Goal: Task Accomplishment & Management: Manage account settings

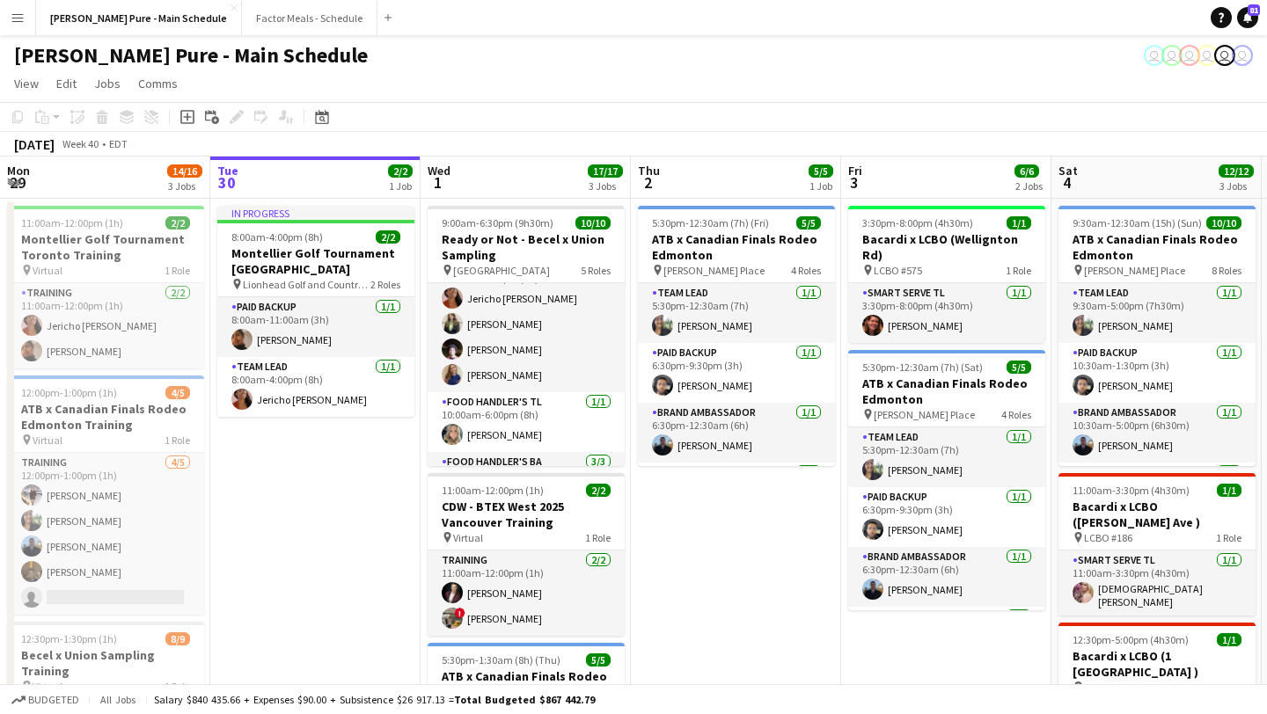
scroll to position [150, 0]
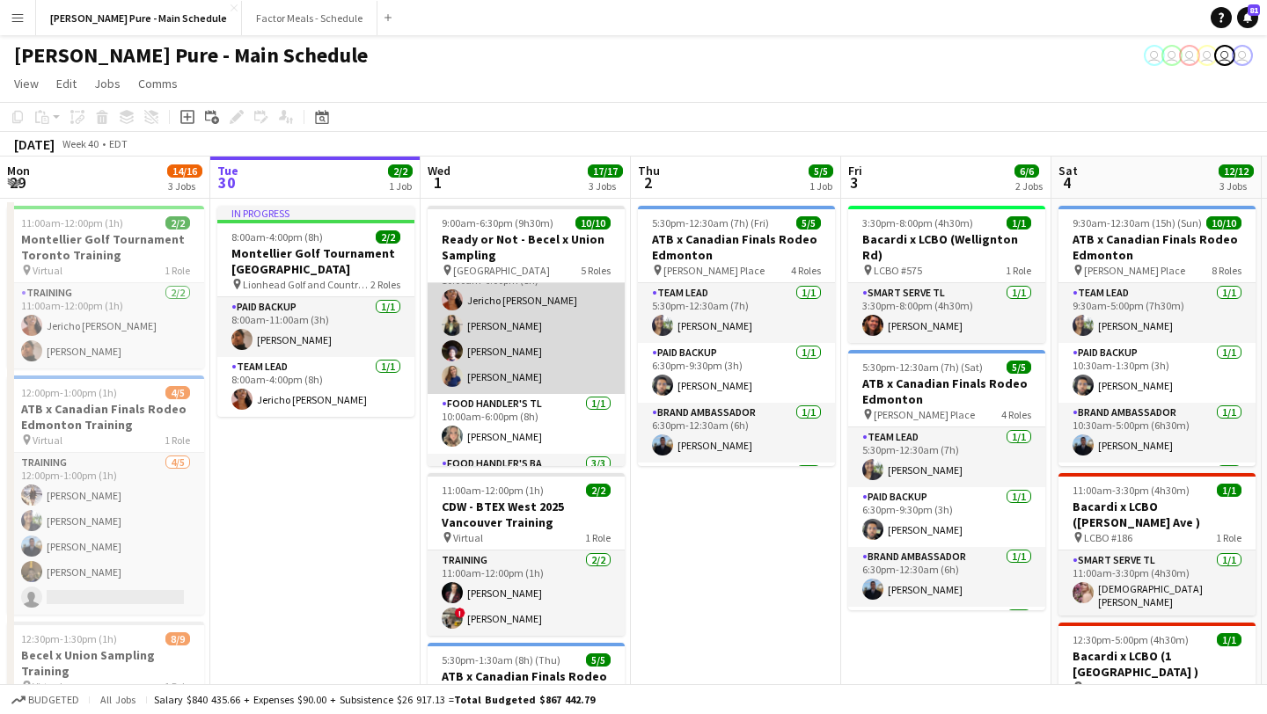
click at [486, 329] on app-card-role "Food Handler's BA [DATE] 10:00am-6:00pm (8h) Jericho [PERSON_NAME] [PERSON_NAME…" at bounding box center [525, 326] width 197 height 136
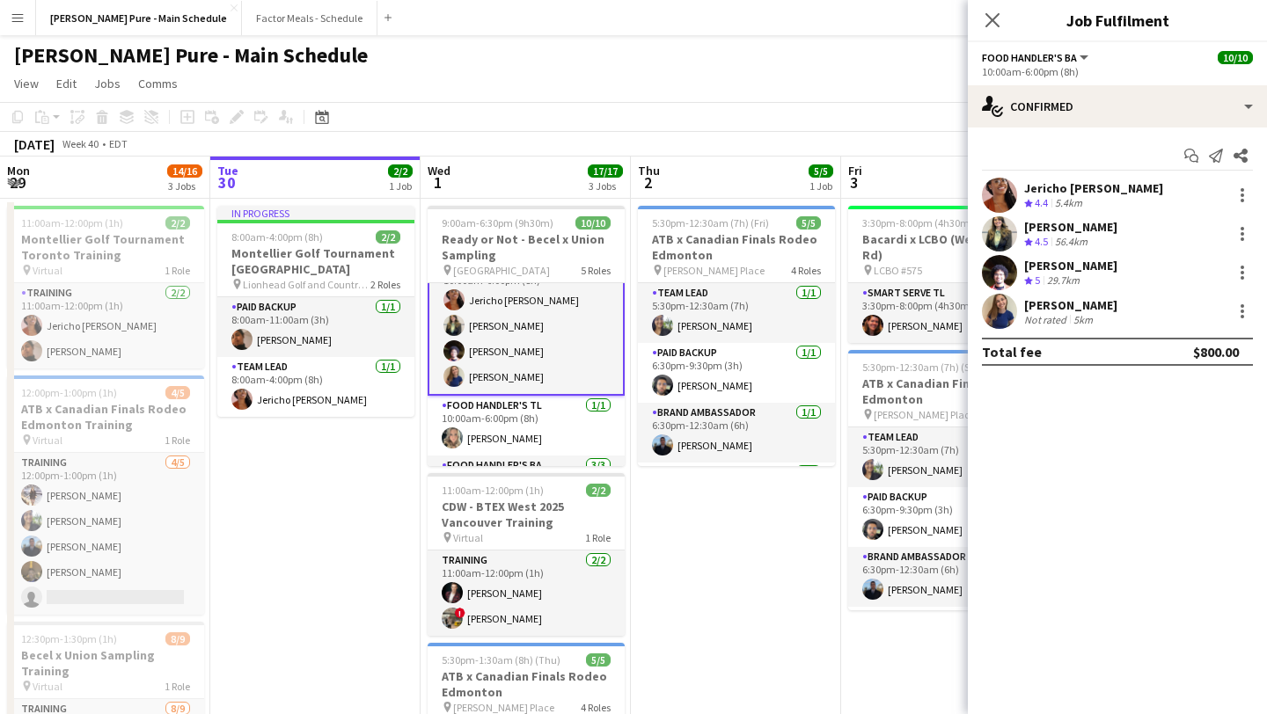
click at [995, 229] on app-user-avatar at bounding box center [999, 233] width 35 height 35
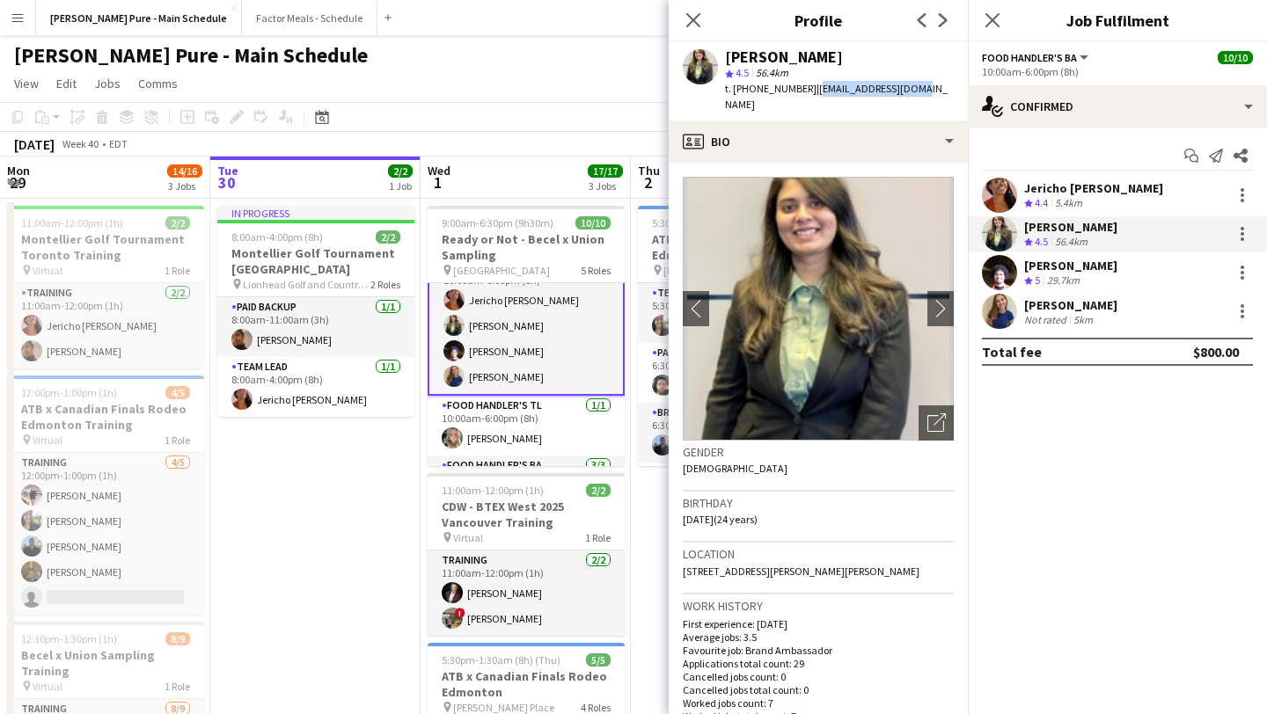
drag, startPoint x: 902, startPoint y: 90, endPoint x: 802, endPoint y: 93, distance: 99.5
click at [802, 93] on span "| hensi1811@gmail.com" at bounding box center [836, 96] width 223 height 29
copy span "hensi1811@gmail.com"
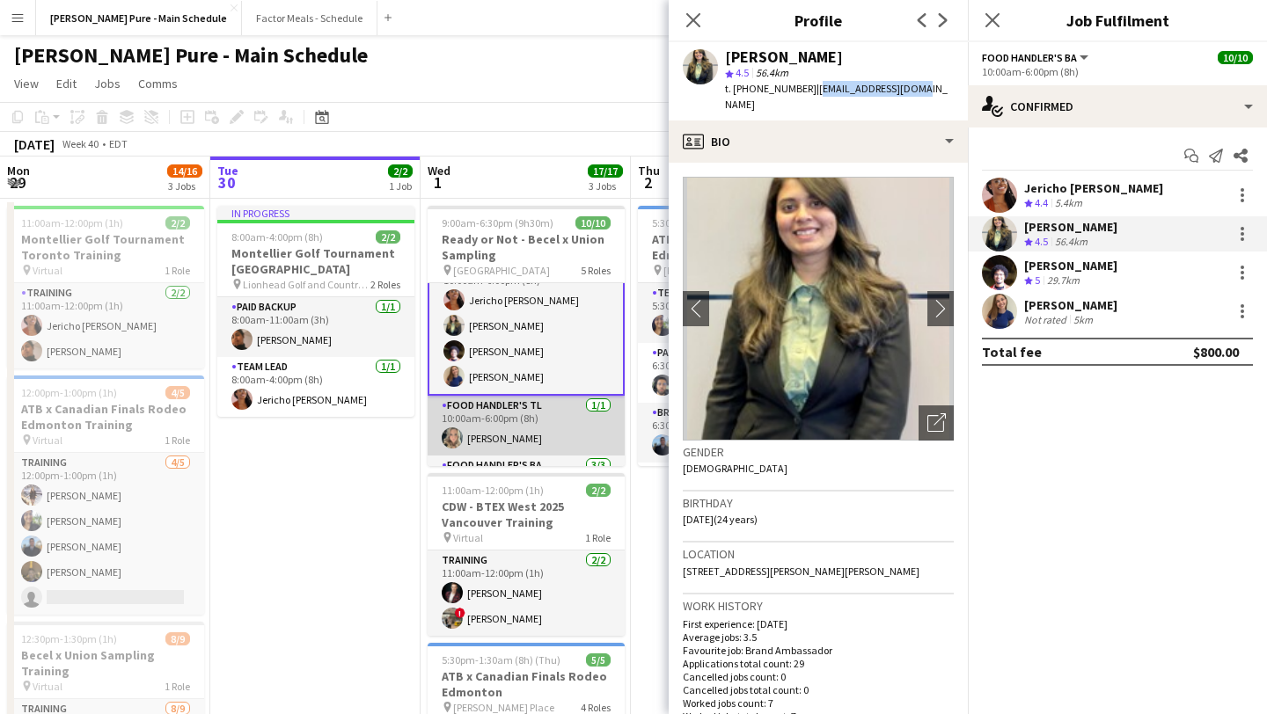
scroll to position [247, 0]
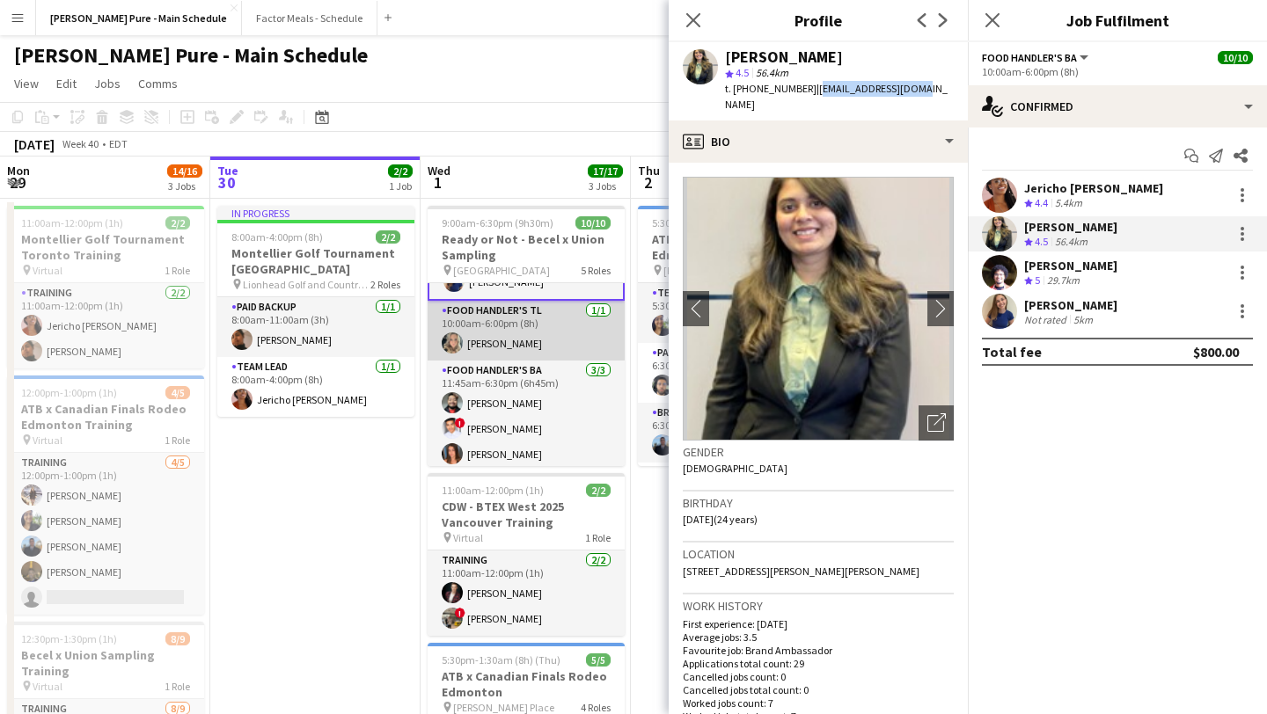
click at [525, 413] on app-card-role "Food Handler's BA 3/3 11:45am-6:30pm (6h45m) Faisal Khawaja ! Kadrian Enyia Sar…" at bounding box center [525, 416] width 197 height 111
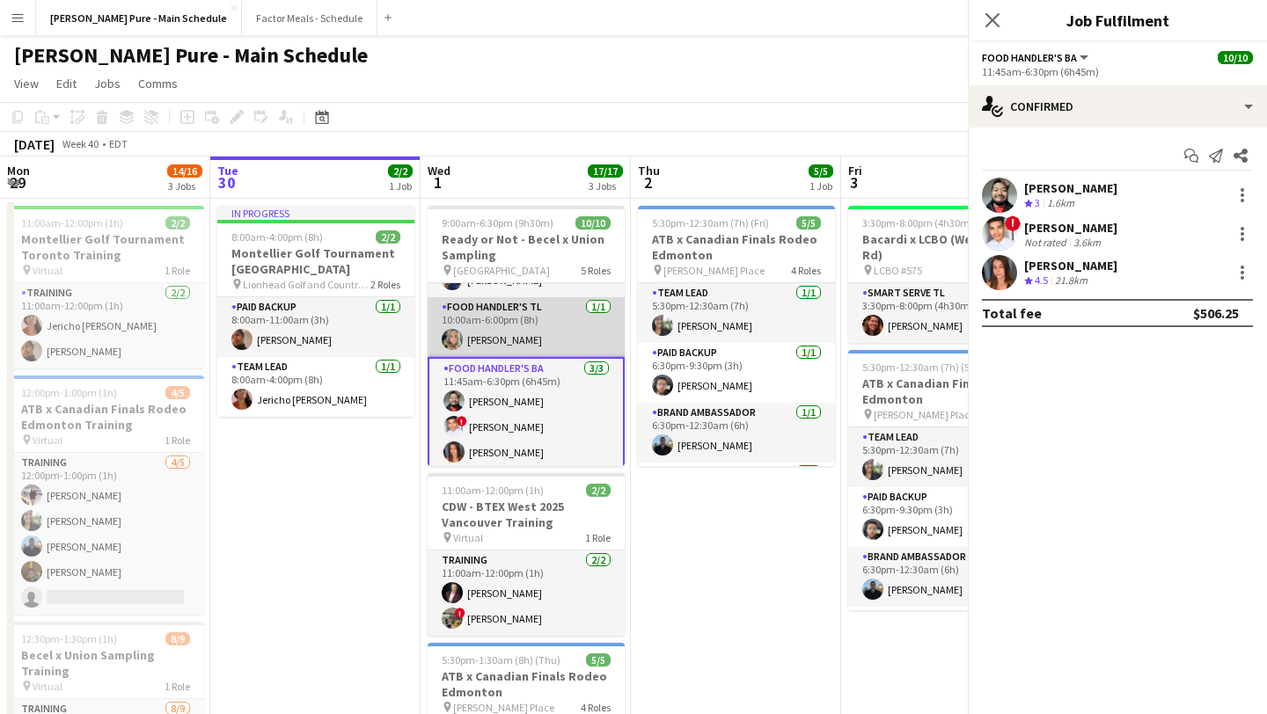
scroll to position [245, 0]
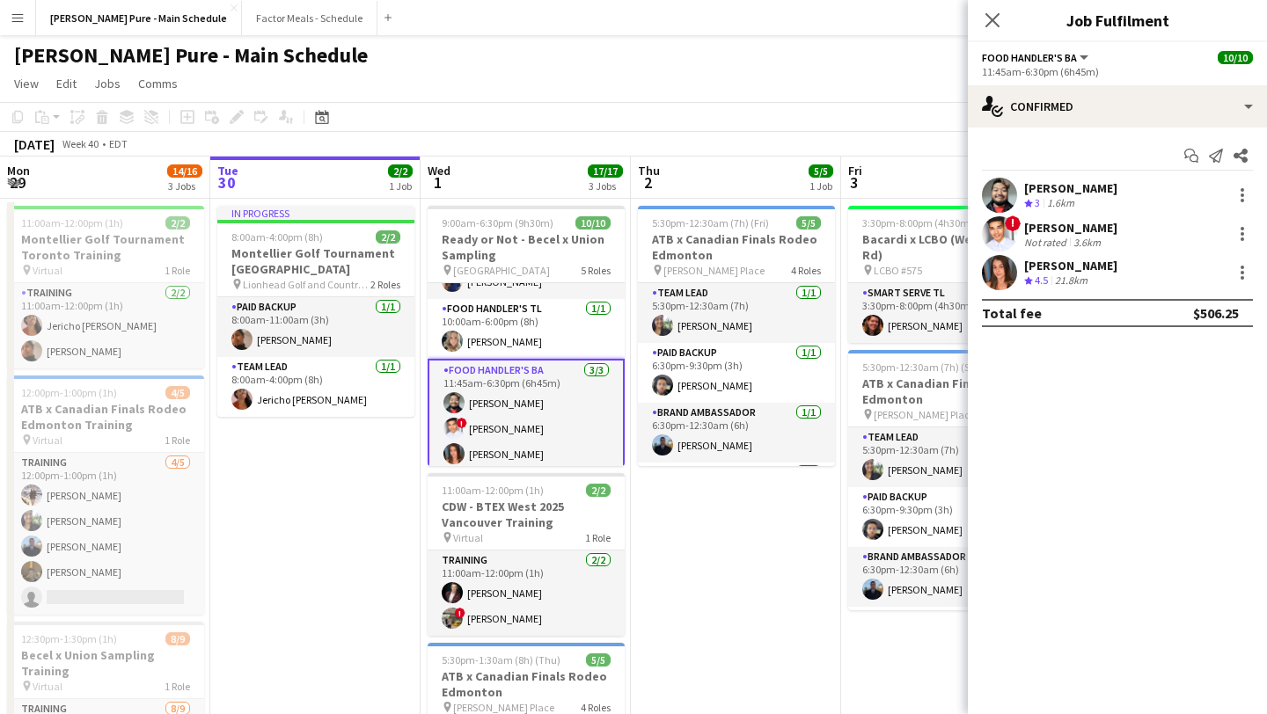
click at [997, 244] on app-user-avatar at bounding box center [999, 233] width 35 height 35
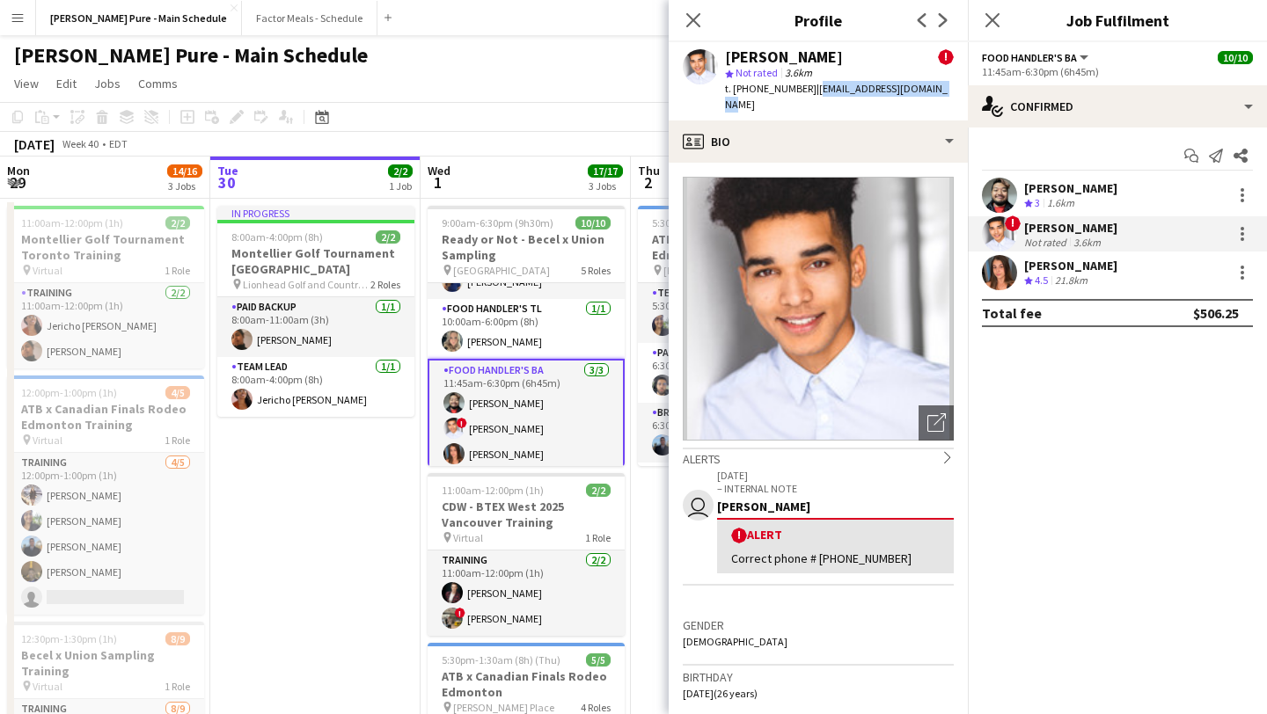
drag, startPoint x: 924, startPoint y: 93, endPoint x: 803, endPoint y: 93, distance: 121.4
click at [803, 93] on span "| kadrianenyia12@gmail.com" at bounding box center [836, 96] width 223 height 29
copy span "kadrianenyia12@gmail.com"
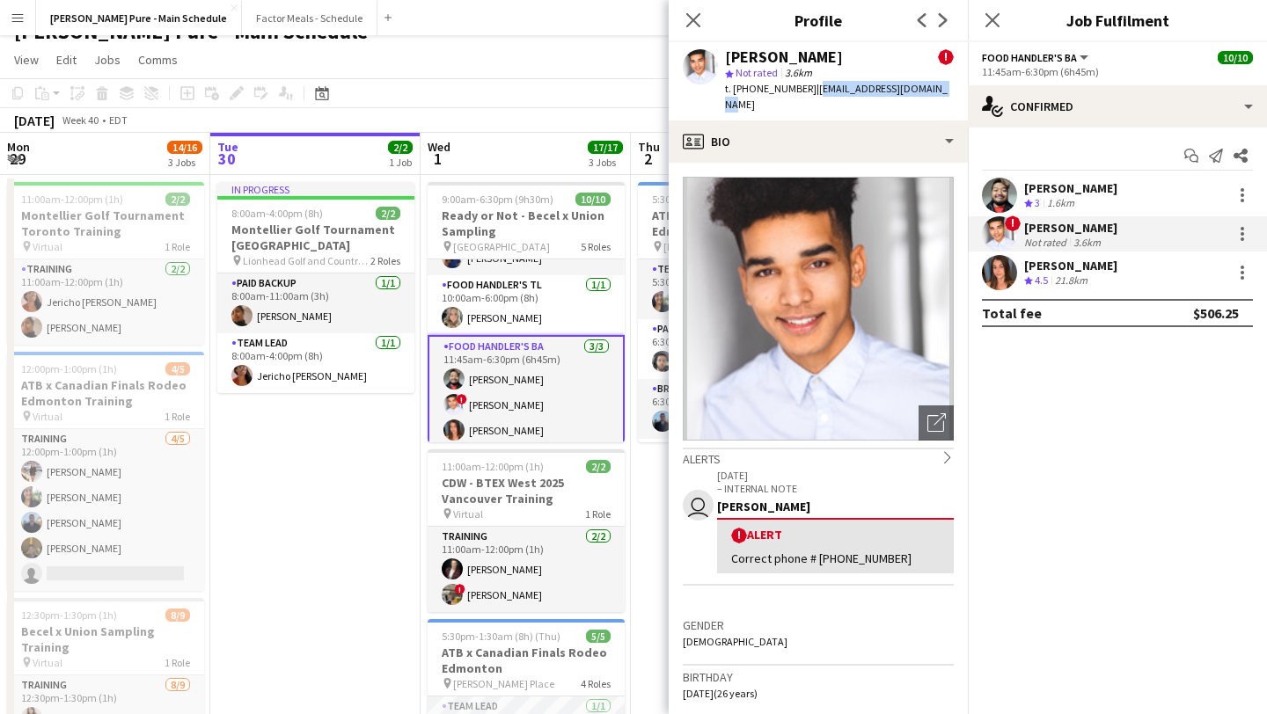
scroll to position [23, 0]
click at [990, 26] on icon "Close pop-in" at bounding box center [991, 19] width 17 height 17
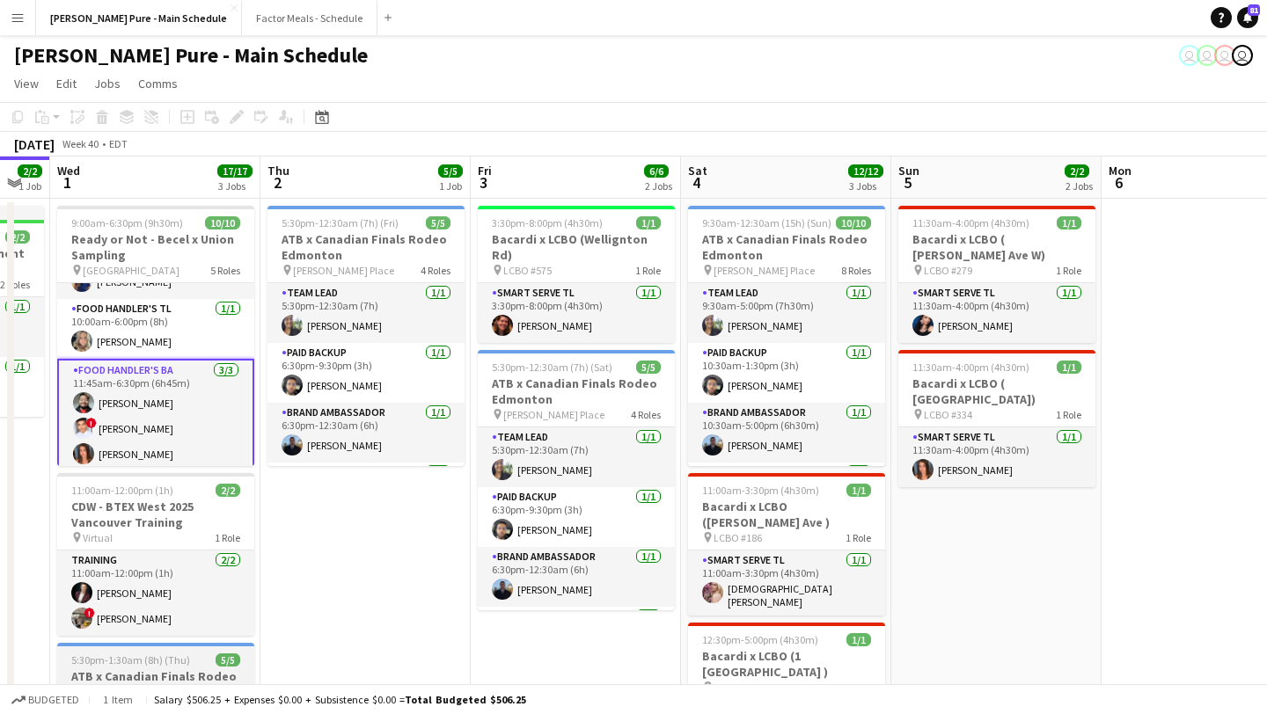
scroll to position [247, 0]
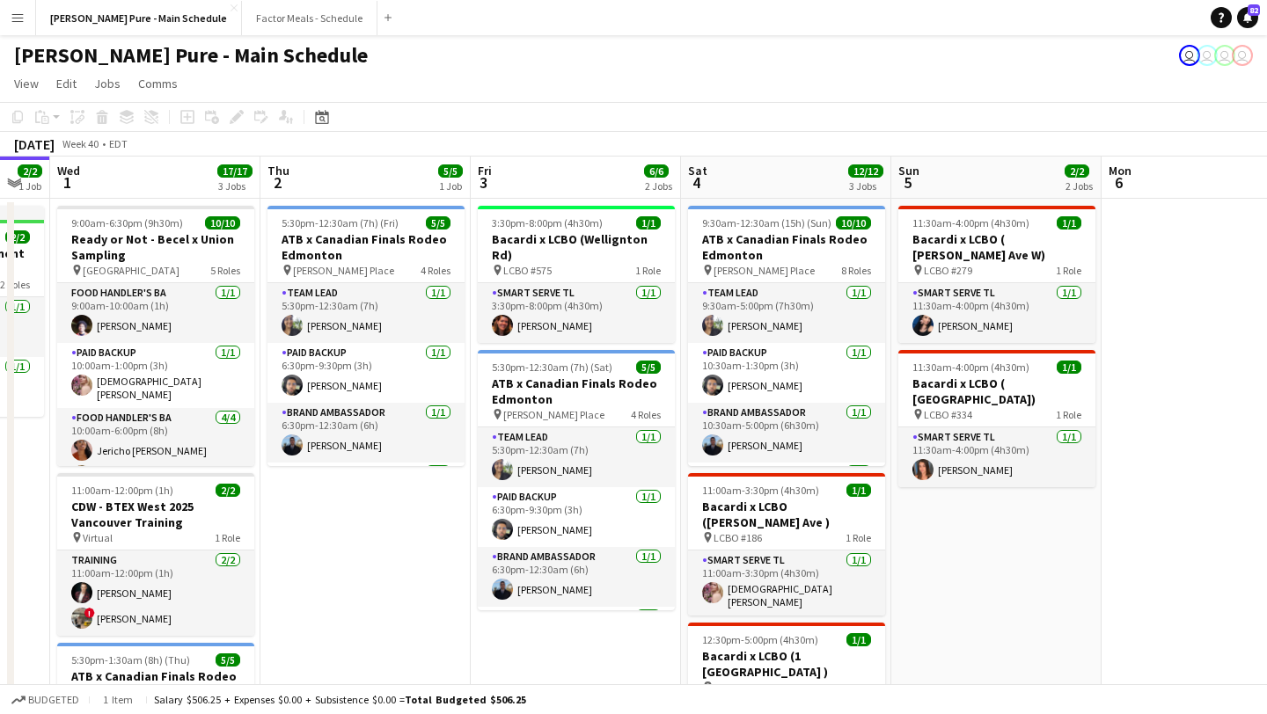
click at [18, 15] on app-icon "Menu" at bounding box center [18, 18] width 14 height 14
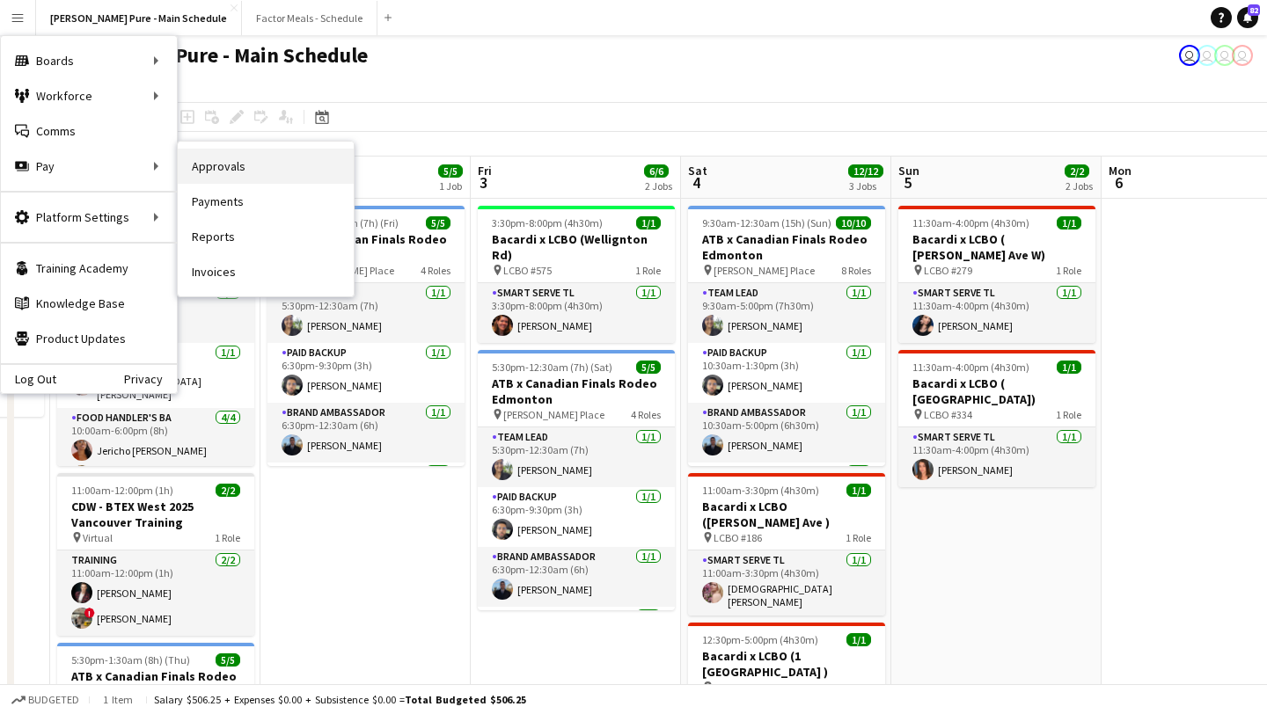
click at [274, 158] on link "Approvals" at bounding box center [266, 166] width 176 height 35
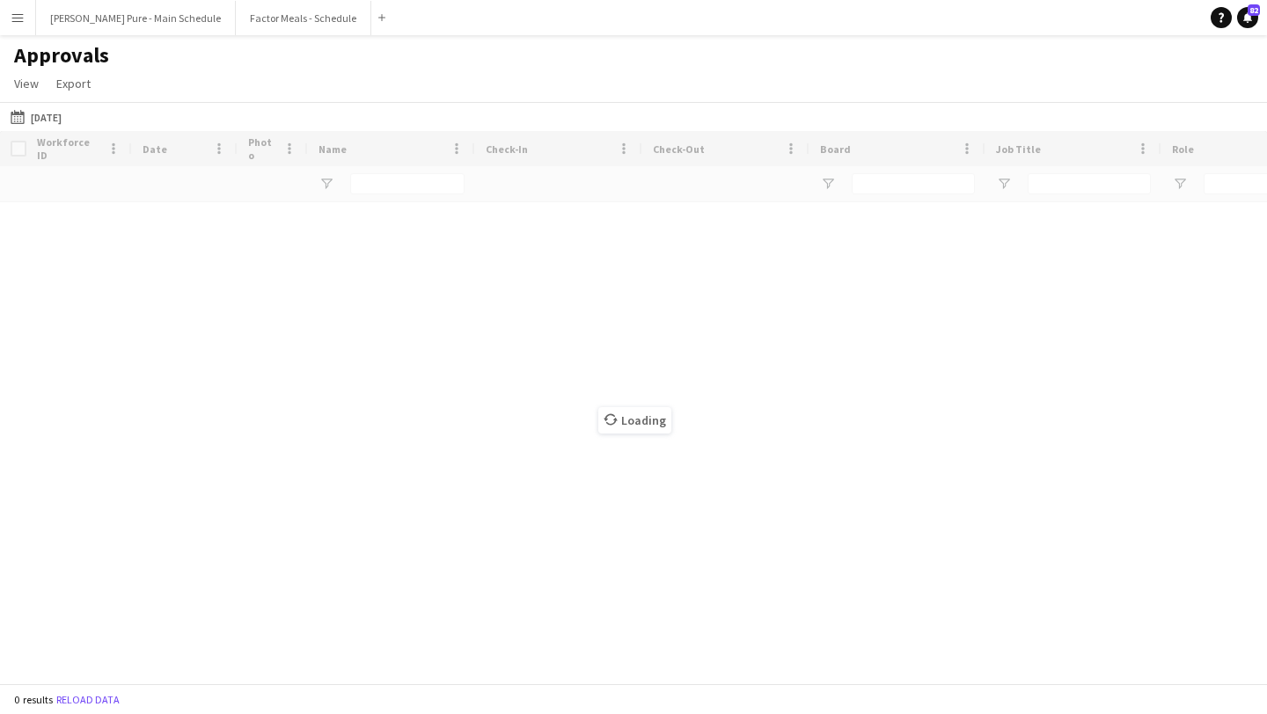
type input "**********"
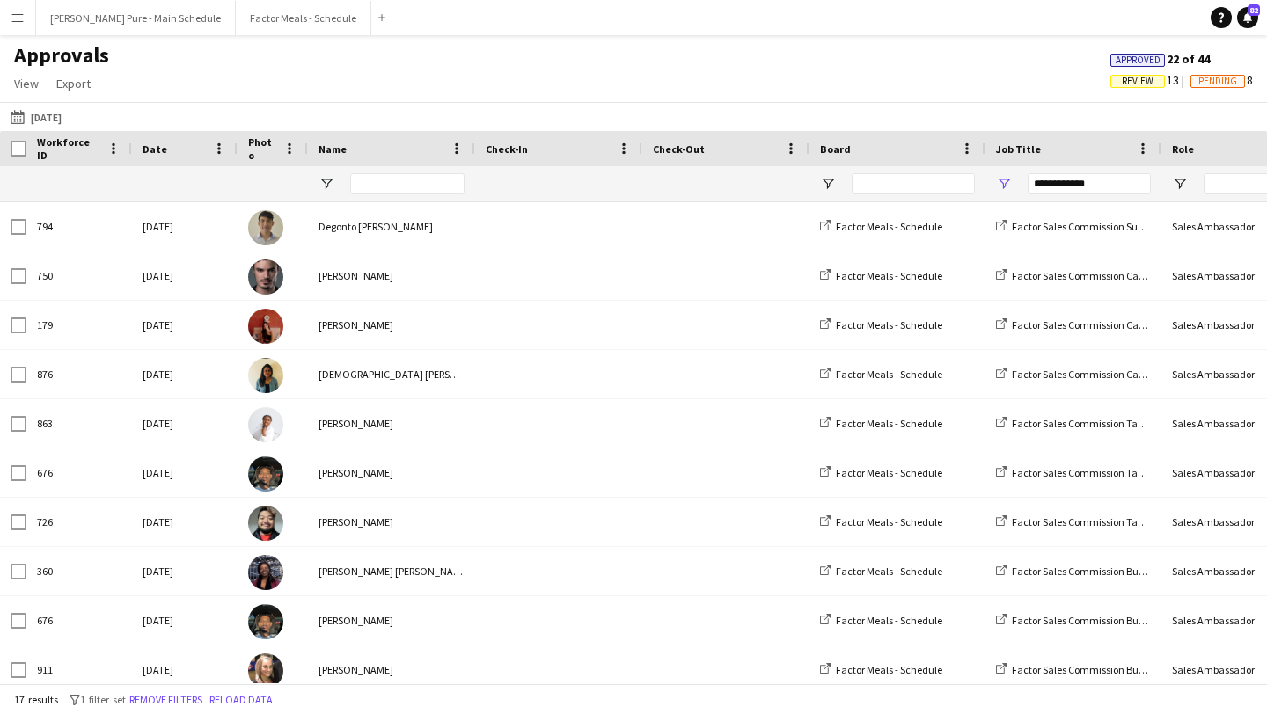
click at [12, 24] on app-icon "Menu" at bounding box center [18, 18] width 14 height 14
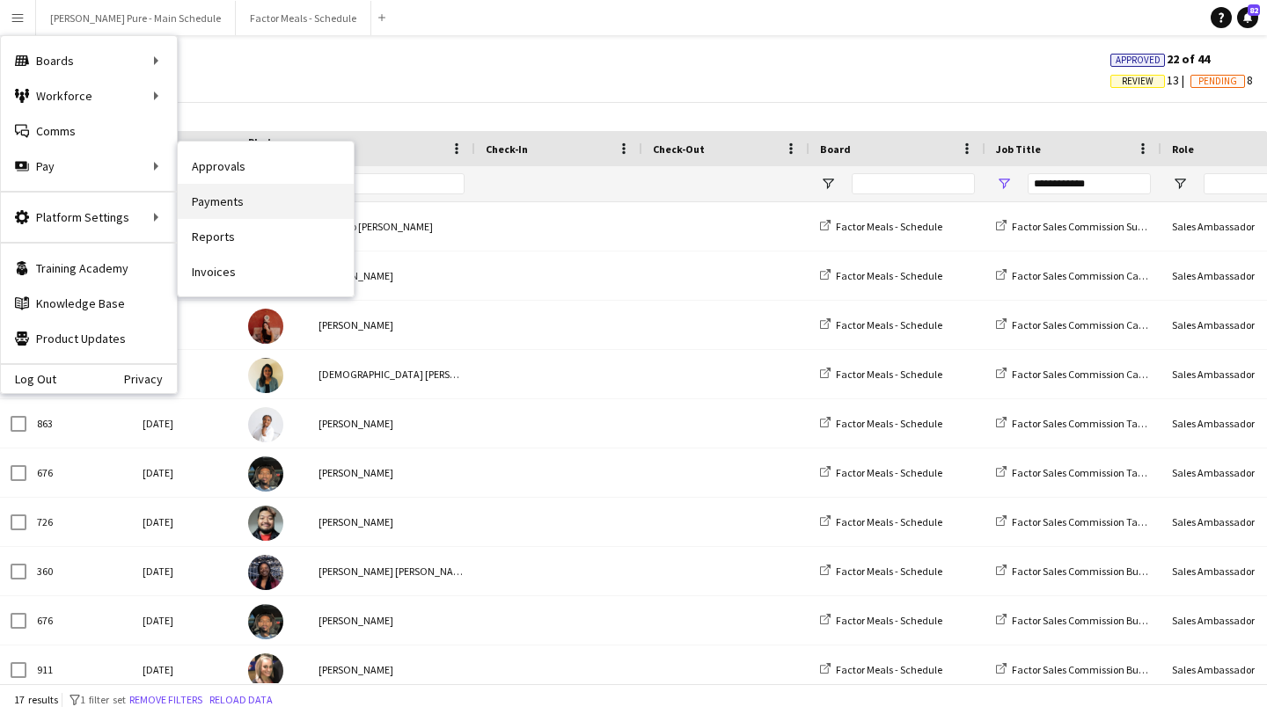
click at [281, 210] on link "Payments" at bounding box center [266, 201] width 176 height 35
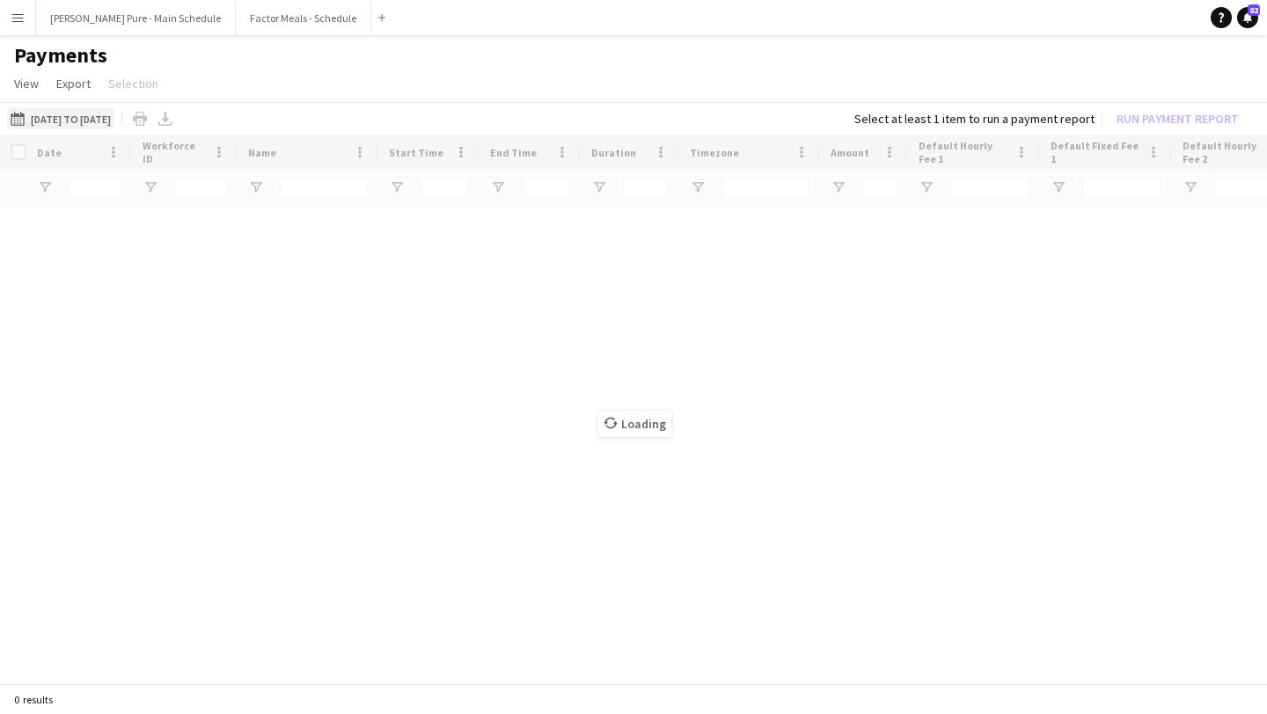
click at [100, 121] on button "08-09-2025 to 21-09-2025 08-09-2025 to 21-09-2025" at bounding box center [60, 118] width 107 height 21
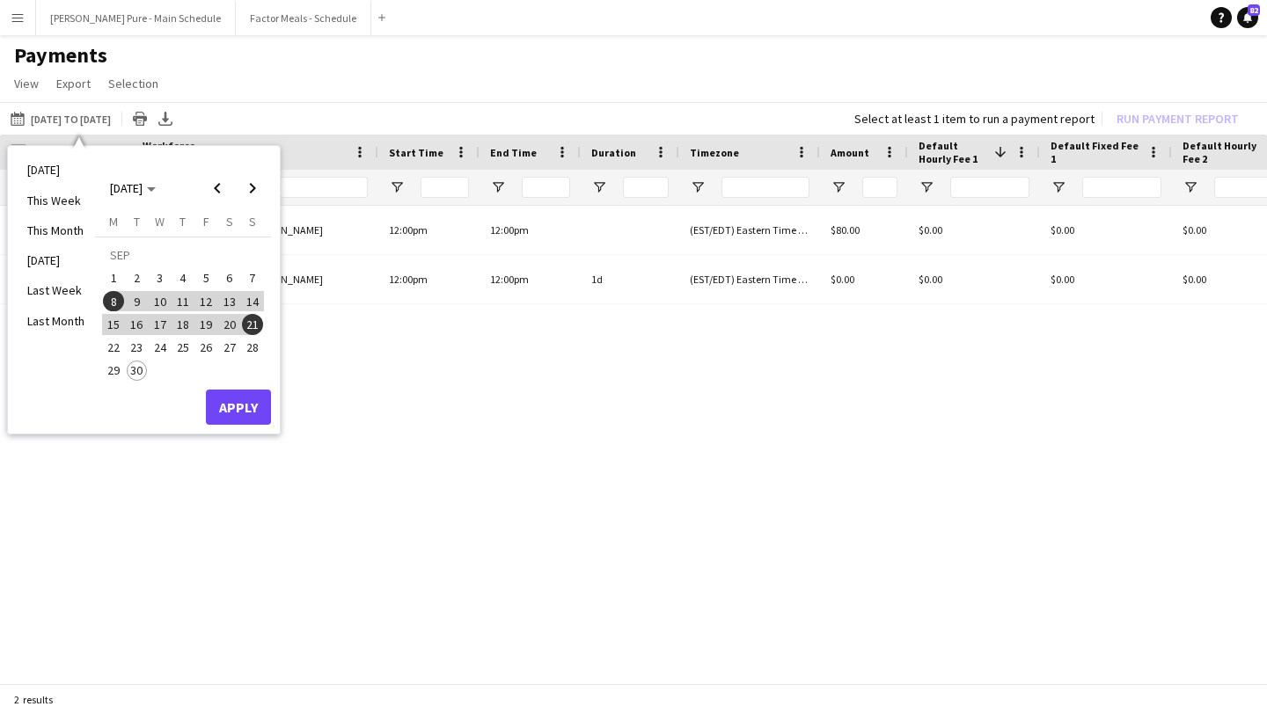
click at [106, 347] on span "22" at bounding box center [113, 347] width 21 height 21
click at [250, 346] on span "28" at bounding box center [252, 347] width 21 height 21
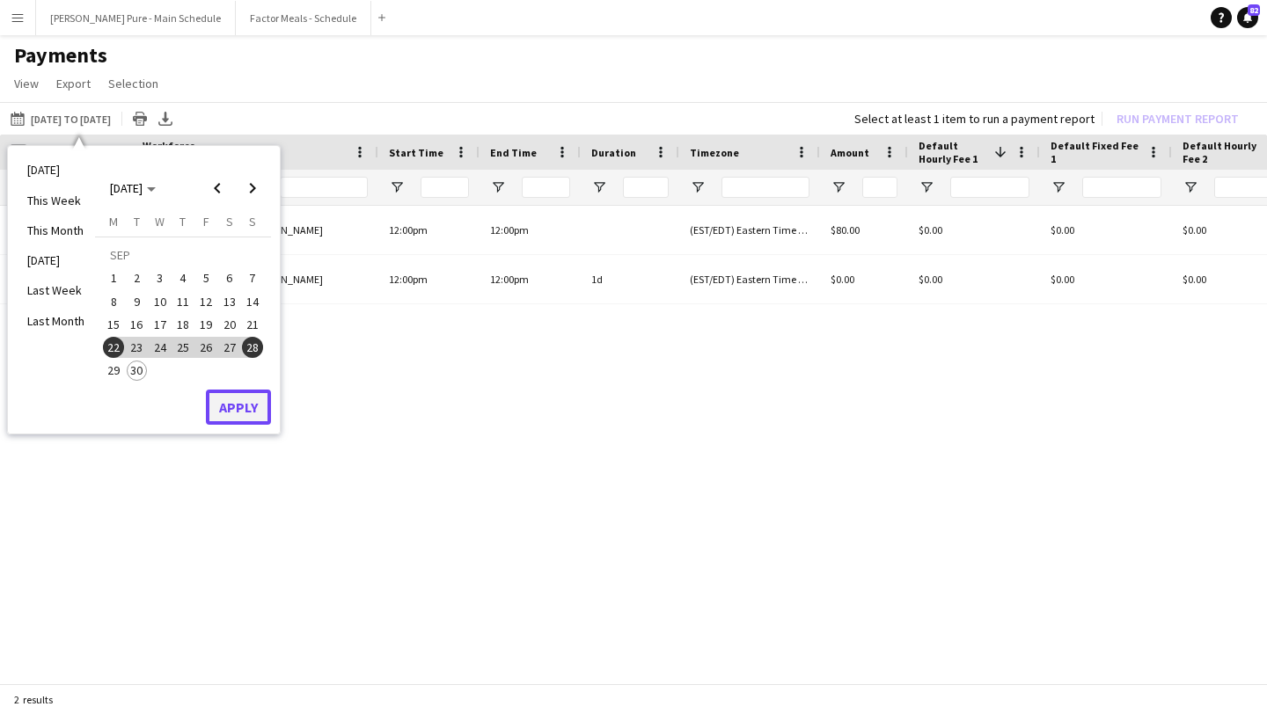
click at [249, 417] on button "Apply" at bounding box center [238, 407] width 65 height 35
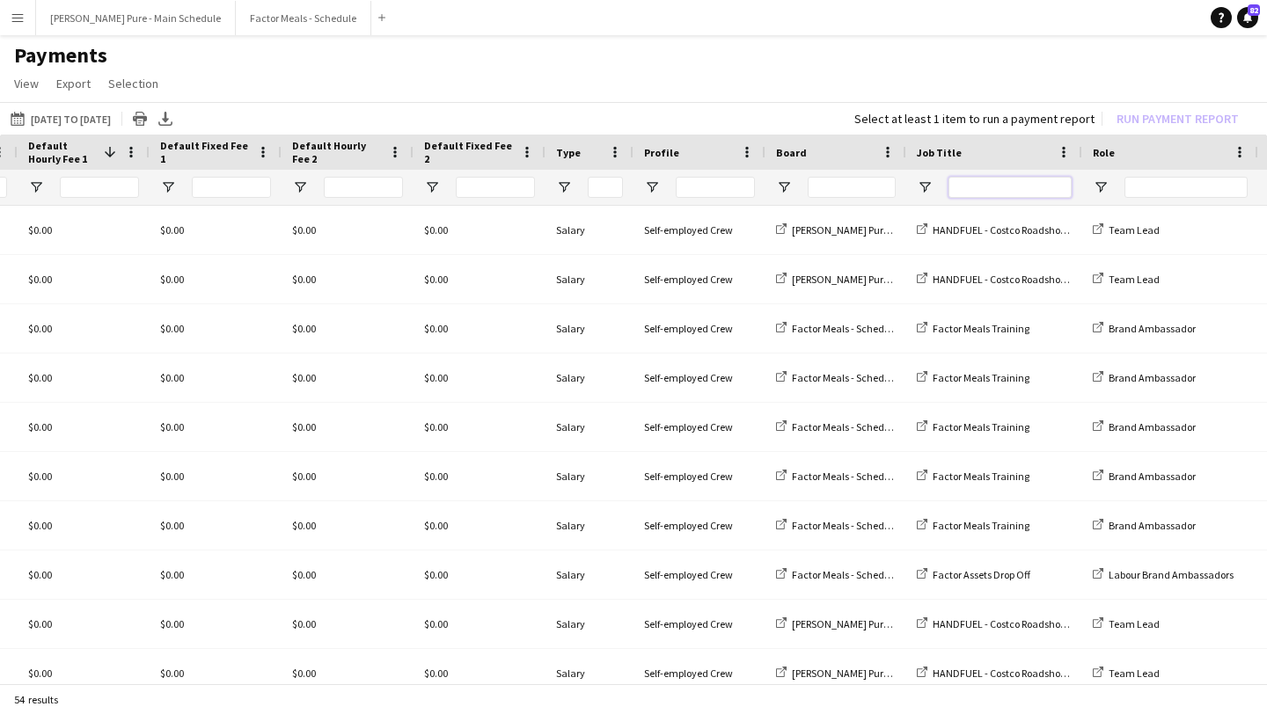
click at [995, 192] on input "Job Title Filter Input" at bounding box center [1009, 187] width 123 height 21
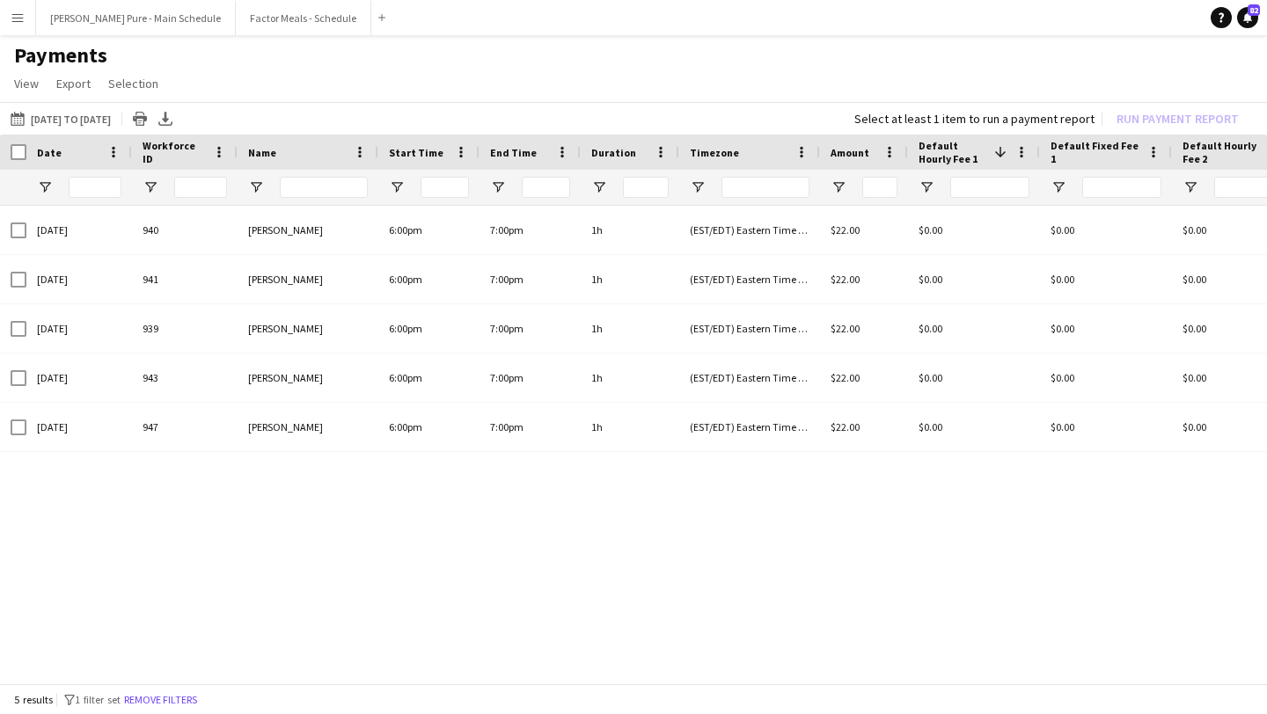
type input "**********"
click at [9, 159] on div at bounding box center [13, 152] width 26 height 35
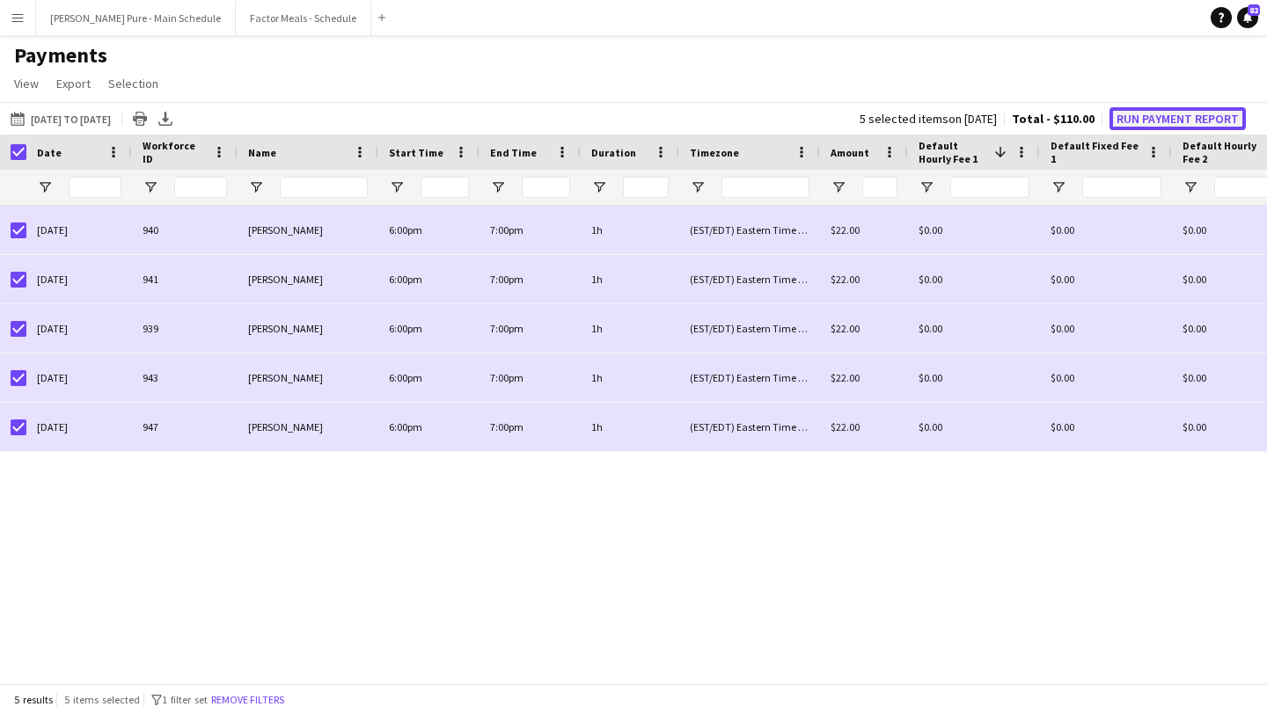
click at [1155, 123] on button "Run Payment Report" at bounding box center [1177, 118] width 136 height 23
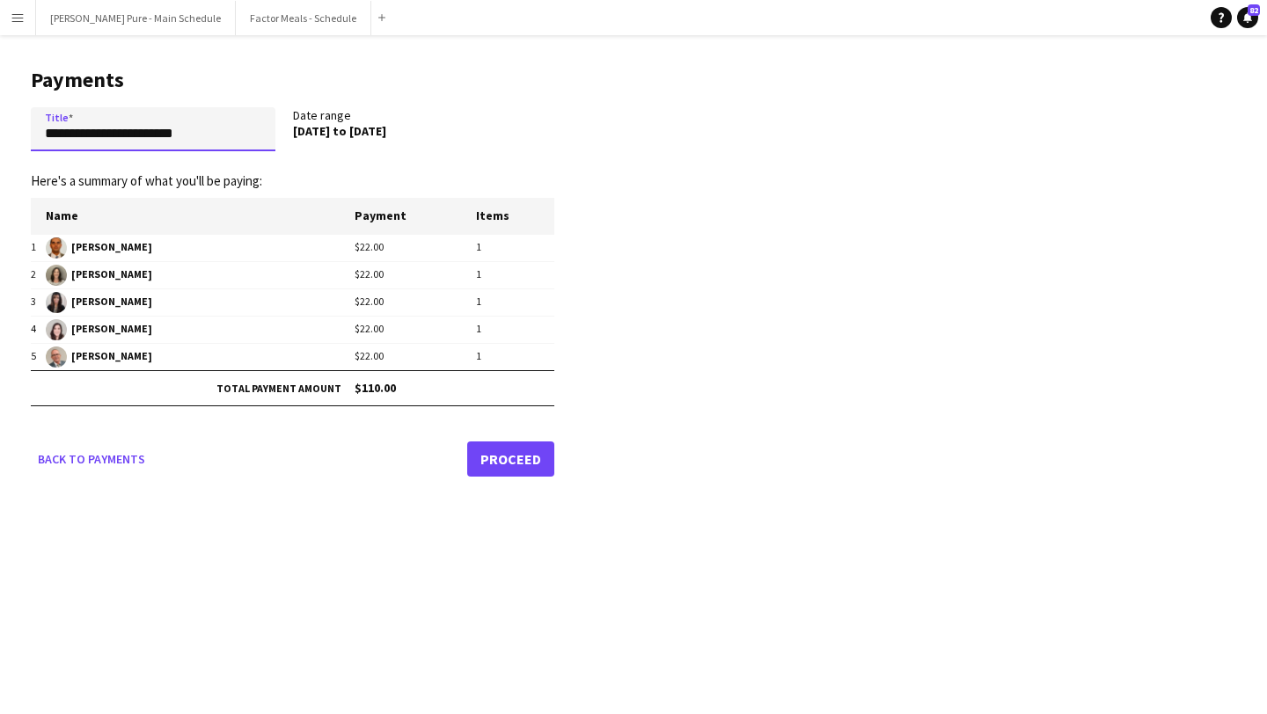
drag, startPoint x: 216, startPoint y: 131, endPoint x: 0, endPoint y: 129, distance: 216.4
click at [0, 129] on main "**********" at bounding box center [286, 269] width 572 height 468
type input "**********"
click at [505, 464] on link "Proceed" at bounding box center [510, 459] width 87 height 35
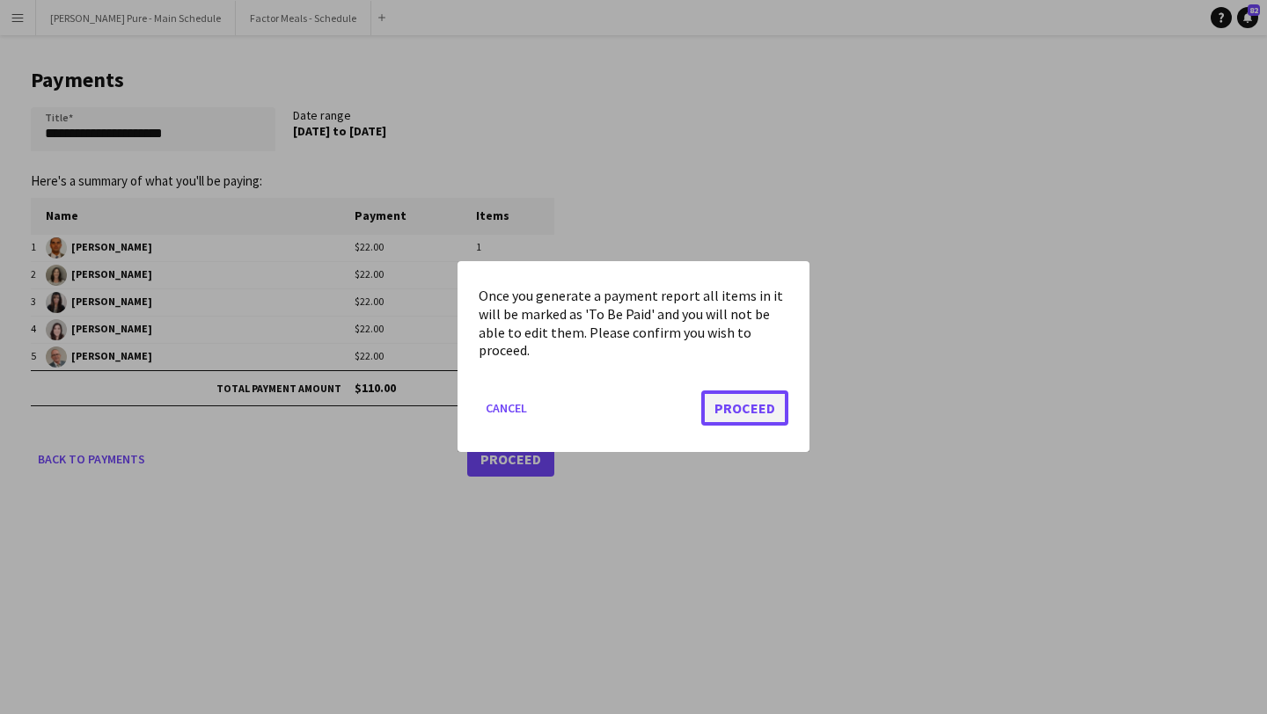
click at [749, 403] on button "Proceed" at bounding box center [744, 408] width 87 height 35
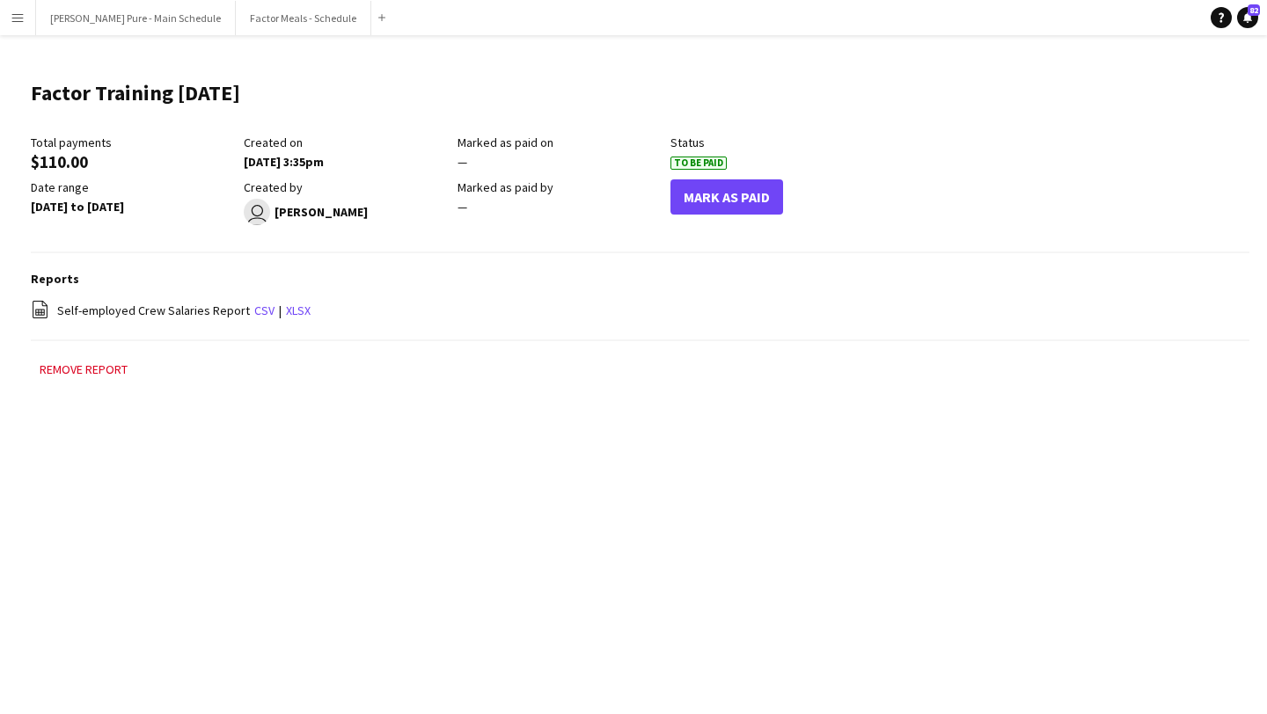
click at [18, 18] on app-icon "Menu" at bounding box center [18, 18] width 14 height 14
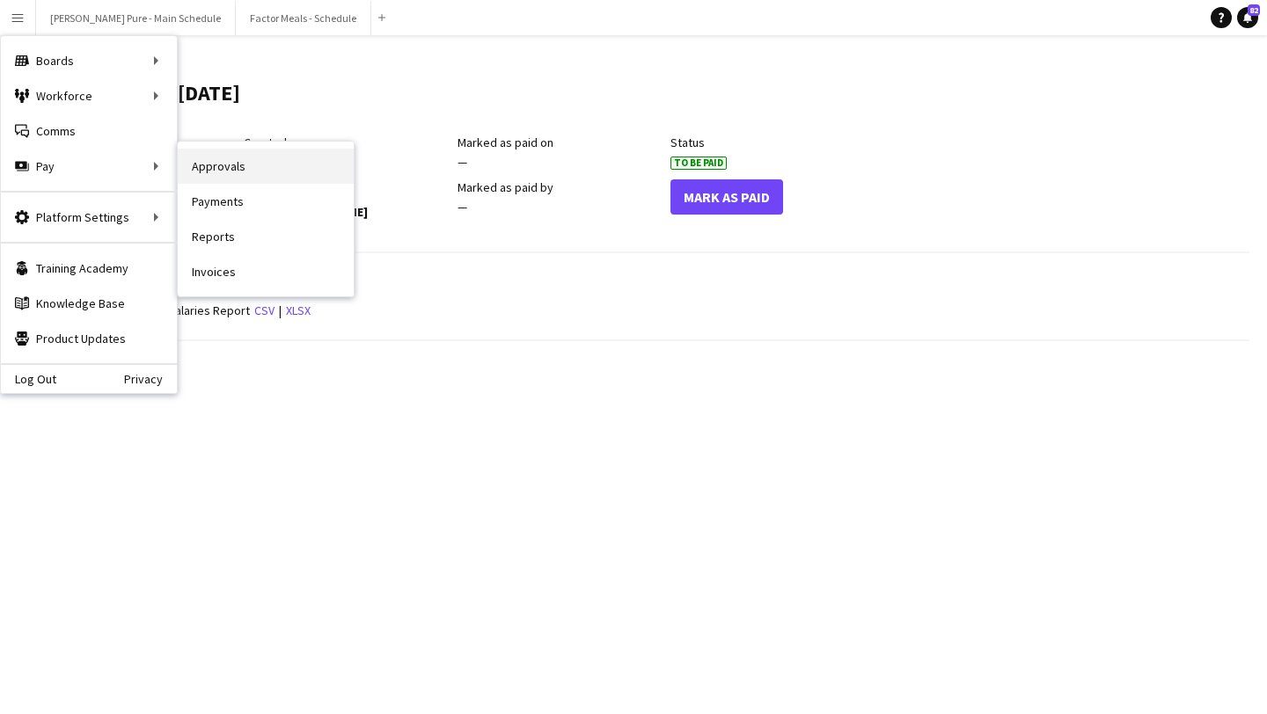
click at [307, 165] on link "Approvals" at bounding box center [266, 166] width 176 height 35
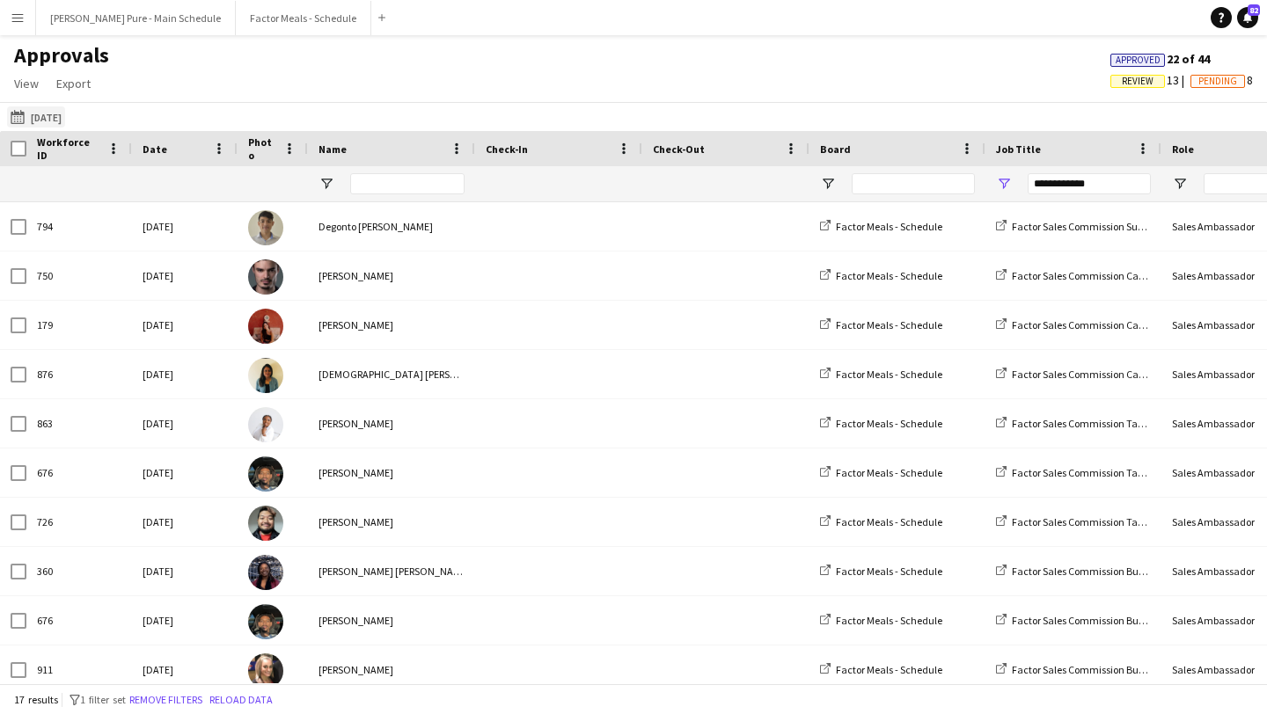
click at [65, 115] on button "26-09-2025 26-09-2025" at bounding box center [36, 116] width 58 height 21
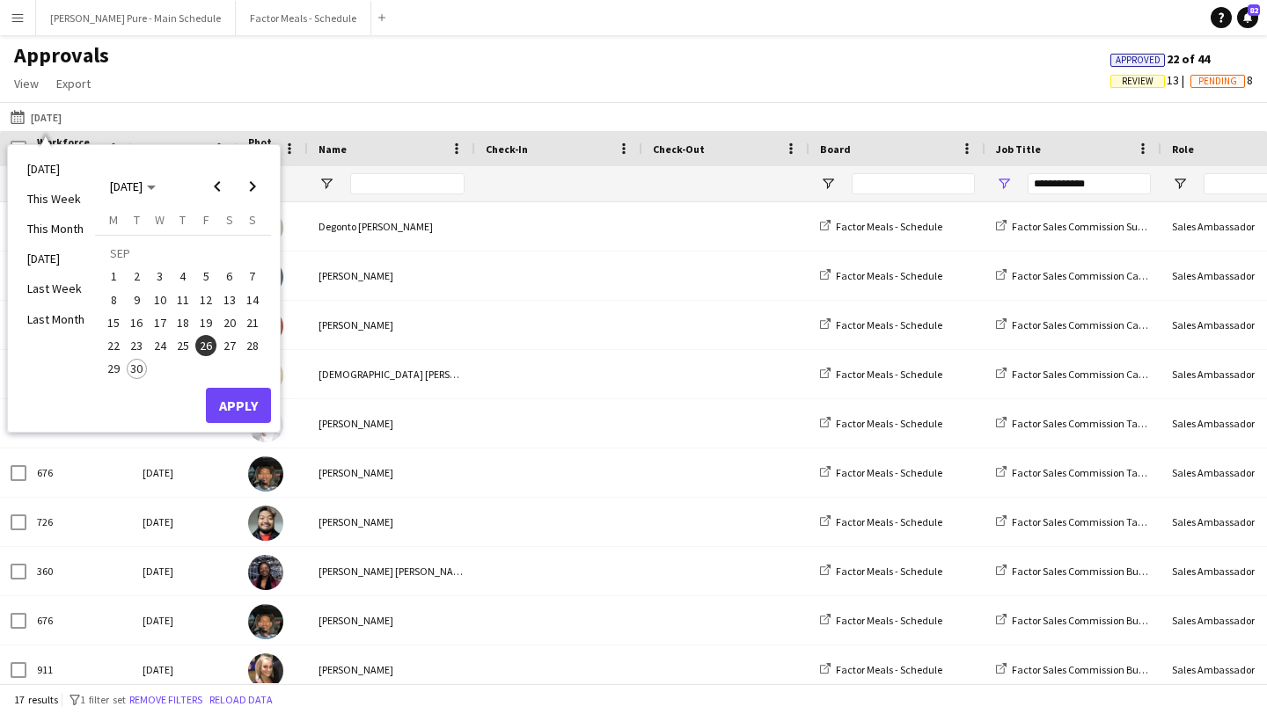
click at [157, 318] on span "17" at bounding box center [160, 322] width 21 height 21
click at [243, 403] on button "Apply" at bounding box center [238, 405] width 65 height 35
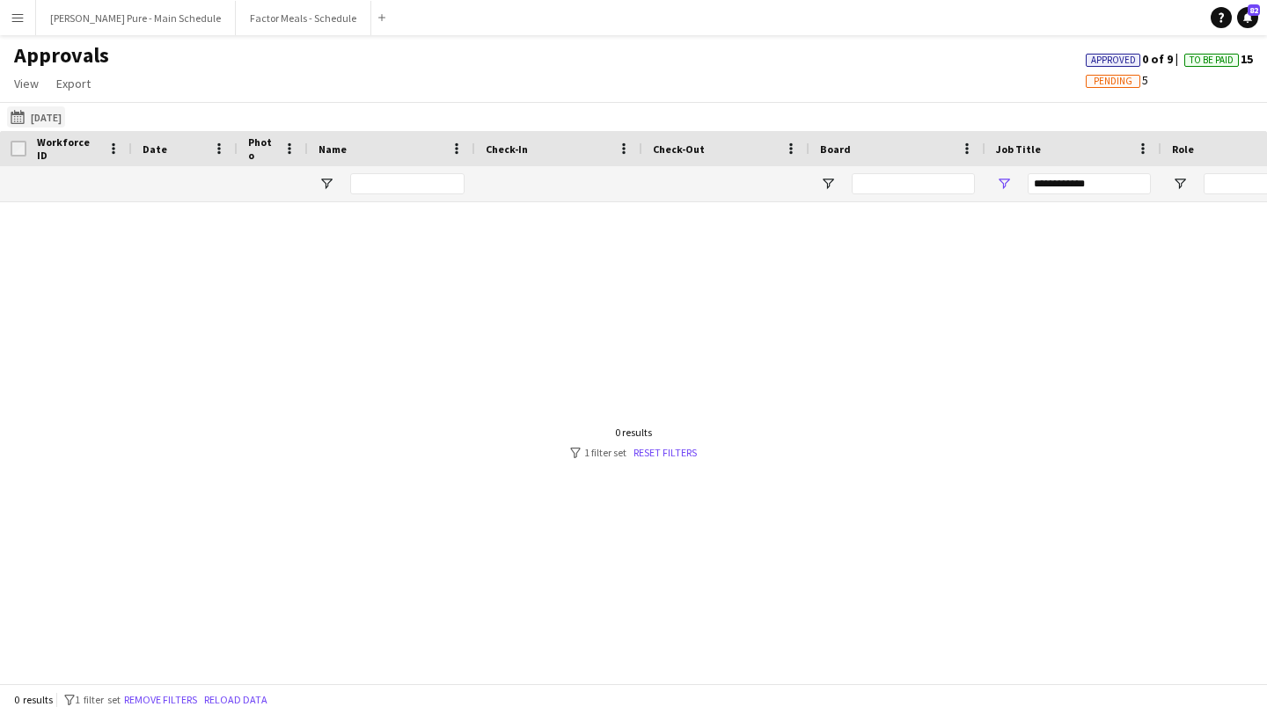
click at [58, 121] on button "26-09-2025 17-09-2025" at bounding box center [36, 116] width 58 height 21
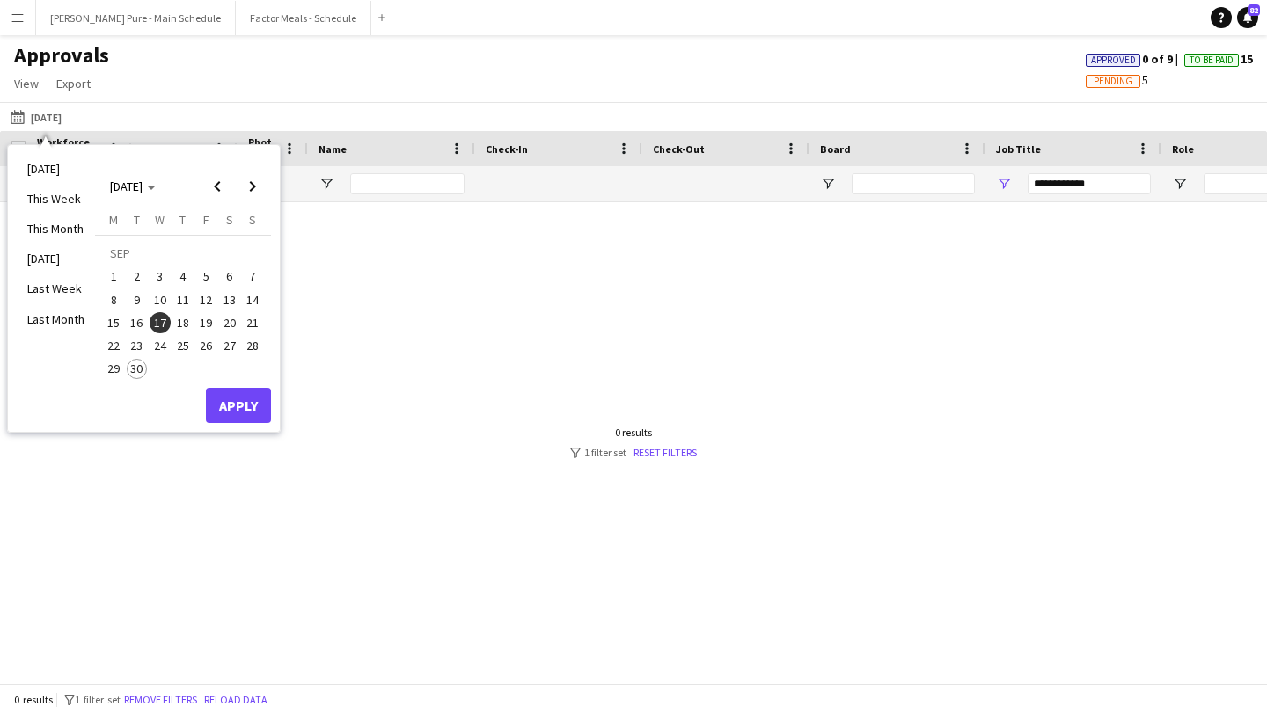
click at [139, 344] on span "23" at bounding box center [137, 345] width 21 height 21
click at [255, 401] on button "Apply" at bounding box center [238, 405] width 65 height 35
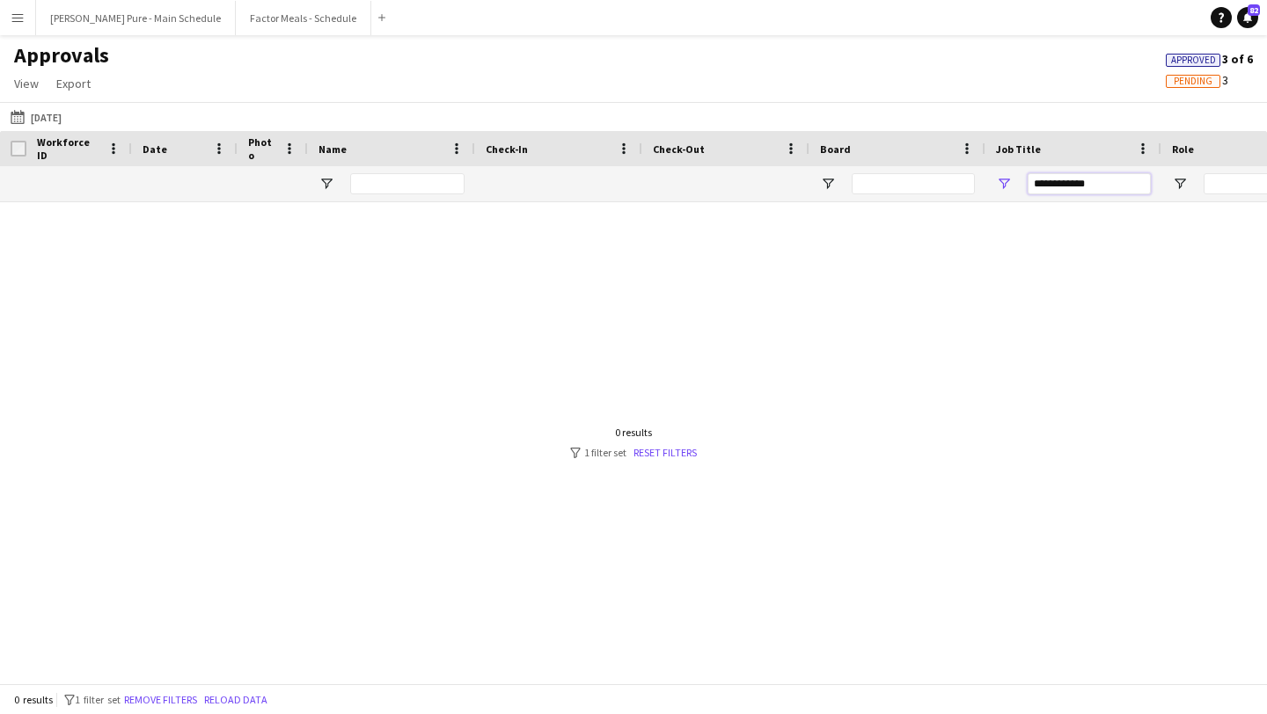
click at [1097, 186] on input "**********" at bounding box center [1088, 183] width 123 height 21
type input "******"
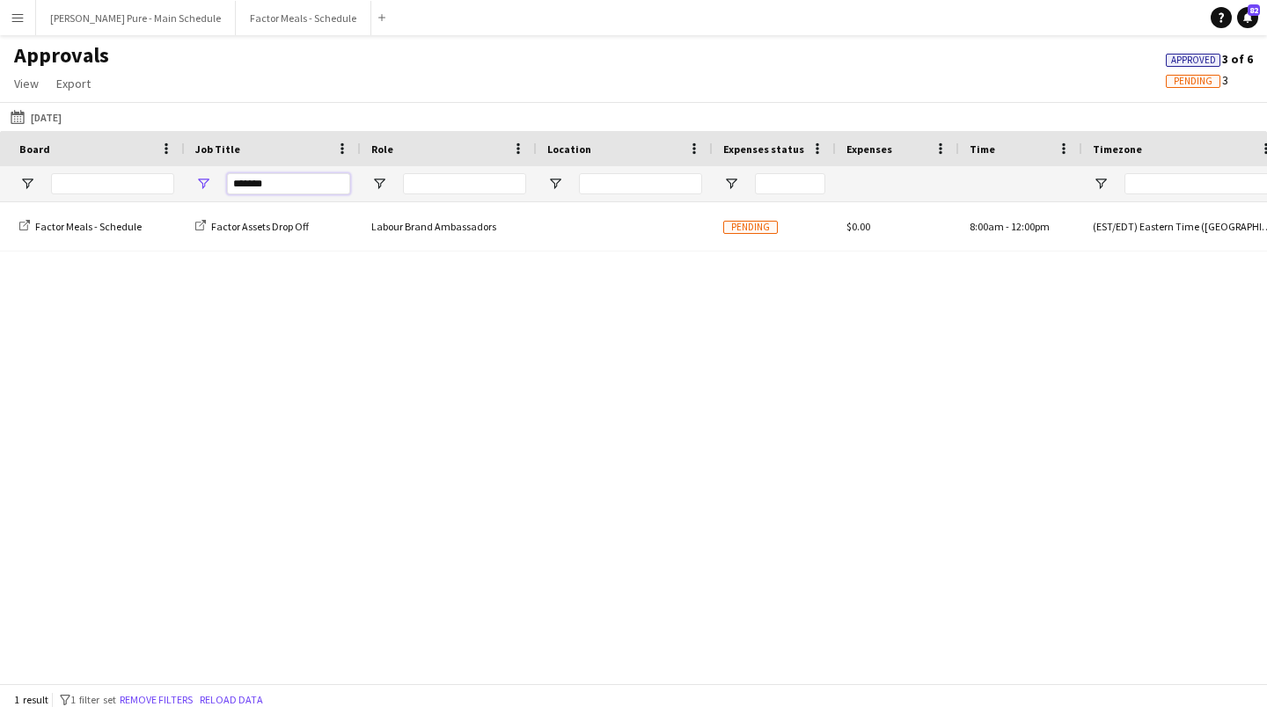
scroll to position [0, 1407]
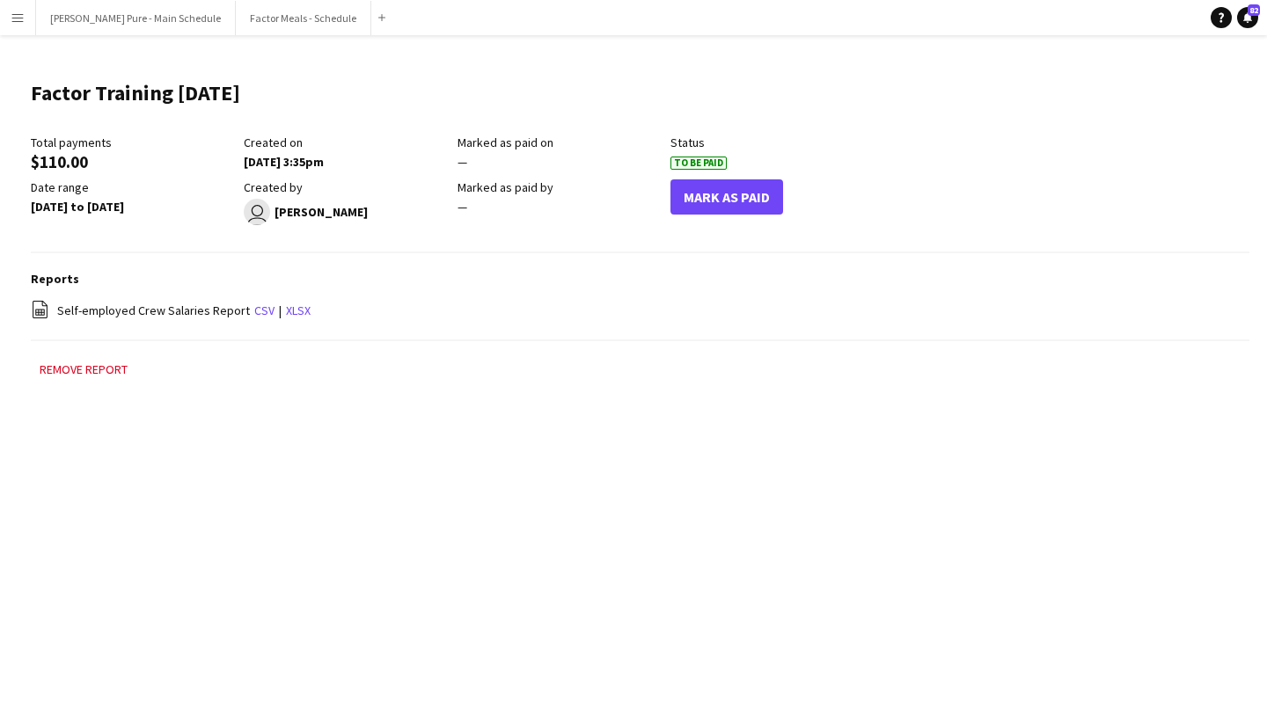
click at [19, 28] on button "Menu" at bounding box center [17, 17] width 35 height 35
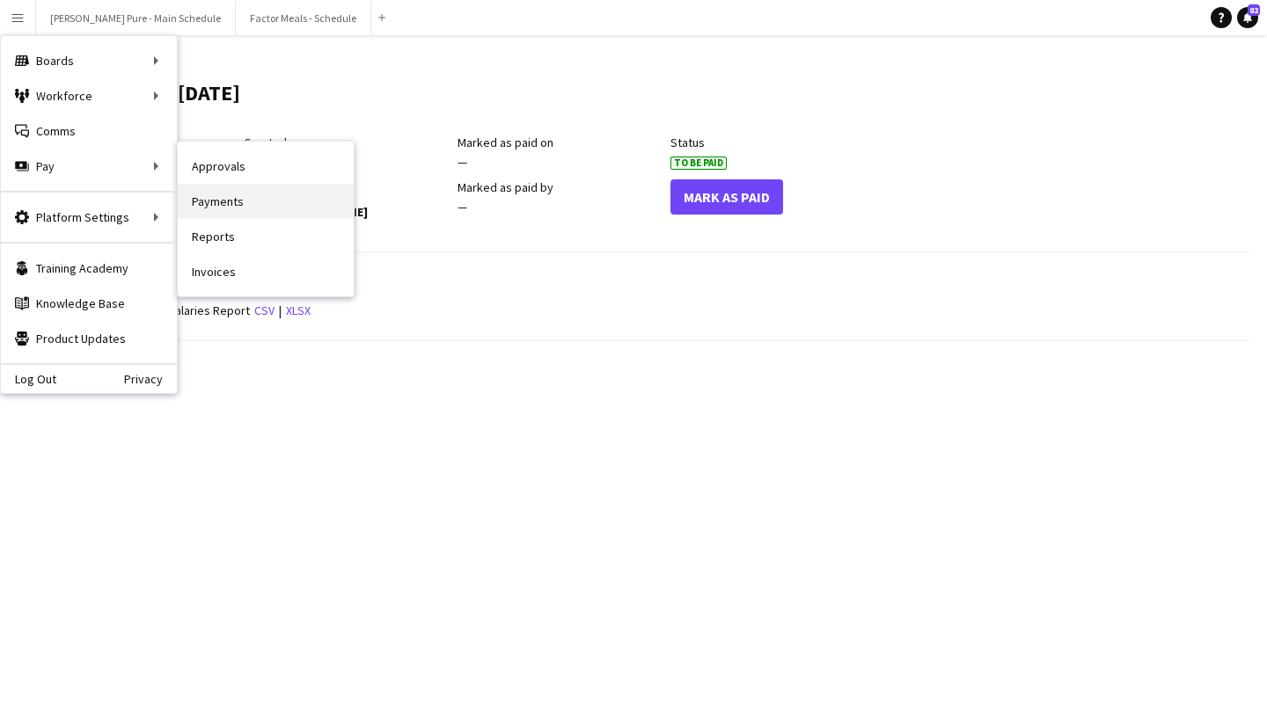
click at [239, 189] on link "Payments" at bounding box center [266, 201] width 176 height 35
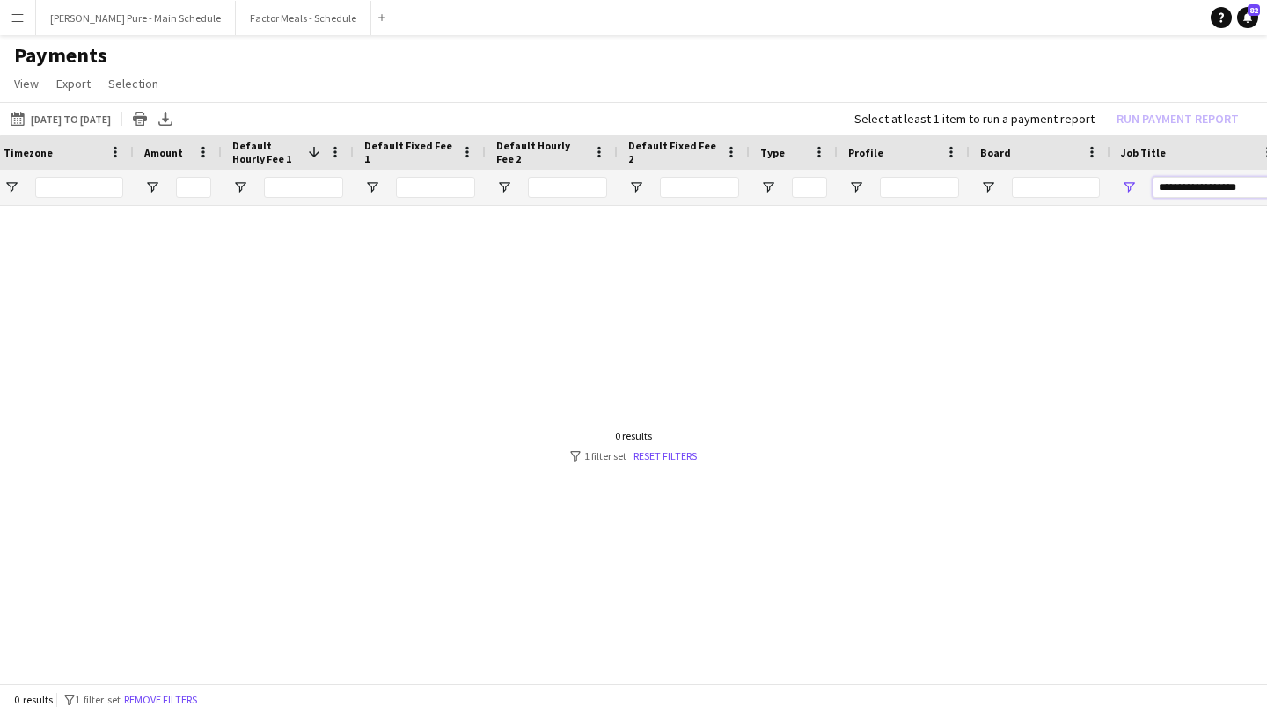
scroll to position [0, 747]
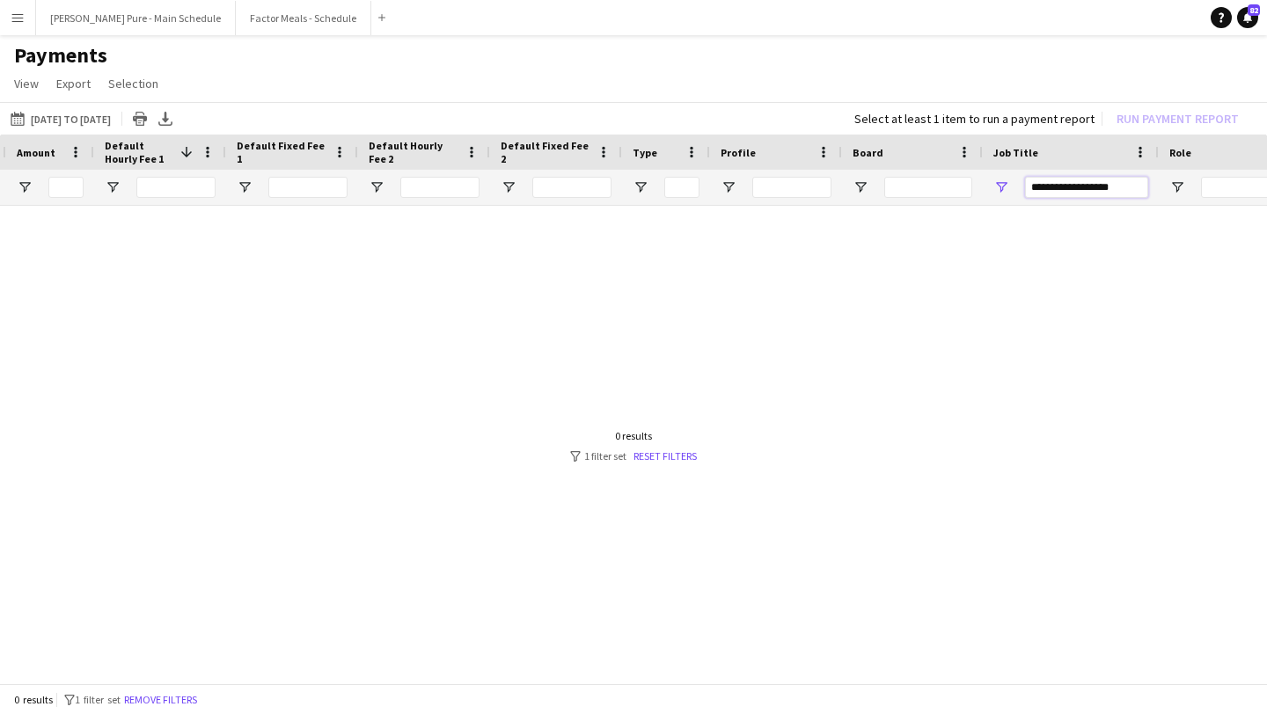
drag, startPoint x: 1201, startPoint y: 186, endPoint x: 1266, endPoint y: 185, distance: 65.1
click at [1266, 185] on div at bounding box center [656, 187] width 2940 height 35
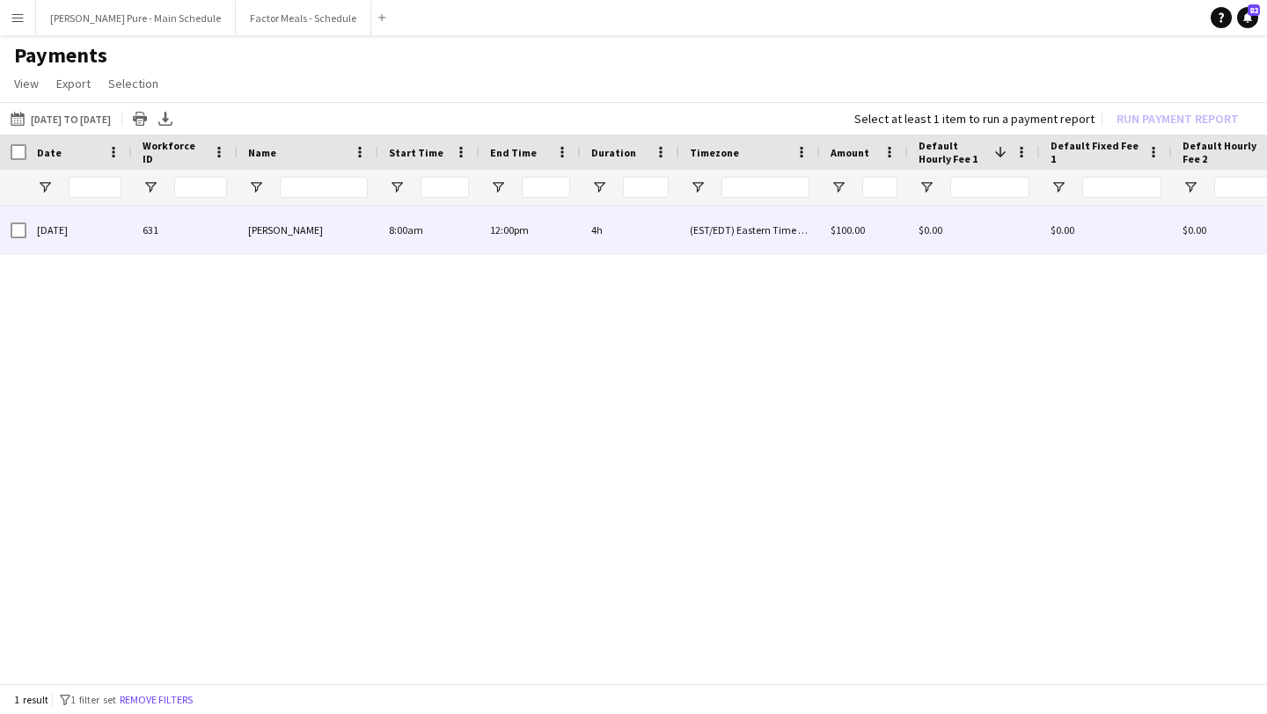
type input "*********"
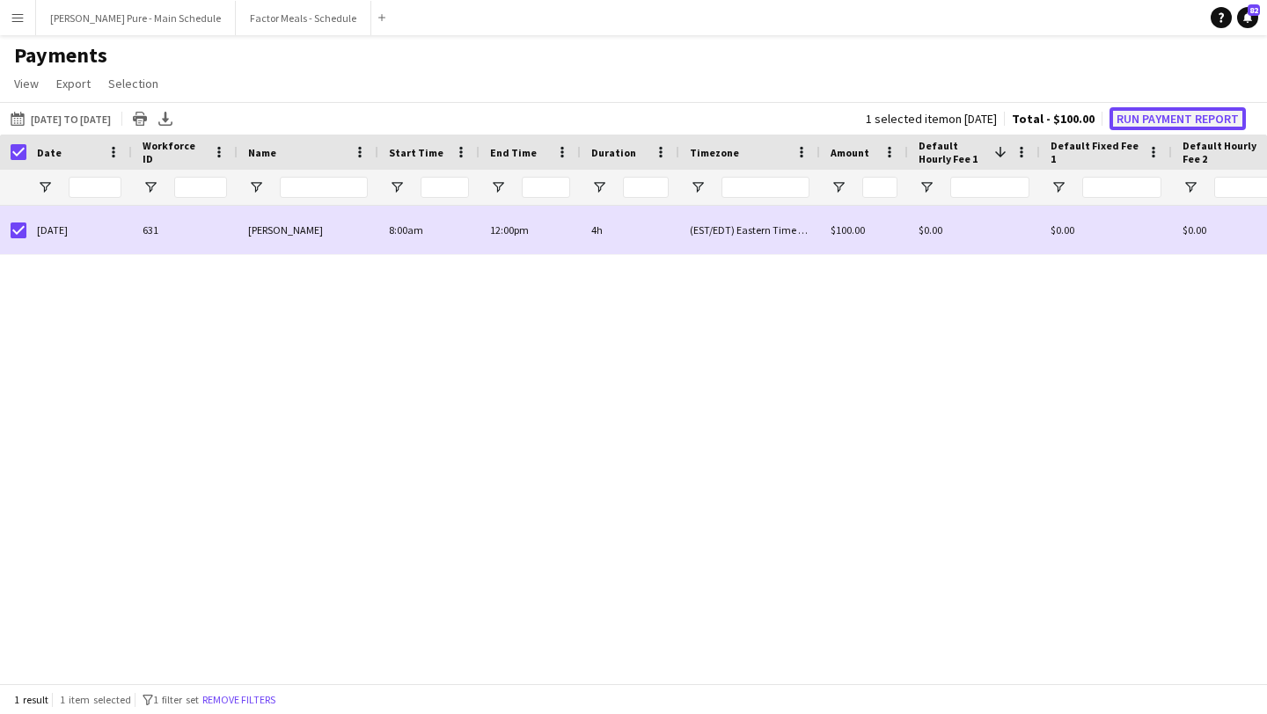
click at [1188, 121] on button "Run Payment Report" at bounding box center [1177, 118] width 136 height 23
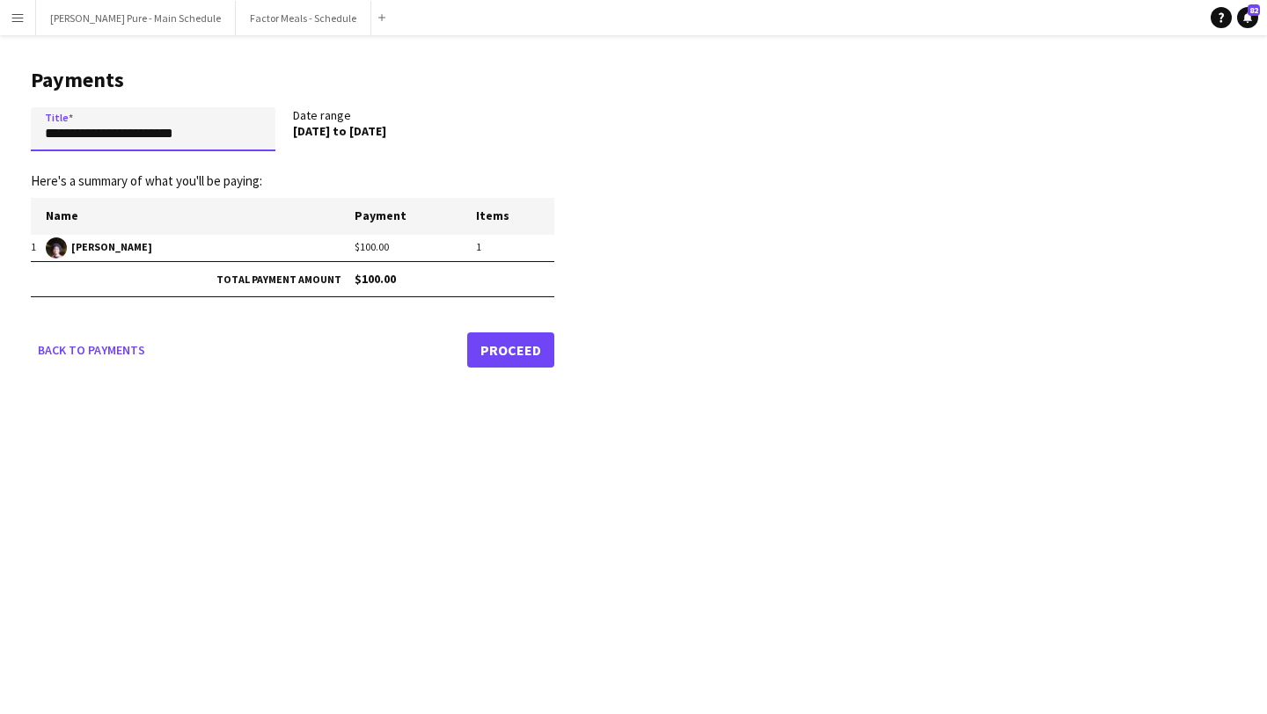
drag, startPoint x: 233, startPoint y: 141, endPoint x: 0, endPoint y: 107, distance: 235.5
click at [0, 107] on main "**********" at bounding box center [286, 214] width 572 height 359
type input "**********"
click at [530, 356] on link "Proceed" at bounding box center [510, 349] width 87 height 35
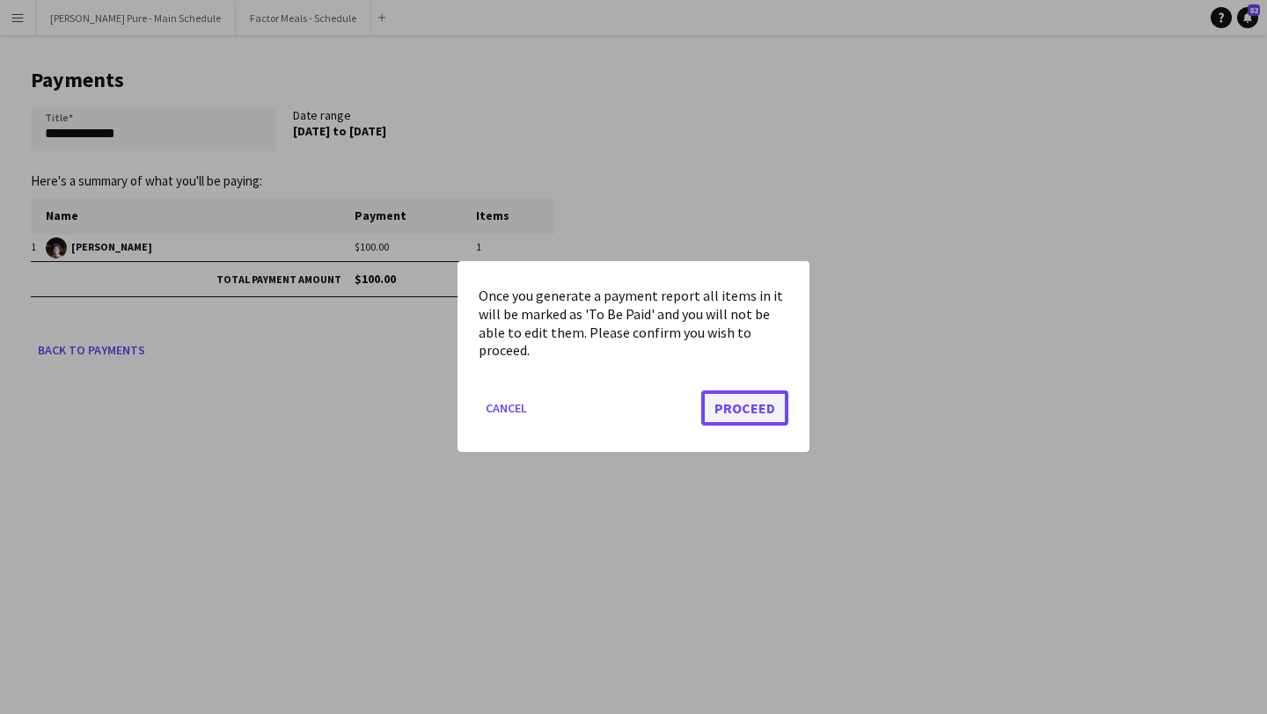
click at [767, 418] on button "Proceed" at bounding box center [744, 408] width 87 height 35
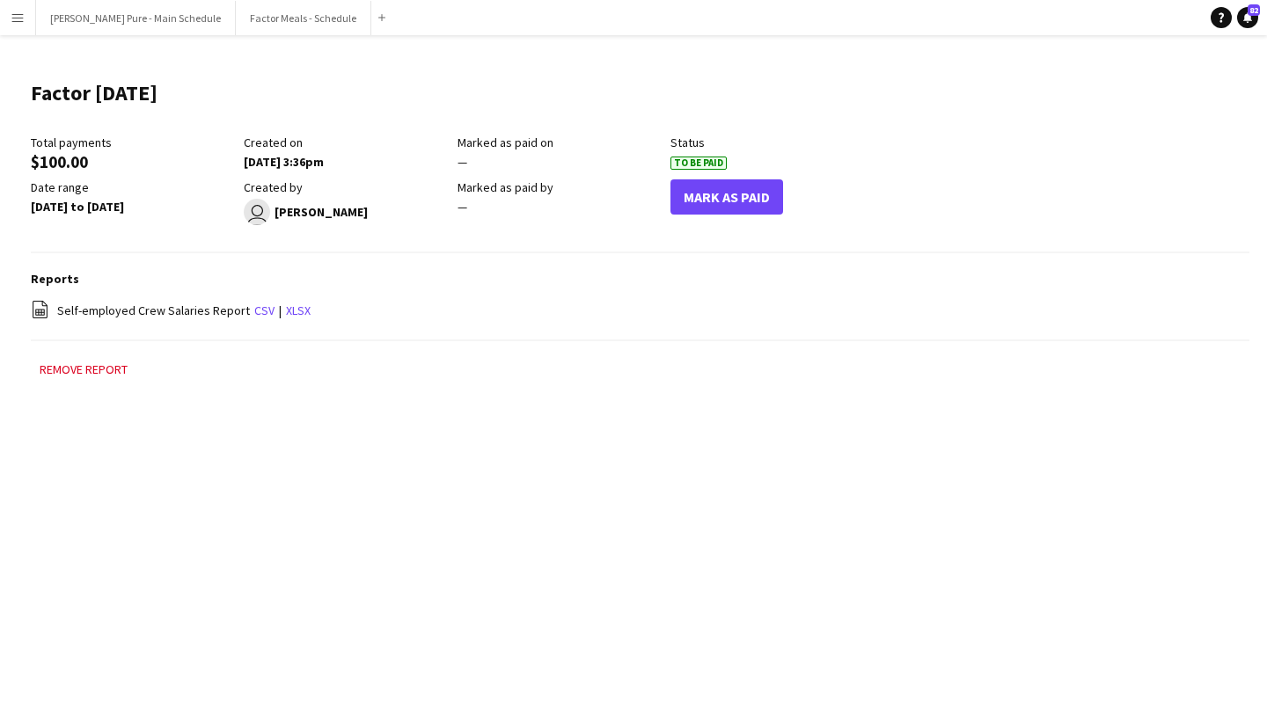
click at [28, 18] on button "Menu" at bounding box center [17, 17] width 35 height 35
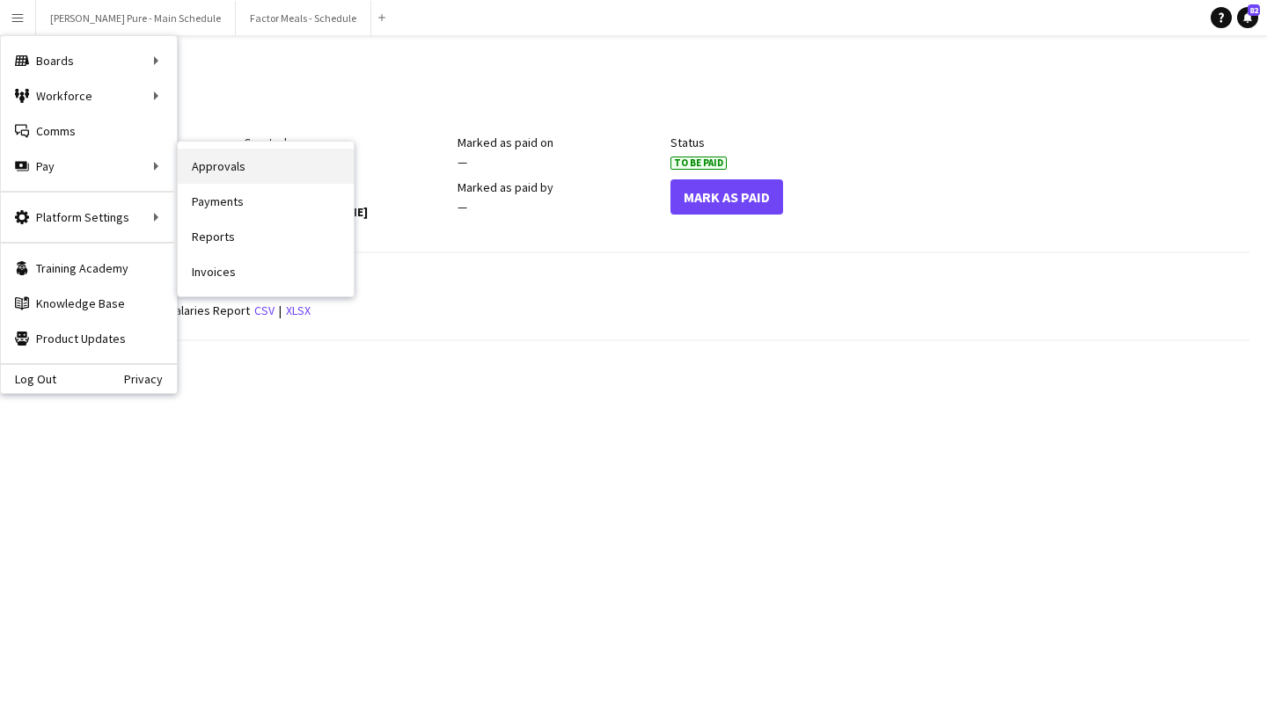
click at [280, 153] on nav "Approvals Payments Reports Invoices" at bounding box center [266, 219] width 176 height 155
click at [280, 155] on link "Approvals" at bounding box center [266, 166] width 176 height 35
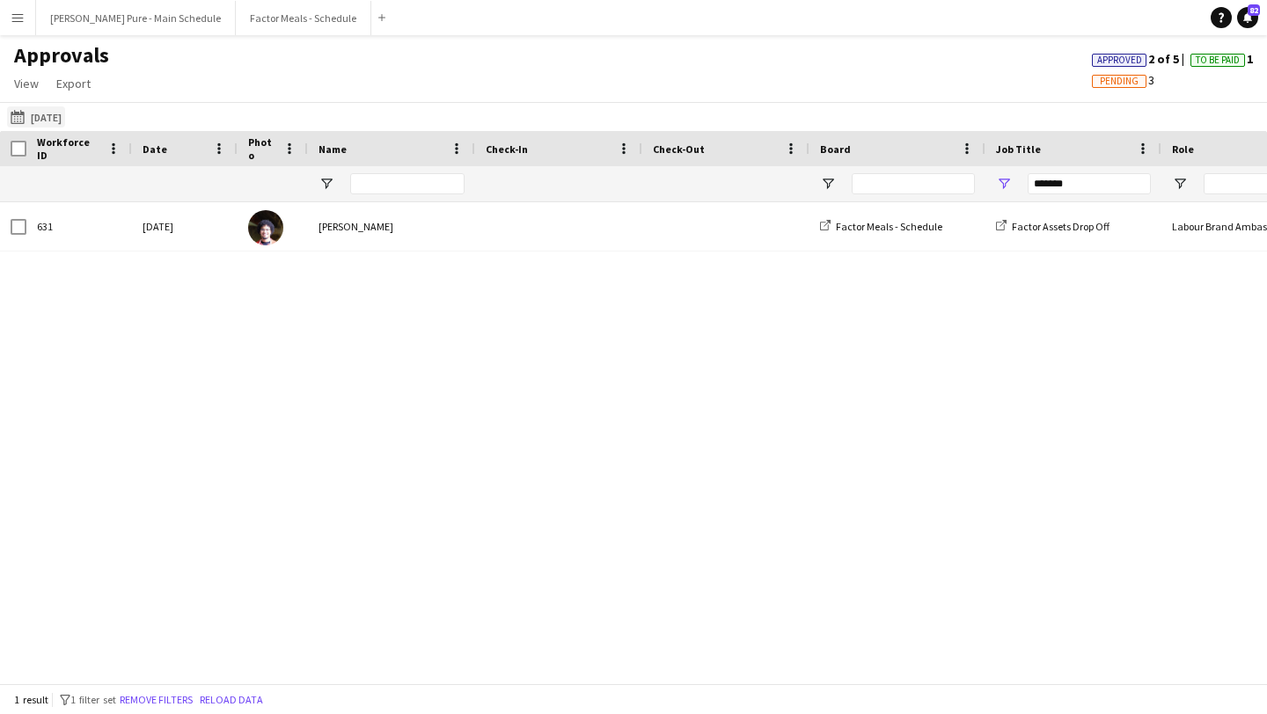
click at [36, 122] on button "23-09-2025 23-09-2025" at bounding box center [36, 116] width 58 height 21
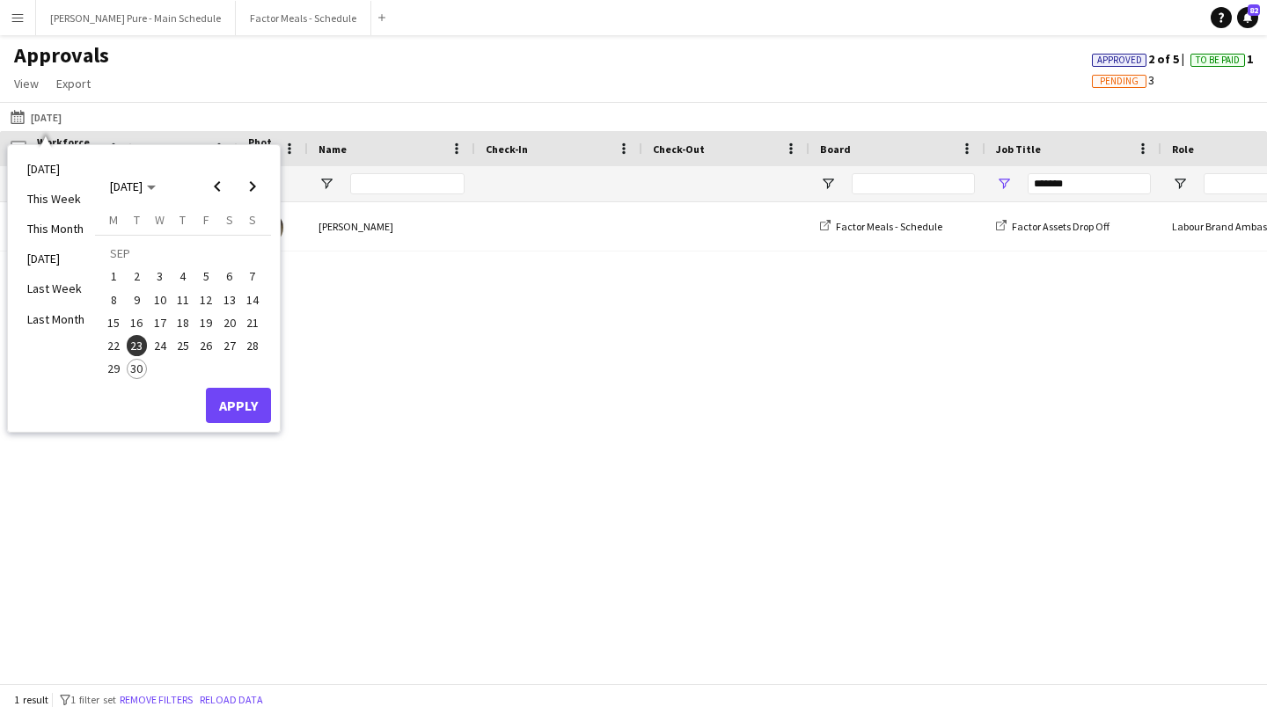
click at [116, 348] on span "22" at bounding box center [113, 345] width 21 height 21
click at [253, 348] on span "28" at bounding box center [252, 345] width 21 height 21
click at [253, 412] on button "Apply" at bounding box center [238, 405] width 65 height 35
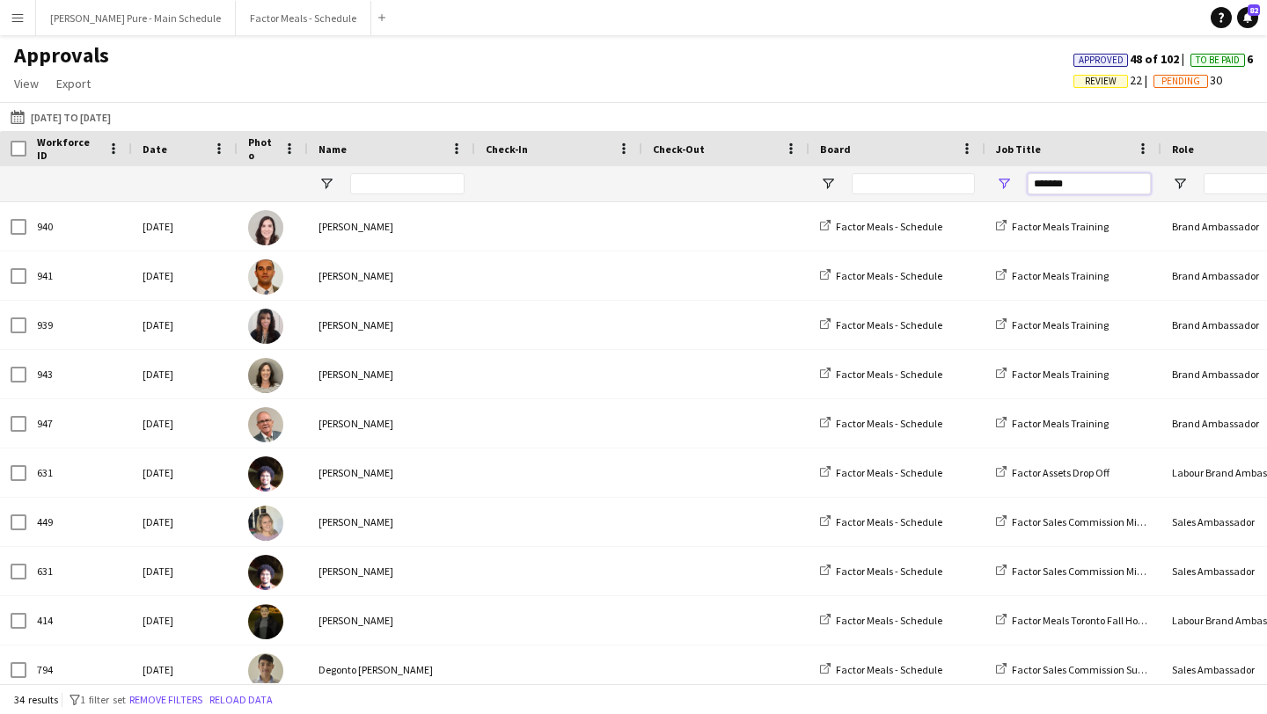
click at [1086, 186] on input "******" at bounding box center [1088, 183] width 123 height 21
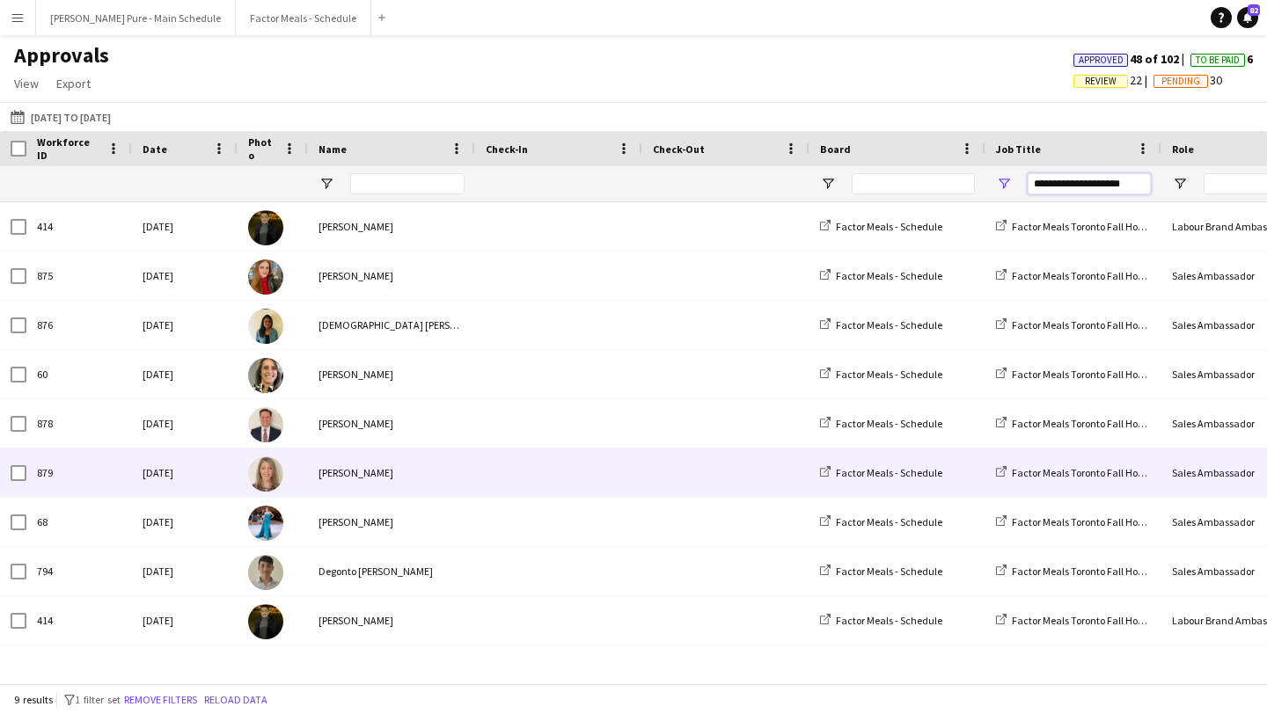
scroll to position [0, 392]
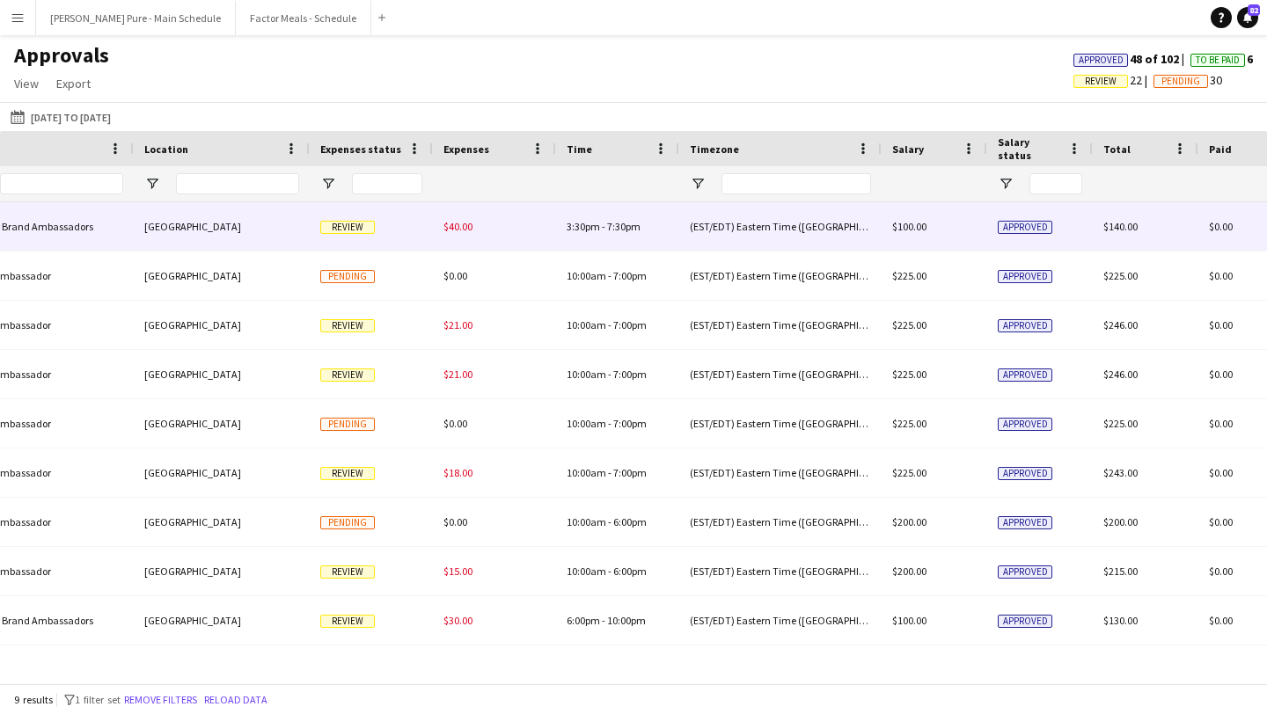
type input "**********"
click at [332, 230] on span "Review" at bounding box center [347, 227] width 55 height 13
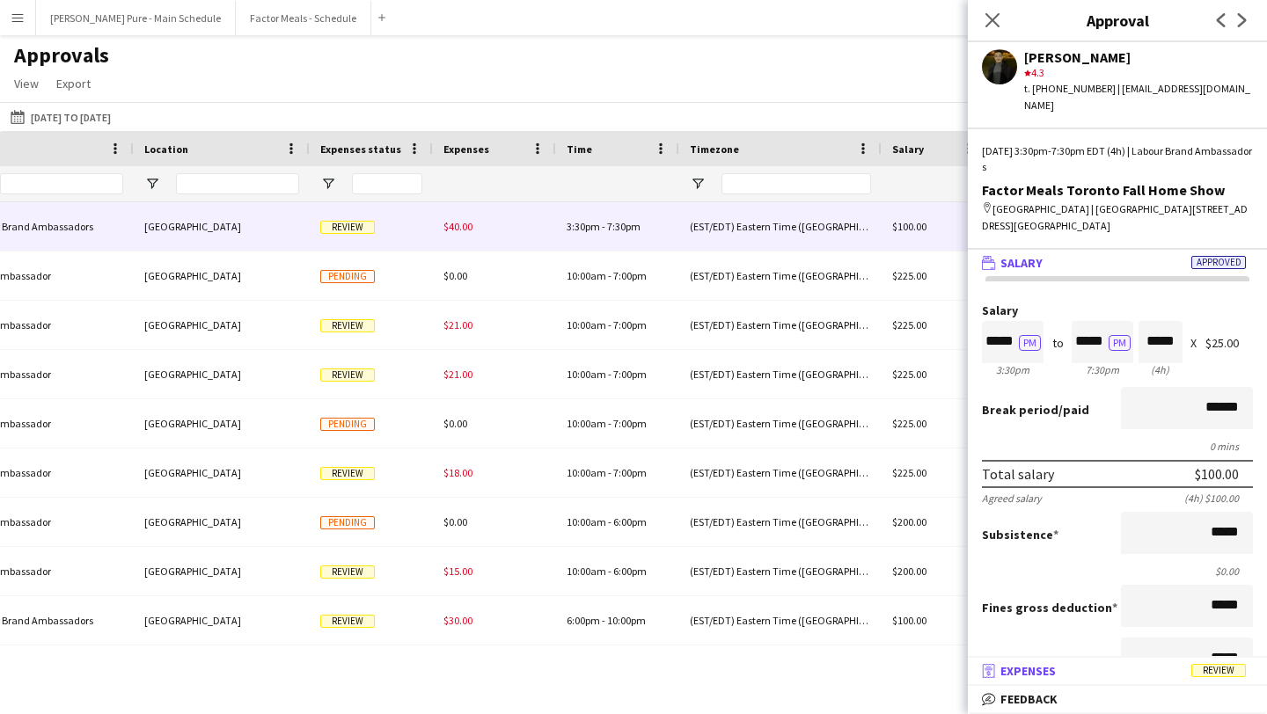
click at [1085, 678] on mat-panel-title "receipt Expenses Review" at bounding box center [1114, 671] width 292 height 16
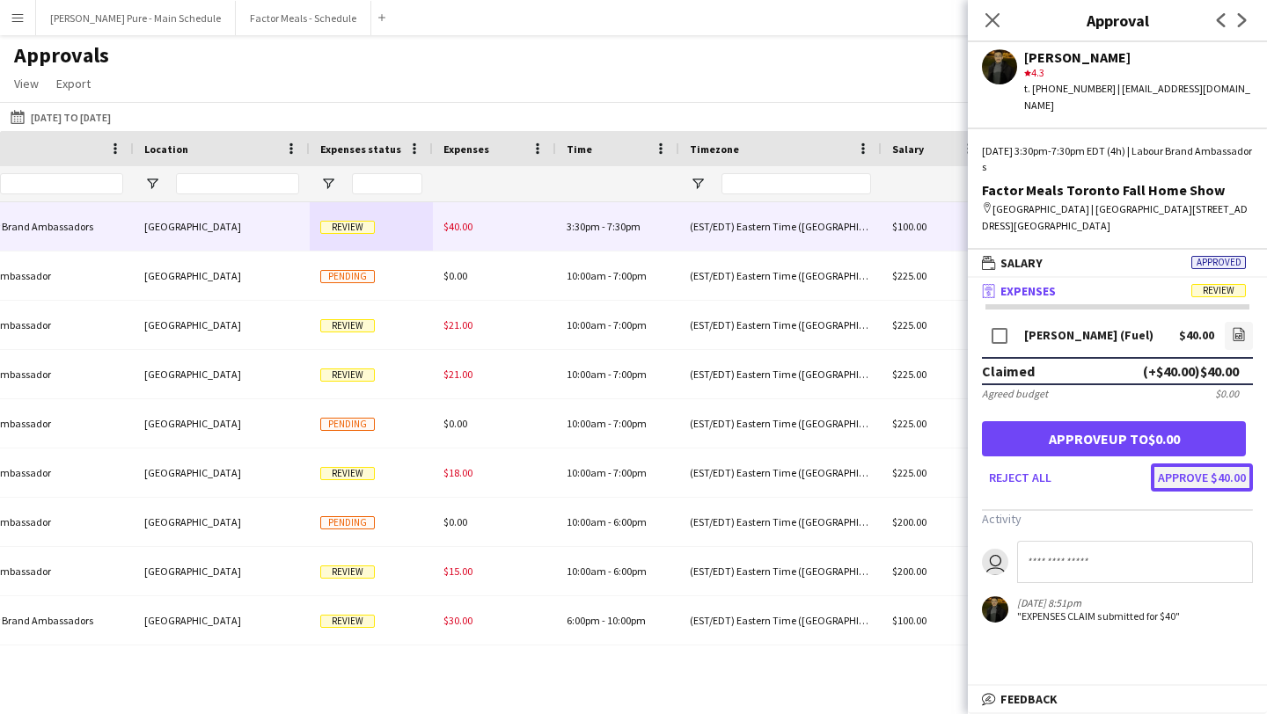
click at [1204, 465] on button "Approve $40.00" at bounding box center [1202, 478] width 102 height 28
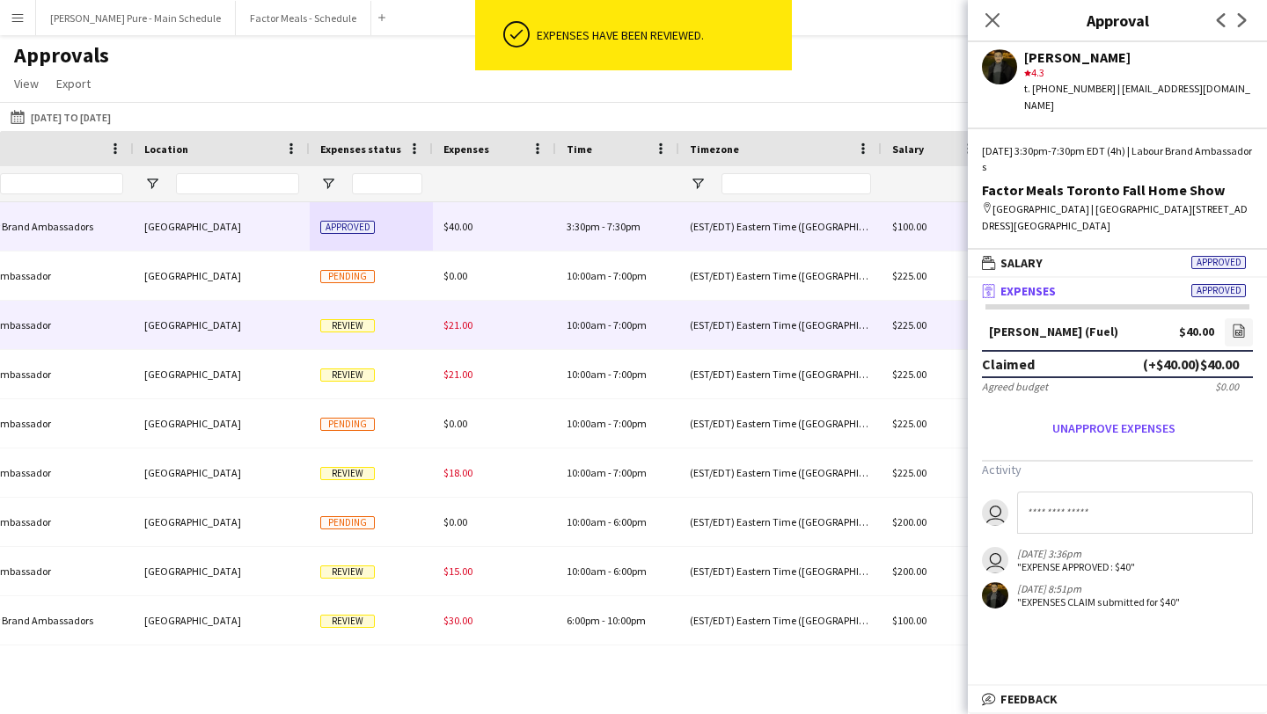
click at [351, 327] on span "Review" at bounding box center [347, 325] width 55 height 13
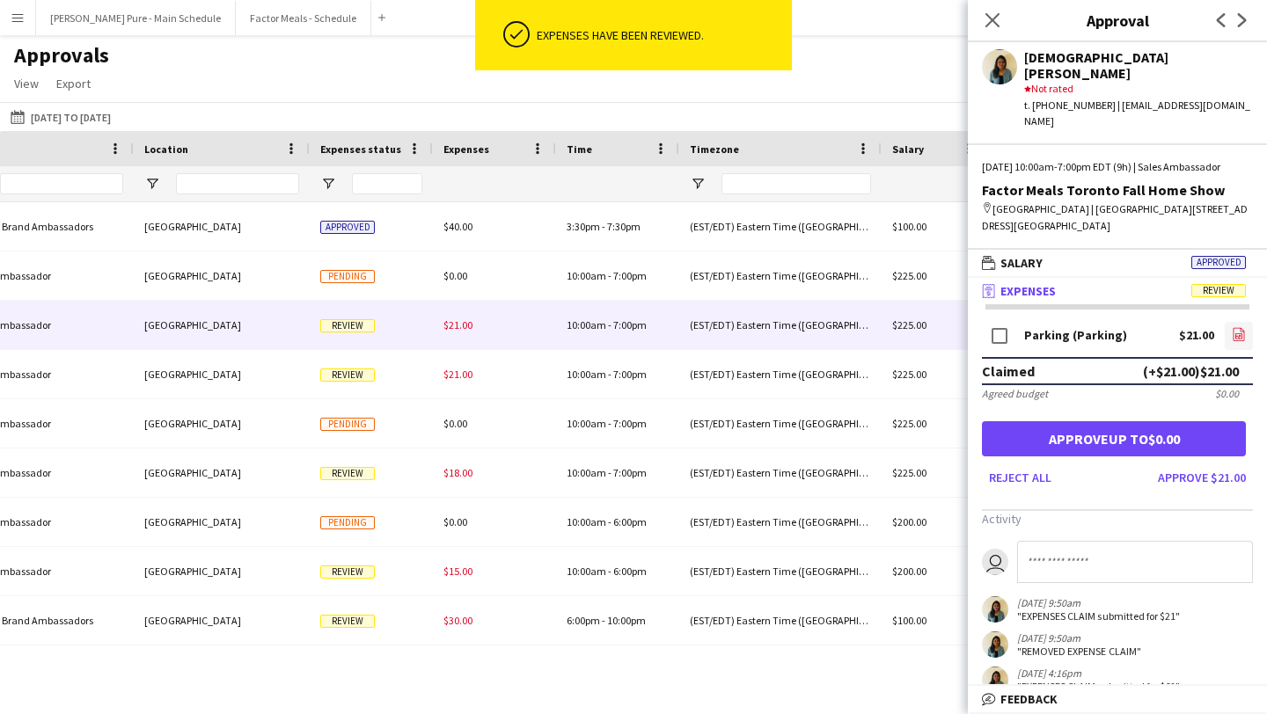
click at [1235, 333] on icon at bounding box center [1238, 335] width 7 height 5
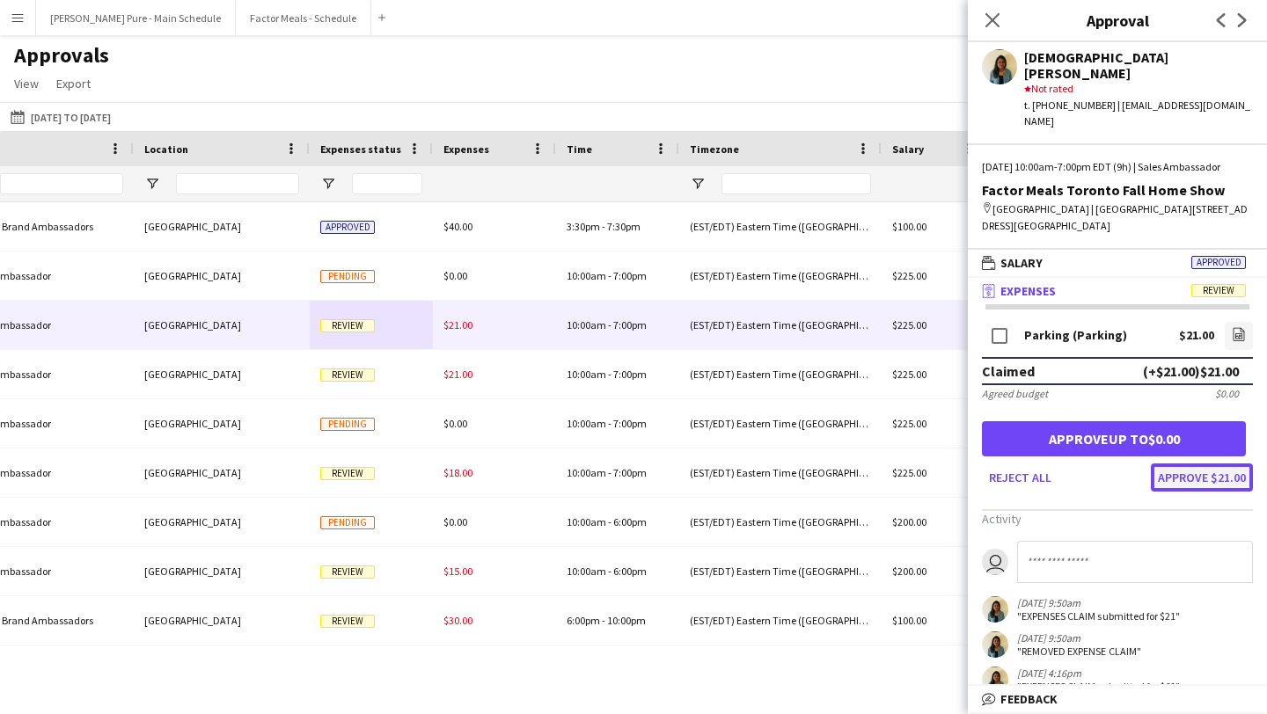
click at [1231, 464] on button "Approve $21.00" at bounding box center [1202, 478] width 102 height 28
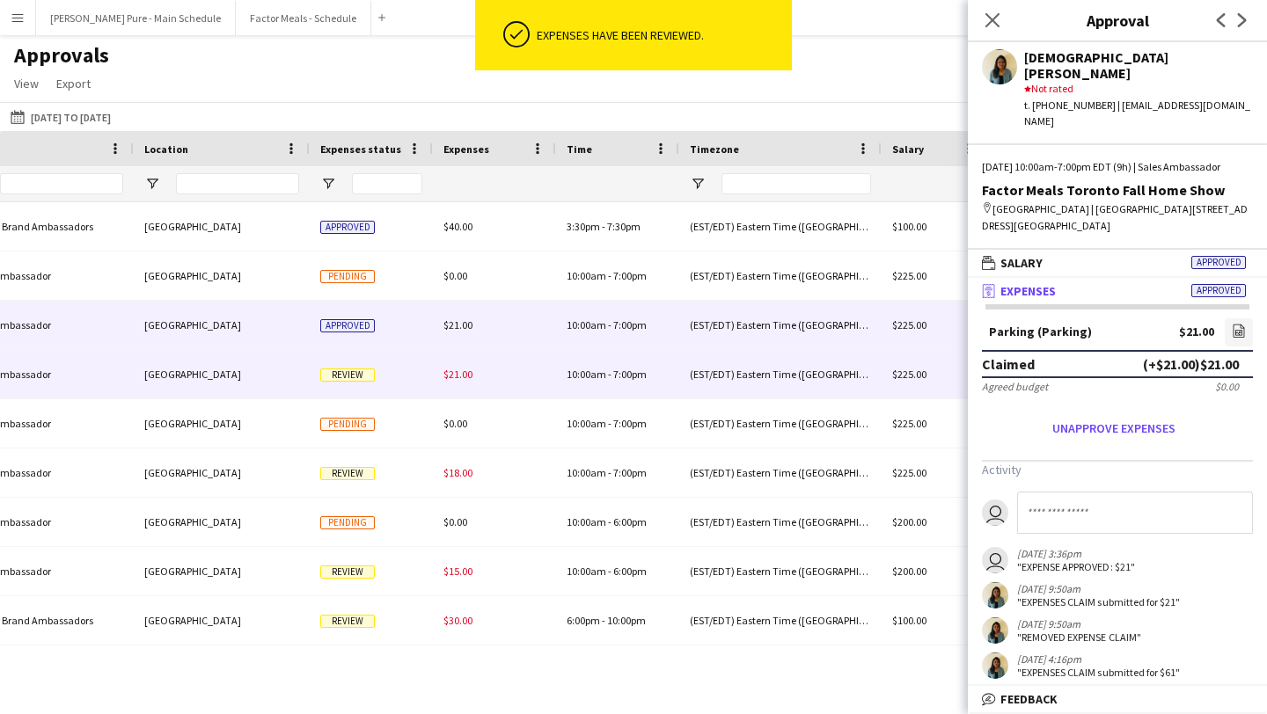
click at [372, 379] on span "Review" at bounding box center [347, 375] width 55 height 13
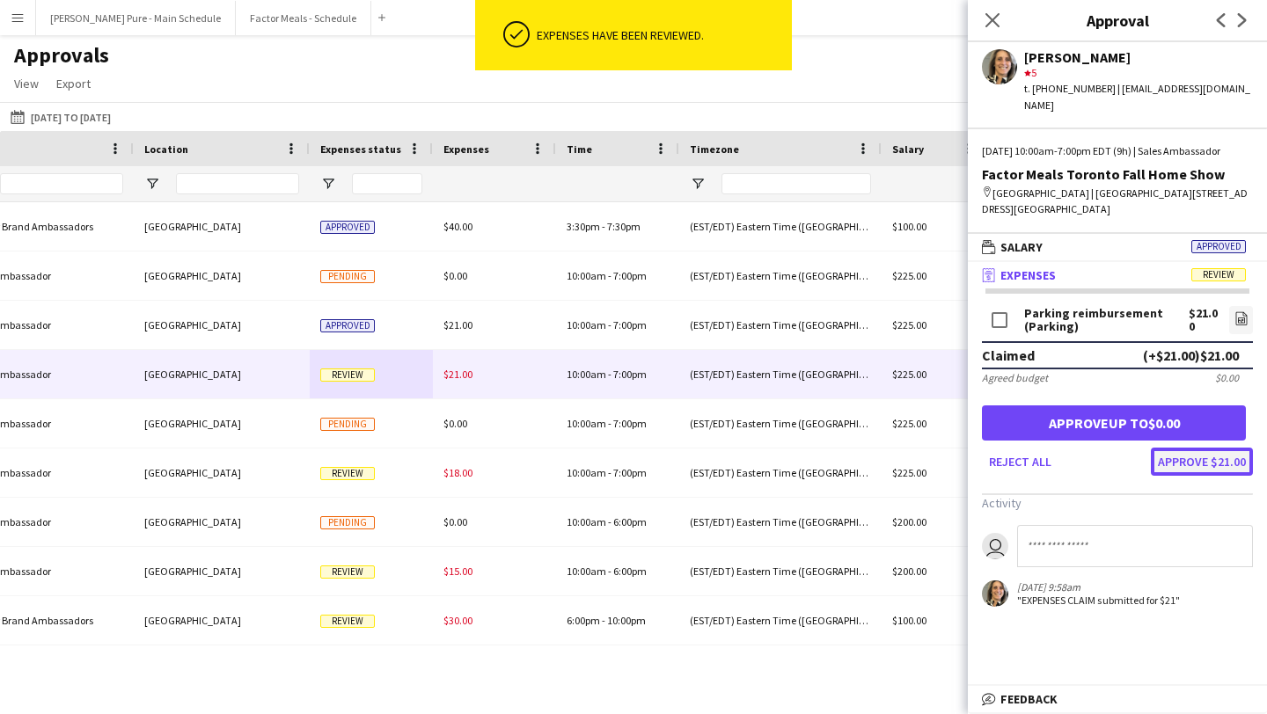
click at [1212, 467] on button "Approve $21.00" at bounding box center [1202, 462] width 102 height 28
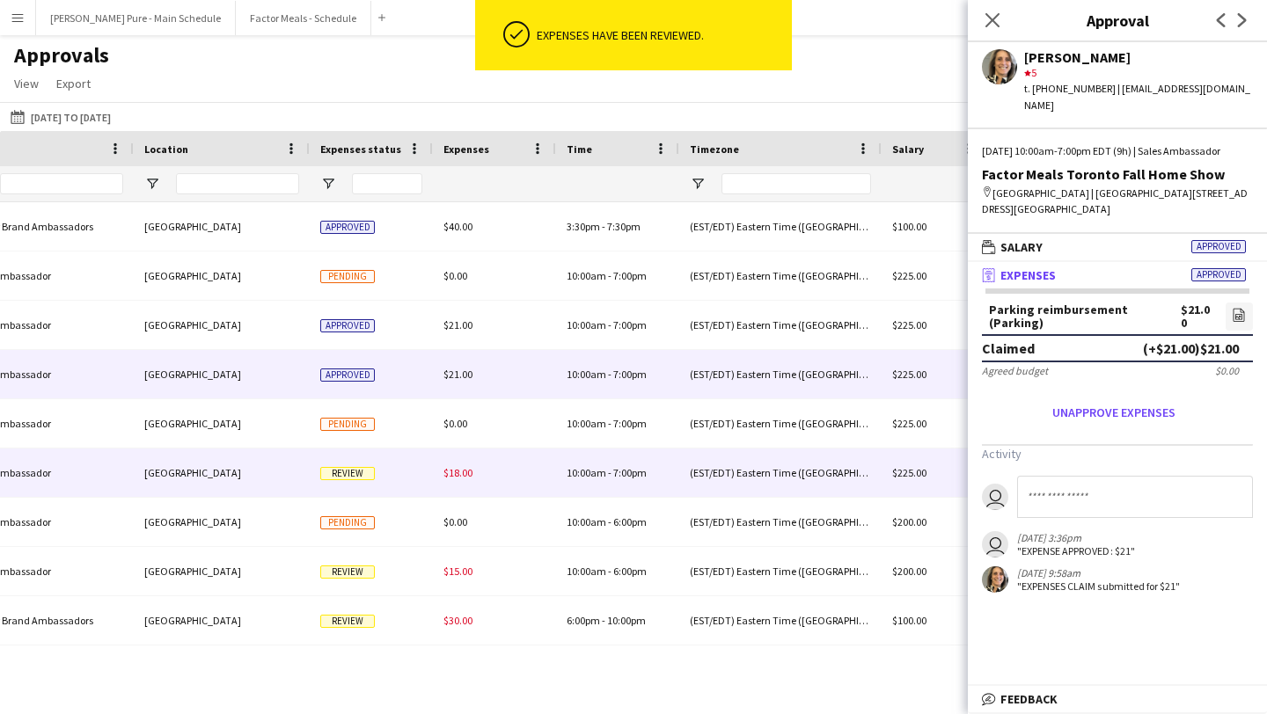
click at [339, 476] on span "Review" at bounding box center [347, 473] width 55 height 13
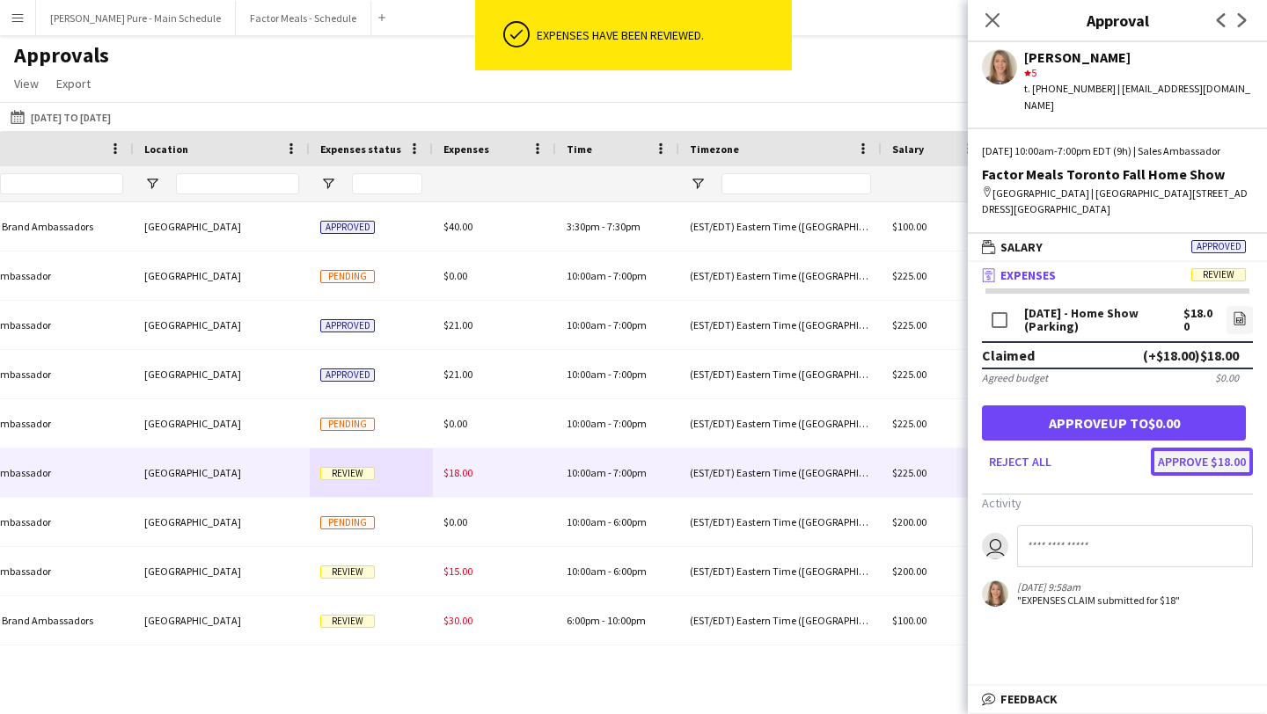
click at [1214, 470] on button "Approve $18.00" at bounding box center [1202, 462] width 102 height 28
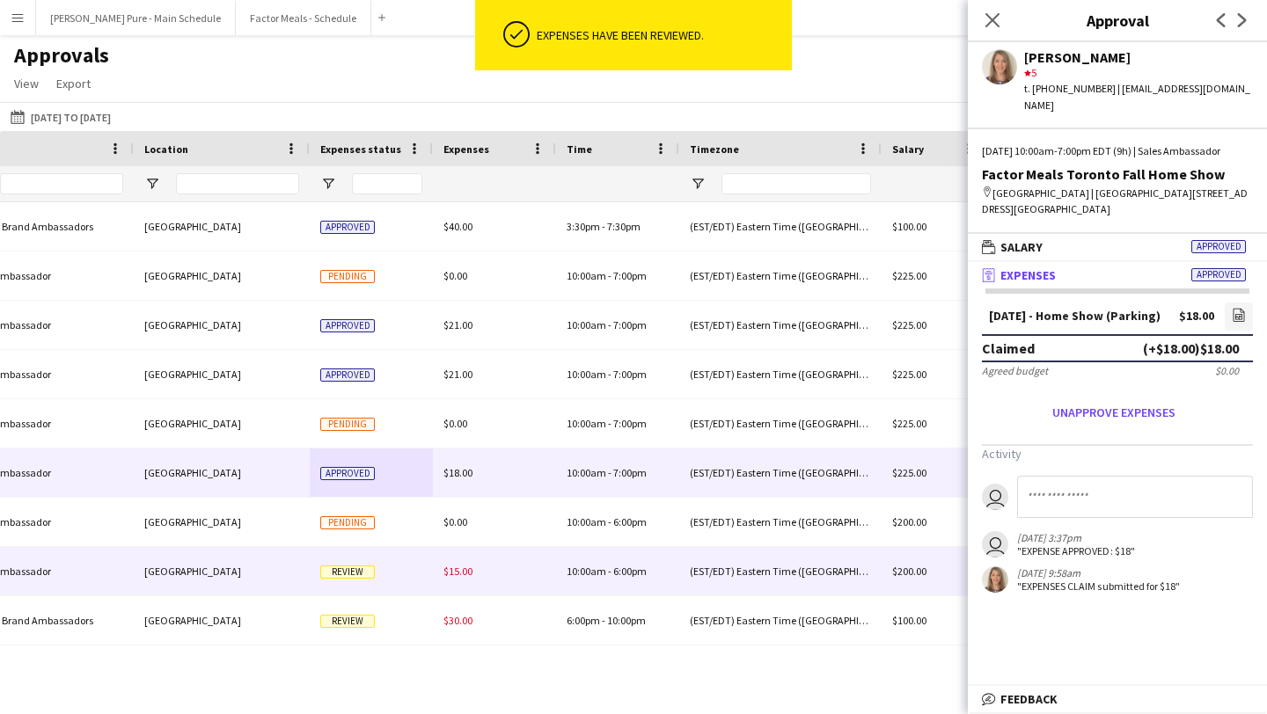
click at [376, 578] on div "Review" at bounding box center [371, 571] width 123 height 48
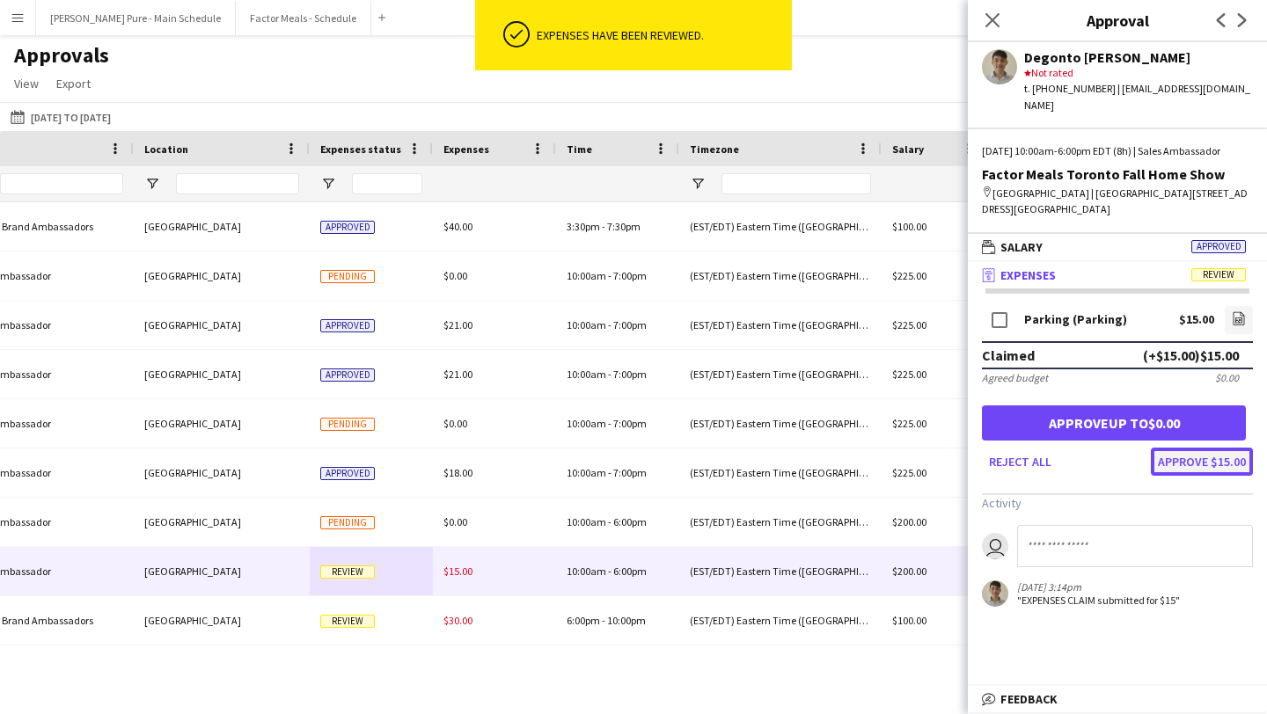
click at [1207, 464] on button "Approve $15.00" at bounding box center [1202, 462] width 102 height 28
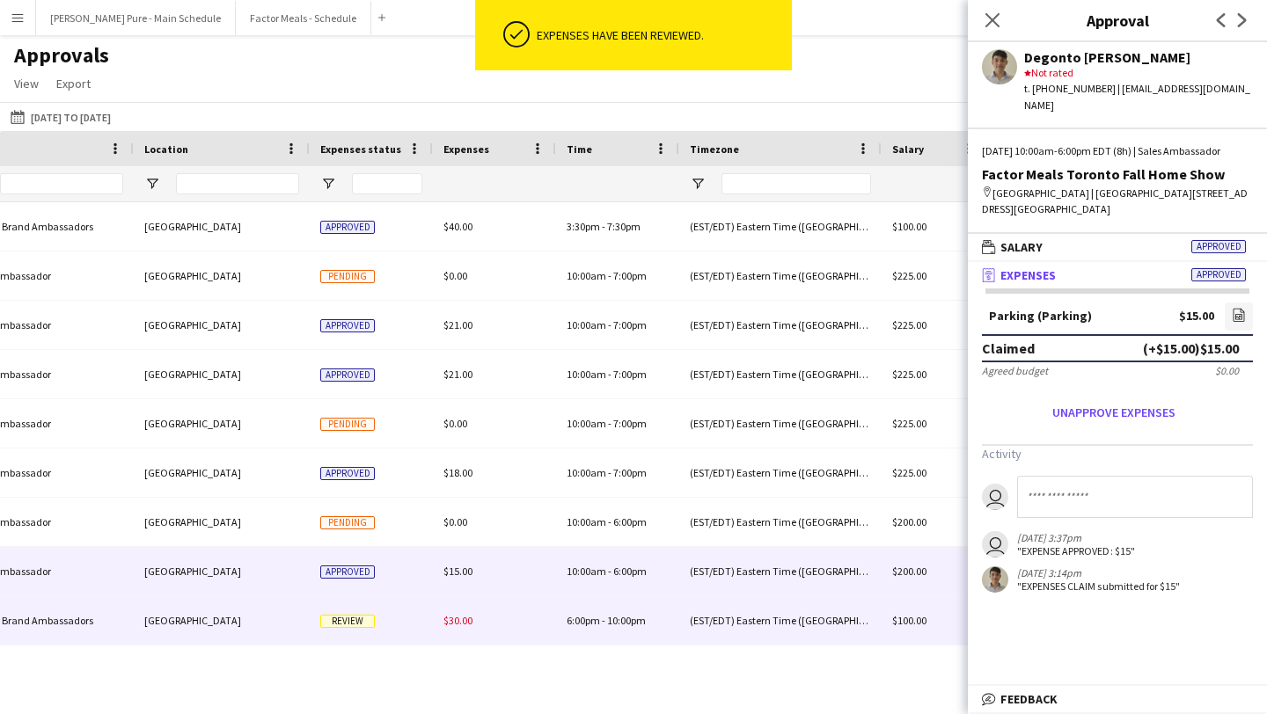
click at [359, 626] on span "Review" at bounding box center [347, 621] width 55 height 13
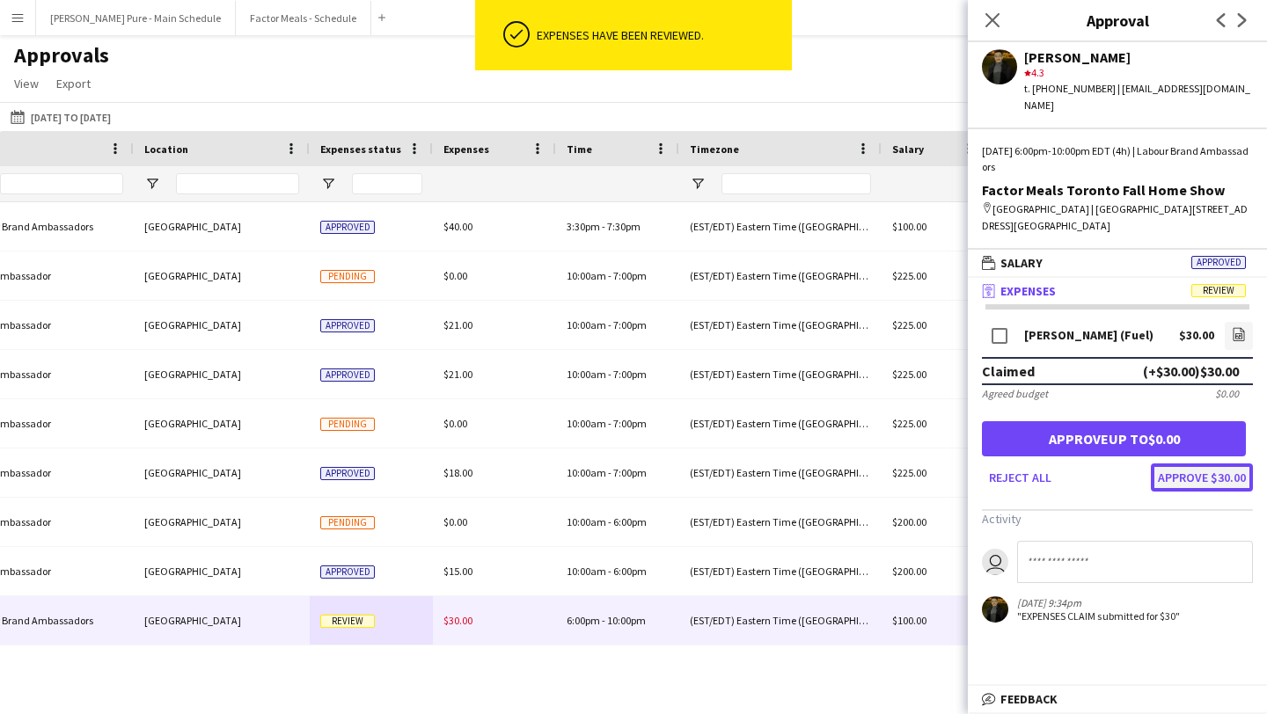
click at [1212, 464] on button "Approve $30.00" at bounding box center [1202, 478] width 102 height 28
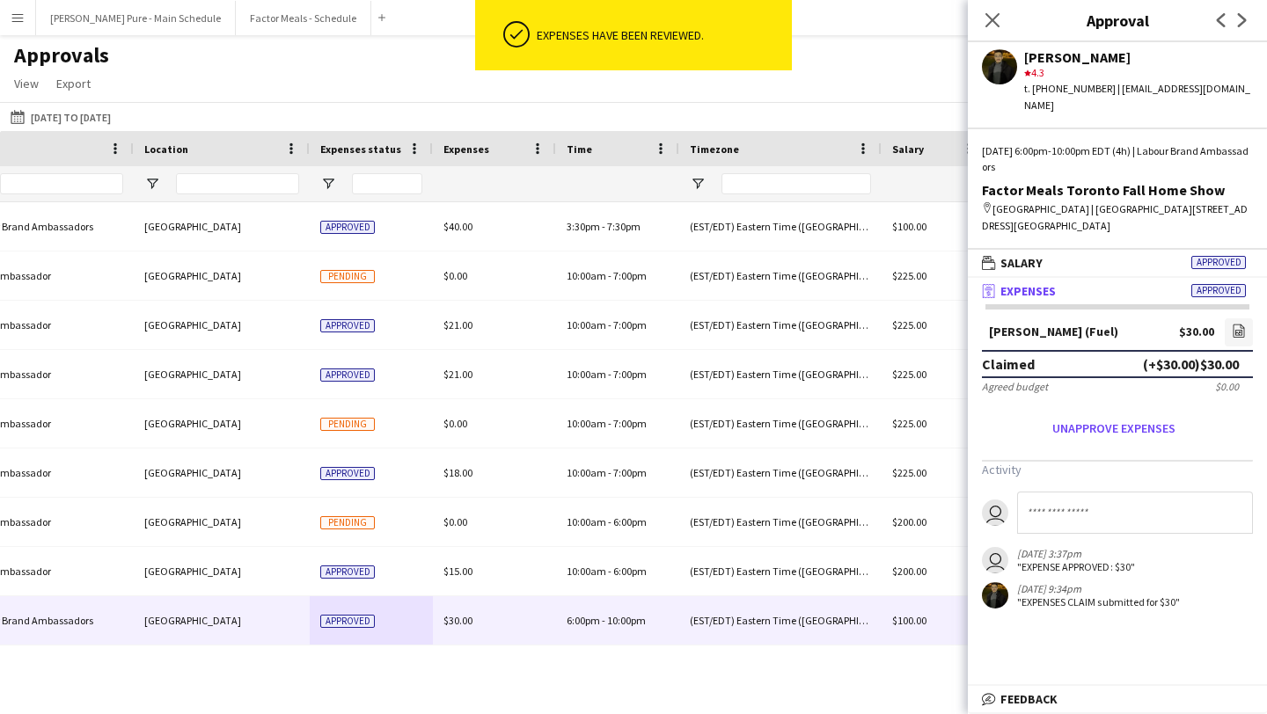
click at [11, 16] on app-icon "Menu" at bounding box center [18, 18] width 14 height 14
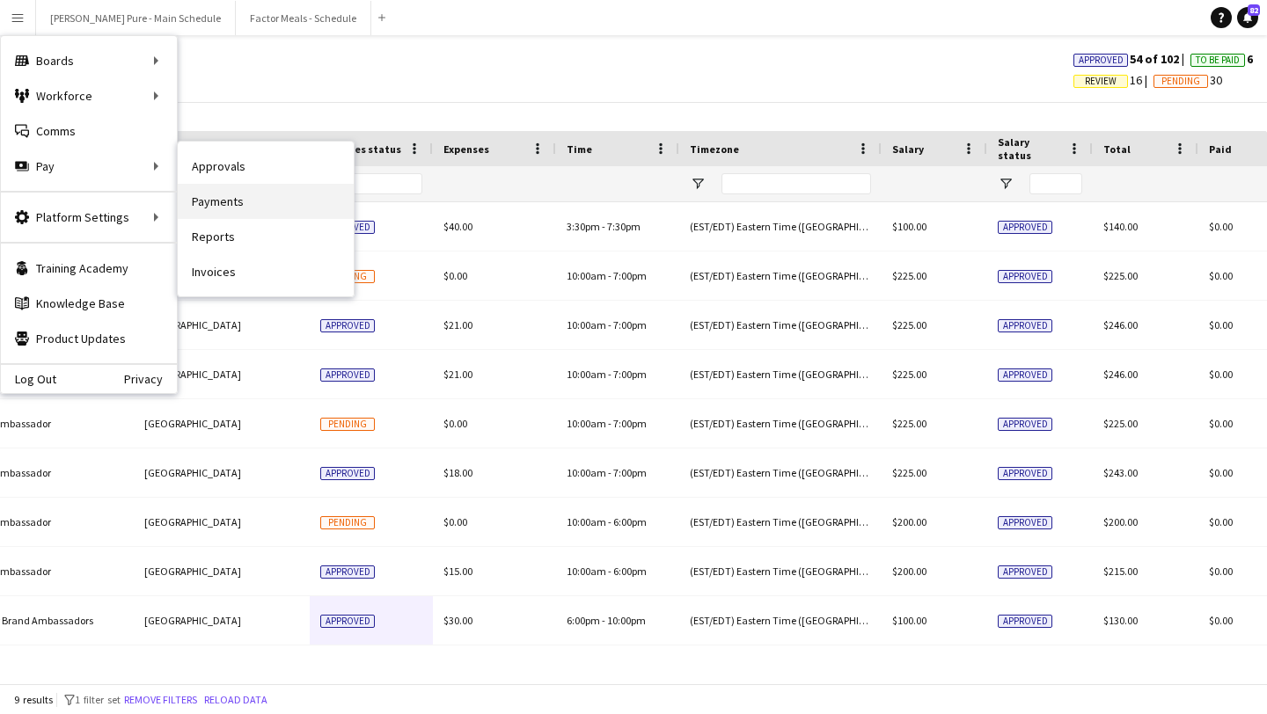
click at [252, 216] on link "Payments" at bounding box center [266, 201] width 176 height 35
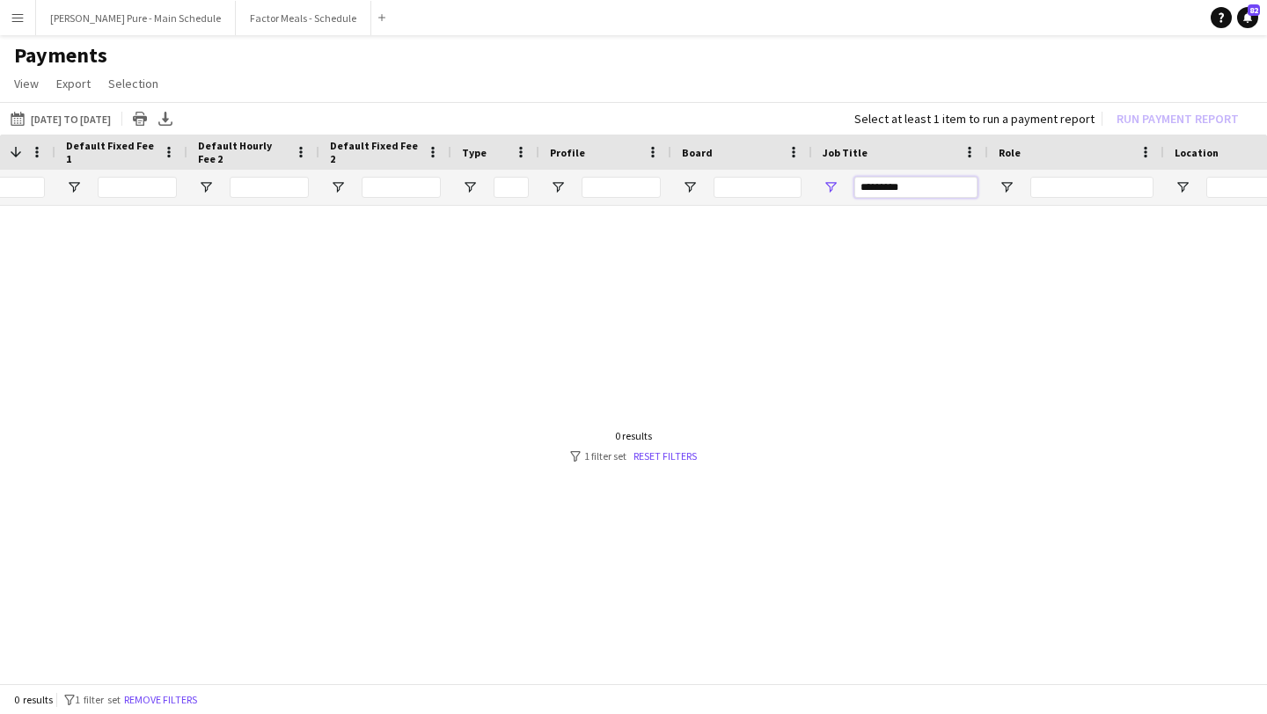
click at [938, 181] on input "*********" at bounding box center [915, 187] width 123 height 21
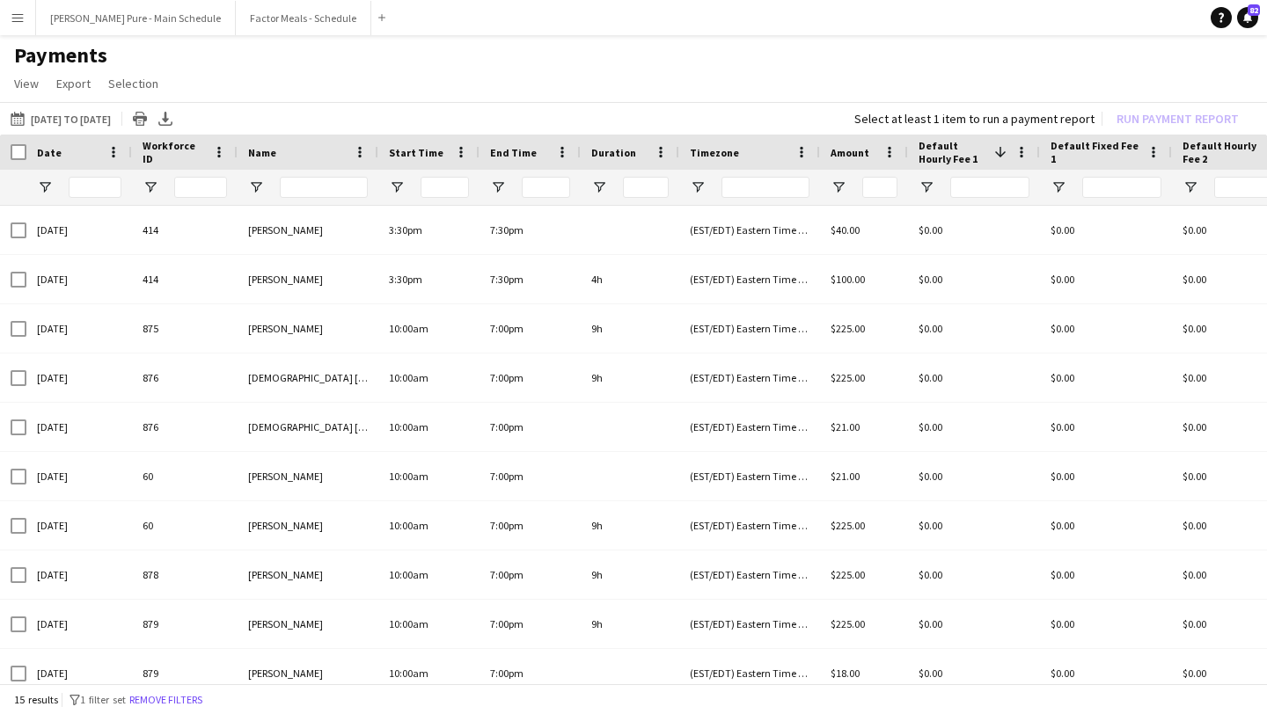
type input "**********"
click at [19, 160] on div at bounding box center [13, 152] width 26 height 35
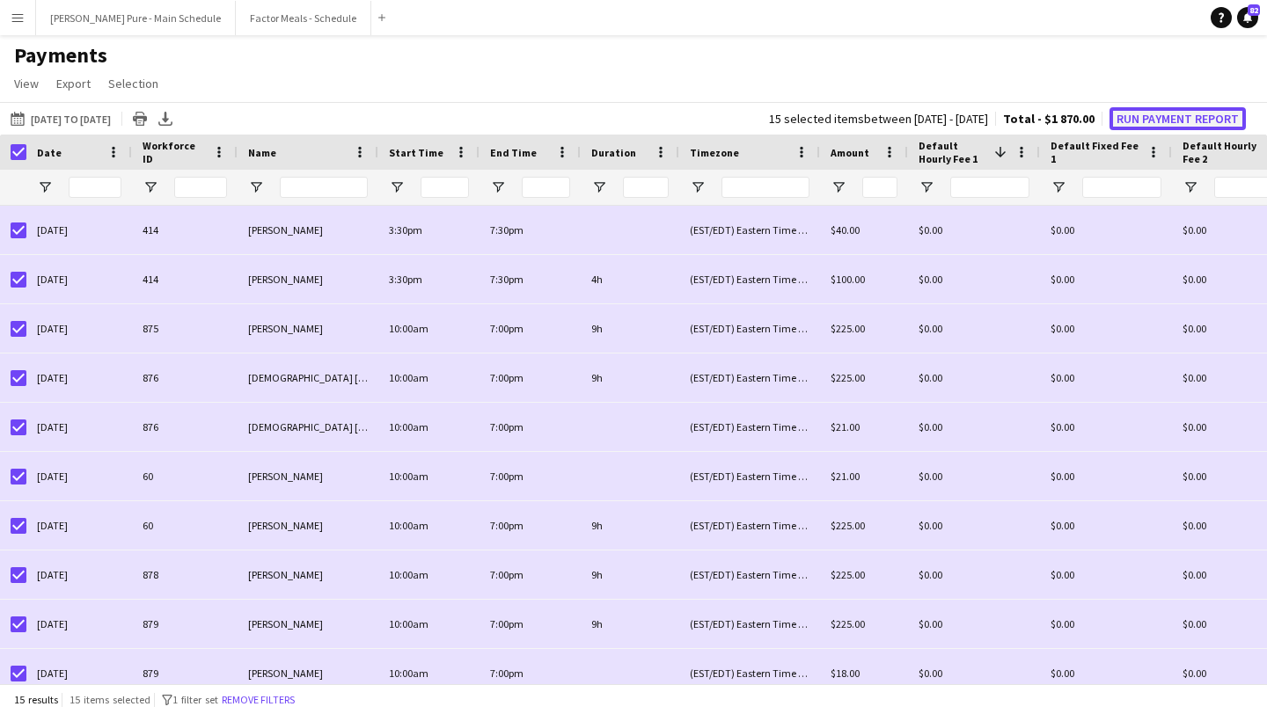
click at [1179, 123] on button "Run Payment Report" at bounding box center [1177, 118] width 136 height 23
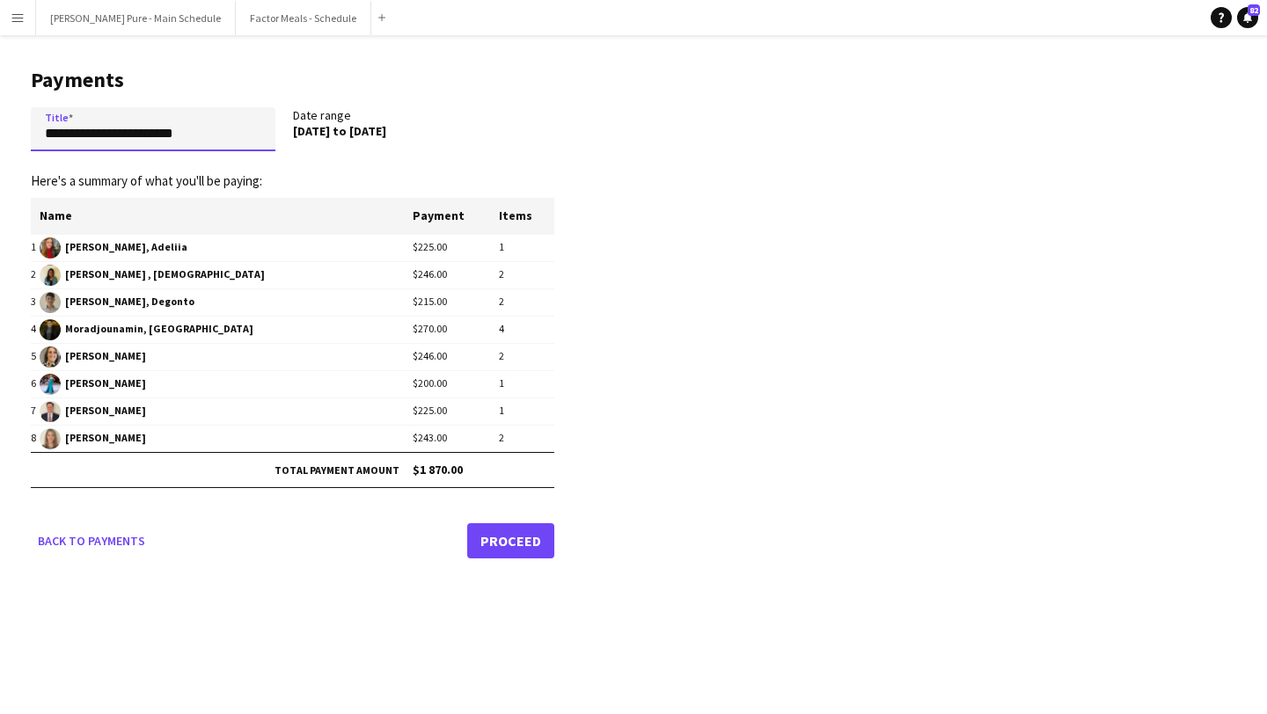
drag, startPoint x: 245, startPoint y: 136, endPoint x: 0, endPoint y: 106, distance: 247.3
click at [0, 106] on main "**********" at bounding box center [286, 310] width 572 height 550
type input "**********"
click at [524, 535] on link "Proceed" at bounding box center [510, 540] width 87 height 35
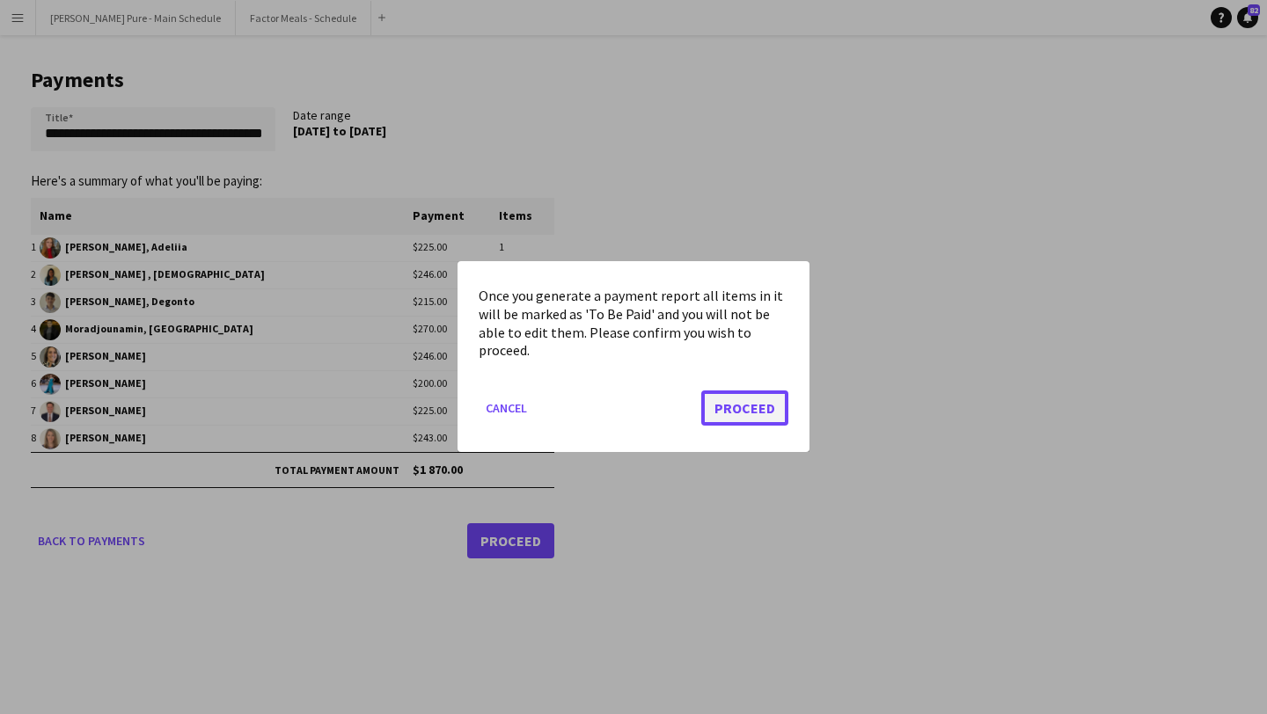
click at [735, 413] on button "Proceed" at bounding box center [744, 408] width 87 height 35
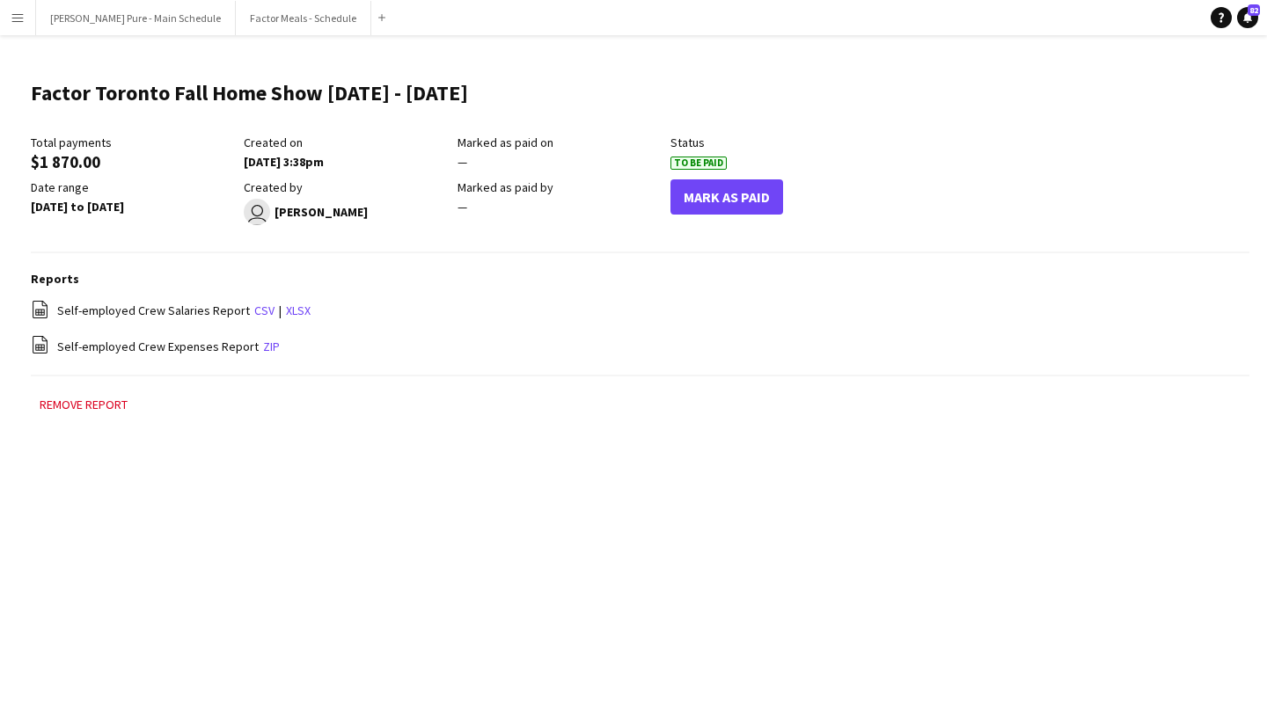
click at [6, 21] on button "Menu" at bounding box center [17, 17] width 35 height 35
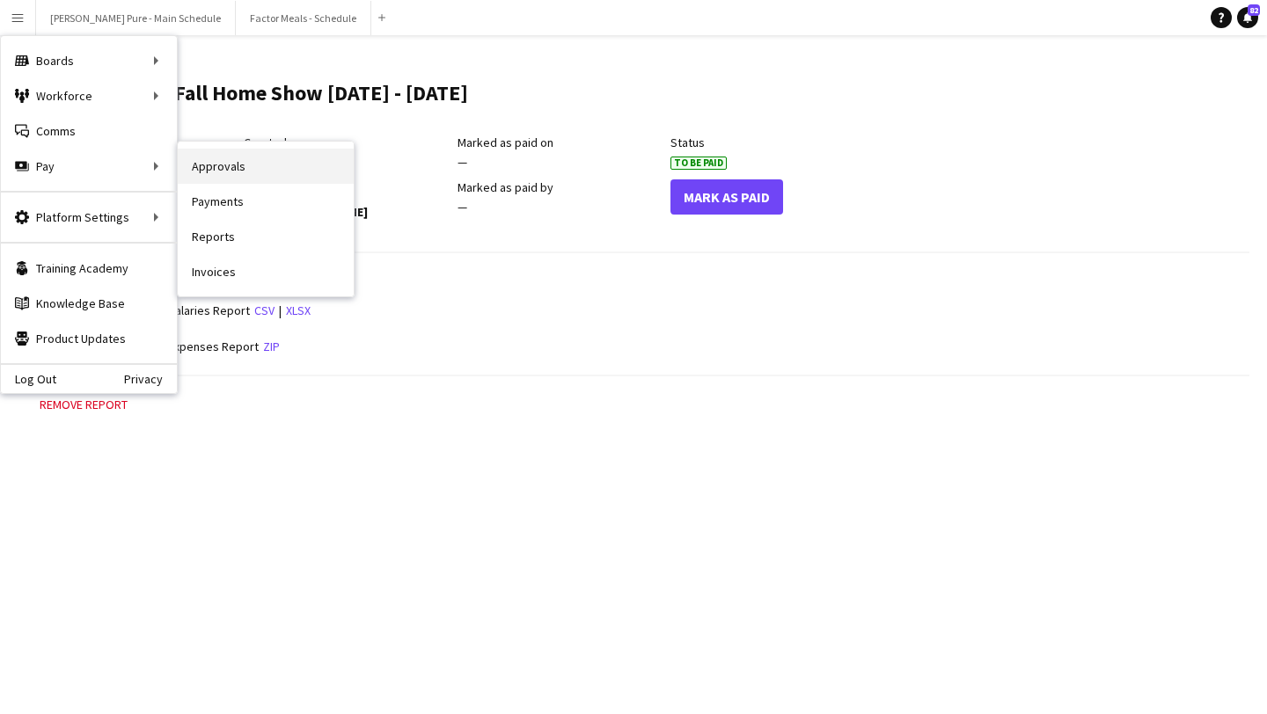
click at [312, 174] on link "Approvals" at bounding box center [266, 166] width 176 height 35
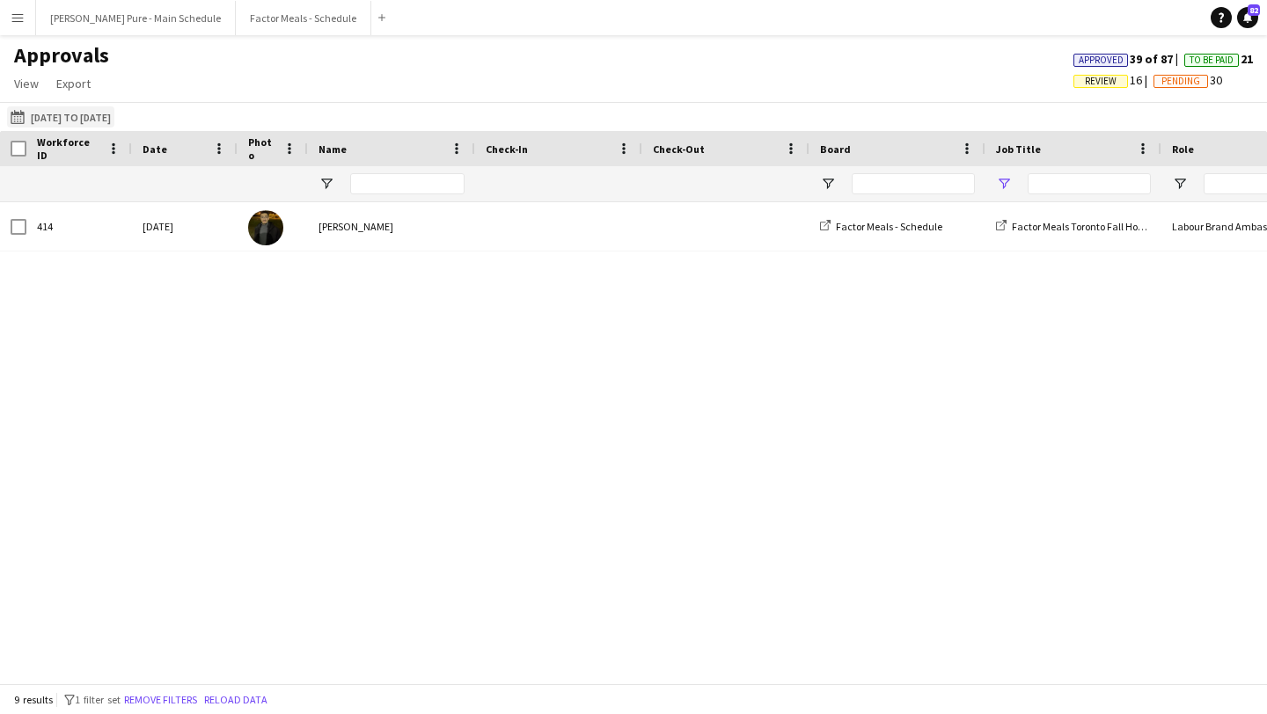
type input "**********"
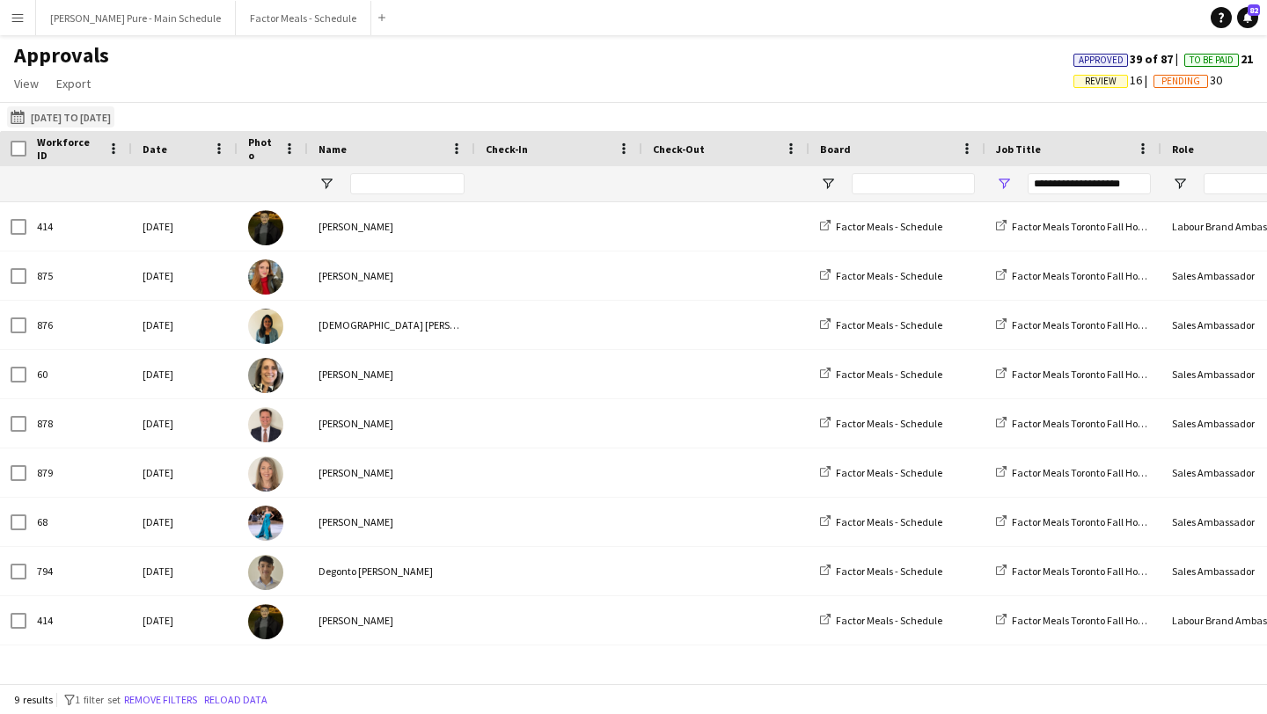
click at [99, 113] on button "[DATE] to [DATE] [DATE] to [DATE]" at bounding box center [60, 116] width 107 height 21
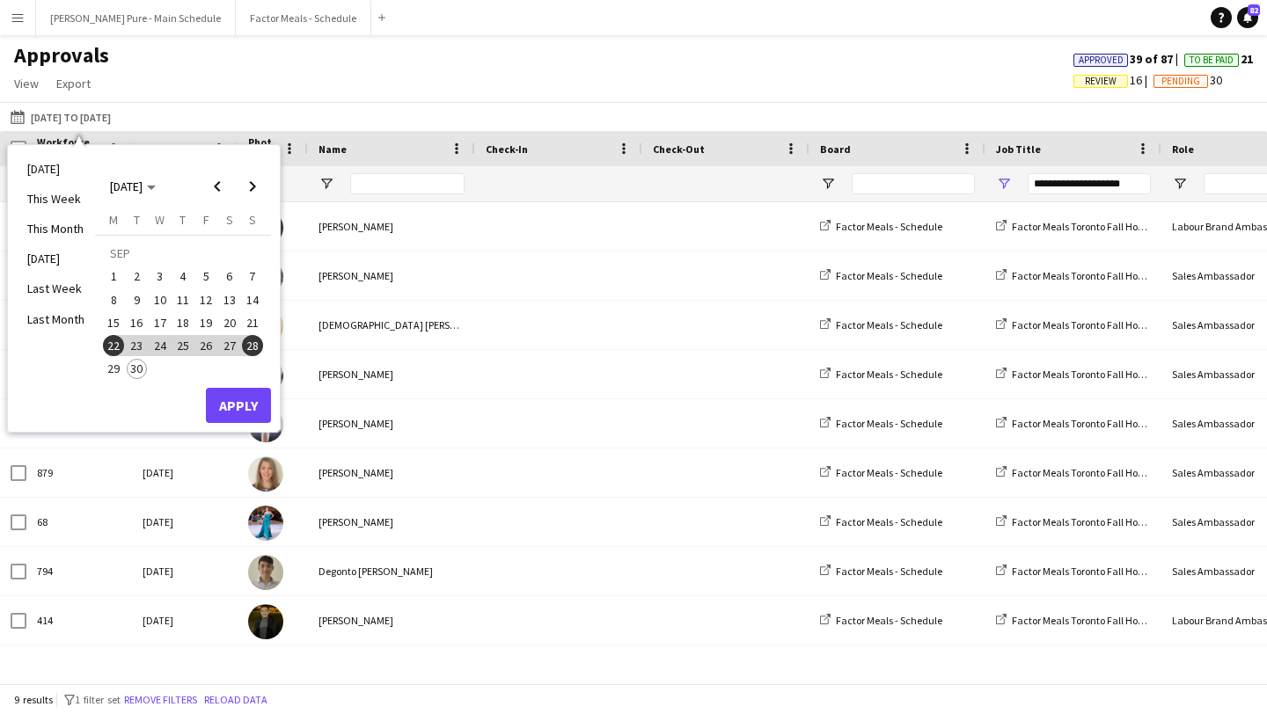
click at [183, 347] on span "25" at bounding box center [182, 345] width 21 height 21
click at [201, 351] on span "26" at bounding box center [205, 345] width 21 height 21
click at [247, 418] on button "Apply" at bounding box center [238, 405] width 65 height 35
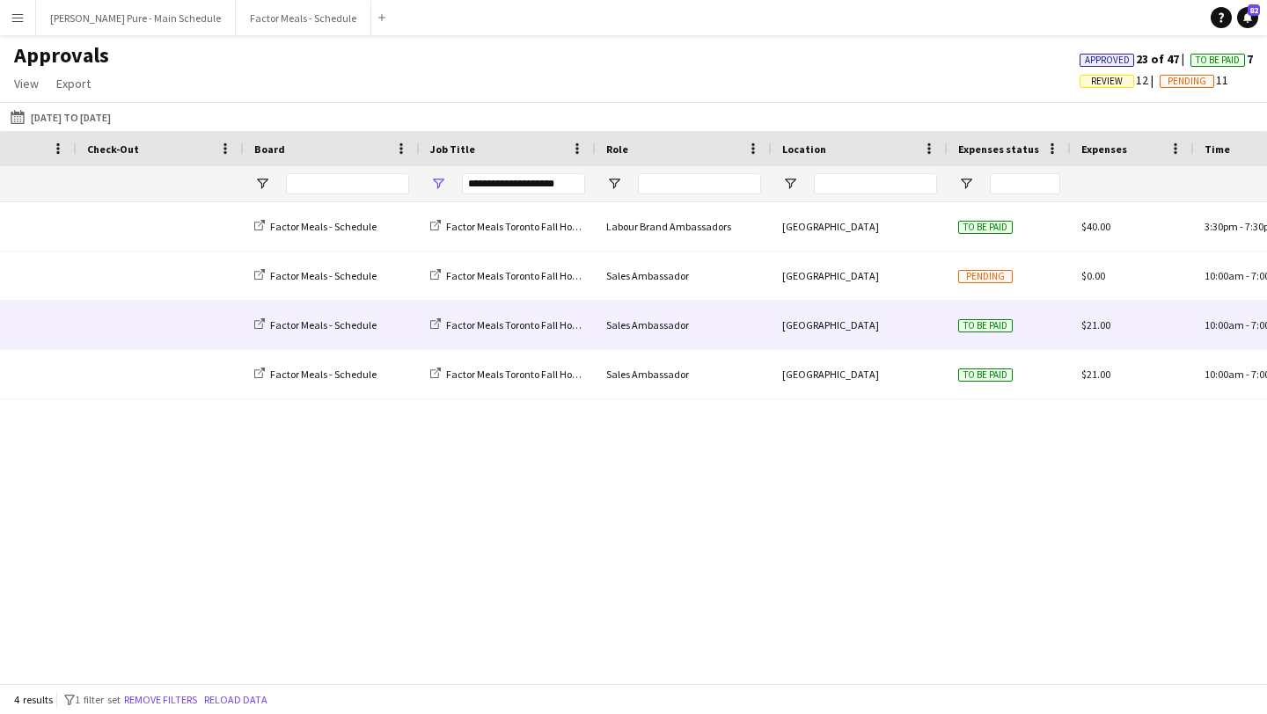
scroll to position [0, 616]
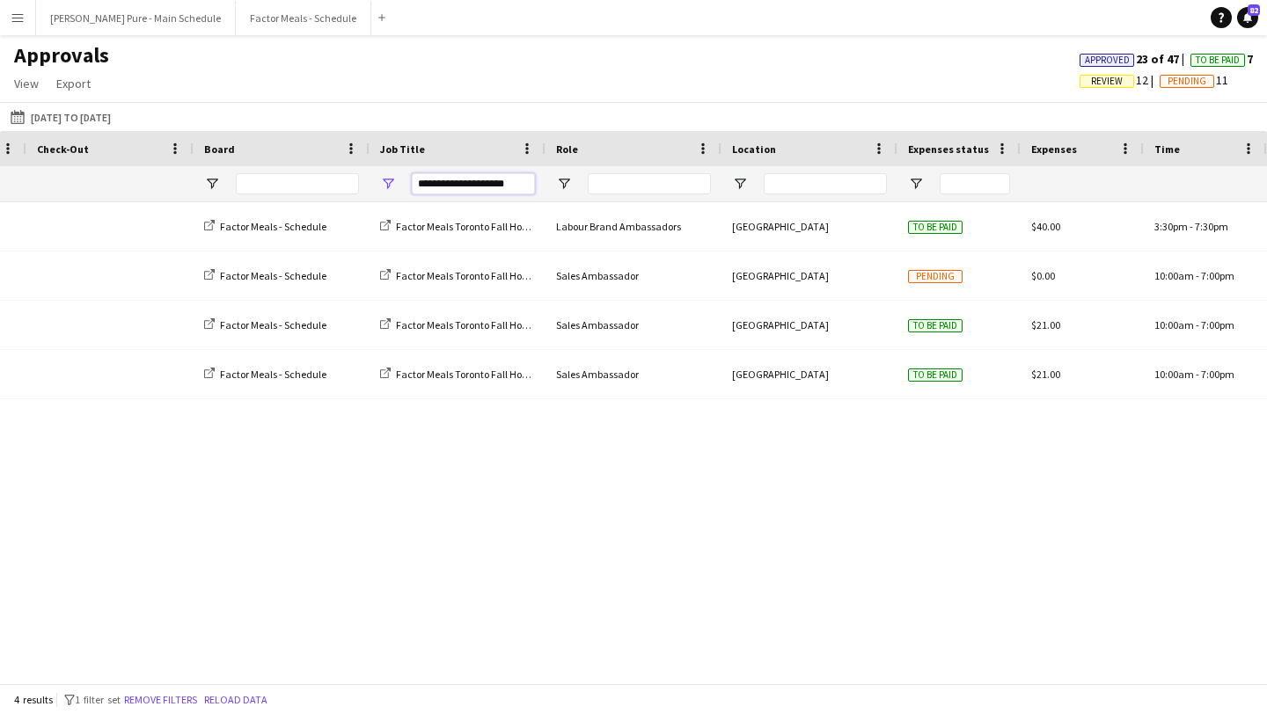
drag, startPoint x: 515, startPoint y: 183, endPoint x: 446, endPoint y: 180, distance: 69.5
click at [446, 180] on input "**********" at bounding box center [473, 183] width 123 height 21
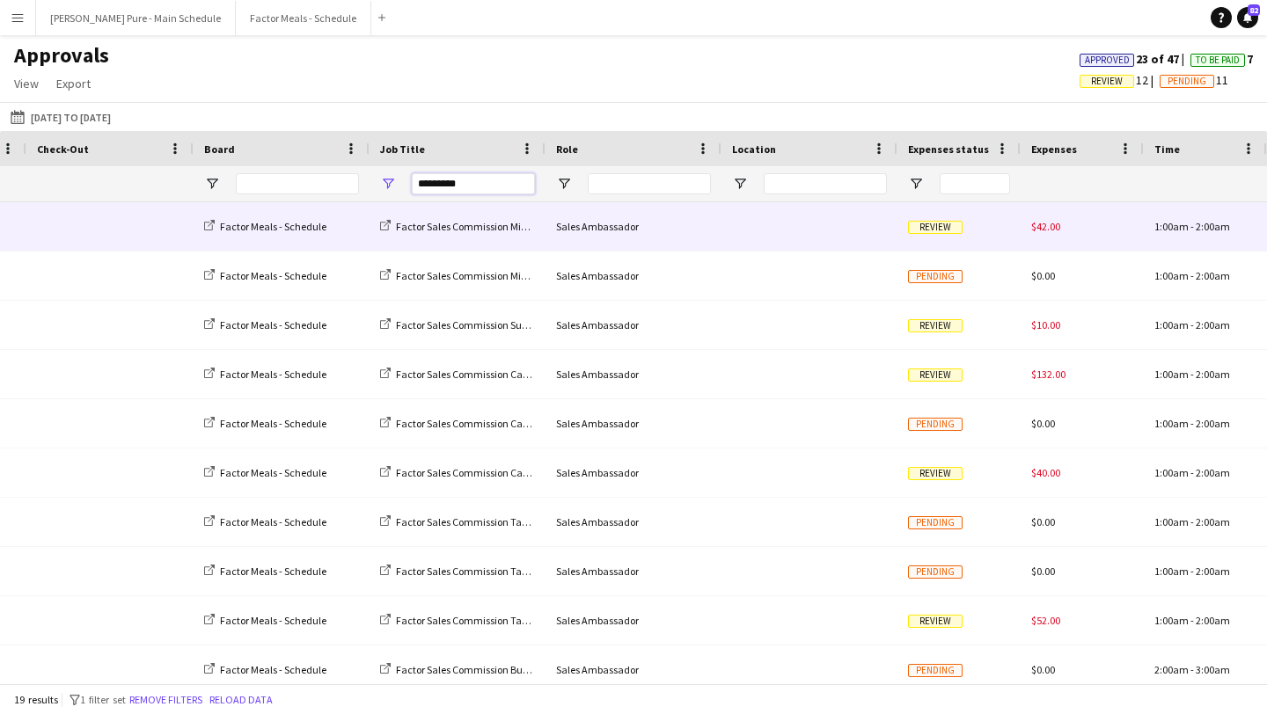
type input "*********"
click at [917, 228] on span "Review" at bounding box center [935, 227] width 55 height 13
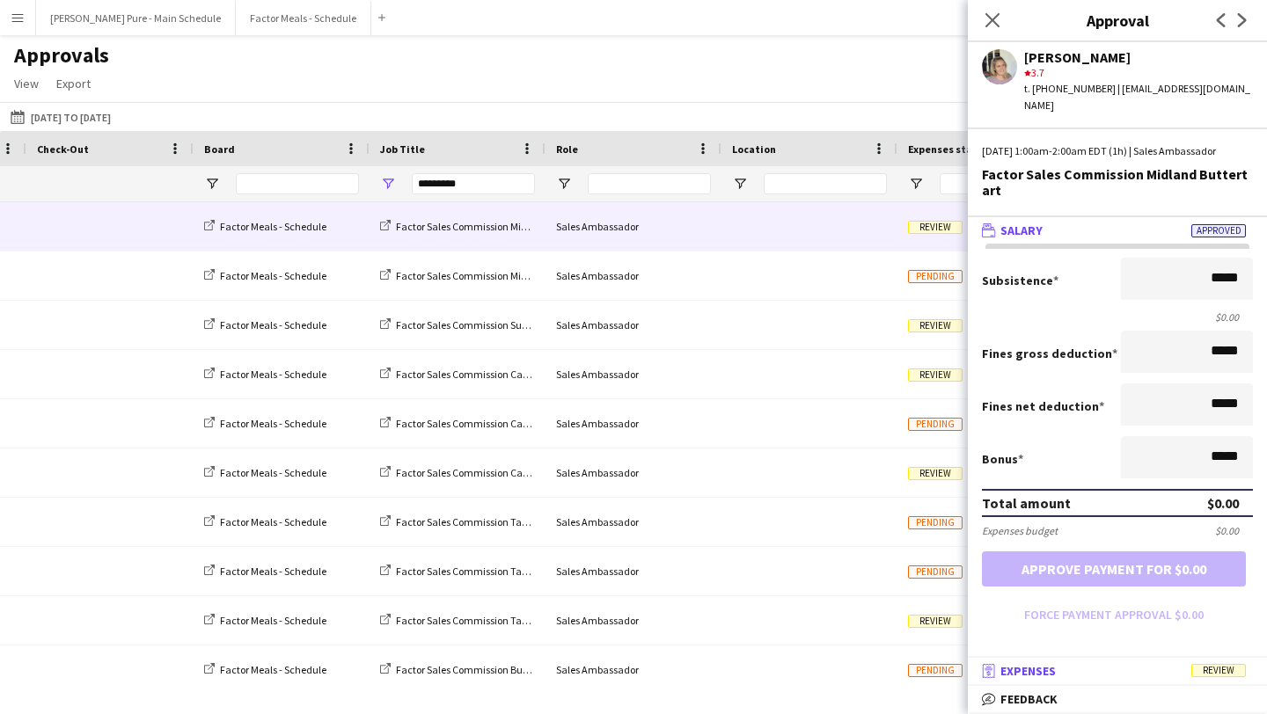
click at [1164, 675] on mat-panel-title "receipt Expenses Review" at bounding box center [1114, 671] width 292 height 16
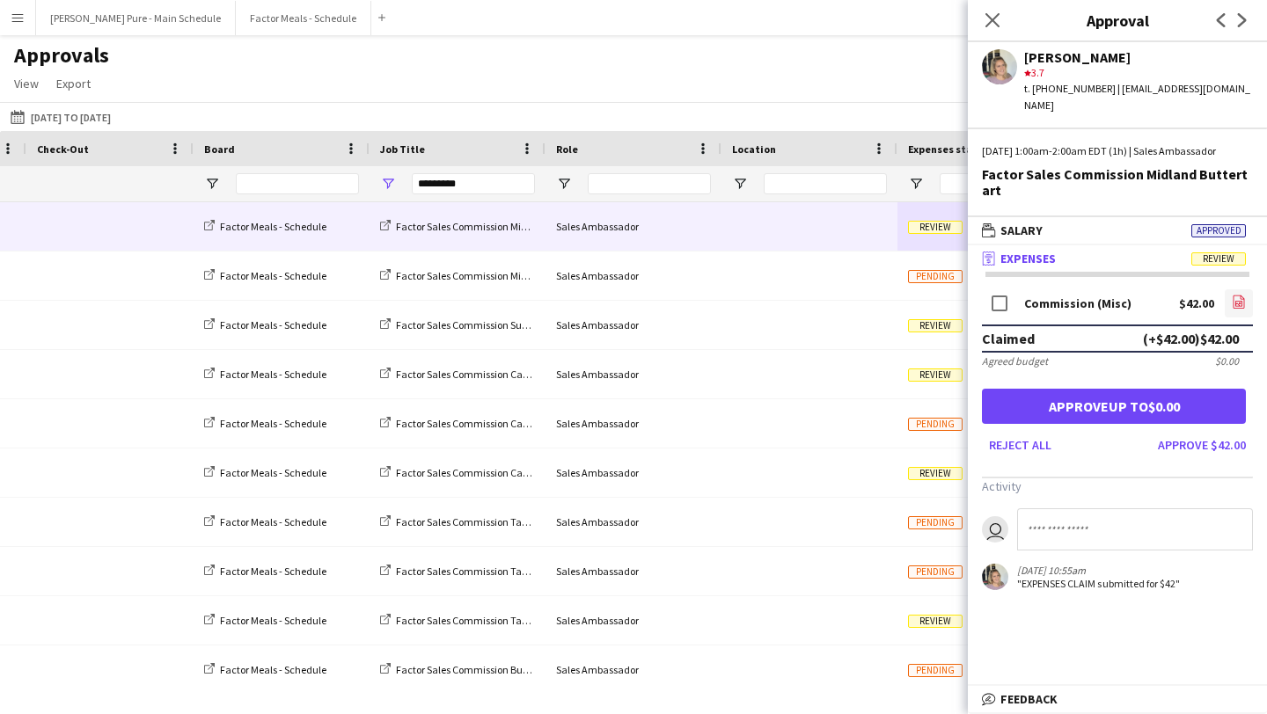
click at [1246, 296] on link "file-image" at bounding box center [1238, 303] width 28 height 28
click at [1209, 457] on button "Approve $42.00" at bounding box center [1202, 445] width 102 height 28
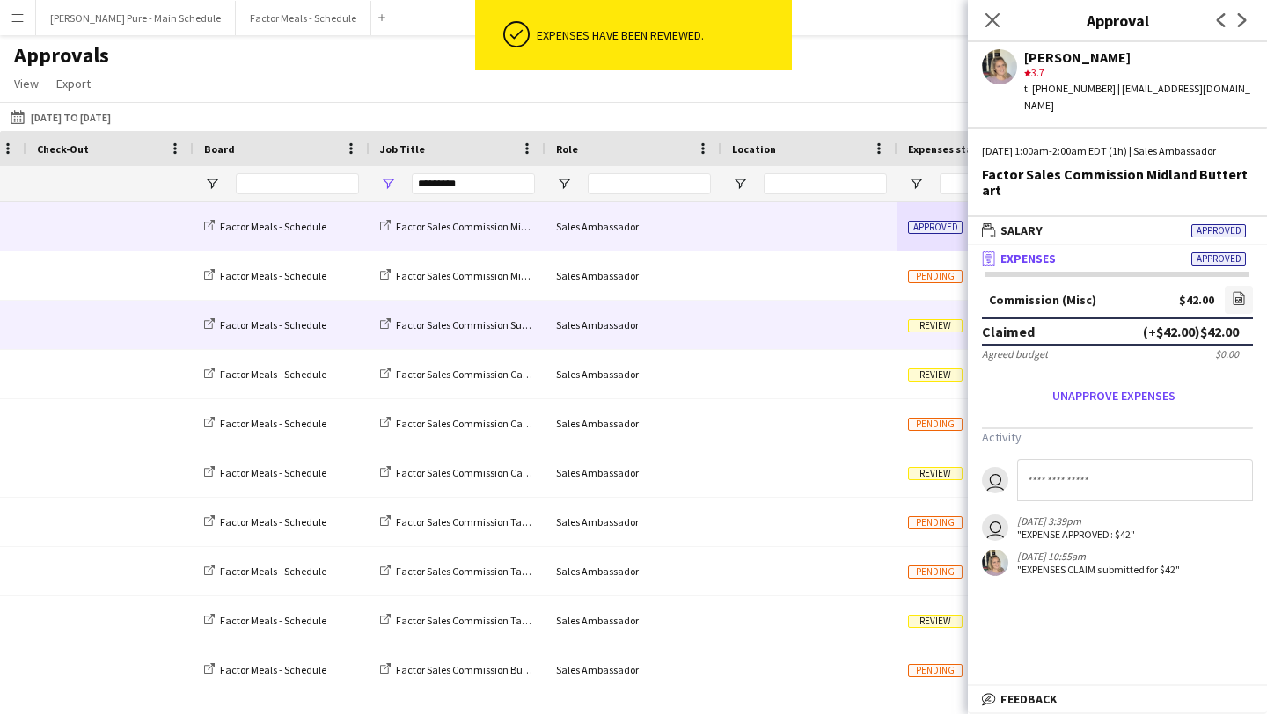
click at [869, 323] on div at bounding box center [809, 325] width 176 height 48
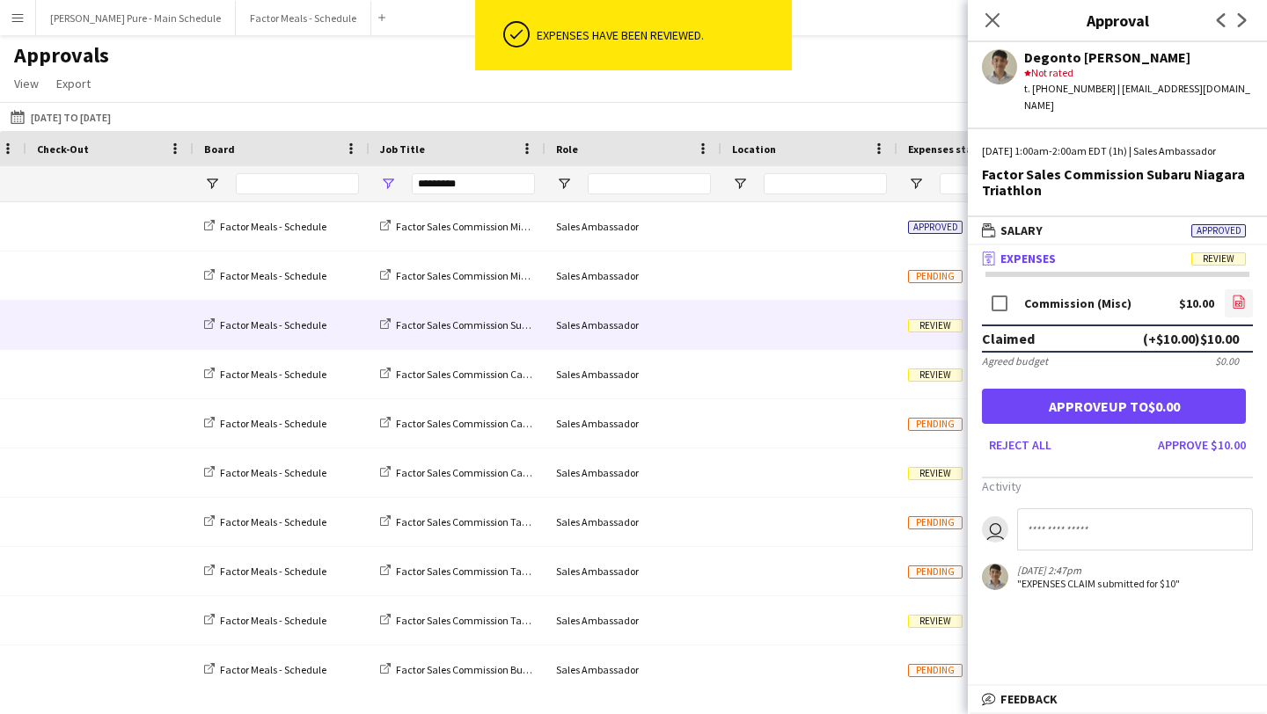
click at [1241, 302] on icon at bounding box center [1238, 304] width 7 height 5
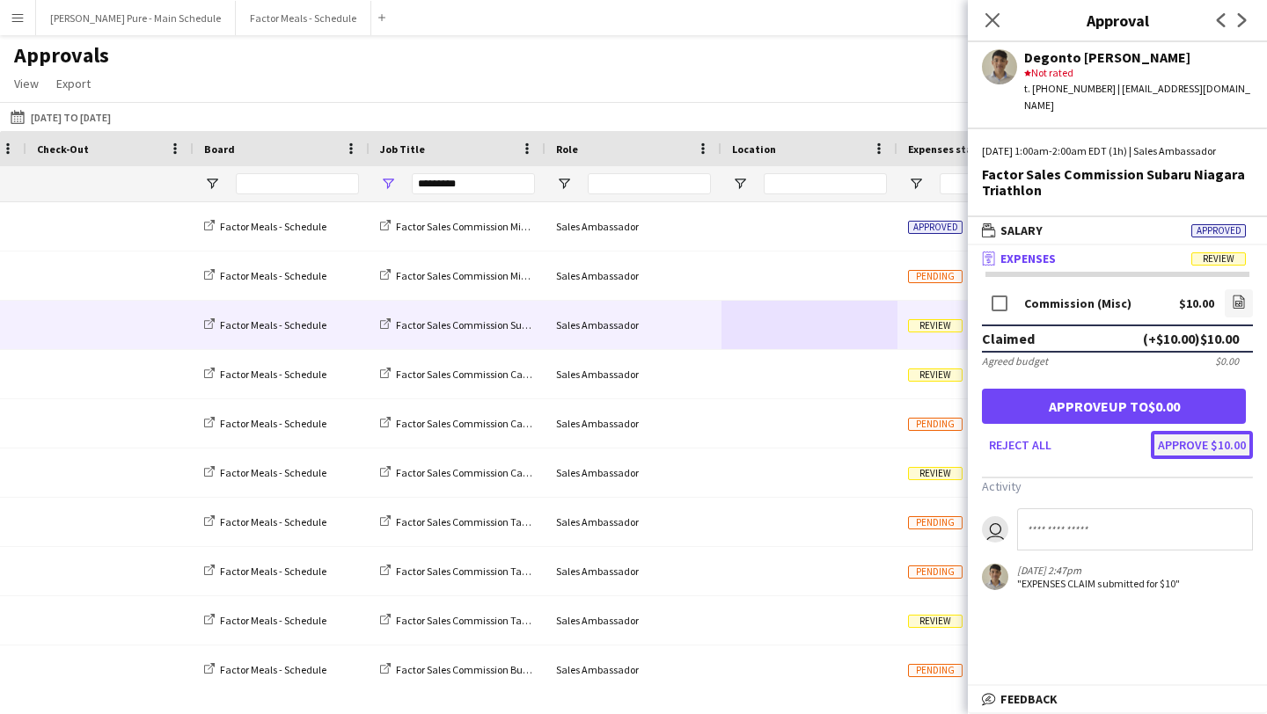
click at [1199, 431] on button "Approve $10.00" at bounding box center [1202, 445] width 102 height 28
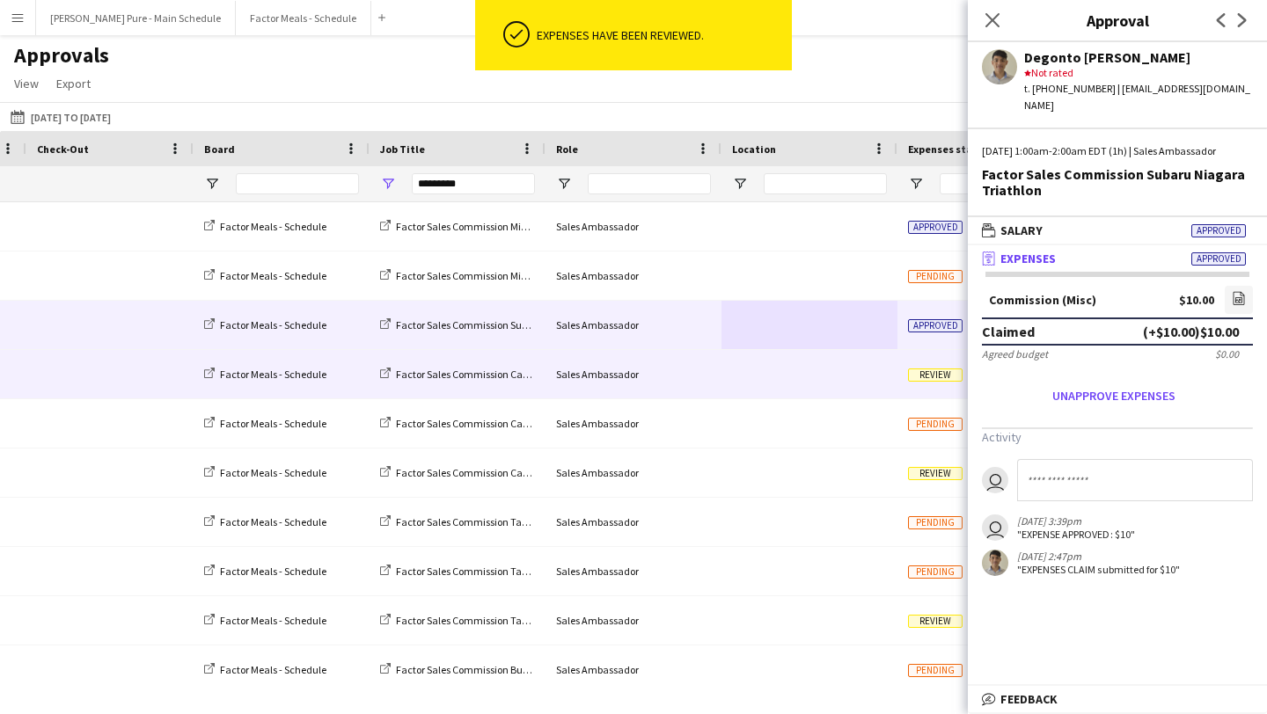
click at [899, 365] on div "Review" at bounding box center [958, 374] width 123 height 48
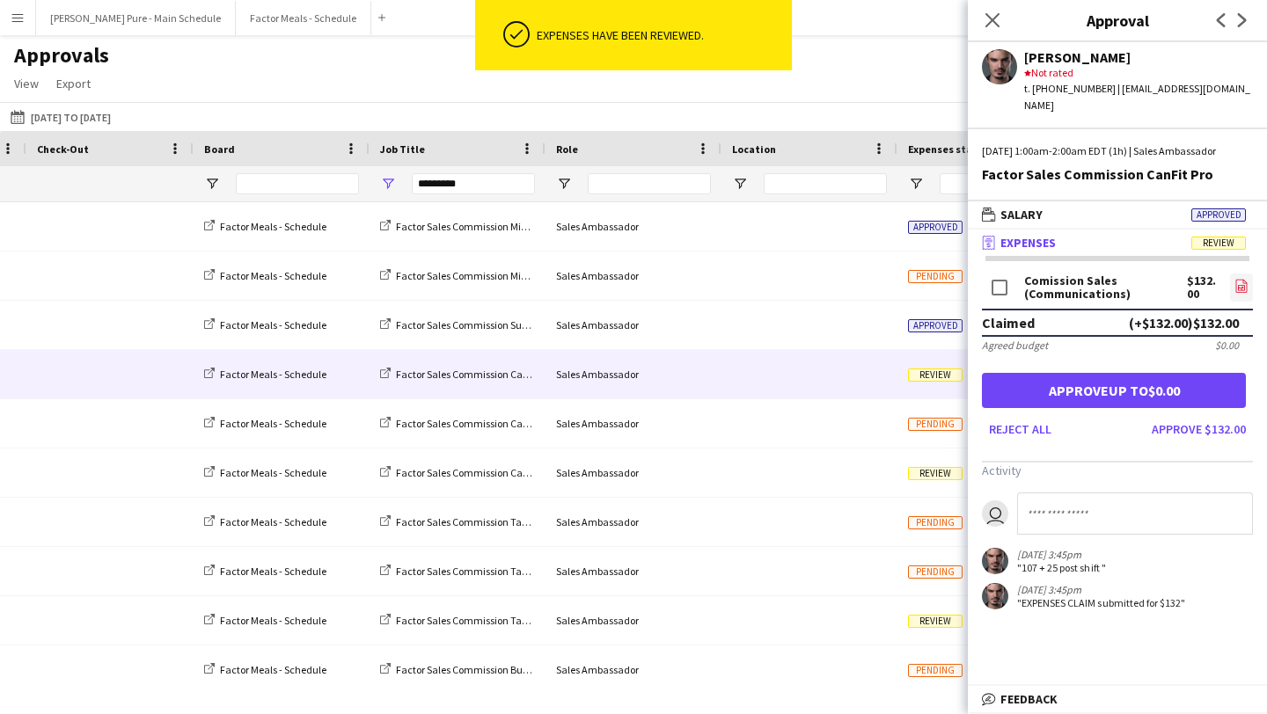
click at [1247, 278] on link "file-image" at bounding box center [1241, 288] width 23 height 28
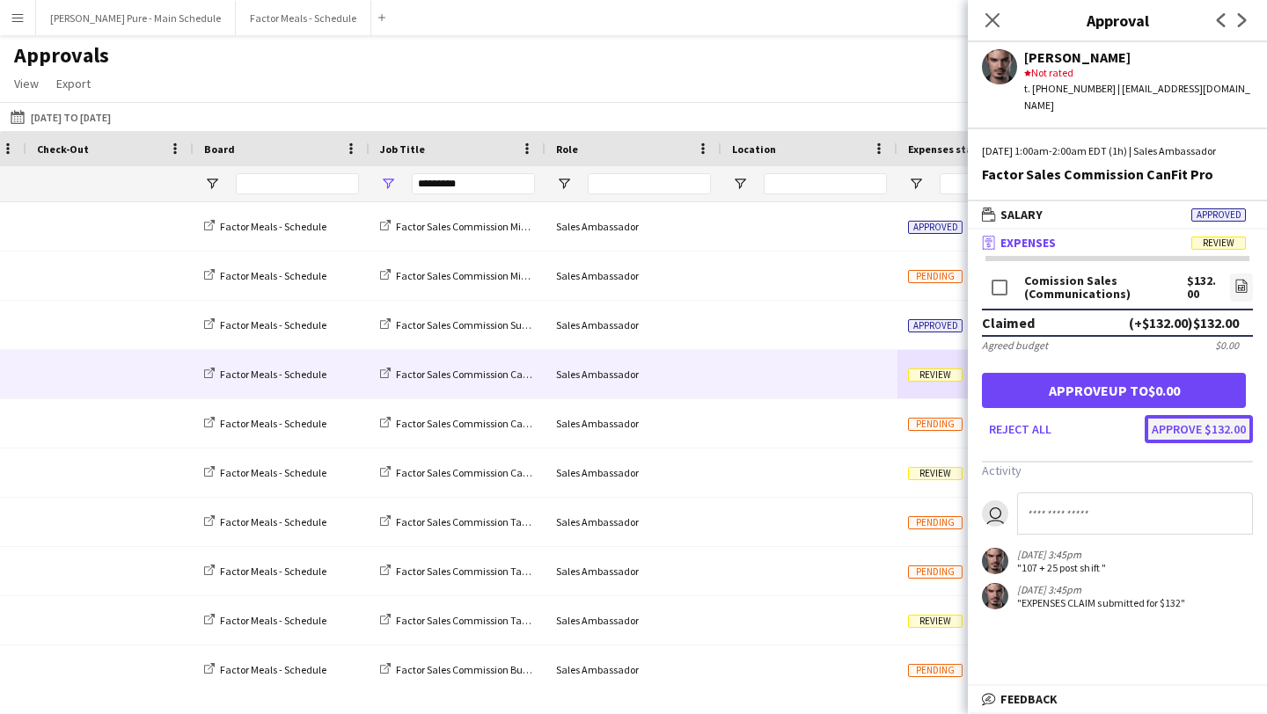
click at [1228, 415] on button "Approve $132.00" at bounding box center [1198, 429] width 108 height 28
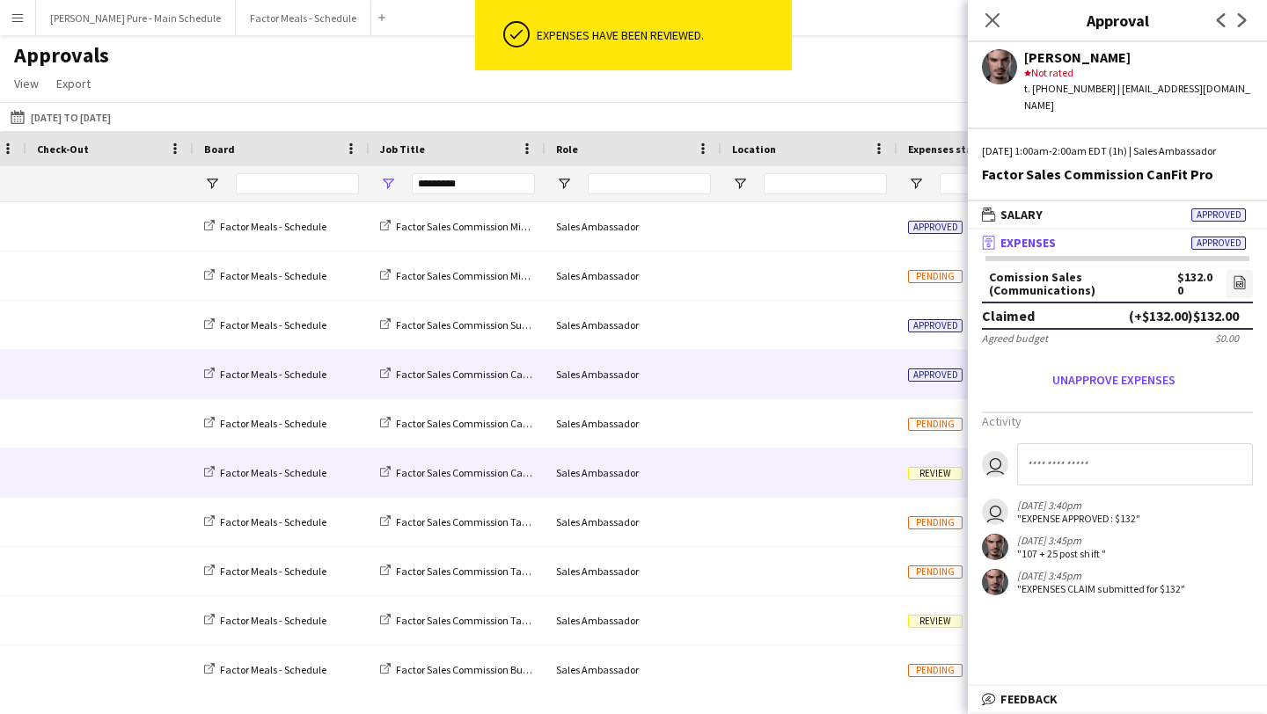
click at [904, 468] on div "Review" at bounding box center [958, 473] width 123 height 48
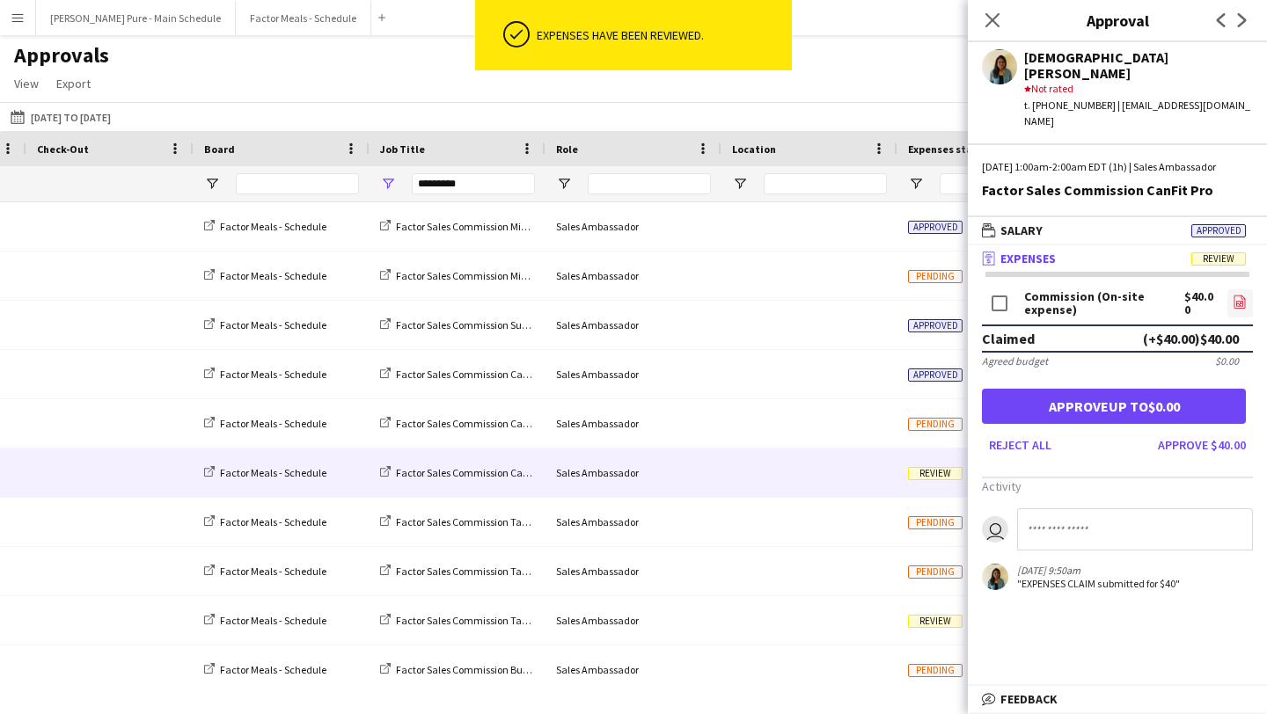
click at [1243, 295] on icon "file-image" at bounding box center [1239, 302] width 14 height 14
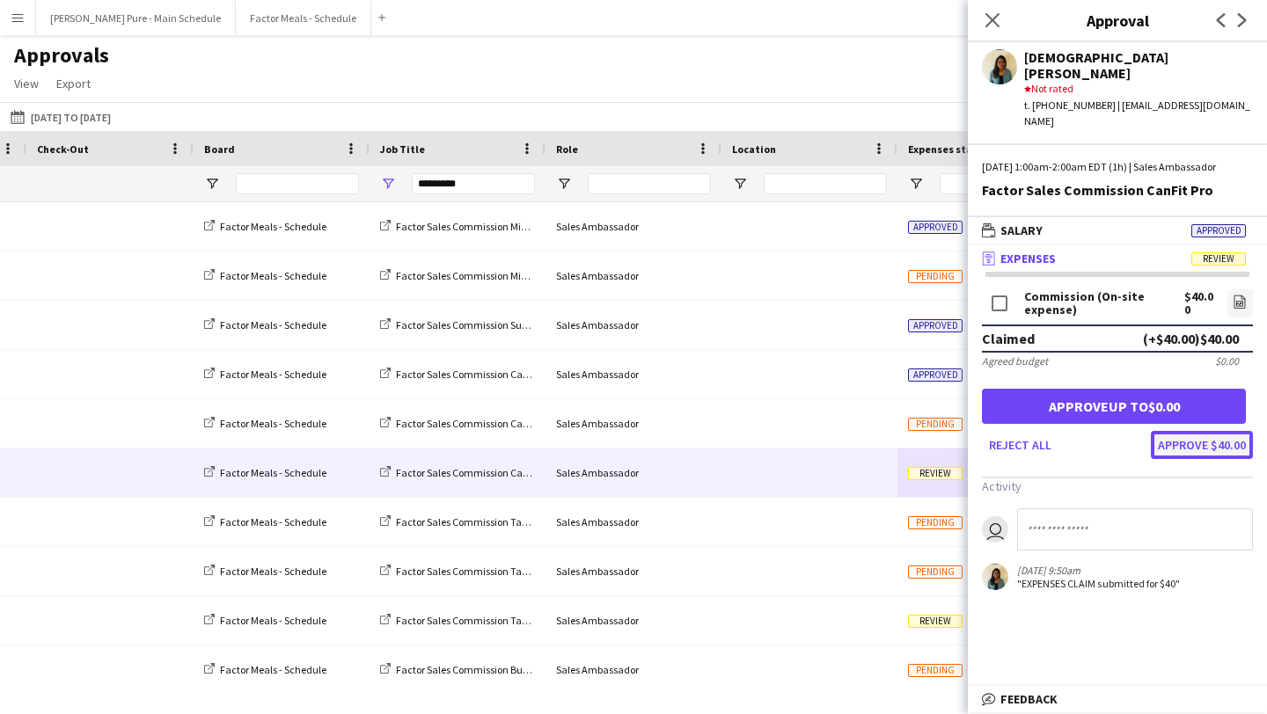
click at [1227, 431] on button "Approve $40.00" at bounding box center [1202, 445] width 102 height 28
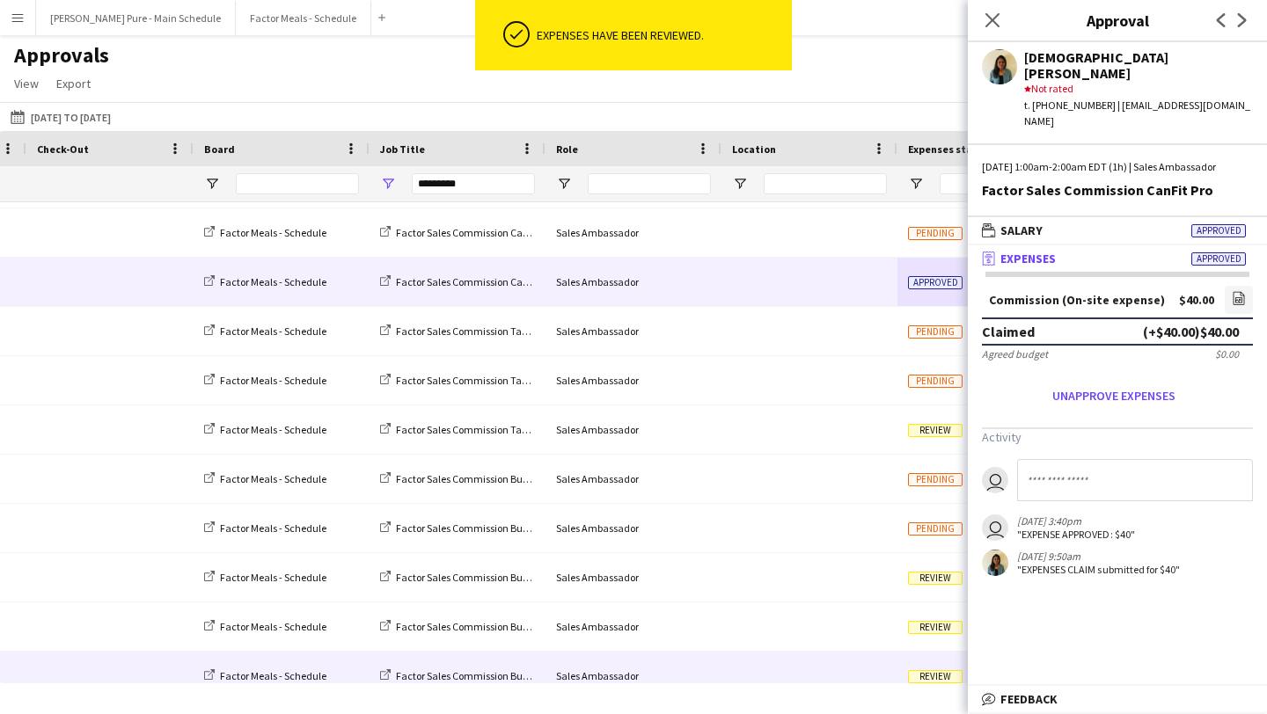
scroll to position [237, 0]
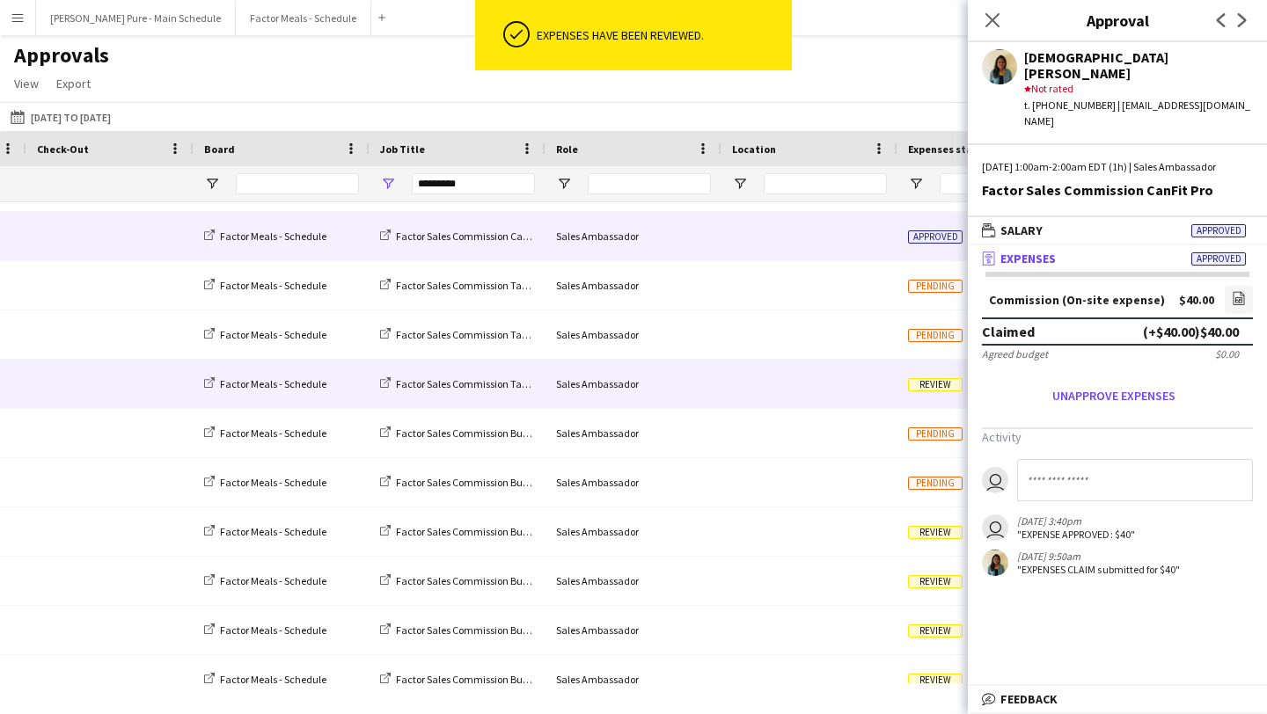
click at [881, 388] on div at bounding box center [809, 384] width 176 height 48
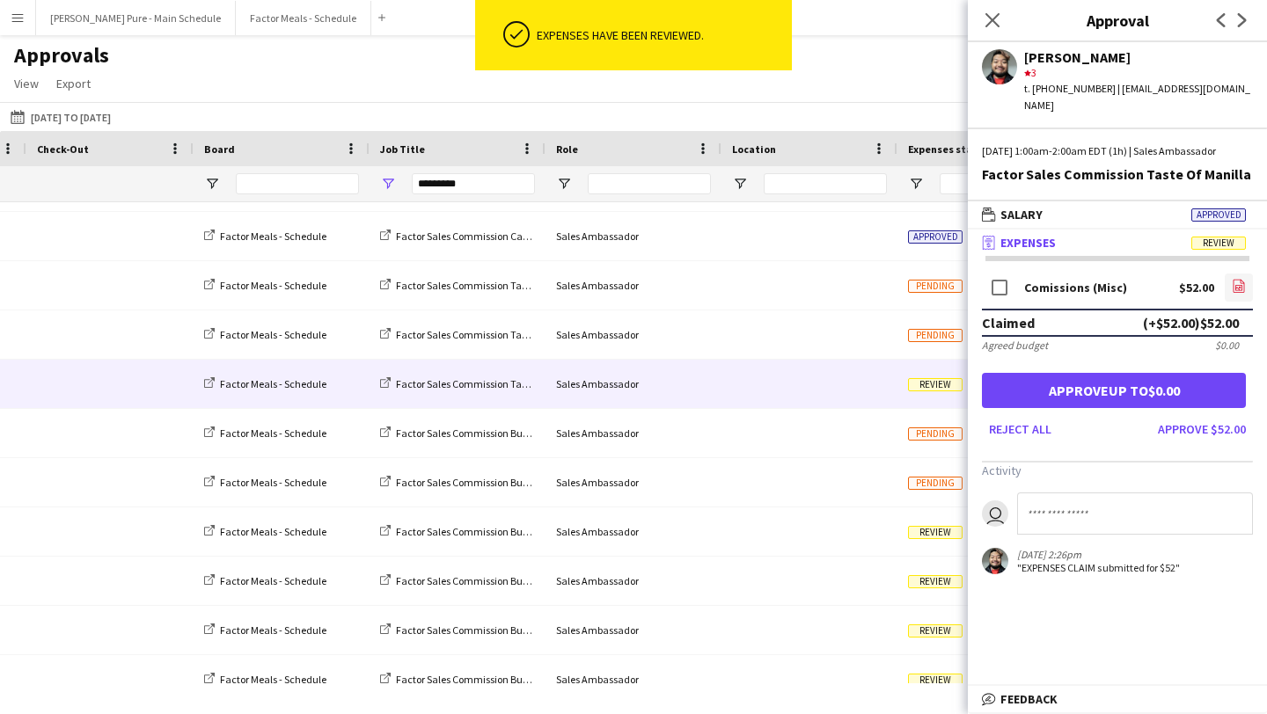
click at [1234, 279] on icon "file-image" at bounding box center [1238, 286] width 14 height 14
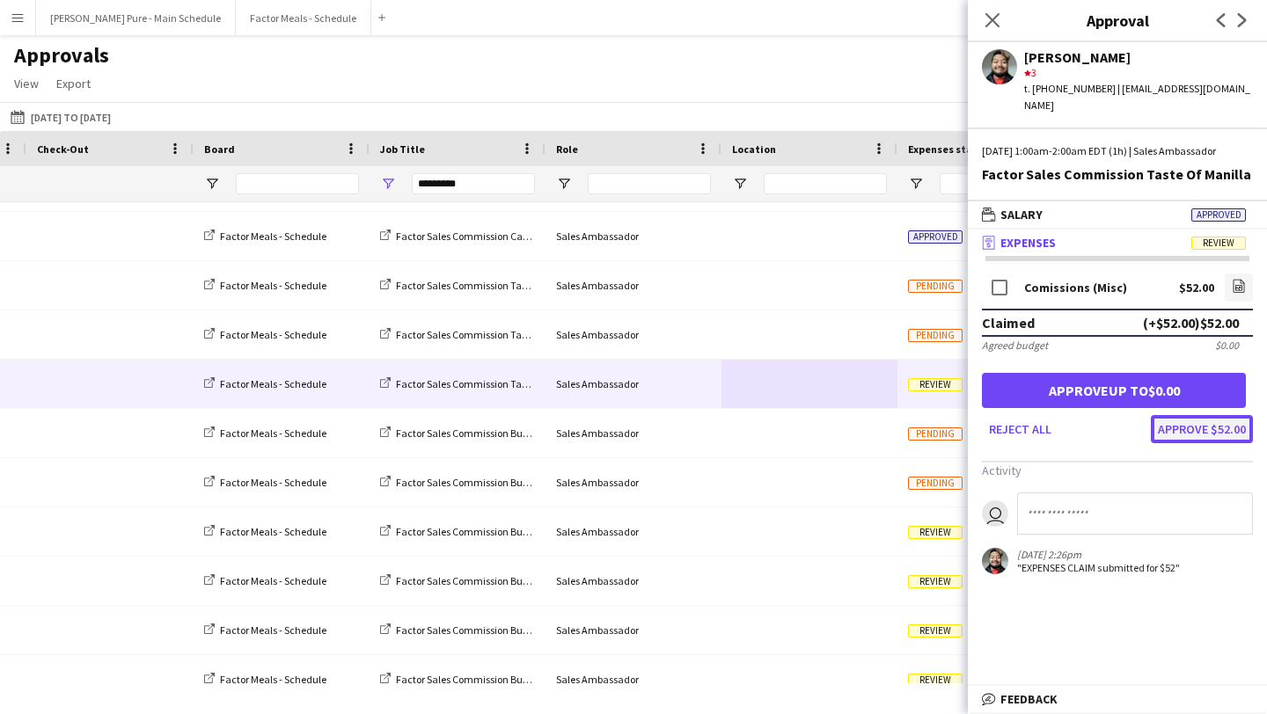
click at [1217, 416] on button "Approve $52.00" at bounding box center [1202, 429] width 102 height 28
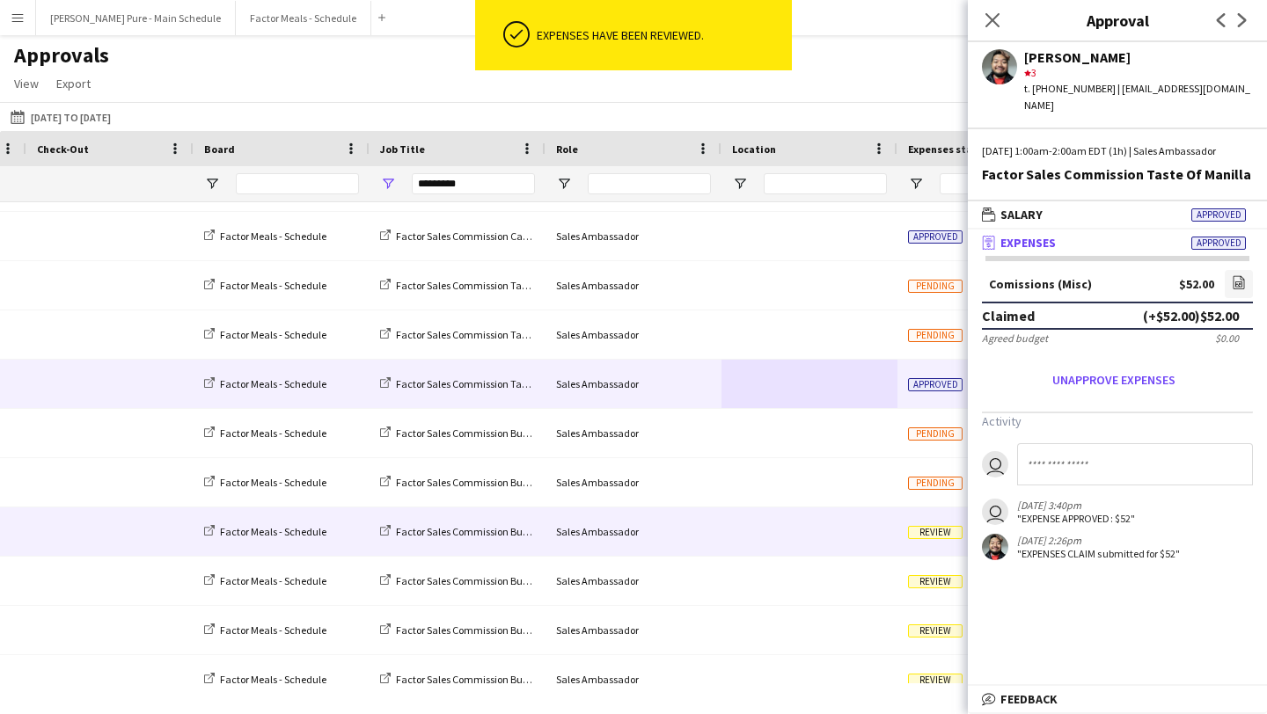
click at [902, 537] on div "Review" at bounding box center [958, 532] width 123 height 48
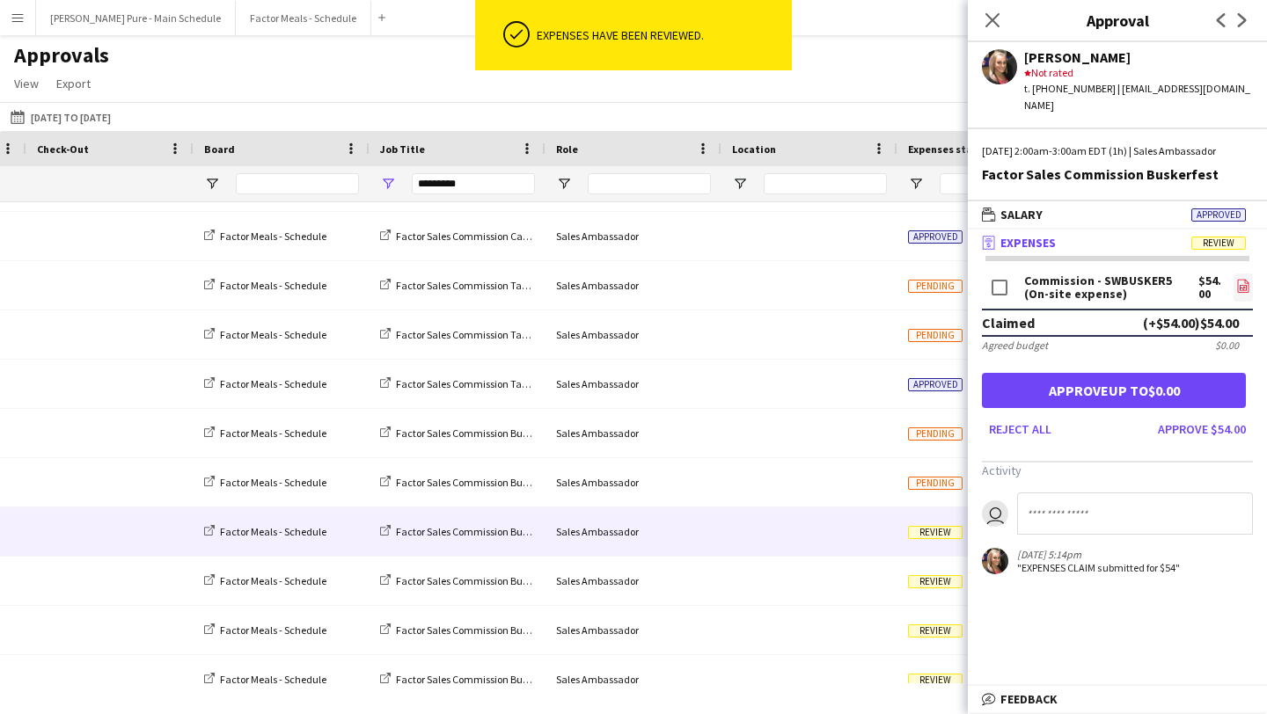
click at [1247, 279] on app-icon "file-image" at bounding box center [1243, 288] width 14 height 18
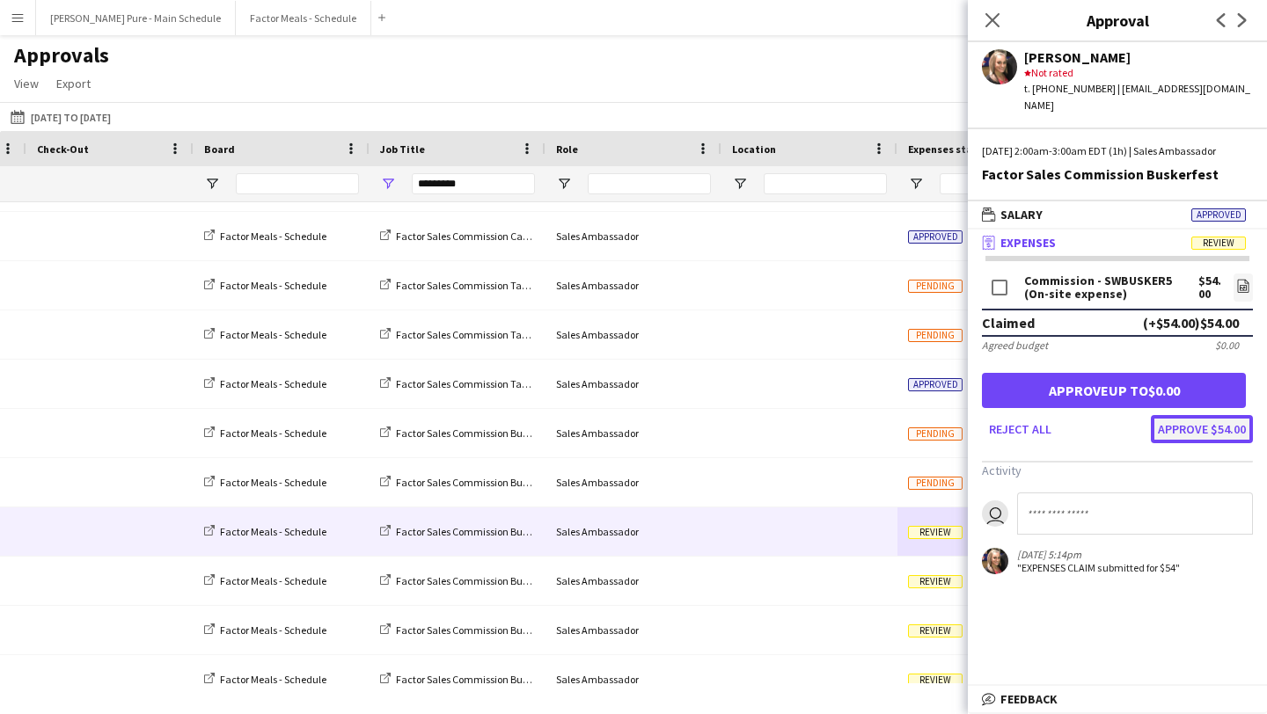
click at [1210, 416] on button "Approve $54.00" at bounding box center [1202, 429] width 102 height 28
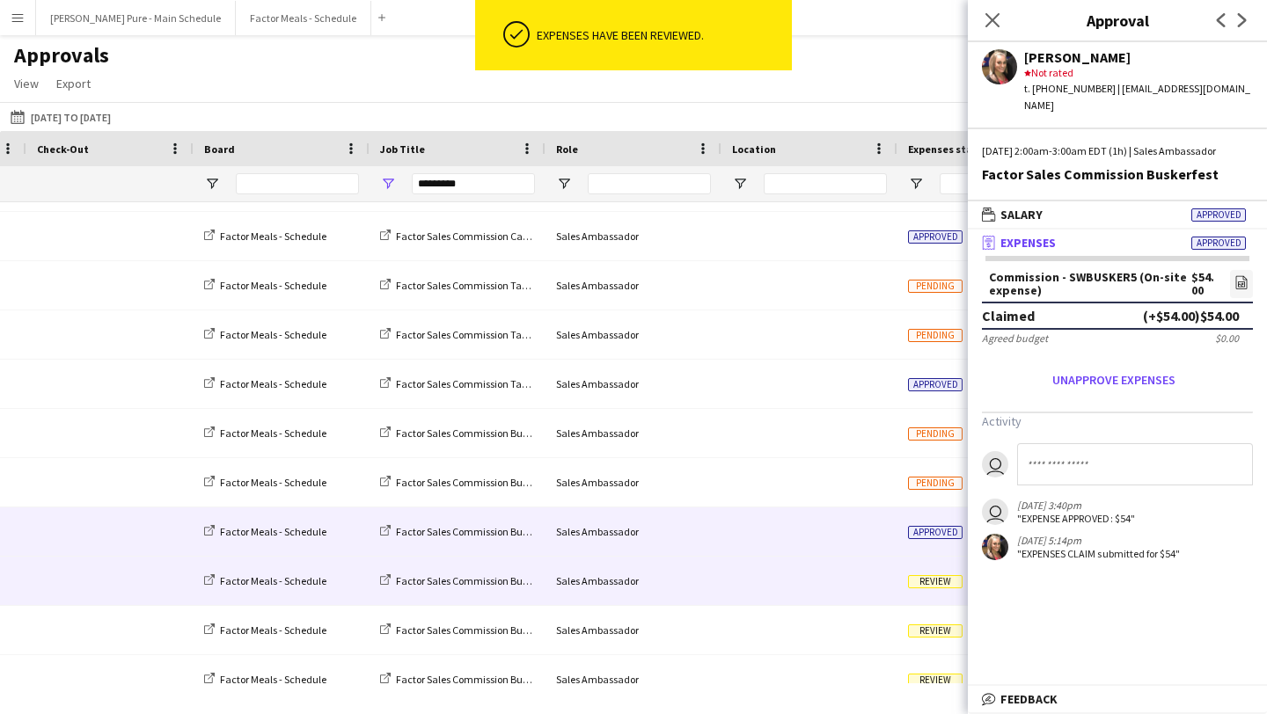
click at [875, 581] on div at bounding box center [809, 581] width 176 height 48
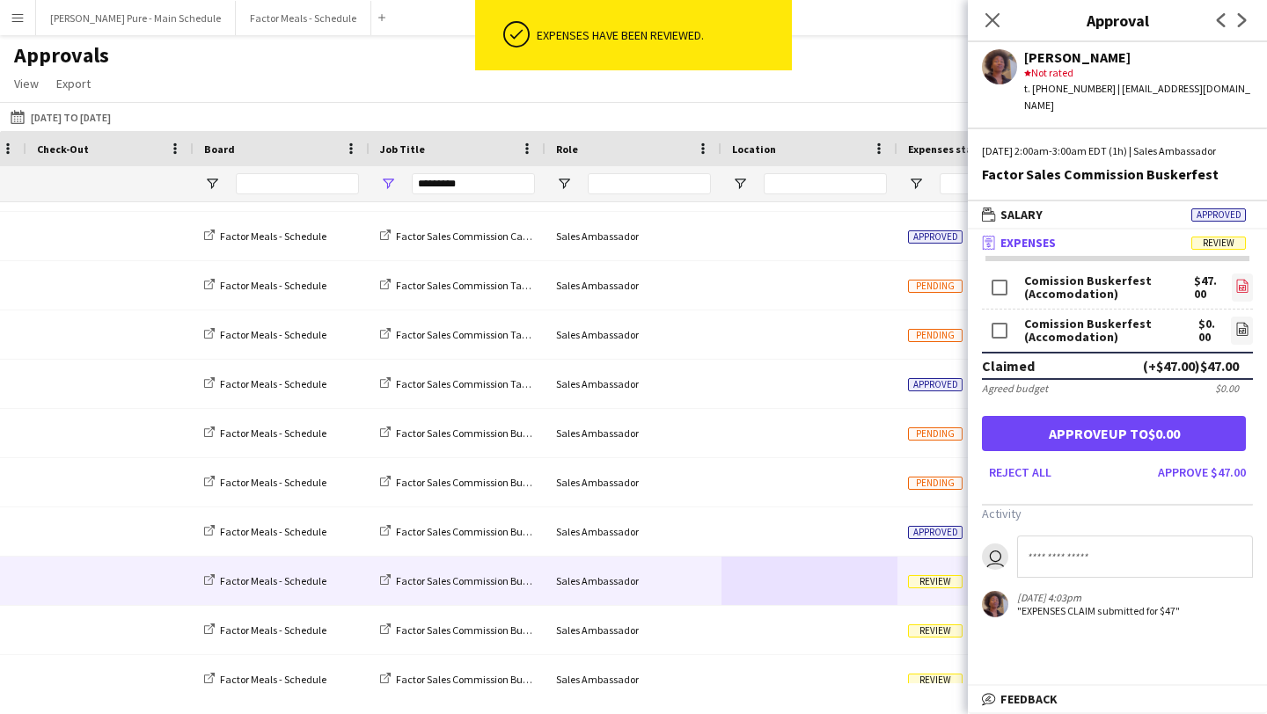
click at [1247, 279] on icon "file-image" at bounding box center [1242, 286] width 14 height 14
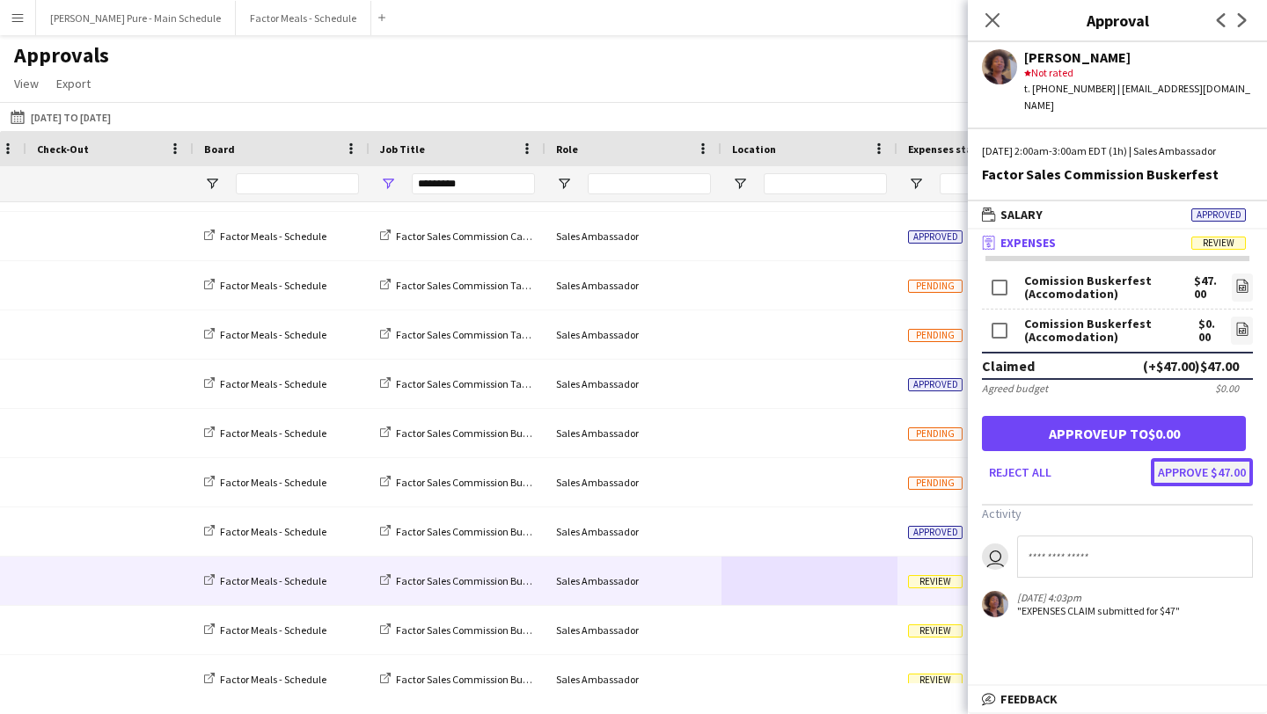
click at [1223, 458] on button "Approve $47.00" at bounding box center [1202, 472] width 102 height 28
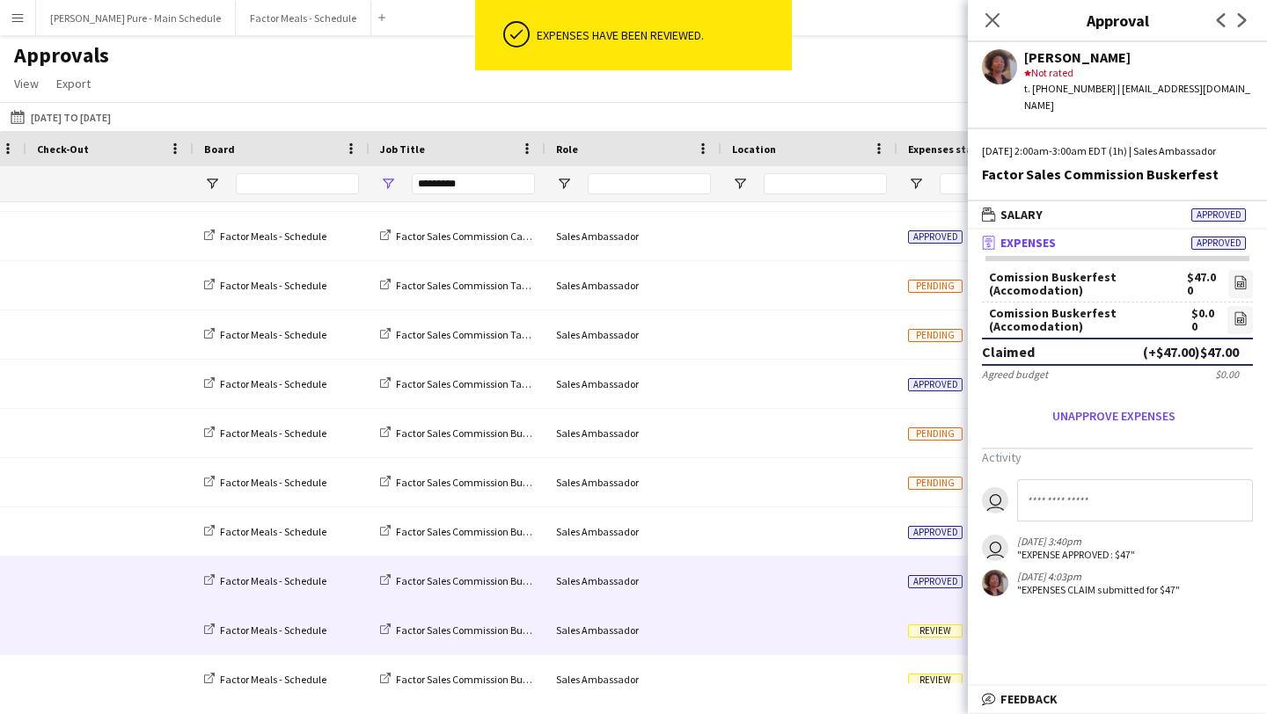
click at [906, 632] on div "Review" at bounding box center [958, 630] width 123 height 48
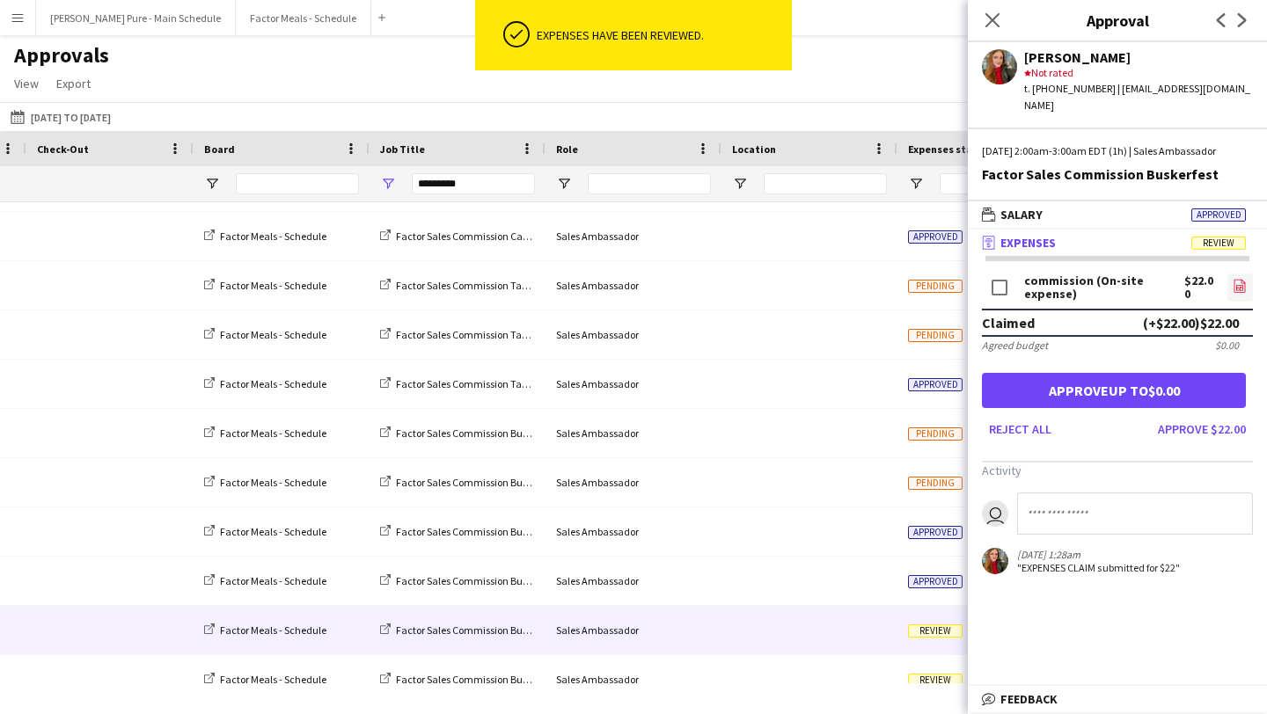
click at [1239, 287] on icon at bounding box center [1240, 288] width 2 height 2
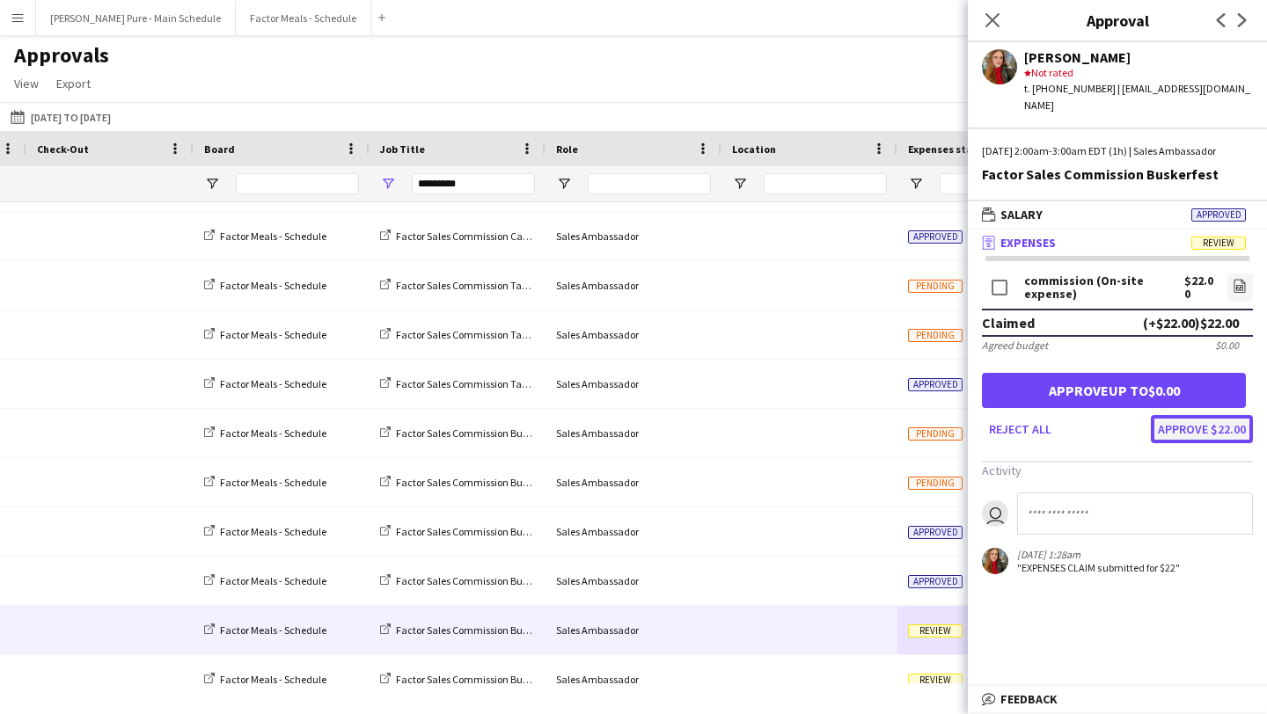
click at [1206, 415] on button "Approve $22.00" at bounding box center [1202, 429] width 102 height 28
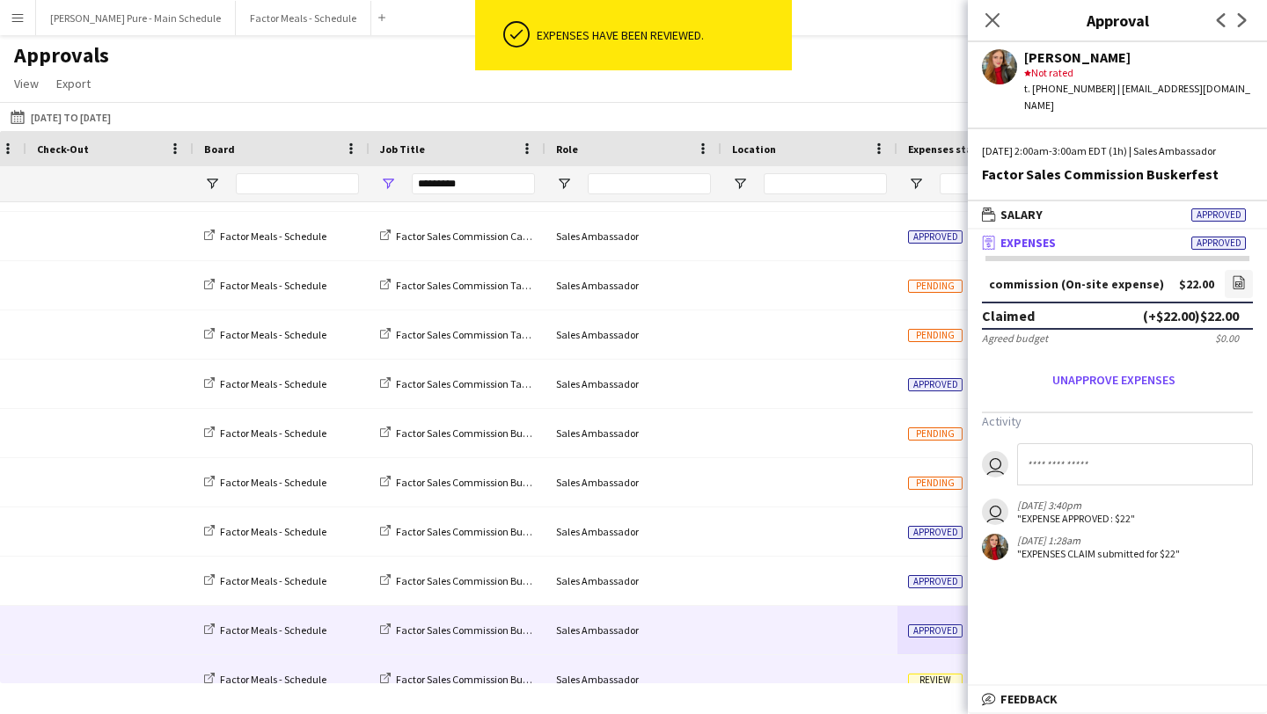
scroll to position [455, 0]
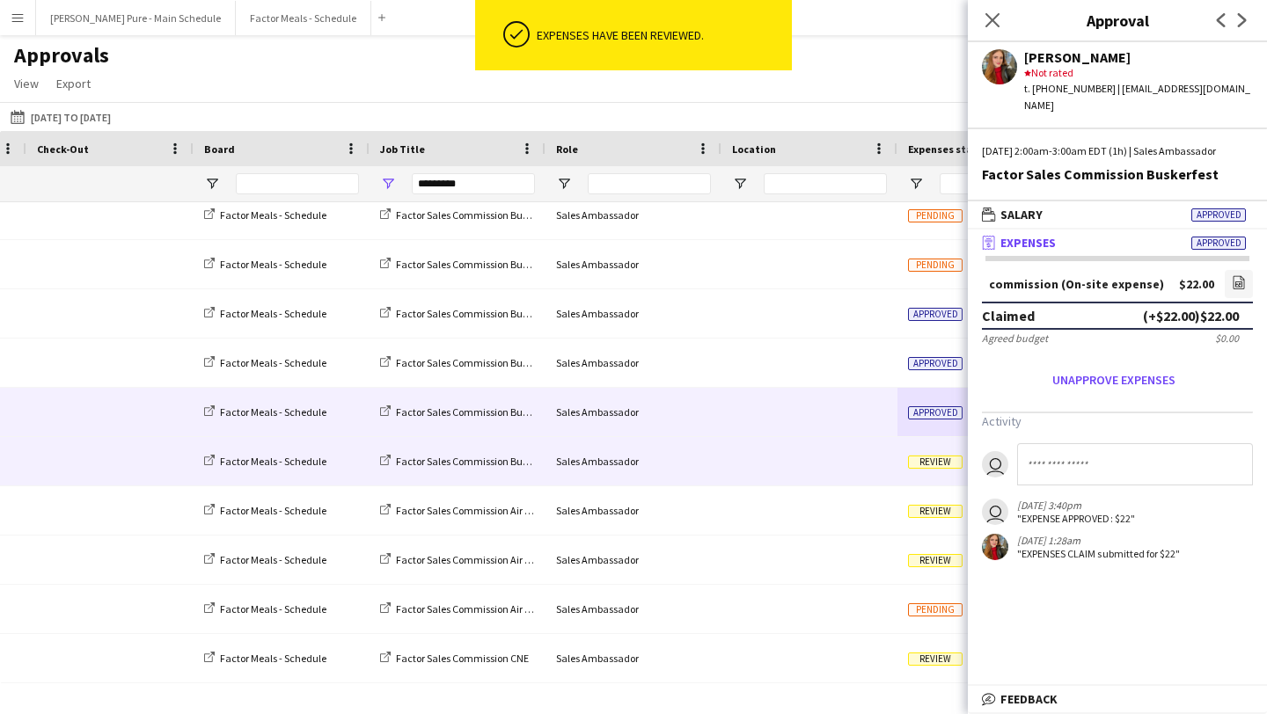
click at [878, 473] on div at bounding box center [809, 461] width 176 height 48
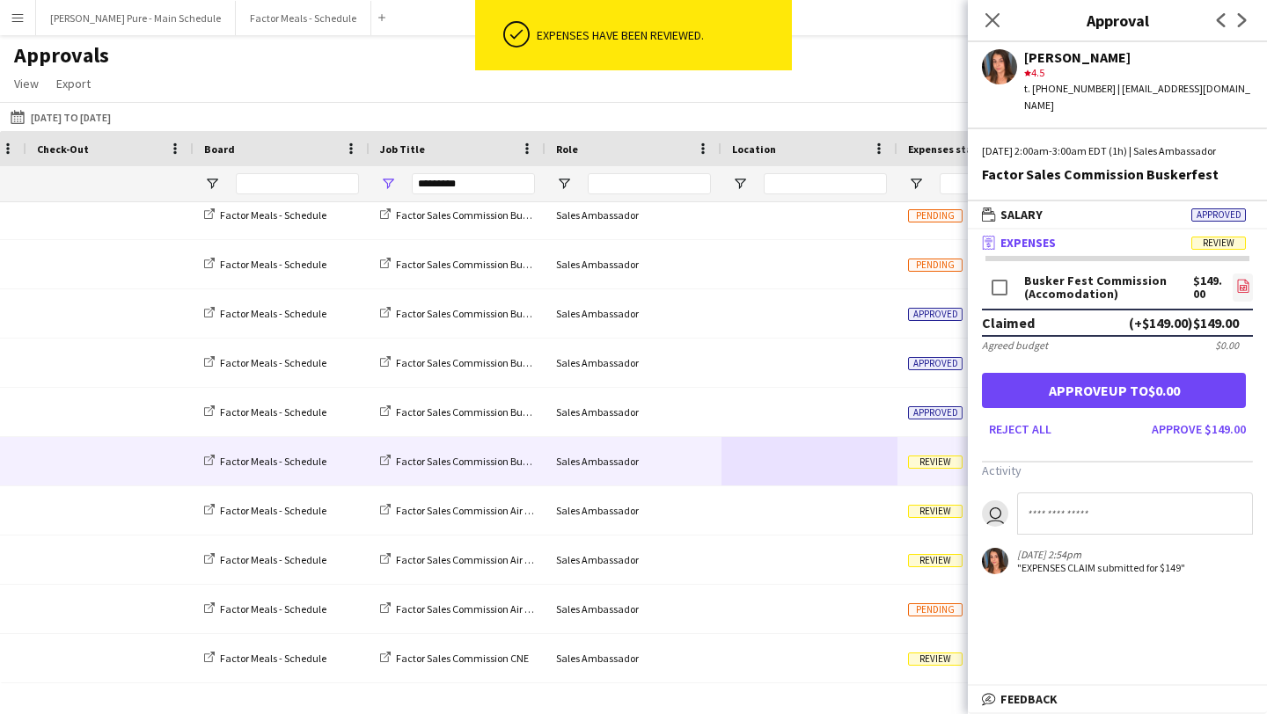
click at [1238, 292] on icon "file-image" at bounding box center [1243, 286] width 14 height 14
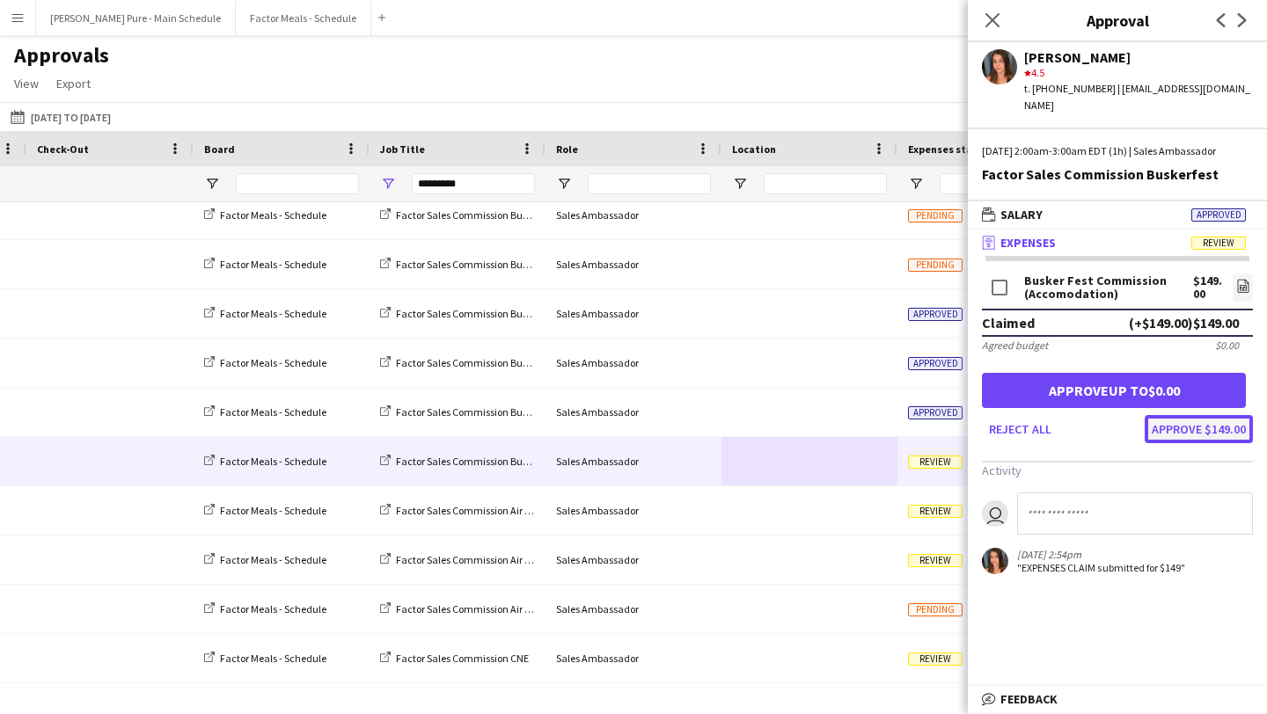
click at [1226, 425] on button "Approve $149.00" at bounding box center [1198, 429] width 108 height 28
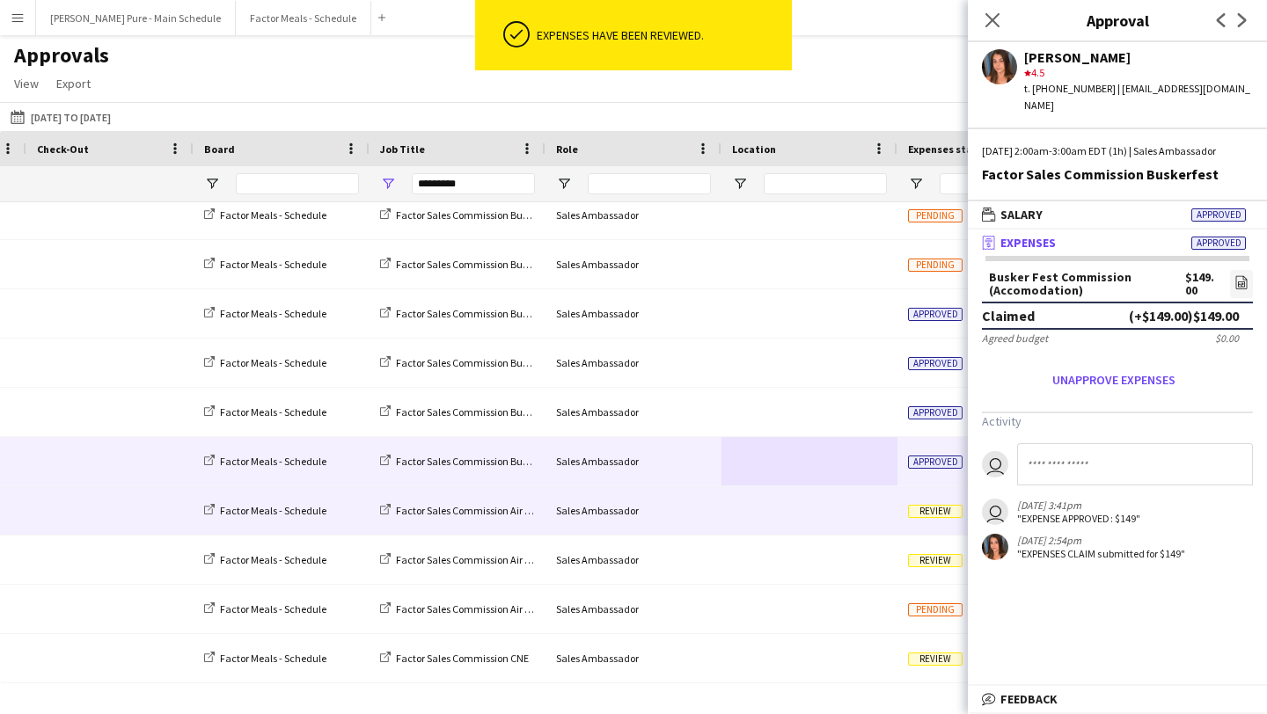
click at [906, 517] on div "Review" at bounding box center [958, 510] width 123 height 48
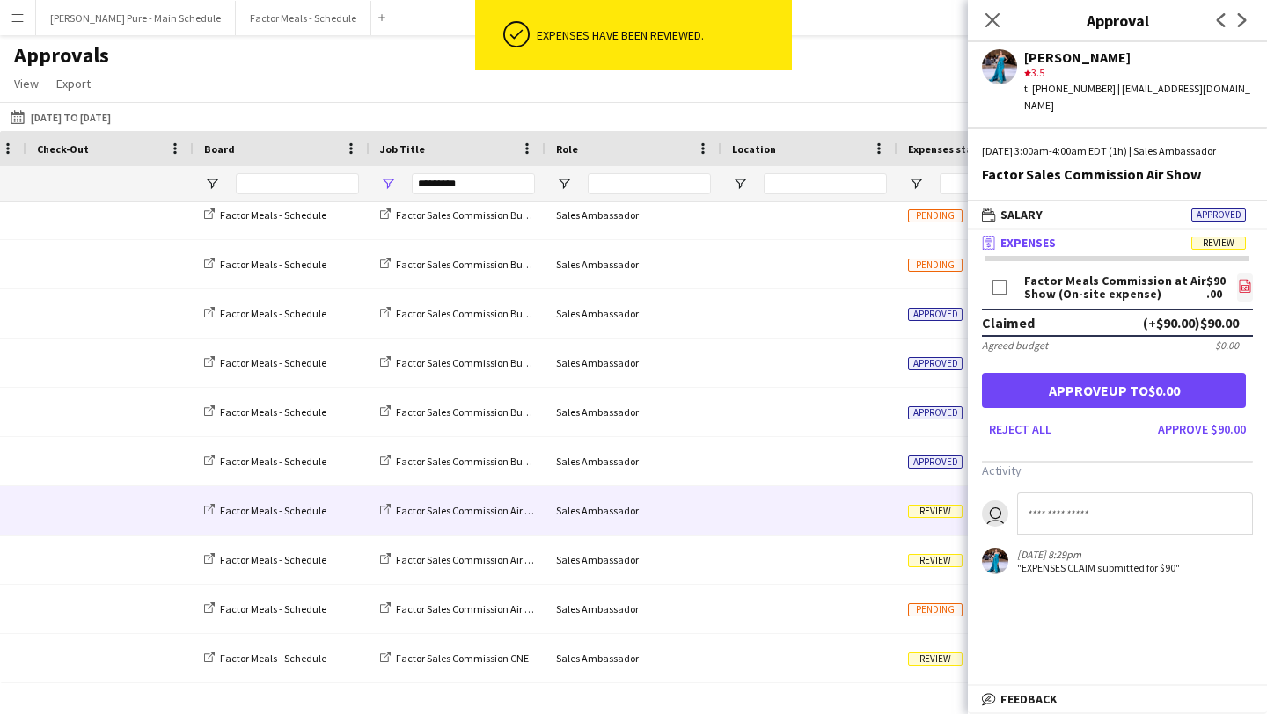
click at [1241, 285] on icon at bounding box center [1244, 287] width 7 height 5
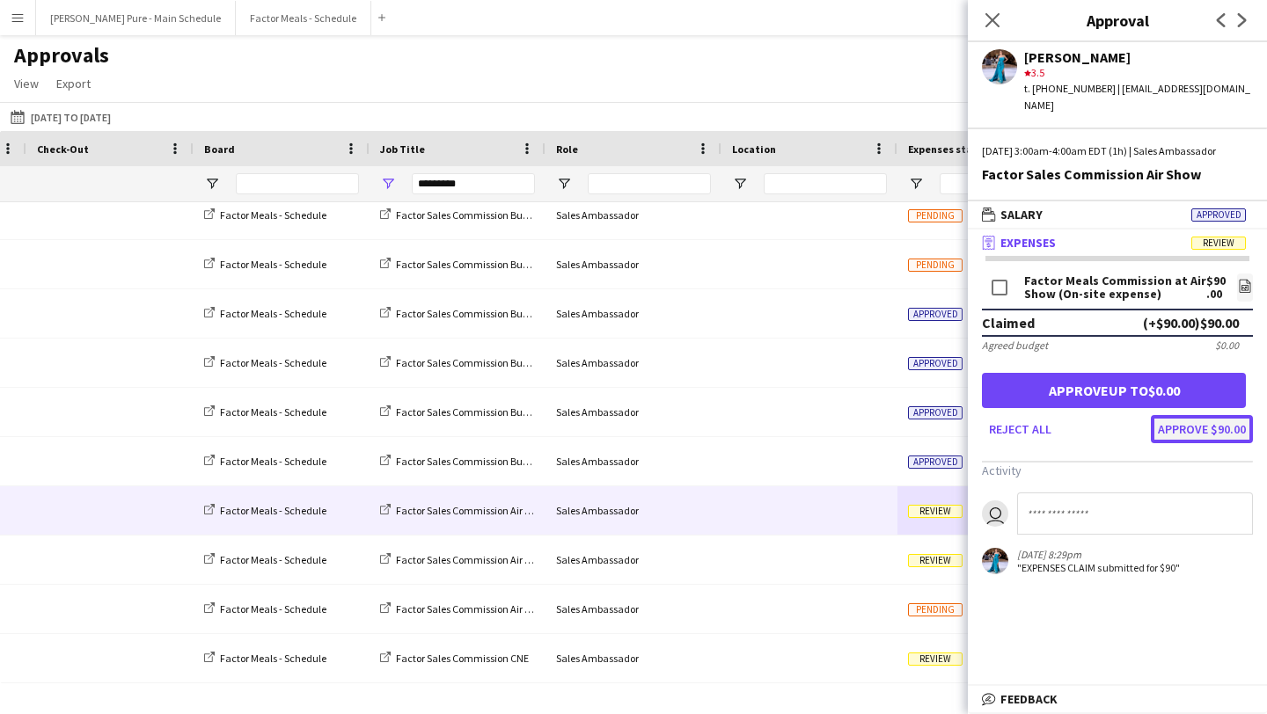
click at [1214, 415] on button "Approve $90.00" at bounding box center [1202, 429] width 102 height 28
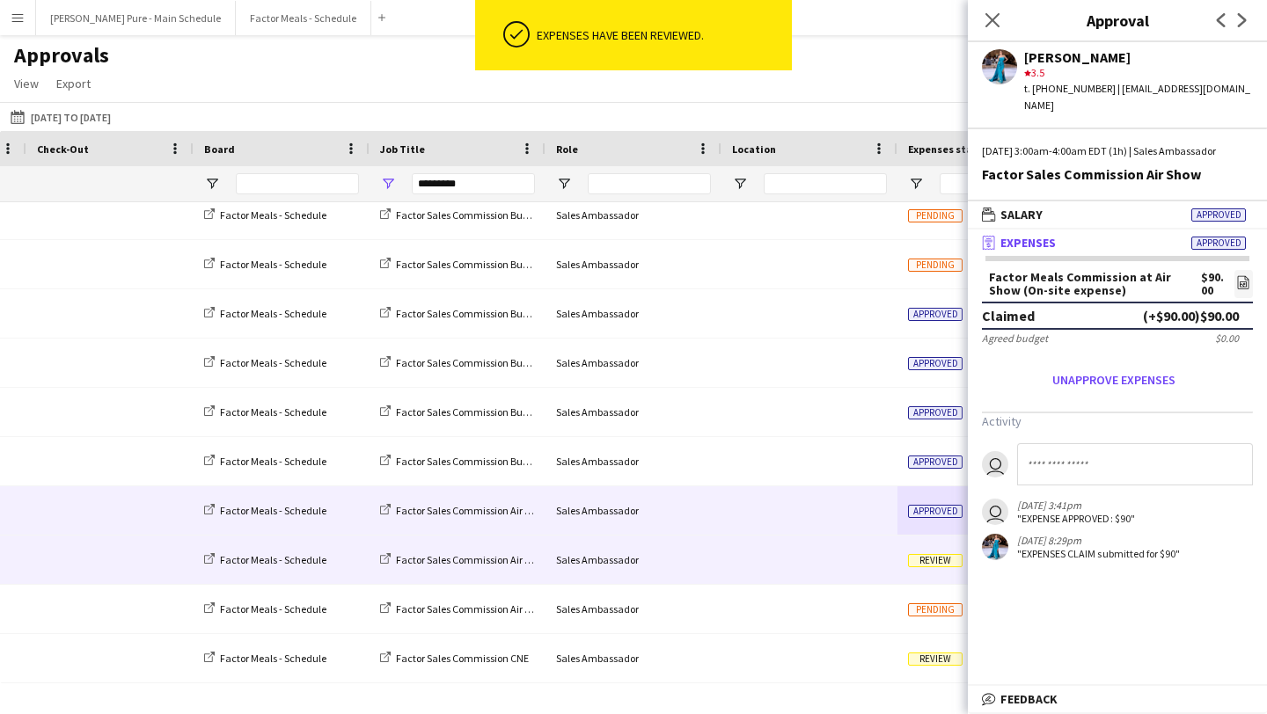
click at [868, 566] on div at bounding box center [809, 560] width 176 height 48
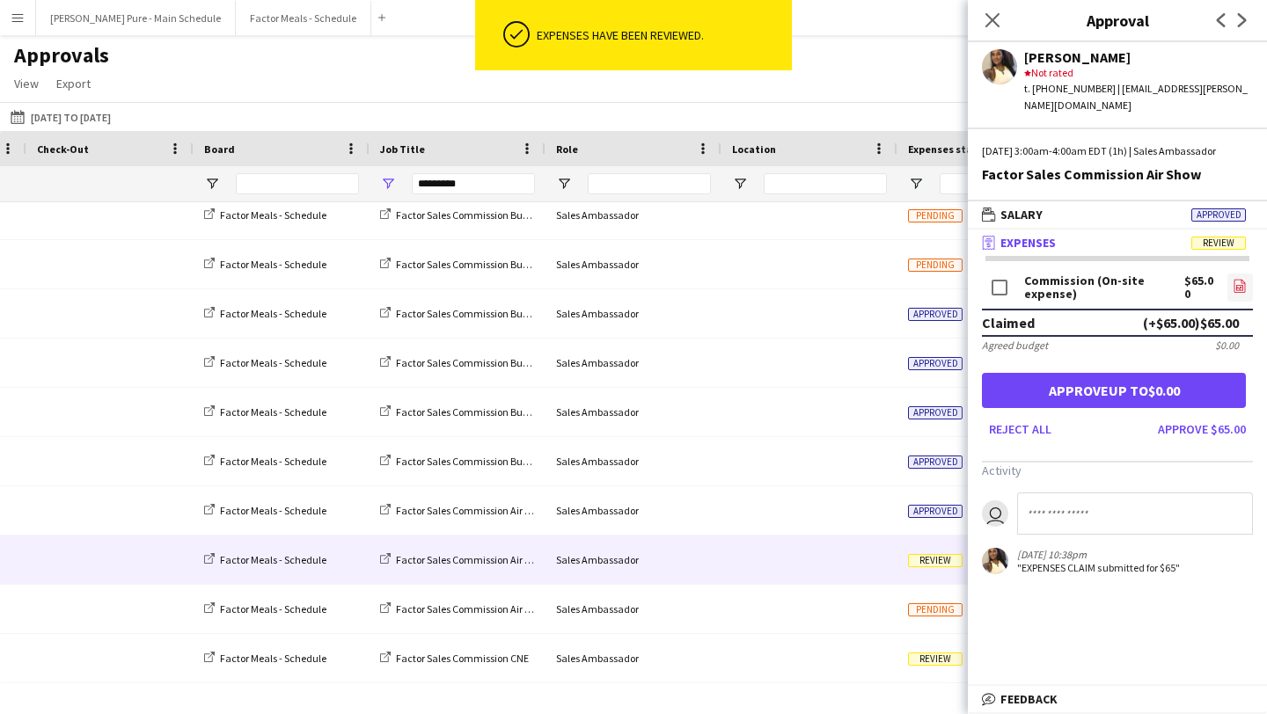
click at [1236, 279] on icon "file-image" at bounding box center [1239, 286] width 14 height 14
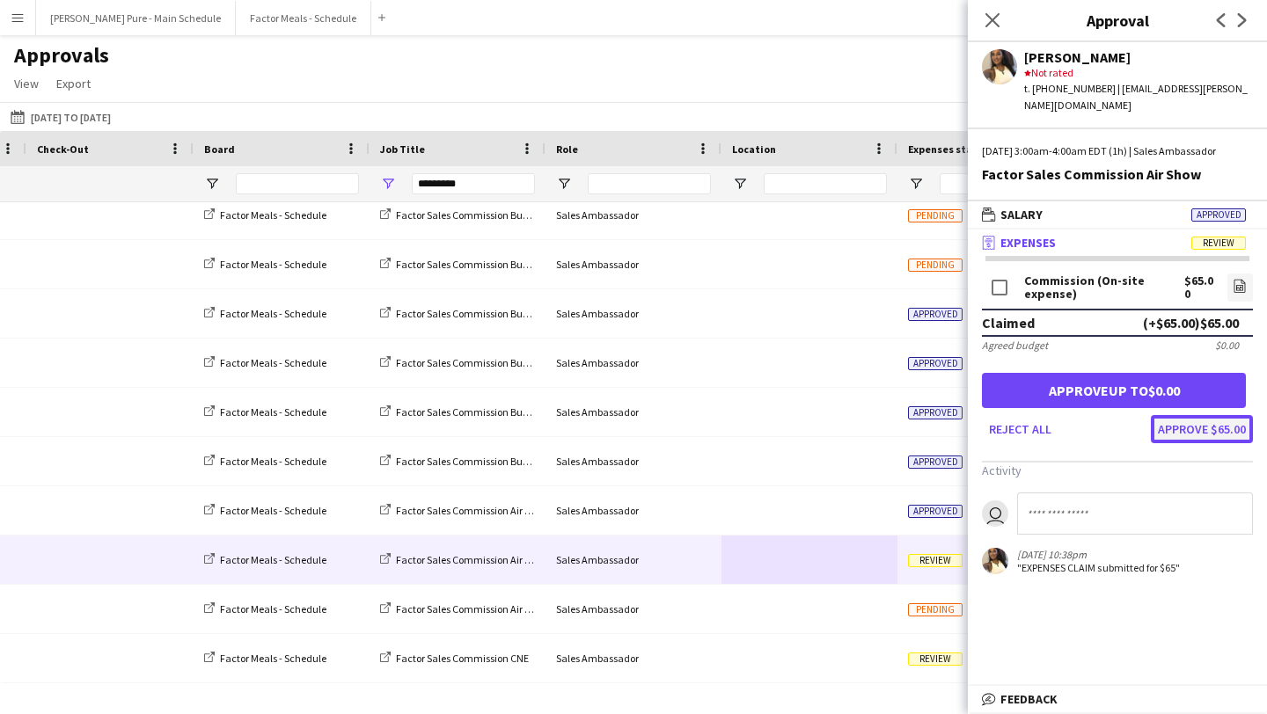
click at [1212, 415] on button "Approve $65.00" at bounding box center [1202, 429] width 102 height 28
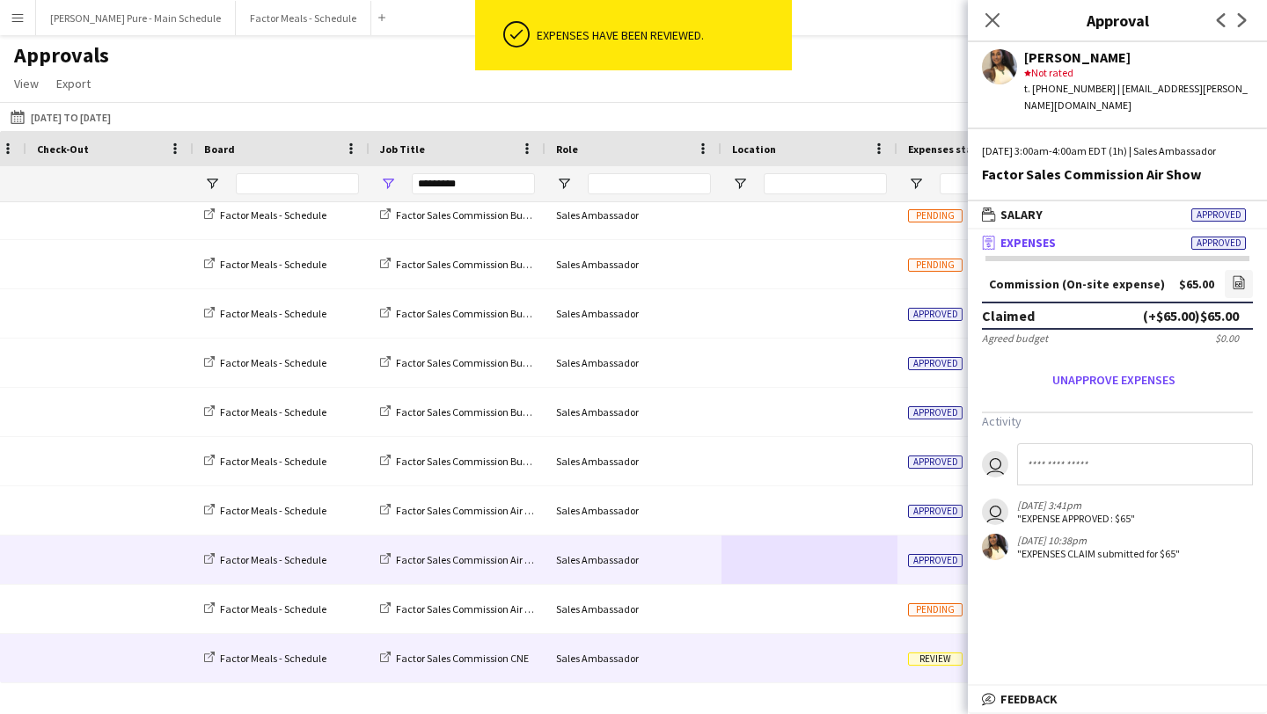
click at [873, 661] on div at bounding box center [809, 658] width 176 height 48
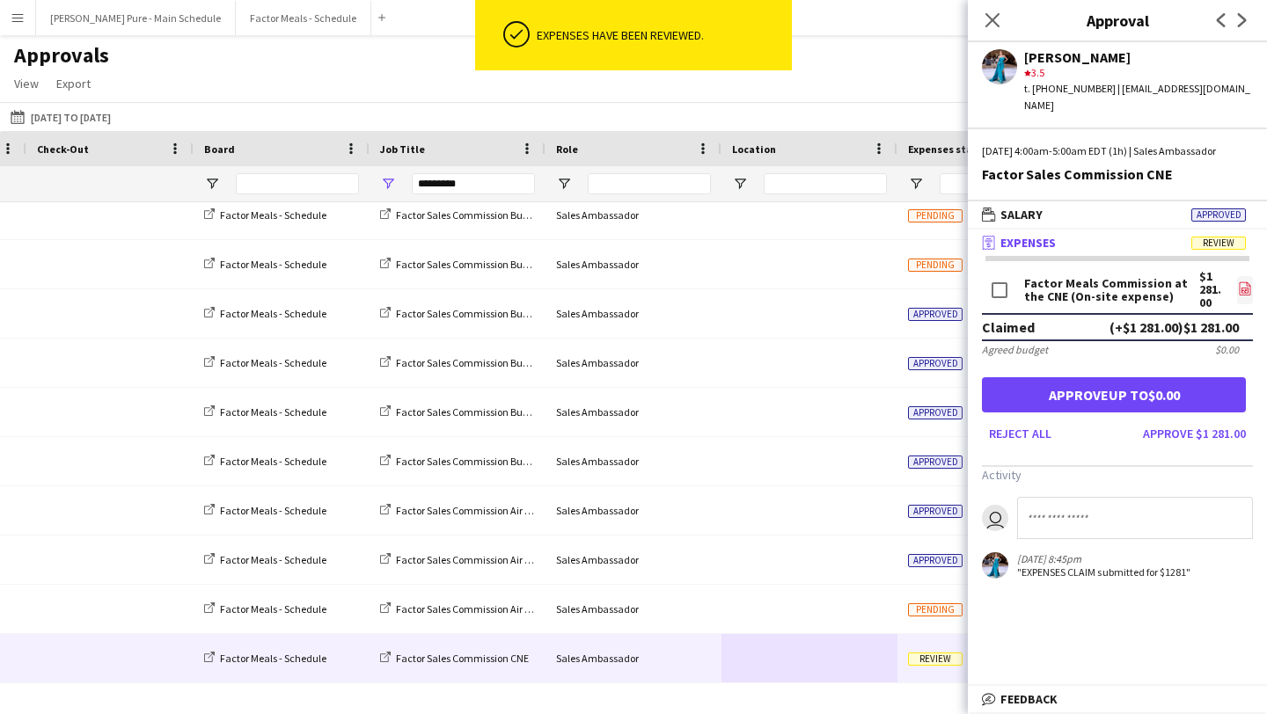
click at [1248, 281] on icon "file-image" at bounding box center [1245, 288] width 14 height 14
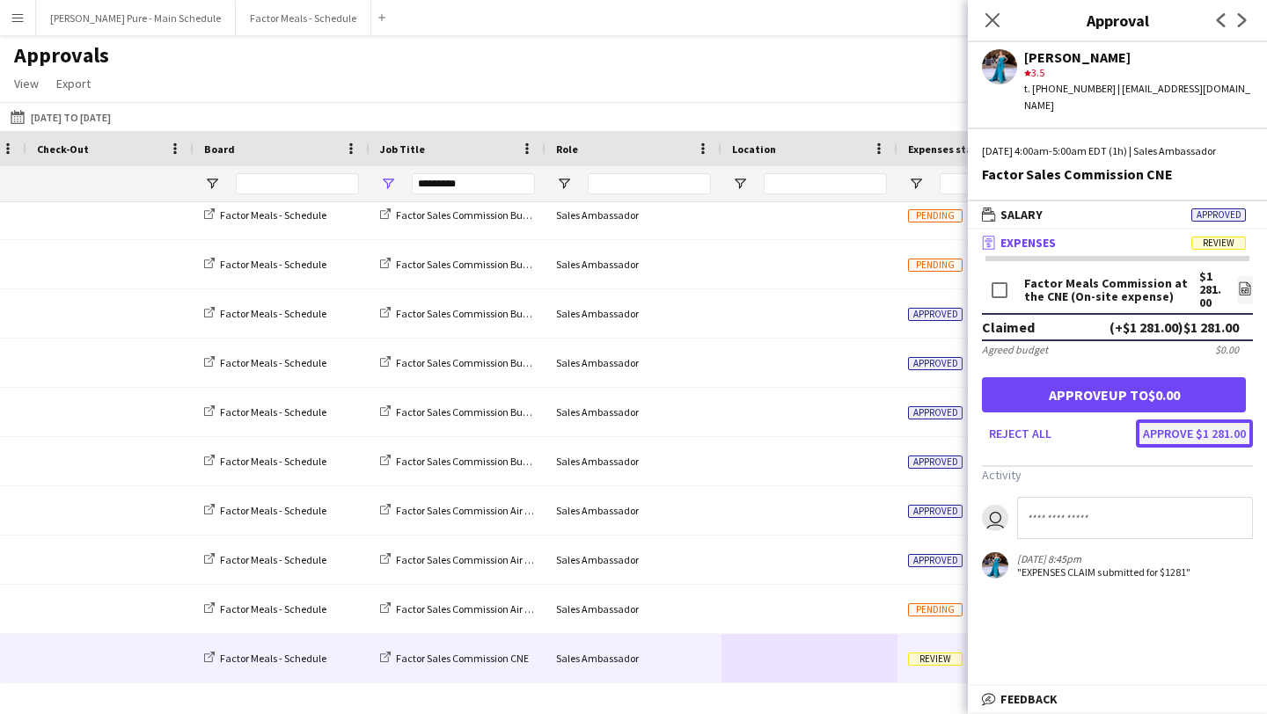
click at [1209, 420] on button "Approve $1 281.00" at bounding box center [1194, 434] width 117 height 28
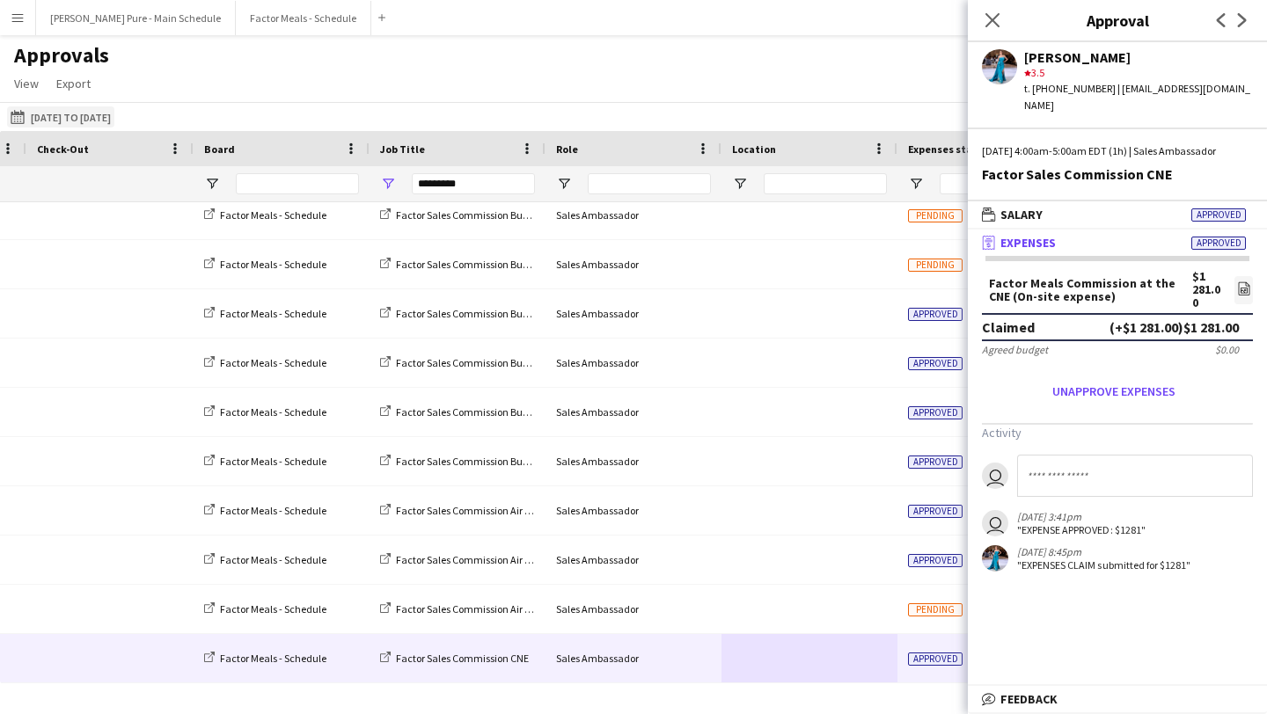
click at [82, 118] on button "22-09-2025 to 28-09-2025 25-09-2025 to 26-09-2025" at bounding box center [60, 116] width 107 height 21
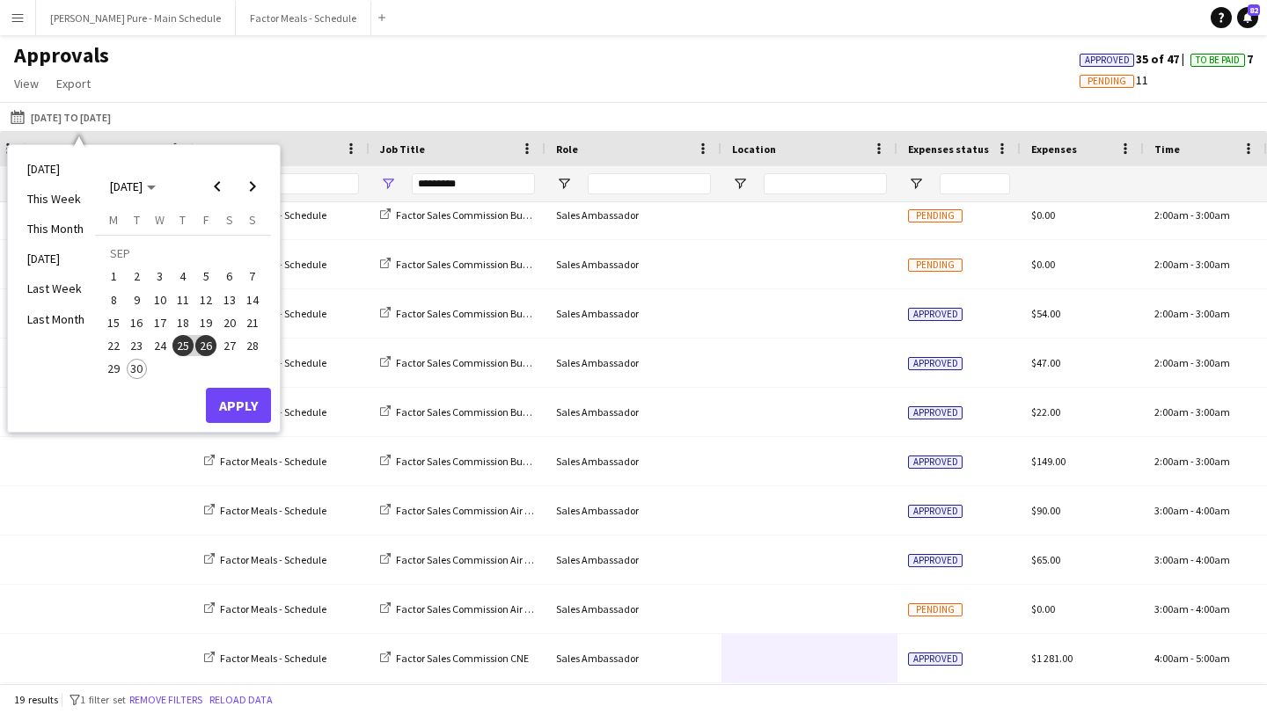
click at [142, 367] on span "30" at bounding box center [137, 369] width 21 height 21
click at [238, 410] on button "Apply" at bounding box center [238, 405] width 65 height 35
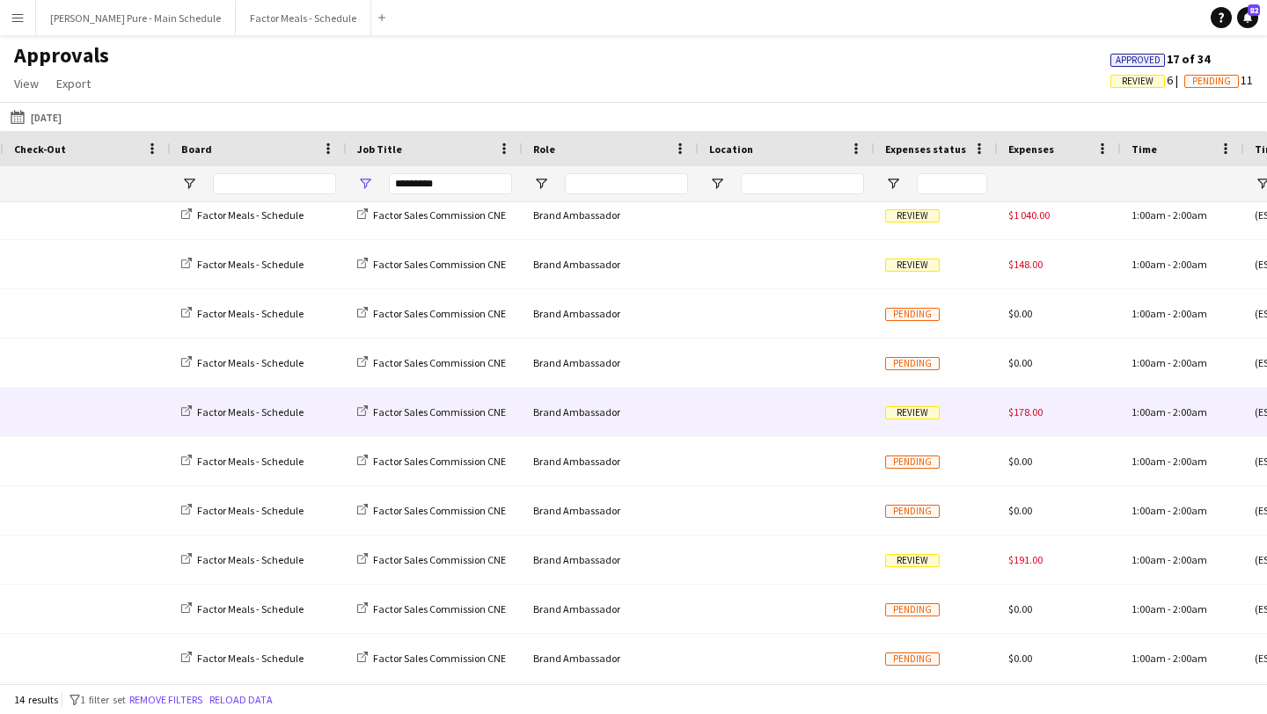
scroll to position [0, 785]
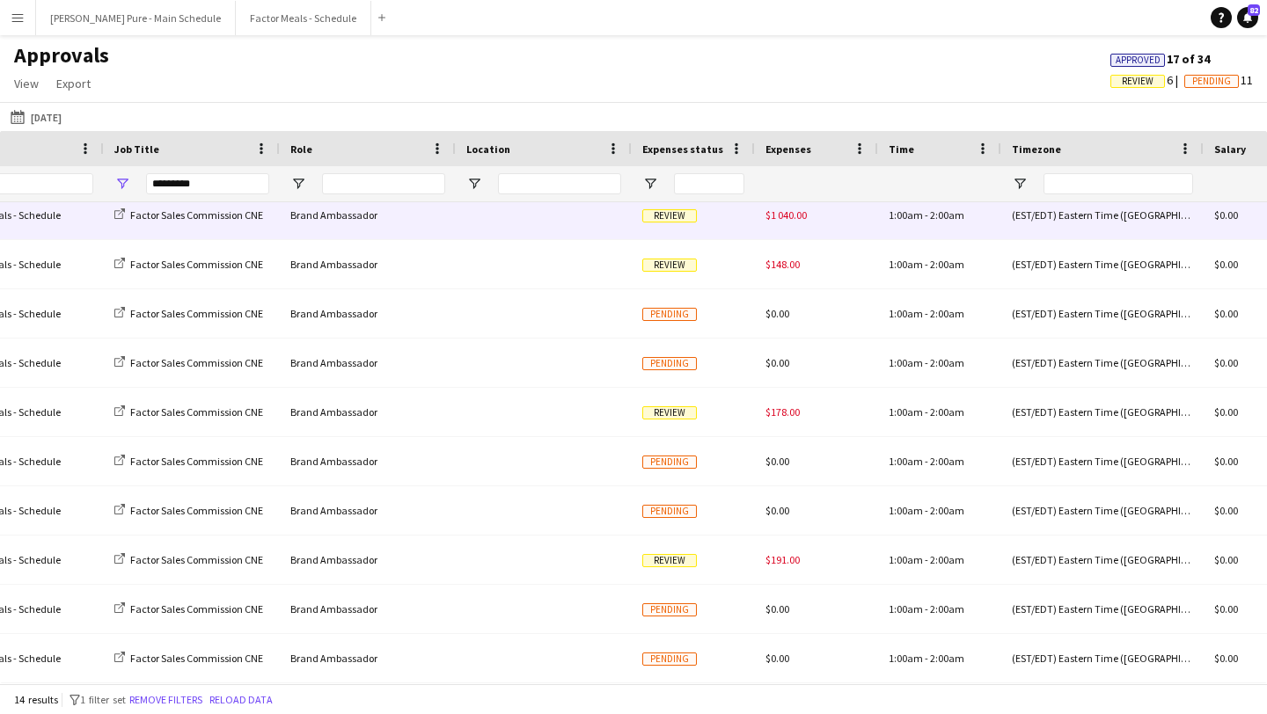
click at [546, 229] on div at bounding box center [544, 215] width 176 height 48
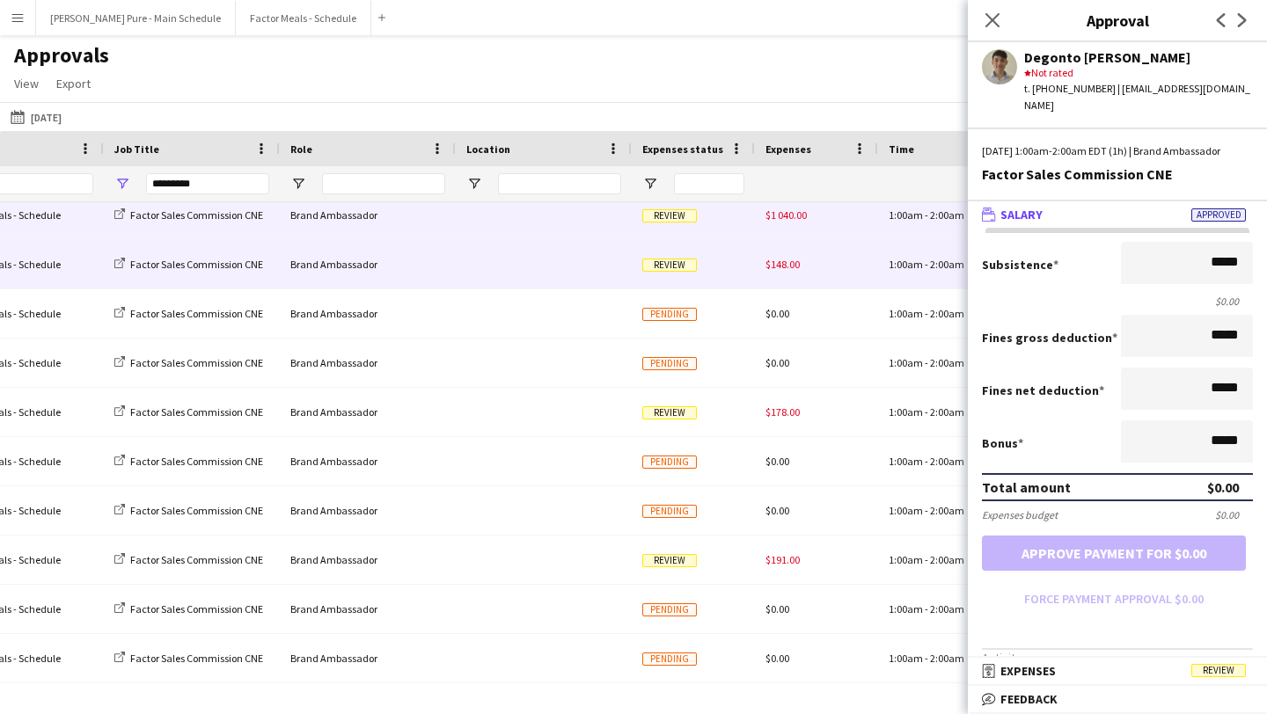
click at [477, 266] on div at bounding box center [544, 264] width 176 height 48
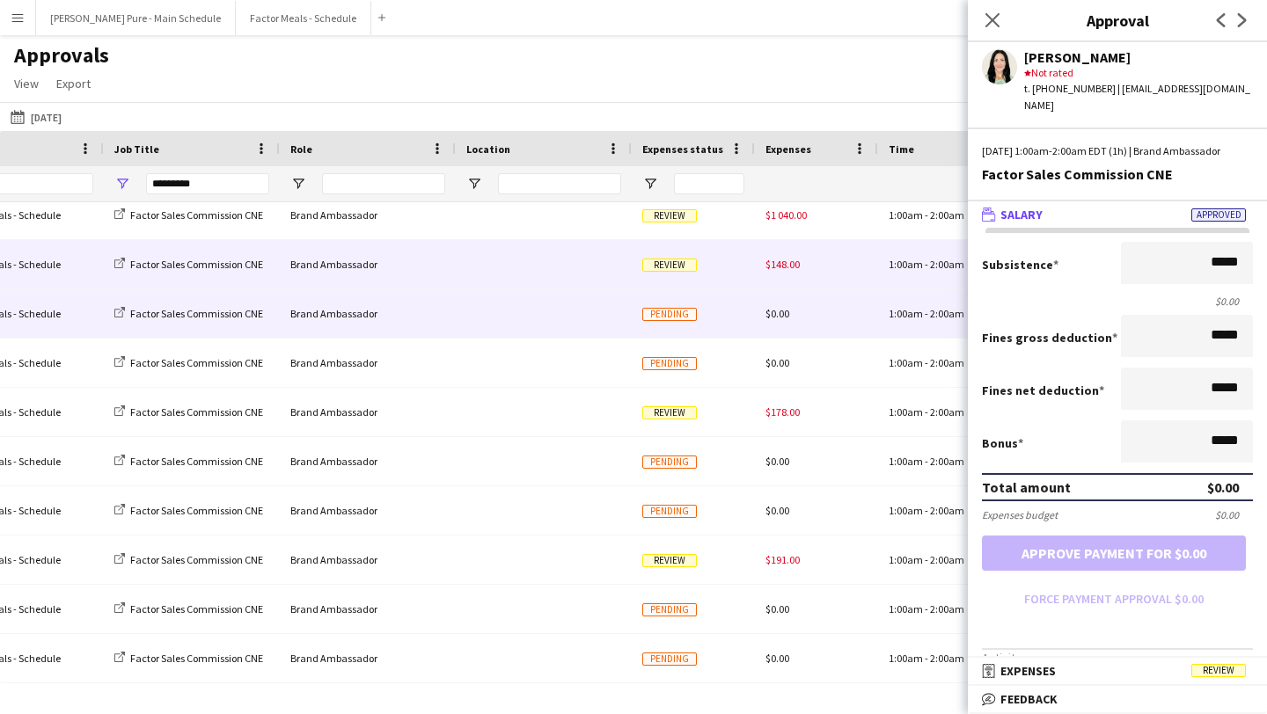
click at [481, 322] on div at bounding box center [544, 313] width 176 height 48
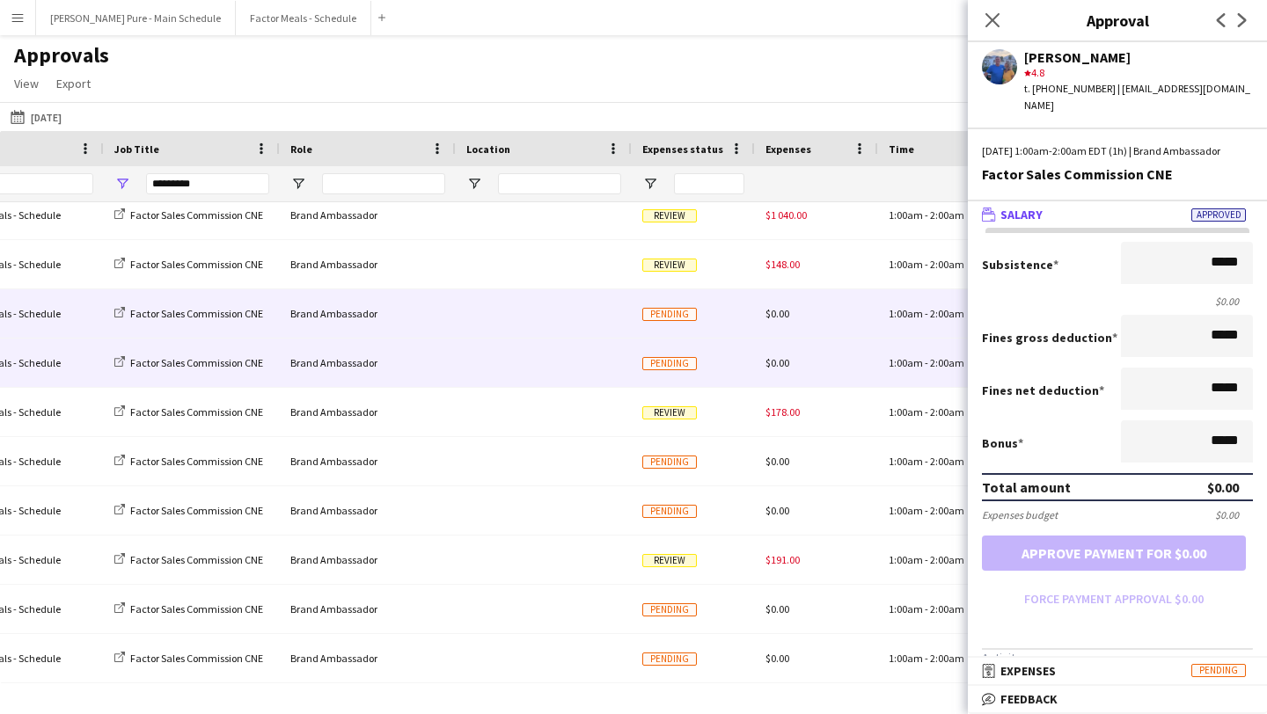
click at [469, 363] on div at bounding box center [544, 363] width 176 height 48
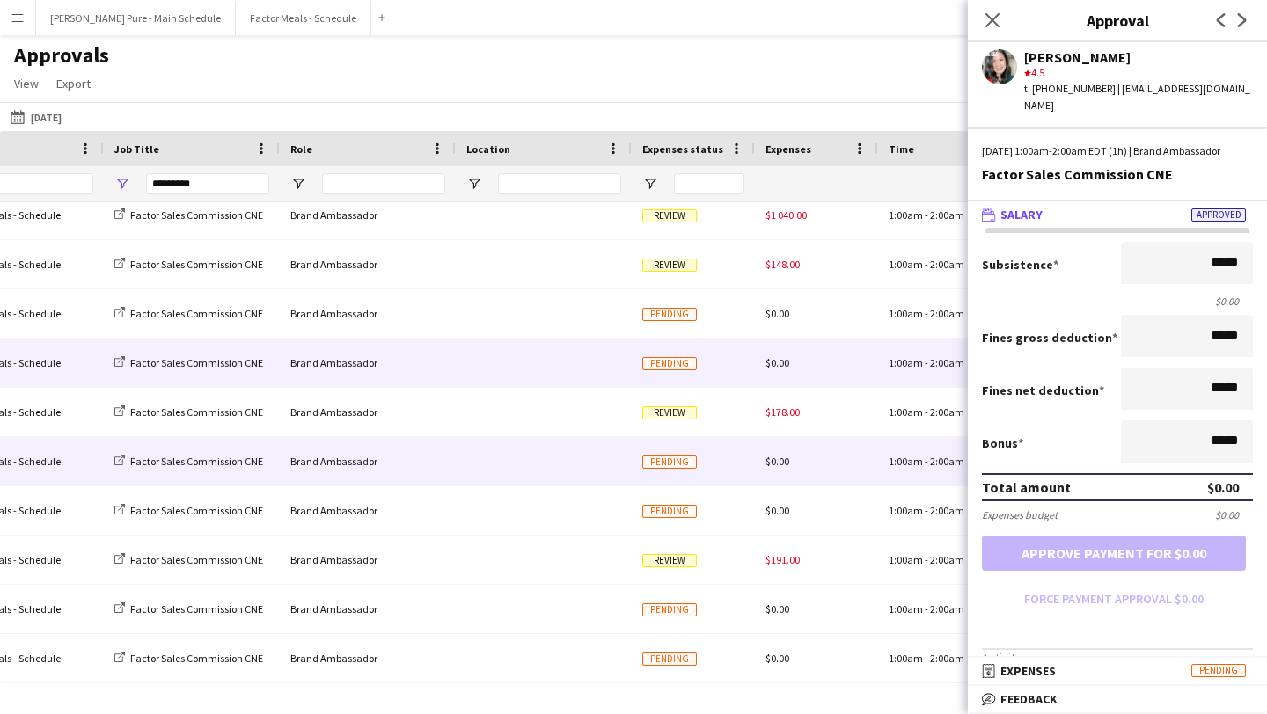
click at [464, 475] on div at bounding box center [544, 461] width 176 height 48
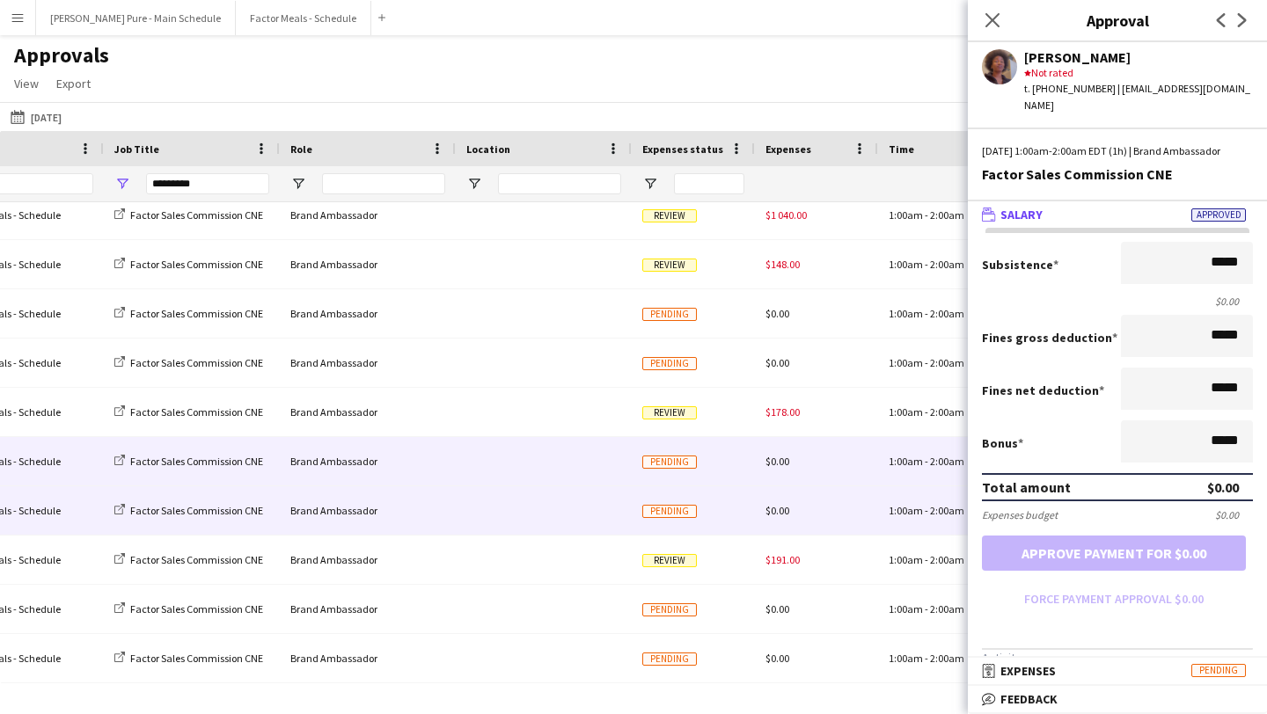
click at [457, 515] on div at bounding box center [544, 510] width 176 height 48
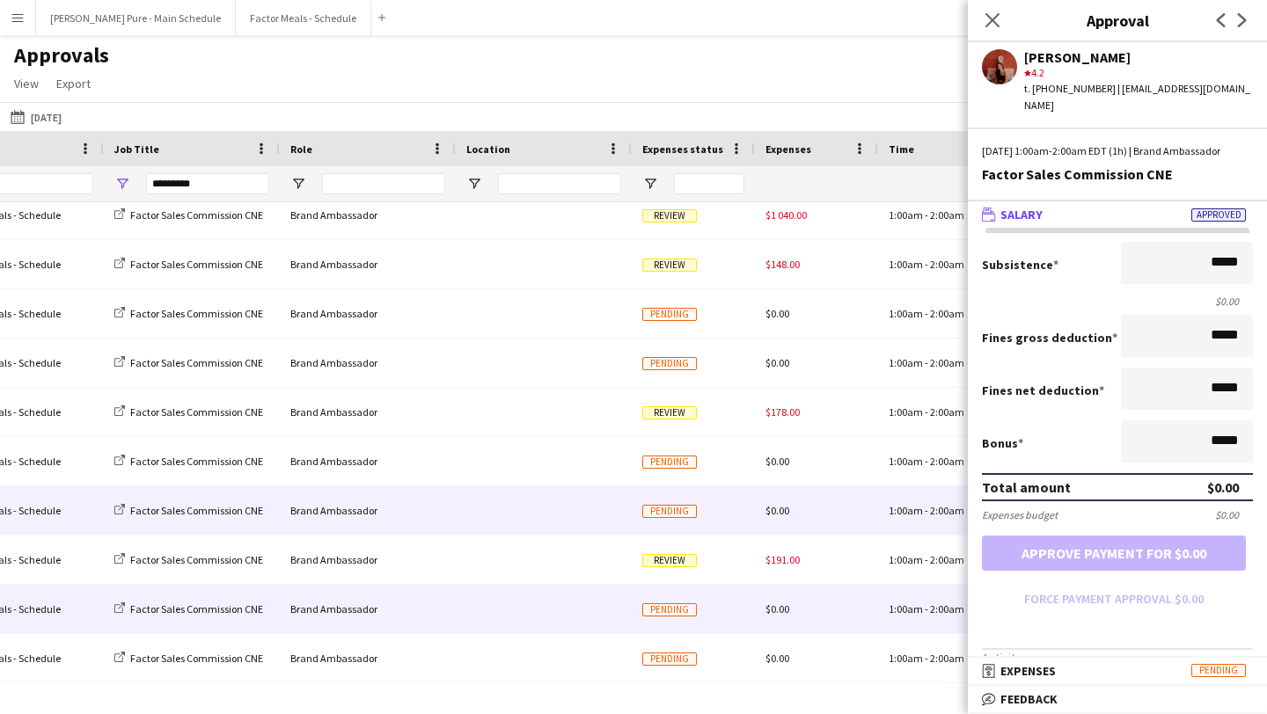
click at [451, 625] on div "Brand Ambassador" at bounding box center [368, 609] width 176 height 48
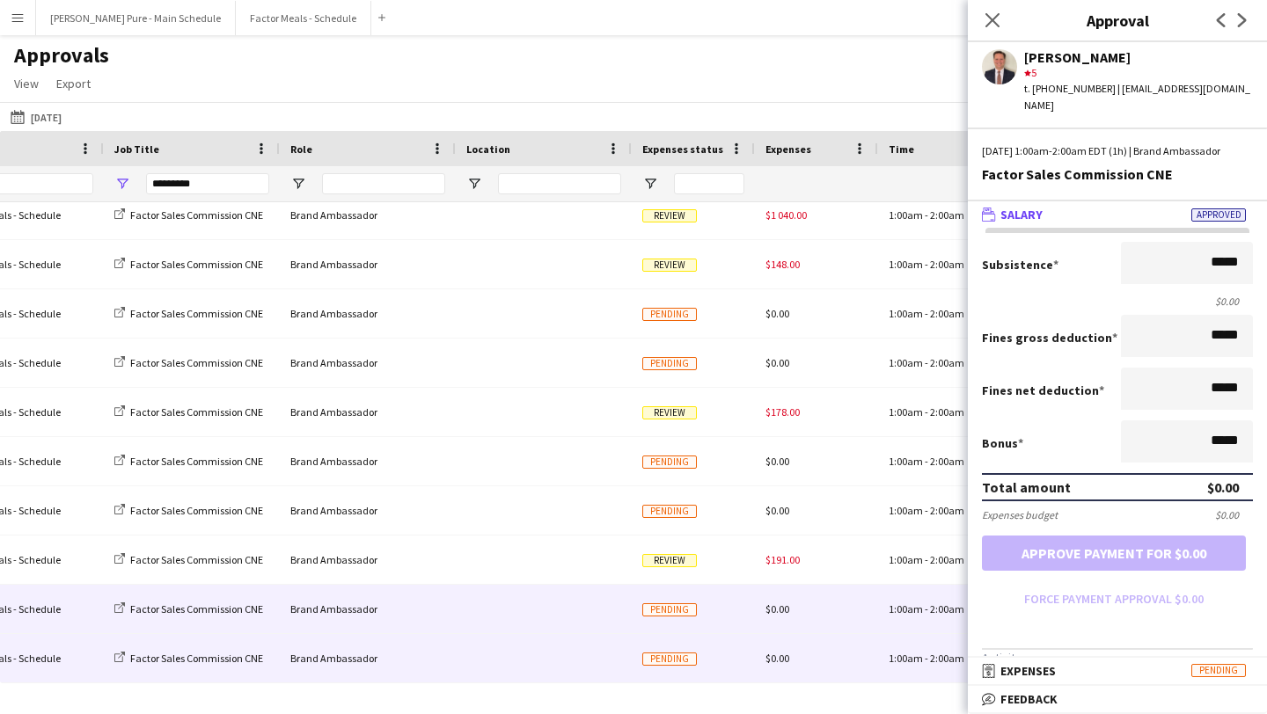
click at [442, 659] on div "Brand Ambassador" at bounding box center [368, 658] width 176 height 48
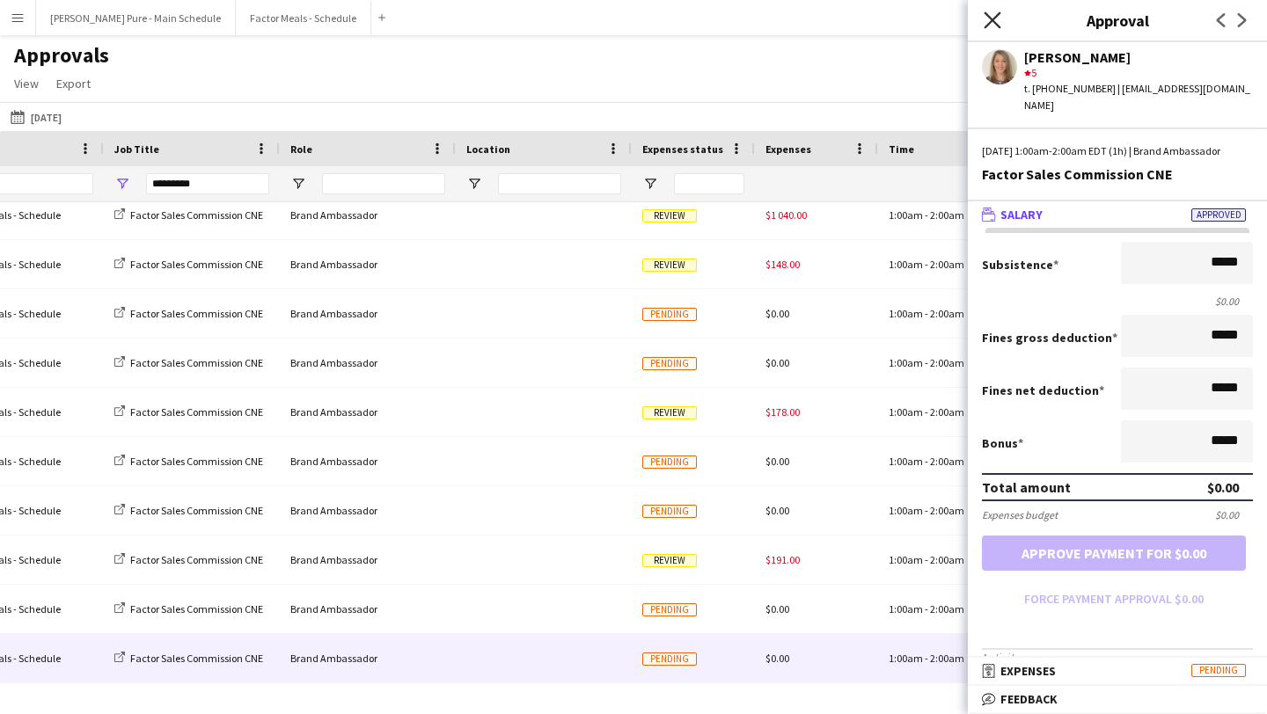
click at [988, 19] on icon "Close pop-in" at bounding box center [991, 19] width 17 height 17
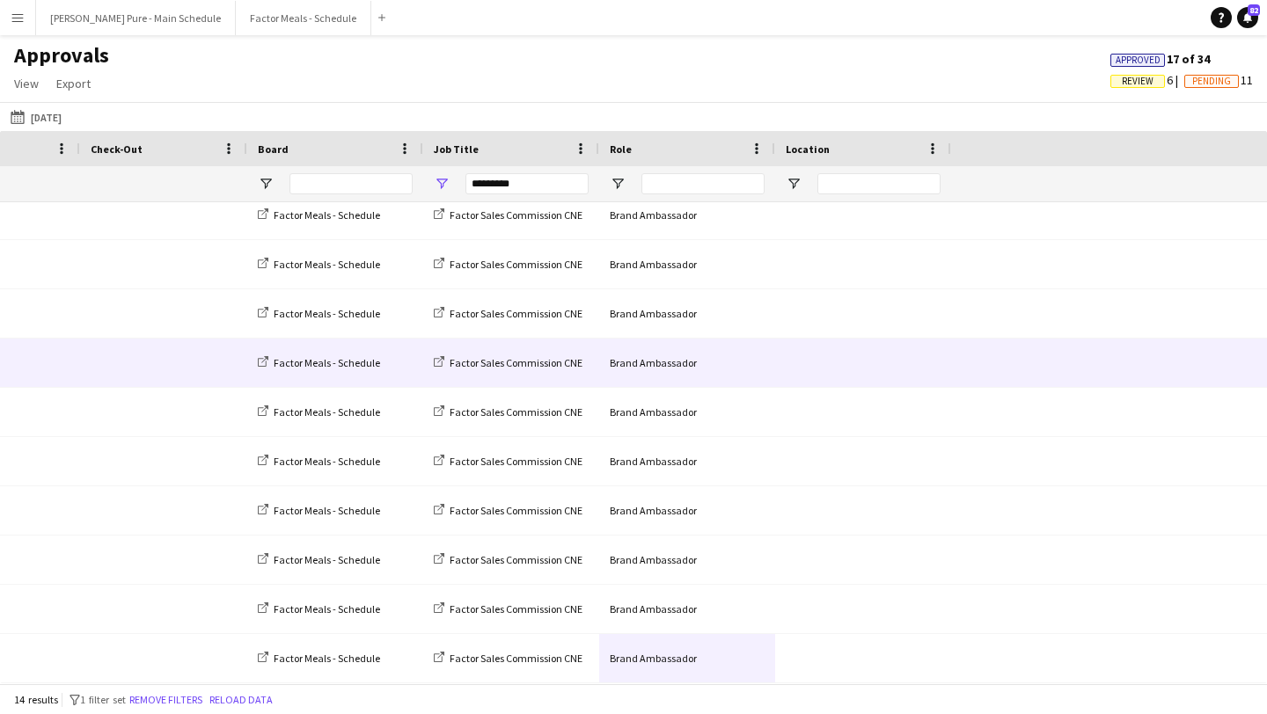
scroll to position [0, 0]
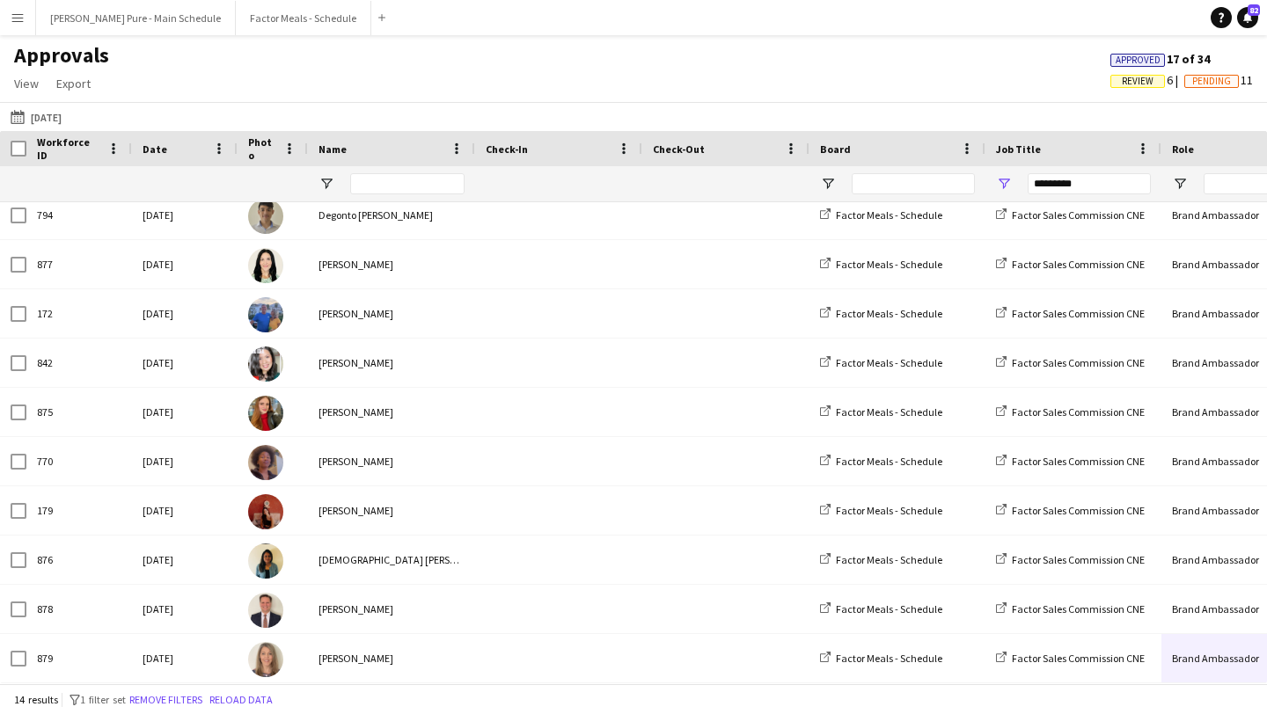
click at [14, 26] on button "Menu" at bounding box center [17, 17] width 35 height 35
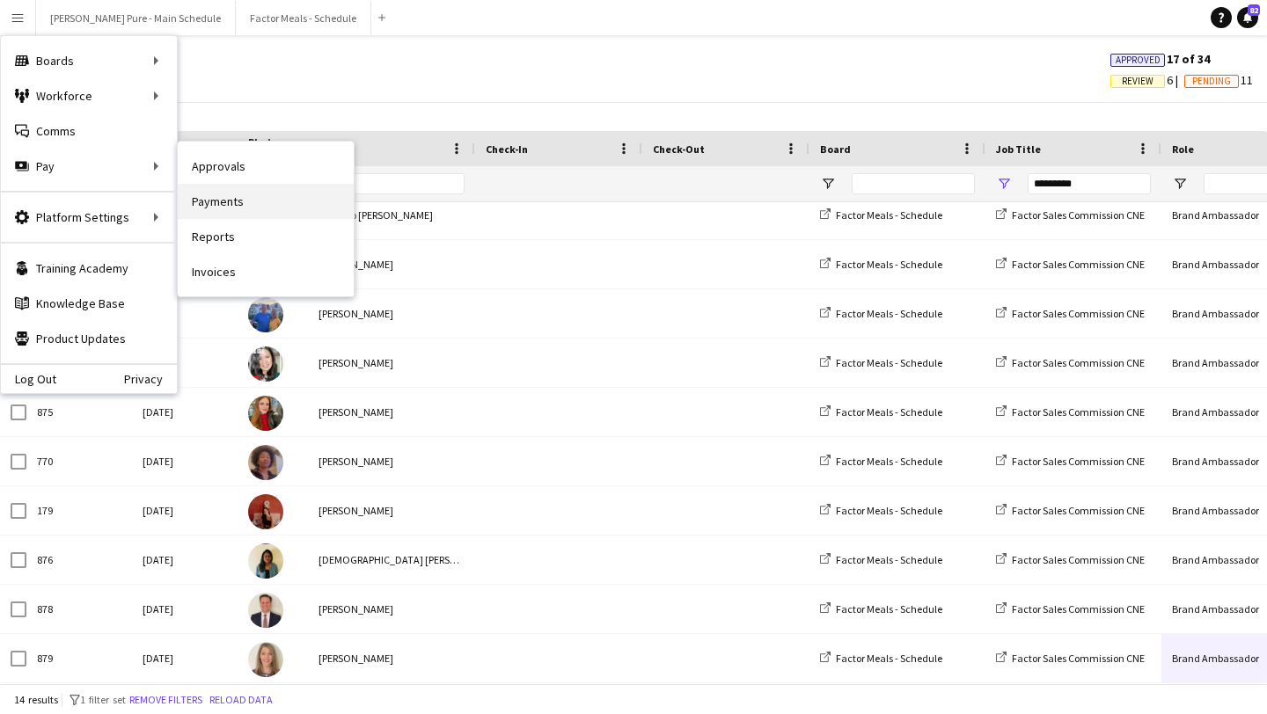
click at [279, 198] on link "Payments" at bounding box center [266, 201] width 176 height 35
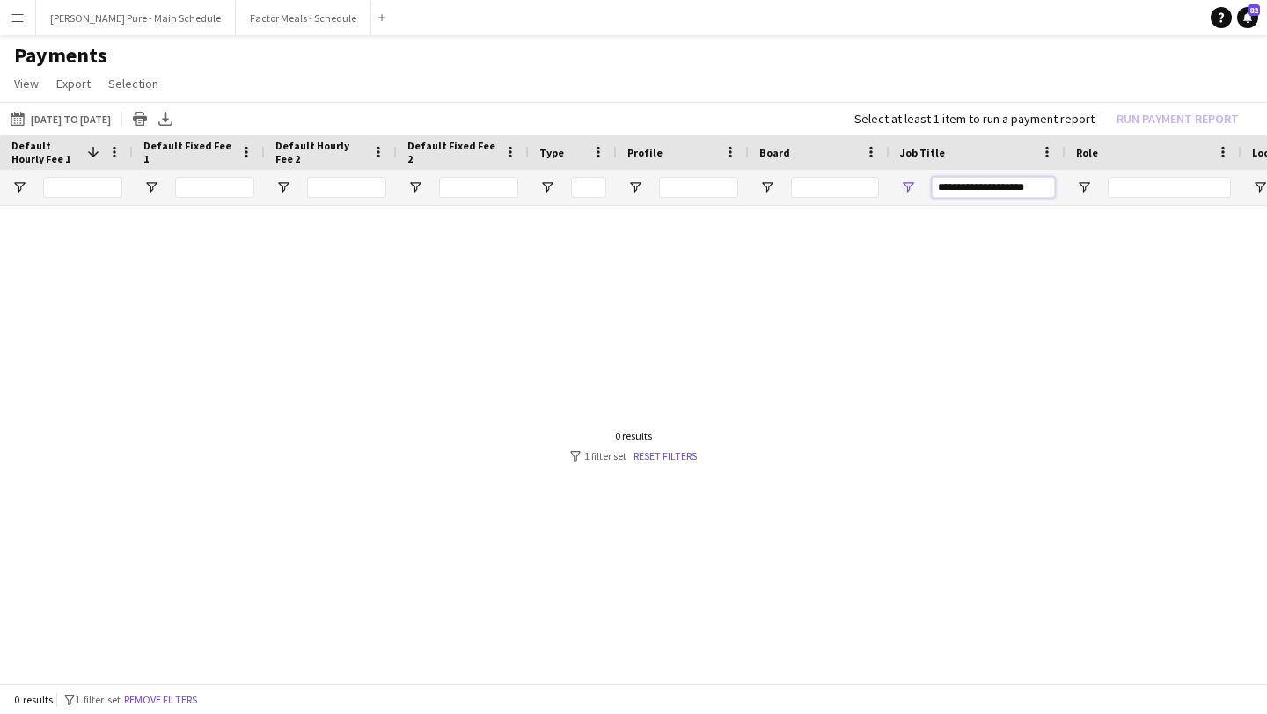
drag, startPoint x: 975, startPoint y: 192, endPoint x: 1060, endPoint y: 193, distance: 85.3
click at [1060, 193] on div "**********" at bounding box center [977, 187] width 176 height 35
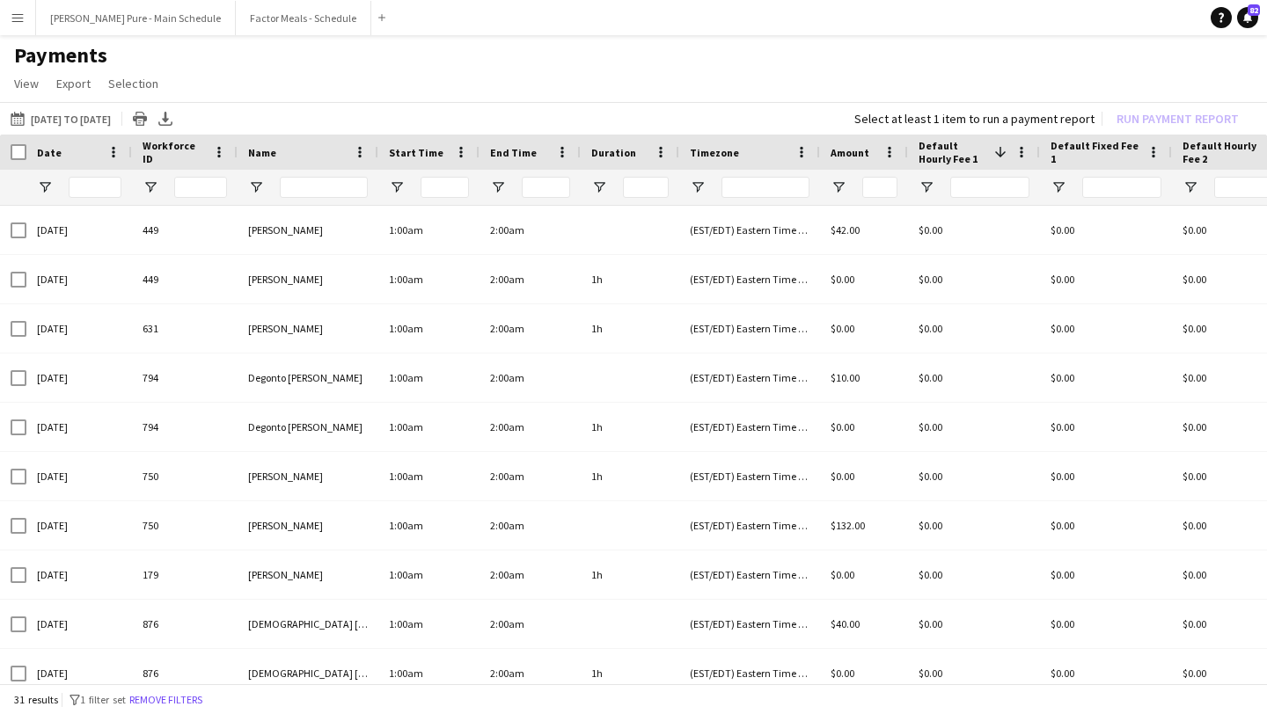
type input "**********"
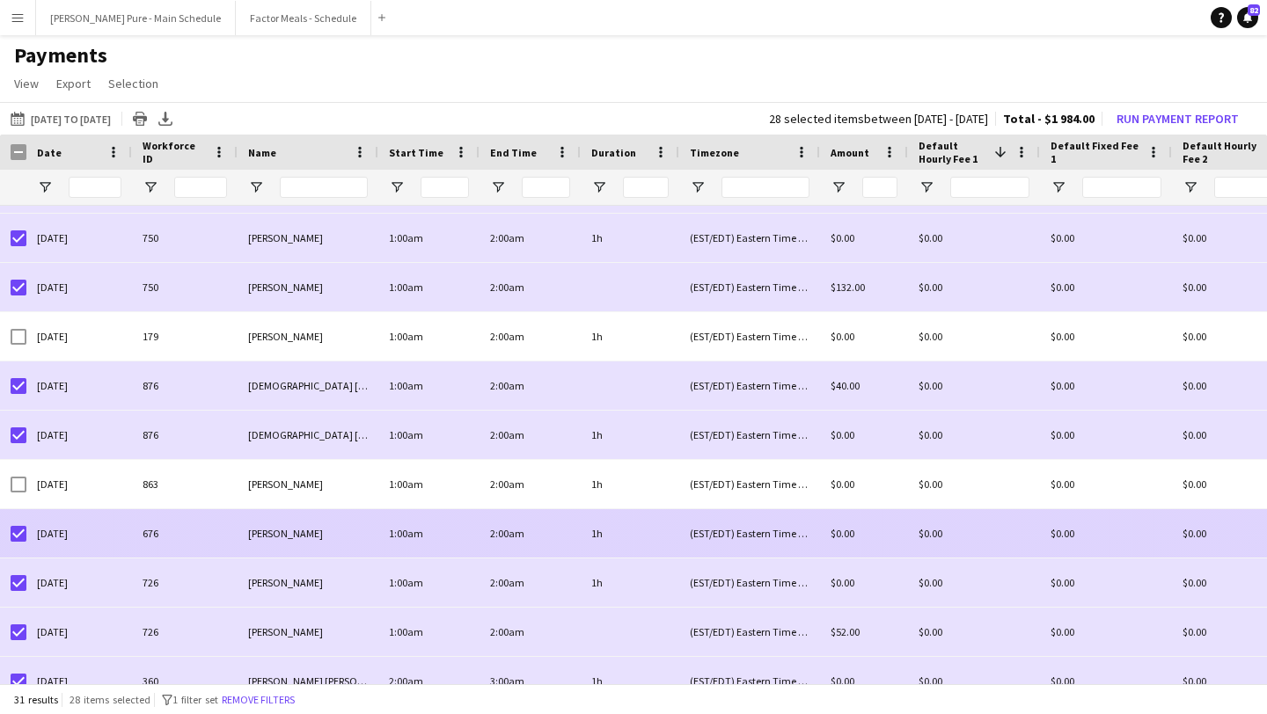
click at [20, 543] on div at bounding box center [19, 533] width 16 height 49
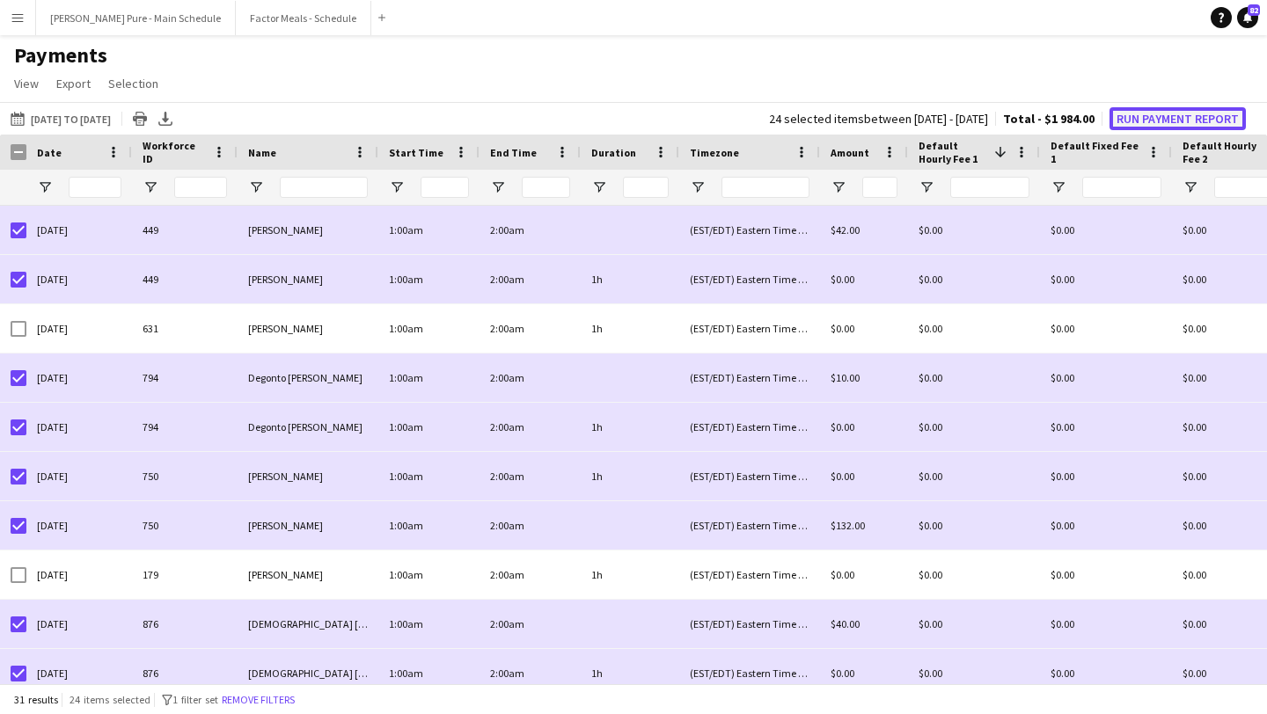
click at [1182, 124] on button "Run Payment Report" at bounding box center [1177, 118] width 136 height 23
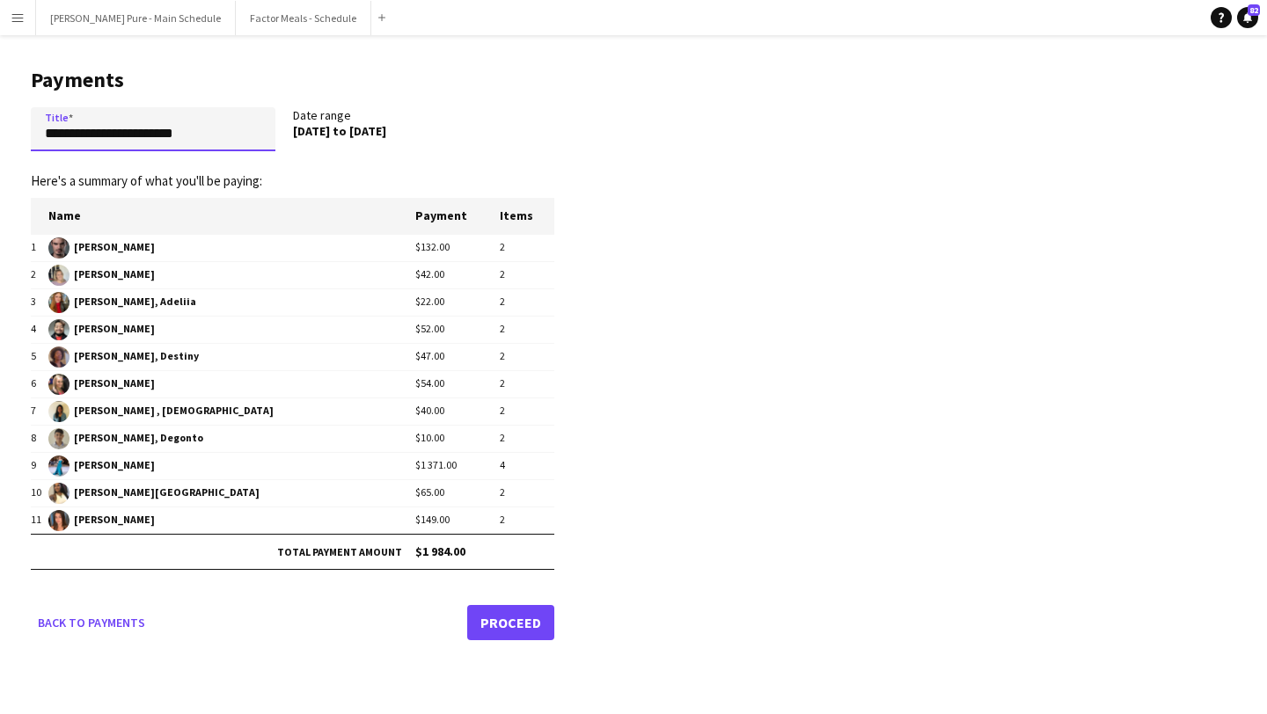
drag, startPoint x: 235, startPoint y: 131, endPoint x: 0, endPoint y: 119, distance: 235.2
click at [0, 119] on main "**********" at bounding box center [286, 351] width 572 height 632
type input "**********"
click at [505, 626] on link "Proceed" at bounding box center [510, 622] width 87 height 35
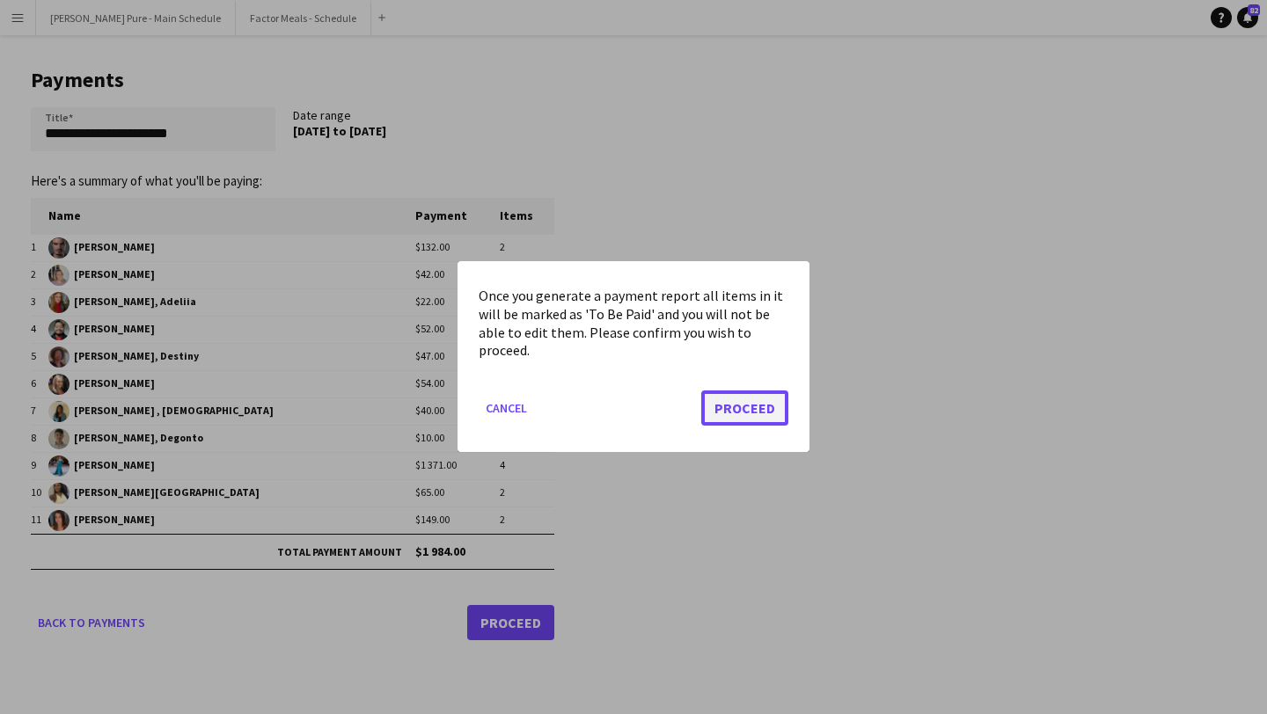
click at [733, 420] on button "Proceed" at bounding box center [744, 408] width 87 height 35
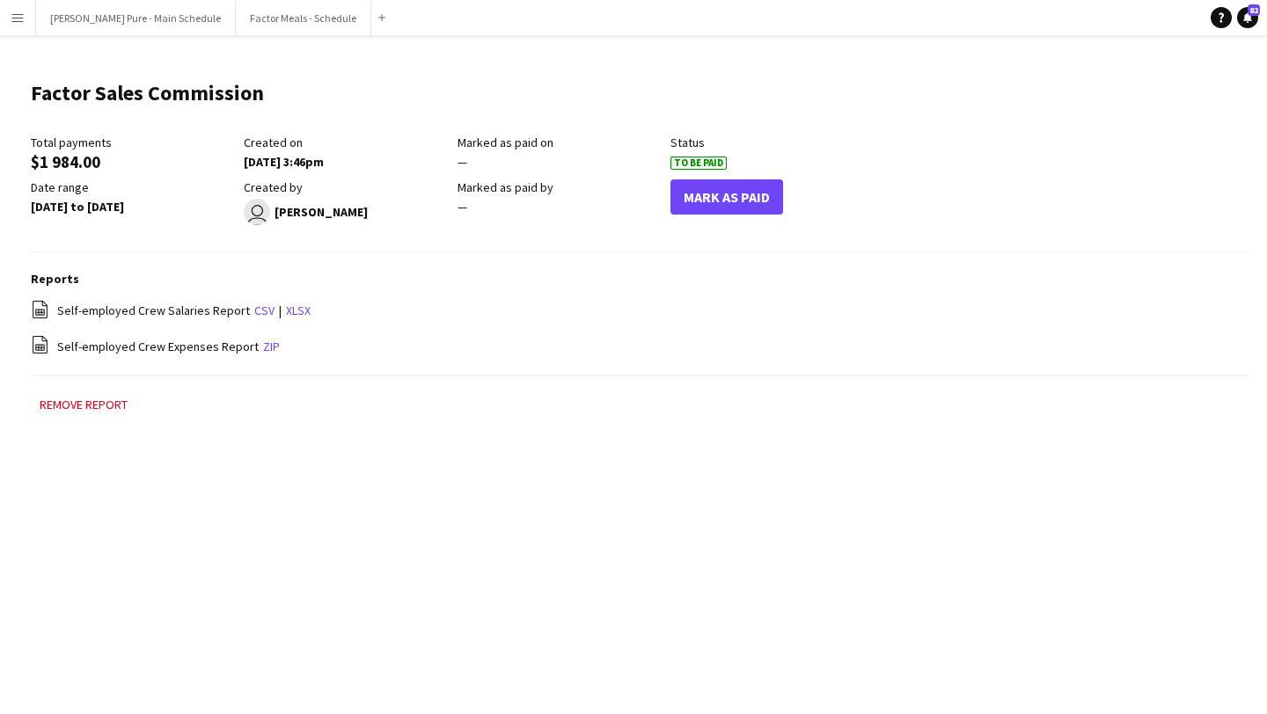
click at [21, 19] on app-icon "Menu" at bounding box center [18, 18] width 14 height 14
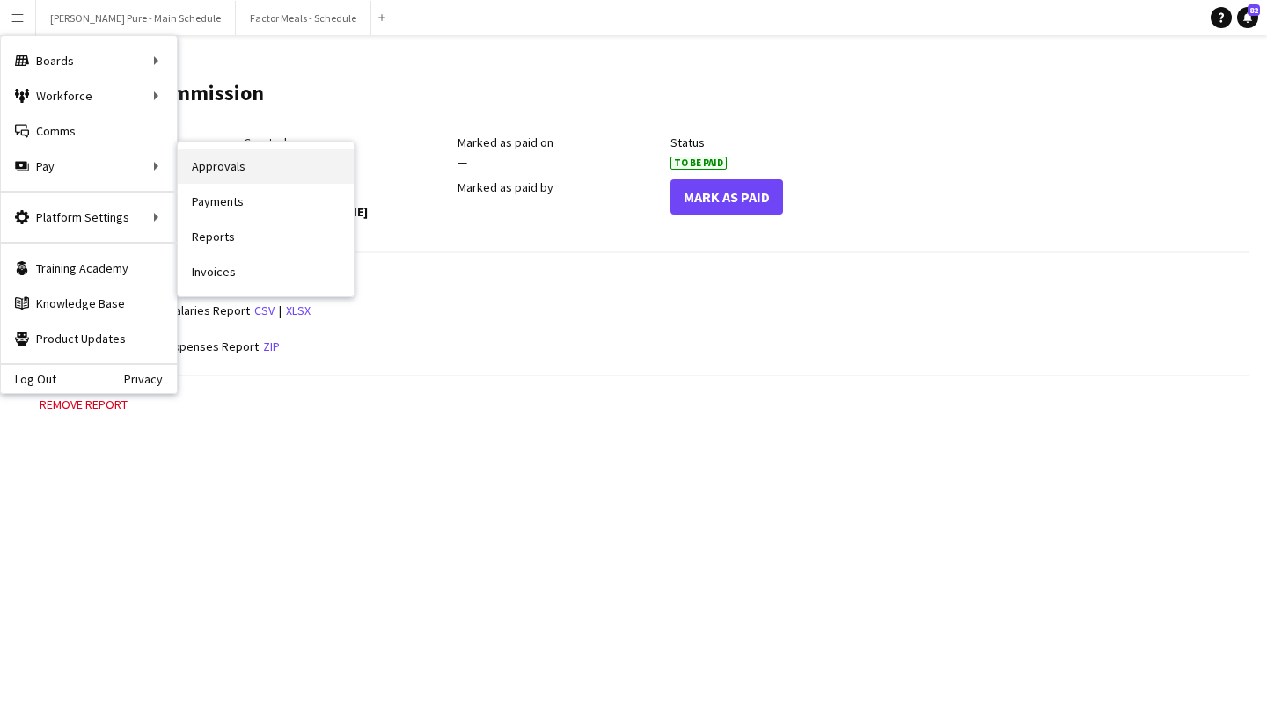
click at [243, 164] on link "Approvals" at bounding box center [266, 166] width 176 height 35
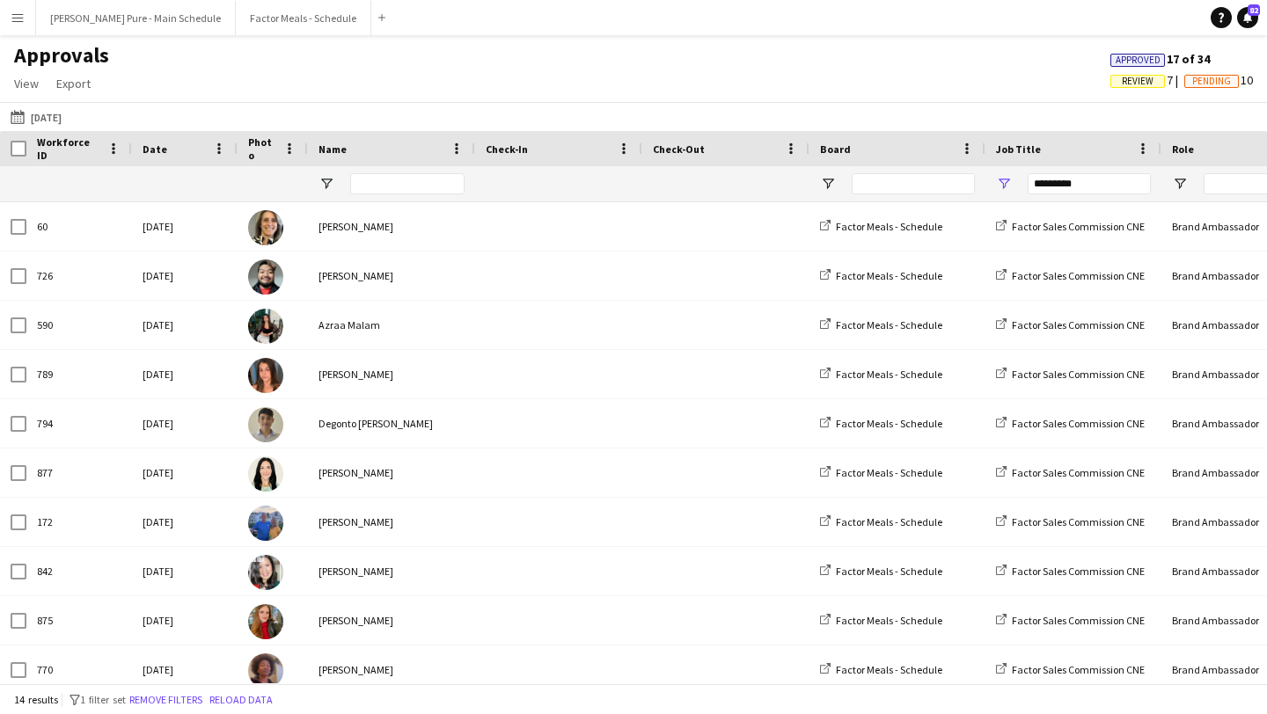
click at [71, 110] on div "Today Today Today This Week This Month Yesterday Last Week Last Month SEP 2025 …" at bounding box center [633, 116] width 1267 height 29
click at [39, 121] on button "Today Today" at bounding box center [36, 116] width 58 height 21
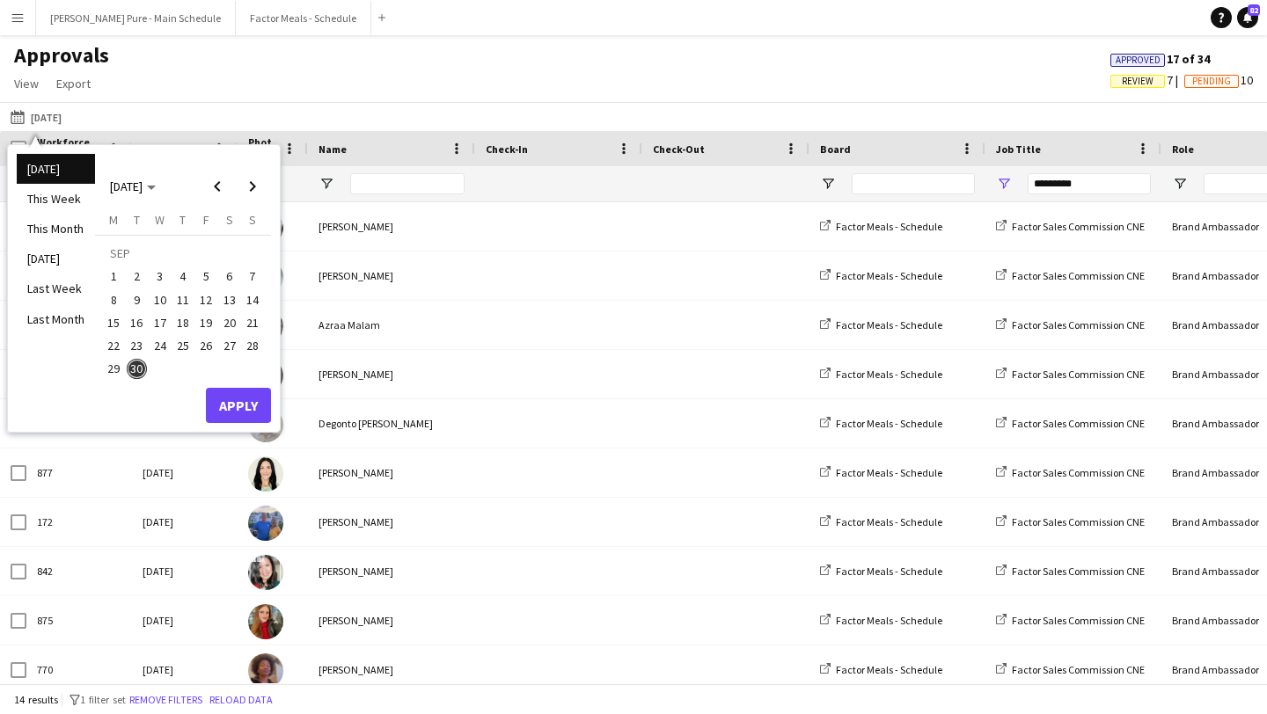
click at [117, 346] on span "22" at bounding box center [113, 345] width 21 height 21
click at [252, 353] on span "28" at bounding box center [252, 345] width 21 height 21
click at [251, 406] on button "Apply" at bounding box center [238, 405] width 65 height 35
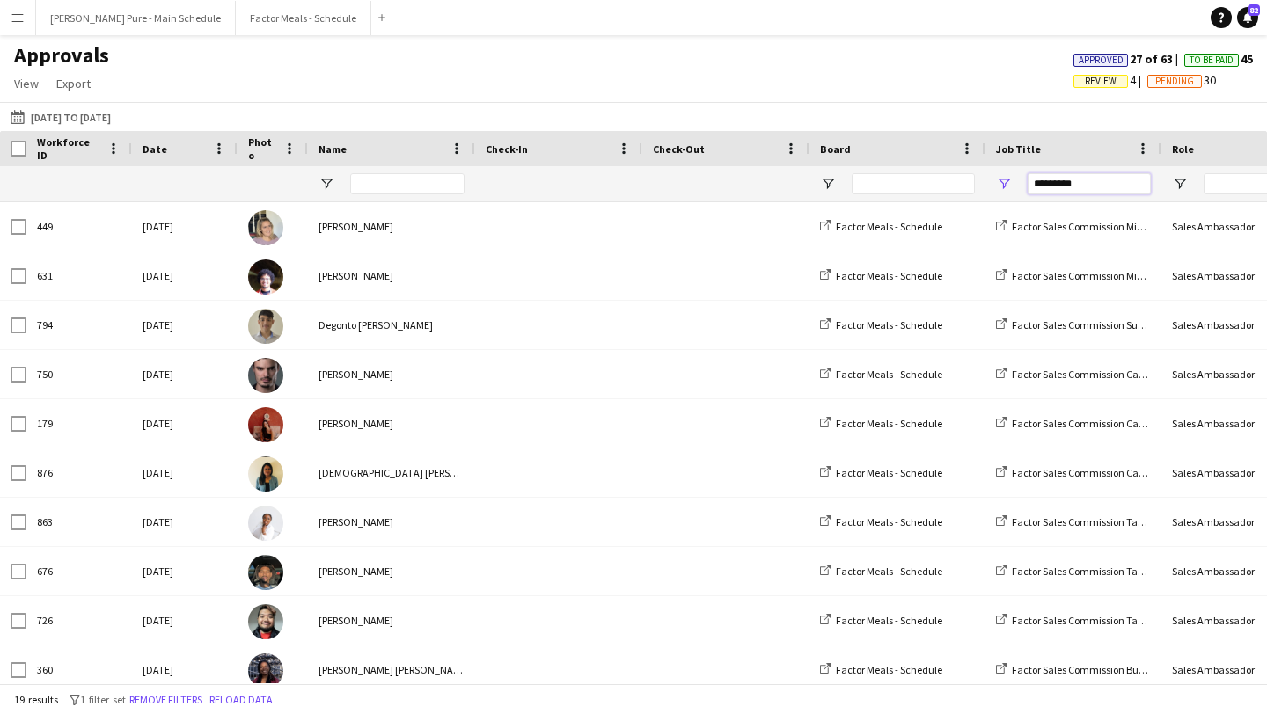
drag, startPoint x: 1091, startPoint y: 187, endPoint x: 841, endPoint y: 186, distance: 249.8
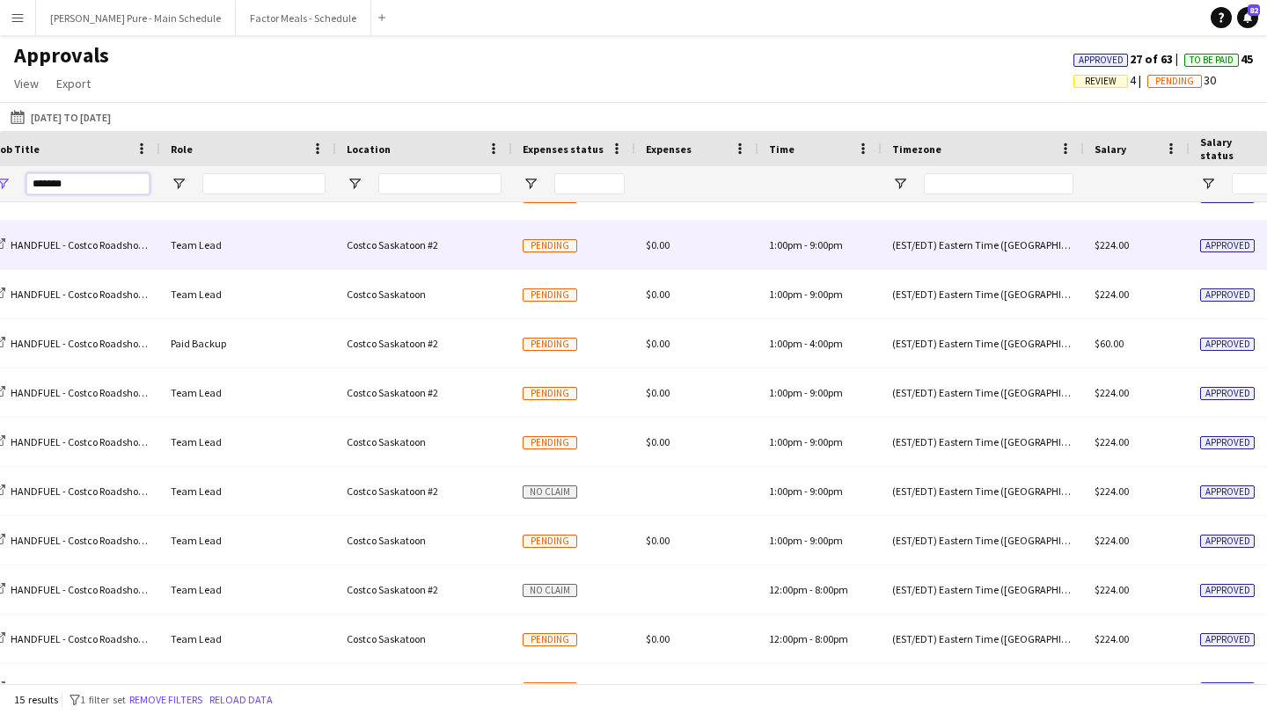
scroll to position [258, 0]
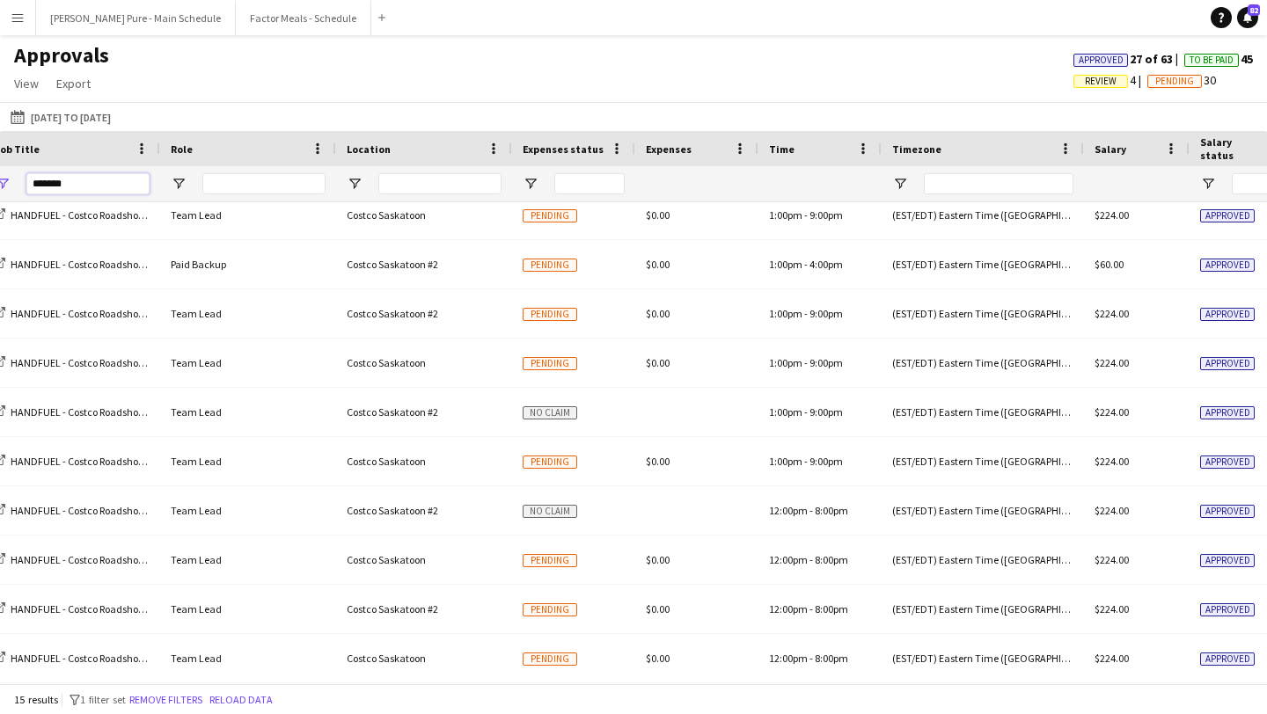
type input "*******"
click at [17, 15] on app-icon "Menu" at bounding box center [18, 18] width 14 height 14
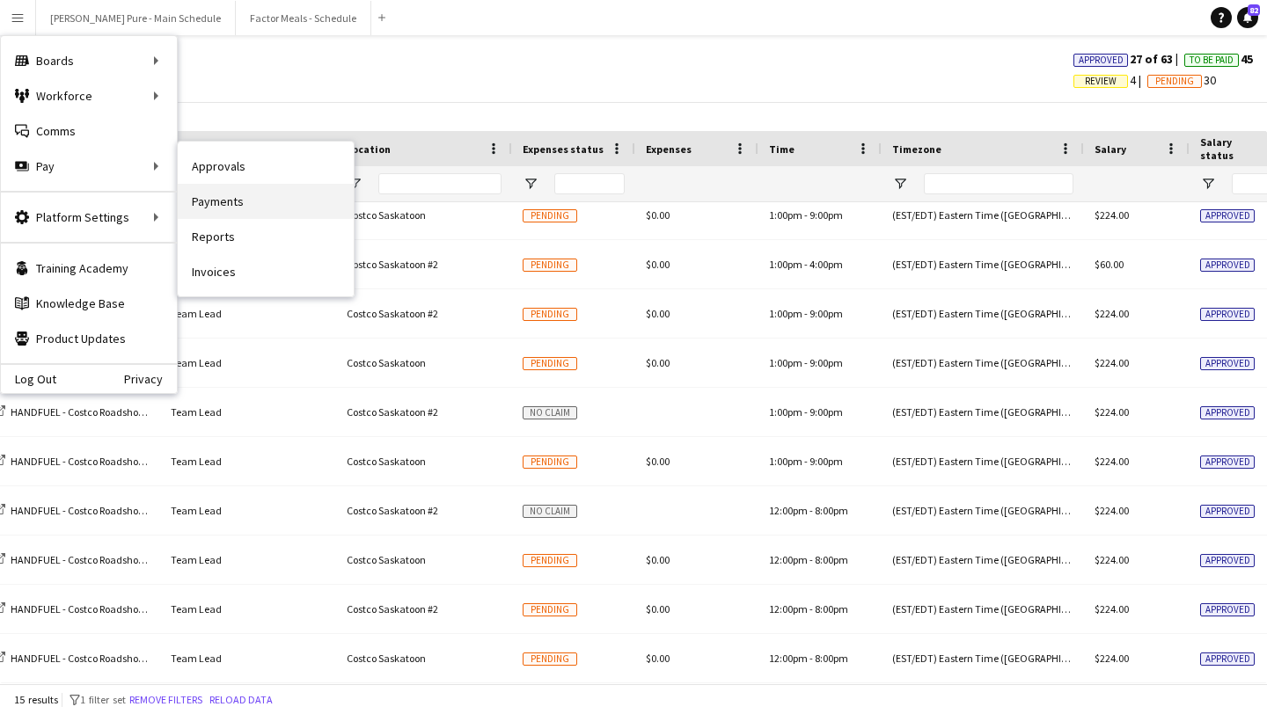
click at [277, 209] on link "Payments" at bounding box center [266, 201] width 176 height 35
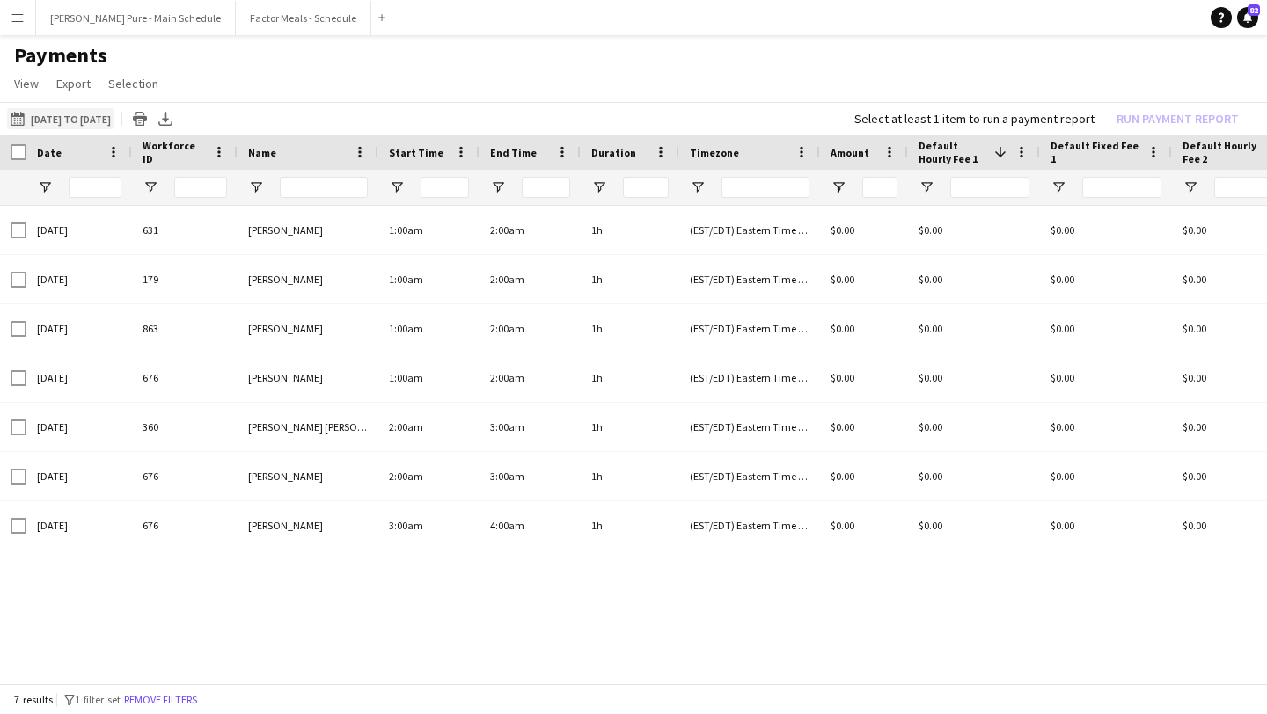
click at [106, 116] on button "[DATE] to [DATE] [DATE] to [DATE]" at bounding box center [60, 118] width 107 height 21
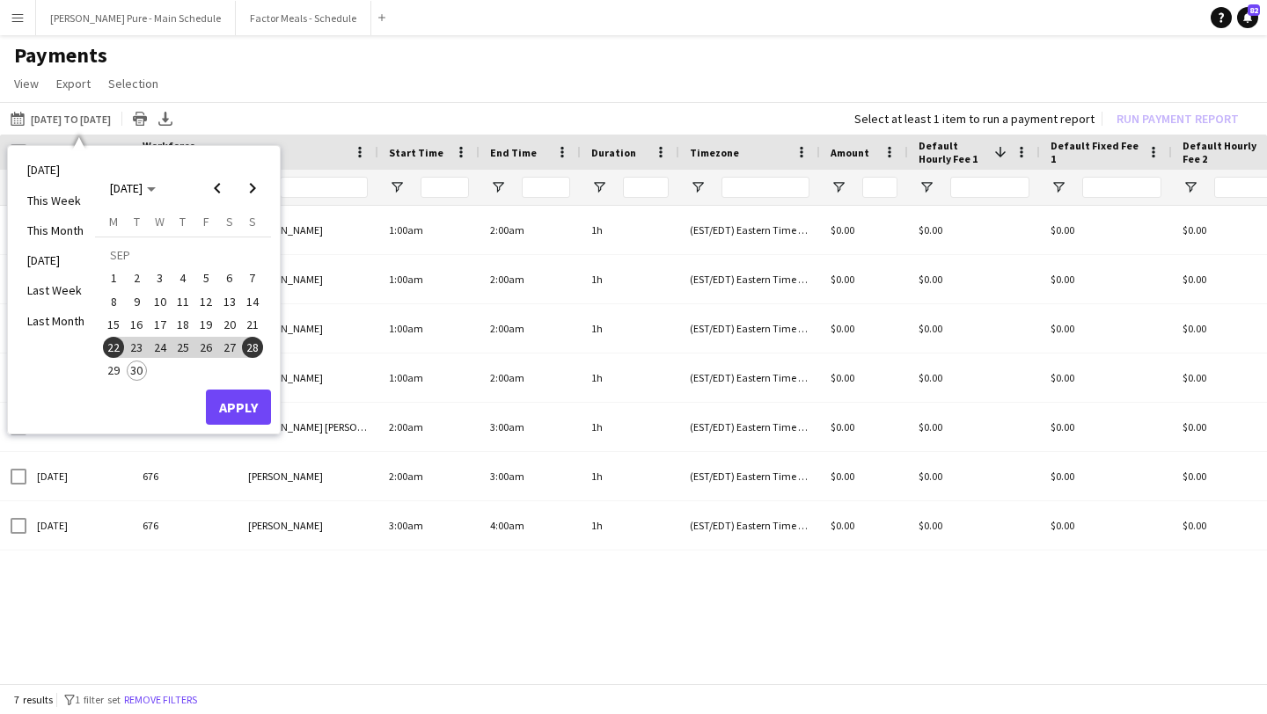
click at [1050, 33] on app-navbar "Menu Boards Boards Boards All jobs Status Workforce Workforce My Workforce Recr…" at bounding box center [633, 17] width 1267 height 35
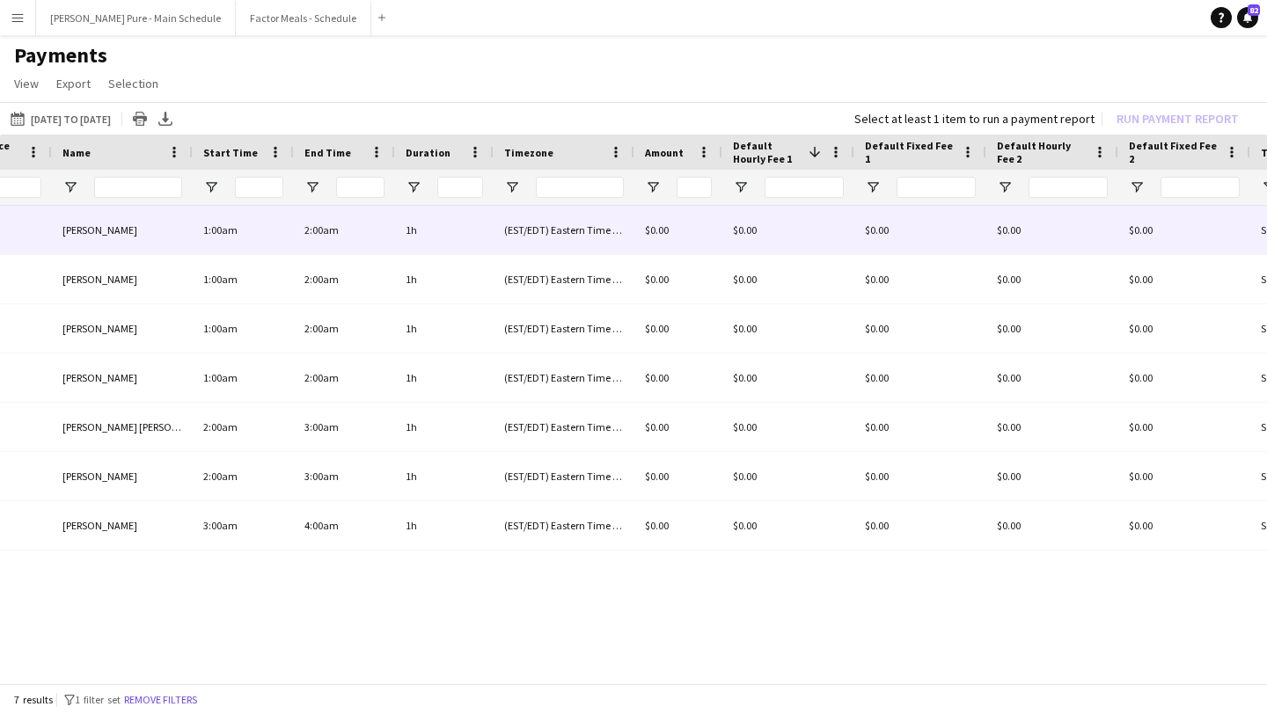
scroll to position [0, 482]
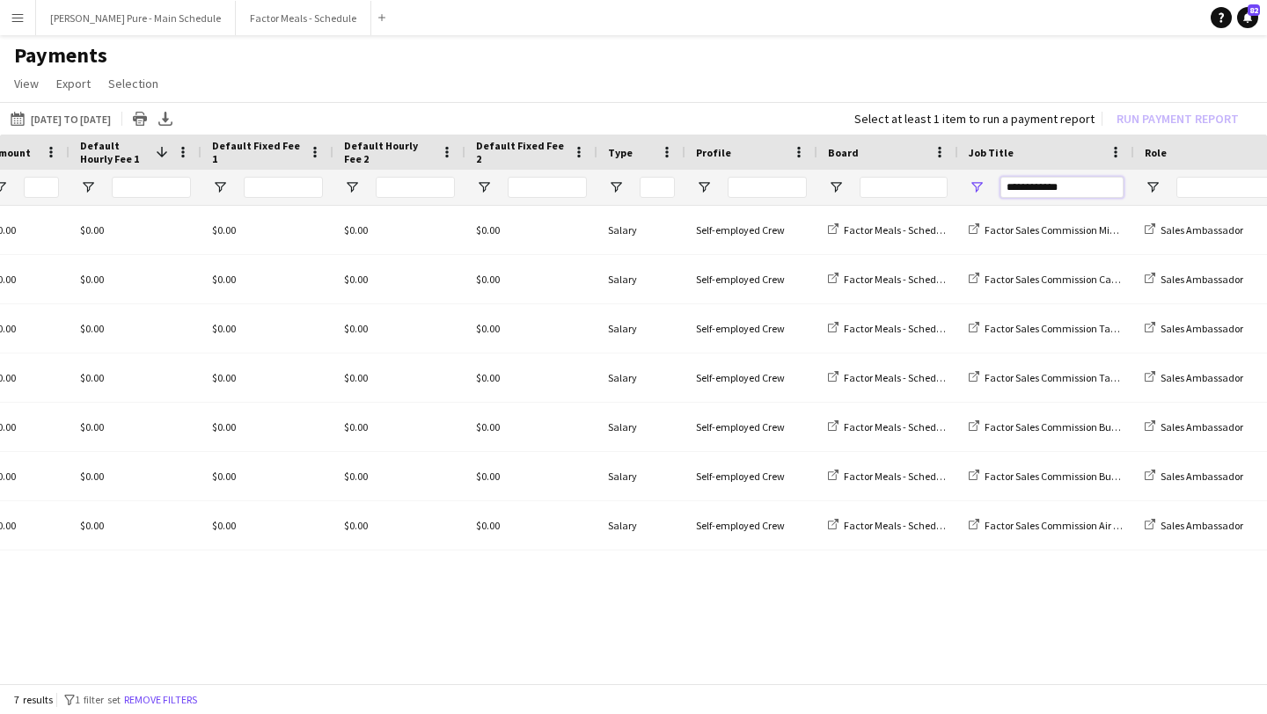
drag, startPoint x: 1107, startPoint y: 191, endPoint x: 886, endPoint y: 189, distance: 221.7
click at [886, 189] on div at bounding box center [632, 187] width 2940 height 35
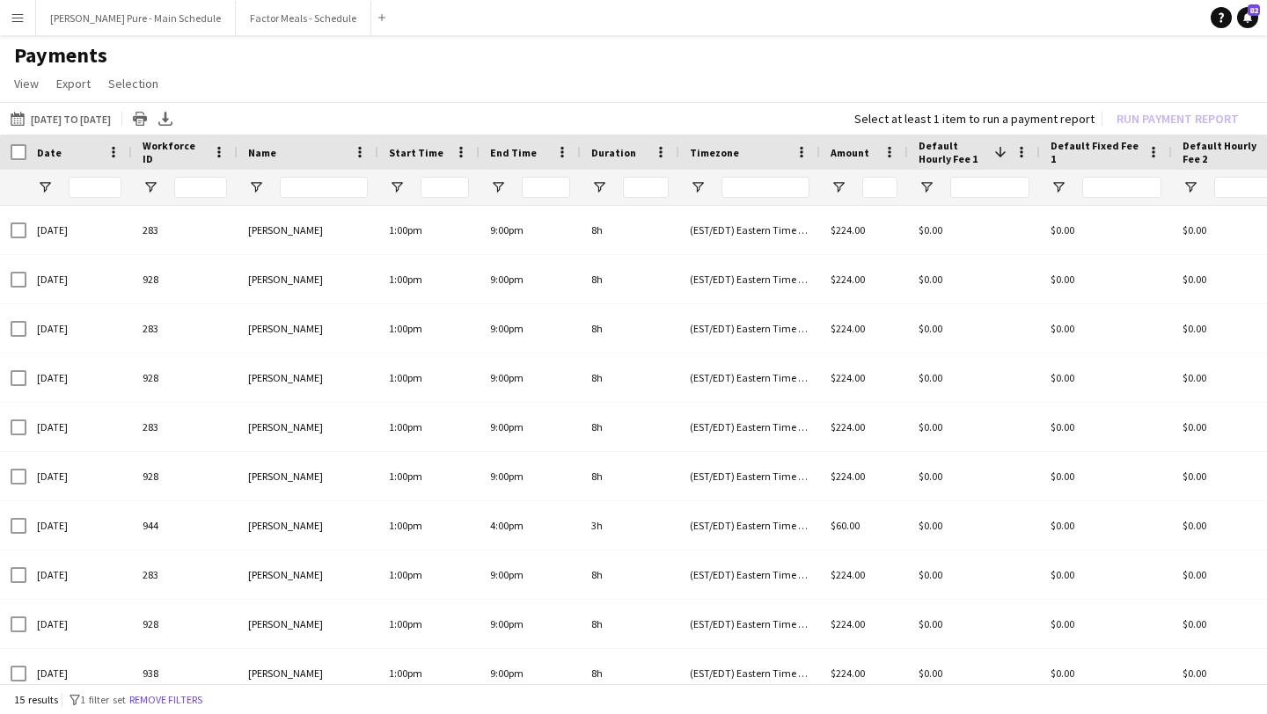
type input "*******"
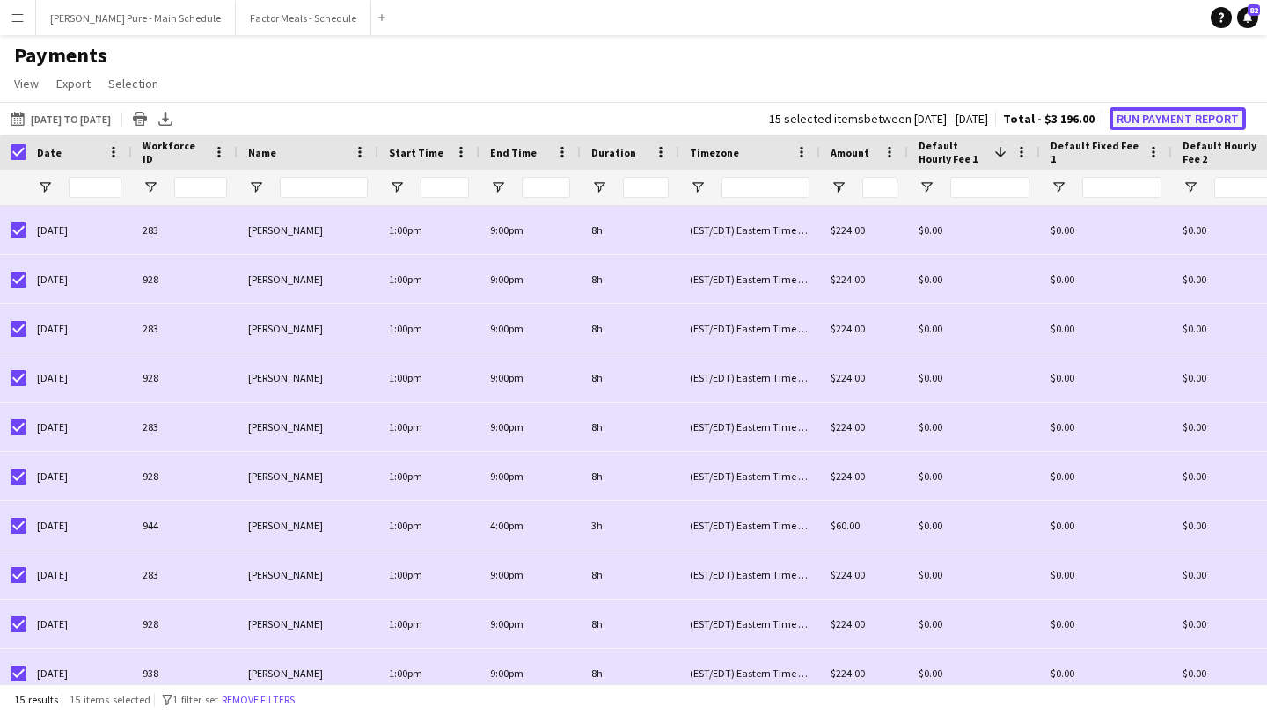
click at [1221, 116] on button "Run Payment Report" at bounding box center [1177, 118] width 136 height 23
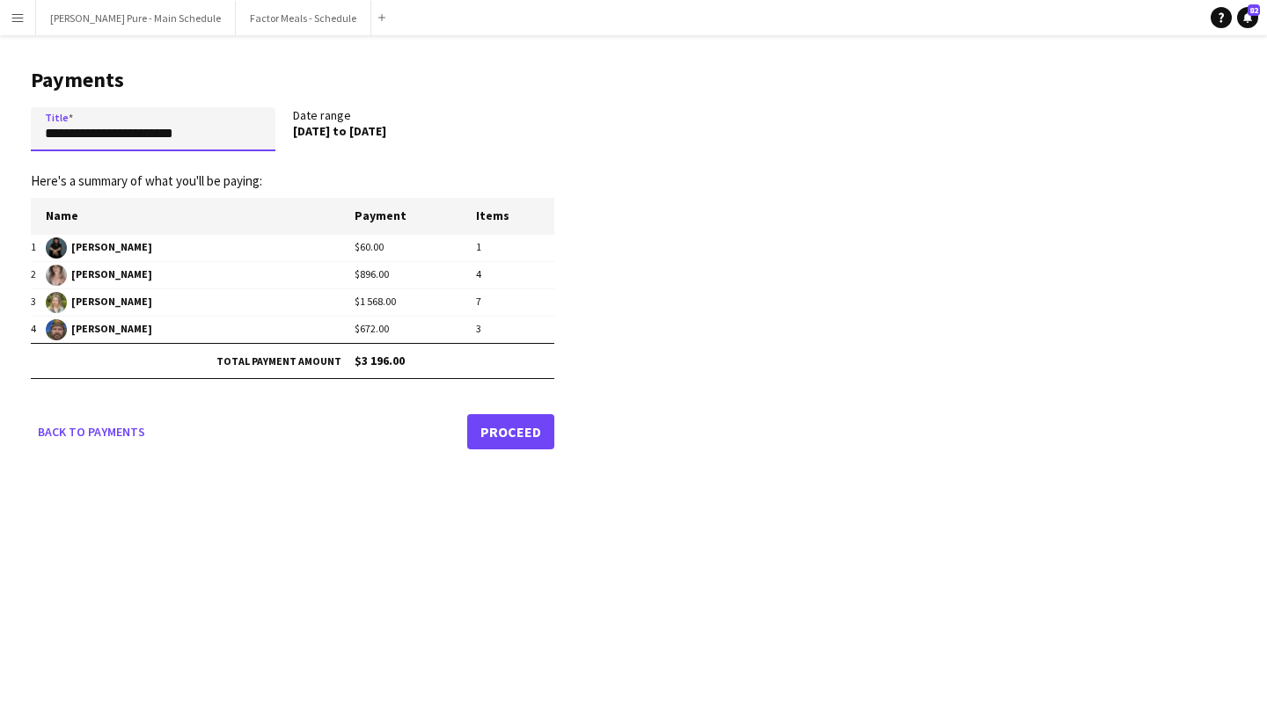
drag, startPoint x: 223, startPoint y: 135, endPoint x: 0, endPoint y: 118, distance: 224.0
click at [0, 118] on main "**********" at bounding box center [286, 255] width 572 height 441
type input "**********"
click at [508, 424] on link "Proceed" at bounding box center [510, 431] width 87 height 35
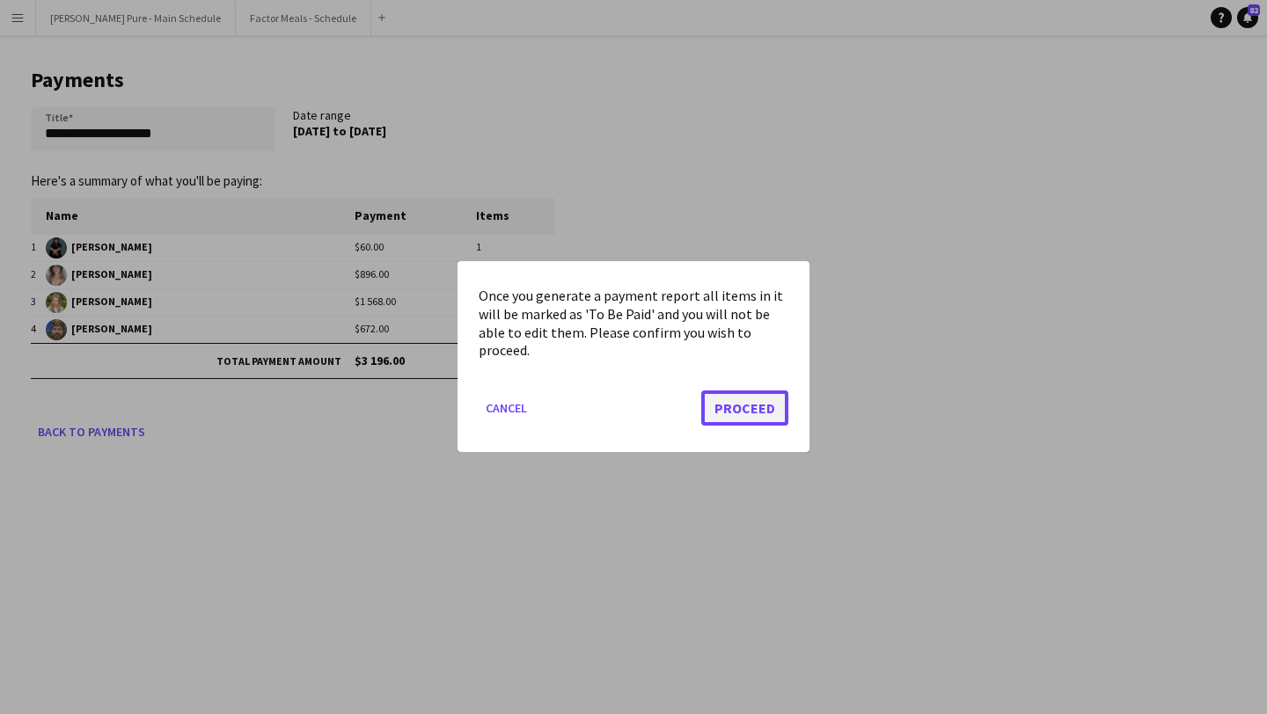
click at [770, 409] on button "Proceed" at bounding box center [744, 408] width 87 height 35
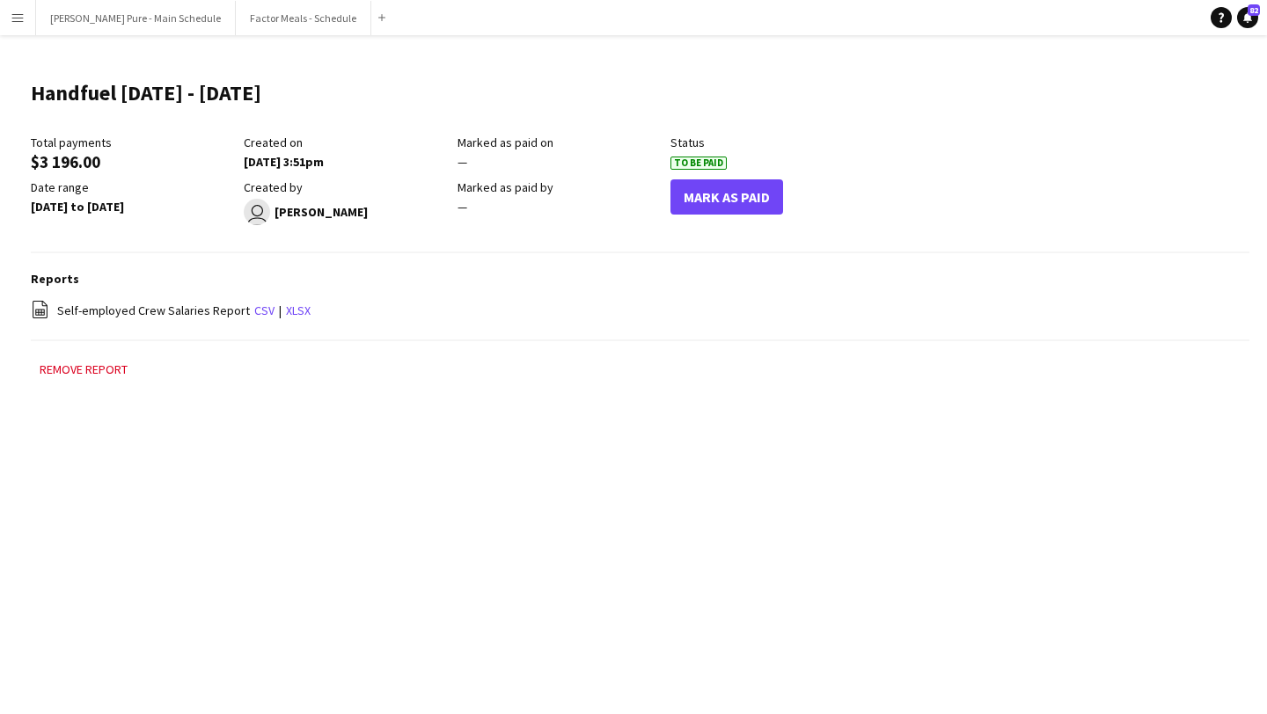
click at [22, 38] on main "Handfuel Sep 22 - 28 Edit this field Total payments $3 196.00 Created on 30-09-…" at bounding box center [633, 238] width 1267 height 406
click at [18, 11] on app-icon "Menu" at bounding box center [18, 18] width 14 height 14
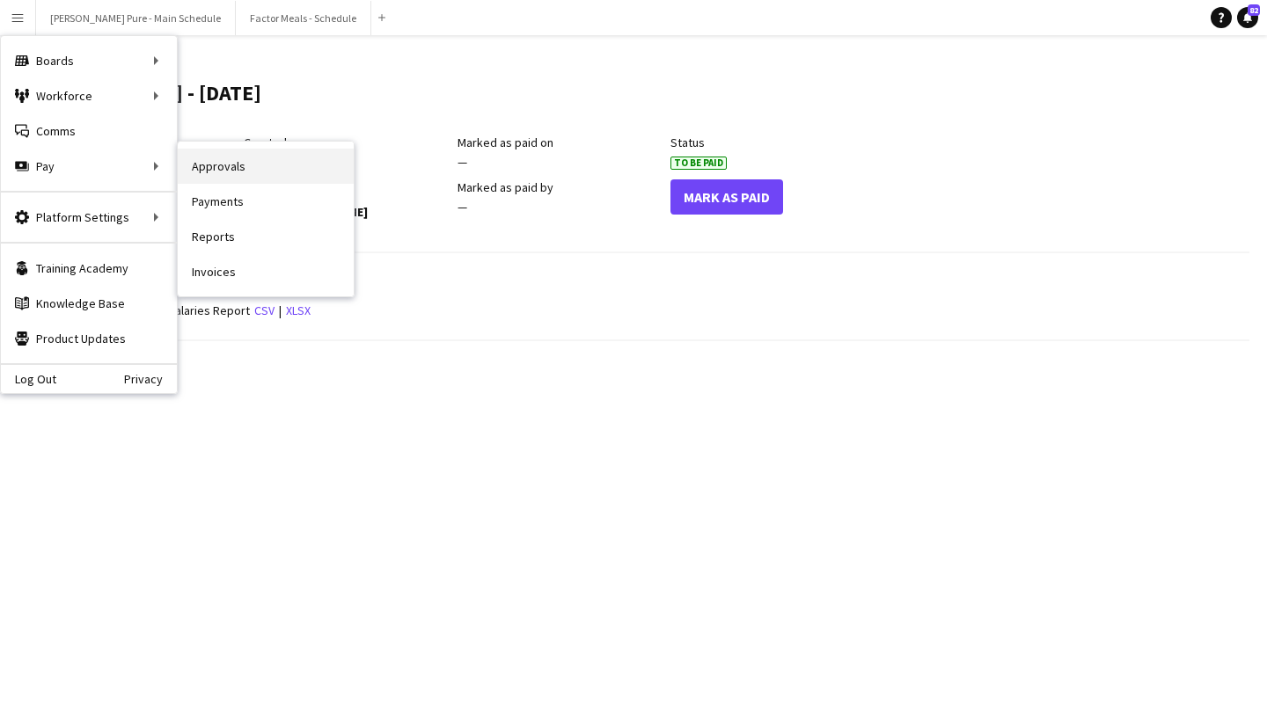
click at [259, 171] on link "Approvals" at bounding box center [266, 166] width 176 height 35
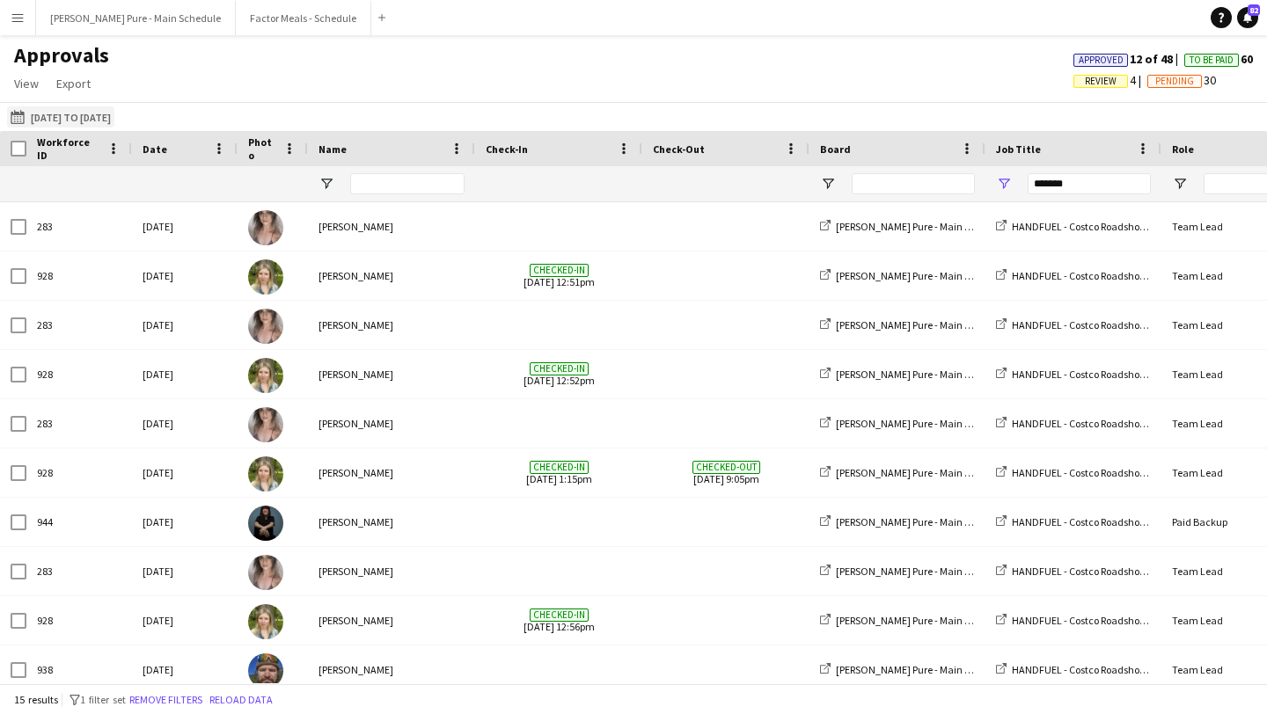
click at [114, 114] on button "[DATE] to [DATE] [DATE] to [DATE]" at bounding box center [60, 116] width 107 height 21
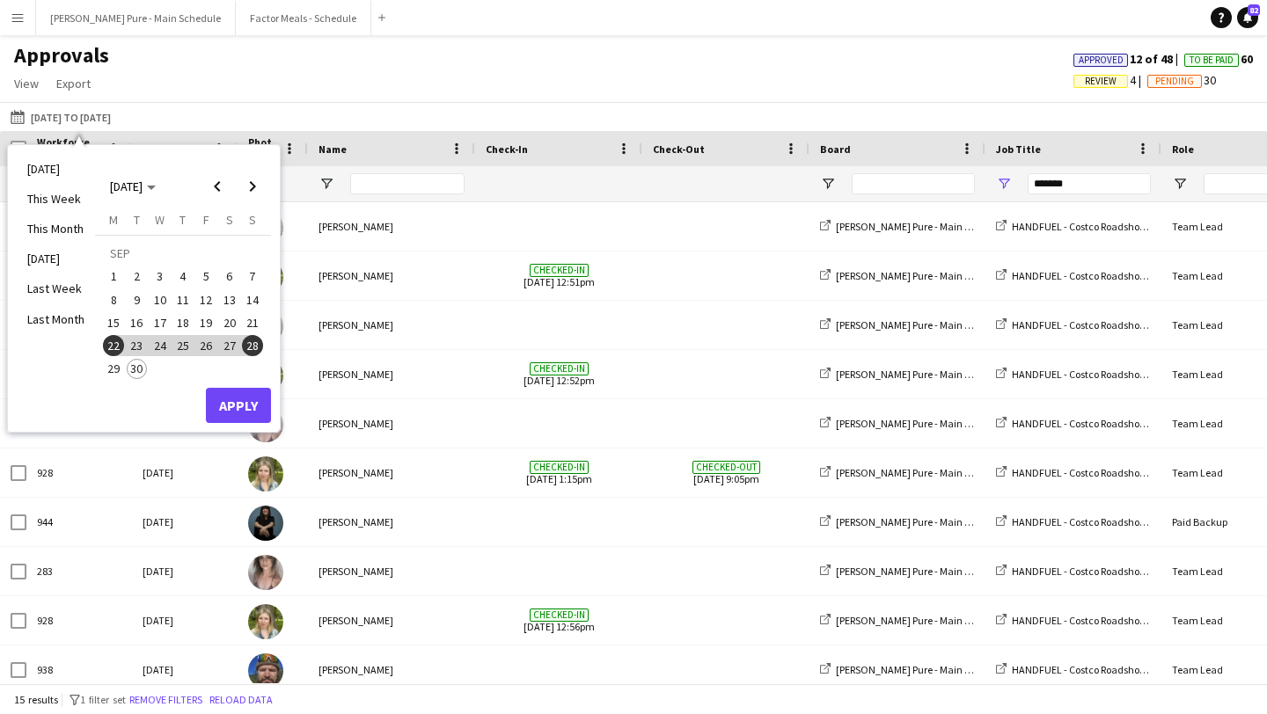
click at [118, 367] on span "29" at bounding box center [113, 369] width 21 height 21
click at [129, 368] on span "30" at bounding box center [137, 369] width 21 height 21
click at [242, 411] on button "Apply" at bounding box center [238, 405] width 65 height 35
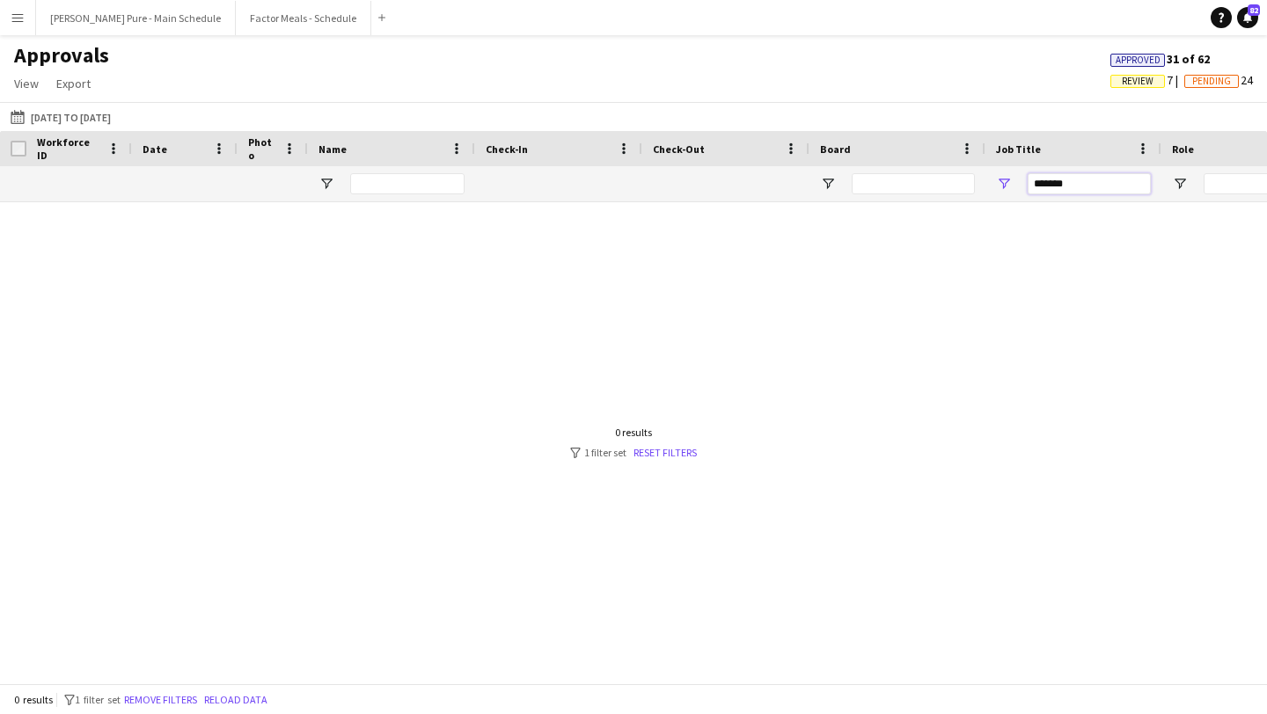
drag, startPoint x: 1079, startPoint y: 194, endPoint x: 981, endPoint y: 191, distance: 98.6
type input "*"
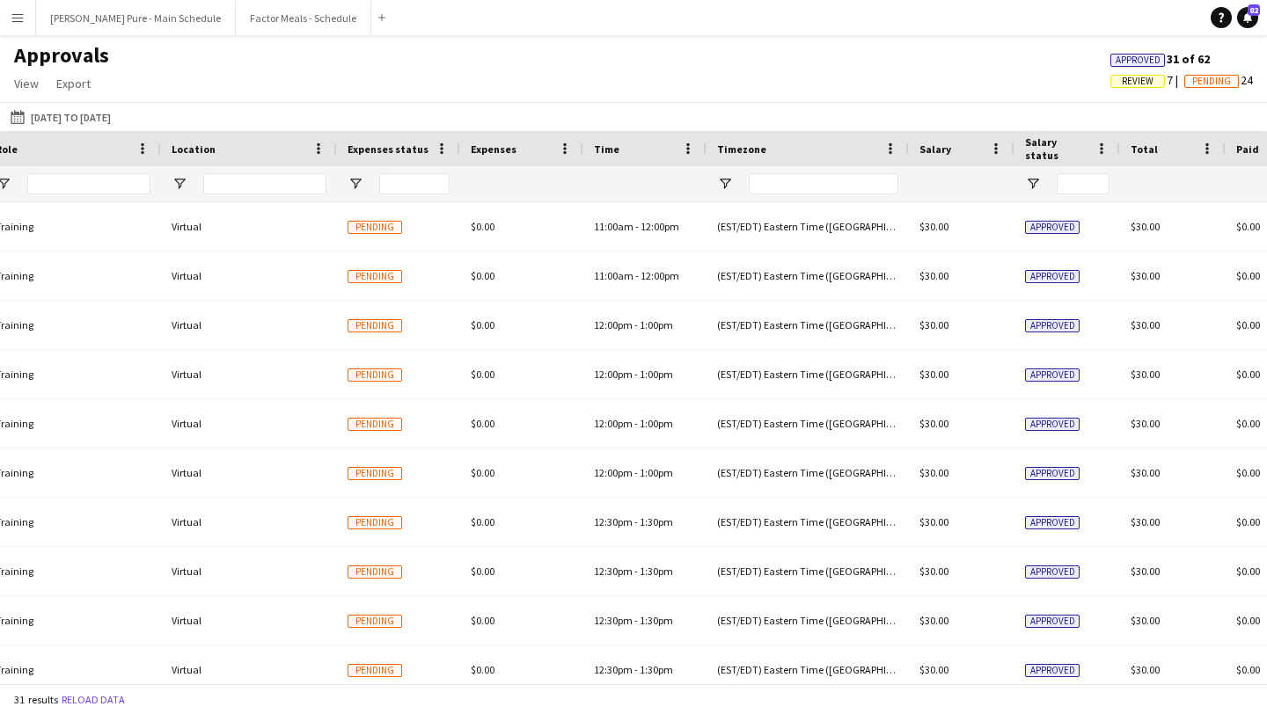
scroll to position [0, 1284]
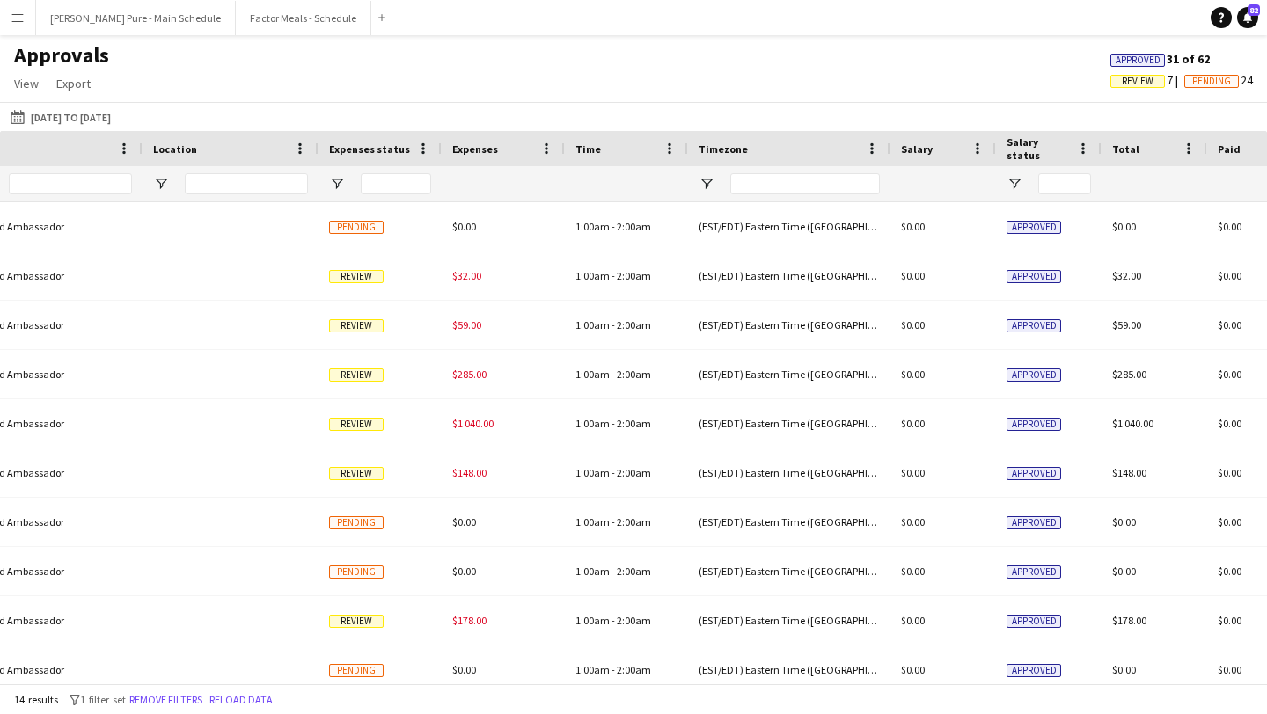
type input "**********"
click at [407, 144] on div "Expenses status" at bounding box center [369, 148] width 81 height 26
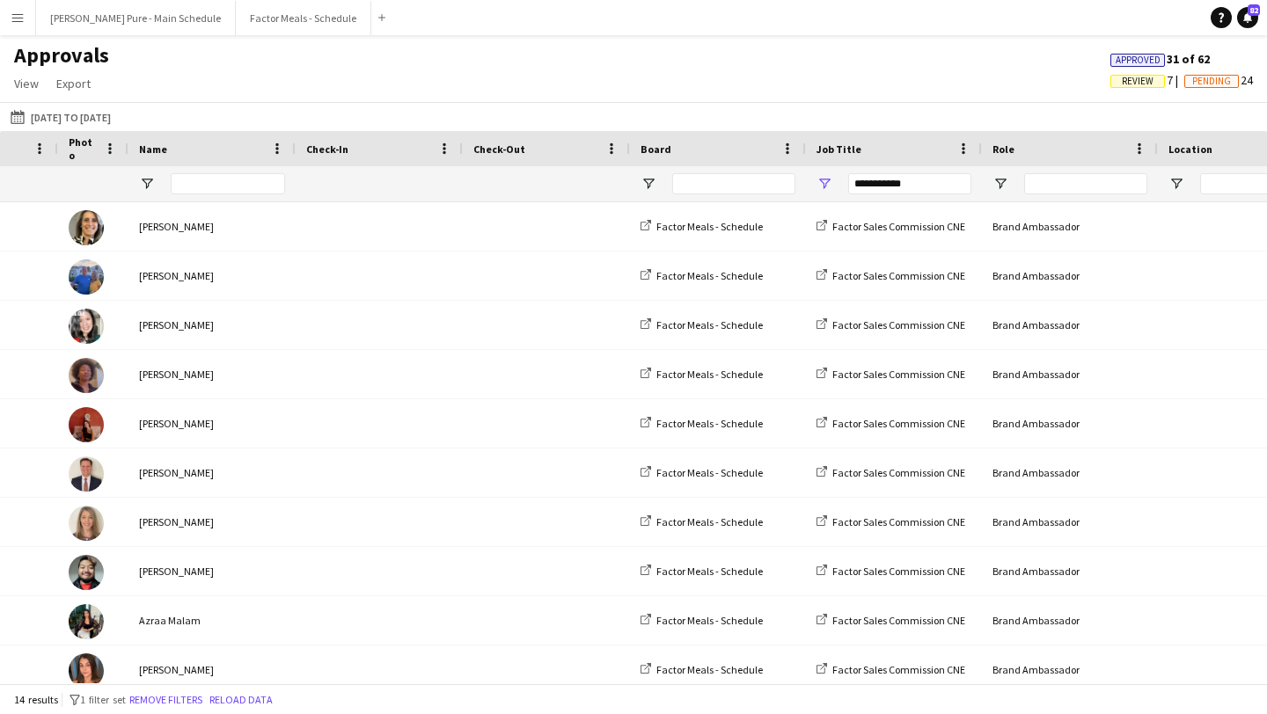
click at [18, 27] on button "Menu" at bounding box center [17, 17] width 35 height 35
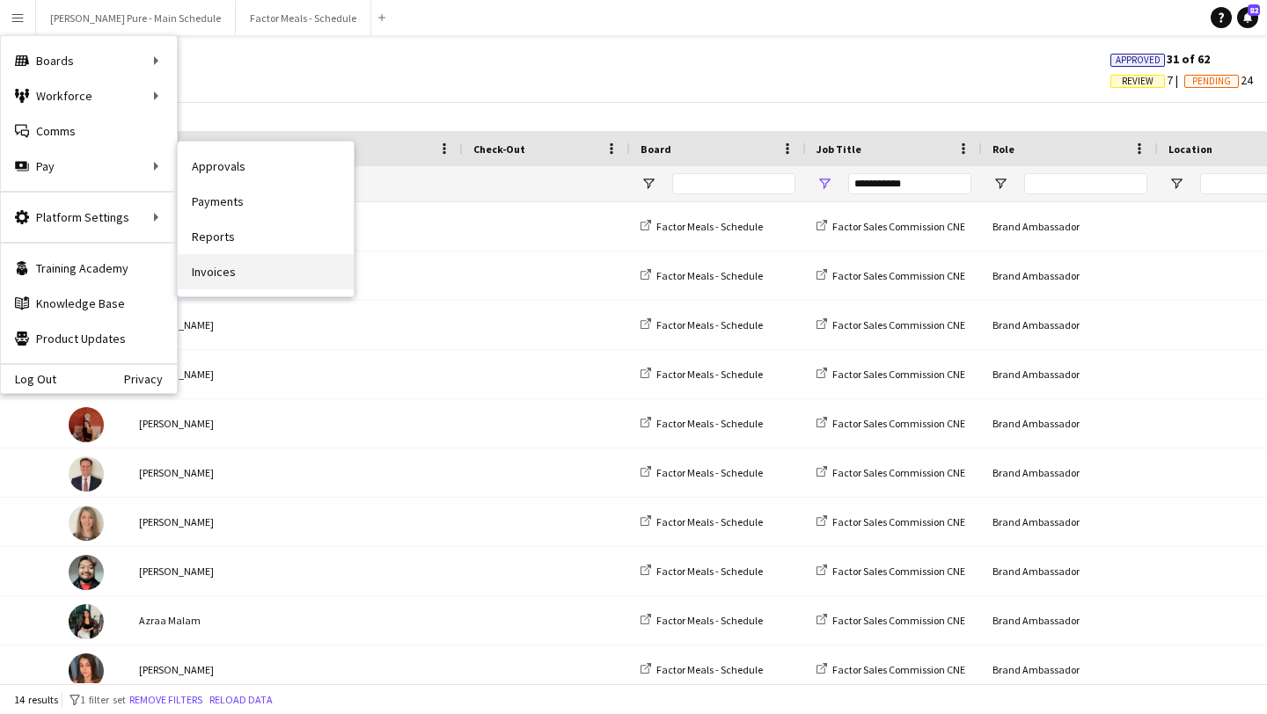
click at [280, 278] on link "Invoices" at bounding box center [266, 271] width 176 height 35
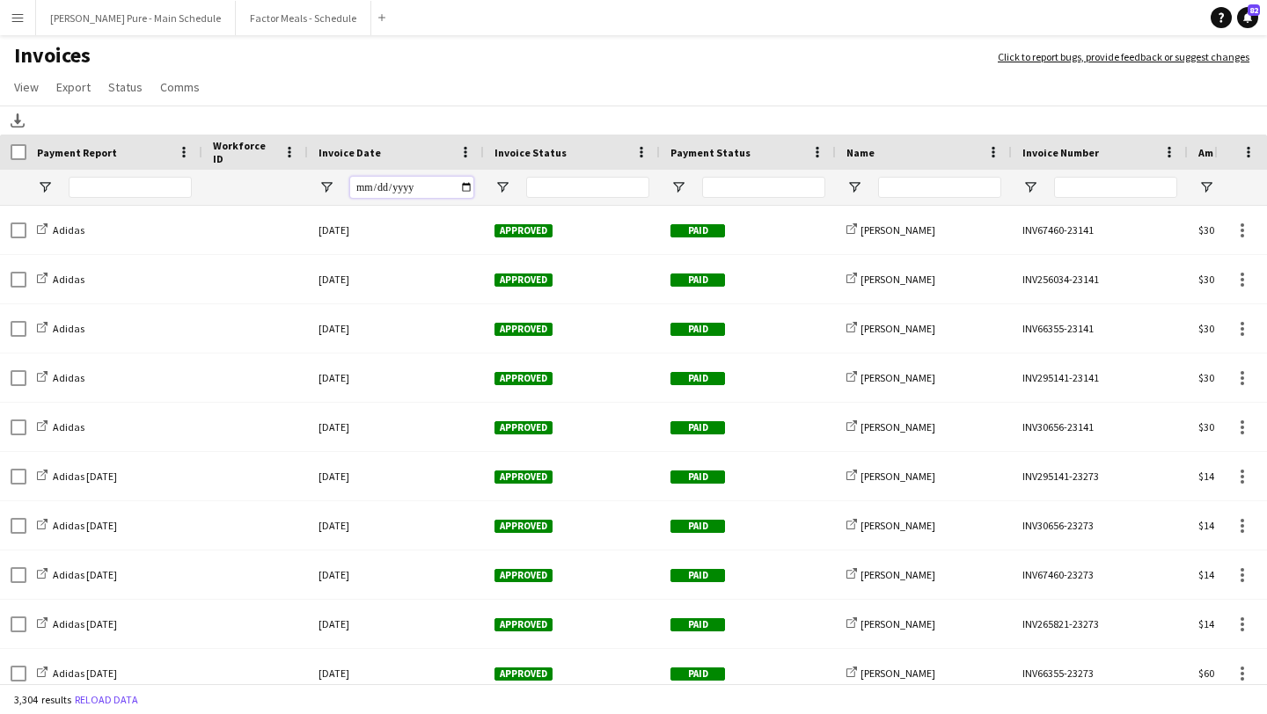
click at [466, 186] on input "Invoice Date Filter Input" at bounding box center [411, 187] width 123 height 21
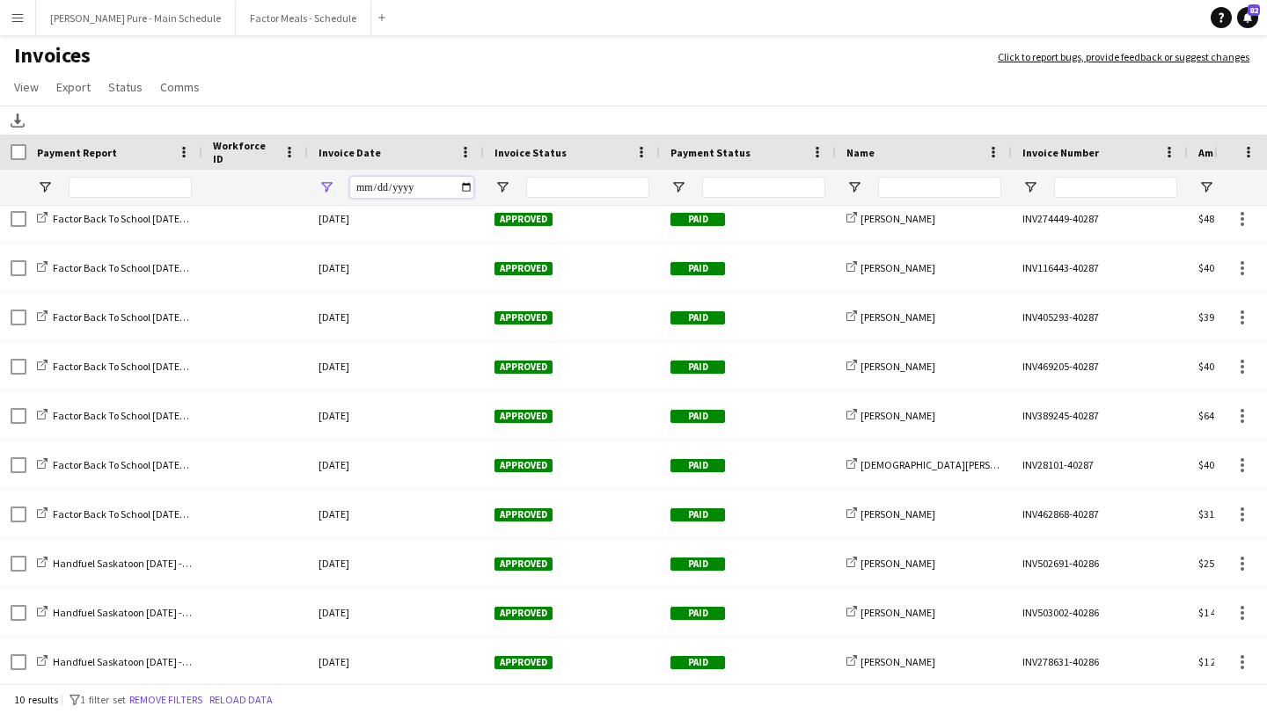
click at [471, 188] on input "**********" at bounding box center [411, 187] width 123 height 21
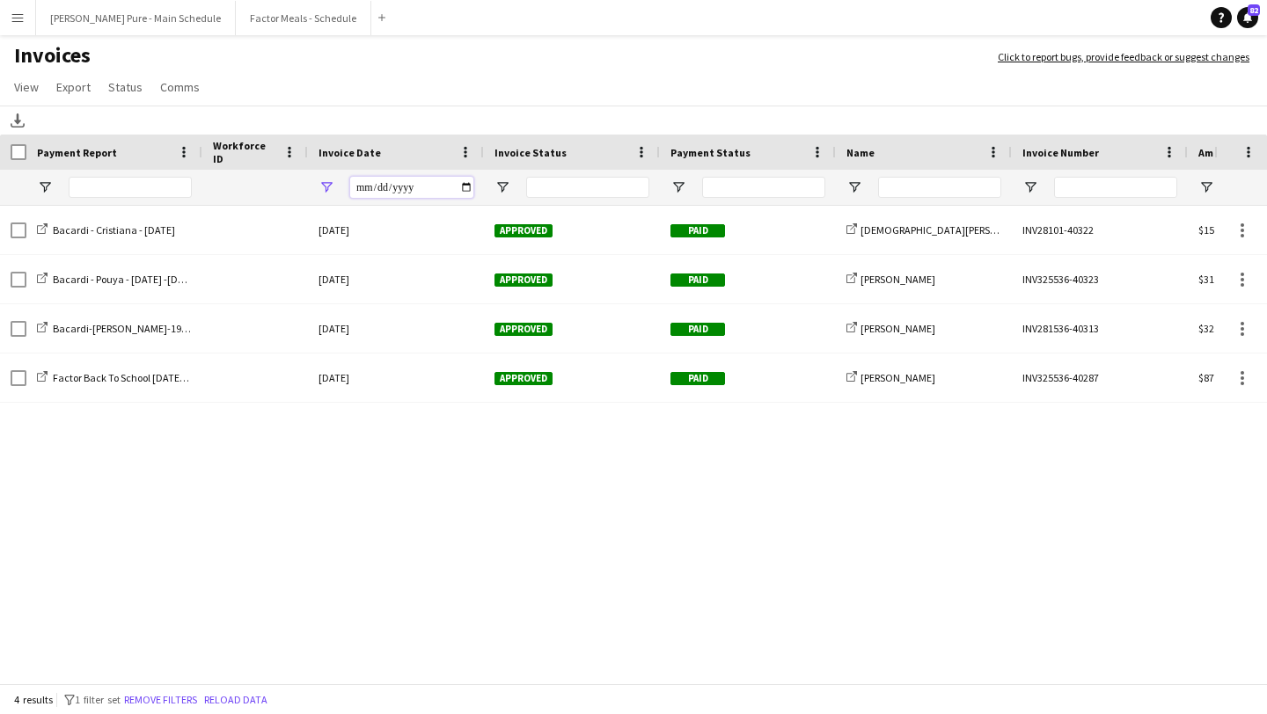
click at [465, 188] on input "**********" at bounding box center [411, 187] width 123 height 21
click at [465, 186] on input "**********" at bounding box center [411, 187] width 123 height 21
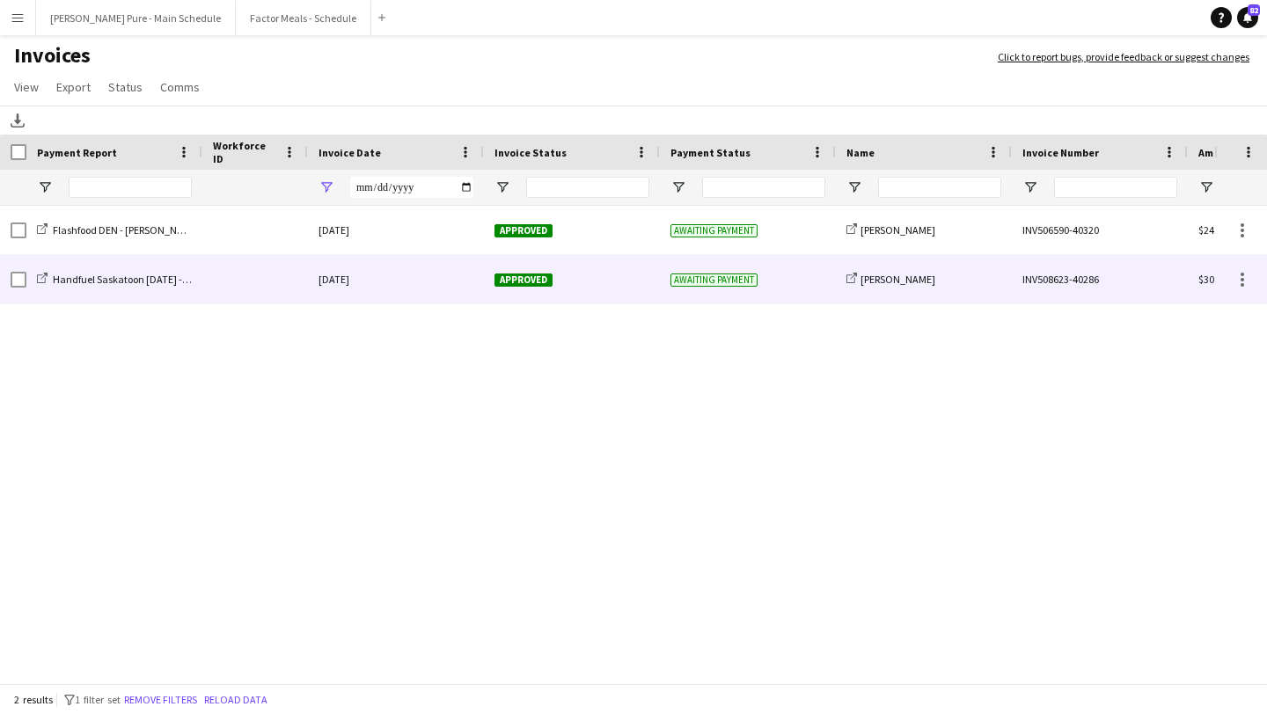
click at [527, 283] on span "Approved" at bounding box center [523, 280] width 58 height 13
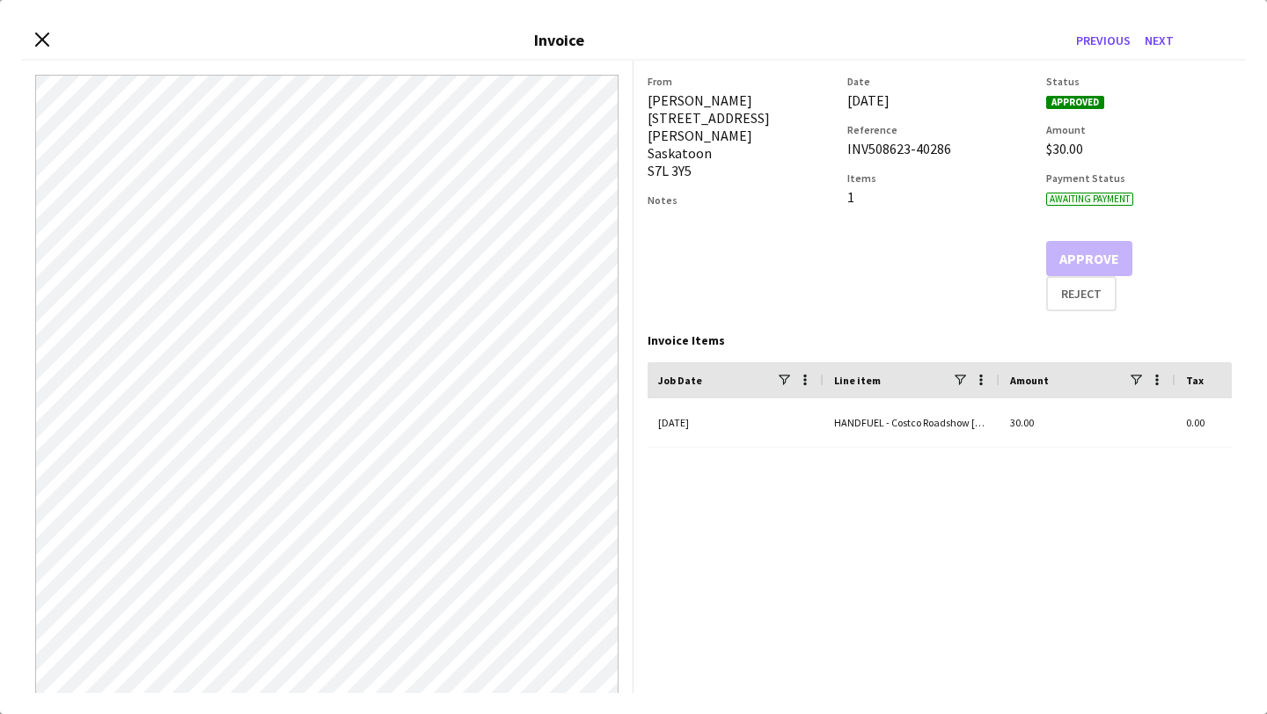
click at [54, 39] on div "Close invoice dialog Invoice Previous Next" at bounding box center [633, 41] width 1224 height 40
click at [31, 35] on div "Close invoice dialog Invoice Previous Next" at bounding box center [633, 41] width 1224 height 40
click at [48, 35] on icon "Close invoice dialog" at bounding box center [41, 39] width 17 height 17
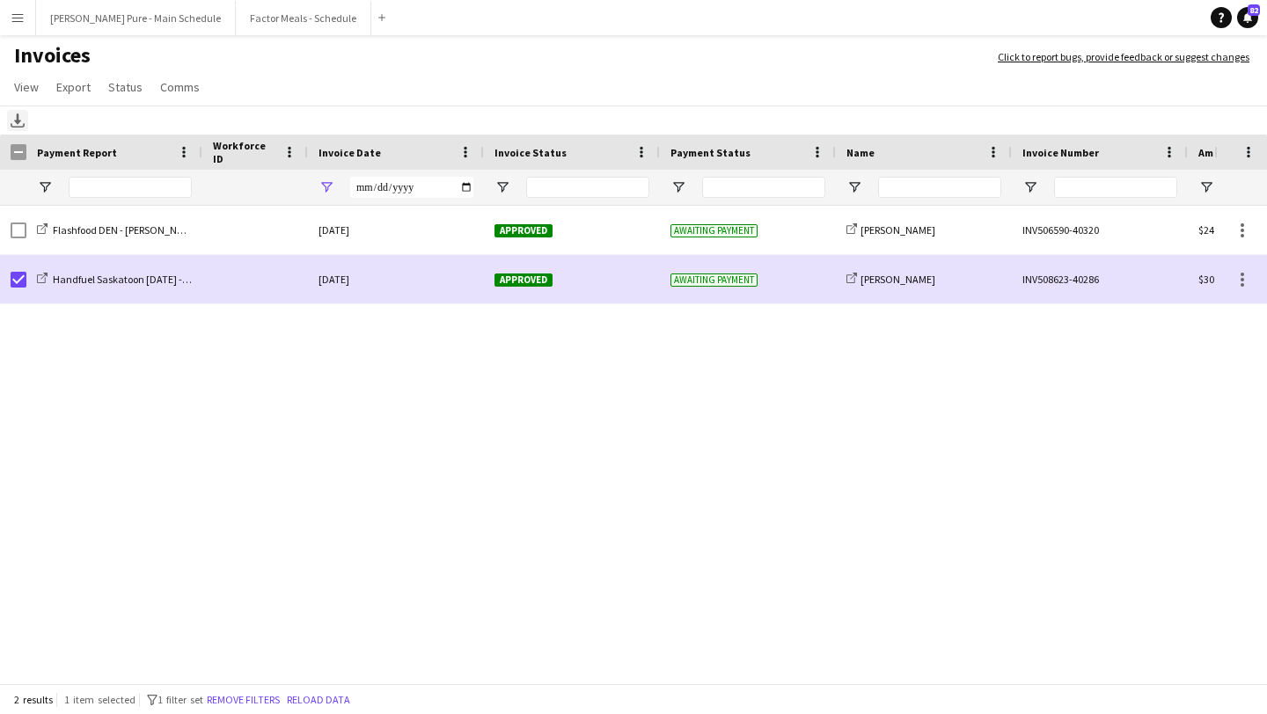
click at [12, 124] on icon "Download" at bounding box center [18, 120] width 14 height 14
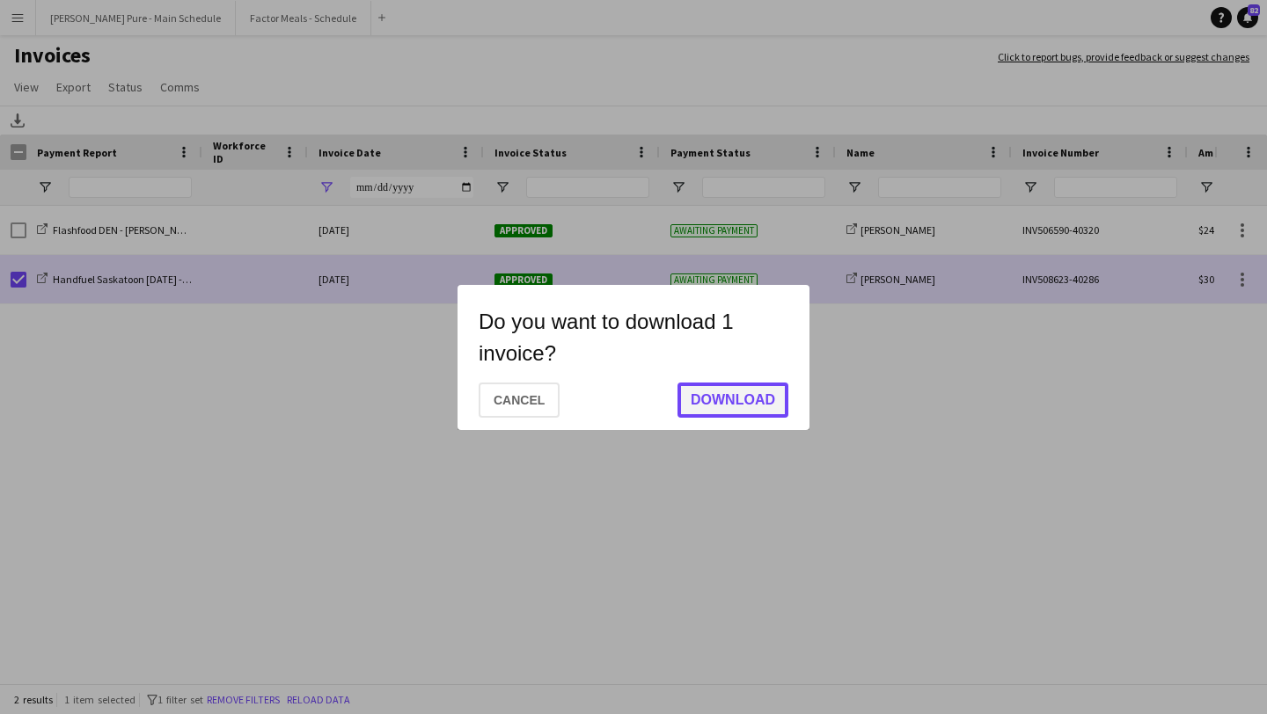
click at [703, 394] on button "Download" at bounding box center [732, 400] width 111 height 35
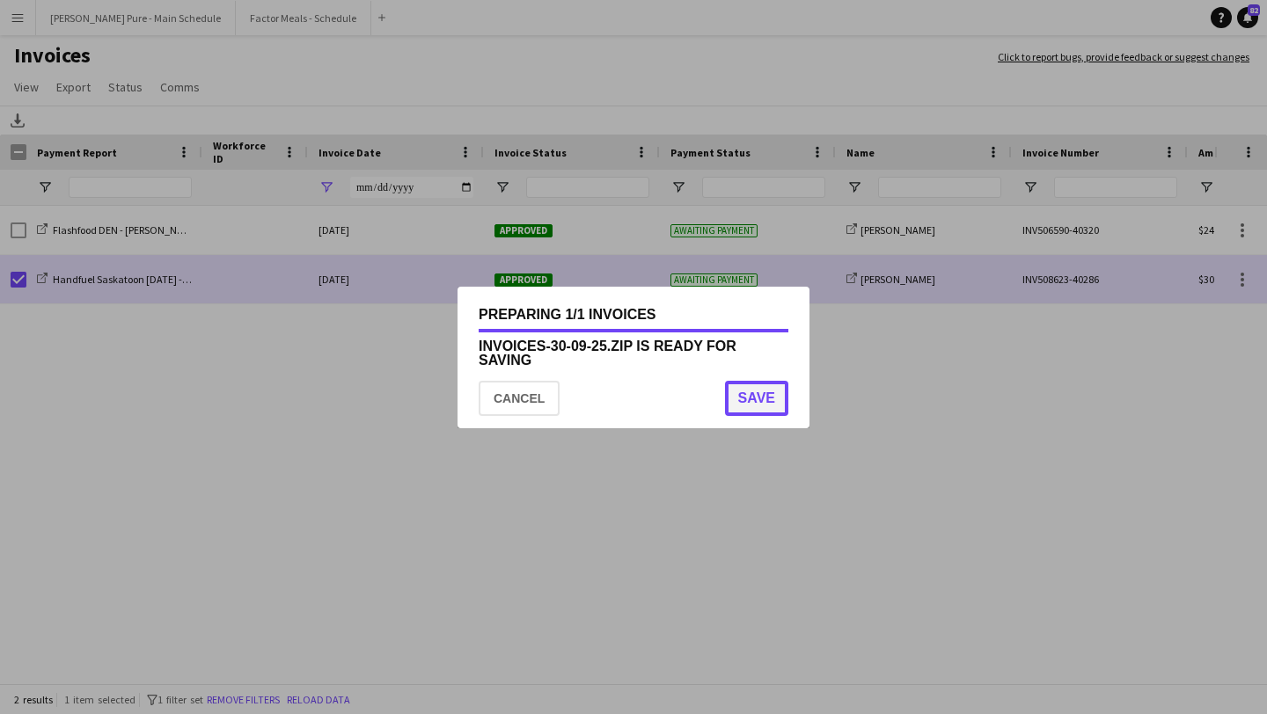
click at [743, 411] on button "Save" at bounding box center [756, 398] width 63 height 35
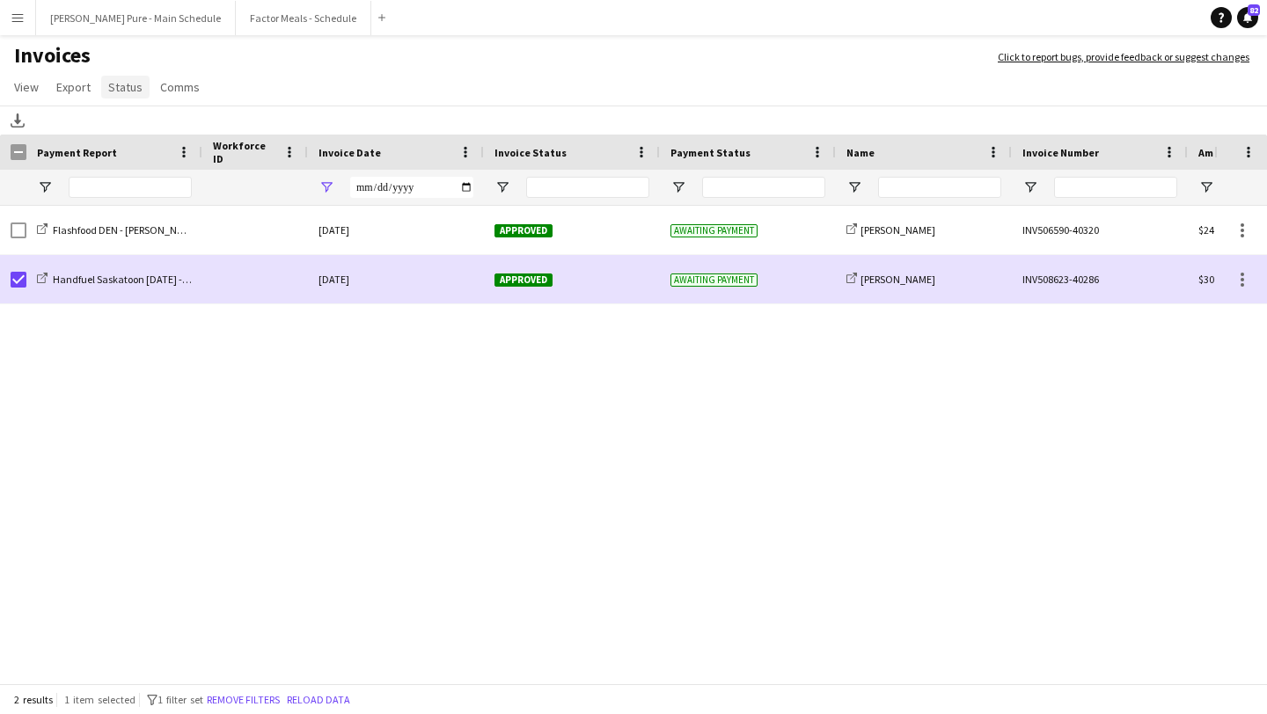
click at [122, 91] on span "Status" at bounding box center [125, 87] width 34 height 16
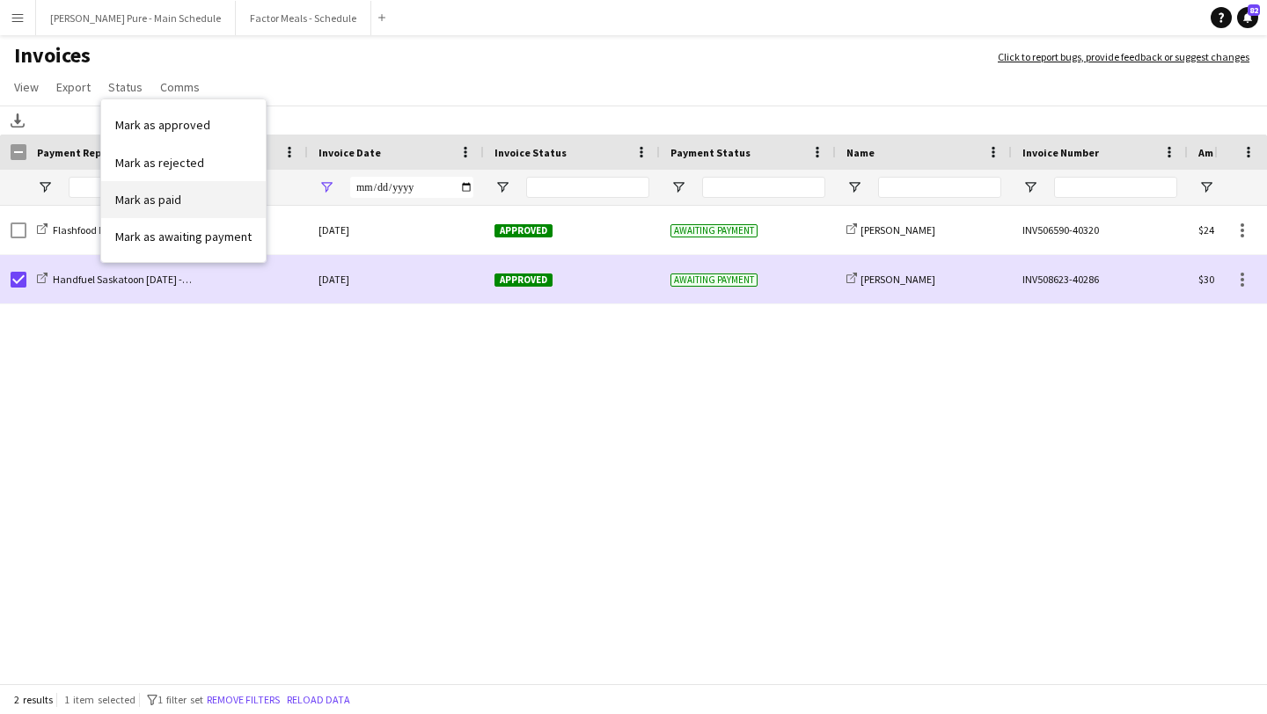
click at [164, 206] on span "Mark as paid" at bounding box center [148, 200] width 66 height 16
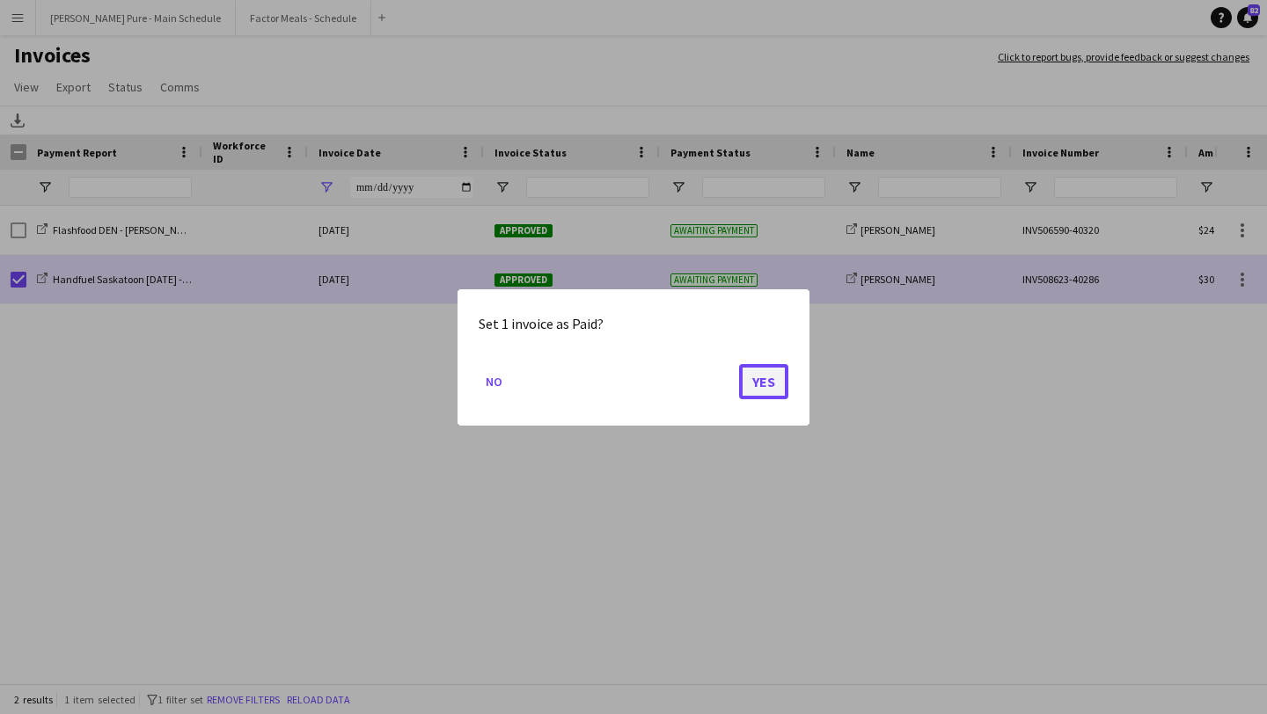
click at [778, 378] on button "Yes" at bounding box center [763, 380] width 49 height 35
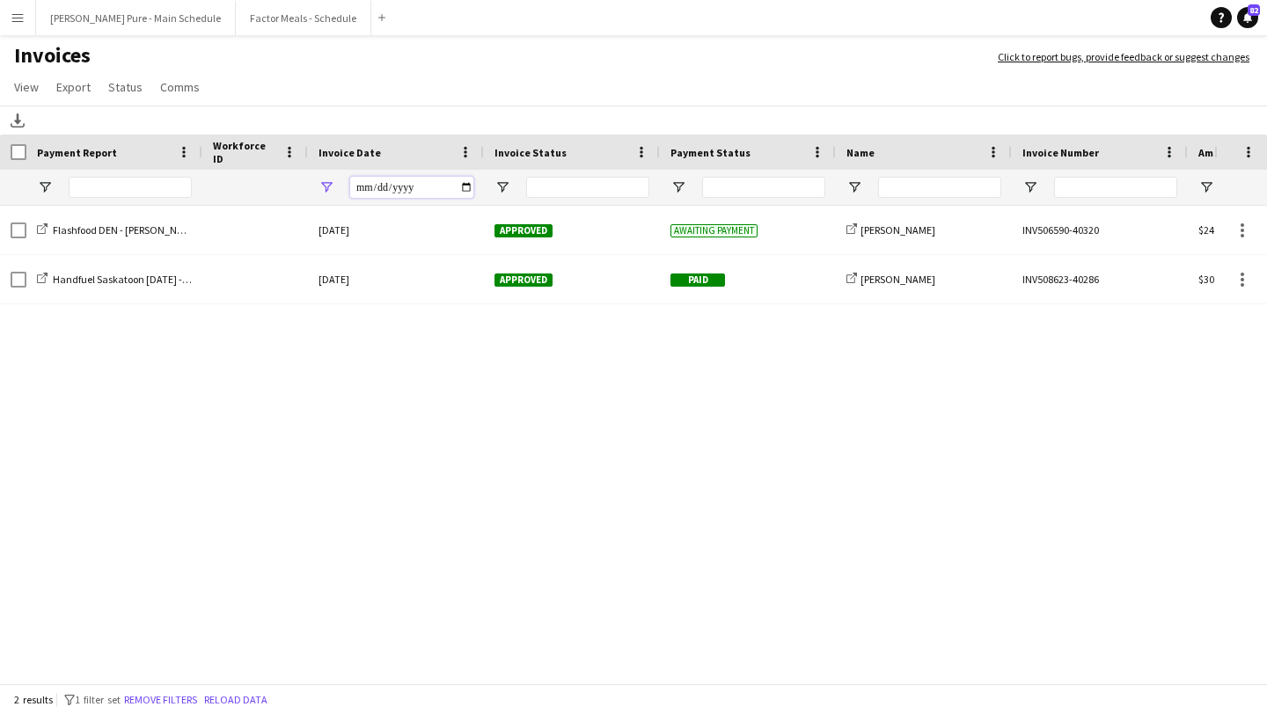
click at [446, 188] on input "**********" at bounding box center [411, 187] width 123 height 21
click at [464, 190] on input "**********" at bounding box center [411, 187] width 123 height 21
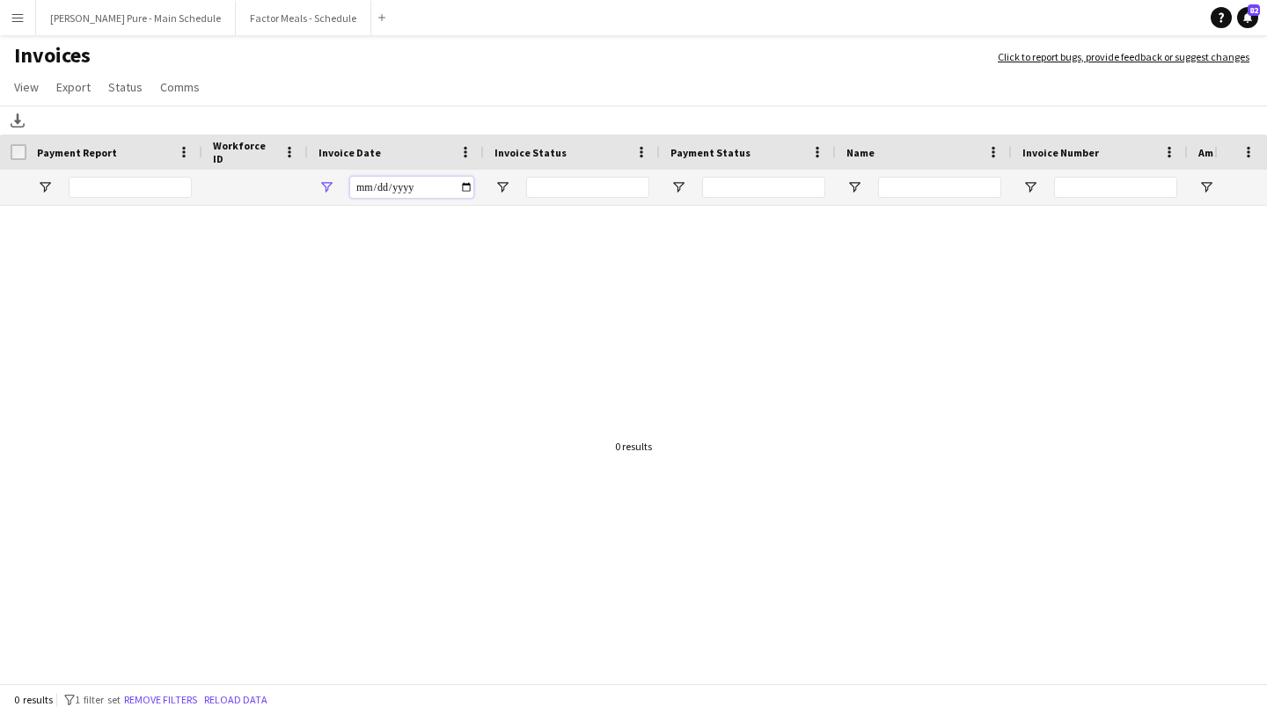
click at [466, 188] on input "**********" at bounding box center [411, 187] width 123 height 21
click at [464, 191] on input "**********" at bounding box center [411, 187] width 123 height 21
click at [471, 190] on input "**********" at bounding box center [411, 187] width 123 height 21
type input "**********"
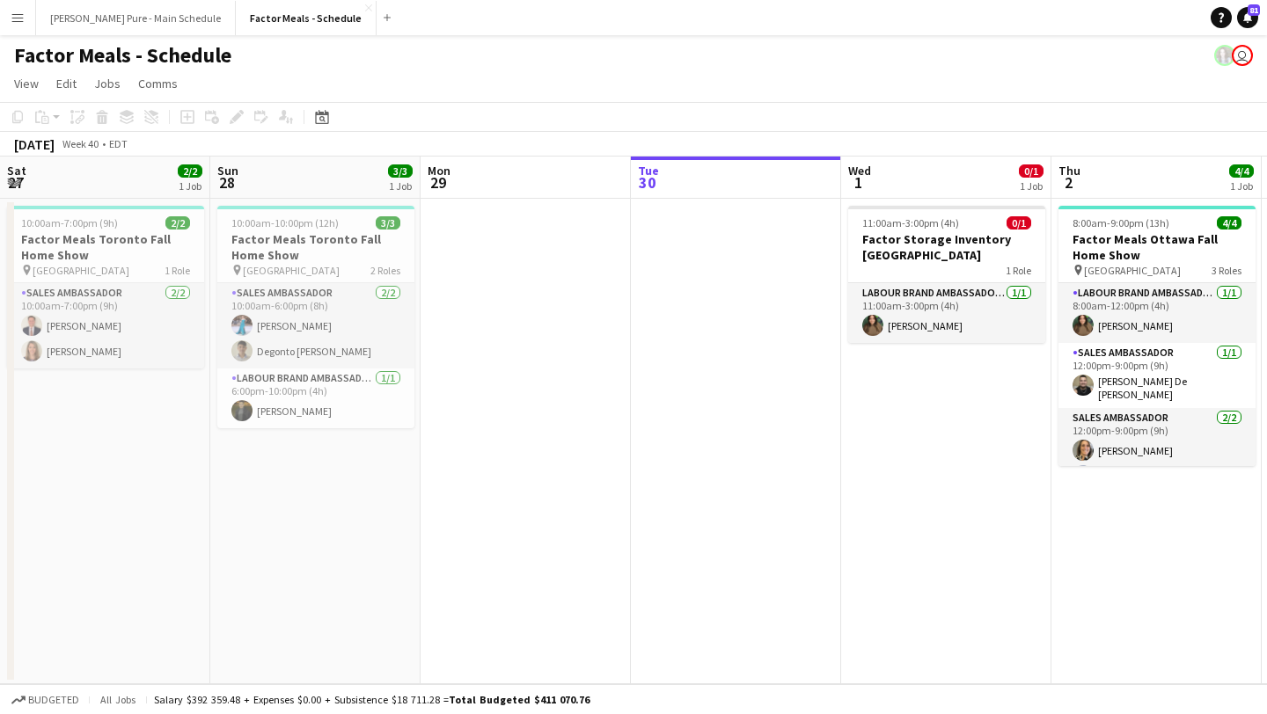
scroll to position [0, 420]
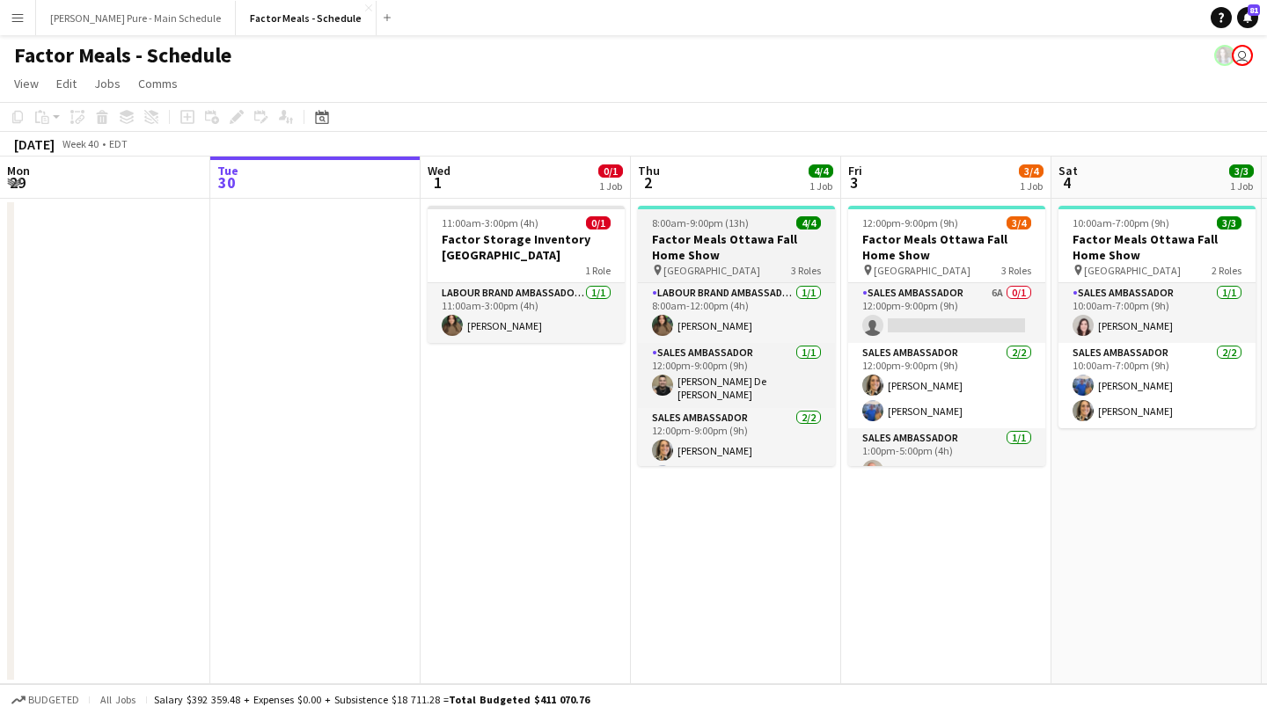
click at [747, 243] on h3 "Factor Meals Ottawa Fall Home Show" at bounding box center [736, 247] width 197 height 32
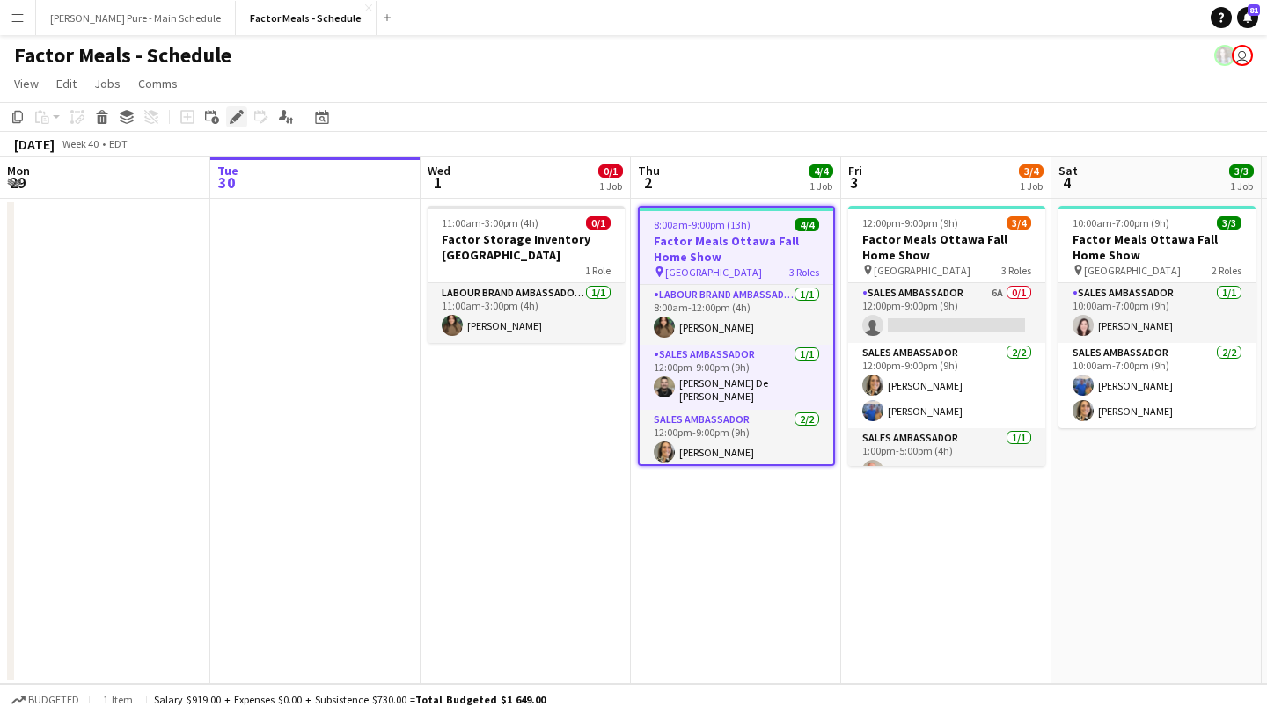
click at [240, 117] on icon "Edit" at bounding box center [237, 117] width 14 height 14
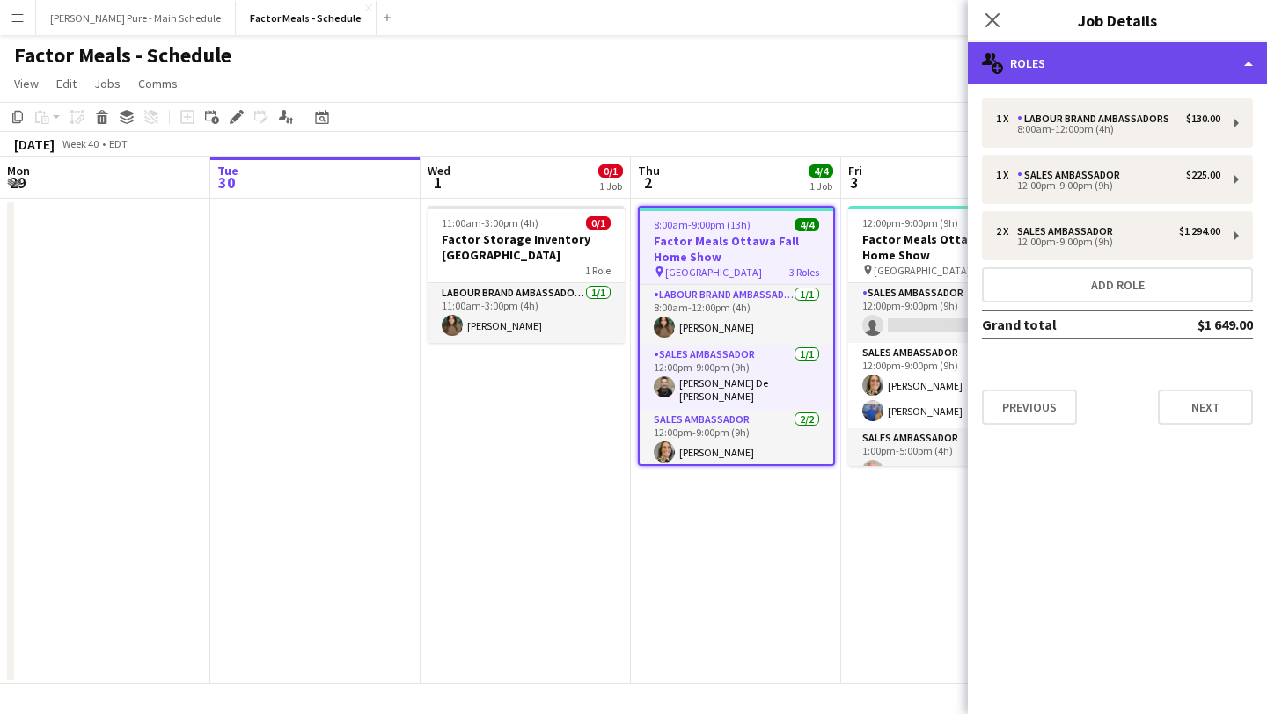
click at [1173, 62] on div "multiple-users-add Roles" at bounding box center [1117, 63] width 299 height 42
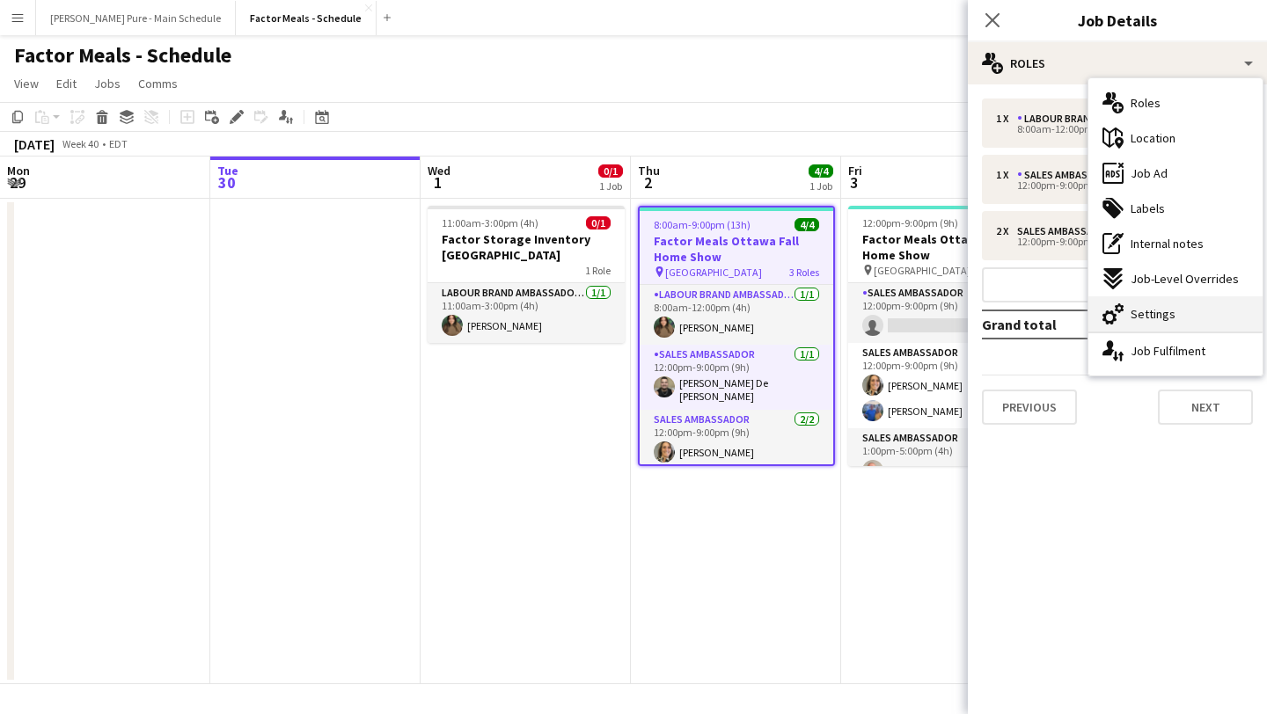
click at [1190, 320] on div "cog-double-3 Settings" at bounding box center [1175, 313] width 174 height 35
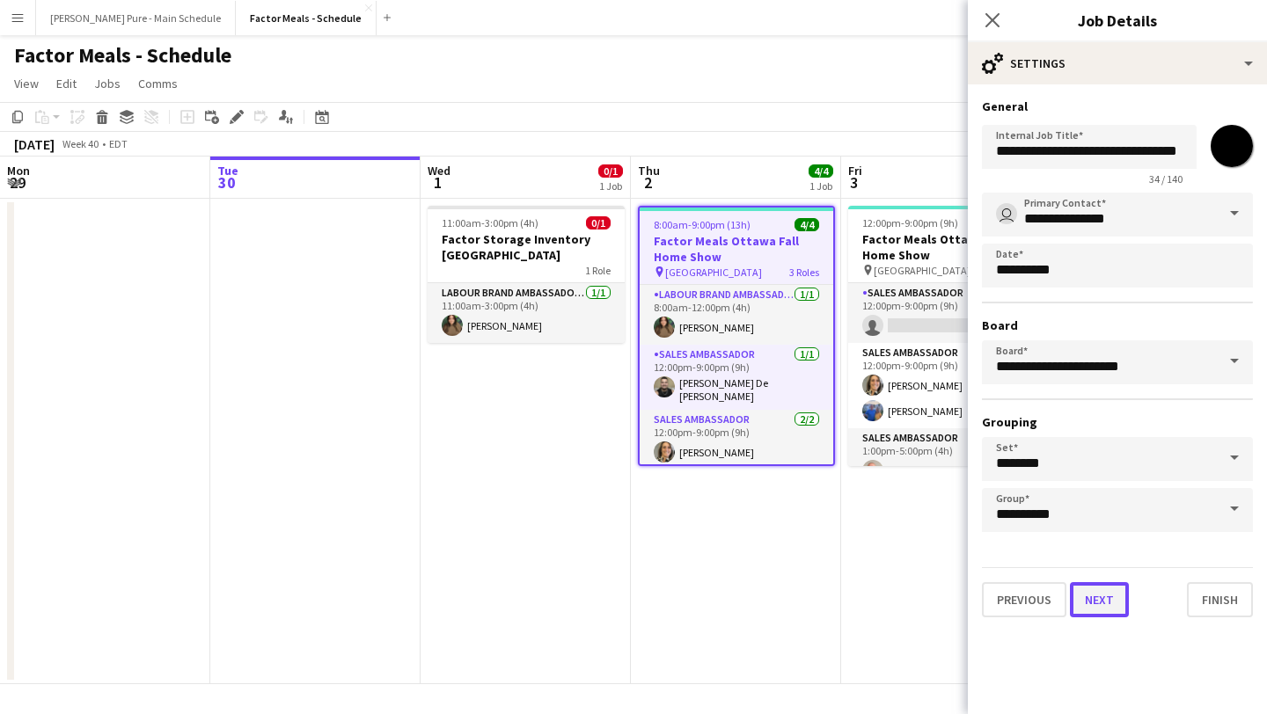
click at [1104, 603] on button "Next" at bounding box center [1099, 599] width 59 height 35
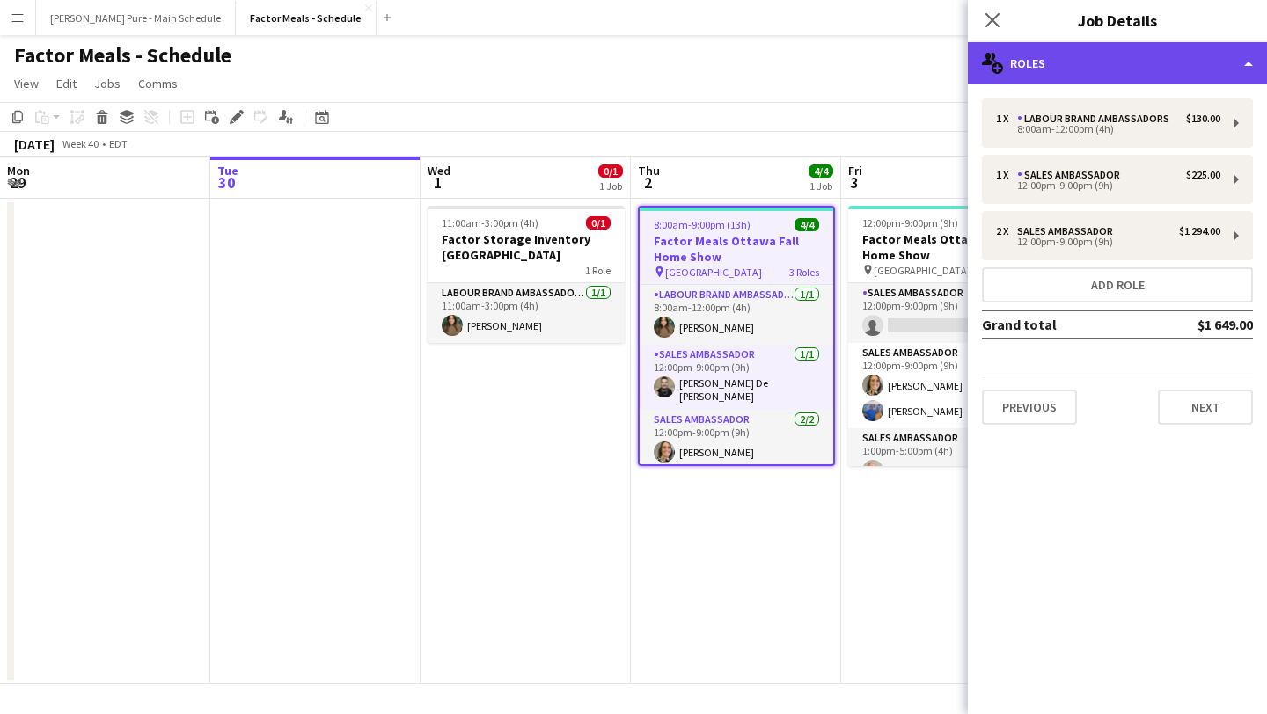
click at [1230, 65] on div "multiple-users-add Roles" at bounding box center [1117, 63] width 299 height 42
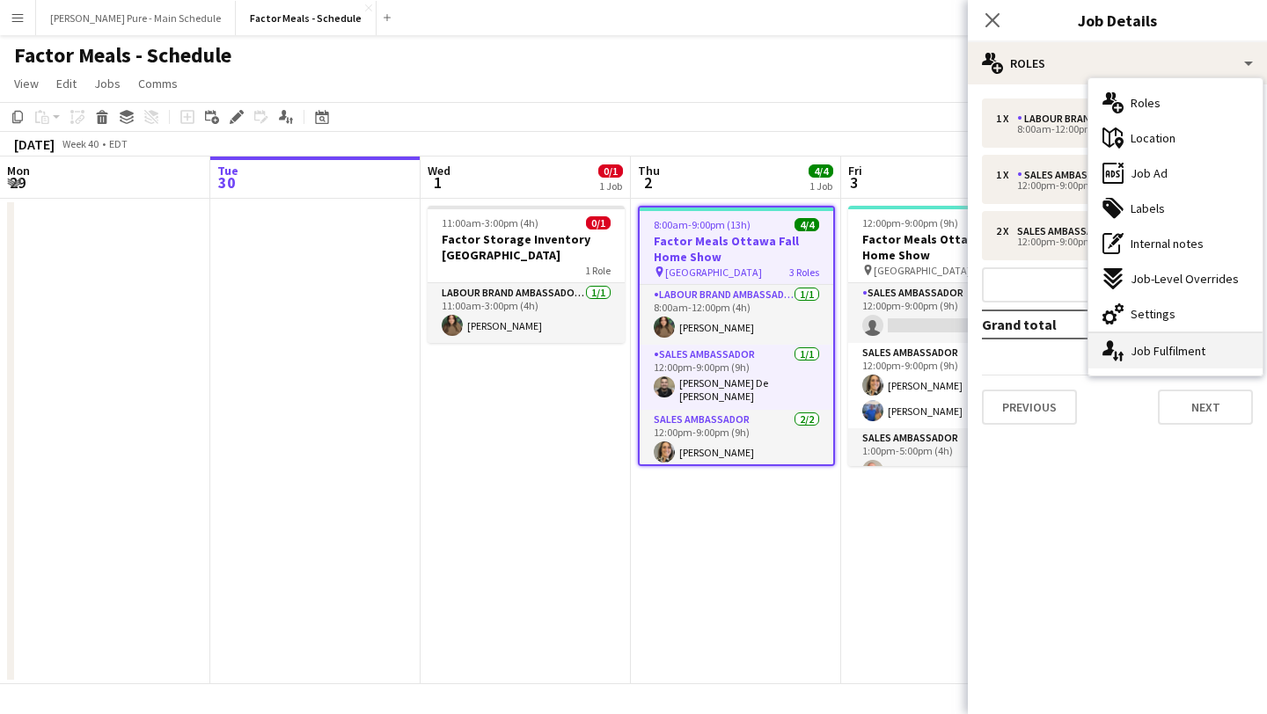
click at [1204, 349] on div "single-neutral-actions-up-down Job Fulfilment" at bounding box center [1175, 350] width 174 height 35
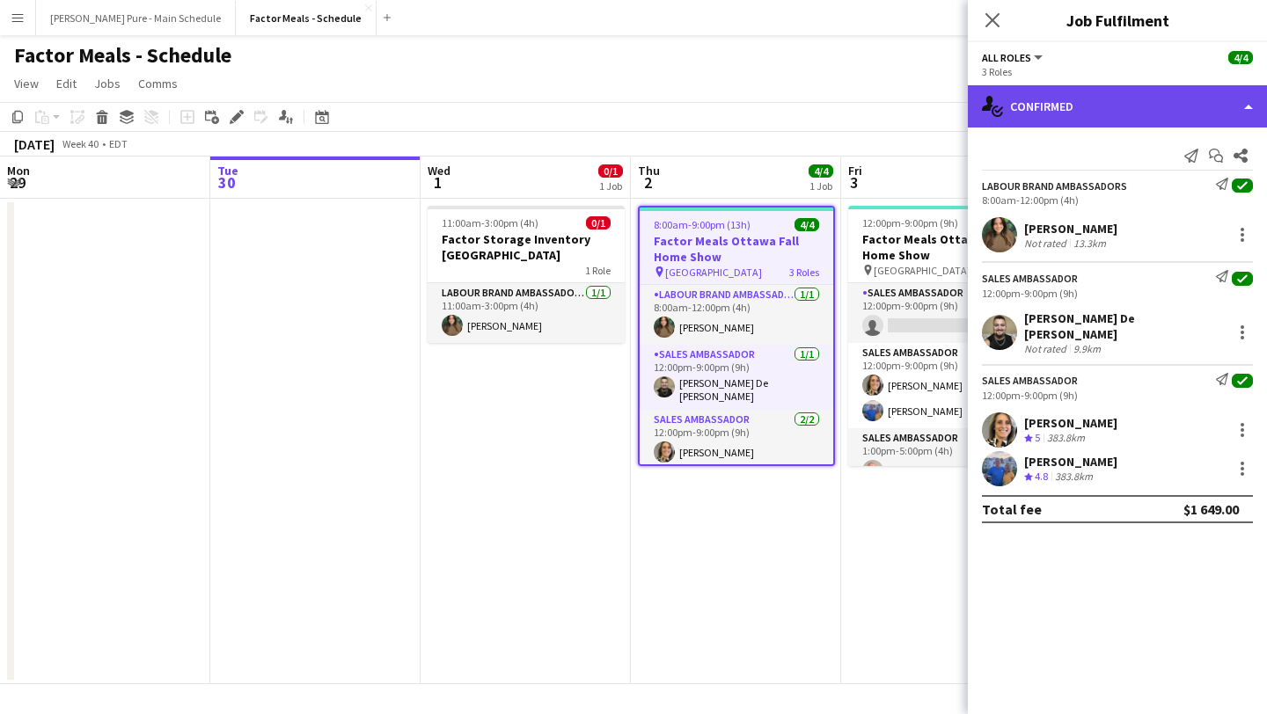
click at [1200, 91] on div "single-neutral-actions-check-2 Confirmed" at bounding box center [1117, 106] width 299 height 42
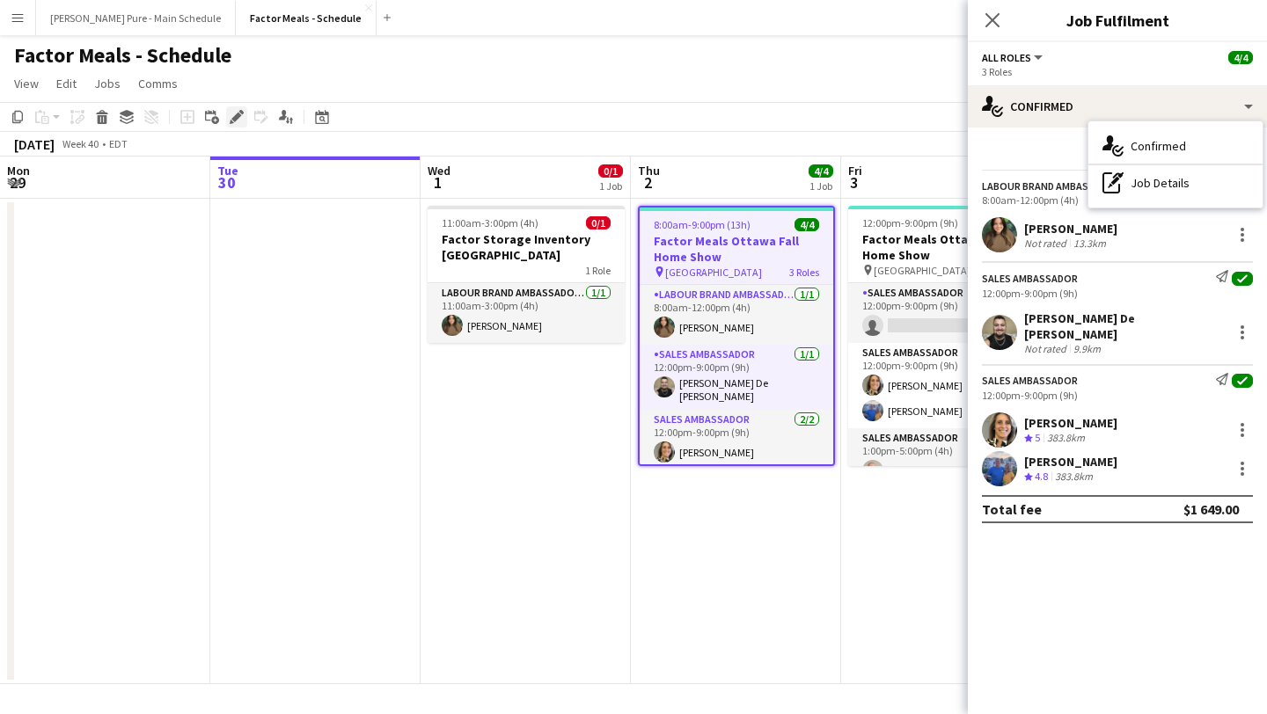
click at [227, 122] on div "Edit" at bounding box center [236, 116] width 21 height 21
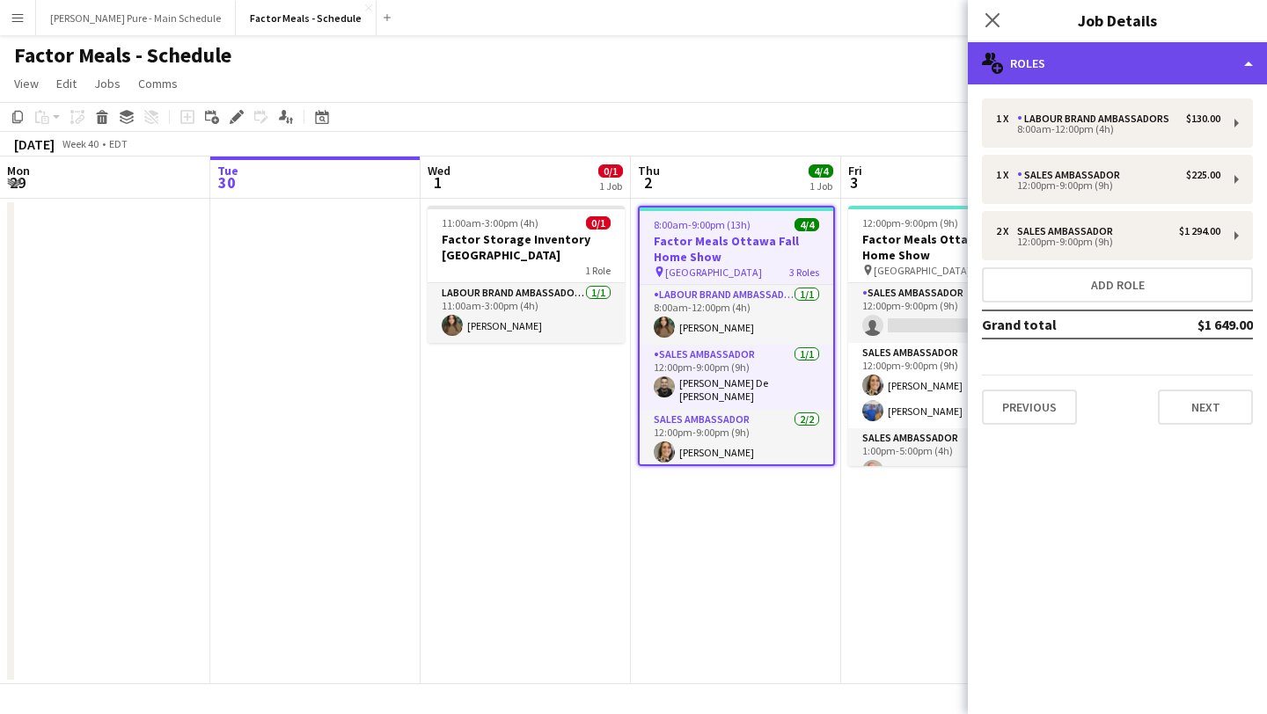
click at [1134, 77] on div "multiple-users-add Roles" at bounding box center [1117, 63] width 299 height 42
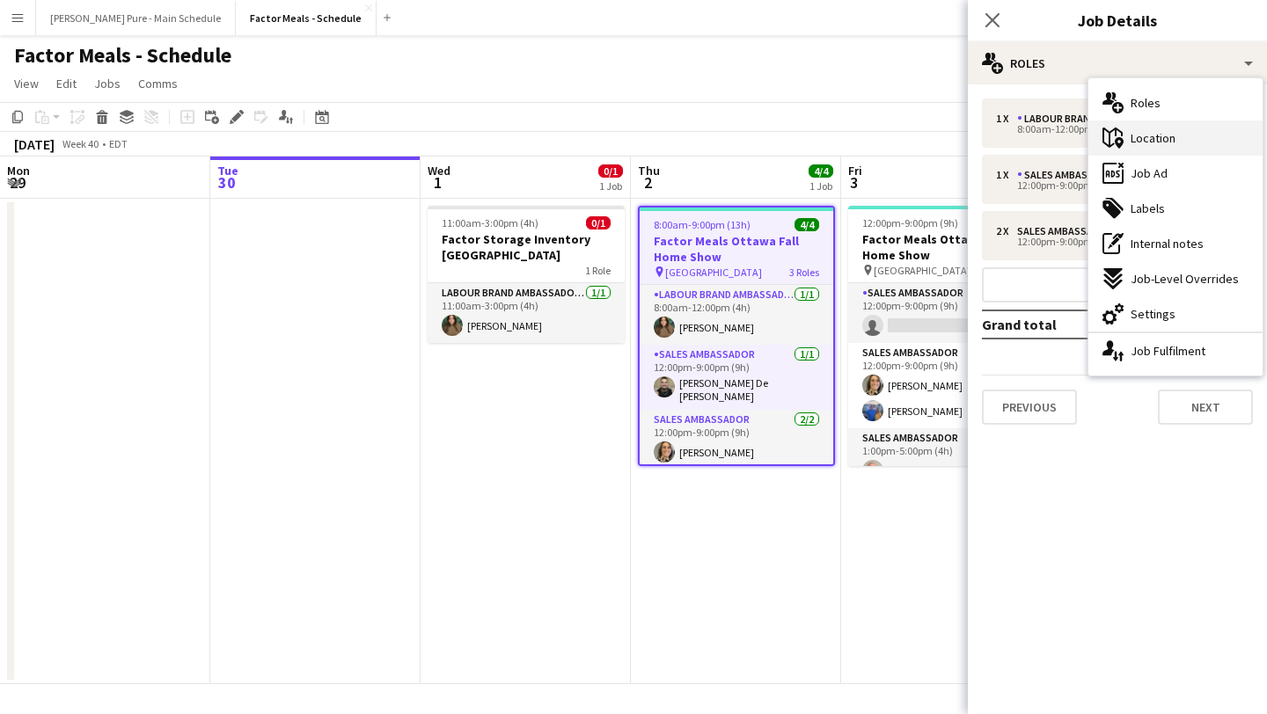
click at [1195, 136] on div "maps-pin-1 Location" at bounding box center [1175, 138] width 174 height 35
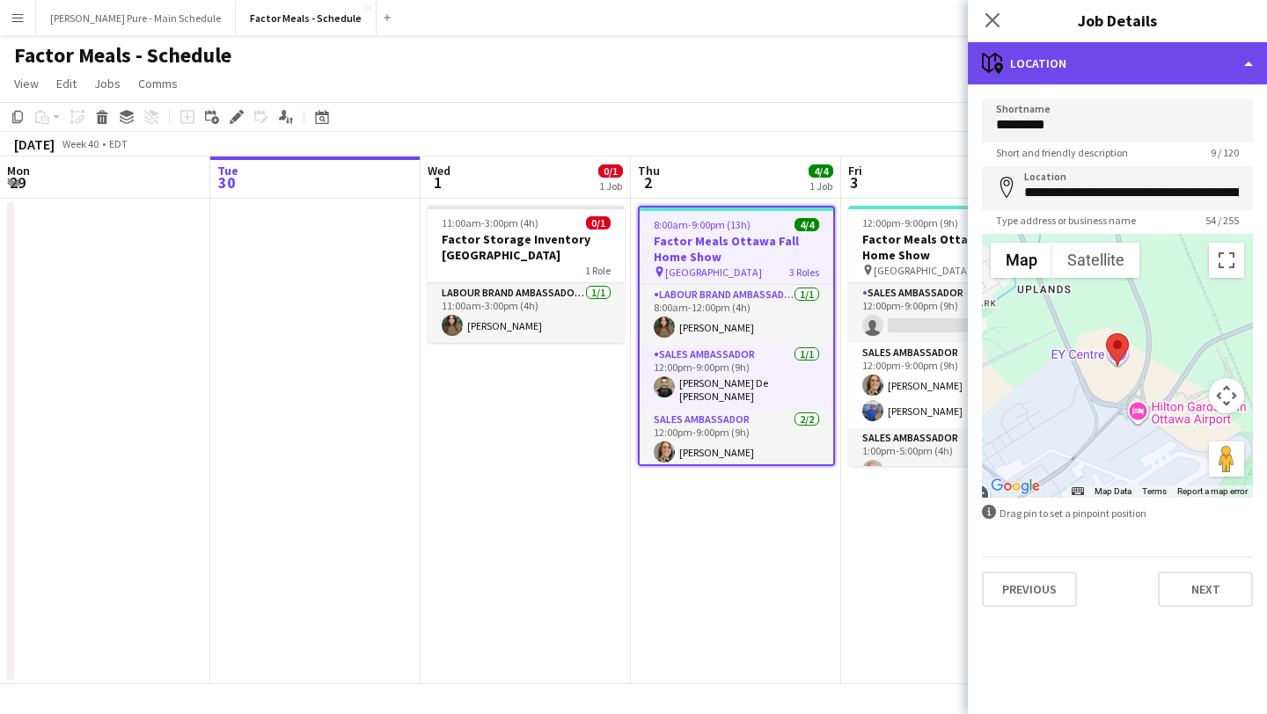
click at [1193, 55] on div "maps-pin-1 Location" at bounding box center [1117, 63] width 299 height 42
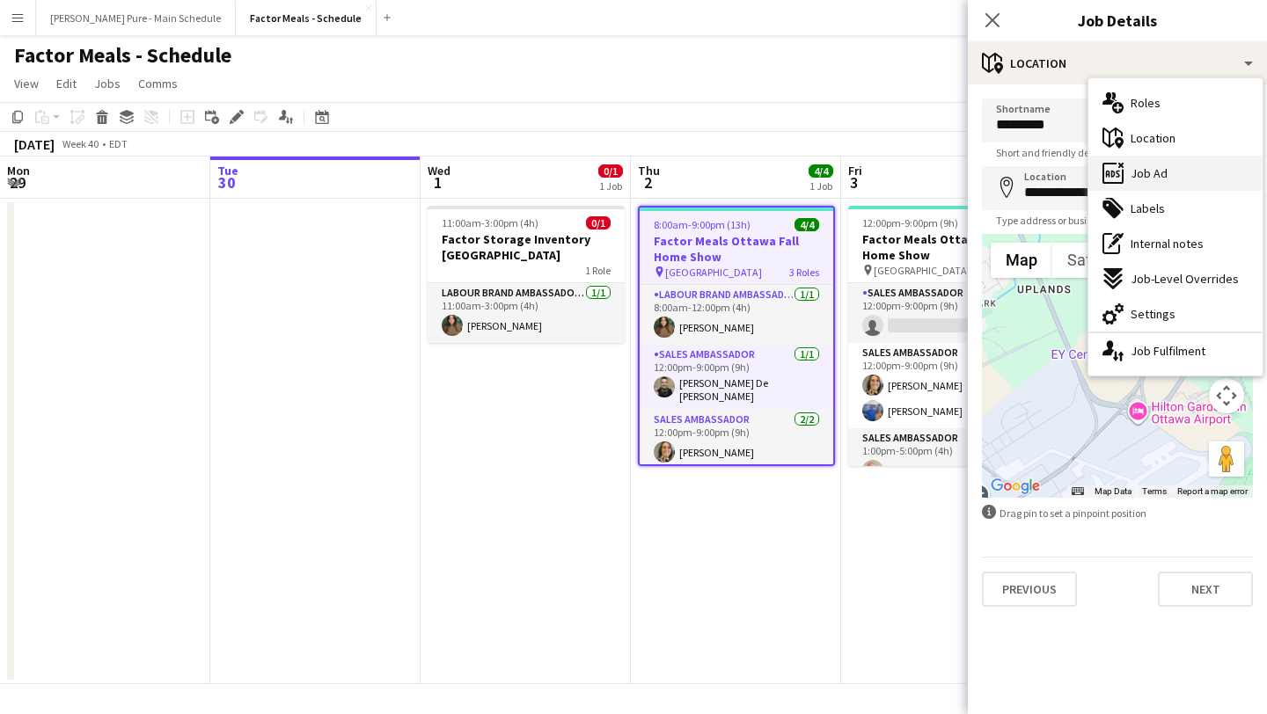
click at [1187, 176] on div "ads-window Job Ad" at bounding box center [1175, 173] width 174 height 35
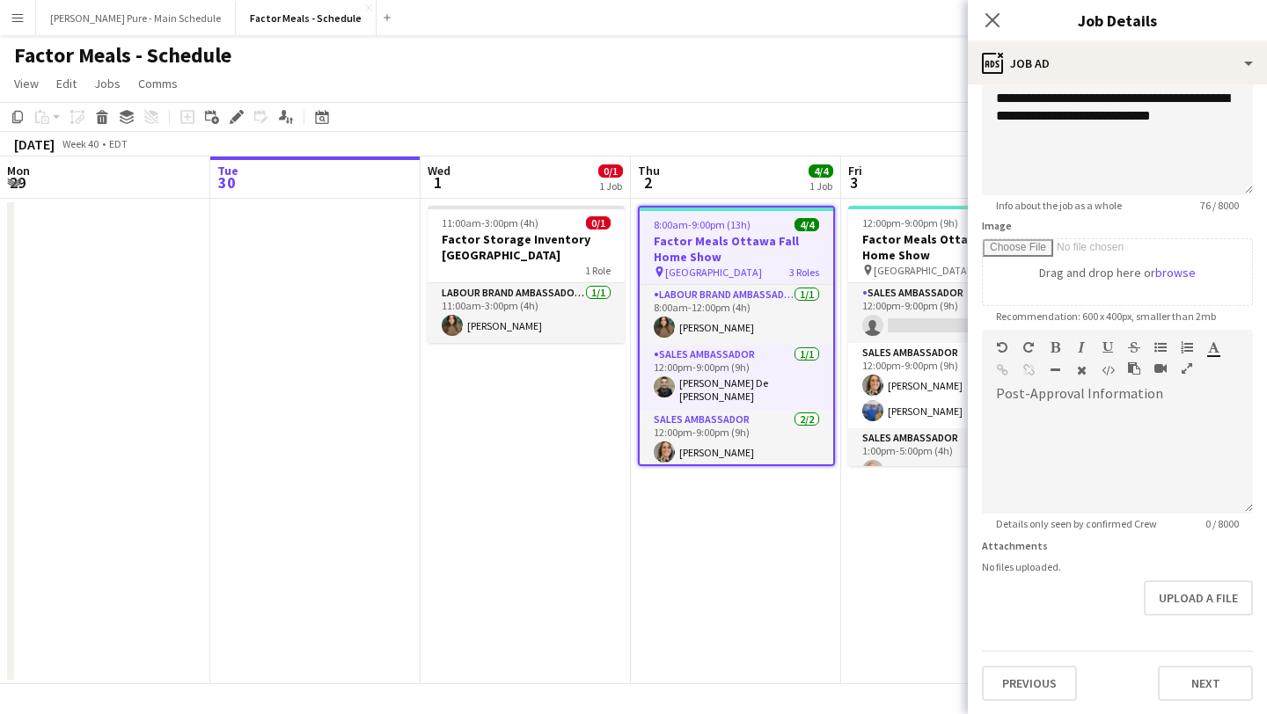
scroll to position [0, 0]
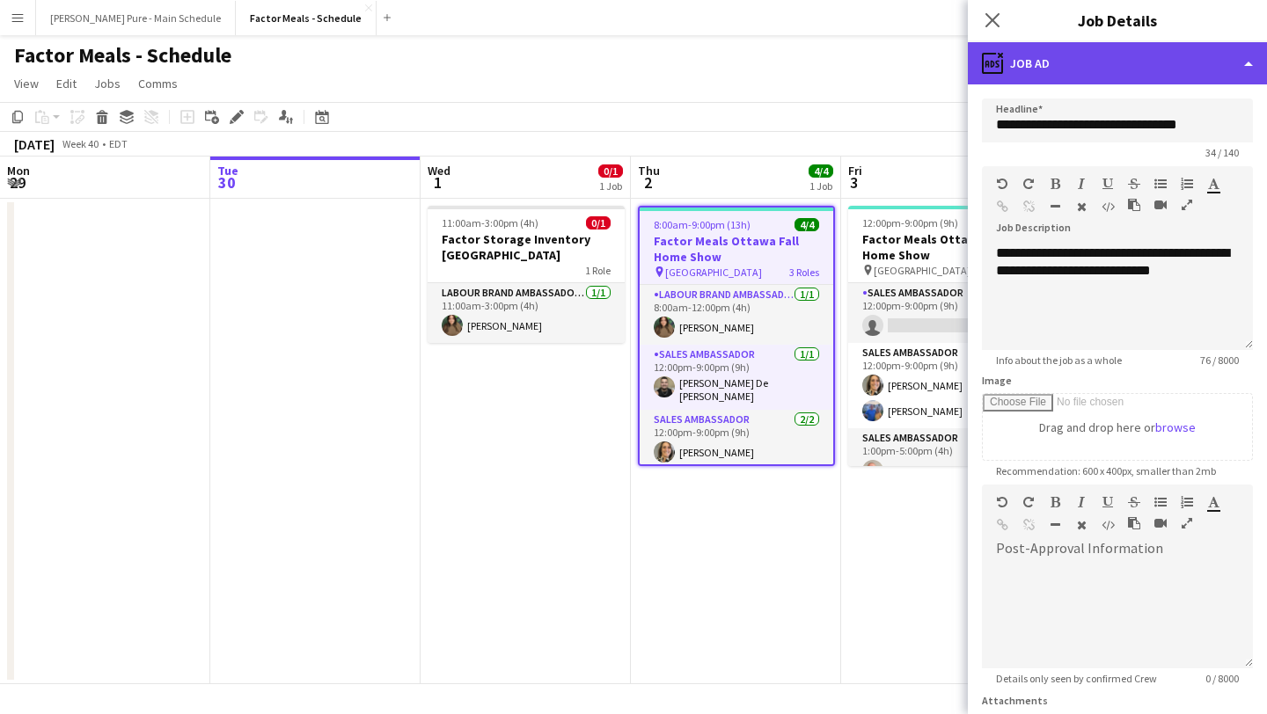
click at [1209, 48] on div "ads-window Job Ad" at bounding box center [1117, 63] width 299 height 42
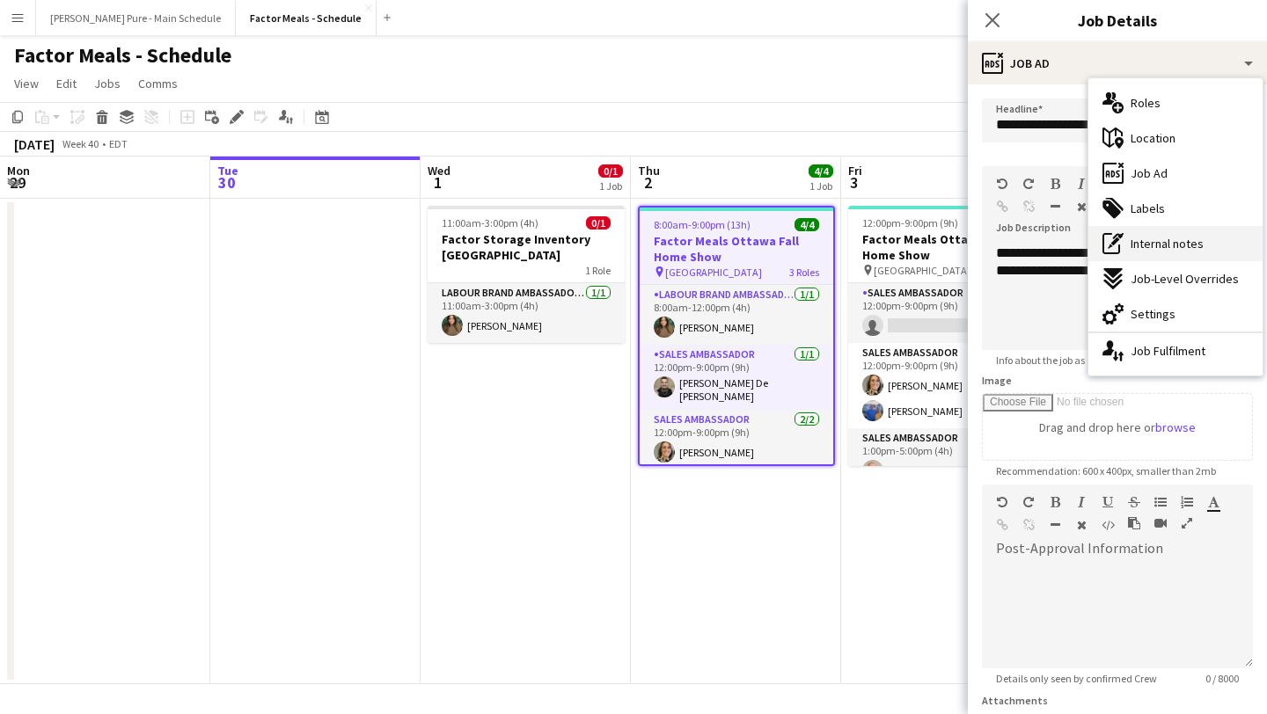
click at [1210, 234] on div "pen-write Internal notes" at bounding box center [1175, 243] width 174 height 35
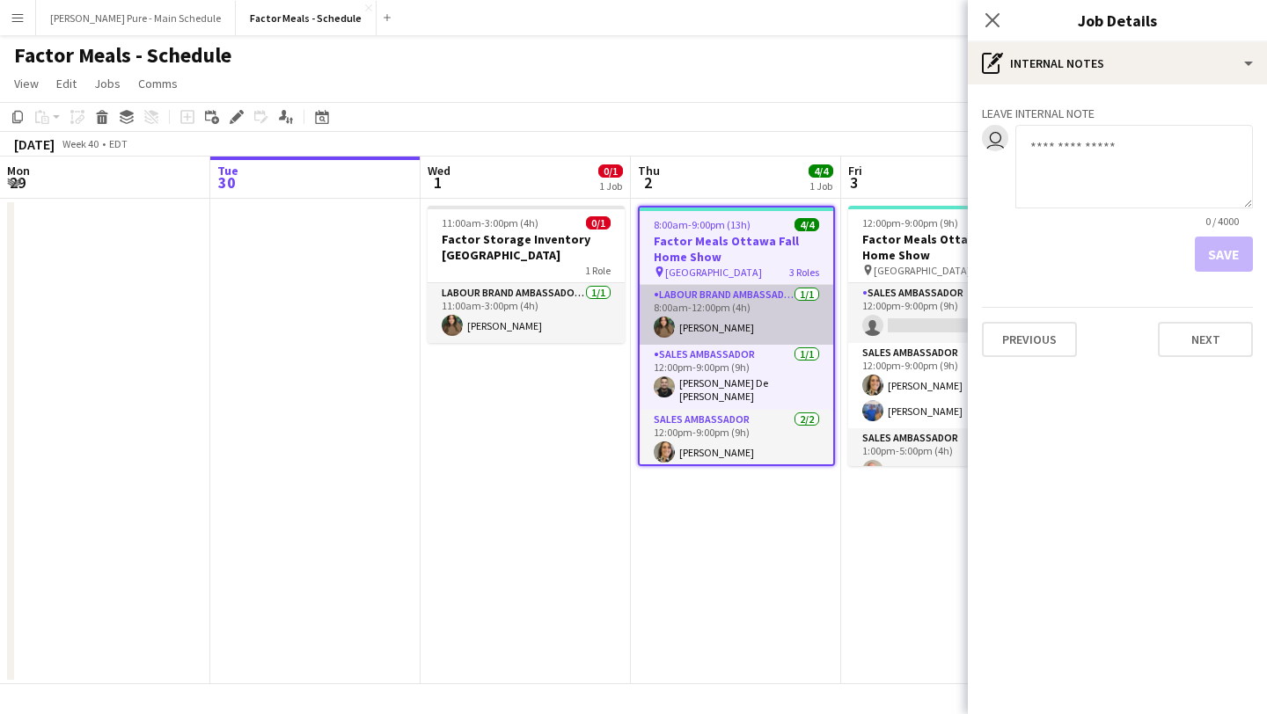
click at [745, 309] on app-card-role "Labour Brand Ambassadors 1/1 8:00am-12:00pm (4h) Céleste Tessier" at bounding box center [736, 315] width 194 height 60
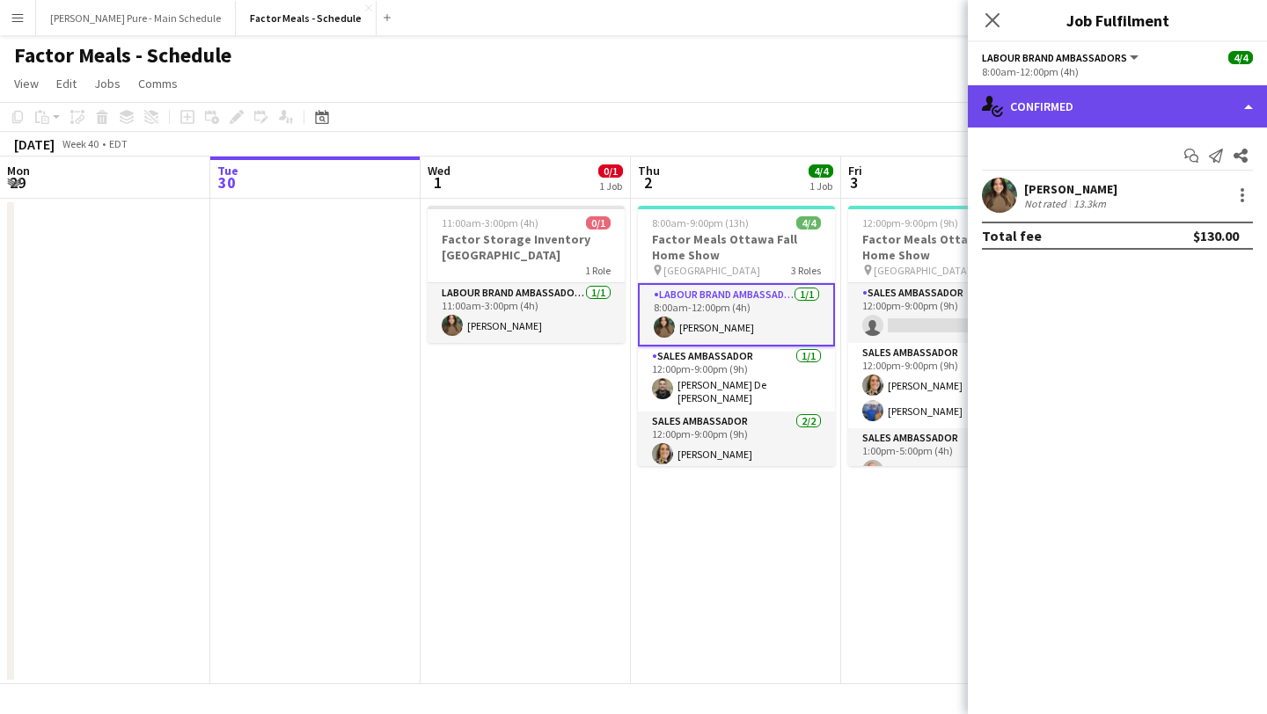
click at [1223, 108] on div "single-neutral-actions-check-2 Confirmed" at bounding box center [1117, 106] width 299 height 42
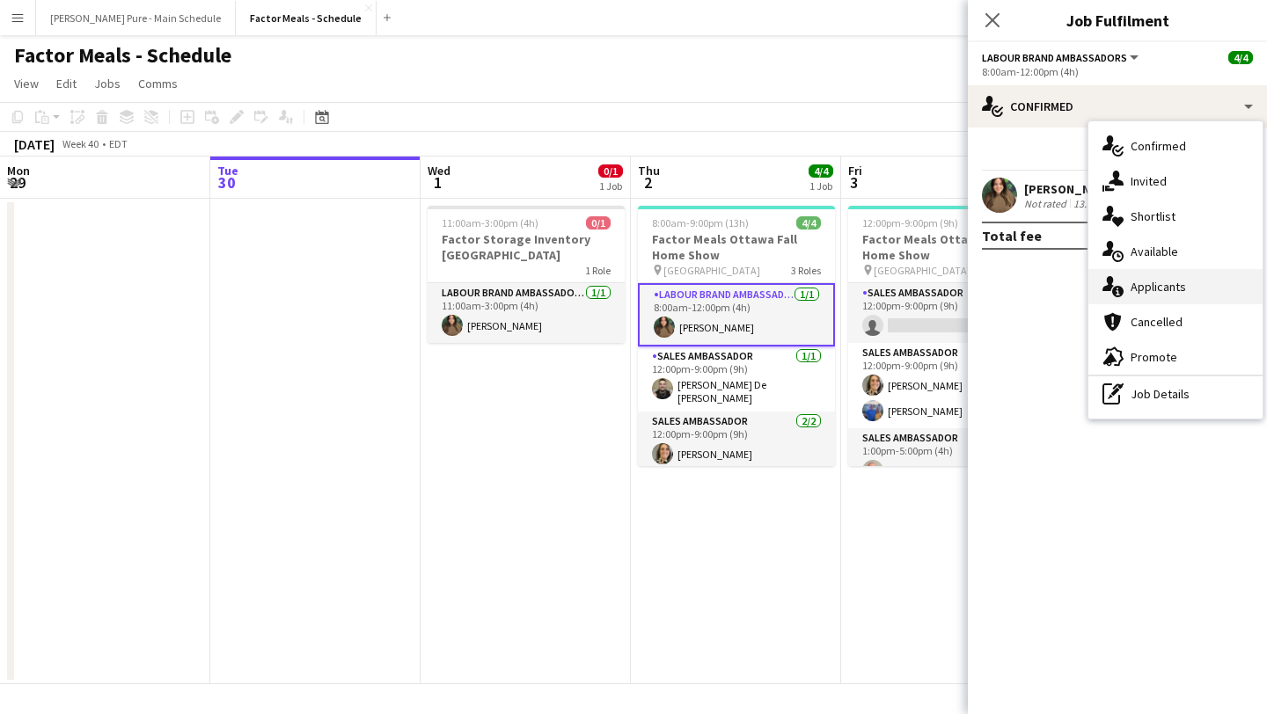
click at [1193, 296] on div "single-neutral-actions-information Applicants" at bounding box center [1175, 286] width 174 height 35
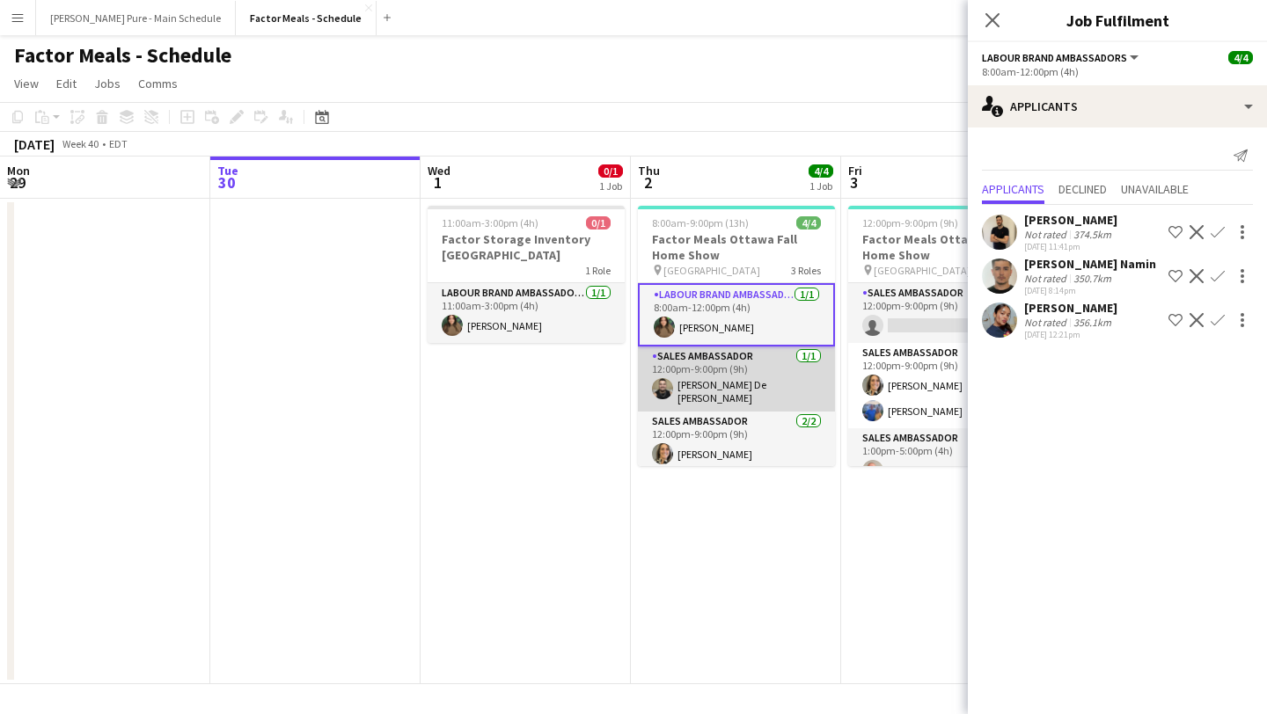
click at [740, 384] on app-card-role "Sales Ambassador 1/1 12:00pm-9:00pm (9h) Alejandro De La Barra" at bounding box center [736, 379] width 197 height 65
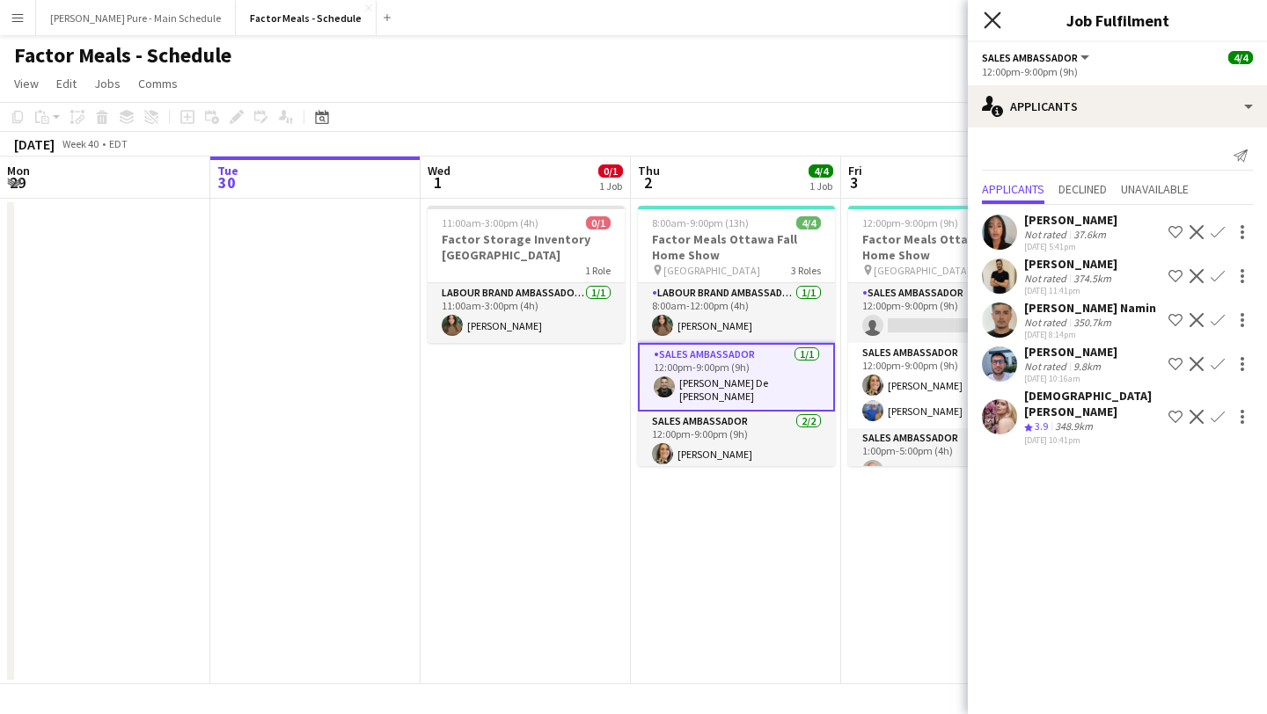
click at [993, 17] on icon at bounding box center [991, 19] width 17 height 17
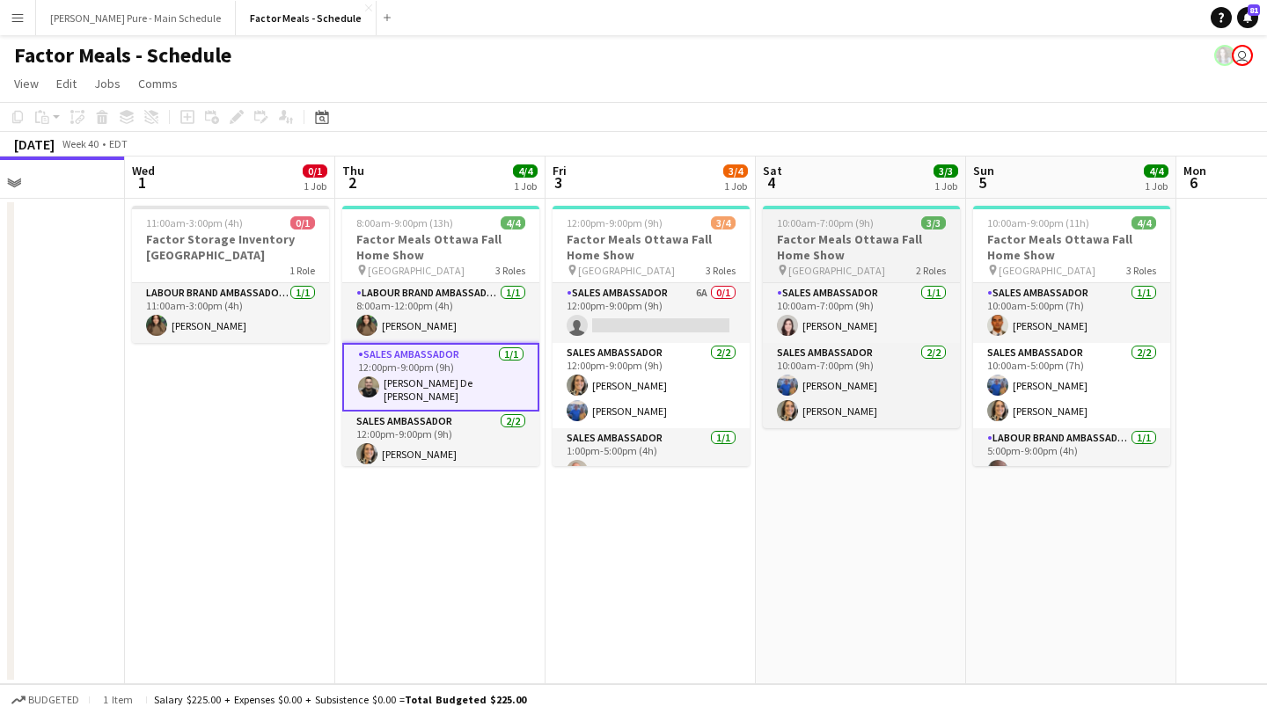
scroll to position [0, 724]
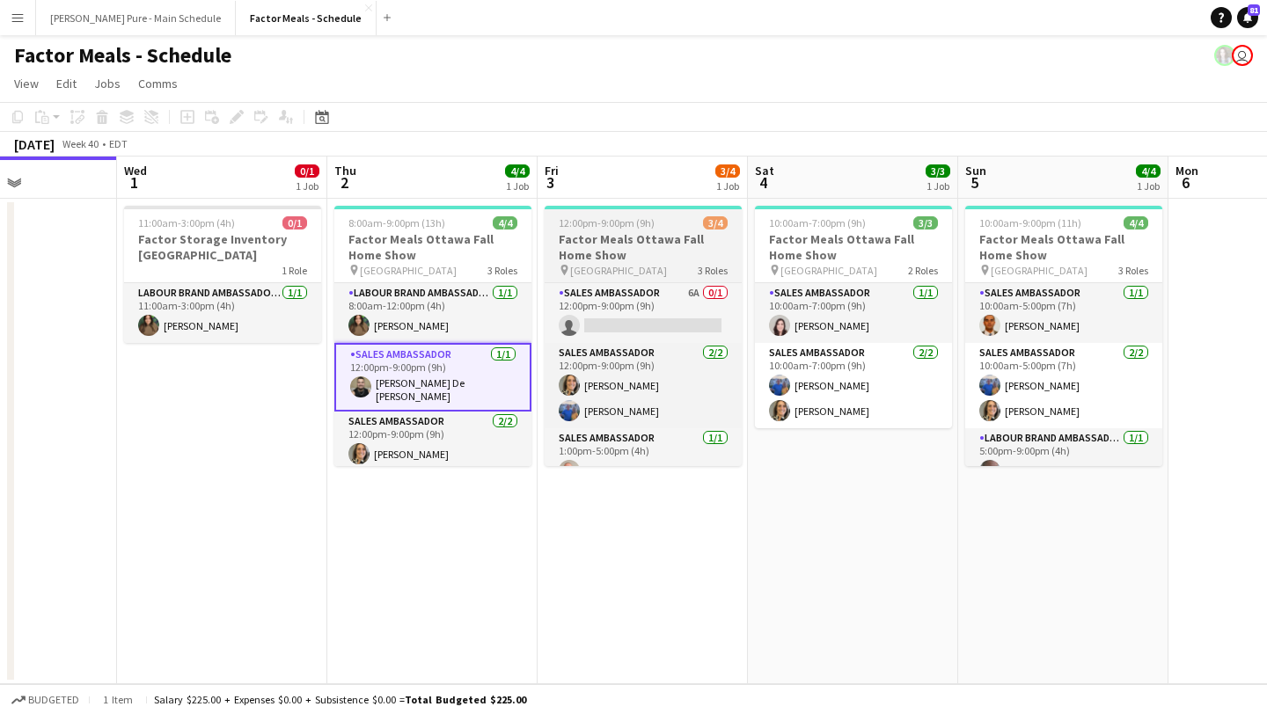
click at [643, 237] on h3 "Factor Meals Ottawa Fall Home Show" at bounding box center [642, 247] width 197 height 32
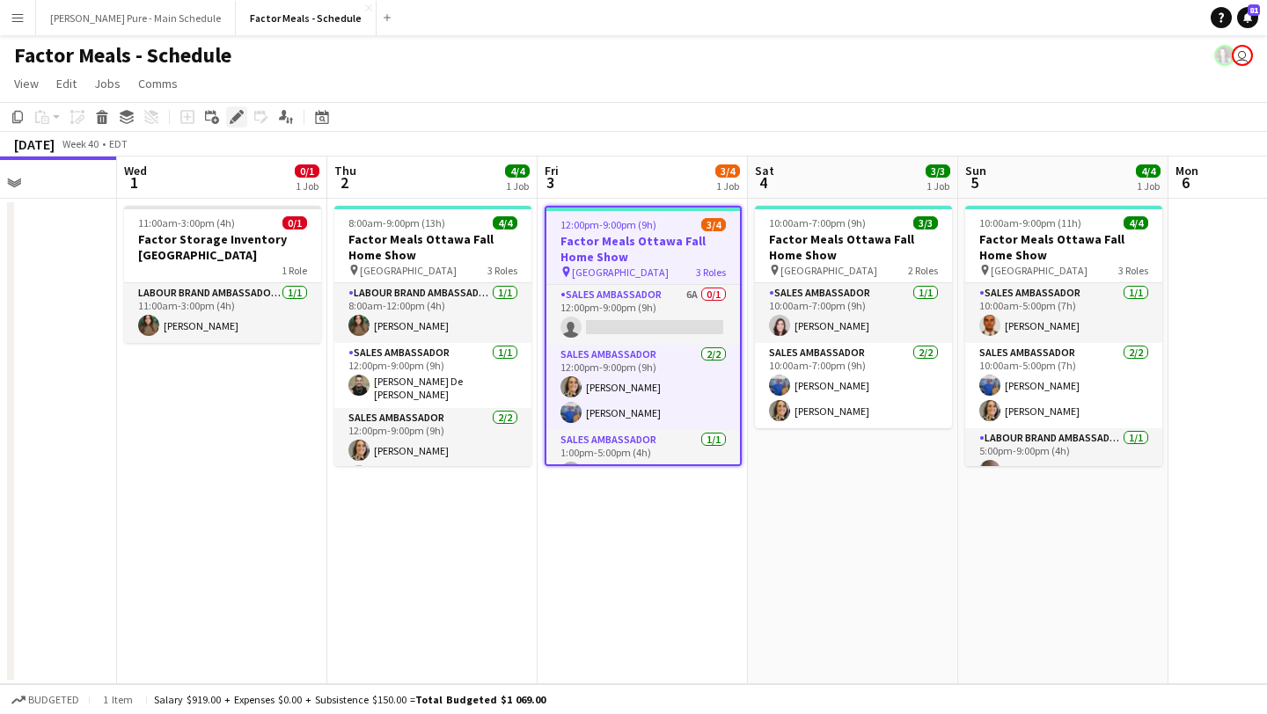
click at [231, 121] on icon at bounding box center [232, 122] width 4 height 4
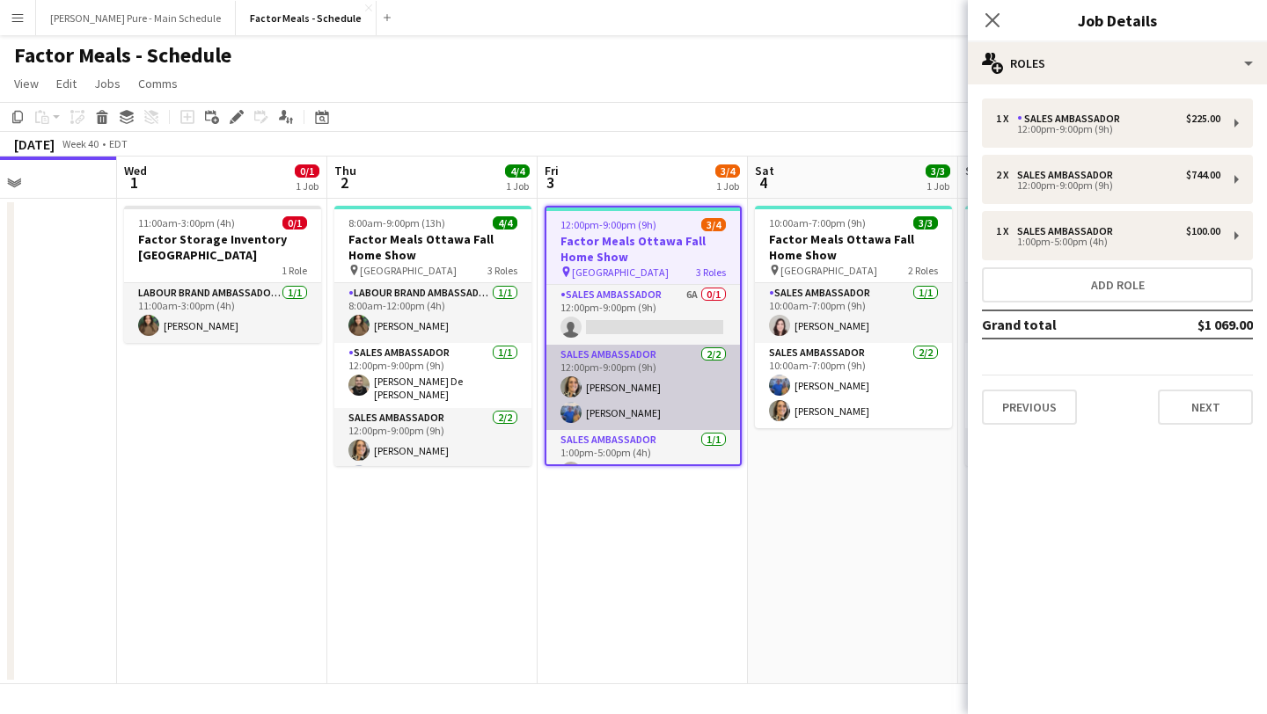
scroll to position [26, 0]
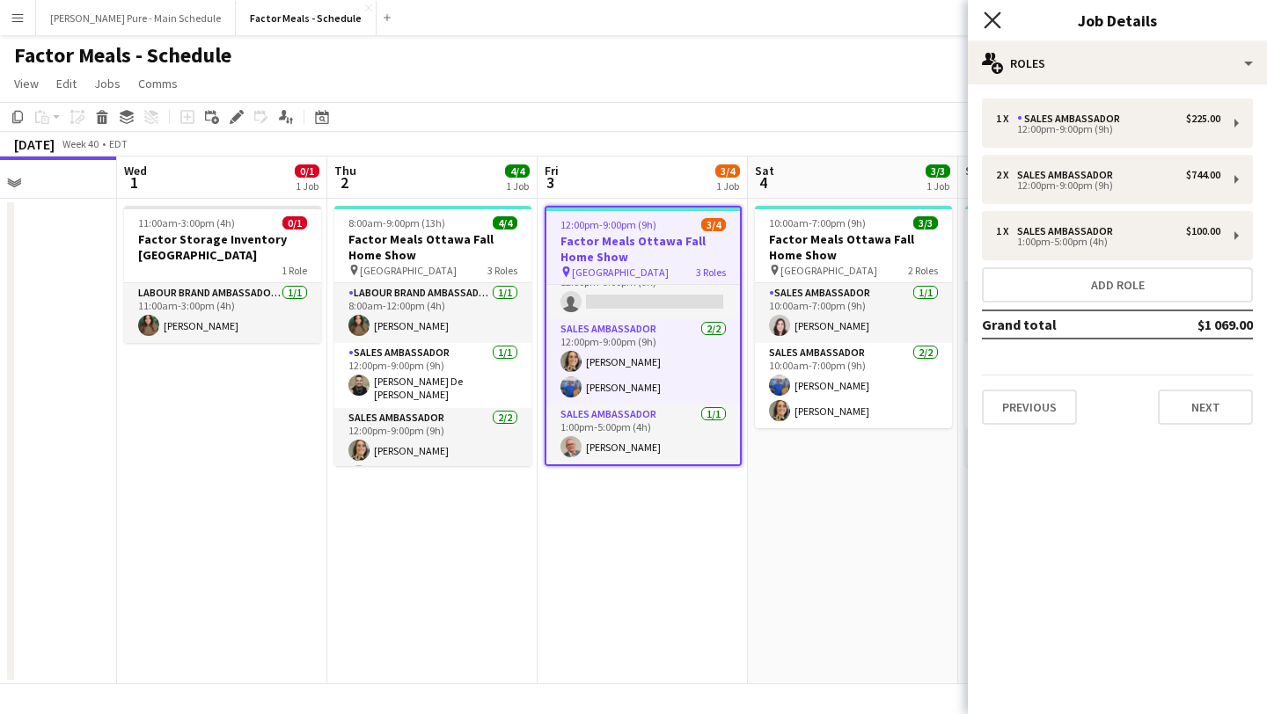
click at [996, 18] on icon "Close pop-in" at bounding box center [991, 19] width 17 height 17
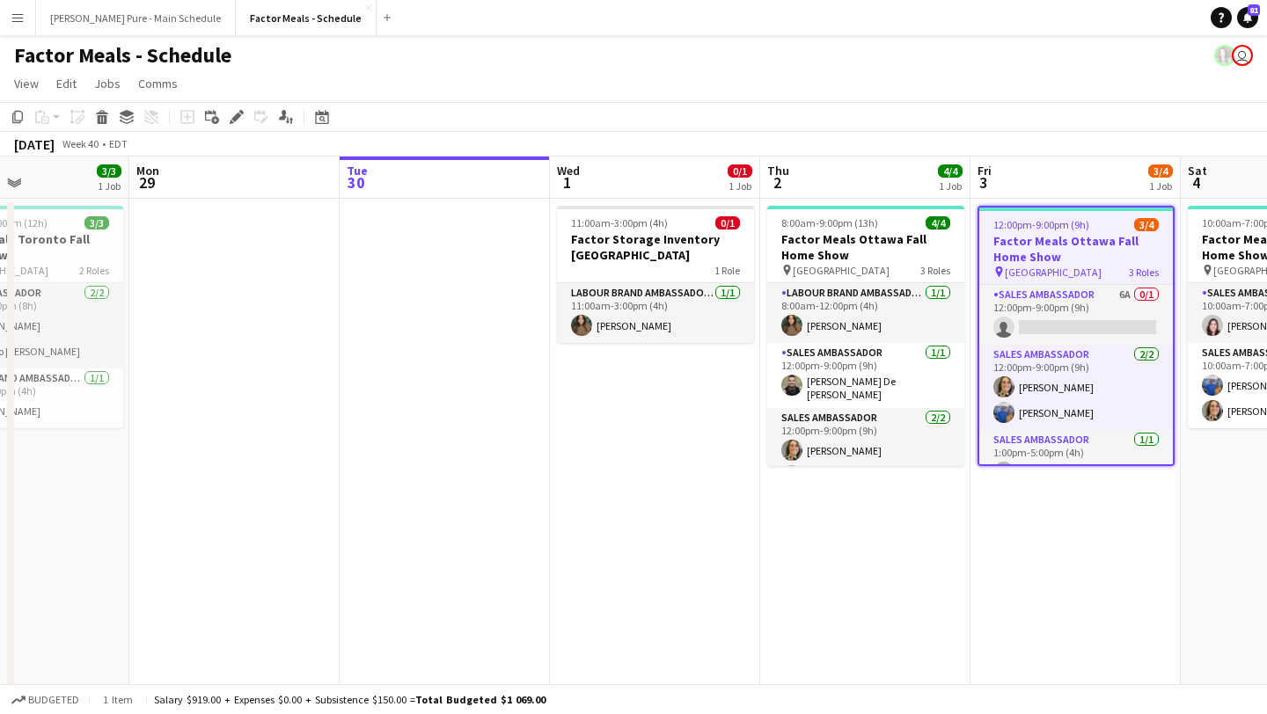
scroll to position [0, 384]
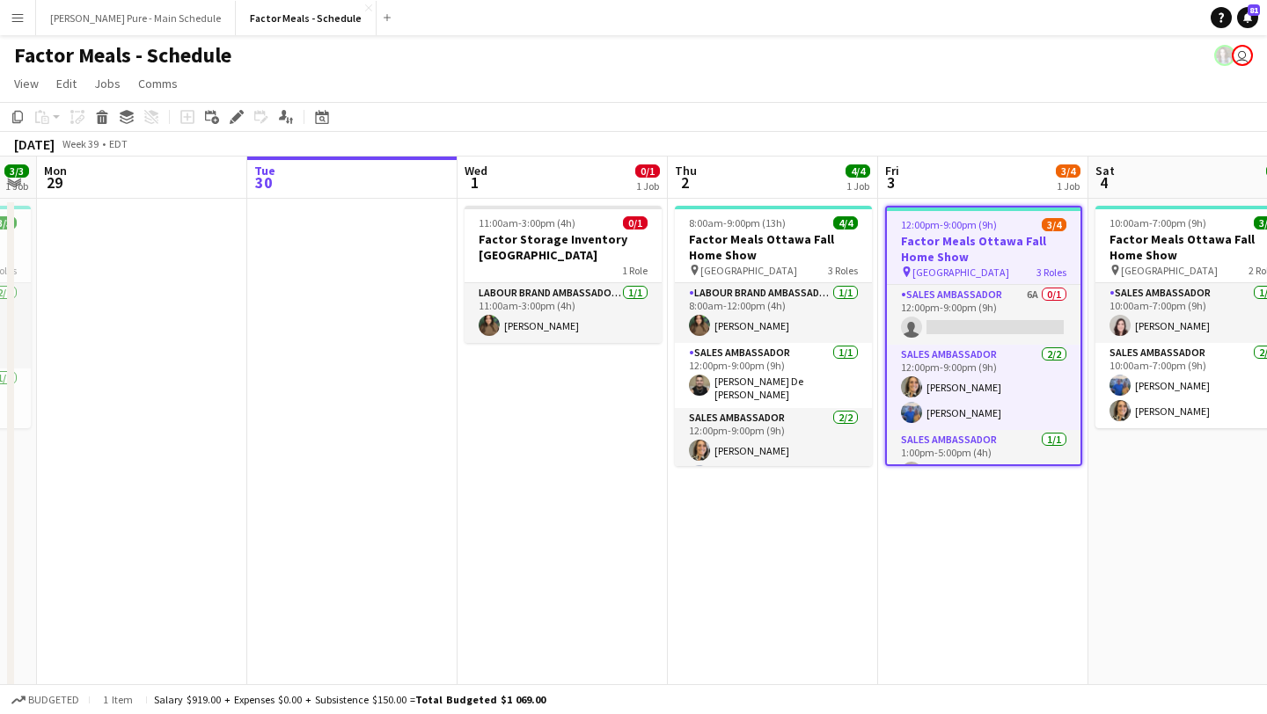
click at [345, 257] on app-date-cell at bounding box center [352, 447] width 210 height 497
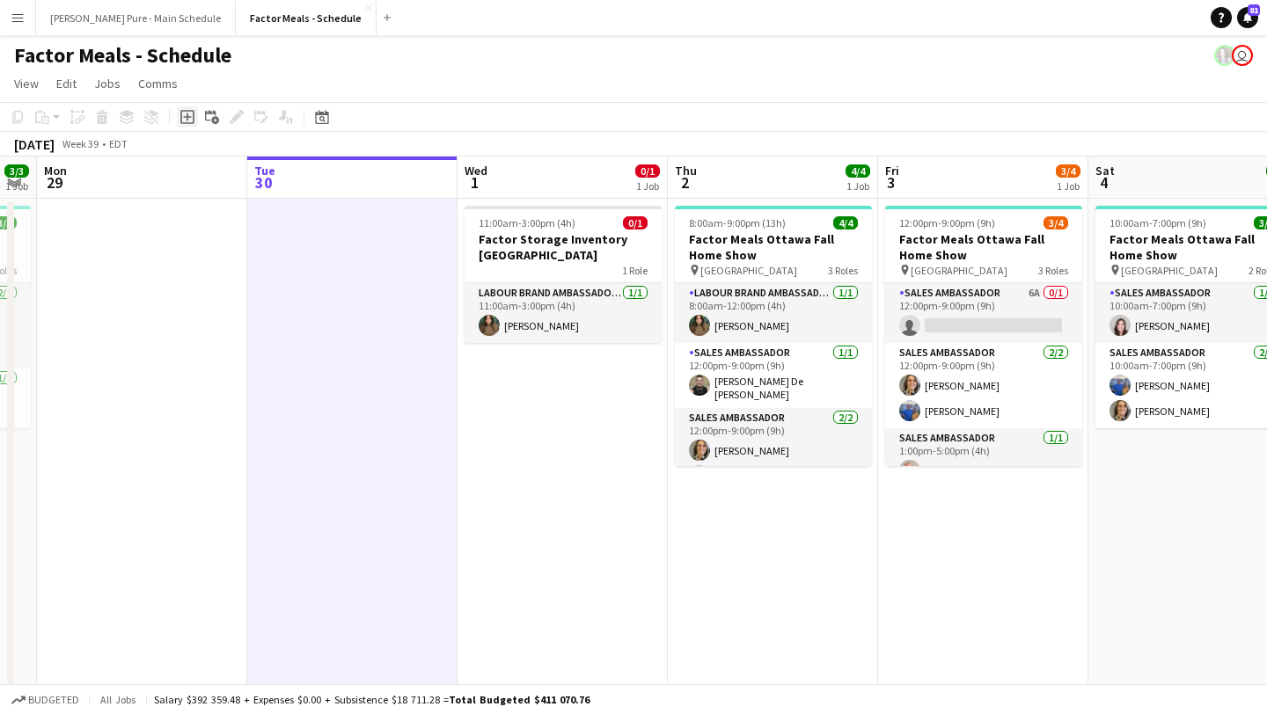
click at [183, 122] on icon at bounding box center [187, 117] width 14 height 14
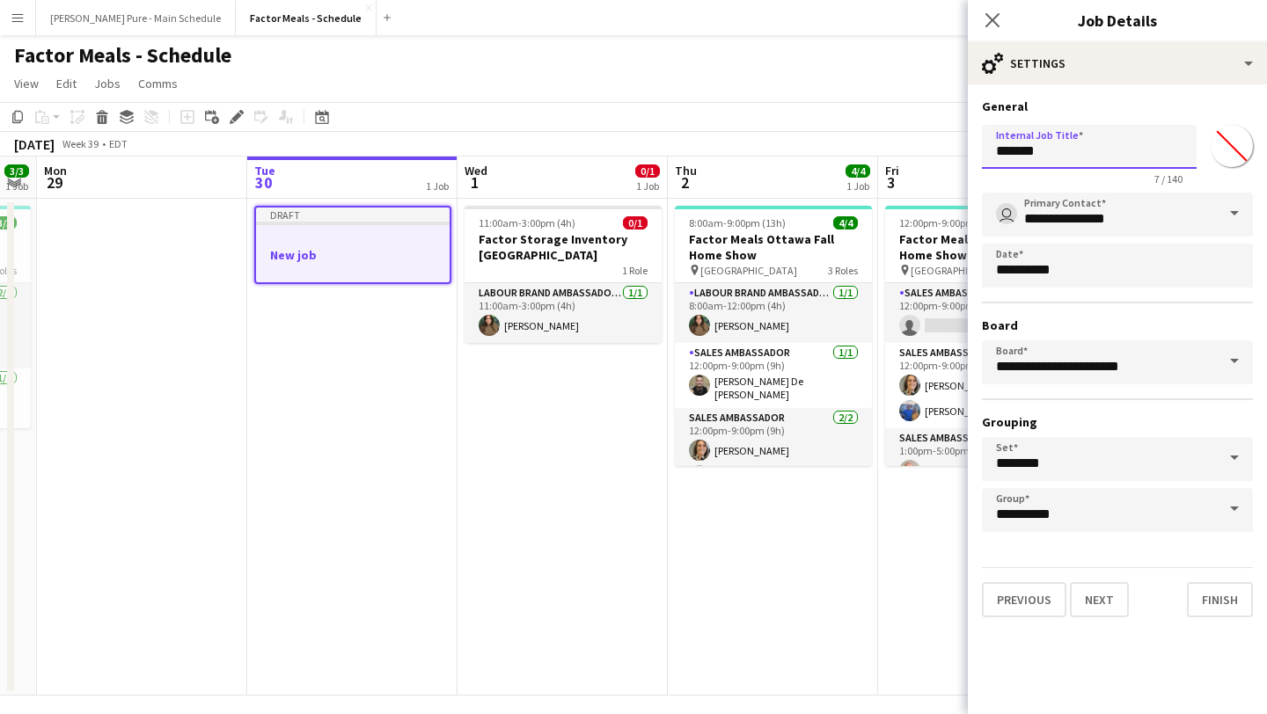
drag, startPoint x: 1084, startPoint y: 150, endPoint x: 838, endPoint y: 150, distance: 245.4
click at [838, 150] on body "Menu Boards Boards Boards All jobs Status Workforce Workforce My Workforce Recr…" at bounding box center [633, 363] width 1267 height 726
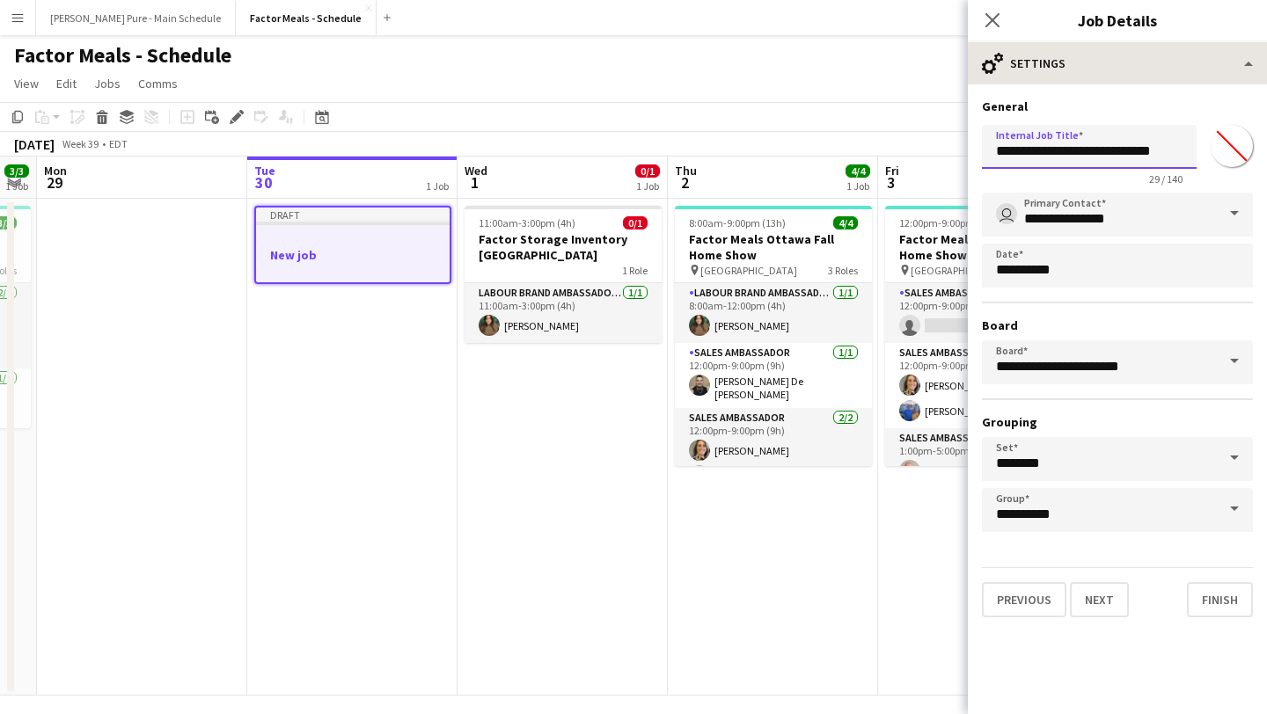
type input "**********"
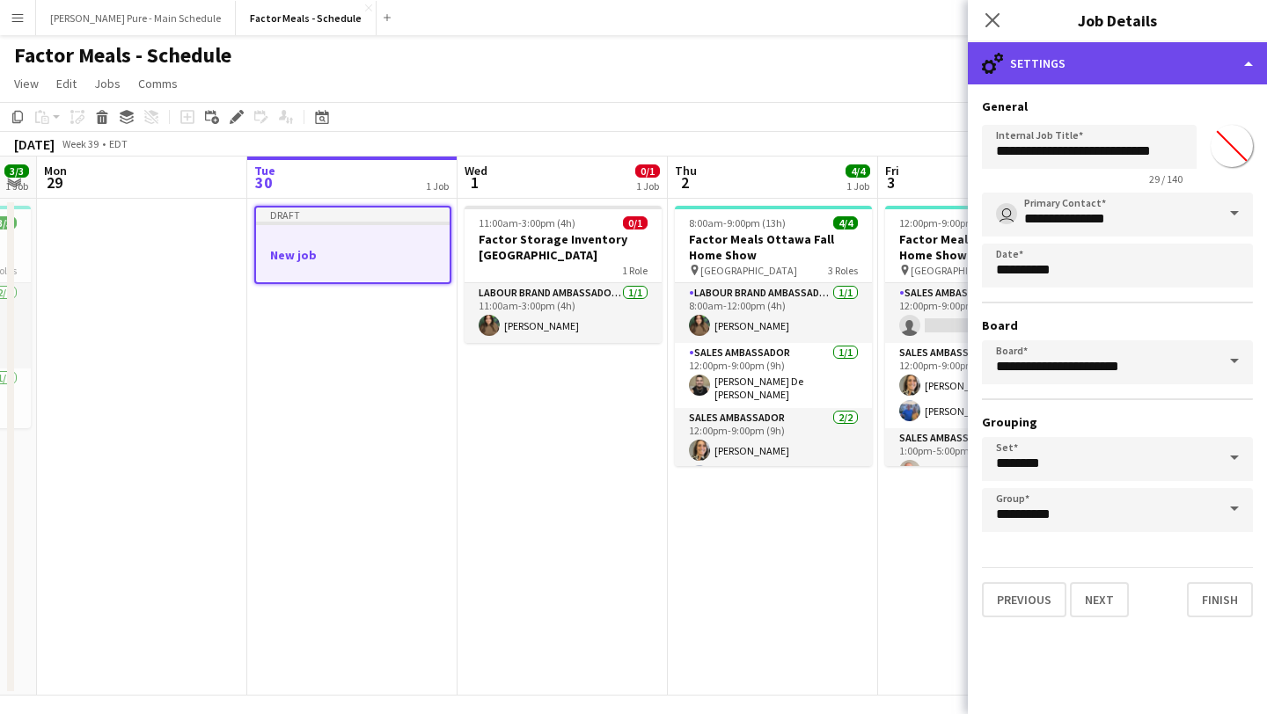
click at [1202, 64] on div "cog-double-3 Settings" at bounding box center [1117, 63] width 299 height 42
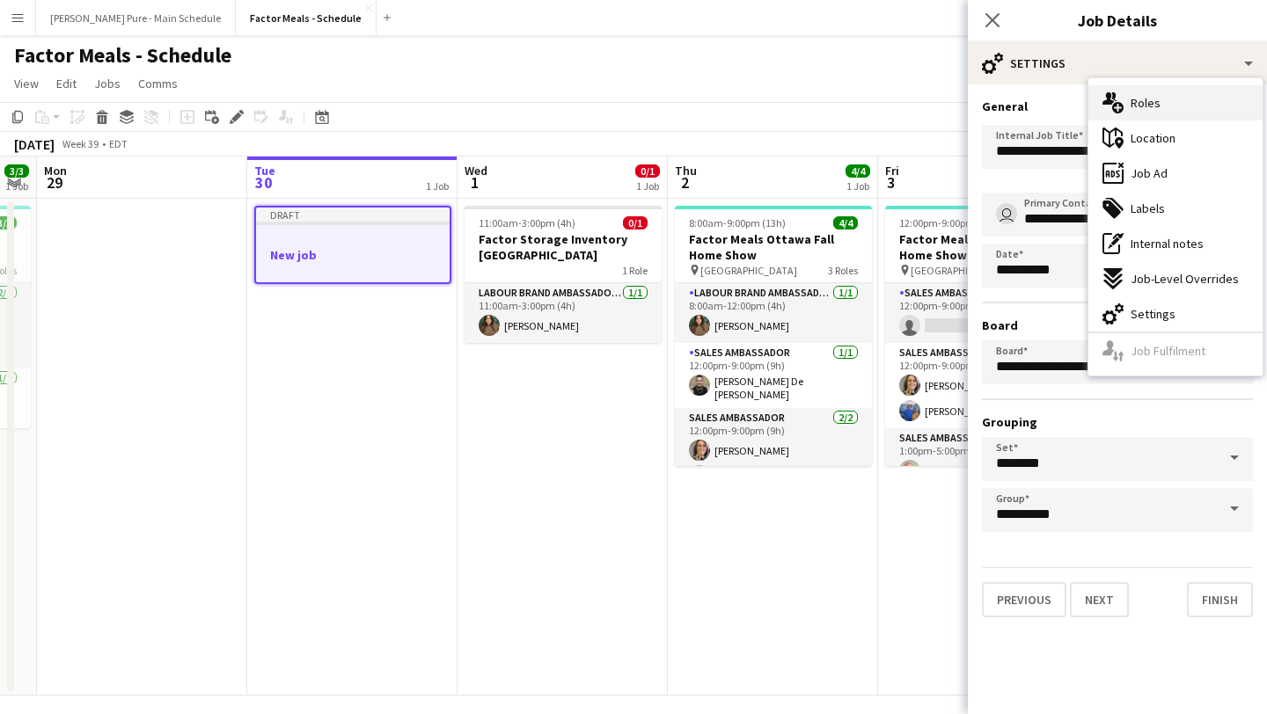
click at [1189, 97] on div "multiple-users-add Roles" at bounding box center [1175, 102] width 174 height 35
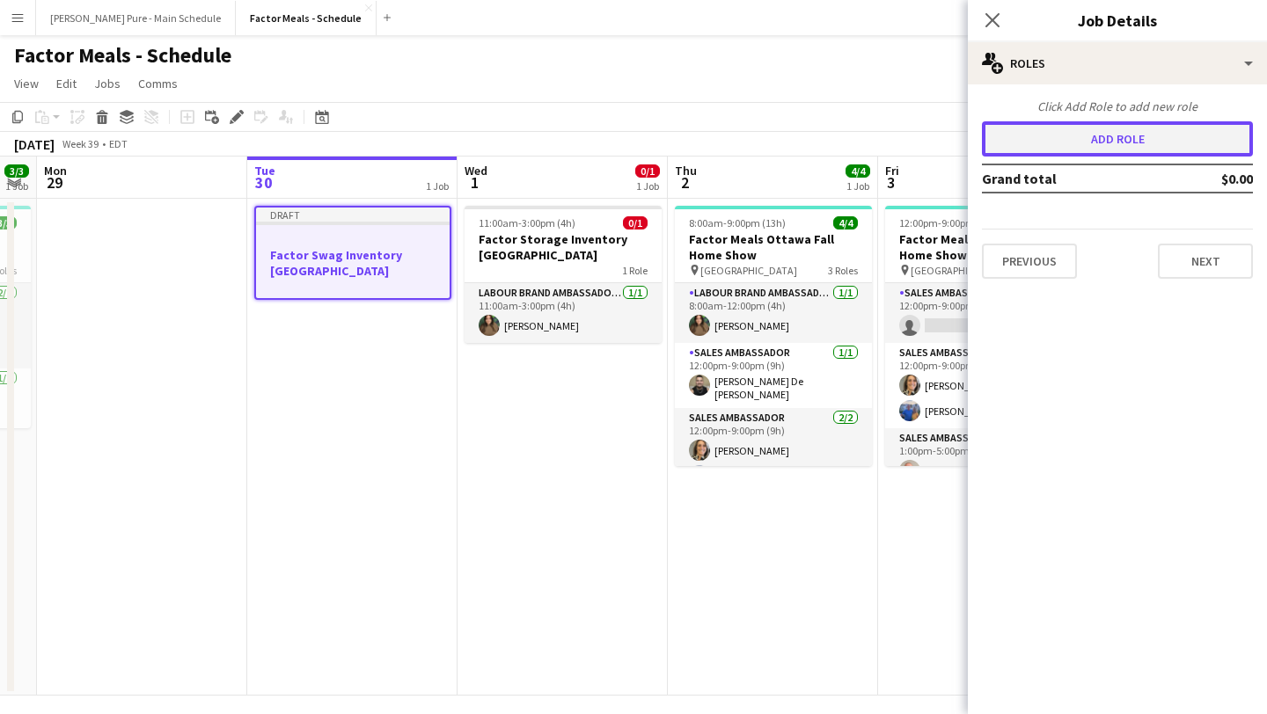
click at [1119, 150] on button "Add role" at bounding box center [1117, 138] width 271 height 35
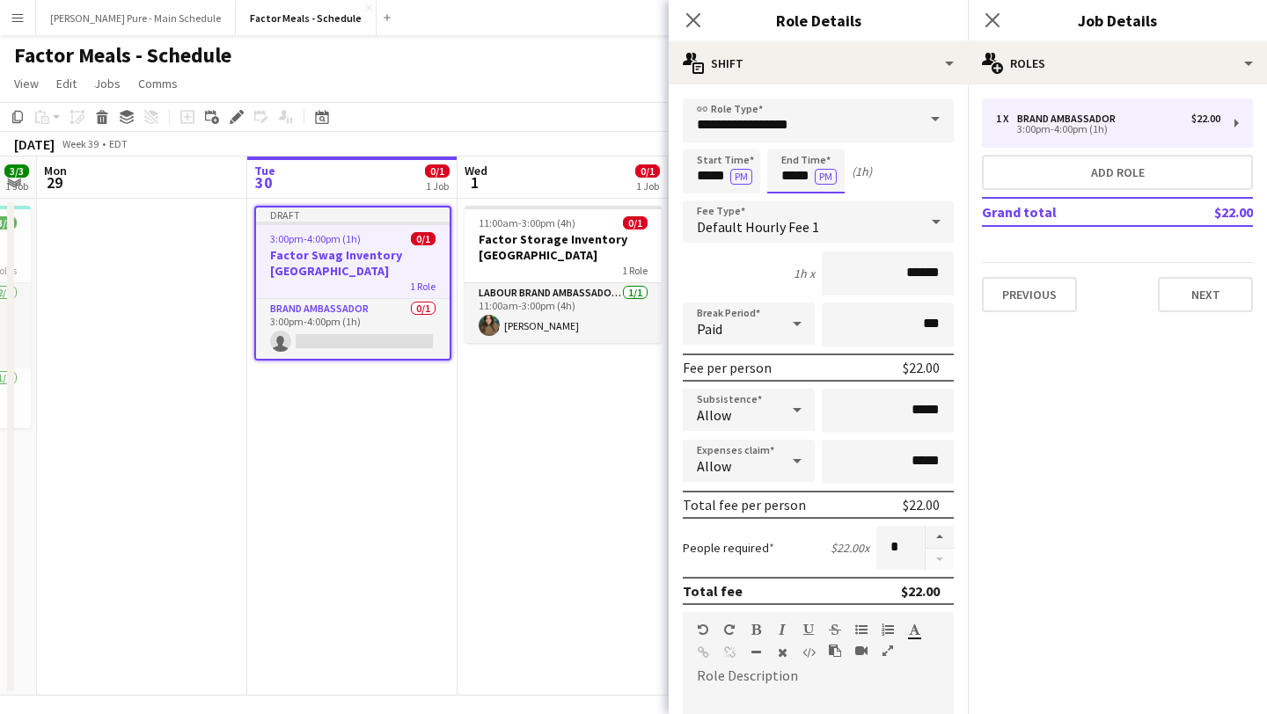
click at [804, 170] on input "*****" at bounding box center [805, 172] width 77 height 44
click at [793, 139] on div at bounding box center [788, 141] width 35 height 18
type input "*****"
click at [793, 139] on div at bounding box center [788, 141] width 35 height 18
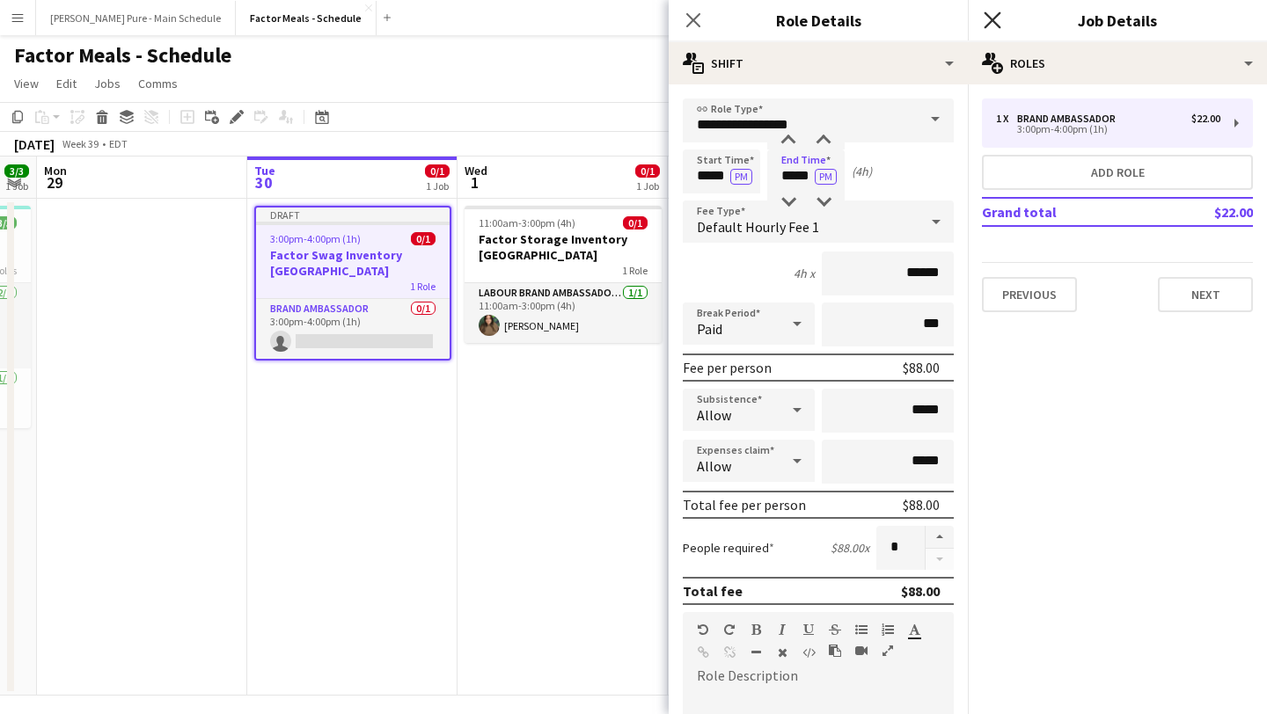
click at [999, 18] on app-icon "Close pop-in" at bounding box center [993, 21] width 26 height 26
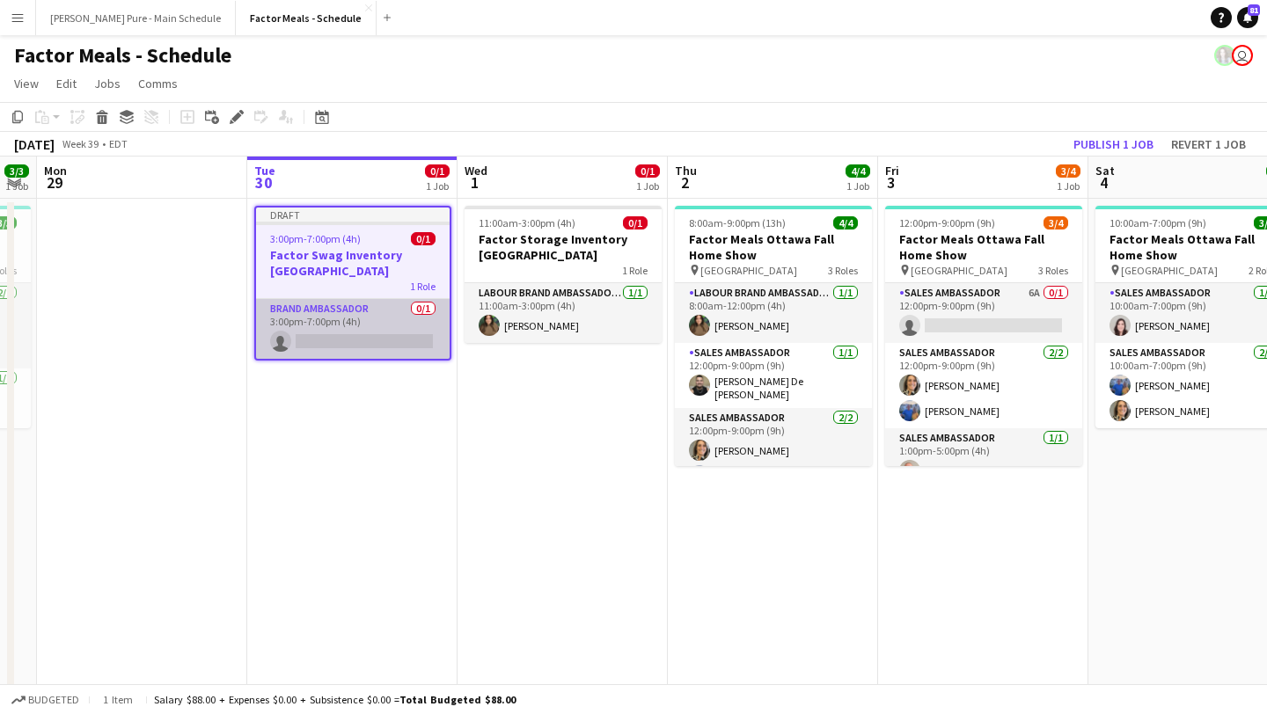
click at [362, 332] on app-card-role "Brand Ambassador 0/1 3:00pm-7:00pm (4h) single-neutral-actions" at bounding box center [353, 329] width 194 height 60
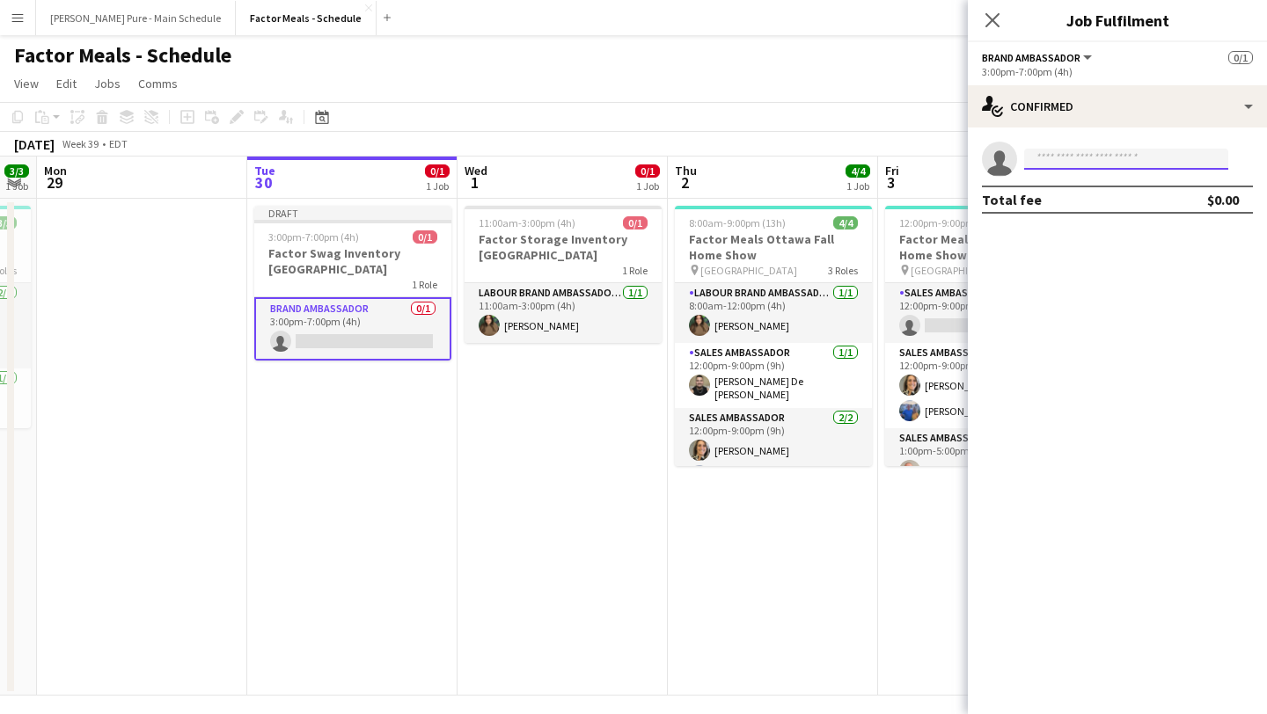
click at [1085, 163] on input at bounding box center [1126, 159] width 204 height 21
type input "*****"
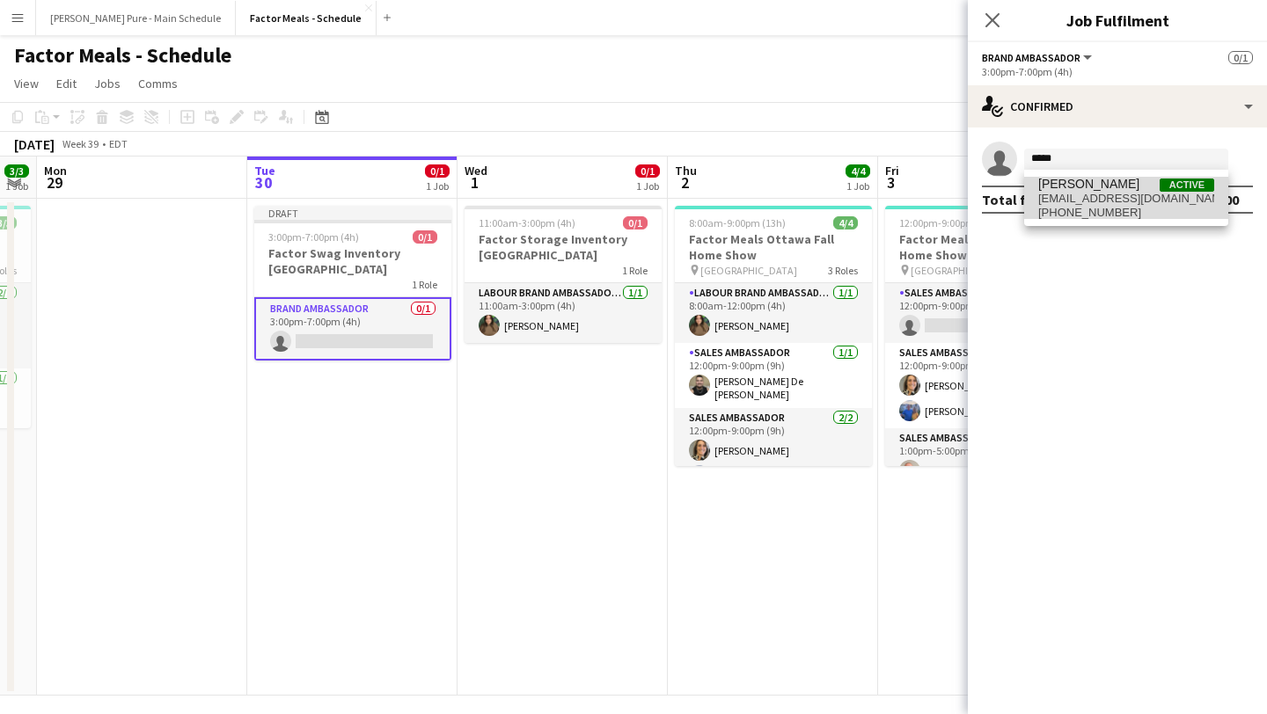
click at [1107, 184] on span "[PERSON_NAME]" at bounding box center [1088, 184] width 101 height 15
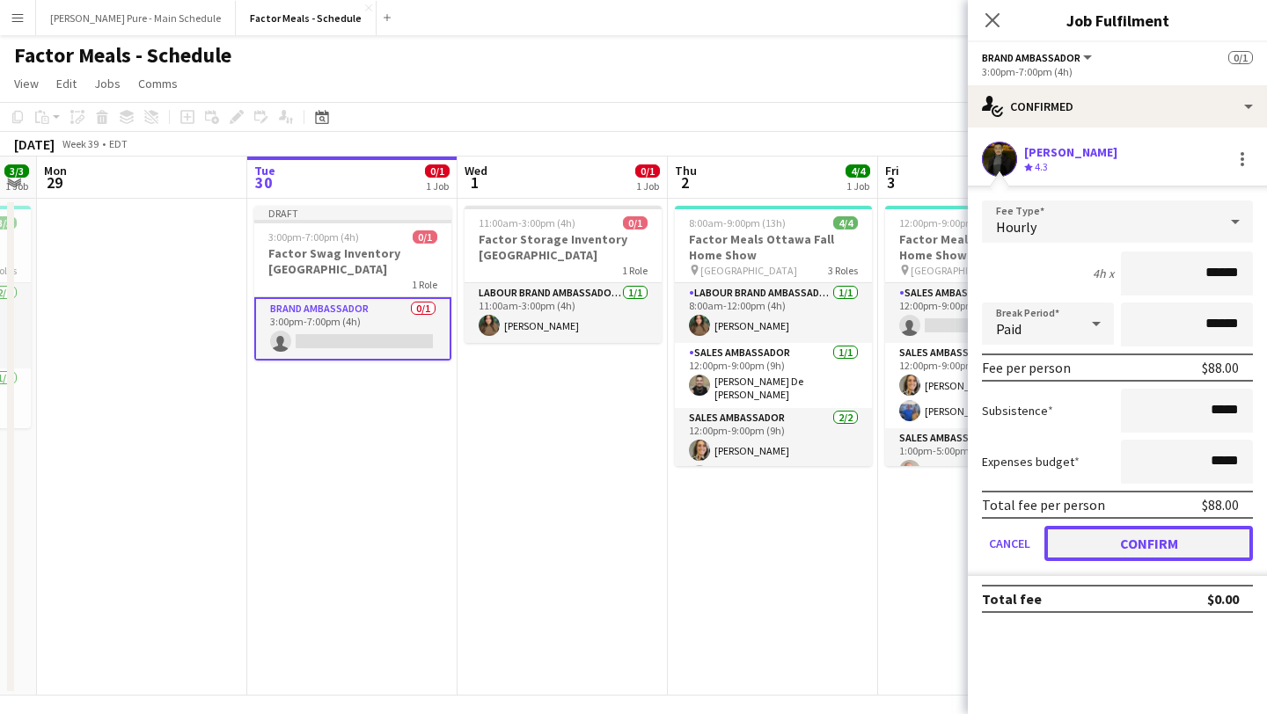
click at [1140, 529] on button "Confirm" at bounding box center [1148, 543] width 208 height 35
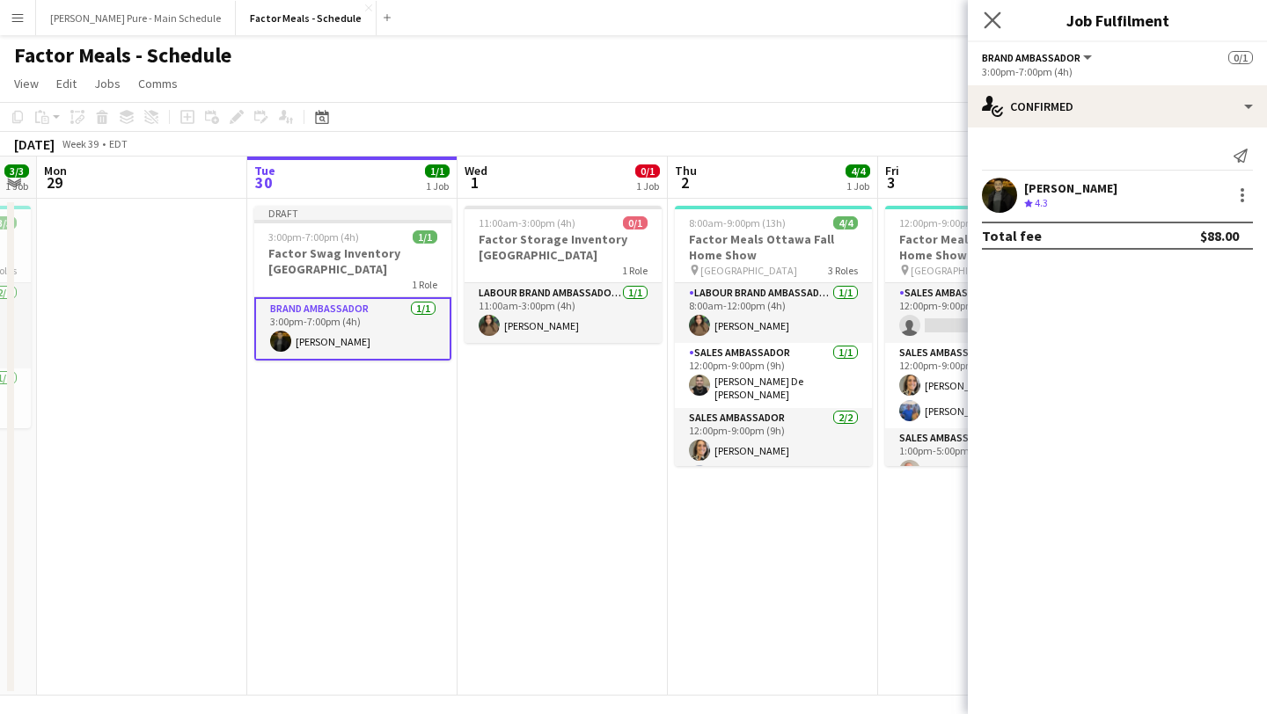
click at [1002, 22] on app-icon "Close pop-in" at bounding box center [993, 21] width 26 height 26
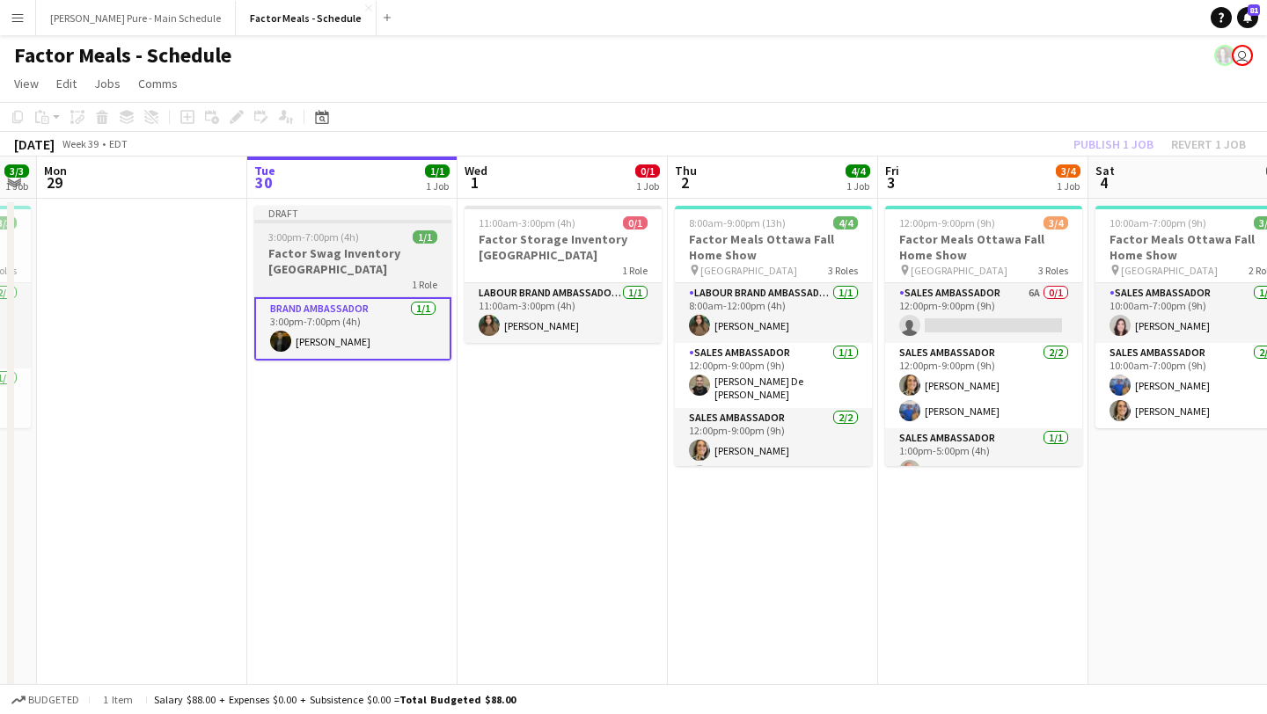
click at [340, 231] on span "3:00pm-7:00pm (4h)" at bounding box center [313, 236] width 91 height 13
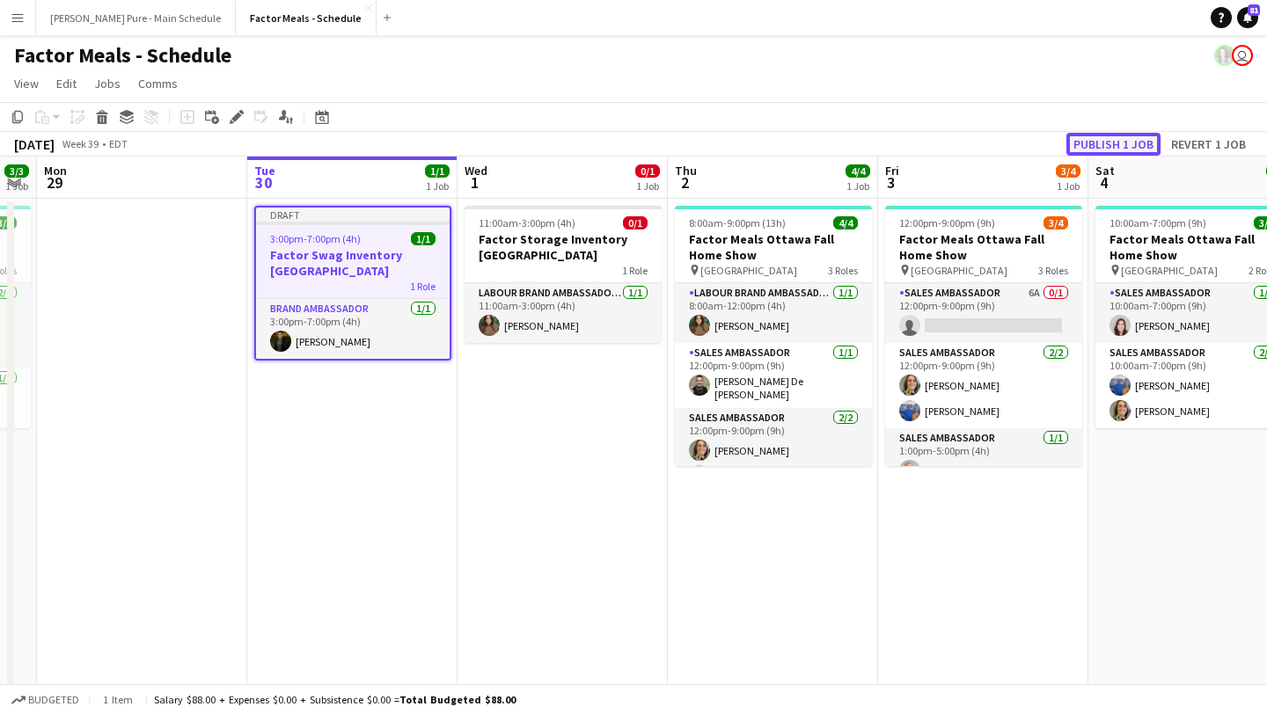
click at [1104, 139] on button "Publish 1 job" at bounding box center [1113, 144] width 94 height 23
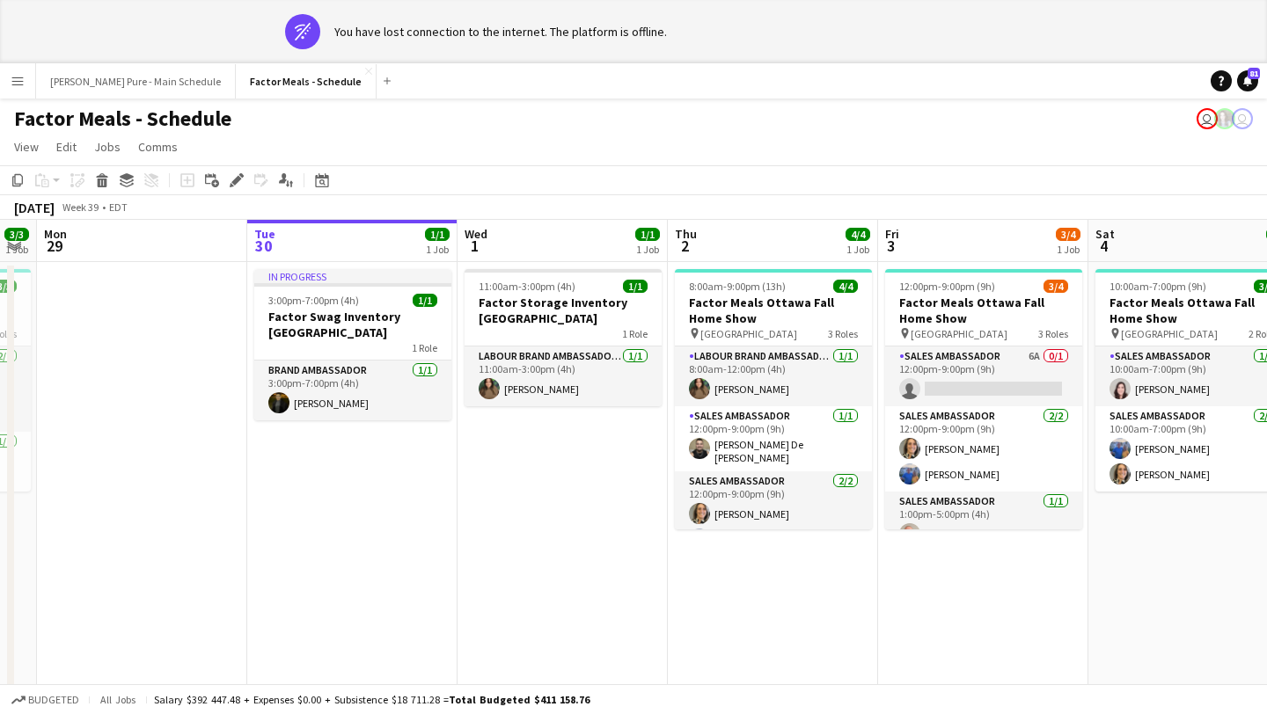
click at [393, 478] on app-date-cell "In progress 3:00pm-7:00pm (4h) 1/1 Factor Swag Inventory Toronto 1 Role Brand A…" at bounding box center [352, 505] width 210 height 486
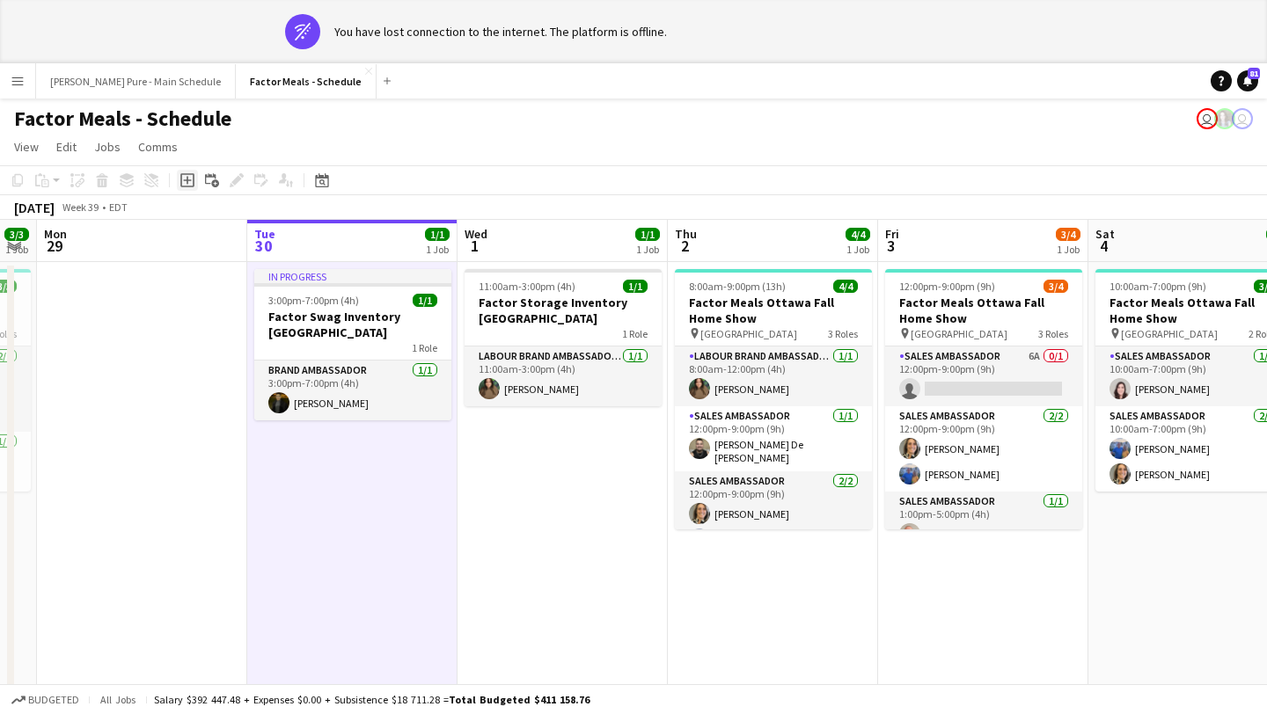
click at [177, 179] on div "Add job" at bounding box center [187, 180] width 21 height 21
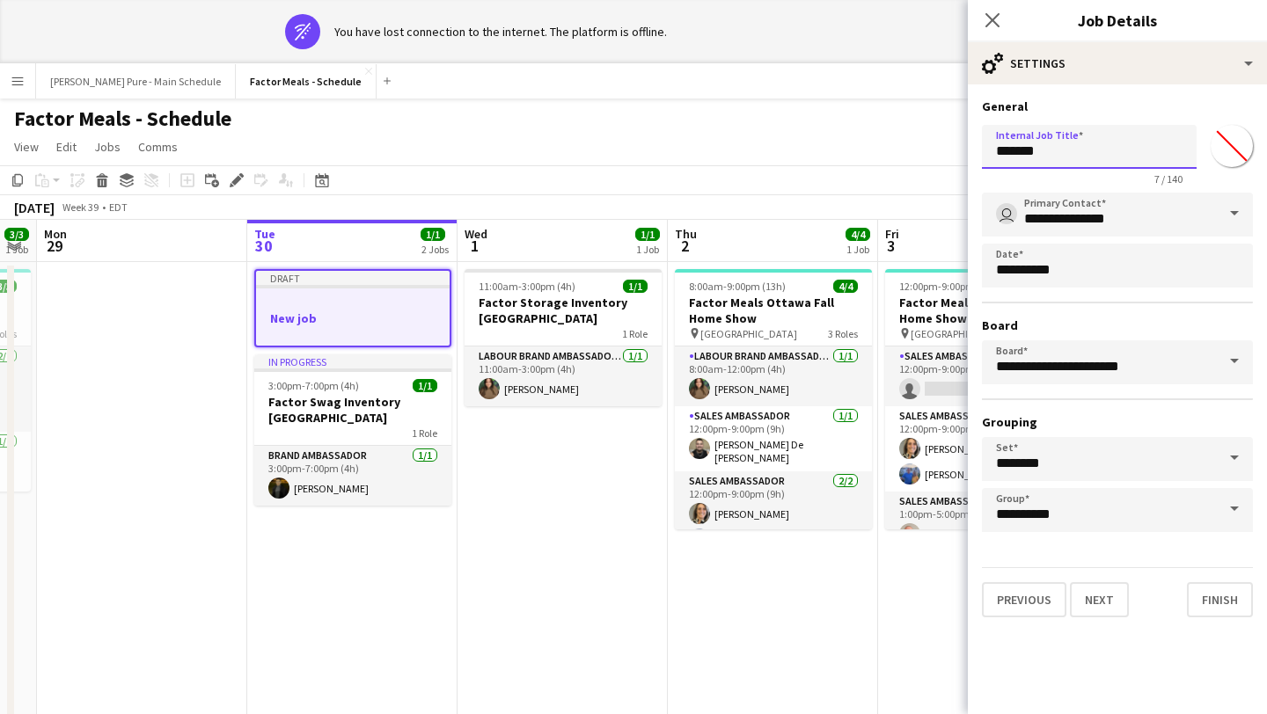
drag, startPoint x: 1074, startPoint y: 157, endPoint x: 792, endPoint y: 157, distance: 282.4
click at [792, 157] on body "wifi-off You have lost connection to the internet. The platform is offline. Men…" at bounding box center [633, 389] width 1267 height 778
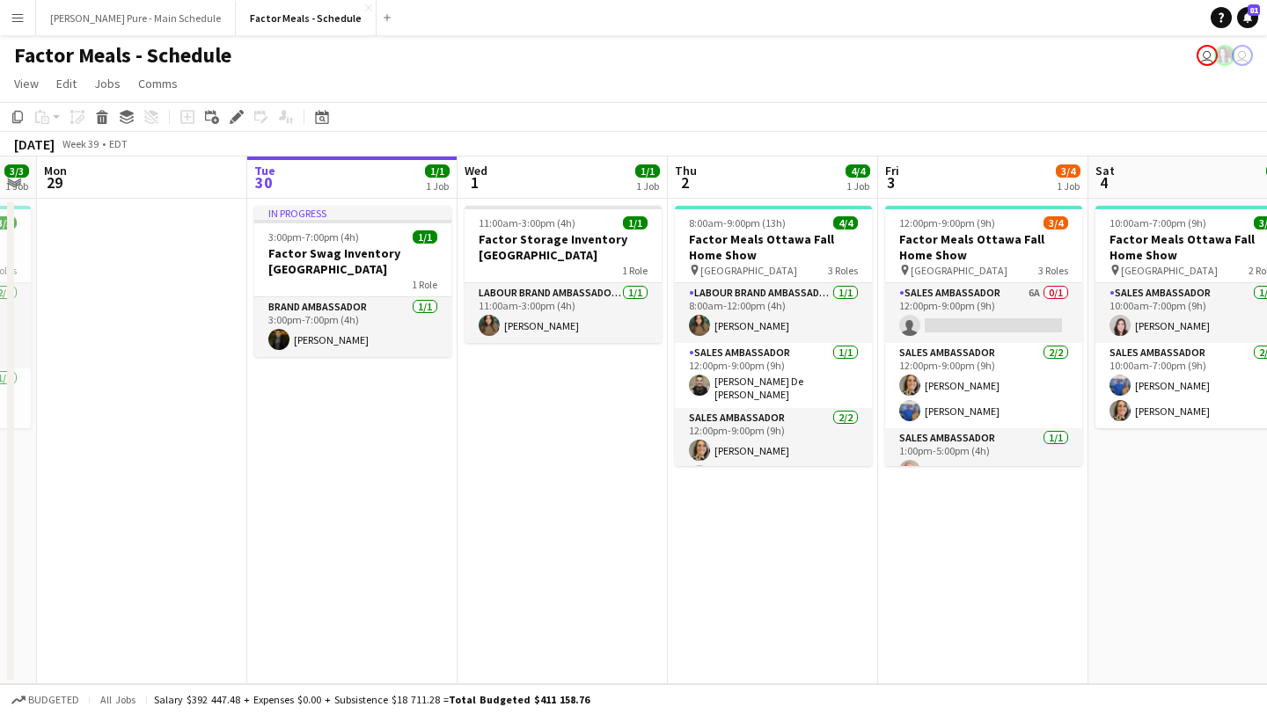
click at [352, 403] on app-date-cell "In progress 3:00pm-7:00pm (4h) 1/1 Factor Swag Inventory Toronto 1 Role Brand A…" at bounding box center [352, 442] width 210 height 486
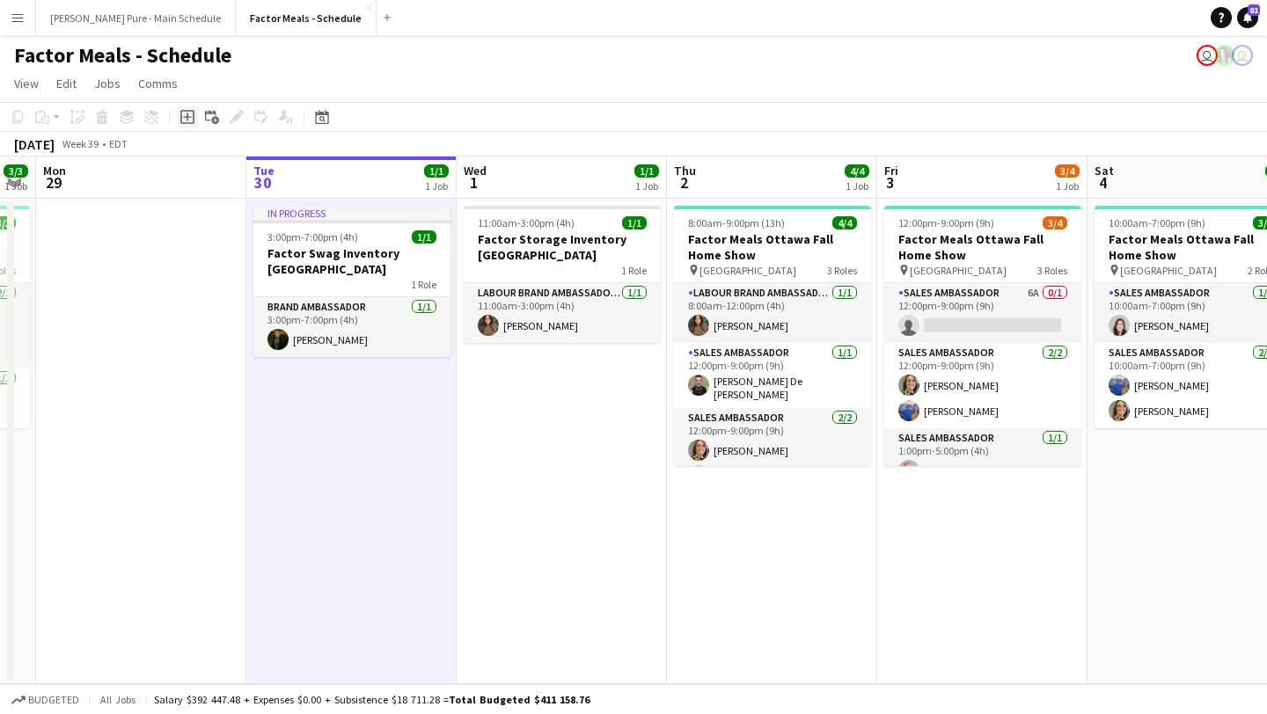
click at [184, 117] on icon at bounding box center [187, 117] width 8 height 8
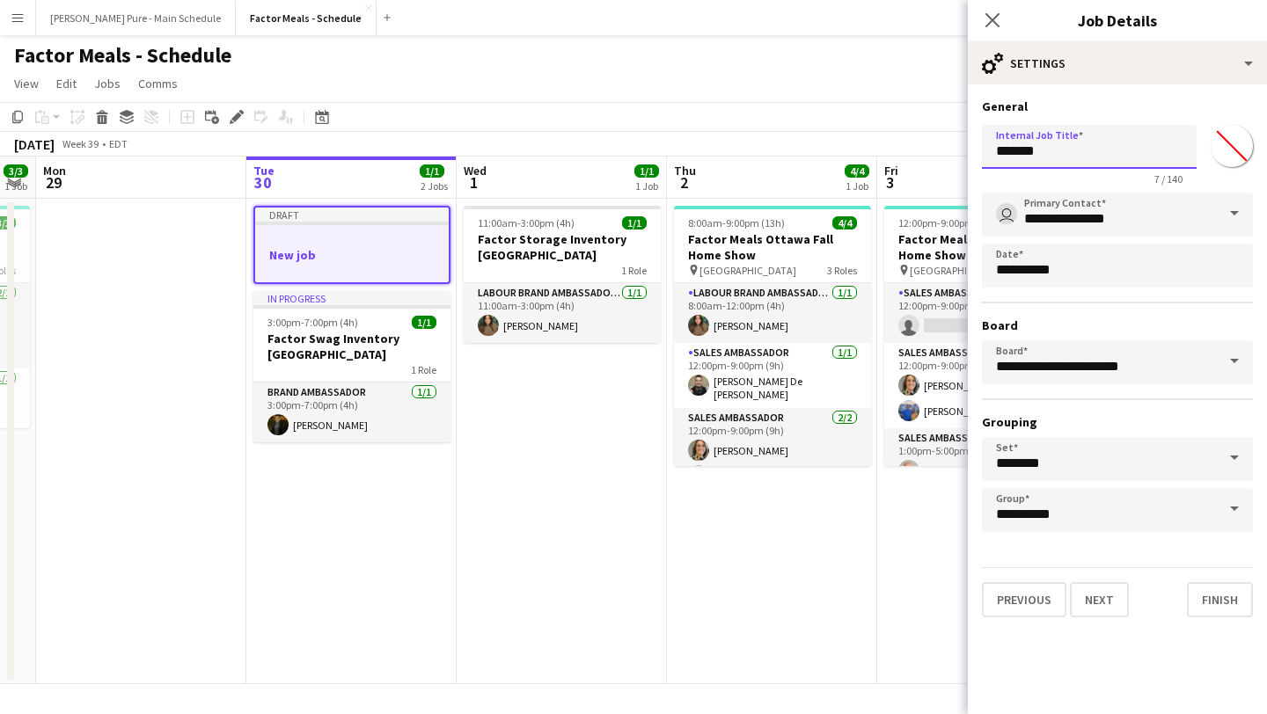
drag, startPoint x: 1058, startPoint y: 156, endPoint x: 937, endPoint y: 156, distance: 121.4
click at [937, 156] on body "Menu Boards Boards Boards All jobs Status Workforce Workforce My Workforce Recr…" at bounding box center [633, 357] width 1267 height 714
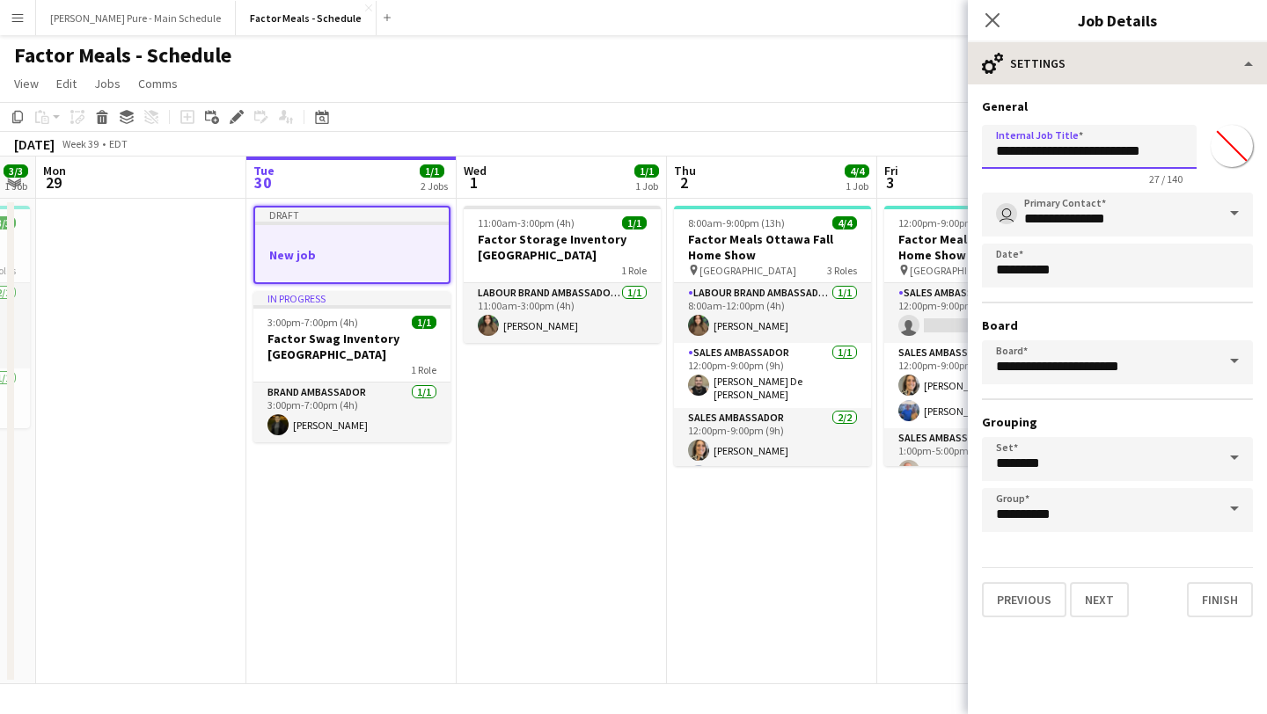
type input "**********"
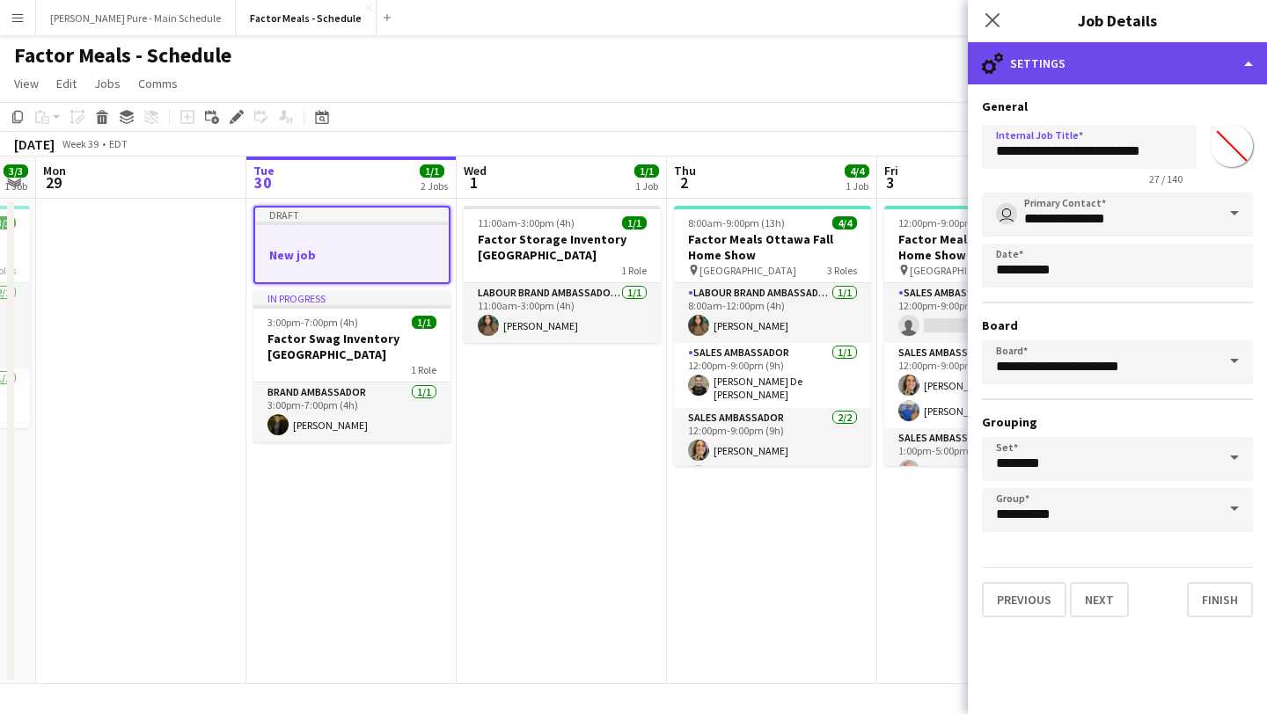
click at [1244, 65] on div "cog-double-3 Settings" at bounding box center [1117, 63] width 299 height 42
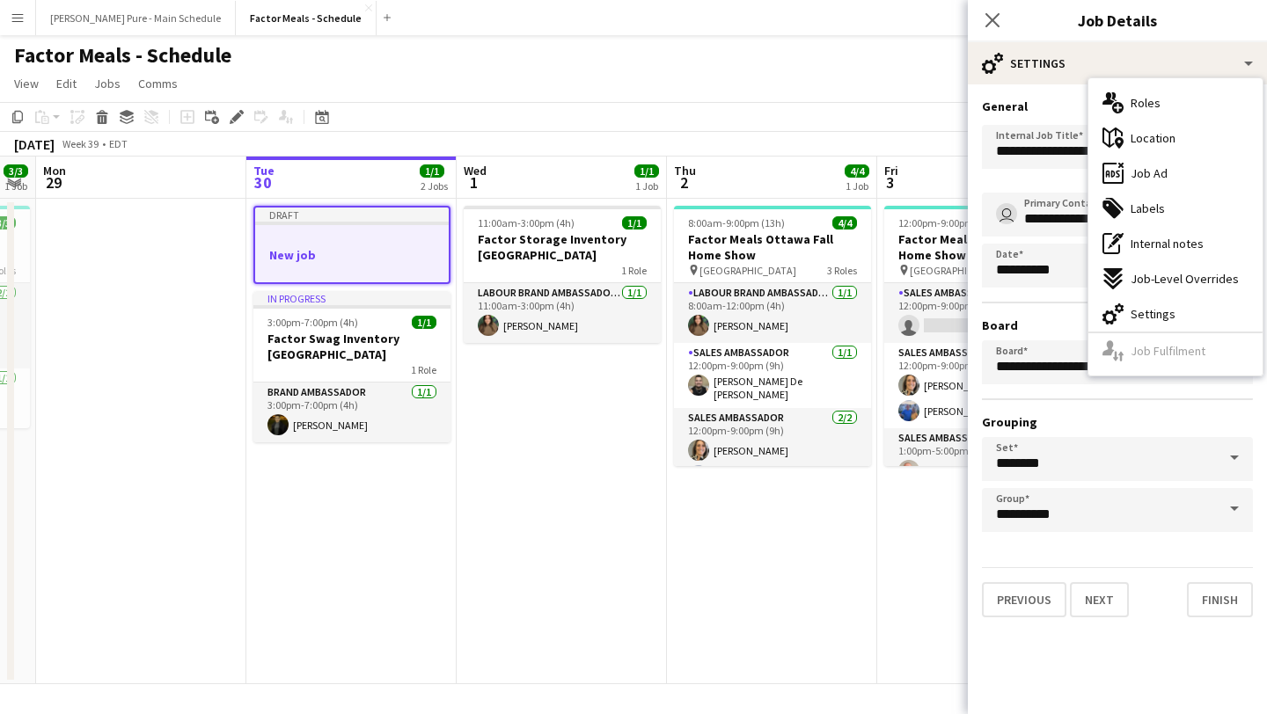
click at [1189, 116] on div "multiple-users-add Roles" at bounding box center [1175, 102] width 174 height 35
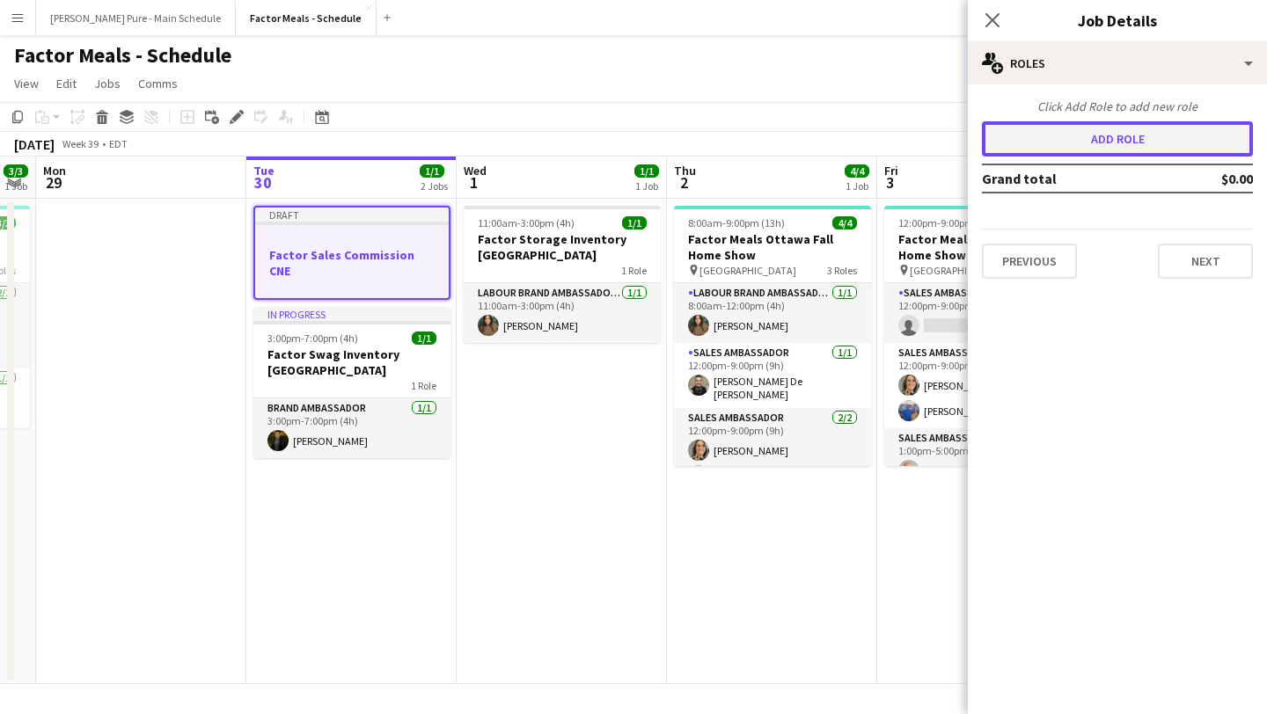
click at [1104, 150] on button "Add role" at bounding box center [1117, 138] width 271 height 35
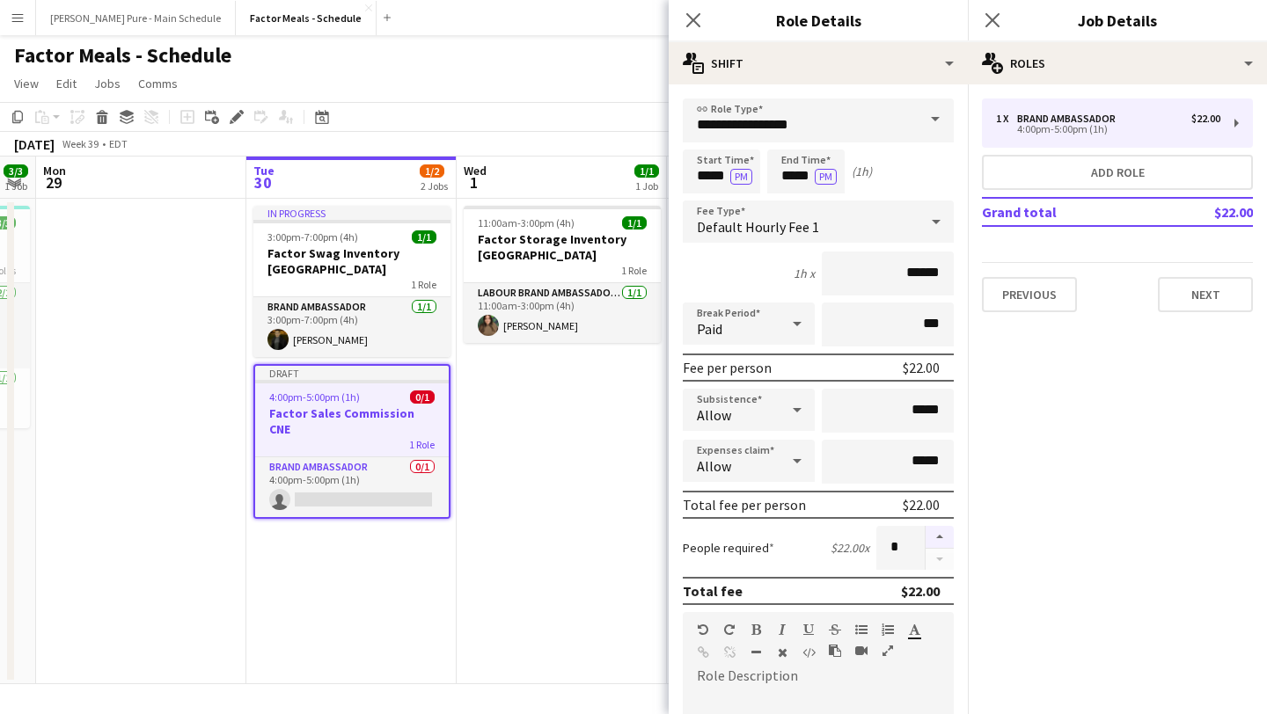
click at [946, 530] on button "button" at bounding box center [939, 537] width 28 height 23
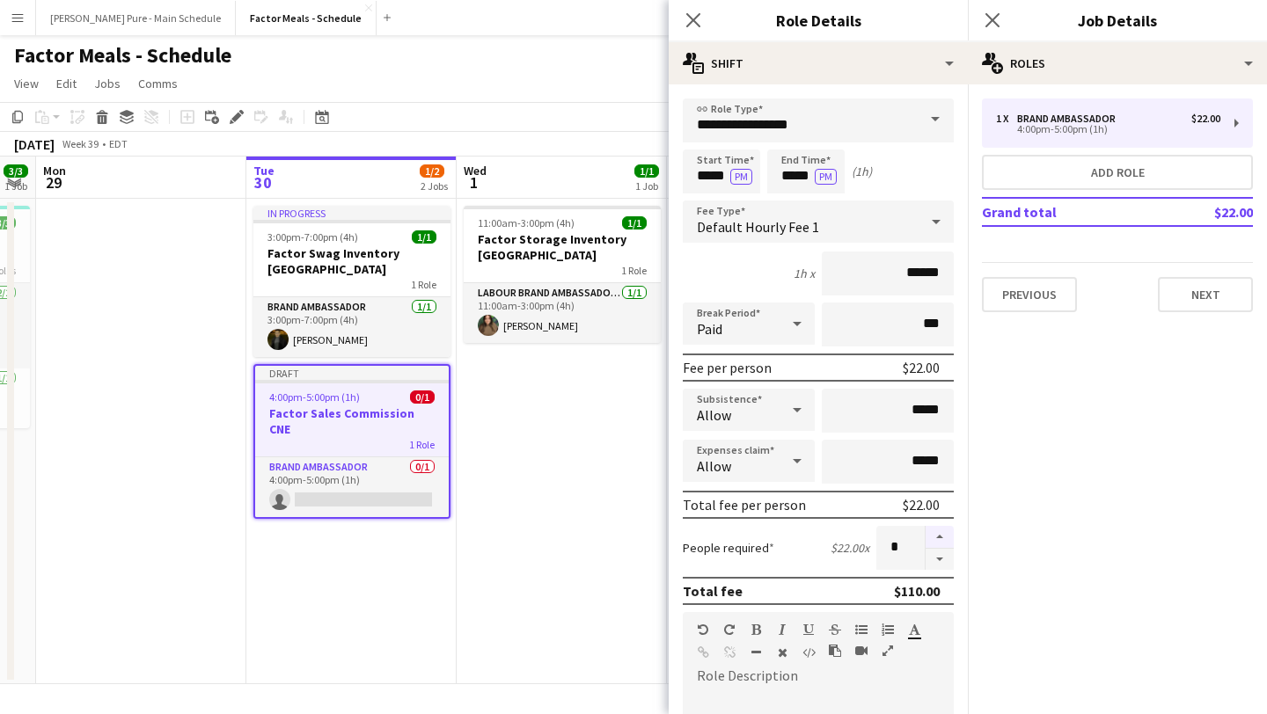
type input "*"
click at [713, 164] on input "*****" at bounding box center [721, 172] width 77 height 44
click at [713, 194] on div at bounding box center [703, 203] width 35 height 18
type input "*****"
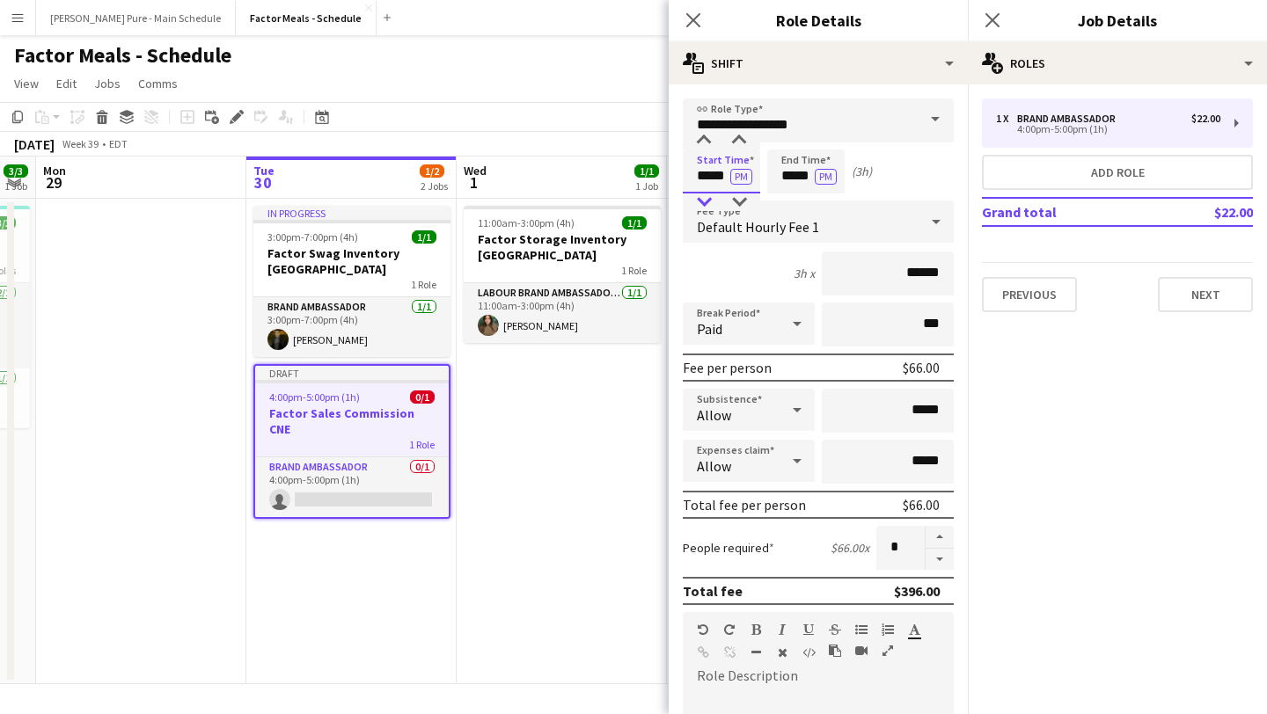
click at [713, 194] on div at bounding box center [703, 203] width 35 height 18
click at [800, 166] on input "*****" at bounding box center [805, 172] width 77 height 44
click at [793, 188] on input "*****" at bounding box center [805, 172] width 77 height 44
click at [790, 201] on div at bounding box center [788, 203] width 35 height 18
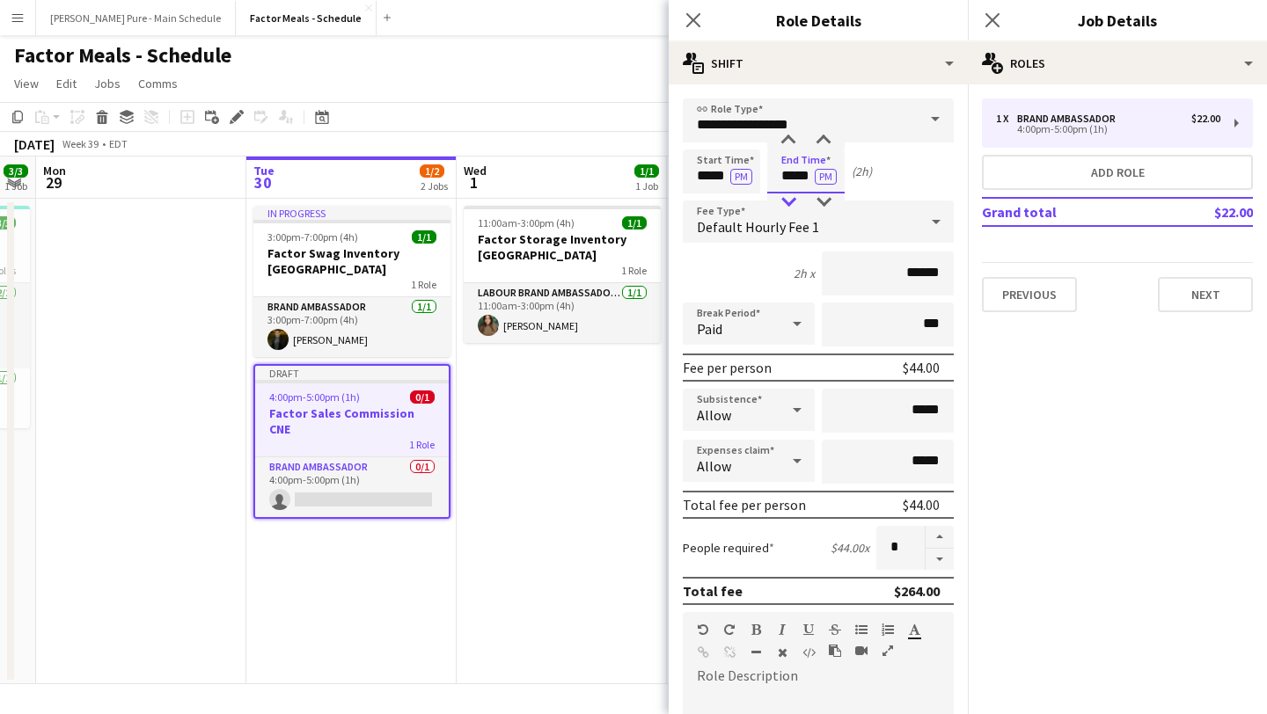
type input "*****"
click at [790, 201] on div at bounding box center [788, 203] width 35 height 18
click at [737, 176] on button "PM" at bounding box center [741, 177] width 22 height 16
click at [829, 176] on button "PM" at bounding box center [826, 177] width 22 height 16
click at [837, 218] on div "Default Hourly Fee 1" at bounding box center [801, 222] width 236 height 42
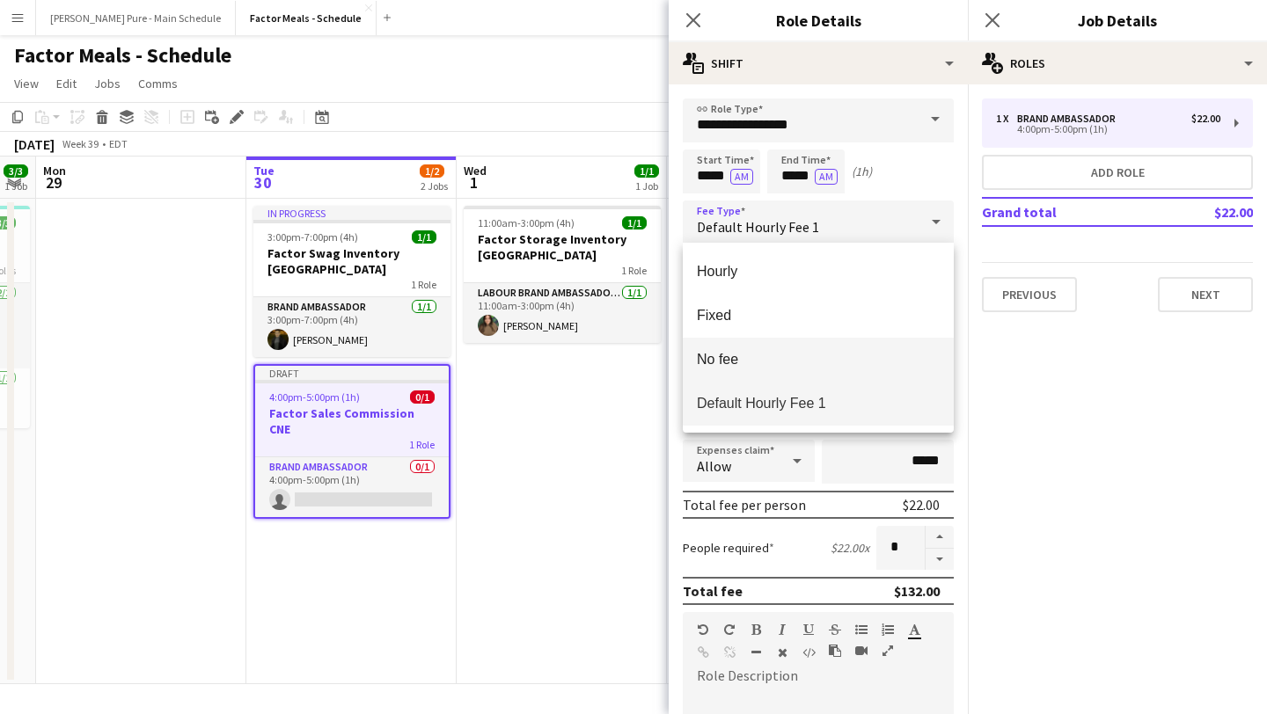
click at [786, 369] on mat-option "No fee" at bounding box center [818, 360] width 271 height 44
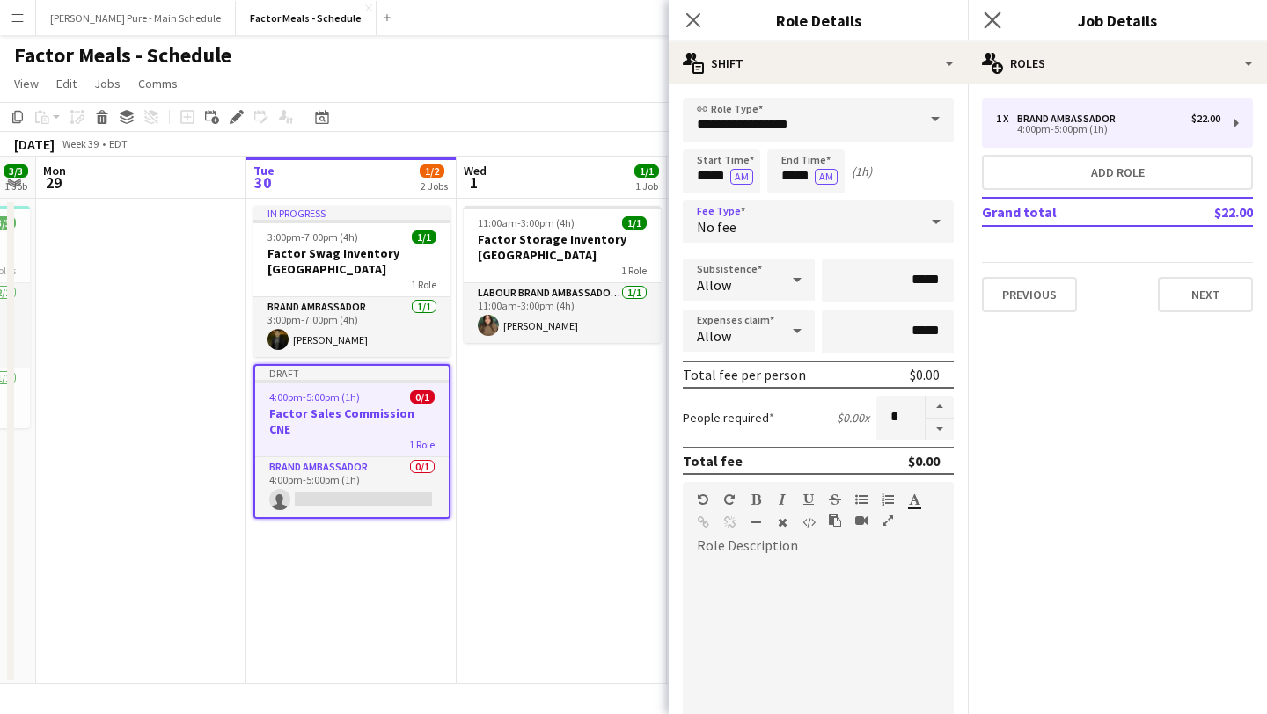
click at [989, 11] on icon "Close pop-in" at bounding box center [991, 19] width 17 height 17
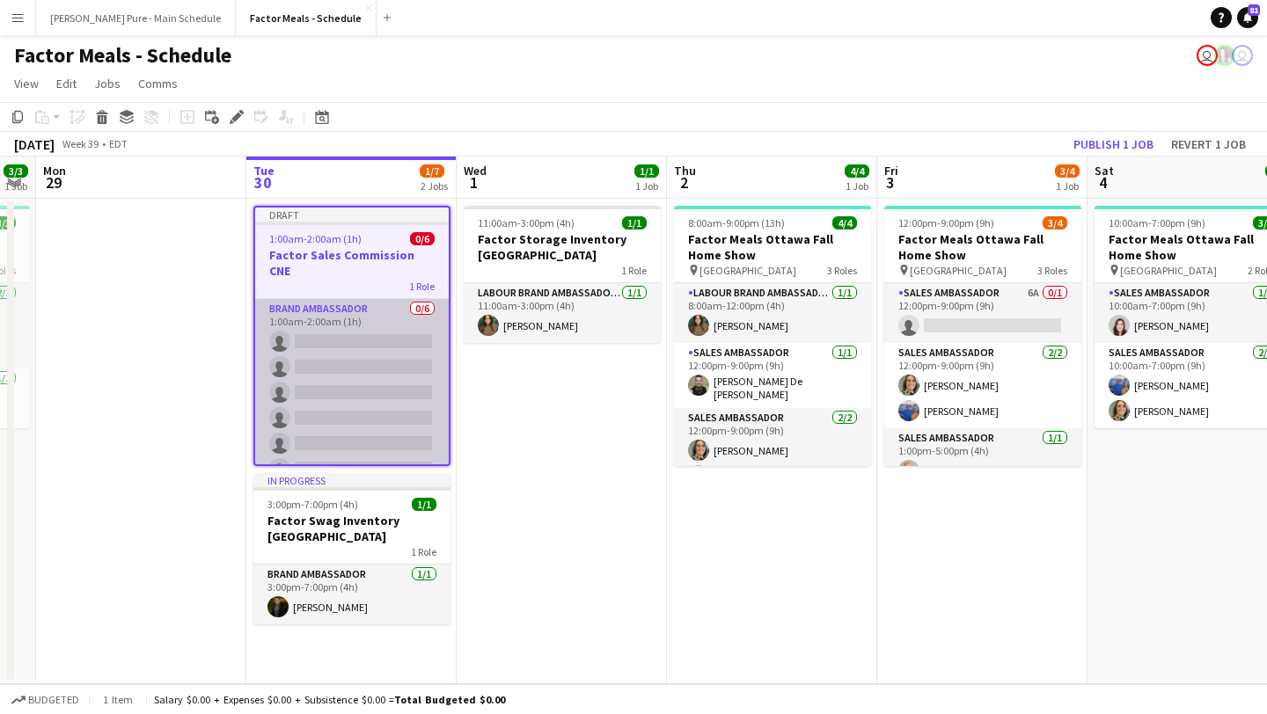
click at [383, 379] on app-card-role "Brand Ambassador 0/6 1:00am-2:00am (1h) single-neutral-actions single-neutral-a…" at bounding box center [352, 392] width 194 height 187
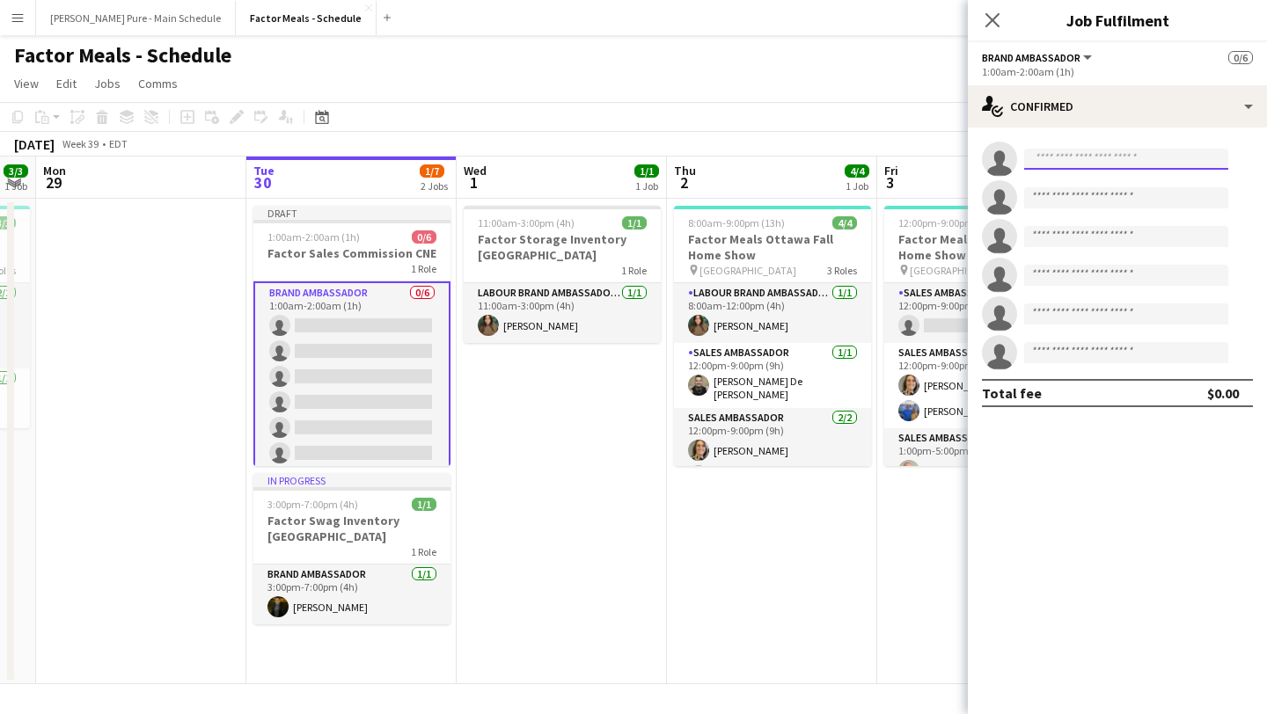
click at [1125, 163] on input at bounding box center [1126, 159] width 204 height 21
type input "******"
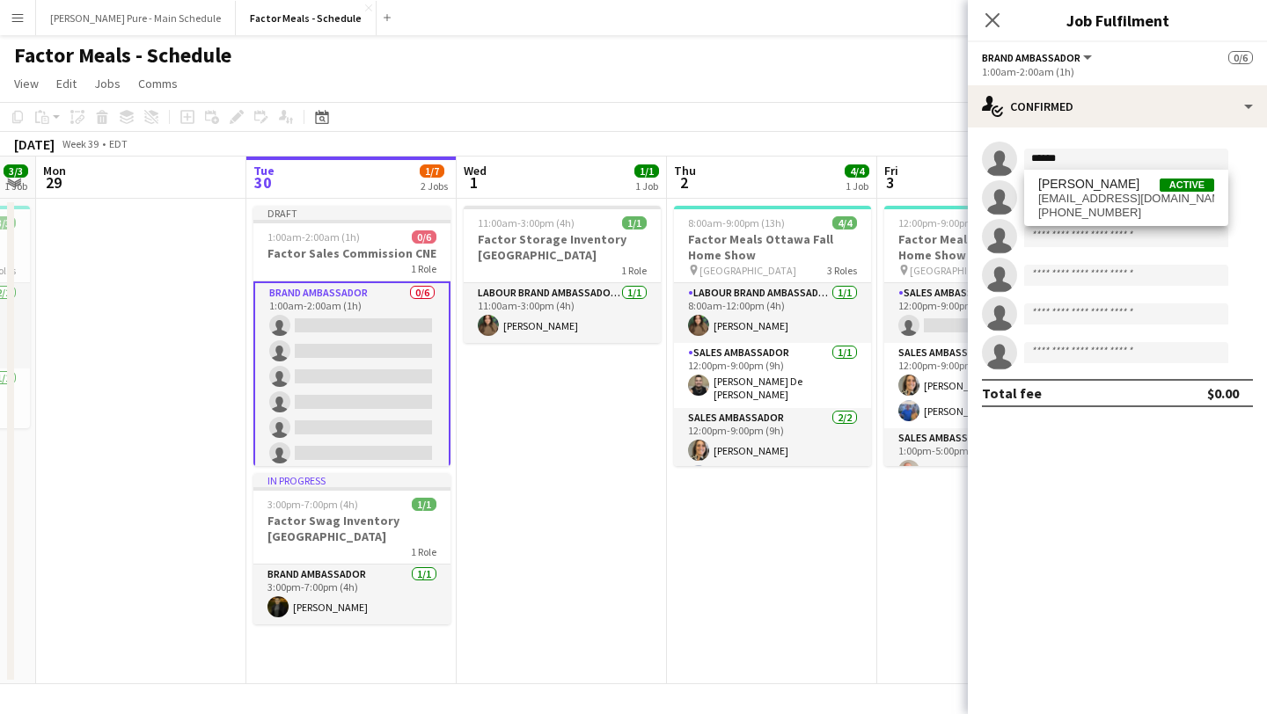
click at [1110, 174] on div "Faisal Khawaja Active faisalkhawaja07@gmail.com +16479949154" at bounding box center [1126, 198] width 204 height 56
click at [1111, 195] on span "faisalkhawaja07@gmail.com" at bounding box center [1126, 199] width 176 height 14
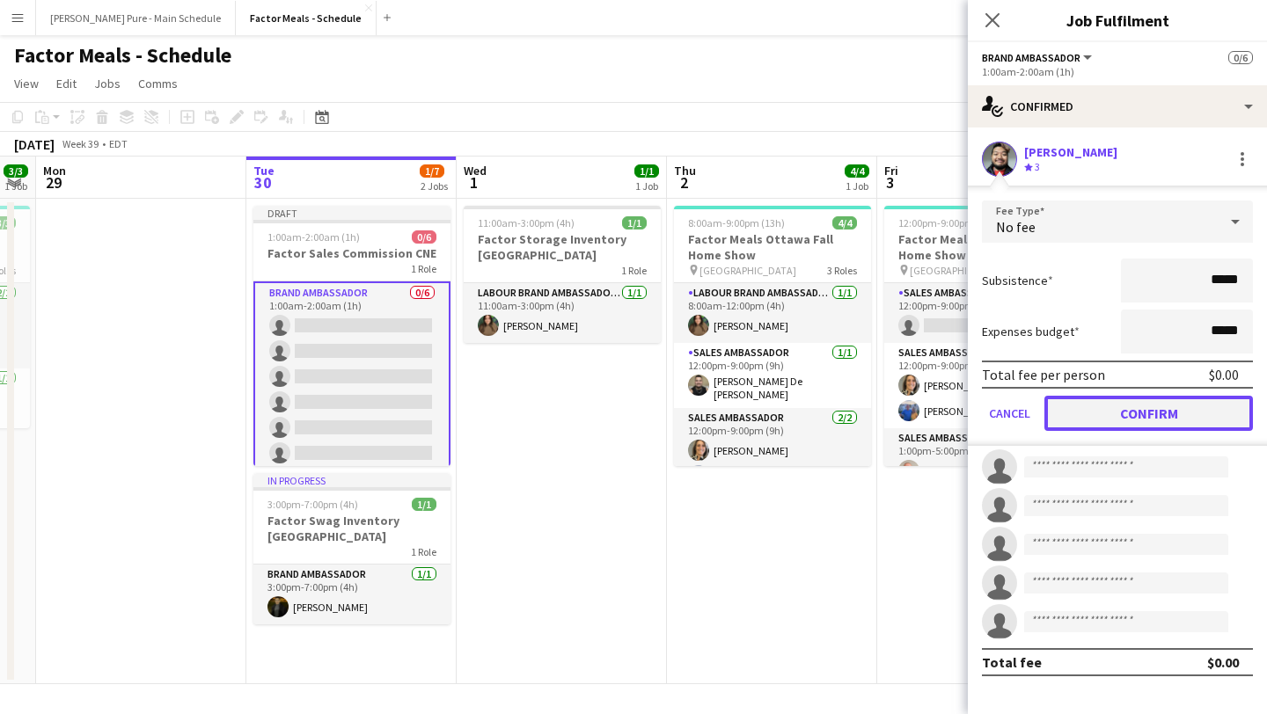
click at [1164, 420] on button "Confirm" at bounding box center [1148, 413] width 208 height 35
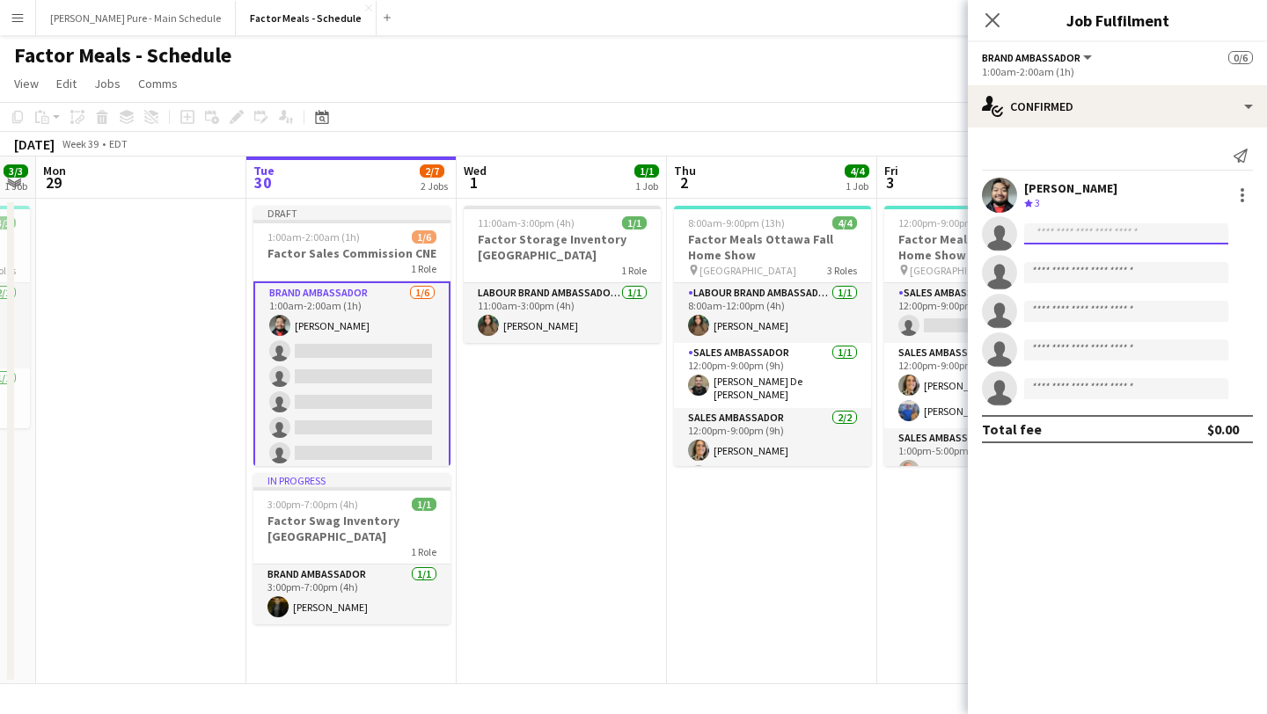
click at [1075, 223] on input at bounding box center [1126, 233] width 204 height 21
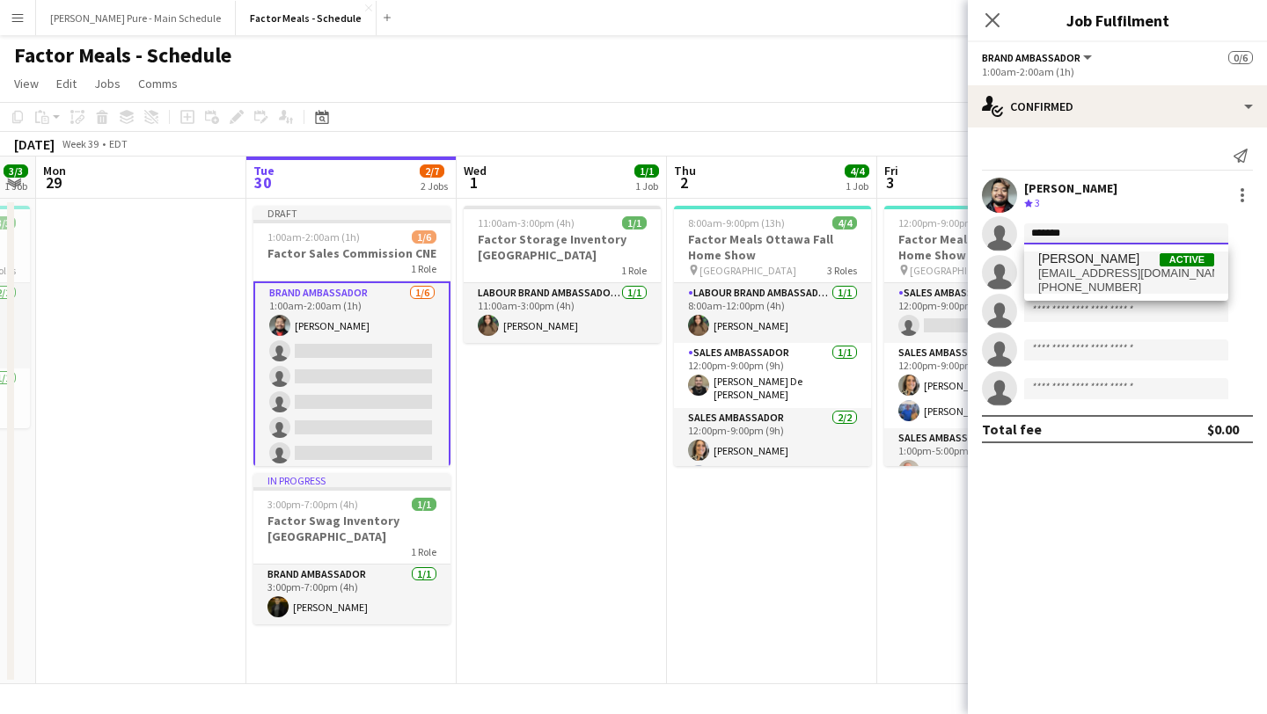
type input "*******"
click at [1082, 263] on span "[PERSON_NAME]" at bounding box center [1088, 259] width 101 height 15
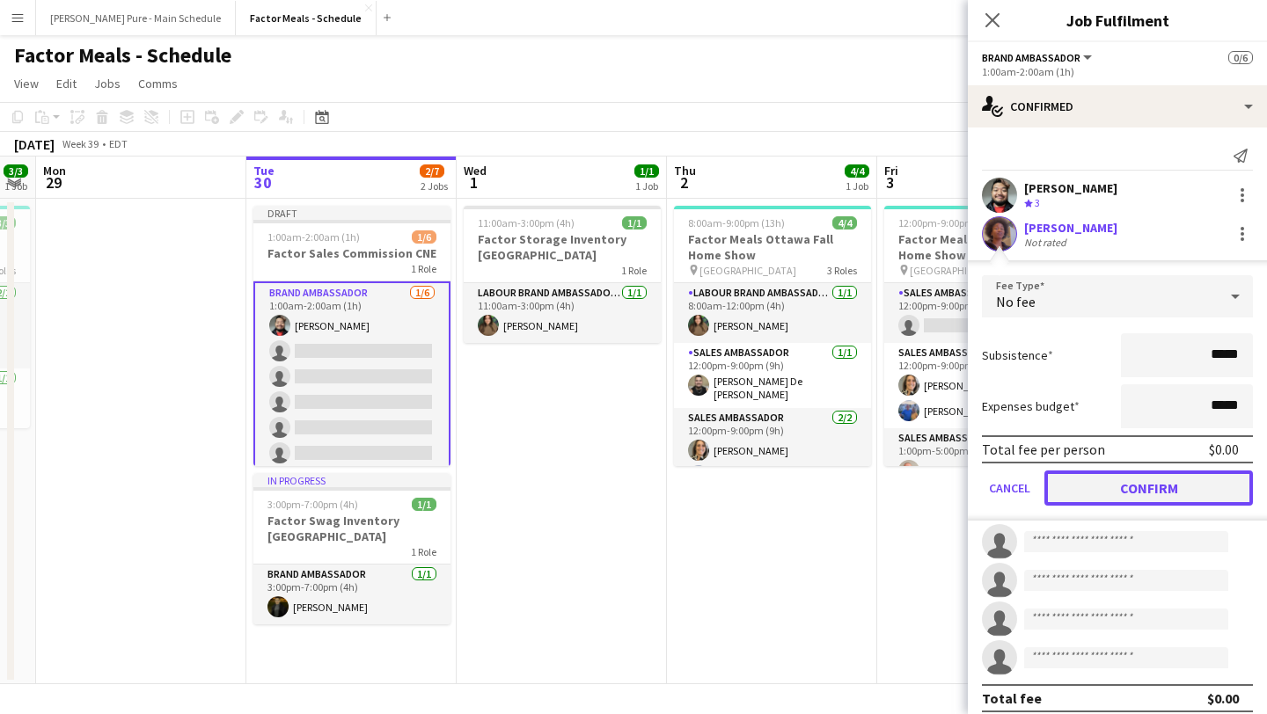
click at [1156, 483] on button "Confirm" at bounding box center [1148, 488] width 208 height 35
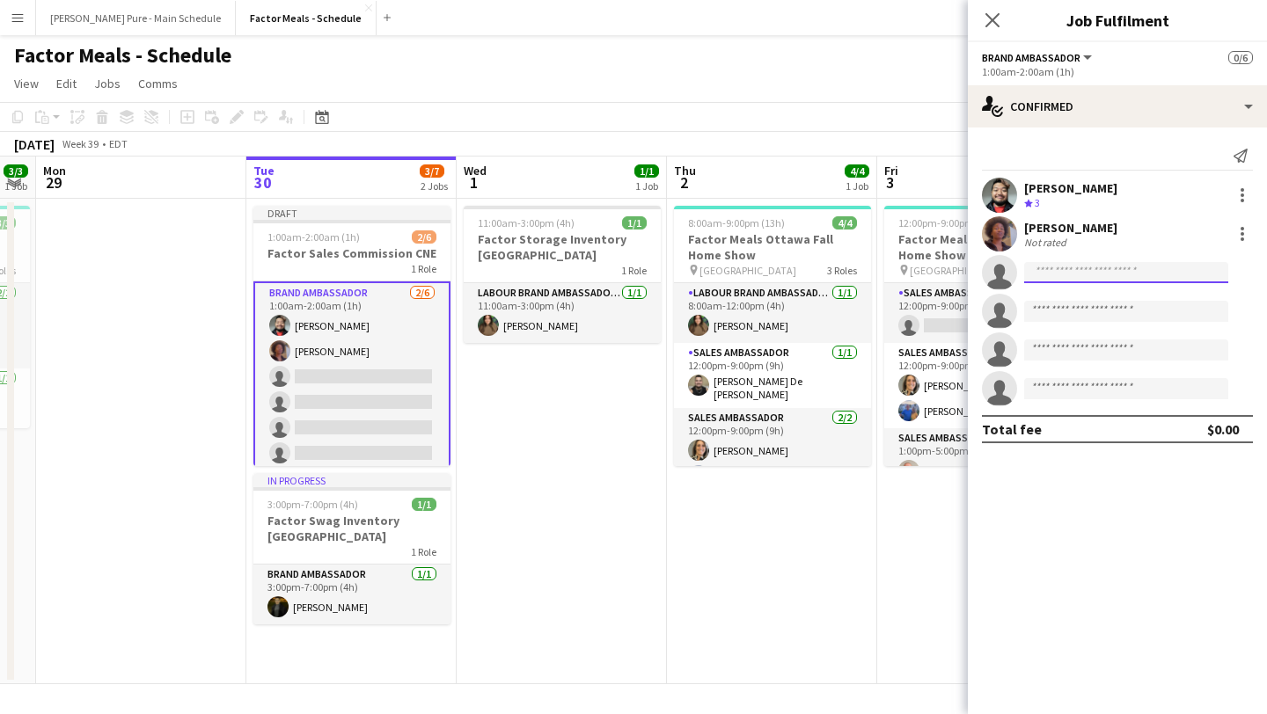
click at [1089, 272] on input at bounding box center [1126, 272] width 204 height 21
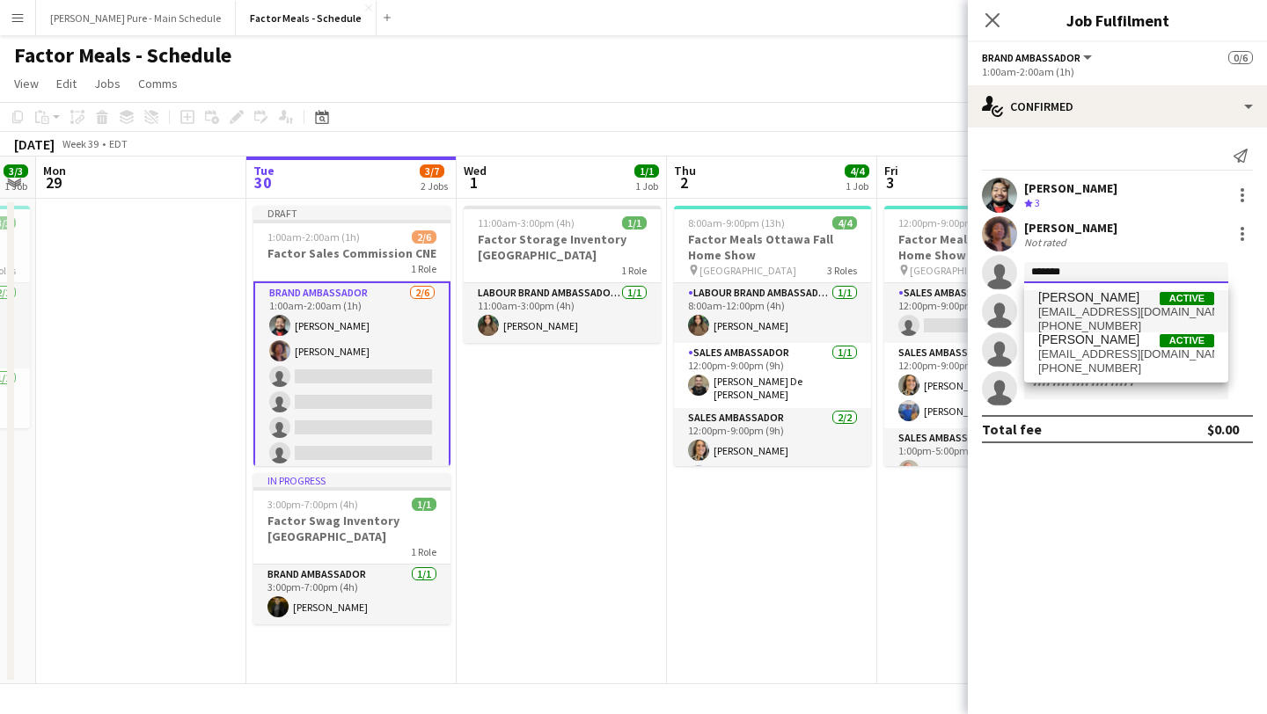
type input "*******"
click at [1124, 302] on span "[PERSON_NAME]" at bounding box center [1088, 297] width 101 height 15
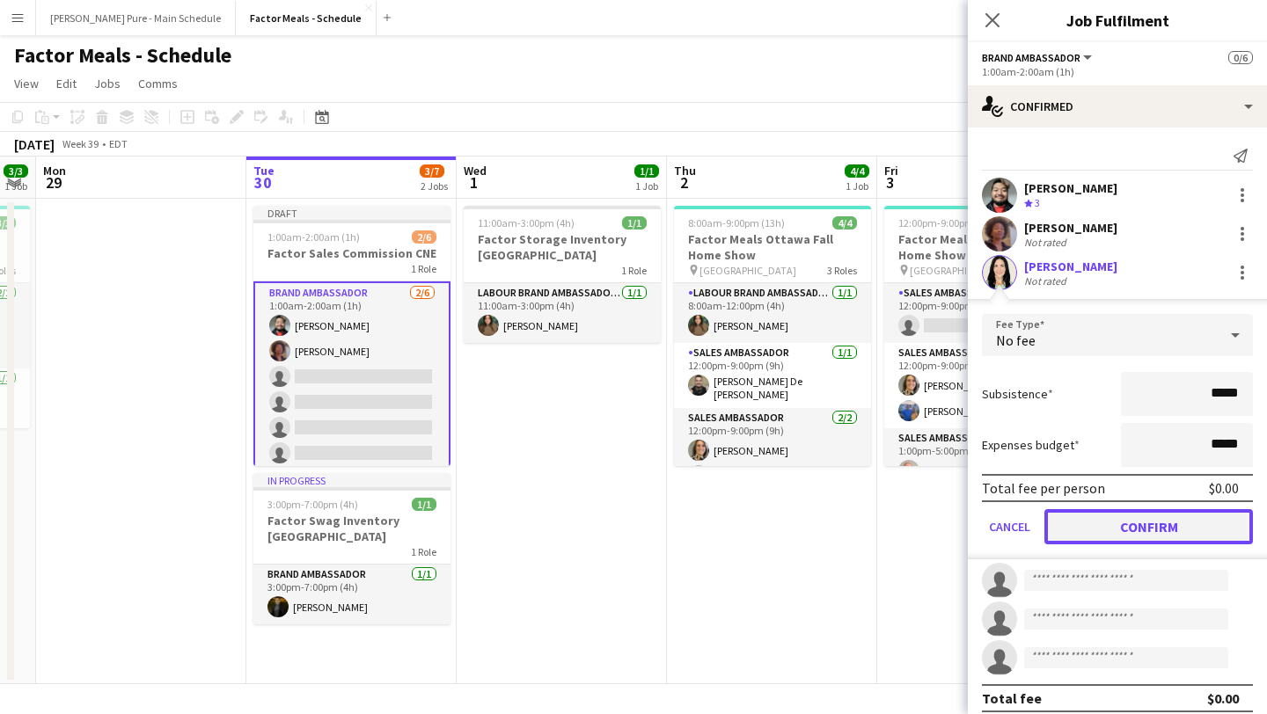
click at [1148, 529] on button "Confirm" at bounding box center [1148, 526] width 208 height 35
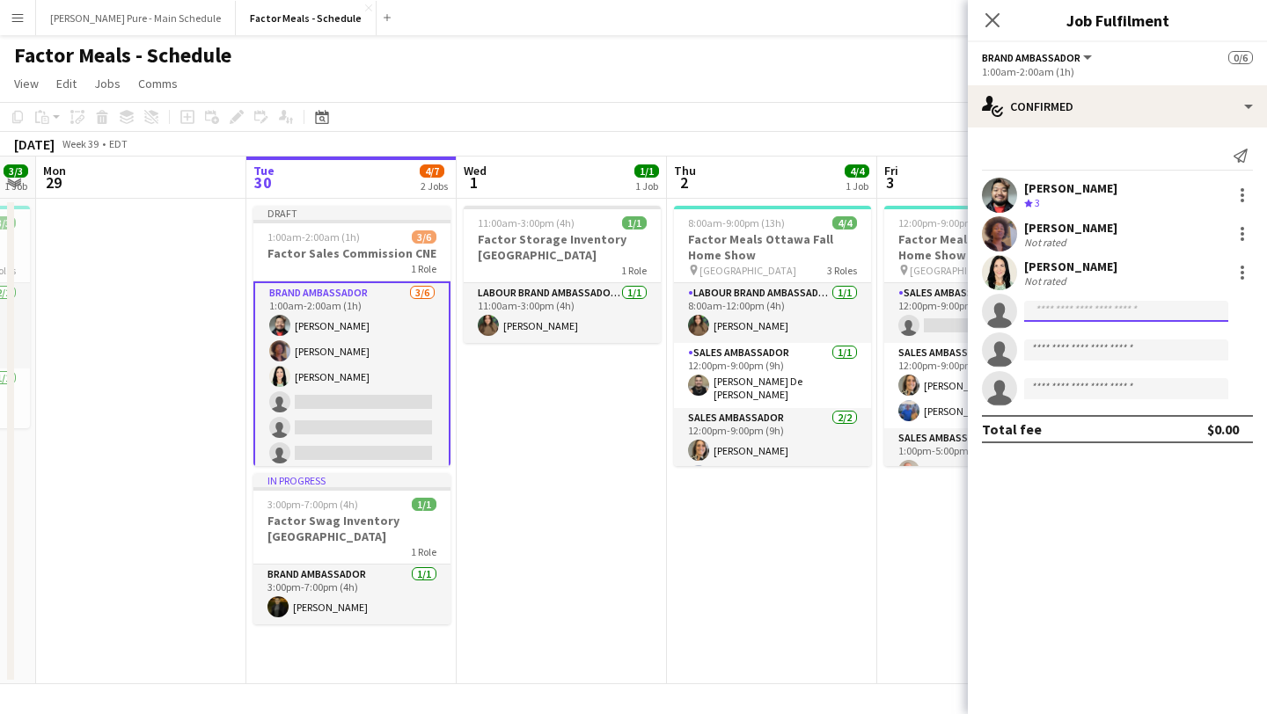
click at [1066, 312] on input at bounding box center [1126, 311] width 204 height 21
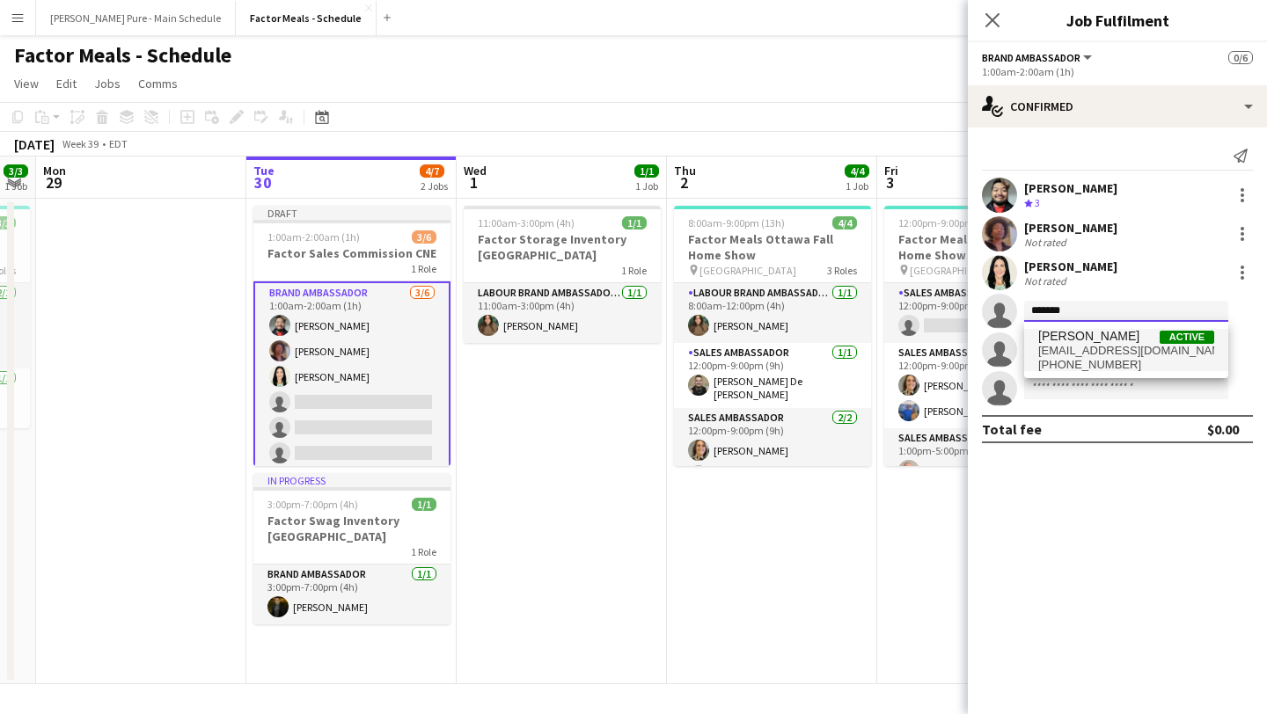
type input "*******"
click at [1088, 342] on span "[PERSON_NAME]" at bounding box center [1088, 336] width 101 height 15
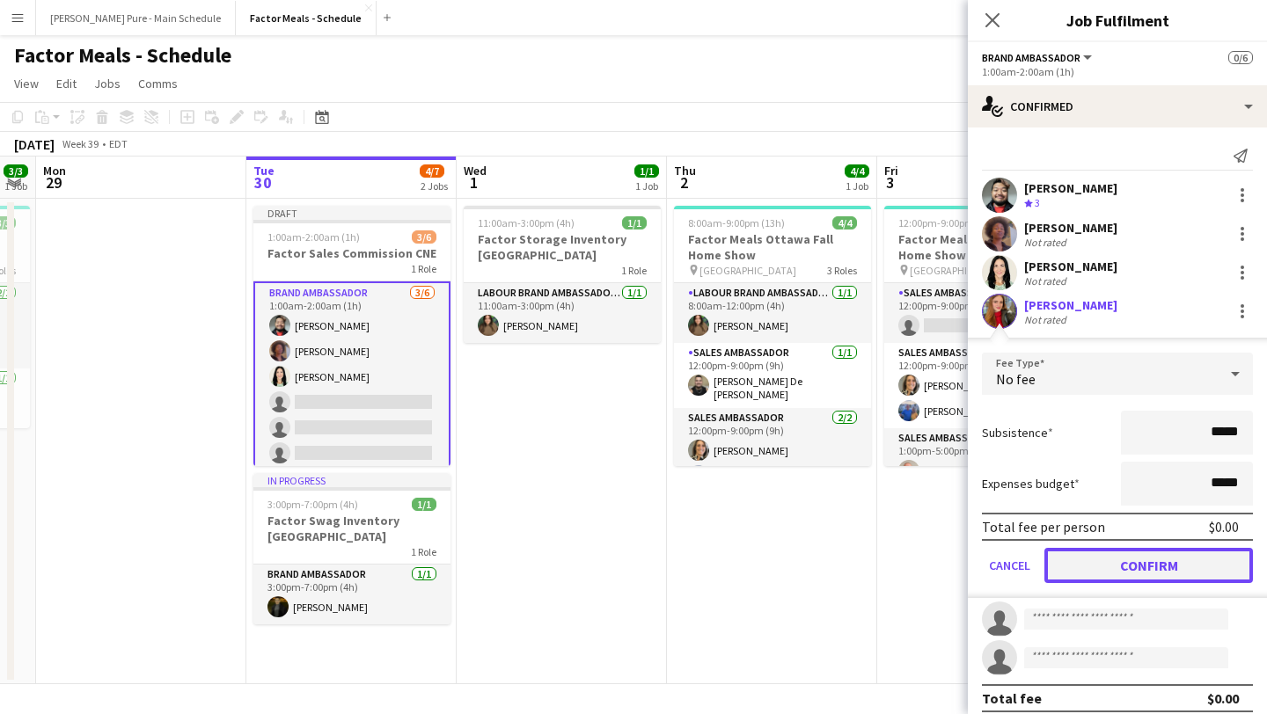
click at [1156, 562] on button "Confirm" at bounding box center [1148, 565] width 208 height 35
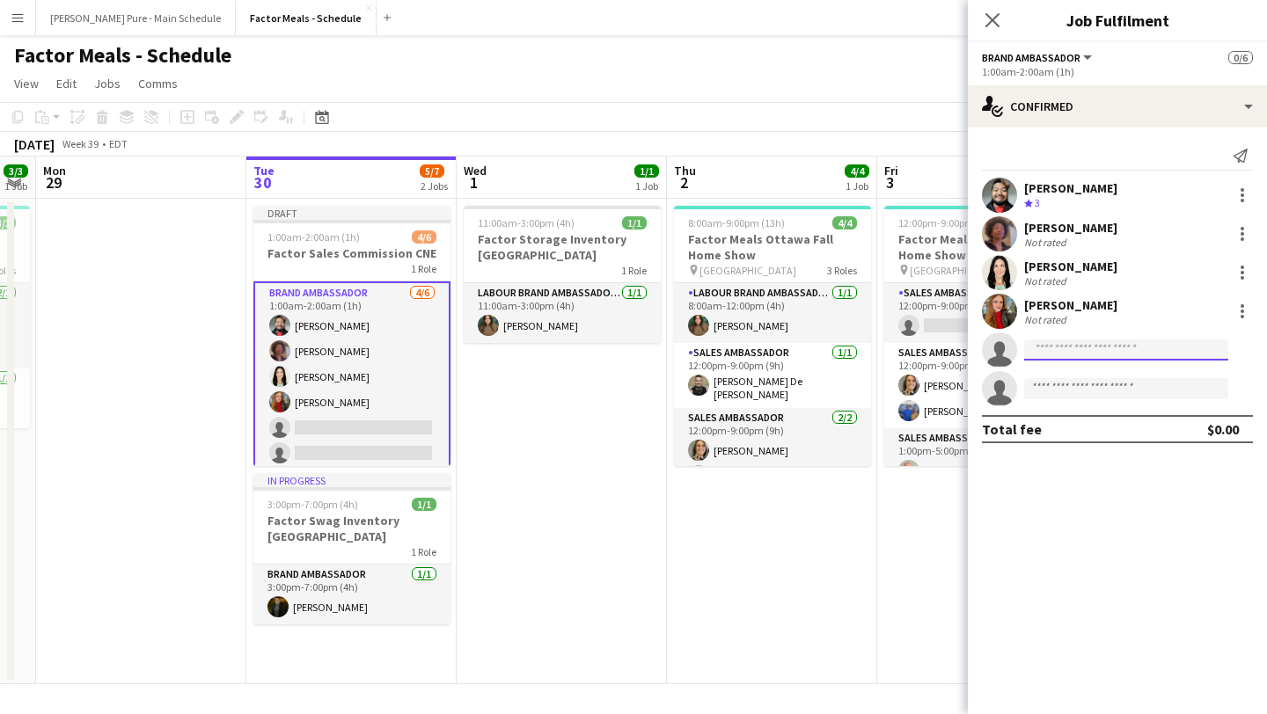
click at [1080, 345] on input at bounding box center [1126, 350] width 204 height 21
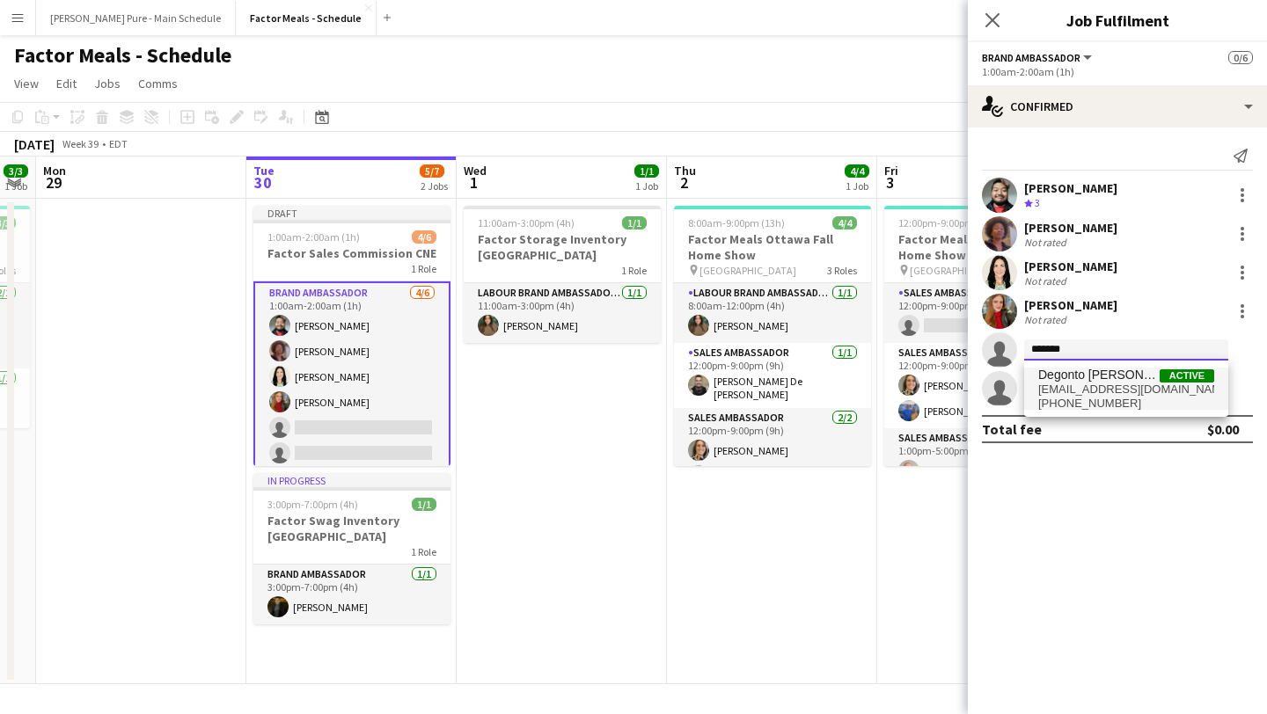
type input "*******"
click at [1072, 391] on span "degontomazumder@gmail.com" at bounding box center [1126, 390] width 176 height 14
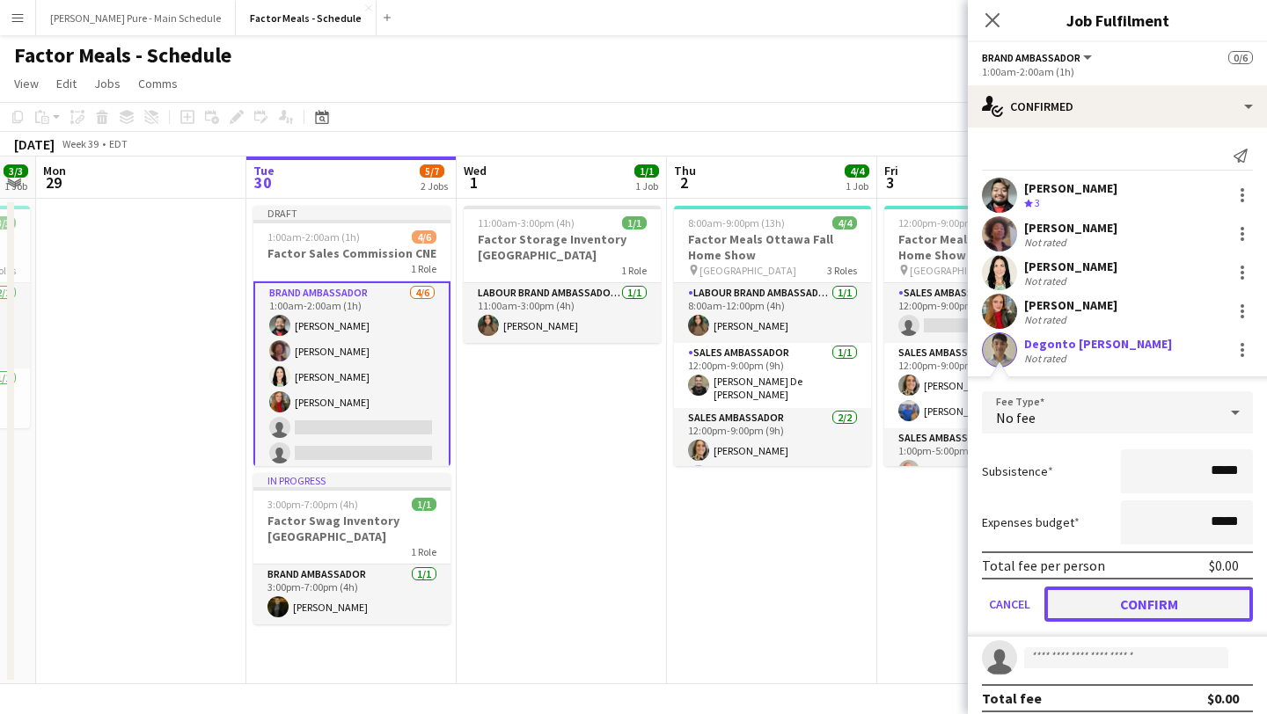
click at [1132, 599] on button "Confirm" at bounding box center [1148, 604] width 208 height 35
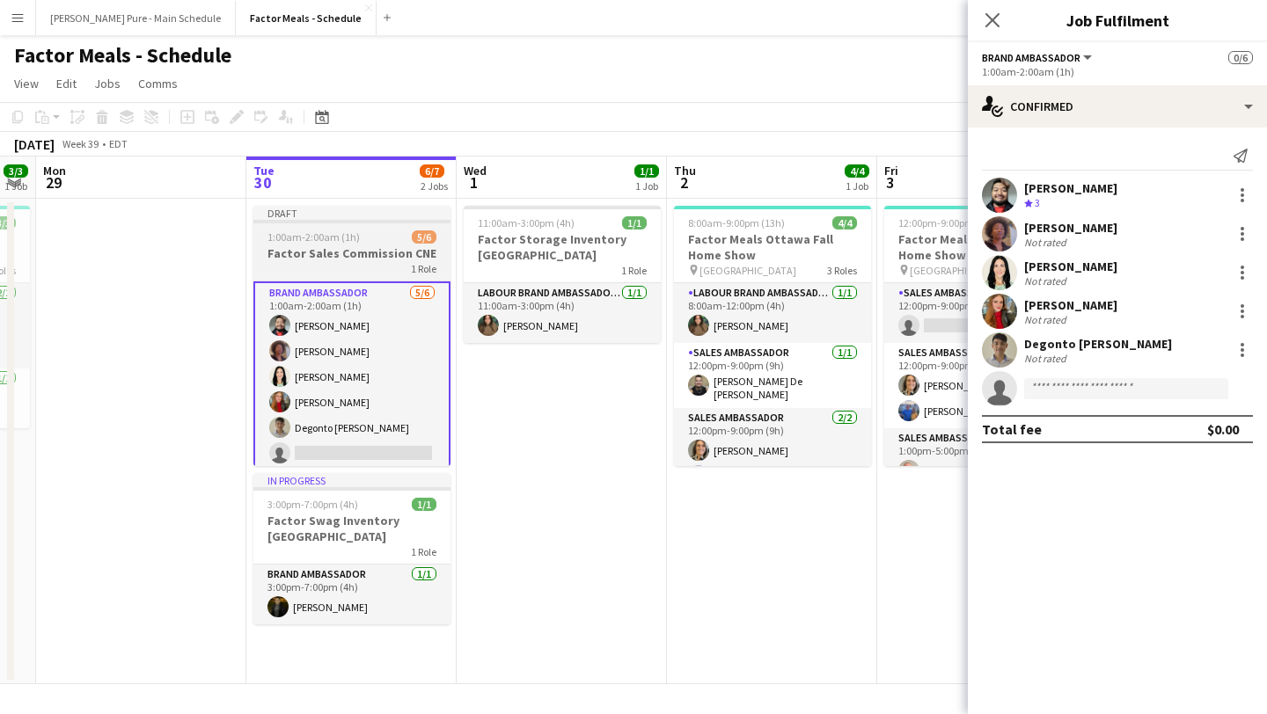
click at [361, 217] on div "Draft" at bounding box center [351, 213] width 197 height 14
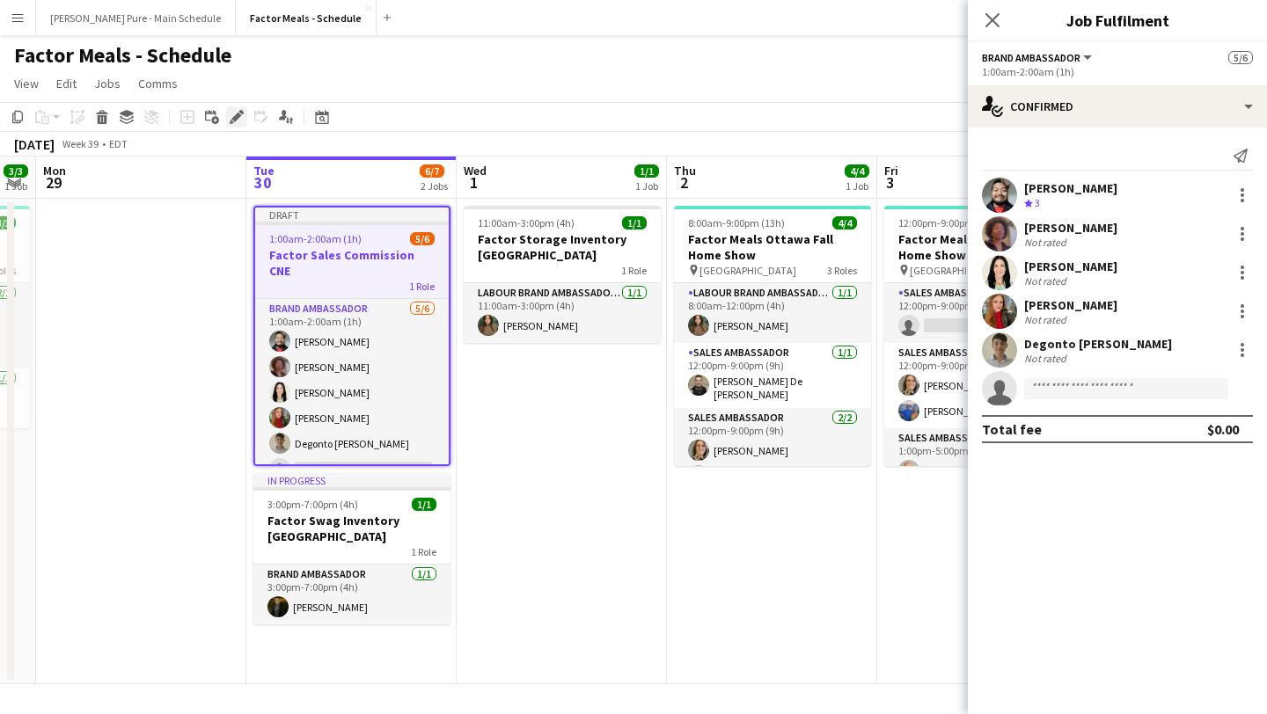
click at [237, 118] on icon at bounding box center [236, 118] width 10 height 10
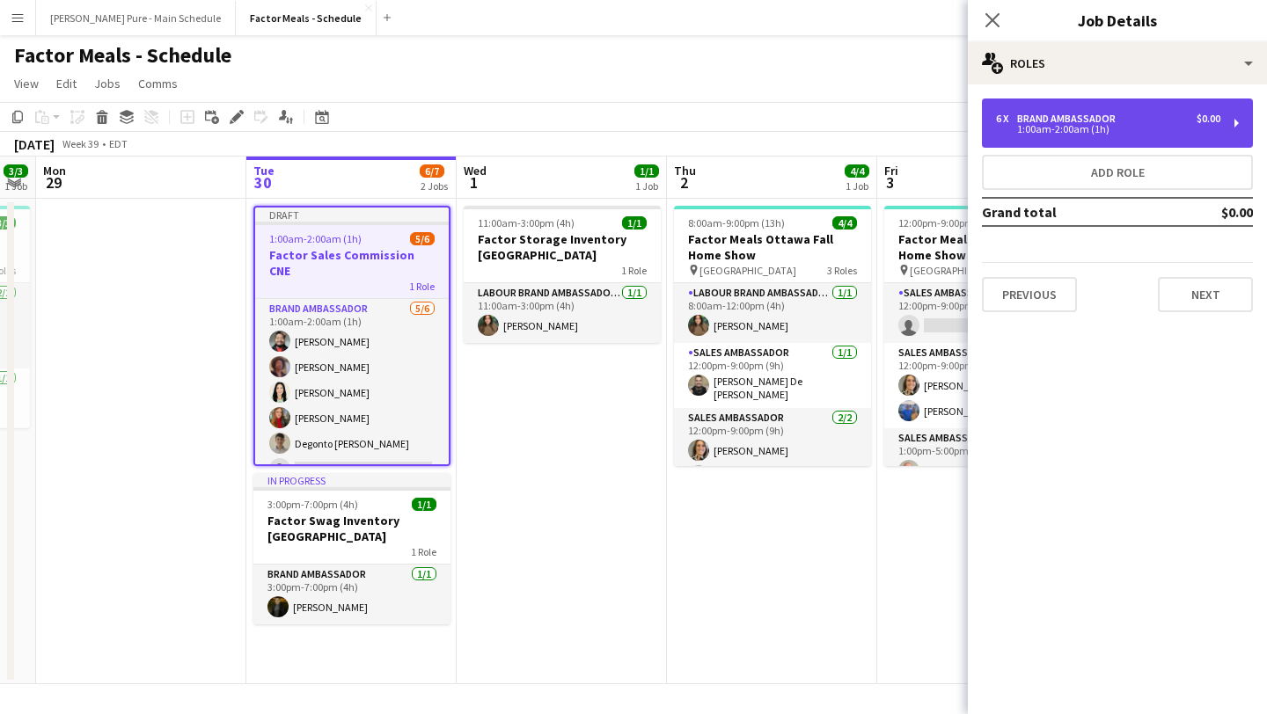
click at [1093, 125] on div "1:00am-2:00am (1h)" at bounding box center [1108, 129] width 224 height 9
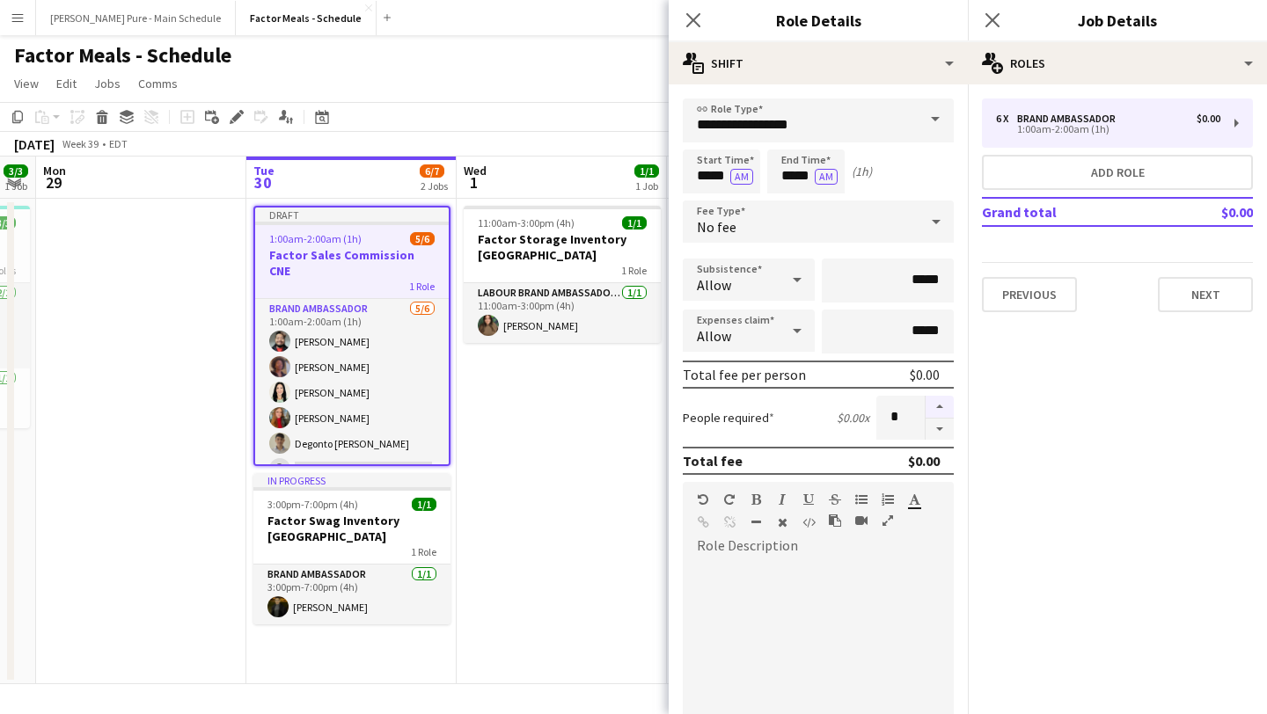
click at [937, 401] on button "button" at bounding box center [939, 407] width 28 height 23
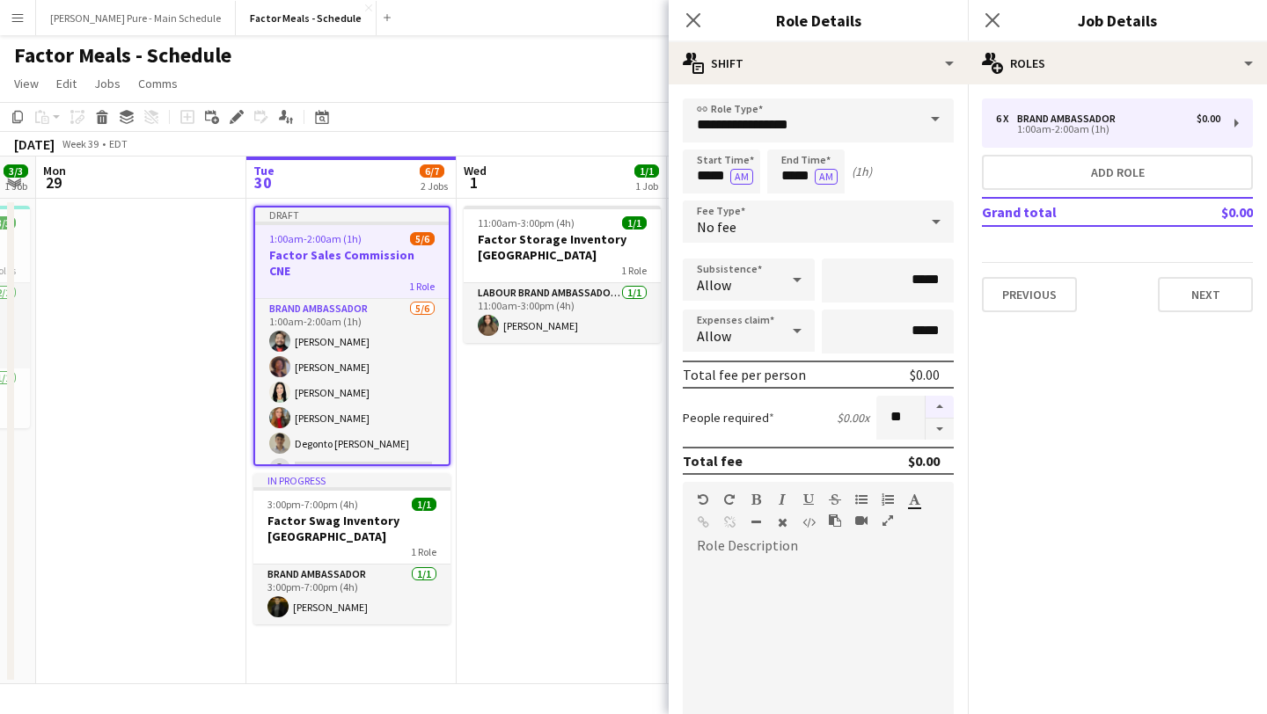
type input "**"
click at [991, 34] on div "Close pop-in" at bounding box center [992, 20] width 49 height 40
click at [994, 18] on icon at bounding box center [991, 19] width 17 height 17
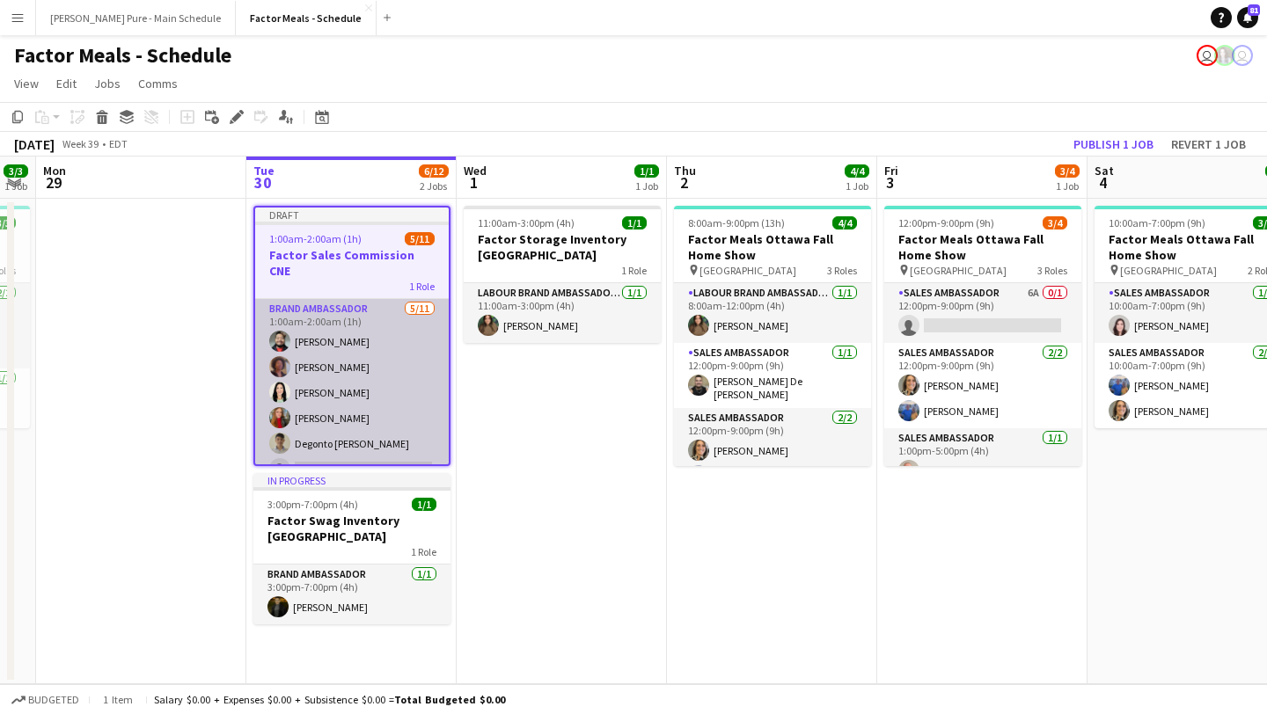
scroll to position [134, 0]
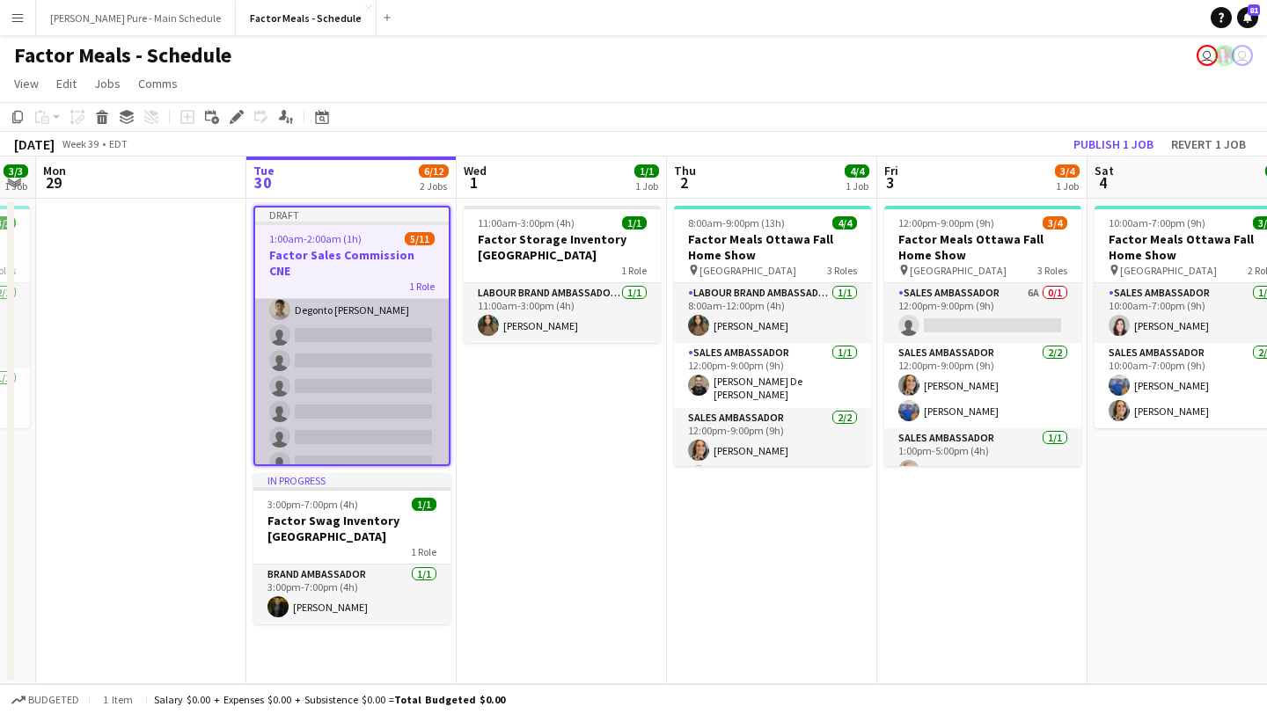
click at [359, 387] on app-card-role "Brand Ambassador 5/11 1:00am-2:00am (1h) Faisal Khawaja Destiny Kondell Kimberl…" at bounding box center [352, 322] width 194 height 315
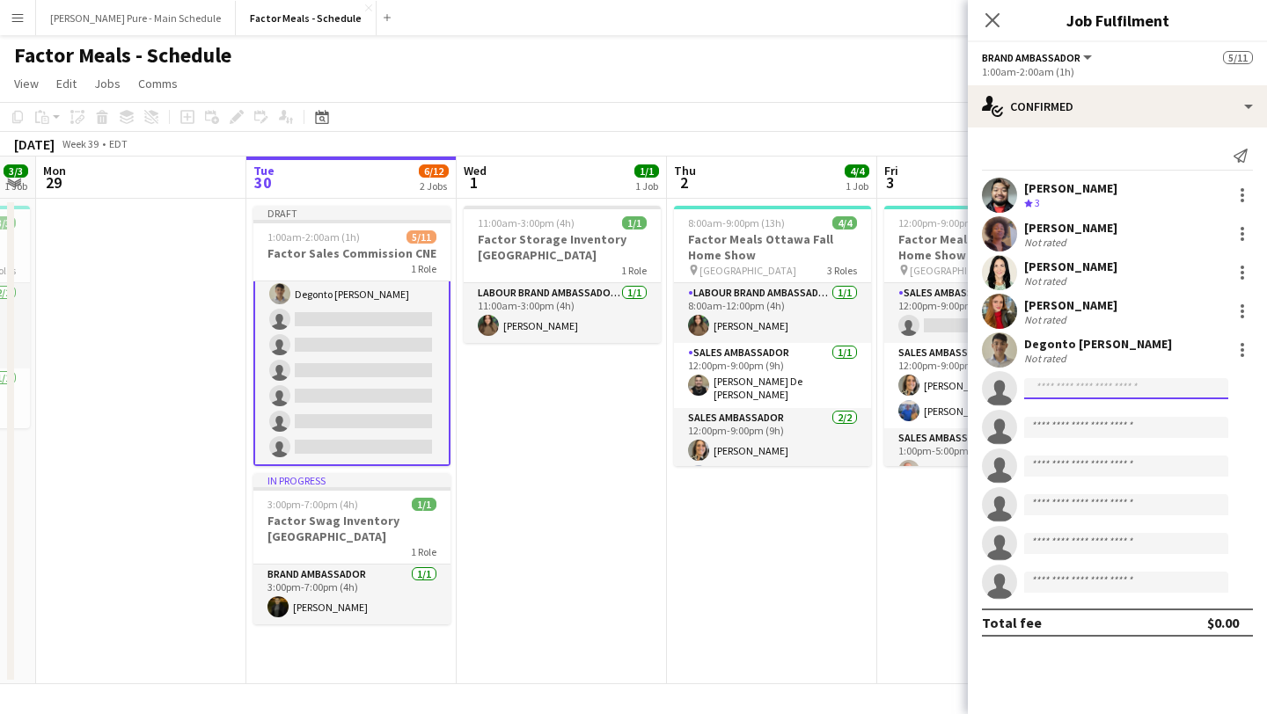
click at [1088, 389] on input at bounding box center [1126, 388] width 204 height 21
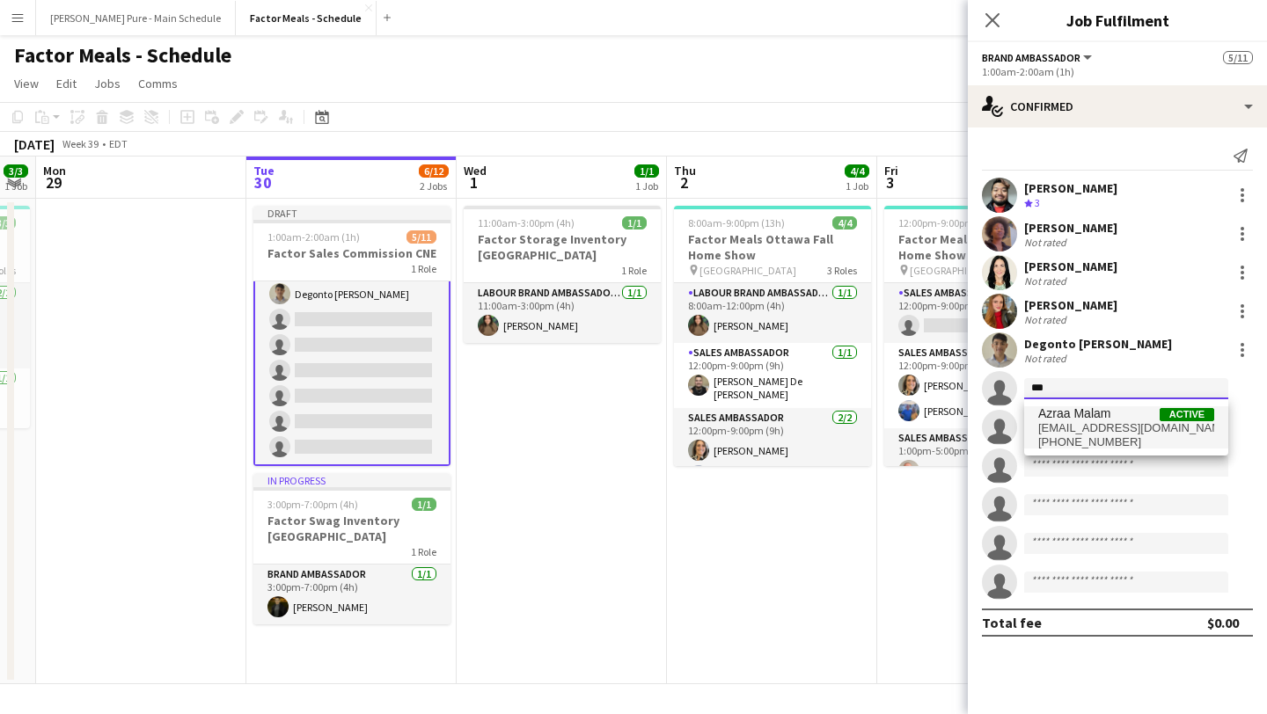
type input "***"
click at [1089, 416] on span "Azraa Malam" at bounding box center [1074, 413] width 72 height 15
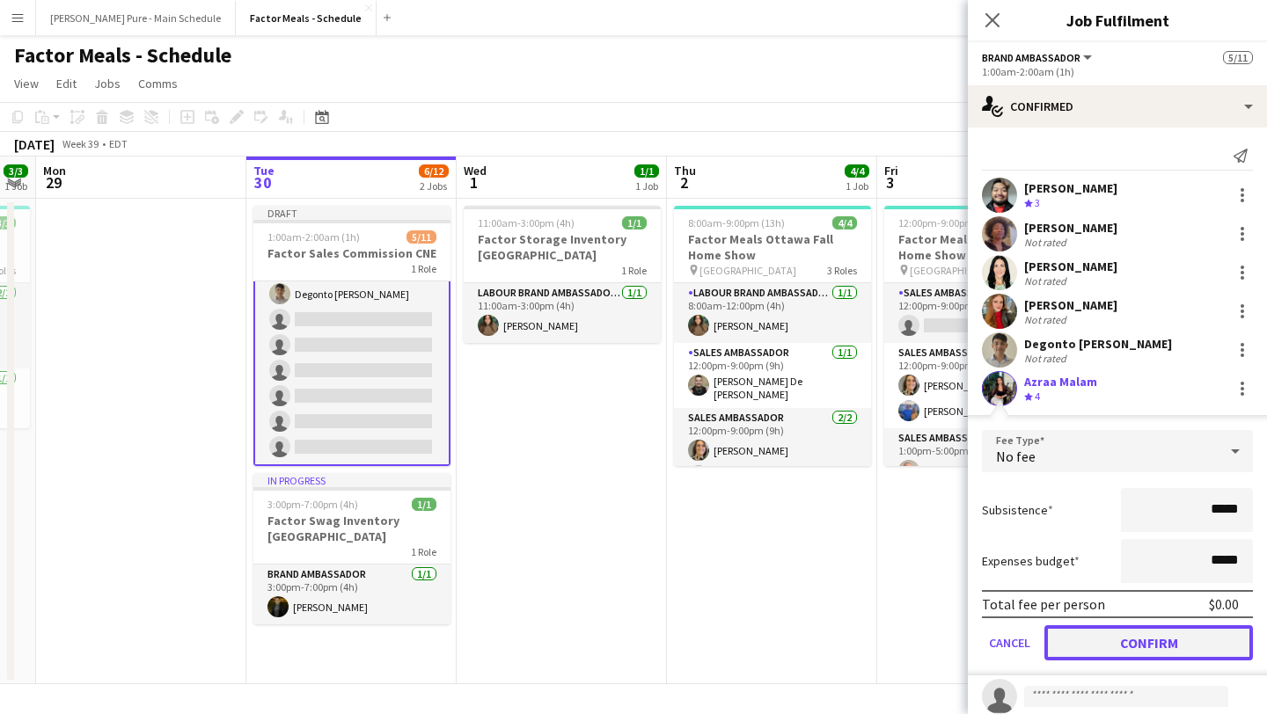
click at [1138, 641] on button "Confirm" at bounding box center [1148, 642] width 208 height 35
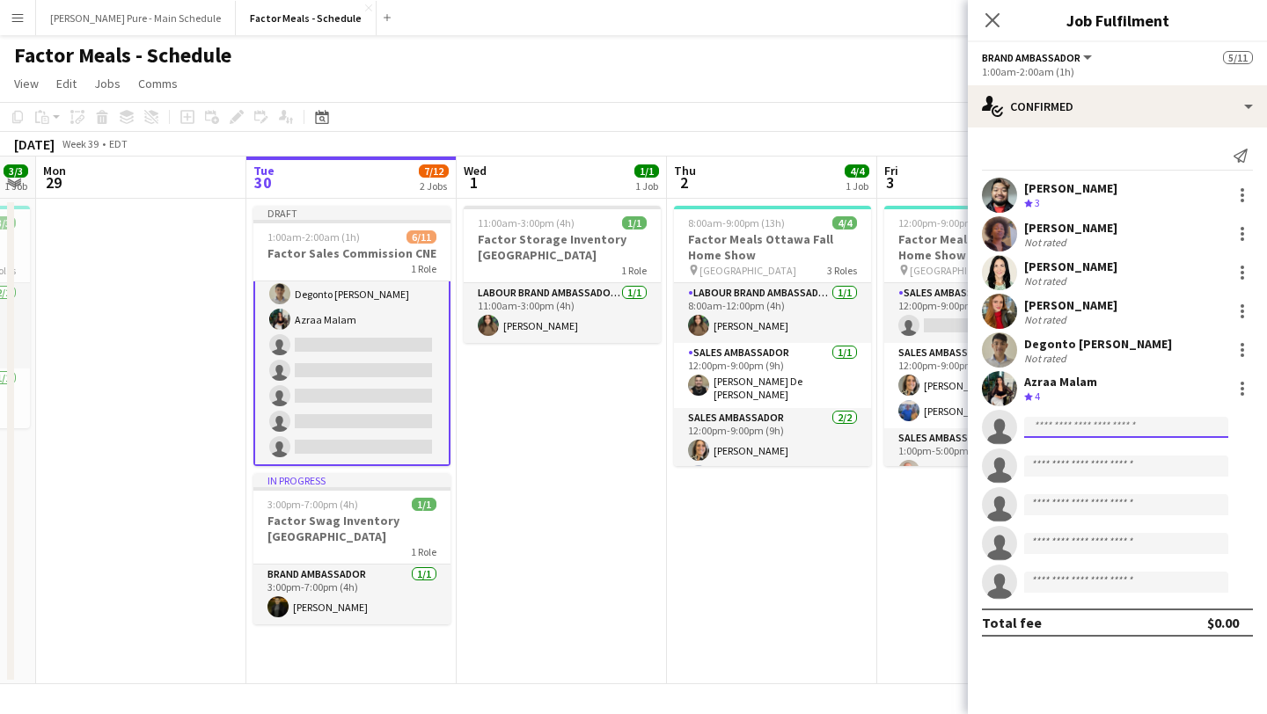
click at [1093, 423] on input at bounding box center [1126, 427] width 204 height 21
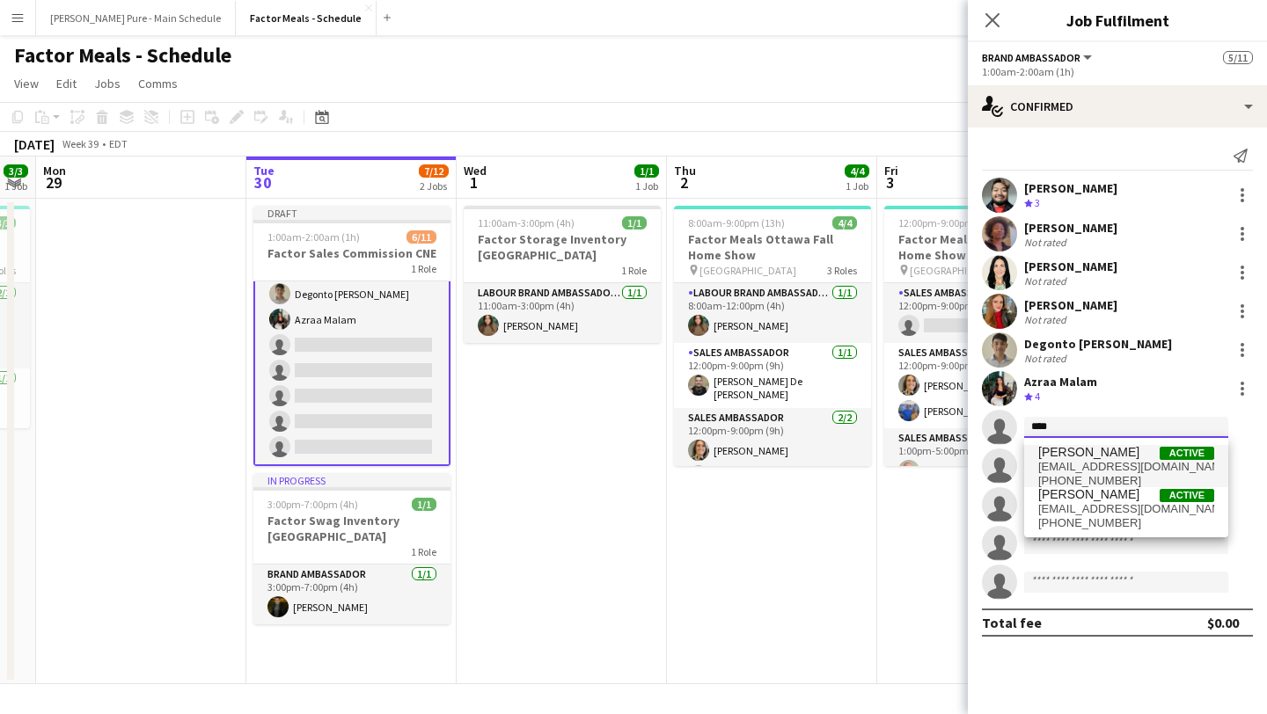
type input "****"
click at [1099, 467] on span "wendytait28@hotmail.com" at bounding box center [1126, 467] width 176 height 14
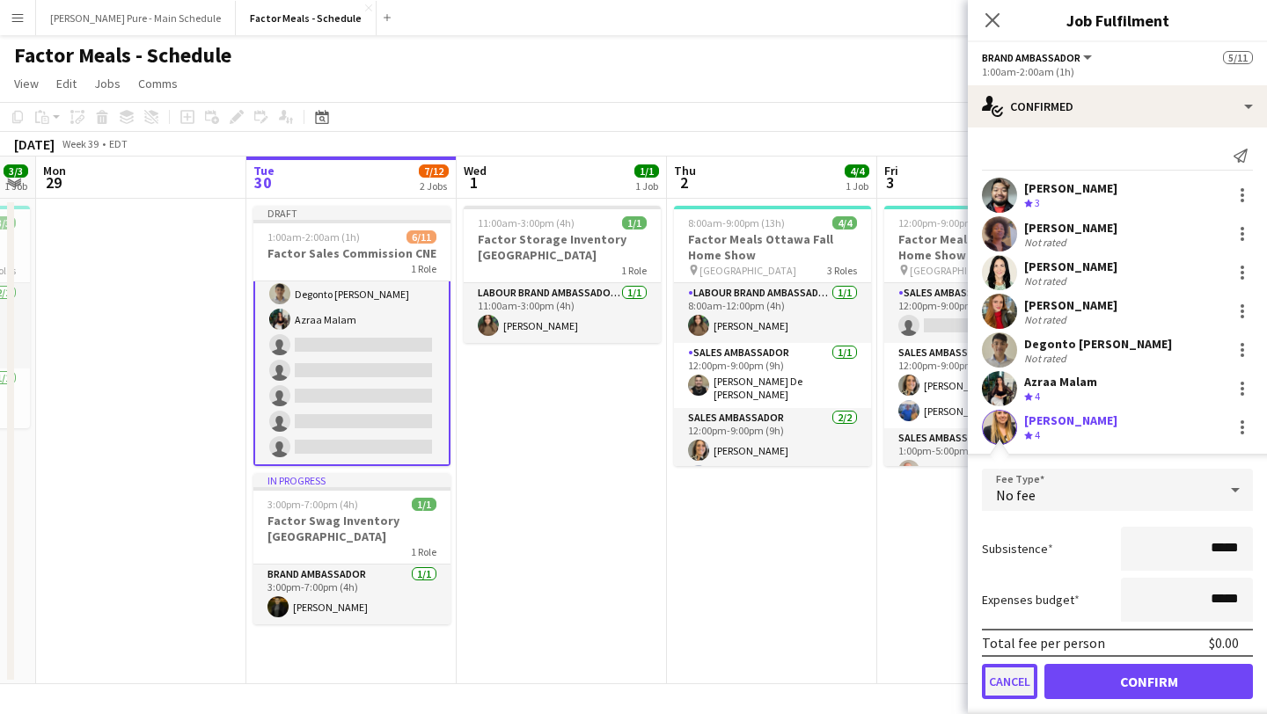
click at [1016, 683] on button "Cancel" at bounding box center [1009, 681] width 55 height 35
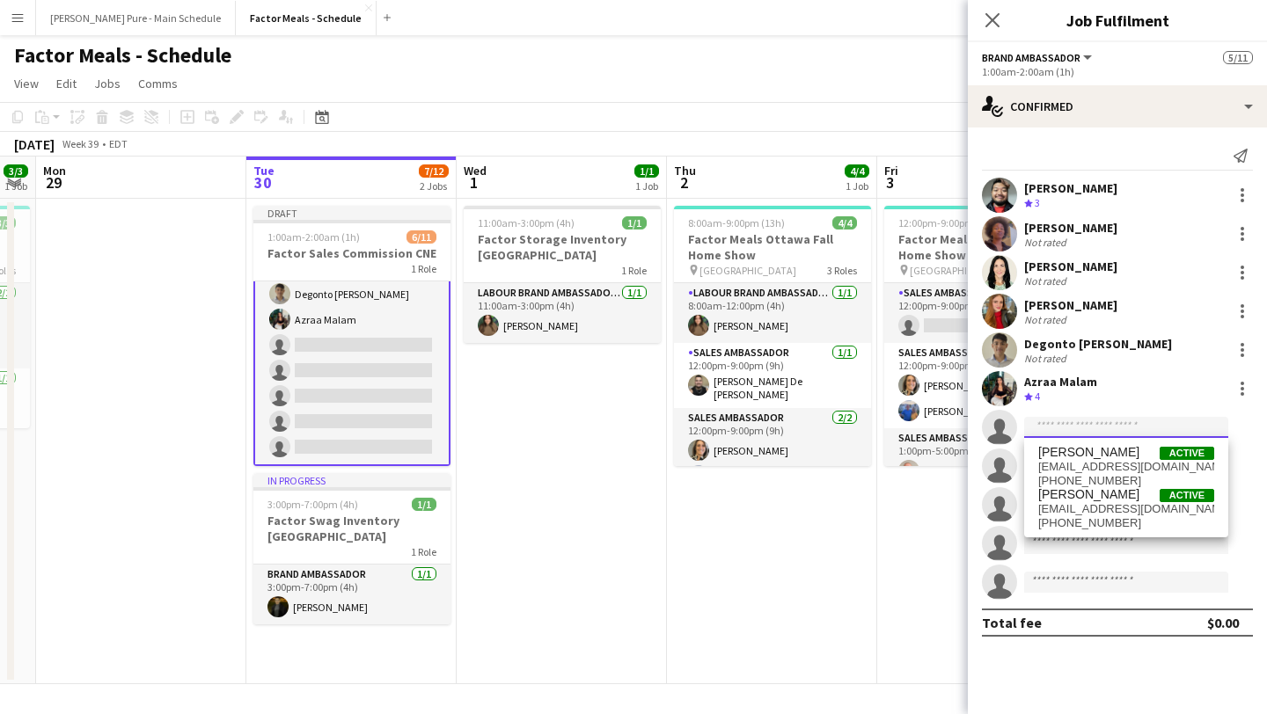
click at [1094, 420] on input at bounding box center [1126, 427] width 204 height 21
click at [1074, 508] on span "wendywctsai@gmail.com" at bounding box center [1126, 509] width 176 height 14
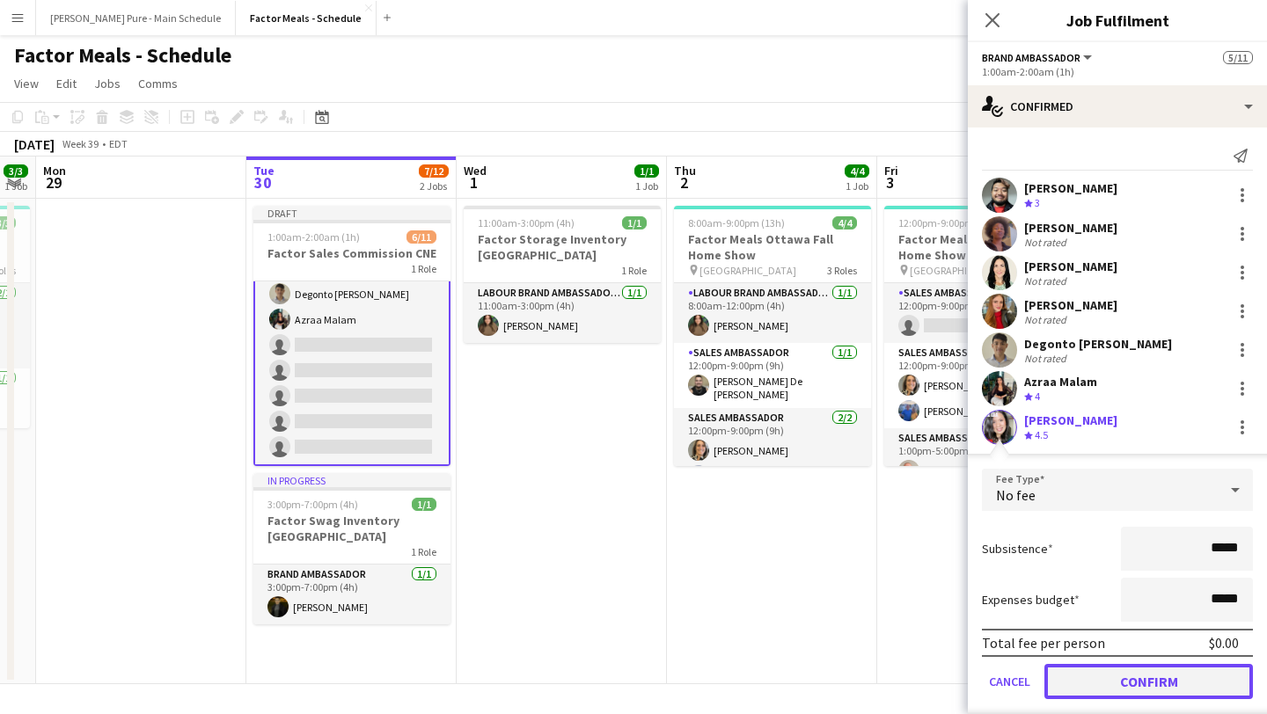
click at [1166, 670] on button "Confirm" at bounding box center [1148, 681] width 208 height 35
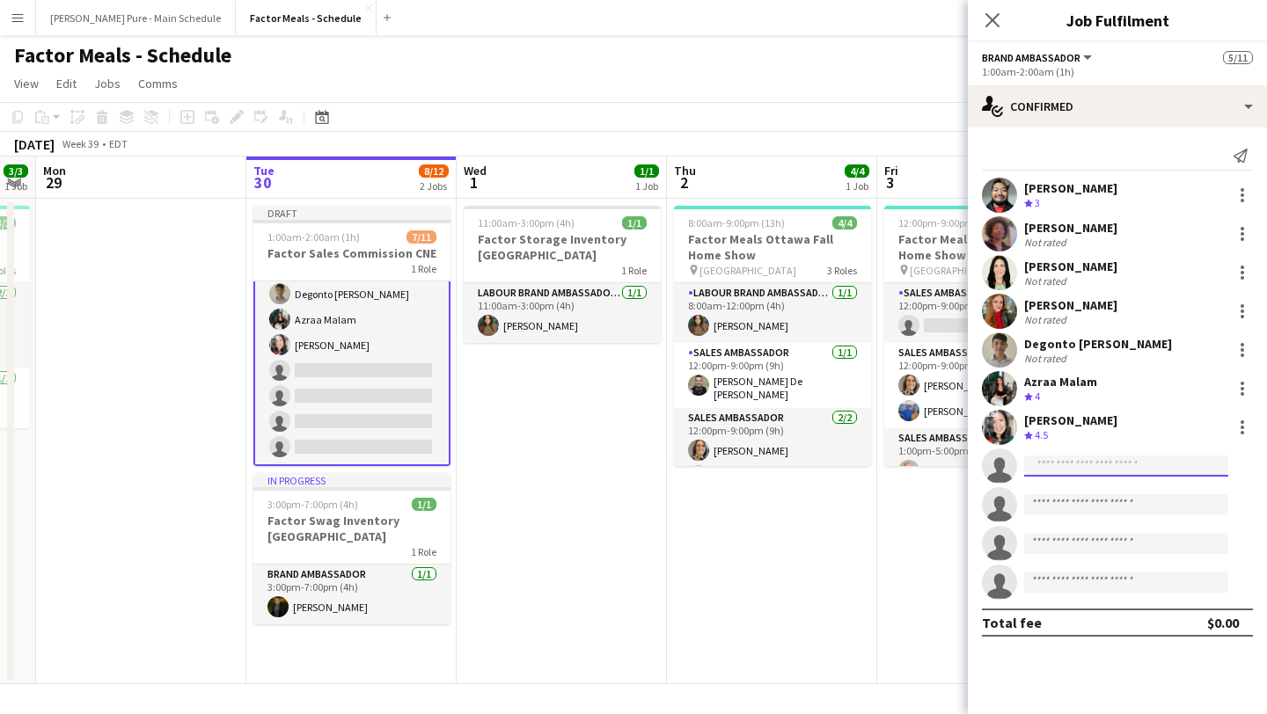
click at [1099, 471] on input at bounding box center [1126, 466] width 204 height 21
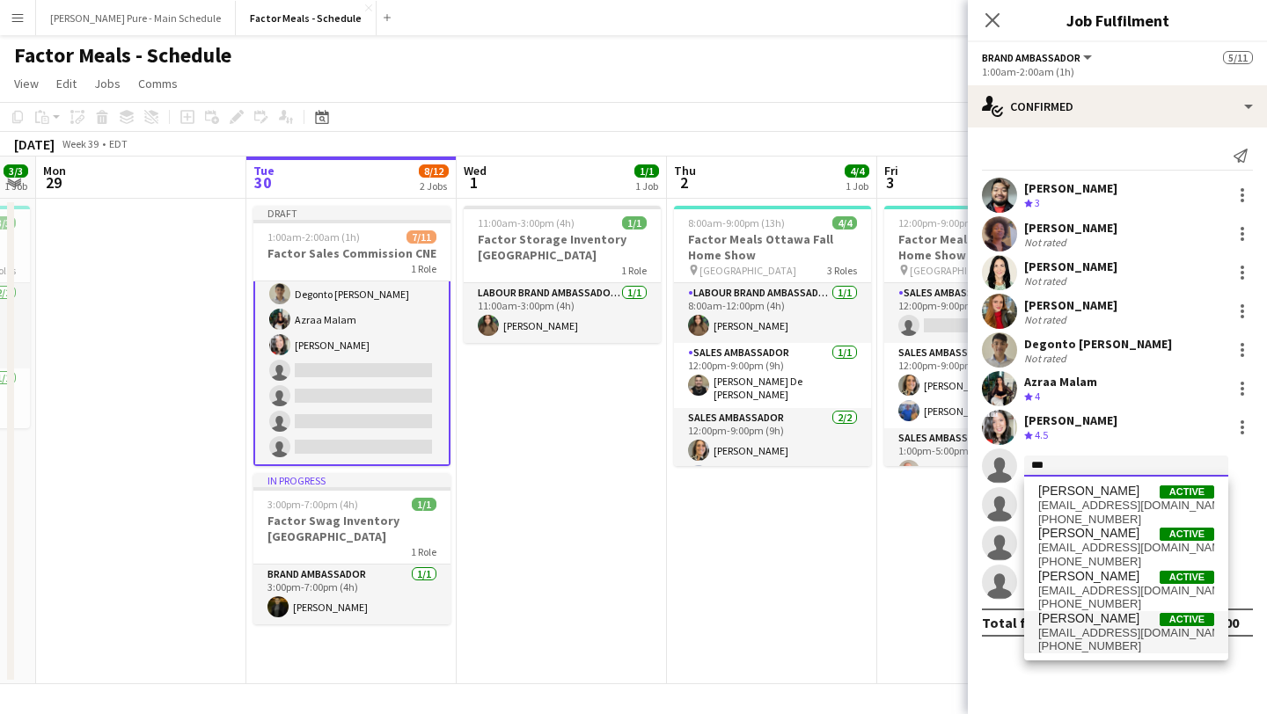
type input "***"
click at [1122, 629] on span "evaaa2611@gmail.com" at bounding box center [1126, 633] width 176 height 14
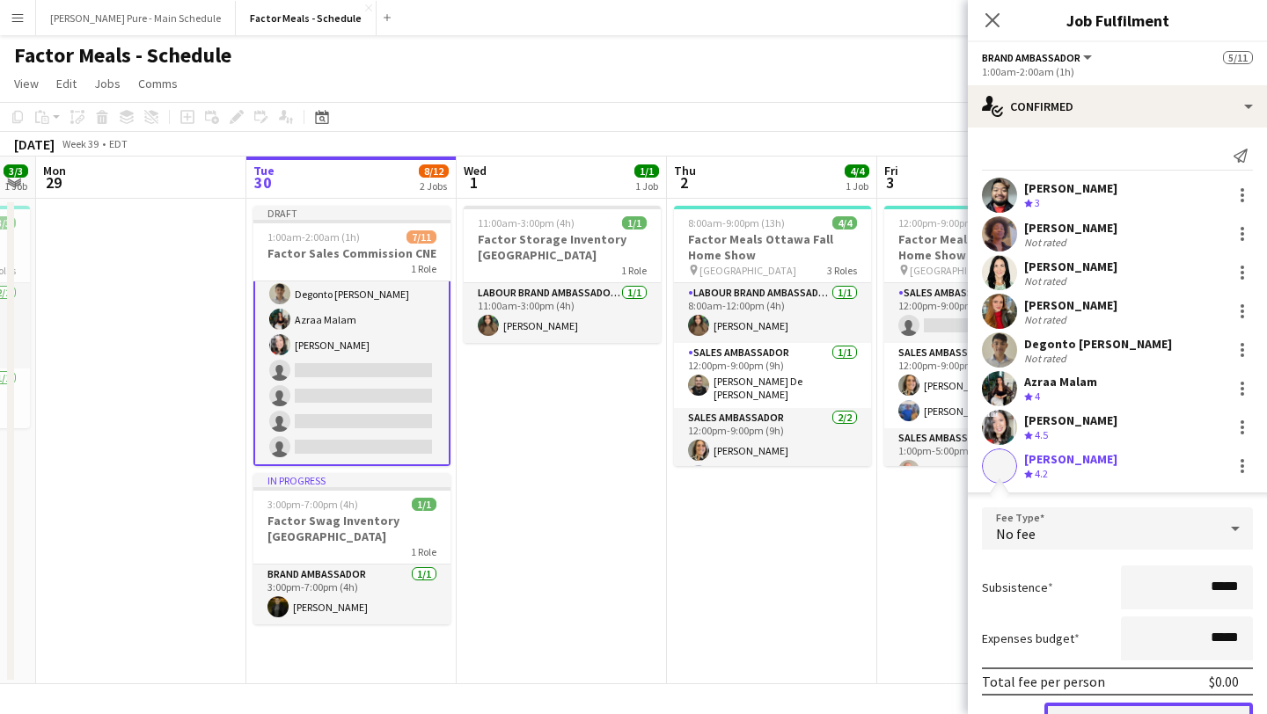
click at [1153, 707] on button "Confirm" at bounding box center [1148, 720] width 208 height 35
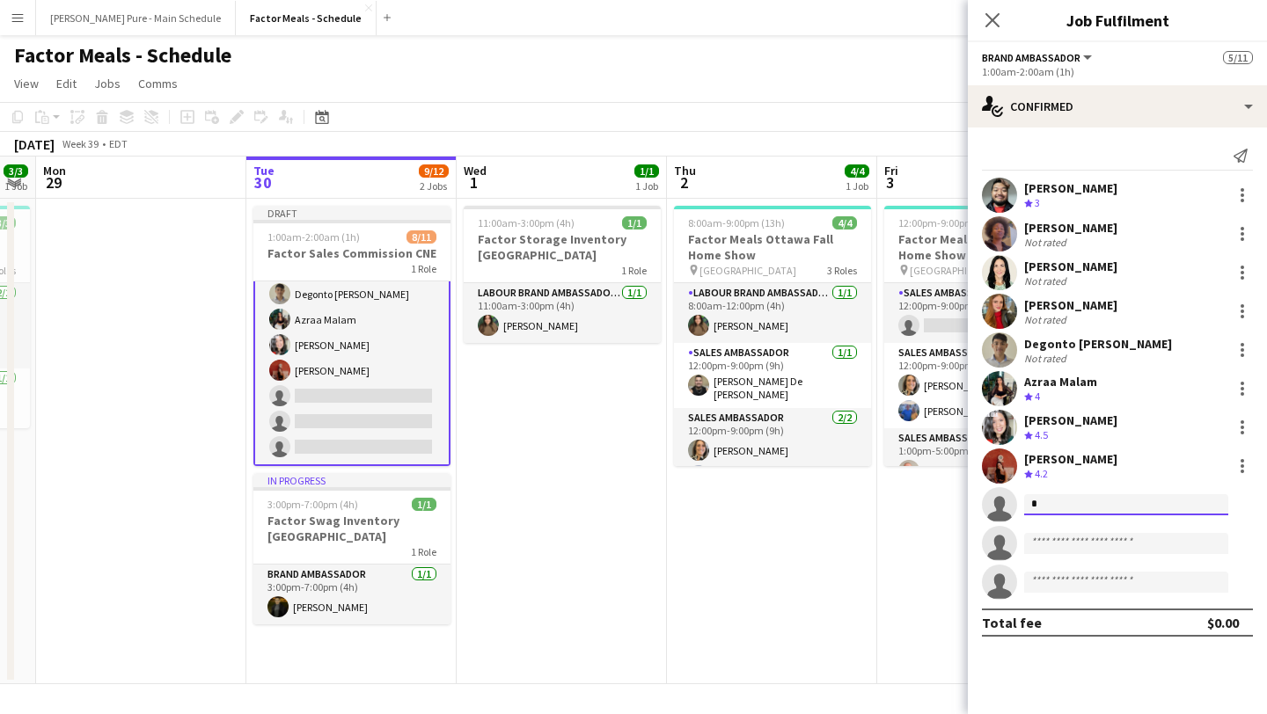
click at [1075, 500] on input "*" at bounding box center [1126, 504] width 204 height 21
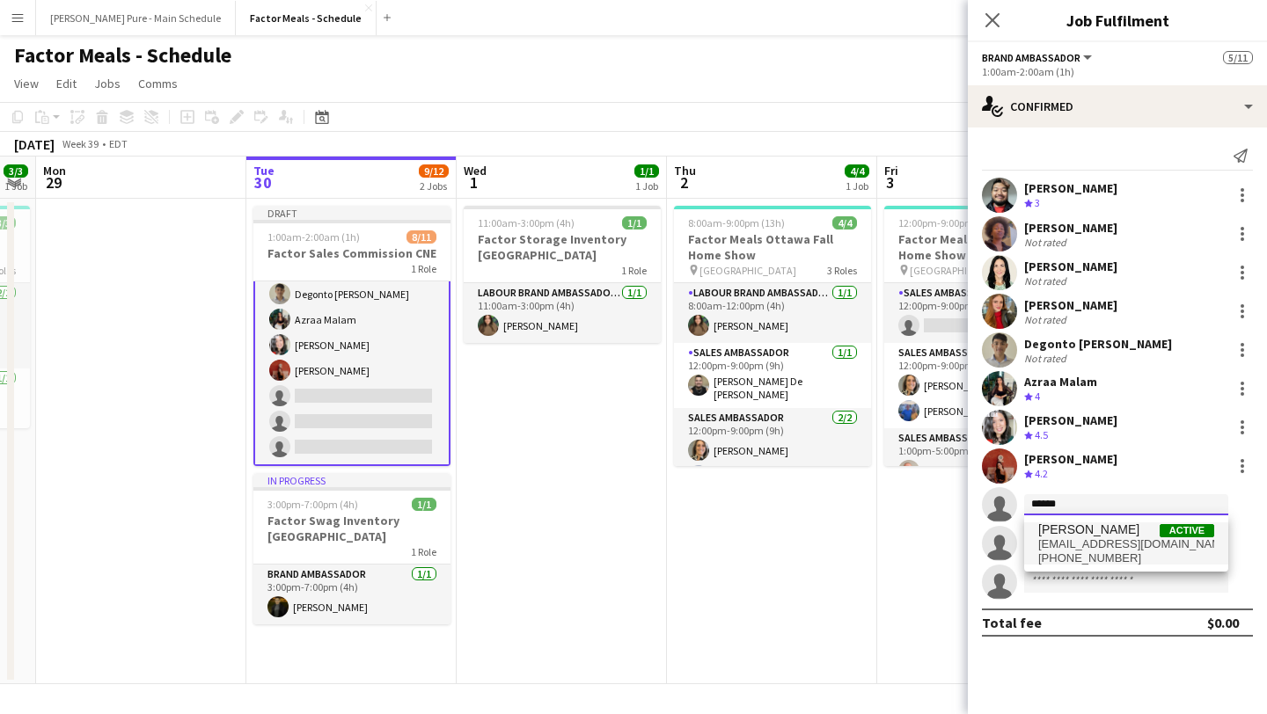
type input "******"
click at [1111, 531] on span "[PERSON_NAME]" at bounding box center [1088, 529] width 101 height 15
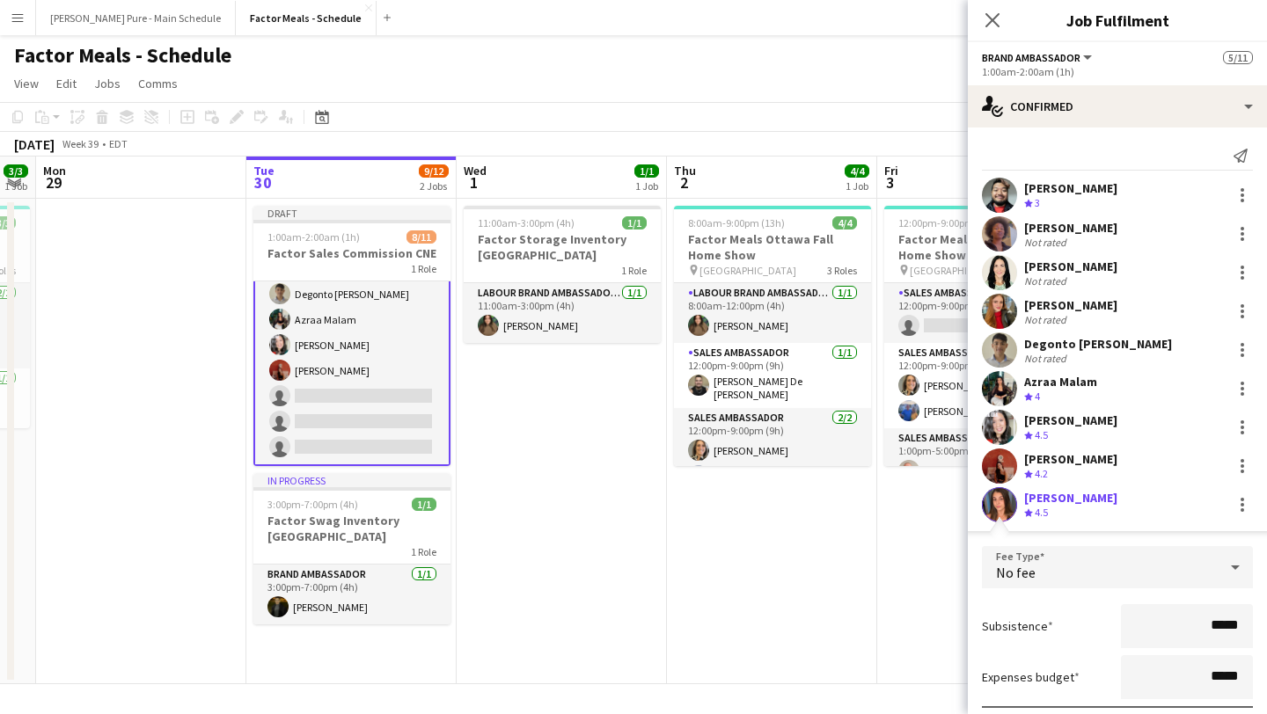
scroll to position [206, 0]
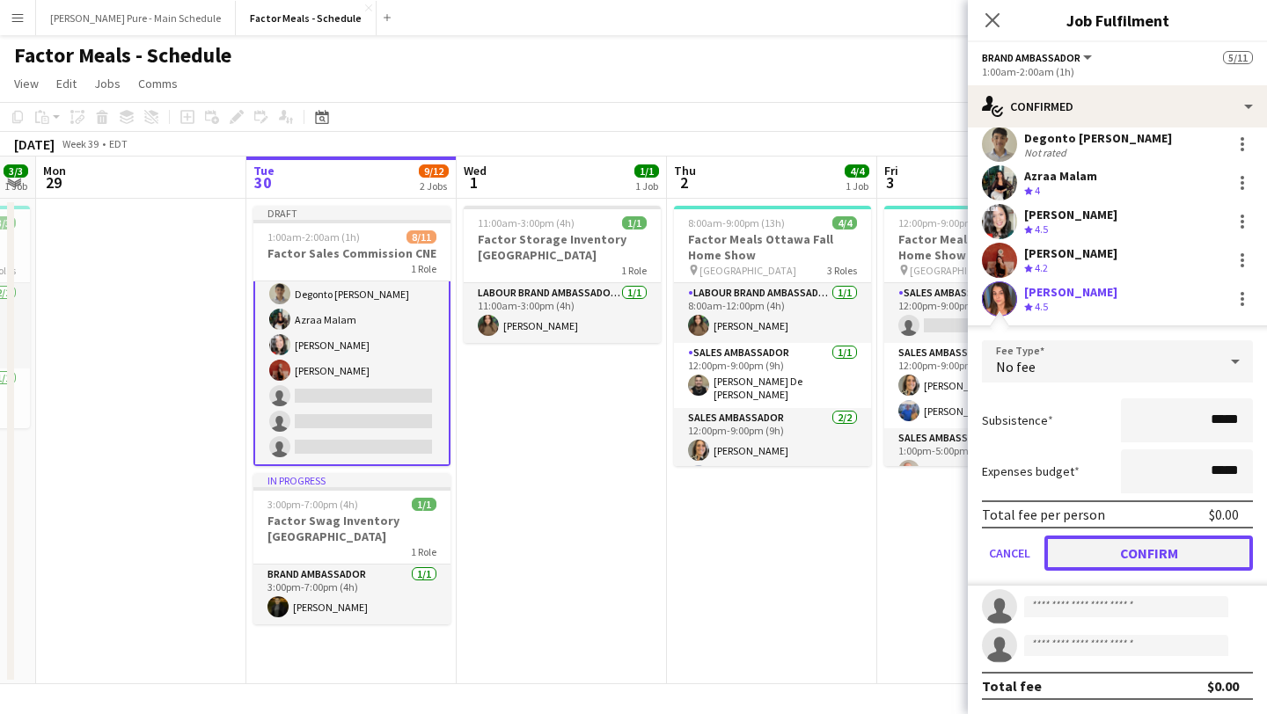
click at [1167, 552] on button "Confirm" at bounding box center [1148, 553] width 208 height 35
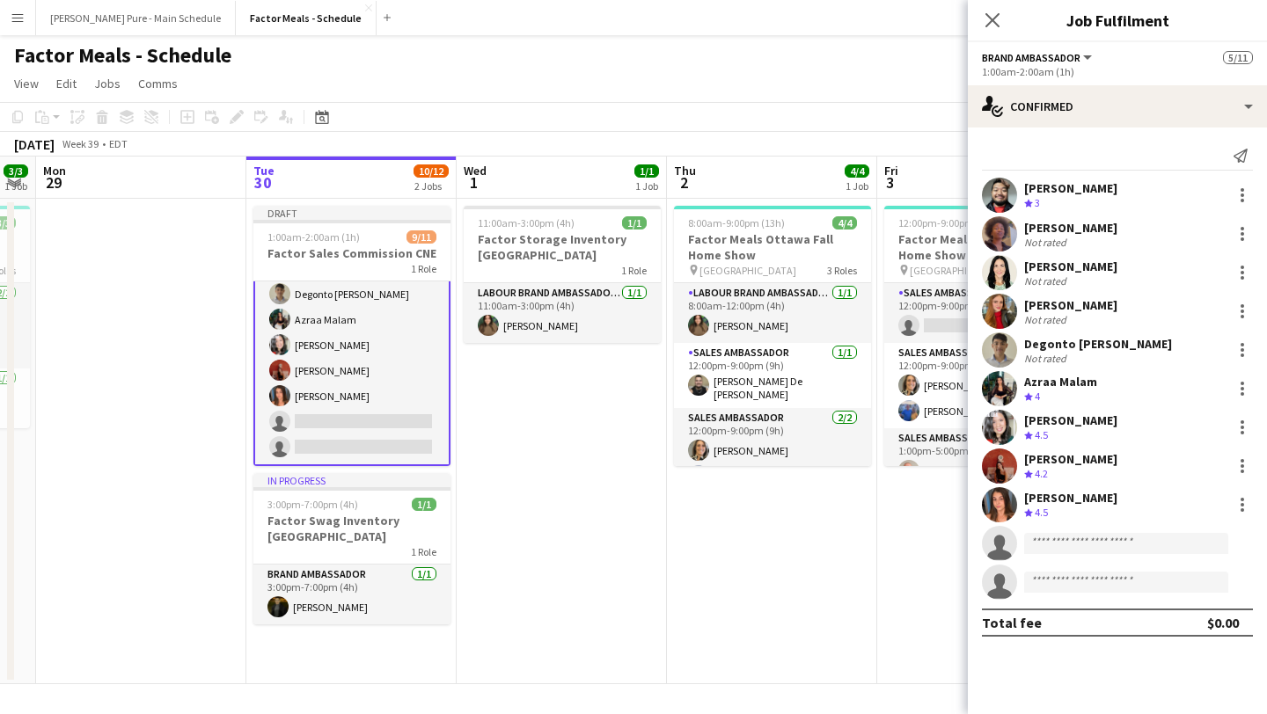
scroll to position [0, 0]
click at [1072, 540] on input at bounding box center [1126, 543] width 204 height 21
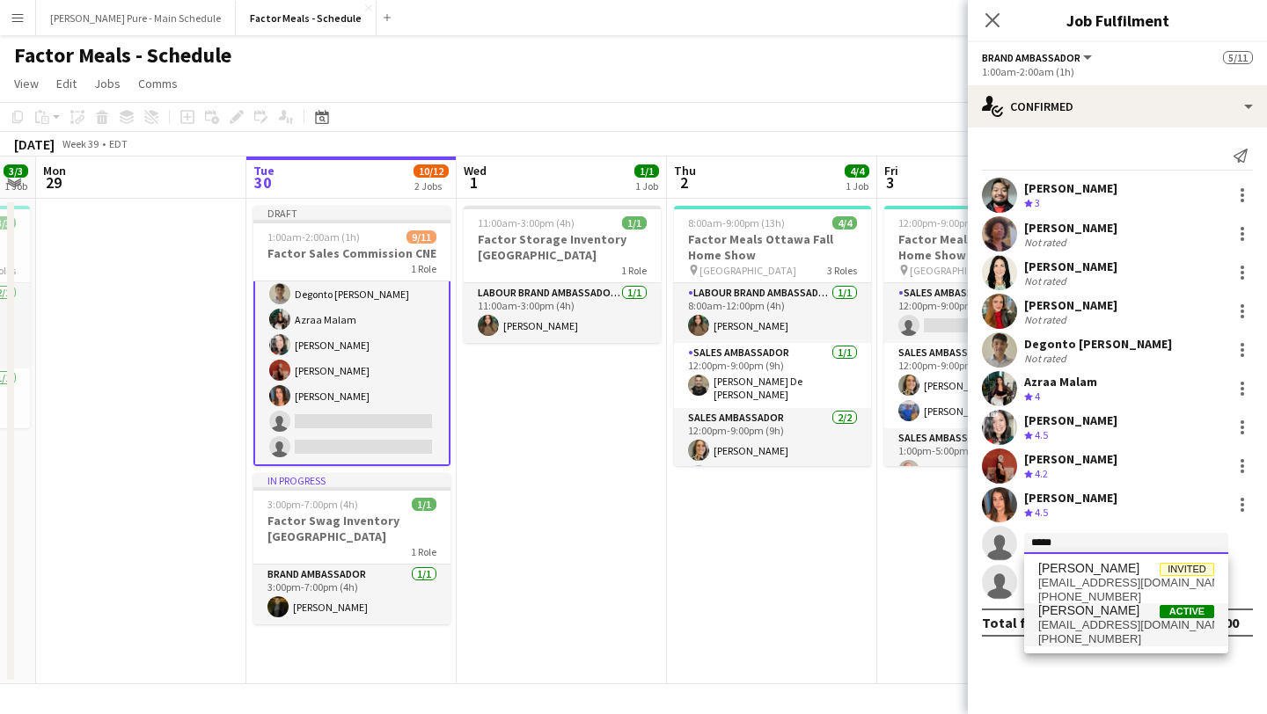
type input "*****"
click at [1091, 614] on span "[PERSON_NAME]" at bounding box center [1088, 610] width 101 height 15
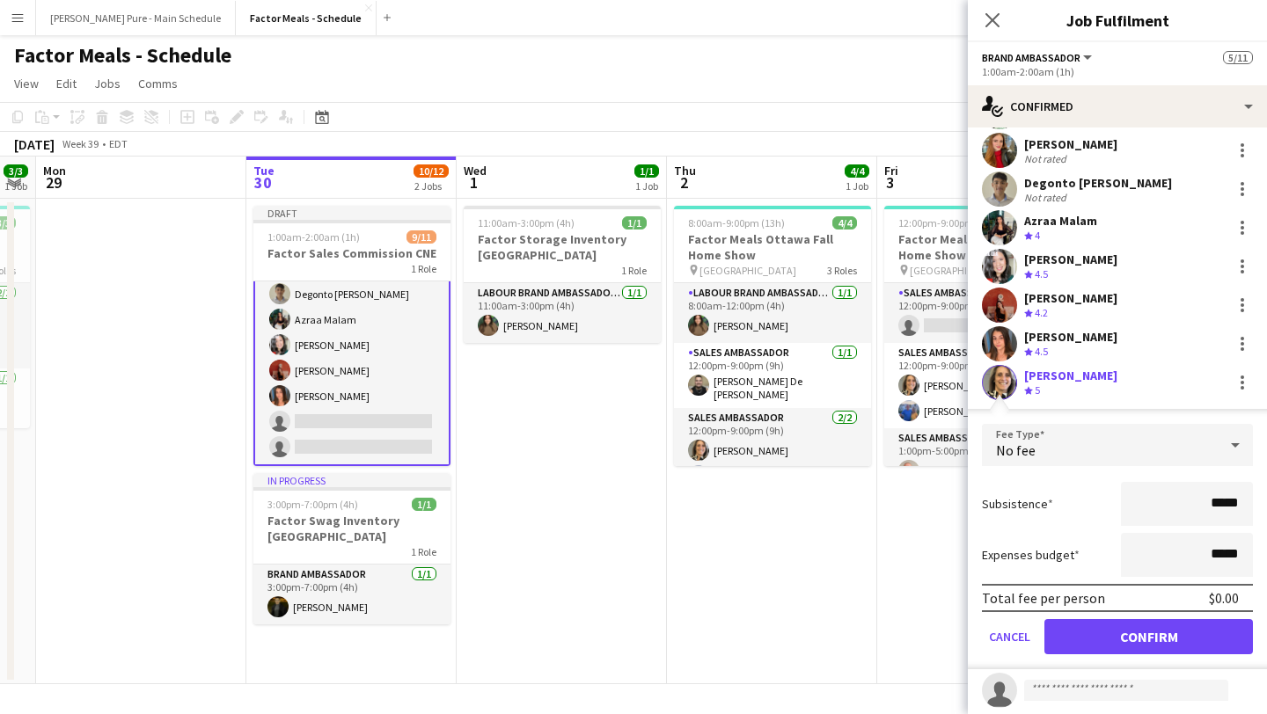
scroll to position [206, 0]
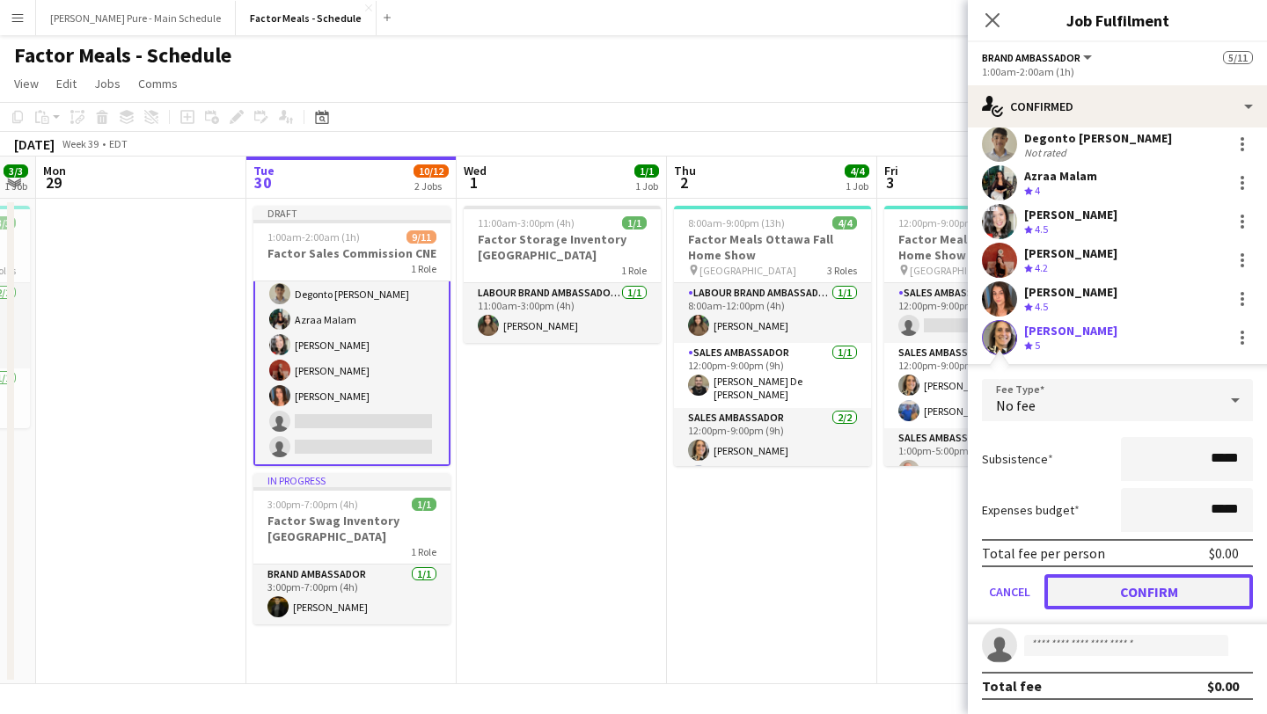
click at [1158, 605] on button "Confirm" at bounding box center [1148, 591] width 208 height 35
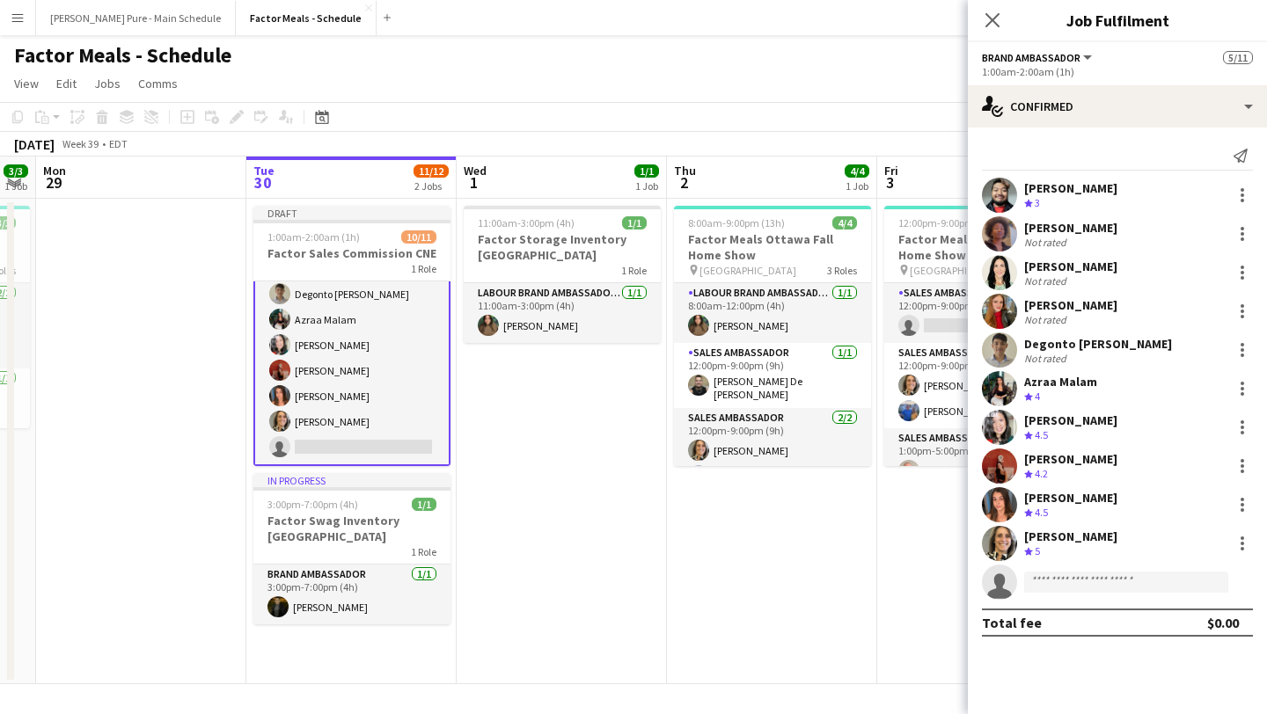
scroll to position [0, 0]
click at [308, 232] on span "1:00am-2:00am (1h)" at bounding box center [313, 236] width 92 height 13
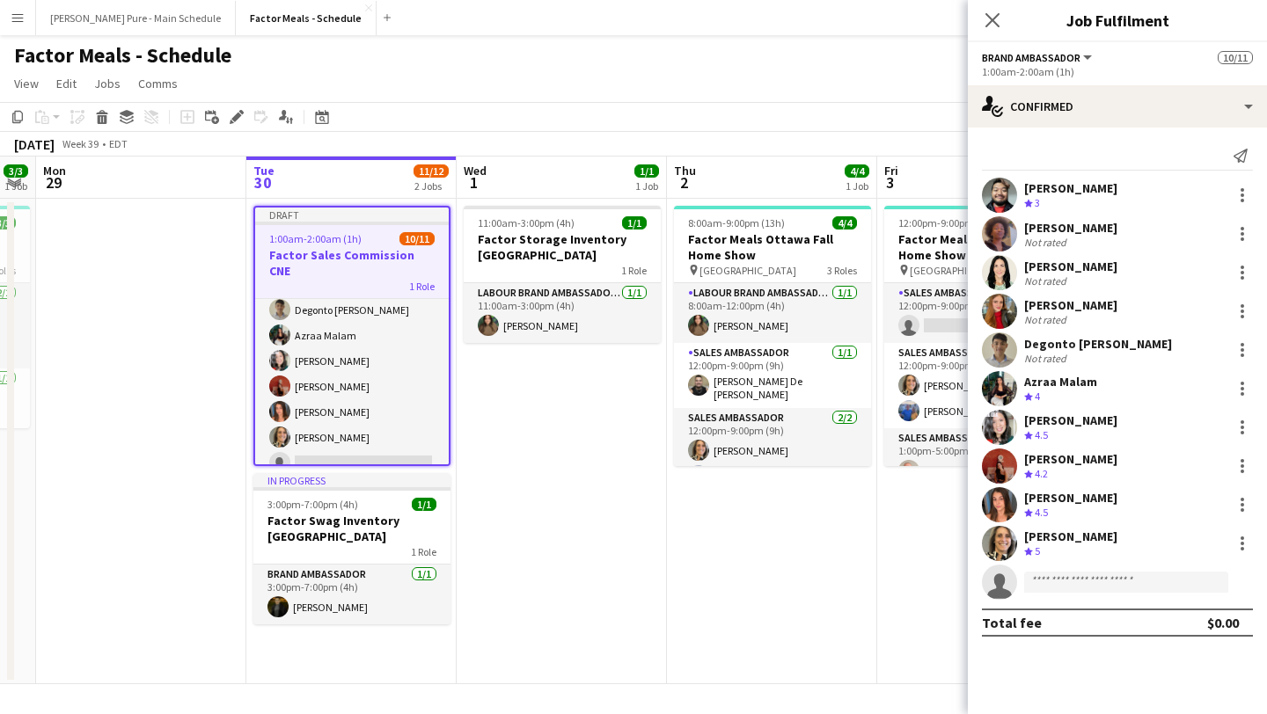
scroll to position [132, 0]
click at [237, 121] on icon "Edit" at bounding box center [237, 117] width 14 height 14
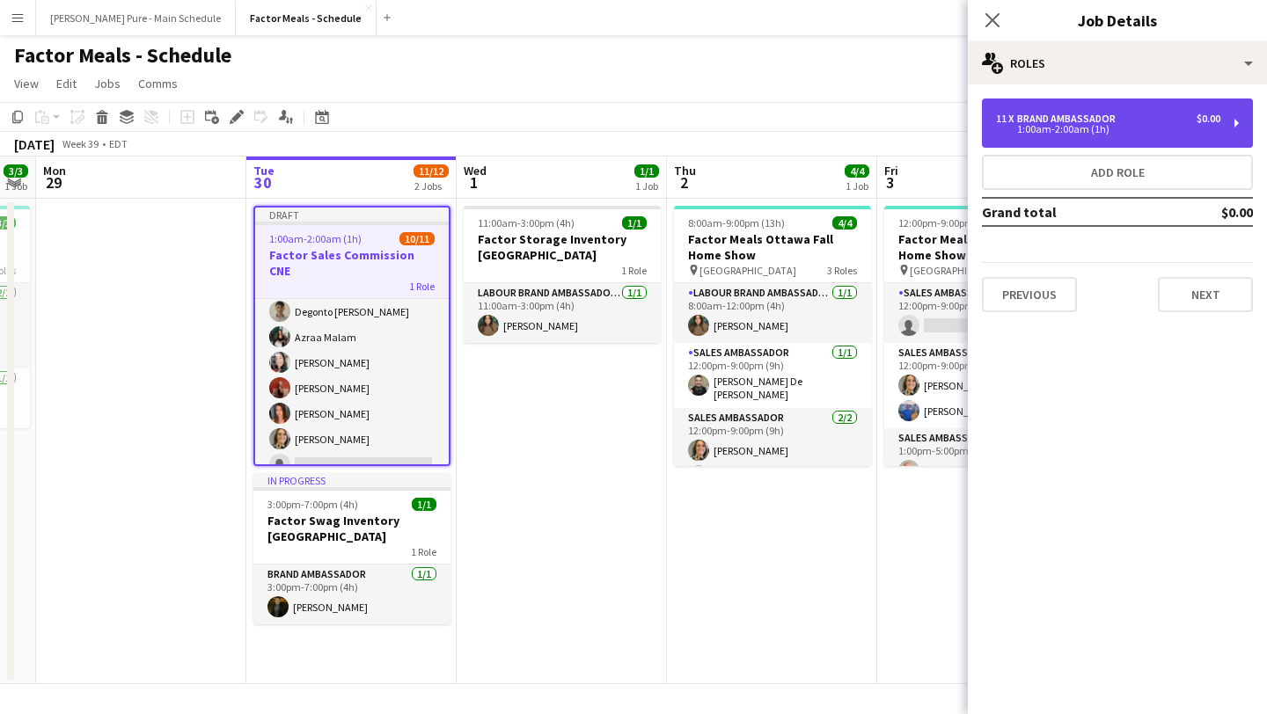
click at [1170, 118] on div "11 x Brand Ambassador $0.00" at bounding box center [1108, 119] width 224 height 12
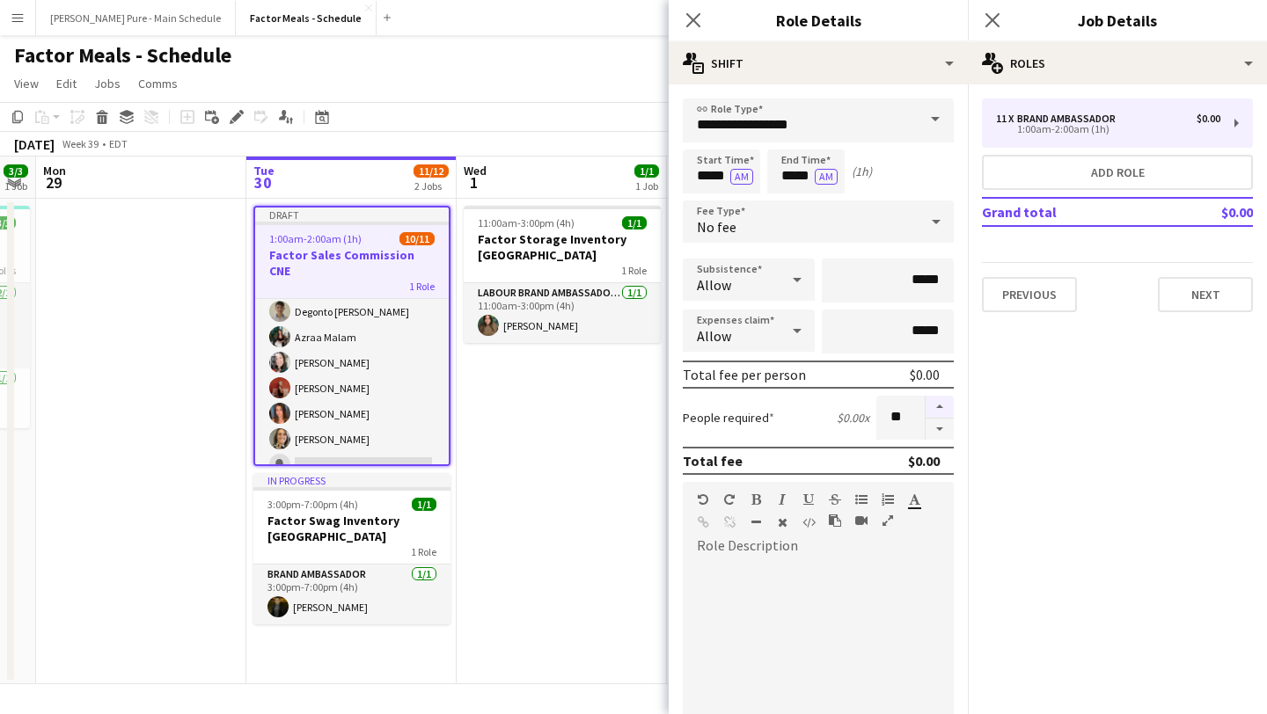
click at [942, 408] on button "button" at bounding box center [939, 407] width 28 height 23
type input "**"
click at [993, 25] on icon "Close pop-in" at bounding box center [991, 19] width 17 height 17
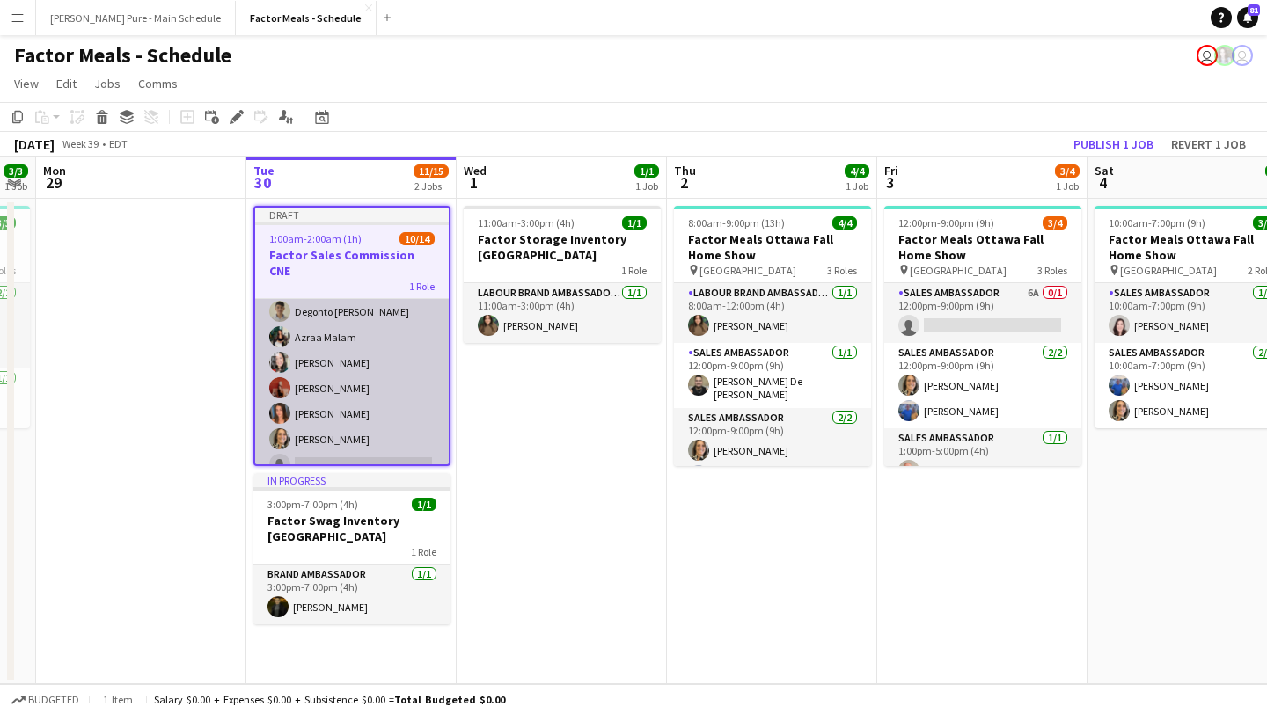
scroll to position [210, 0]
click at [367, 370] on app-card-role "Brand Ambassador 10/14 1:00am-2:00am (1h) Faisal Khawaja Destiny Kondell Kimber…" at bounding box center [352, 284] width 194 height 391
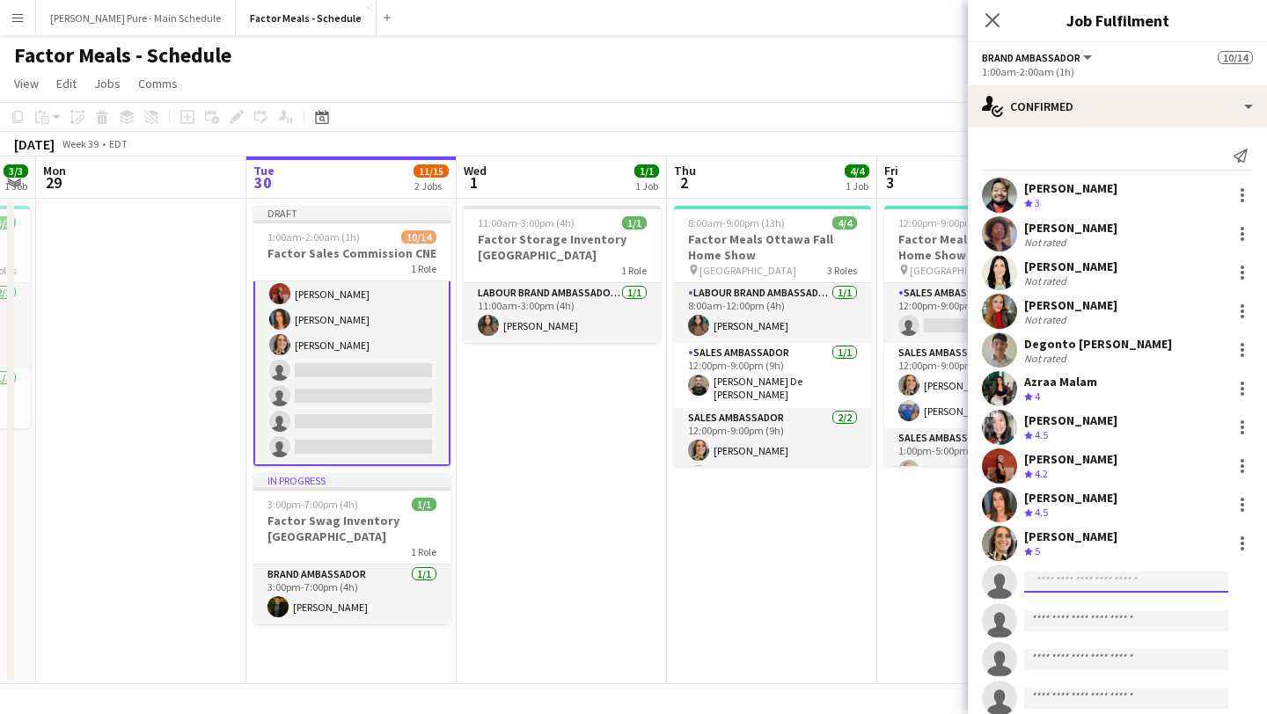
click at [1063, 574] on input at bounding box center [1126, 582] width 204 height 21
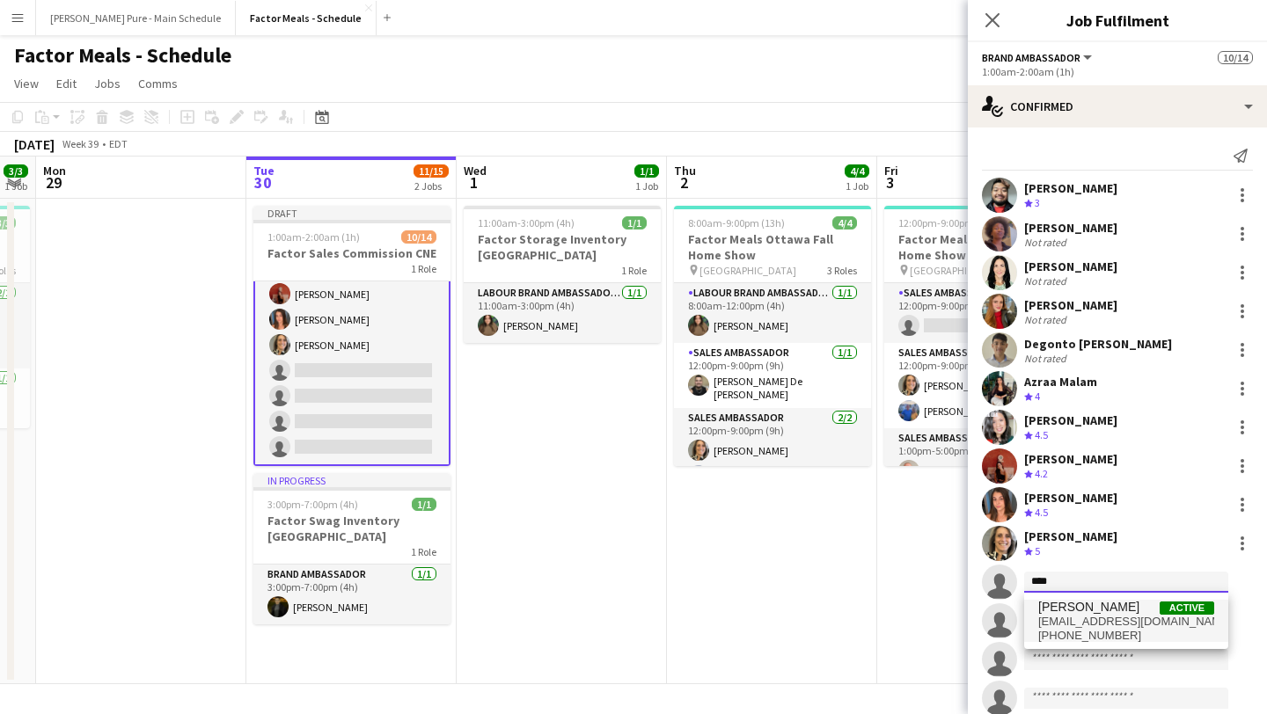
type input "****"
click at [1078, 622] on span "claypreddy@gmail.com" at bounding box center [1126, 622] width 176 height 14
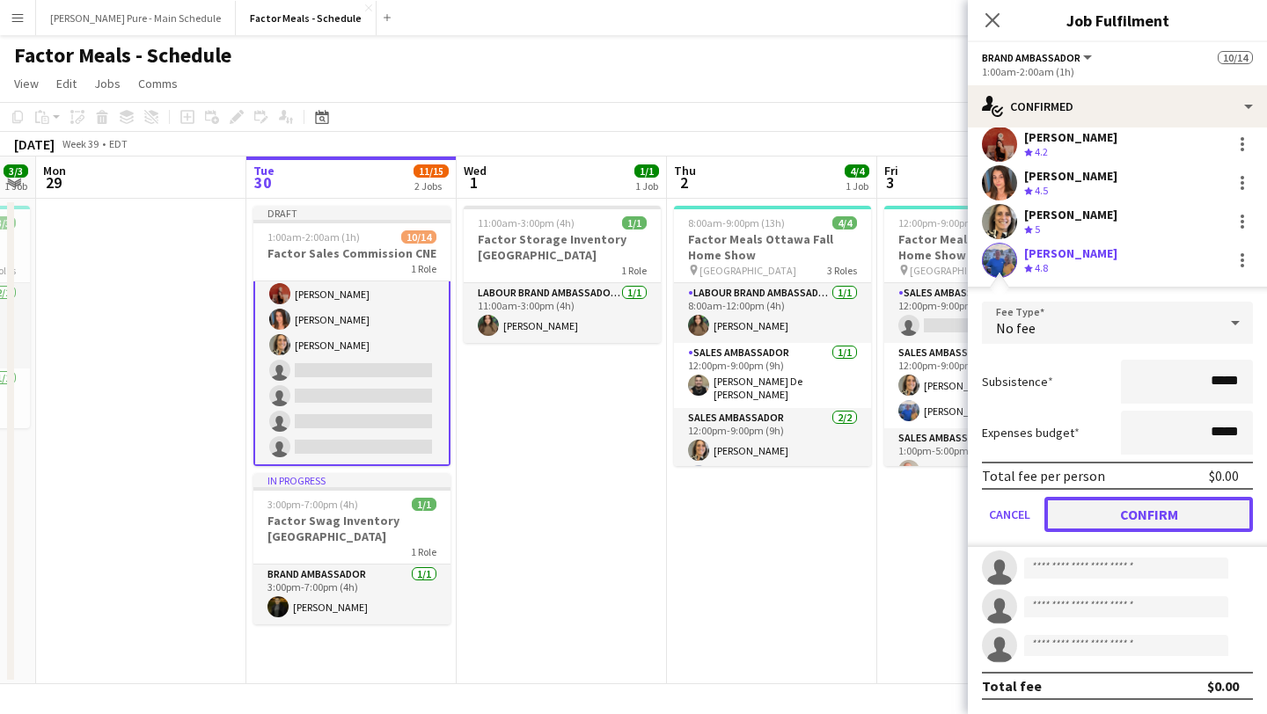
click at [1136, 521] on button "Confirm" at bounding box center [1148, 514] width 208 height 35
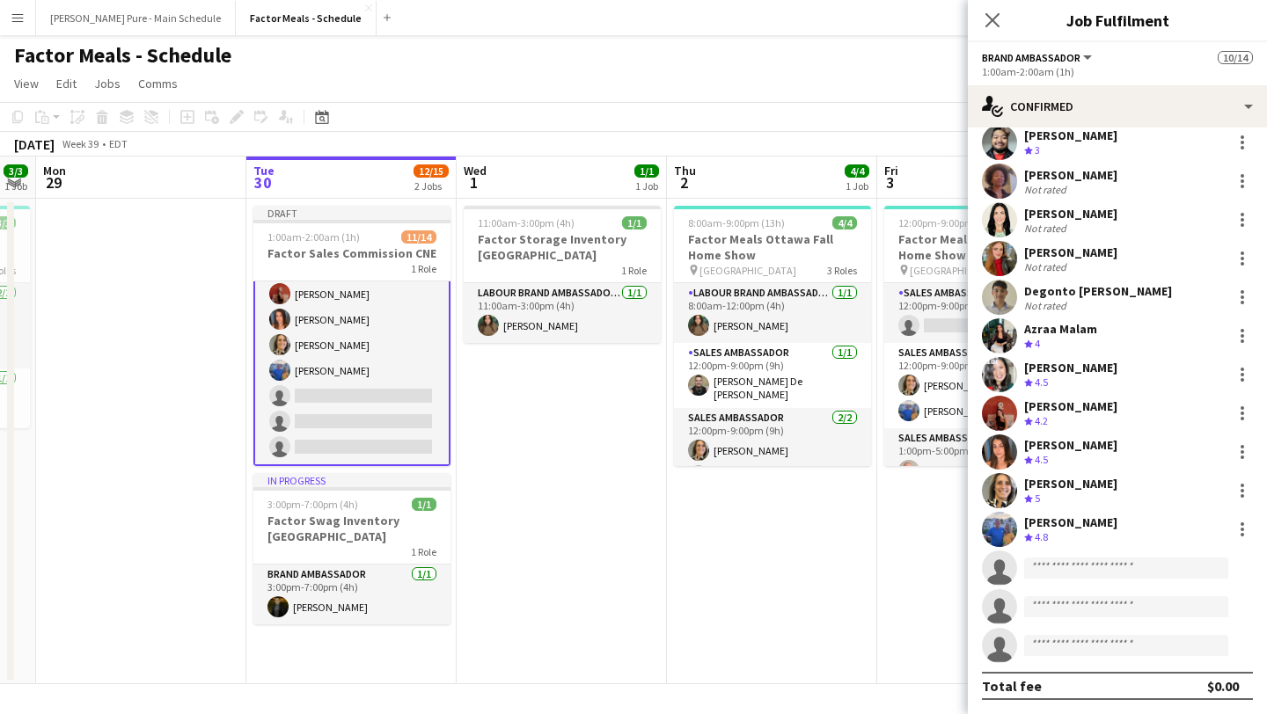
click at [1100, 580] on app-invite-slot "single-neutral-actions" at bounding box center [1117, 568] width 299 height 35
click at [1107, 558] on input at bounding box center [1126, 568] width 204 height 21
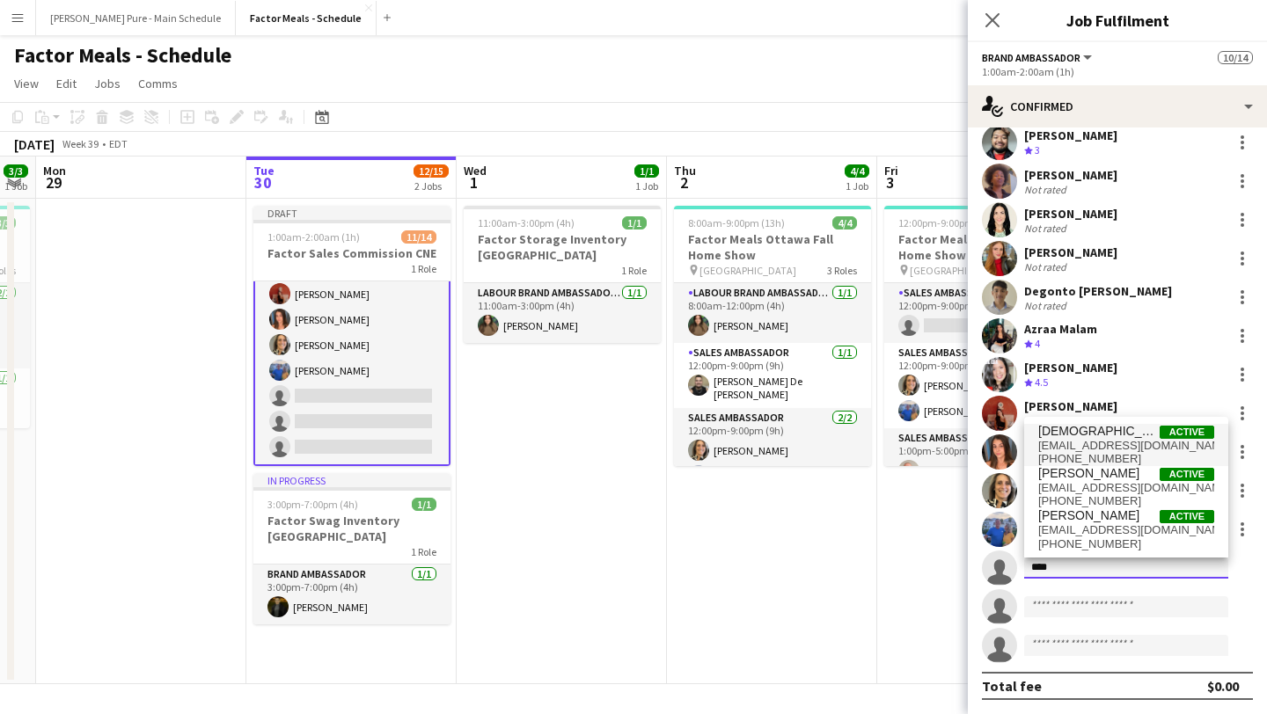
type input "****"
click at [1109, 443] on span "mishnahmanoranjan@gmail.com" at bounding box center [1126, 446] width 176 height 14
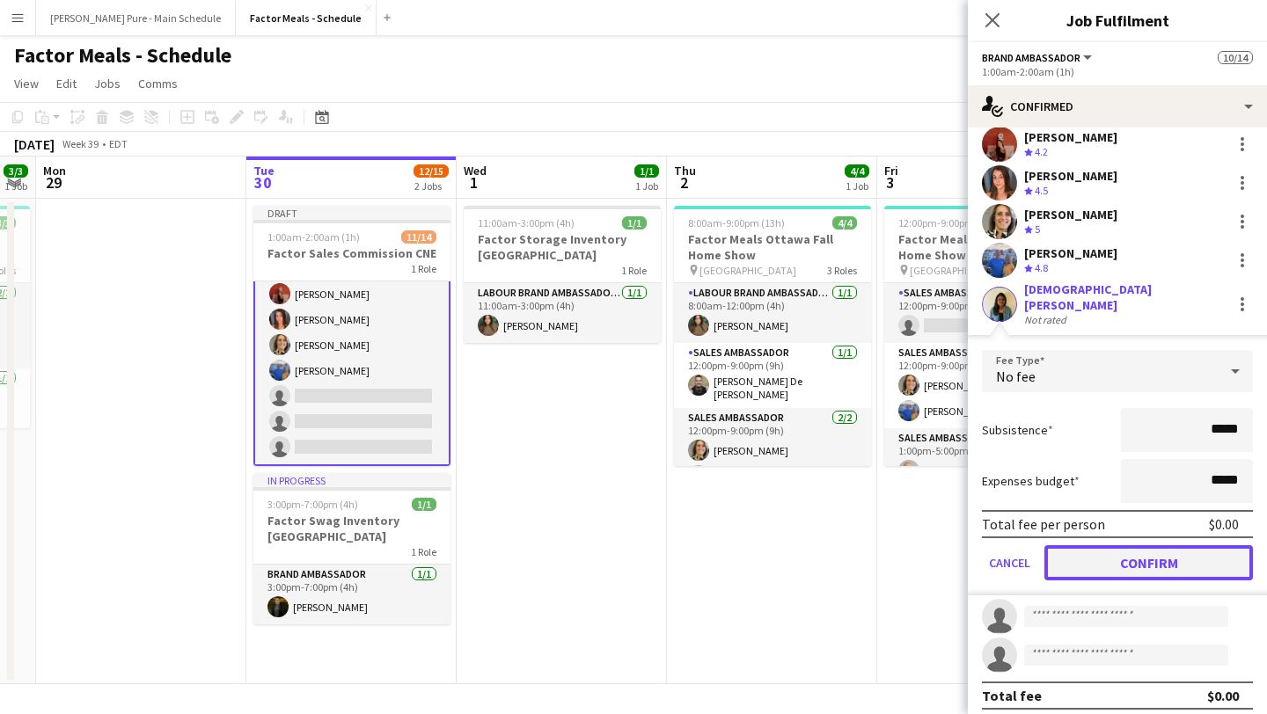
click at [1139, 553] on button "Confirm" at bounding box center [1148, 562] width 208 height 35
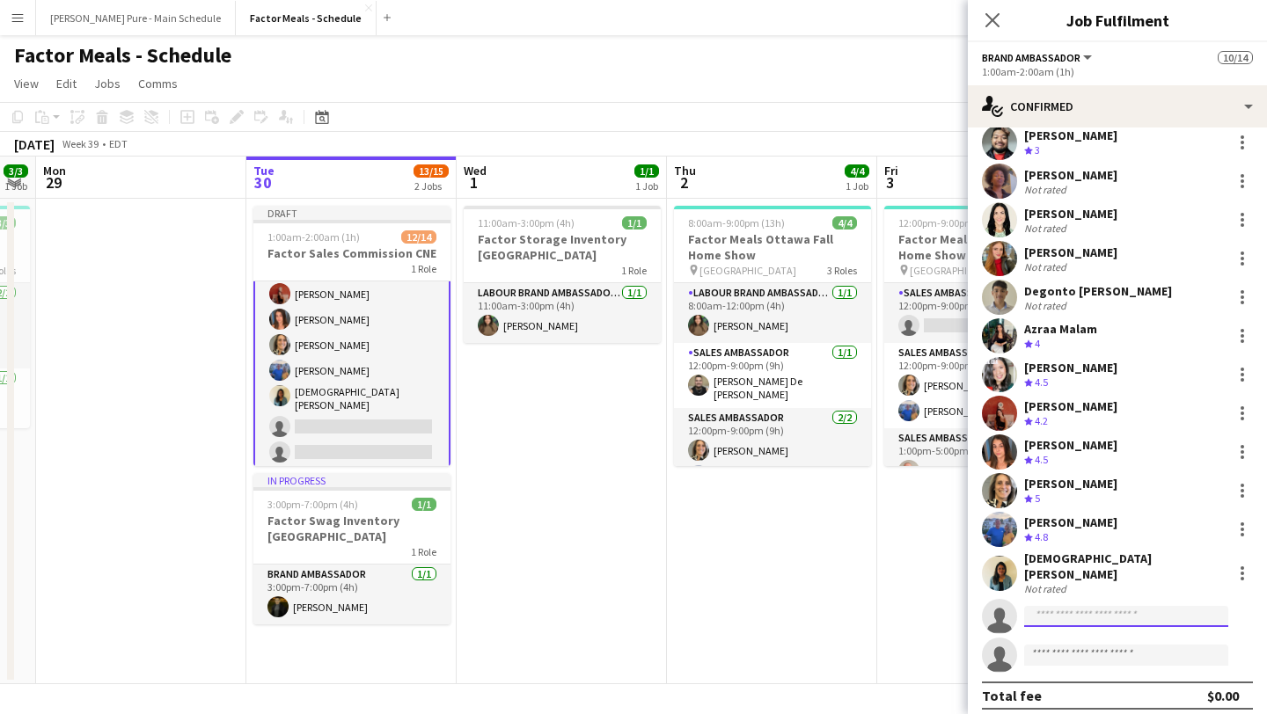
click at [1076, 607] on input at bounding box center [1126, 616] width 204 height 21
type input "****"
click at [1097, 645] on span "mick.stickmanmedia@gmail.com" at bounding box center [1126, 646] width 176 height 14
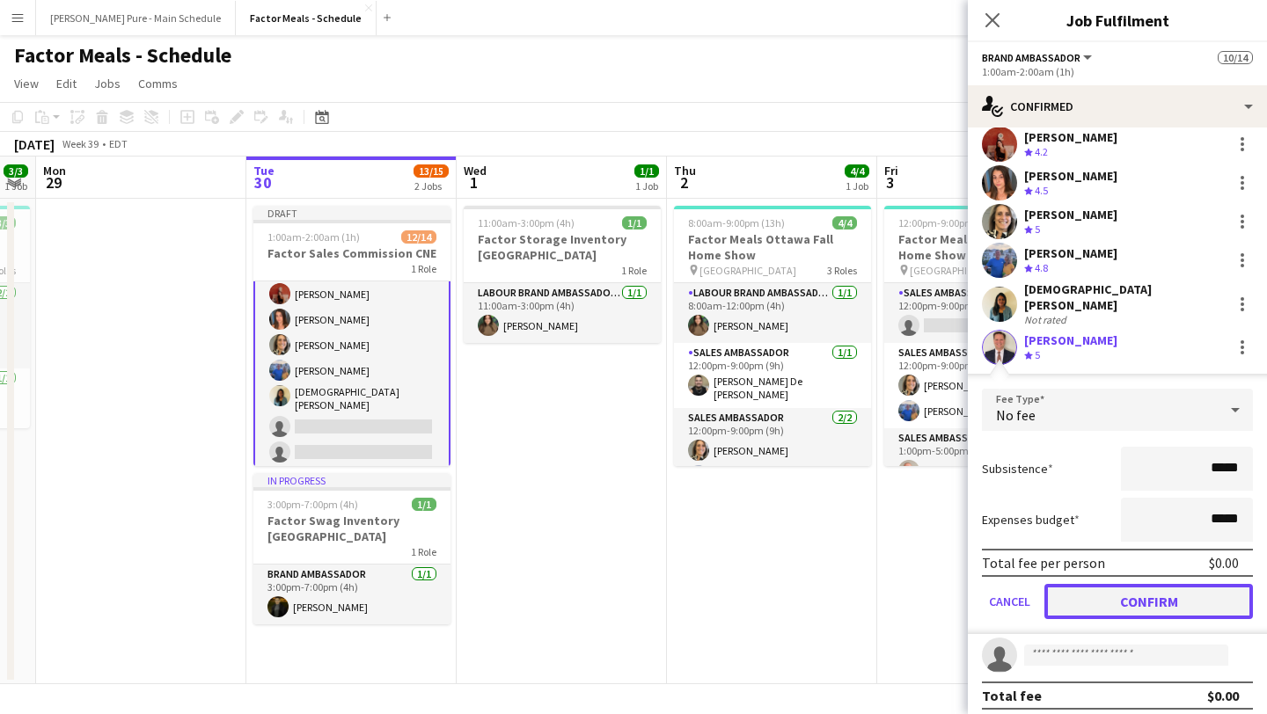
click at [1162, 608] on button "Confirm" at bounding box center [1148, 601] width 208 height 35
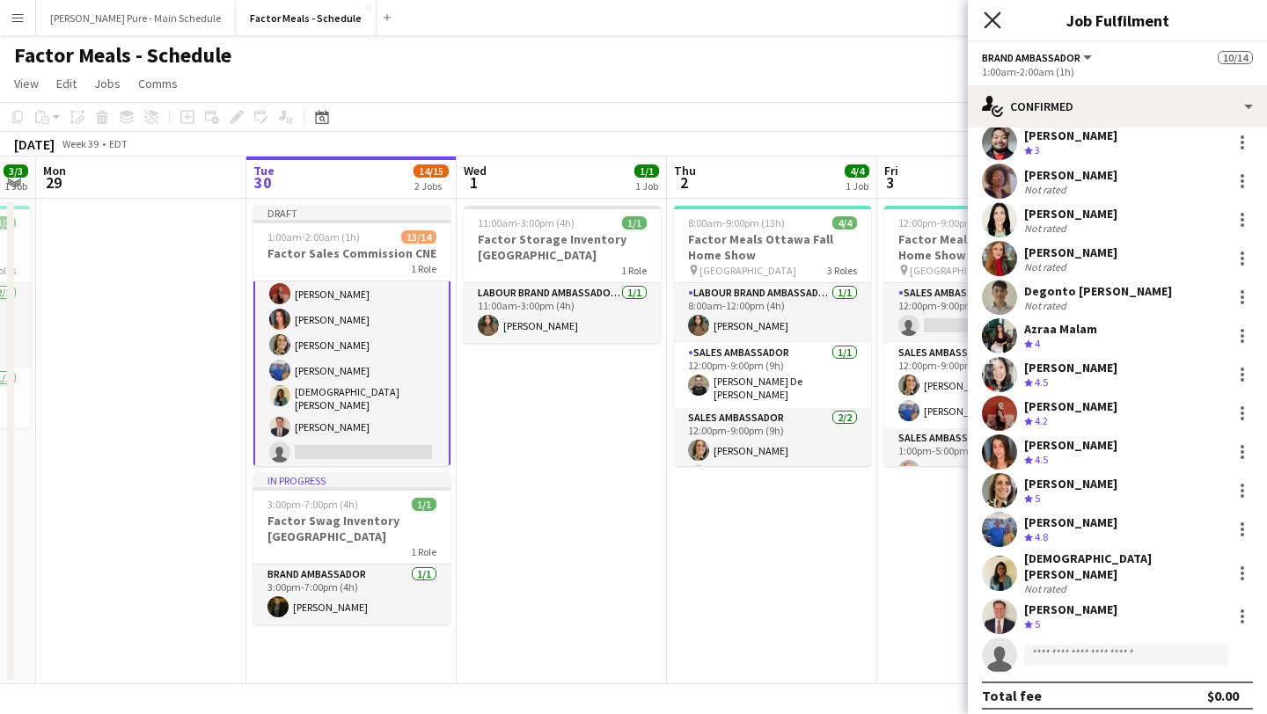
click at [983, 16] on icon "Close pop-in" at bounding box center [991, 19] width 17 height 17
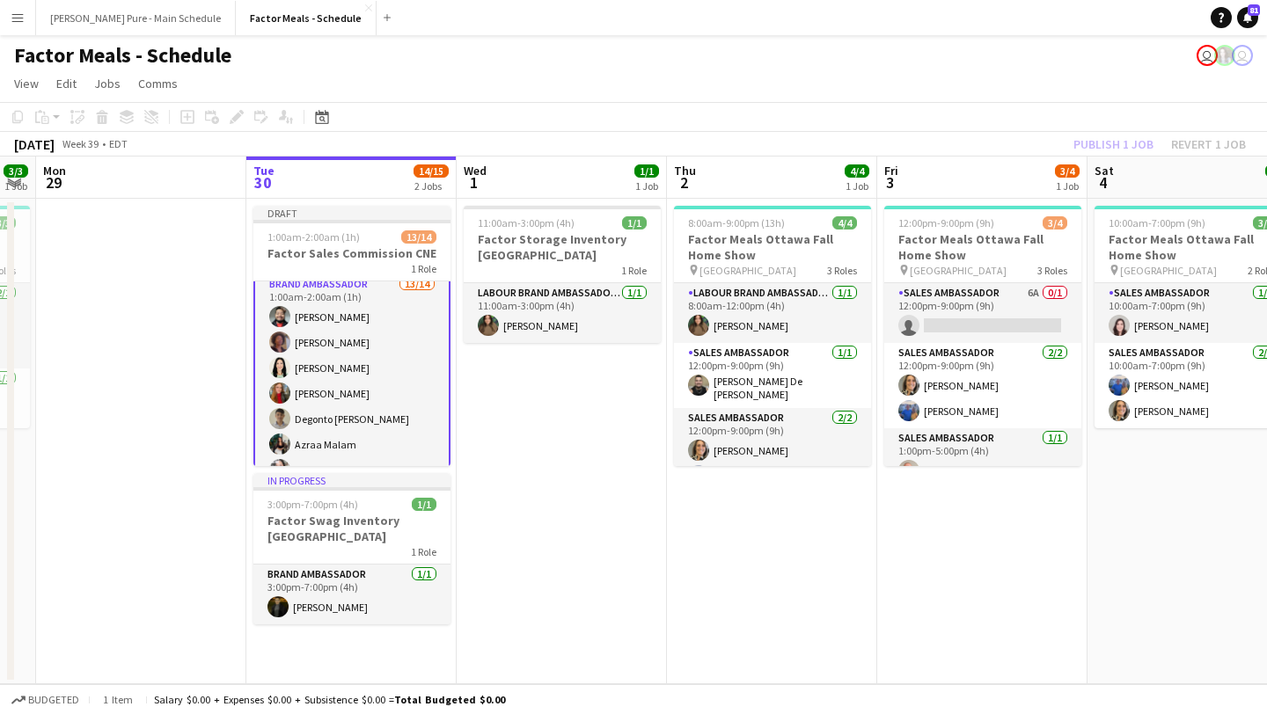
scroll to position [0, 0]
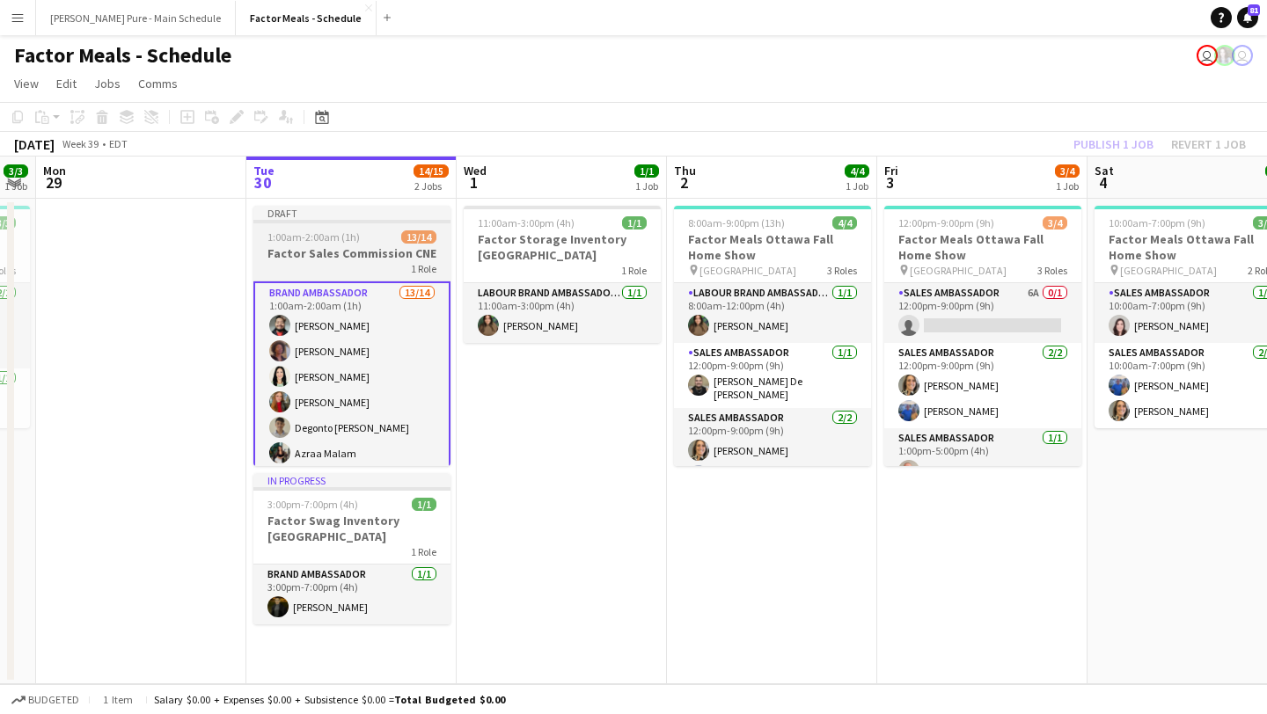
click at [332, 253] on h3 "Factor Sales Commission CNE" at bounding box center [351, 253] width 197 height 16
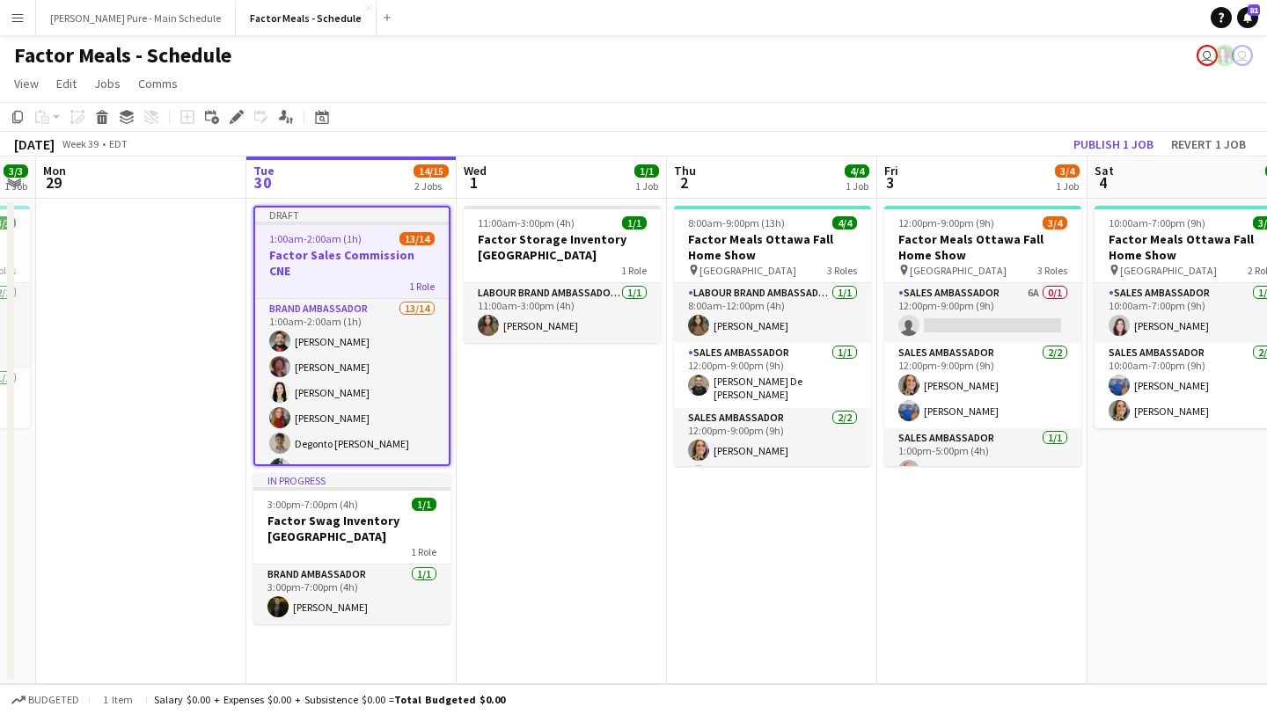
click at [1129, 155] on div "September 2025 Week 39 • EDT Publish 1 job Revert 1 job" at bounding box center [633, 144] width 1267 height 25
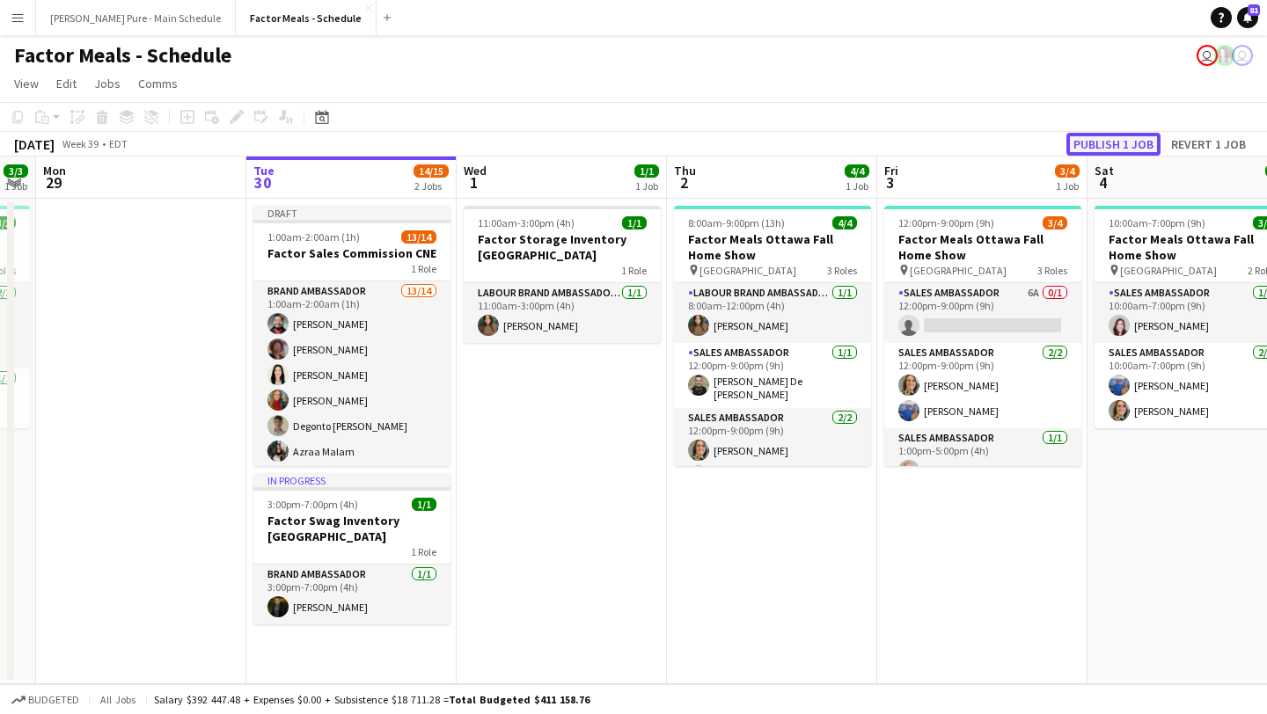
click at [1131, 137] on button "Publish 1 job" at bounding box center [1113, 144] width 94 height 23
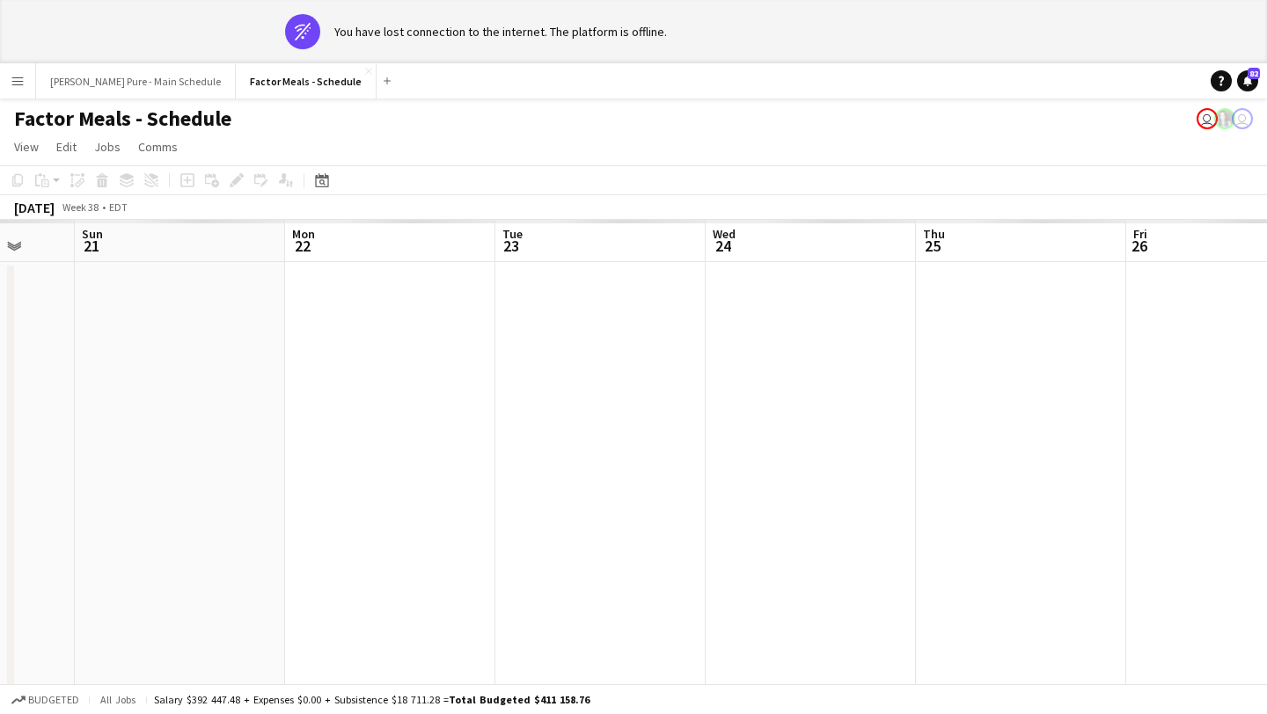
scroll to position [1, 0]
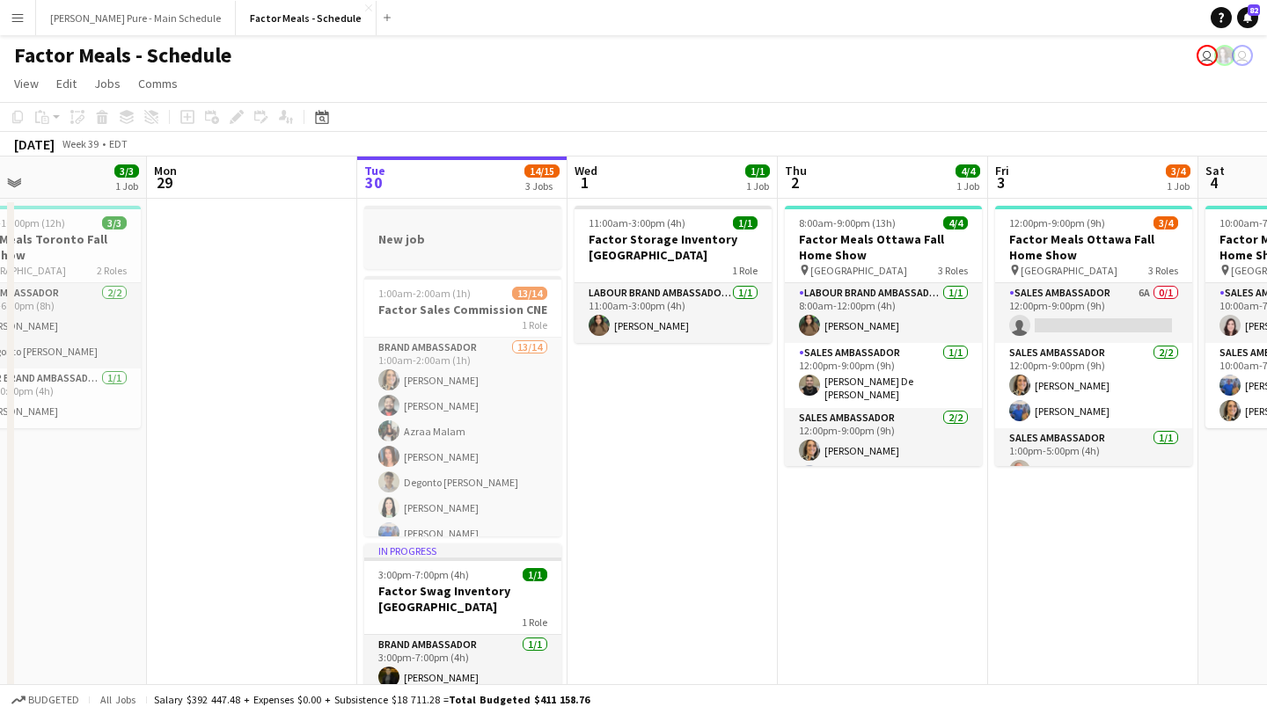
click at [472, 227] on div at bounding box center [462, 222] width 197 height 13
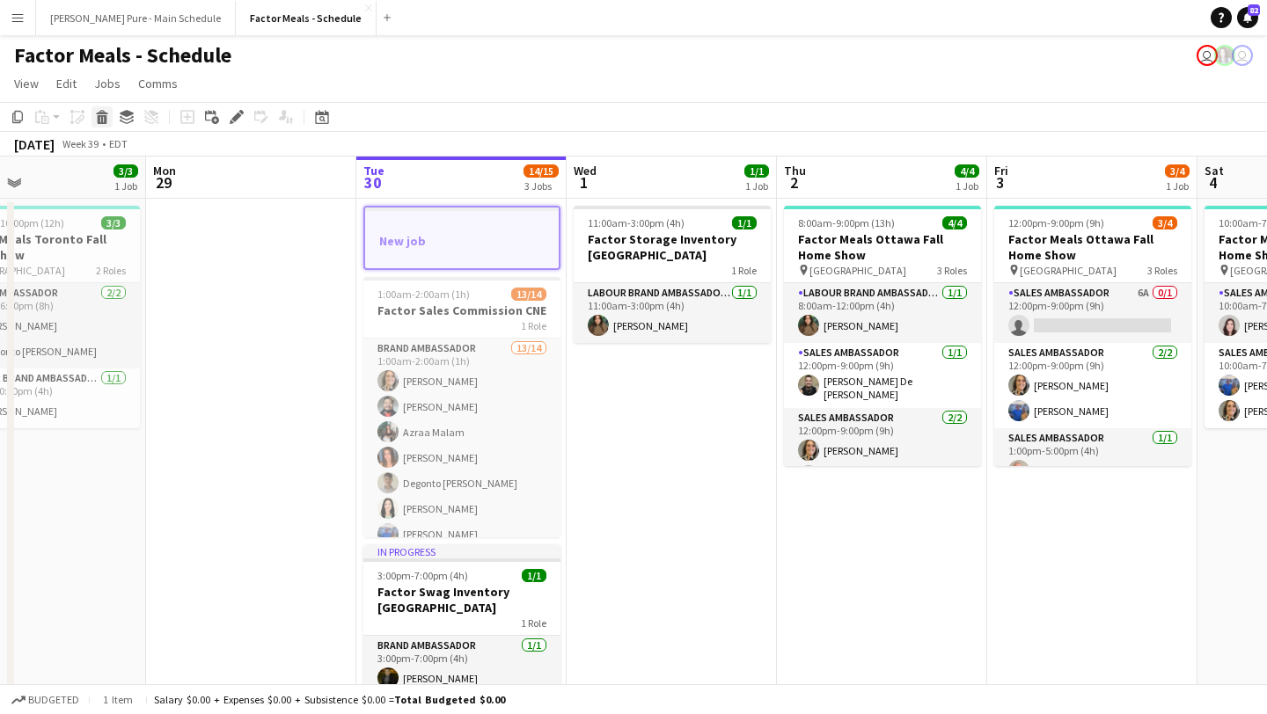
click at [102, 110] on icon "Delete" at bounding box center [102, 117] width 14 height 14
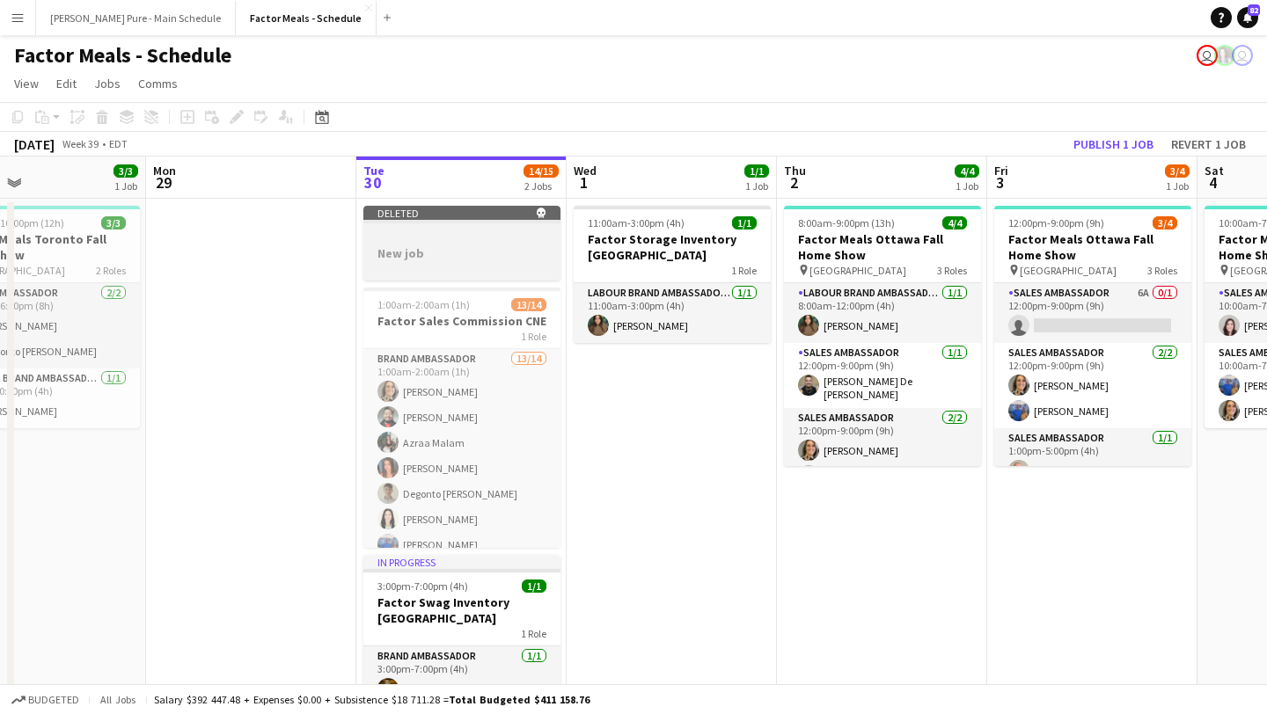
click at [400, 231] on div at bounding box center [461, 236] width 197 height 13
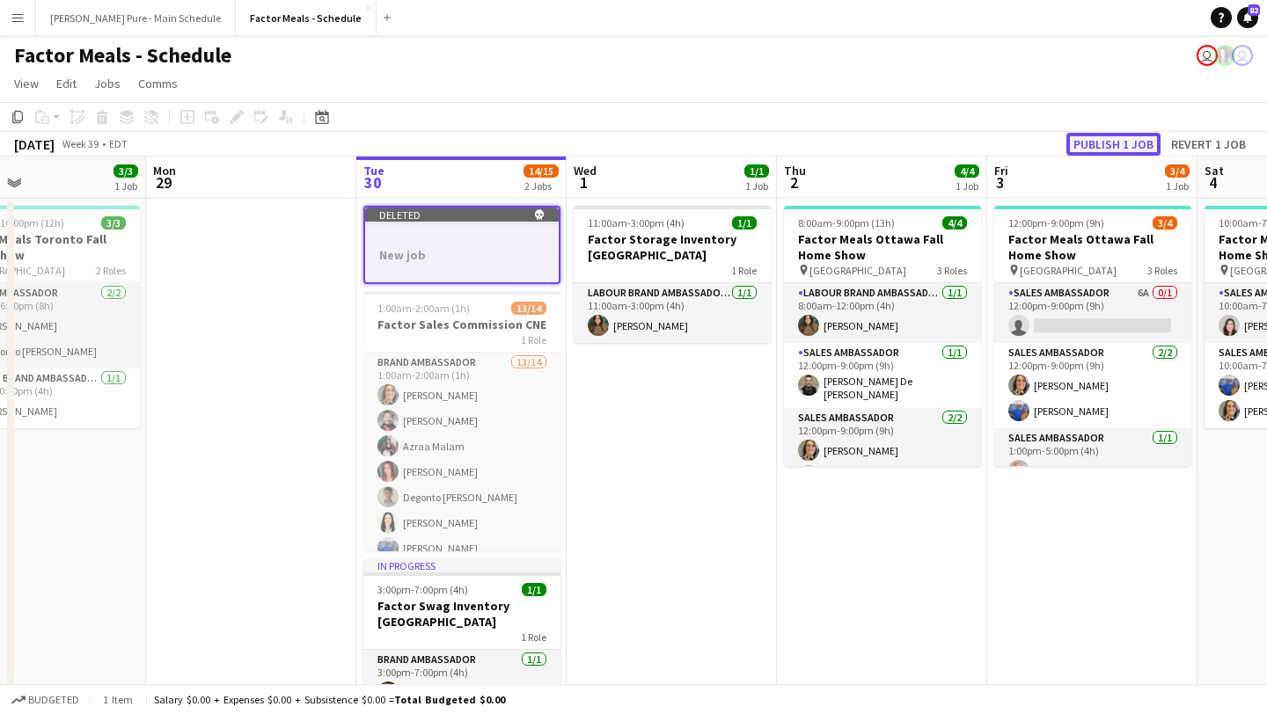
click at [1104, 148] on button "Publish 1 job" at bounding box center [1113, 144] width 94 height 23
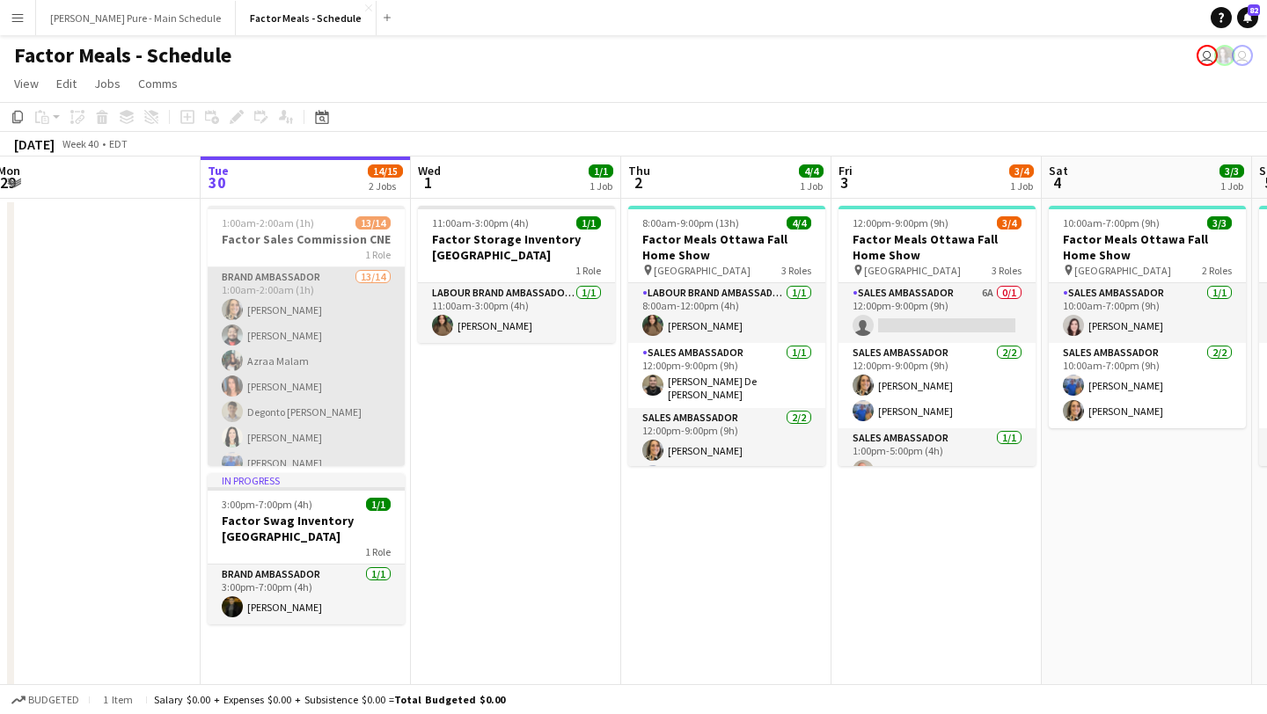
scroll to position [193, 0]
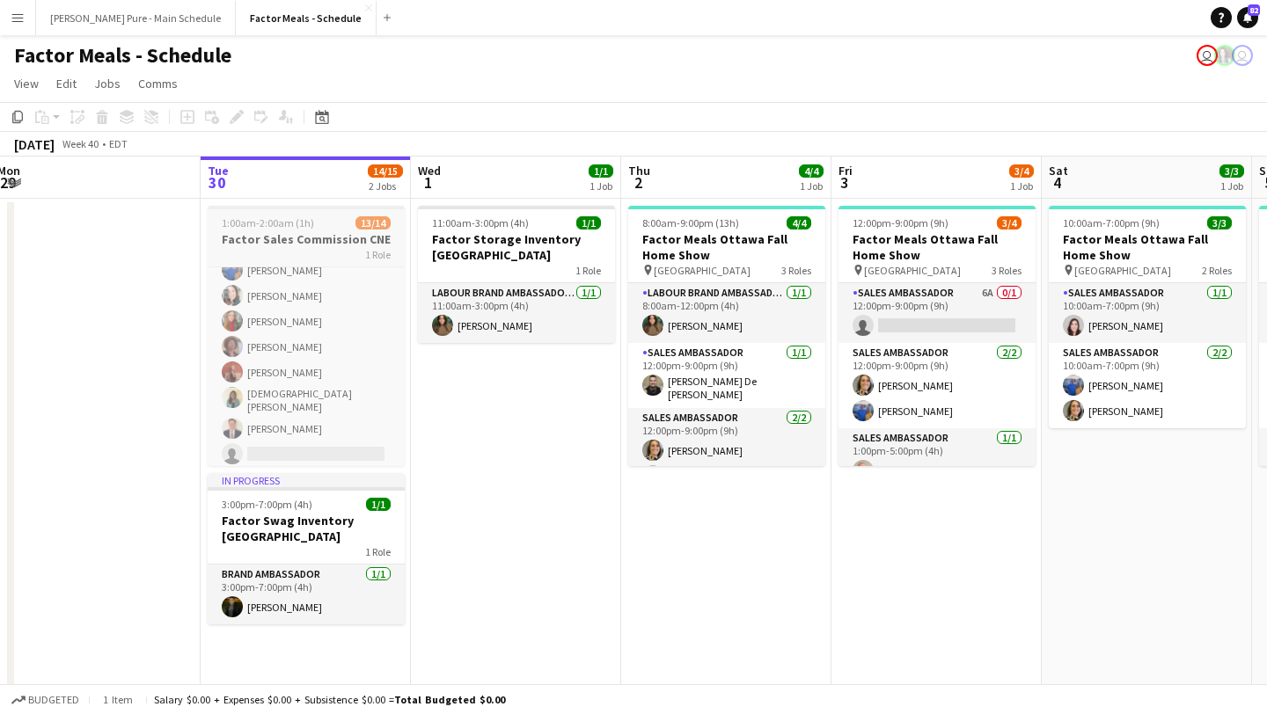
click at [284, 251] on div "1 Role" at bounding box center [306, 254] width 197 height 14
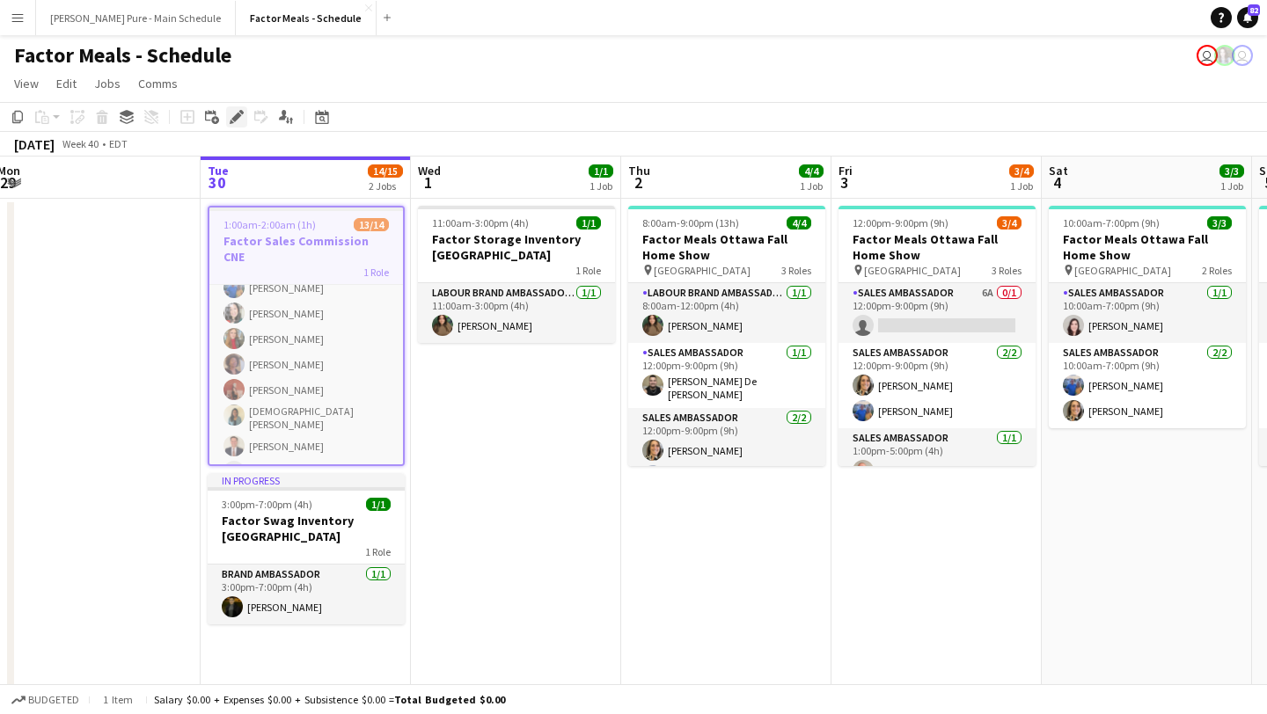
click at [232, 118] on icon at bounding box center [236, 118] width 10 height 10
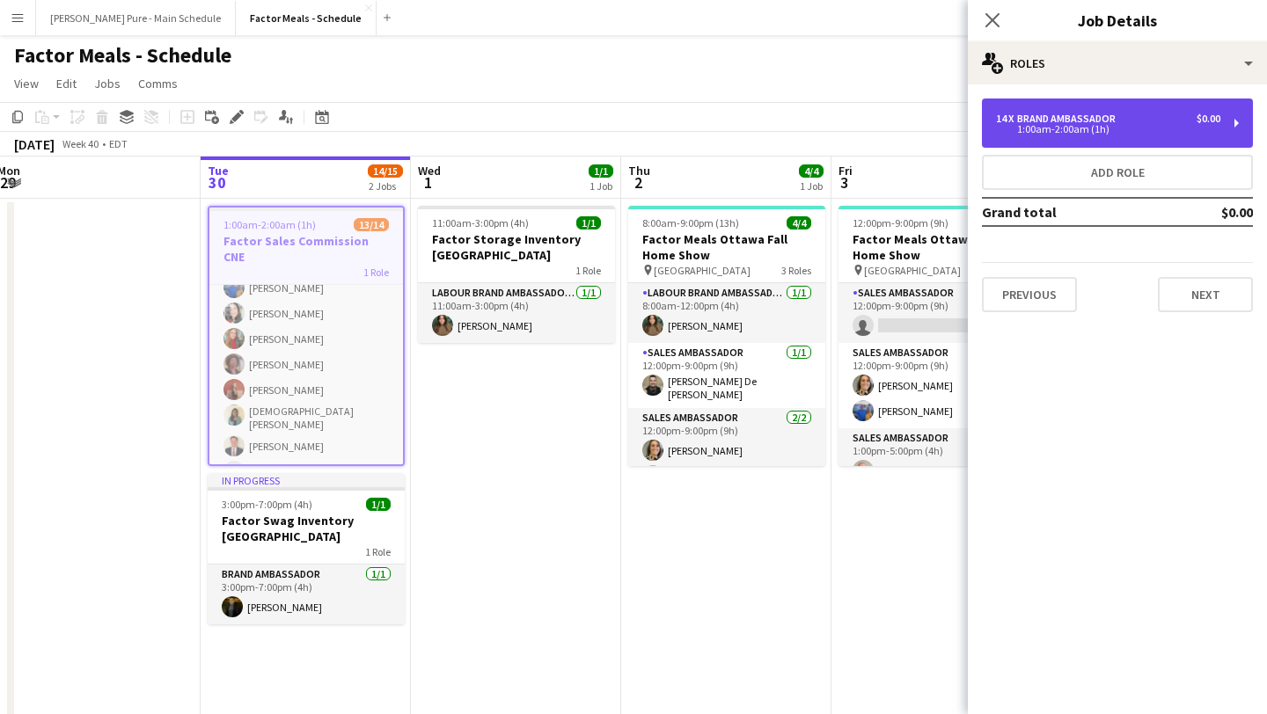
click at [1136, 122] on div "14 x Brand Ambassador $0.00" at bounding box center [1108, 119] width 224 height 12
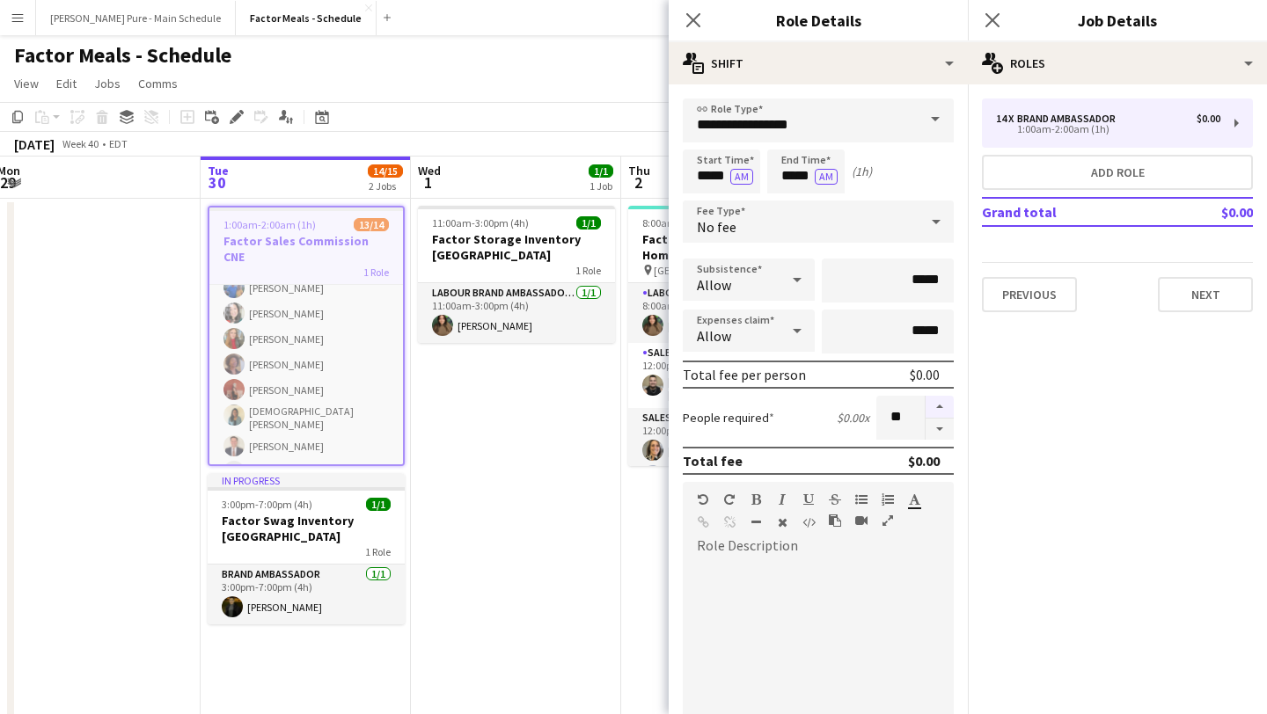
click at [939, 404] on button "button" at bounding box center [939, 407] width 28 height 23
type input "**"
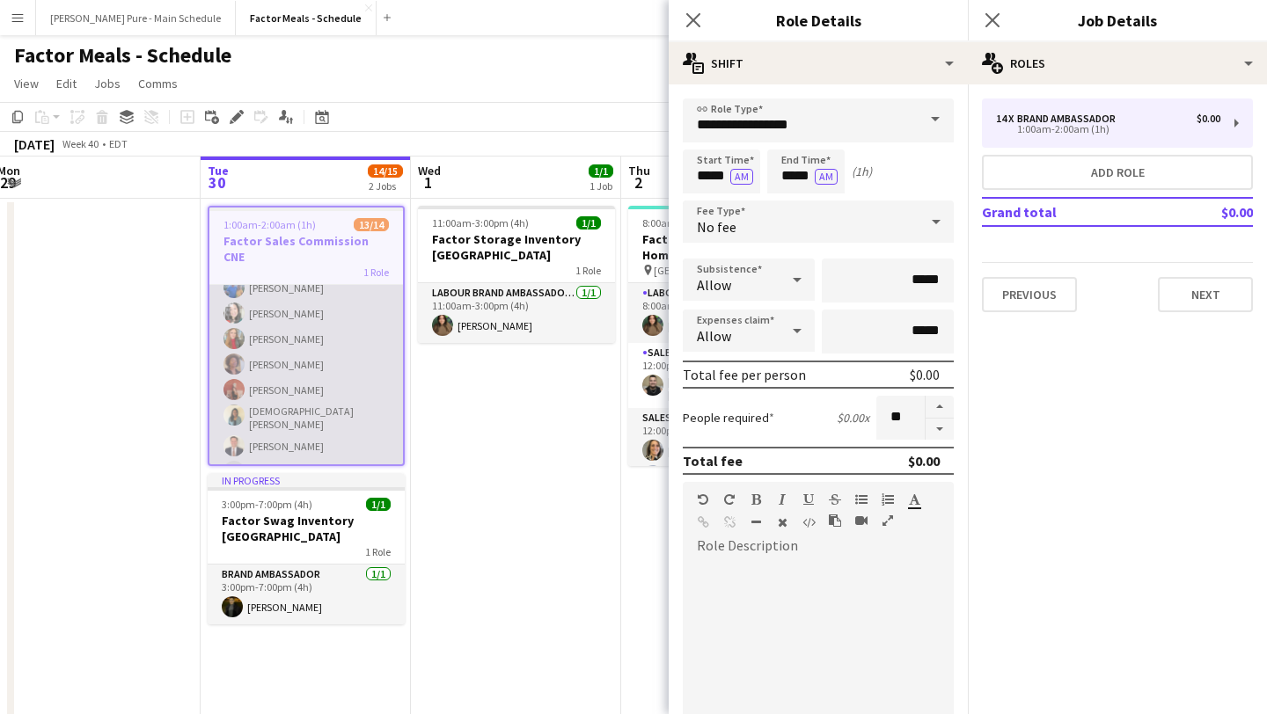
click at [321, 363] on app-card-role "Brand Ambassador 13/14 1:00am-2:00am (1h) Laurie Preddy Faisal Khawaja Azraa Ma…" at bounding box center [306, 290] width 194 height 397
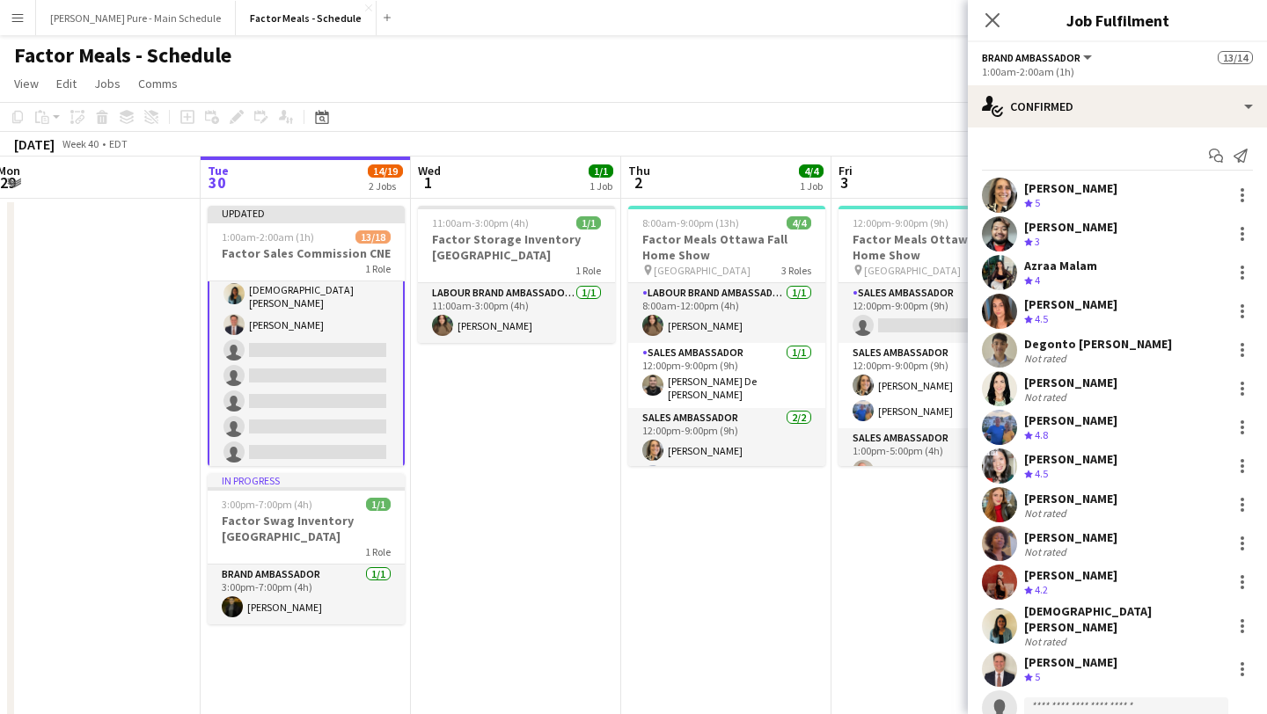
scroll to position [208, 0]
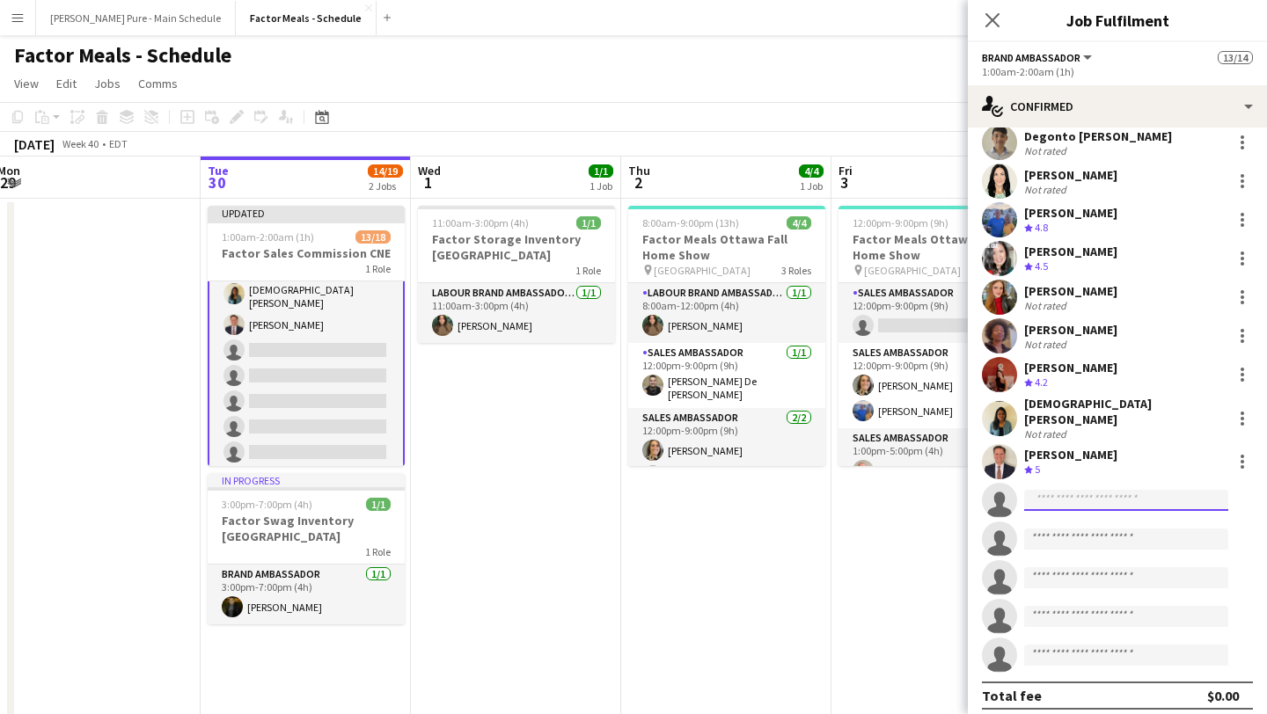
click at [1061, 494] on input at bounding box center [1126, 500] width 204 height 21
click at [990, 18] on icon at bounding box center [991, 19] width 17 height 17
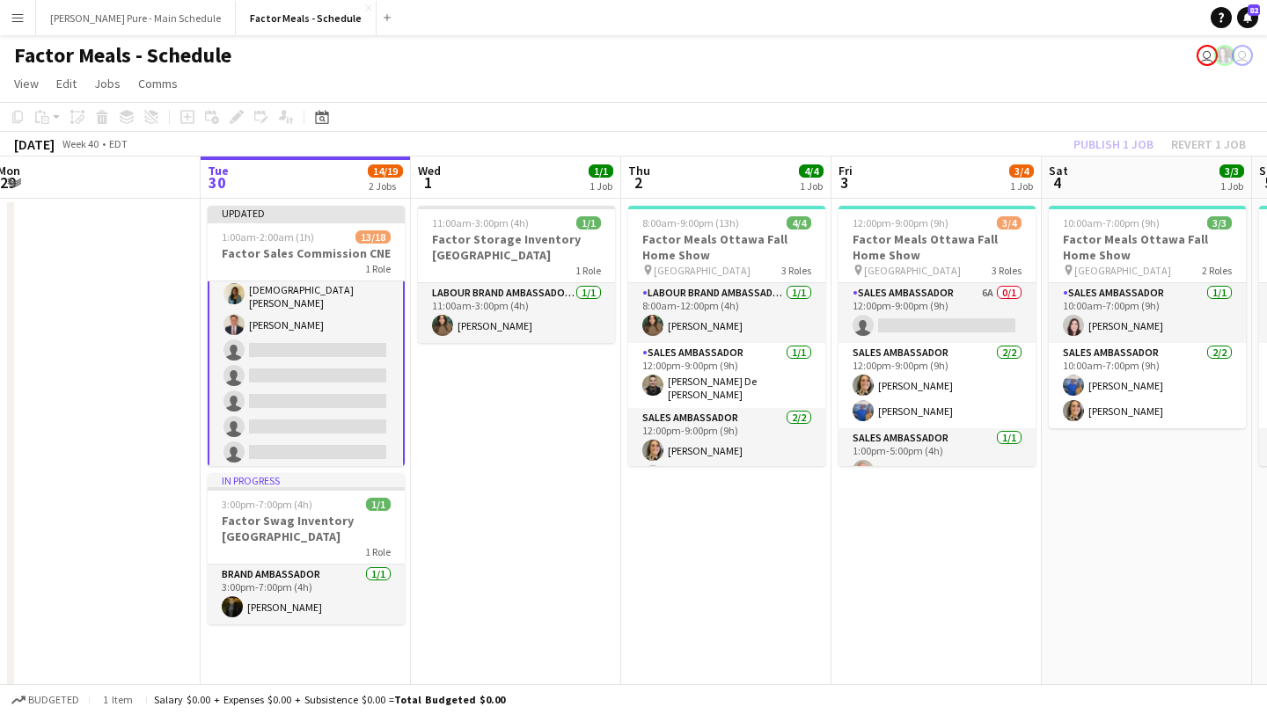
click at [311, 333] on app-card-role "Brand Ambassador 13/18 1:00am-2:00am (1h) Laurie Preddy Faisal Khawaja Azraa Ma…" at bounding box center [306, 220] width 197 height 502
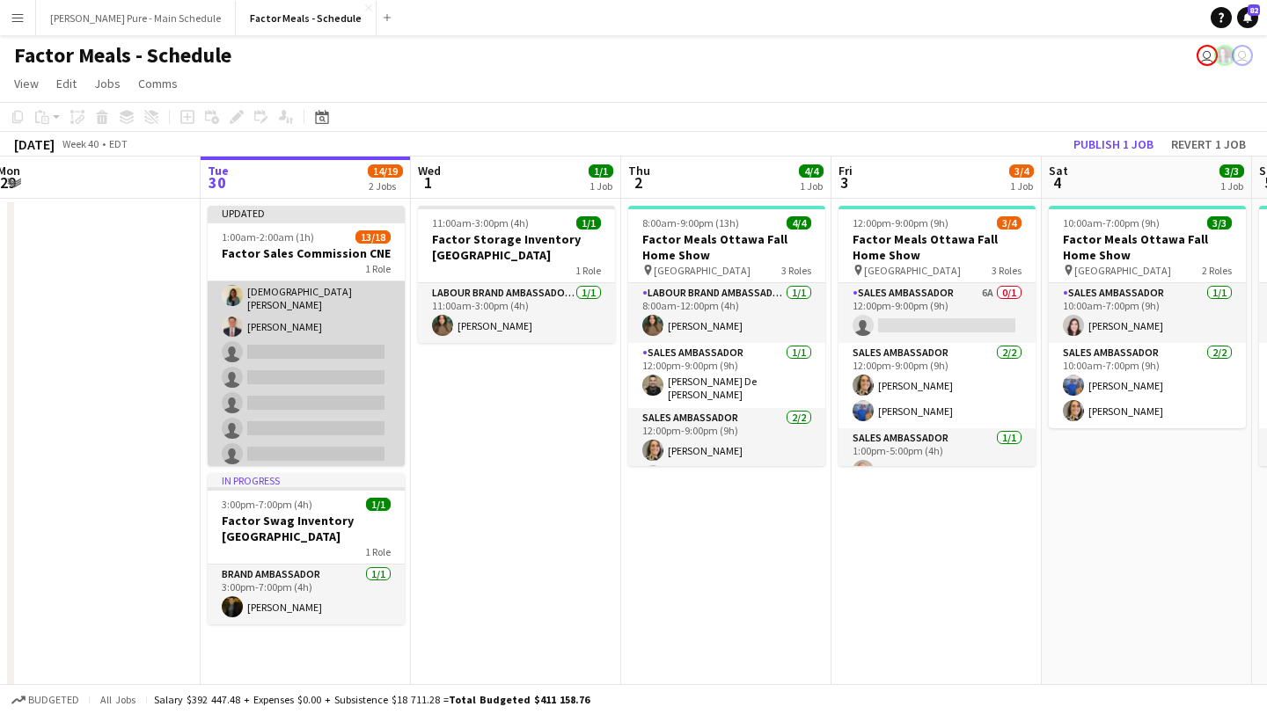
click at [363, 361] on app-card-role "Brand Ambassador 13/18 1:00am-2:00am (1h) Laurie Preddy Faisal Khawaja Azraa Ma…" at bounding box center [306, 222] width 197 height 499
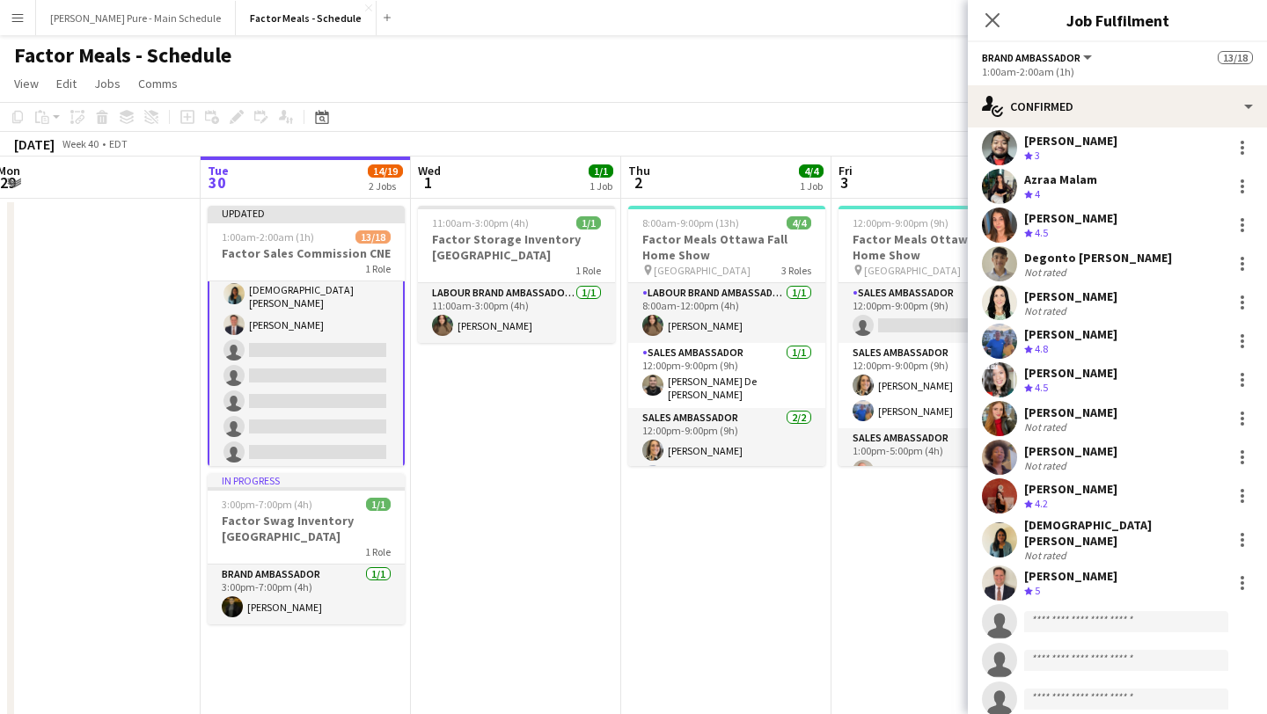
scroll to position [100, 0]
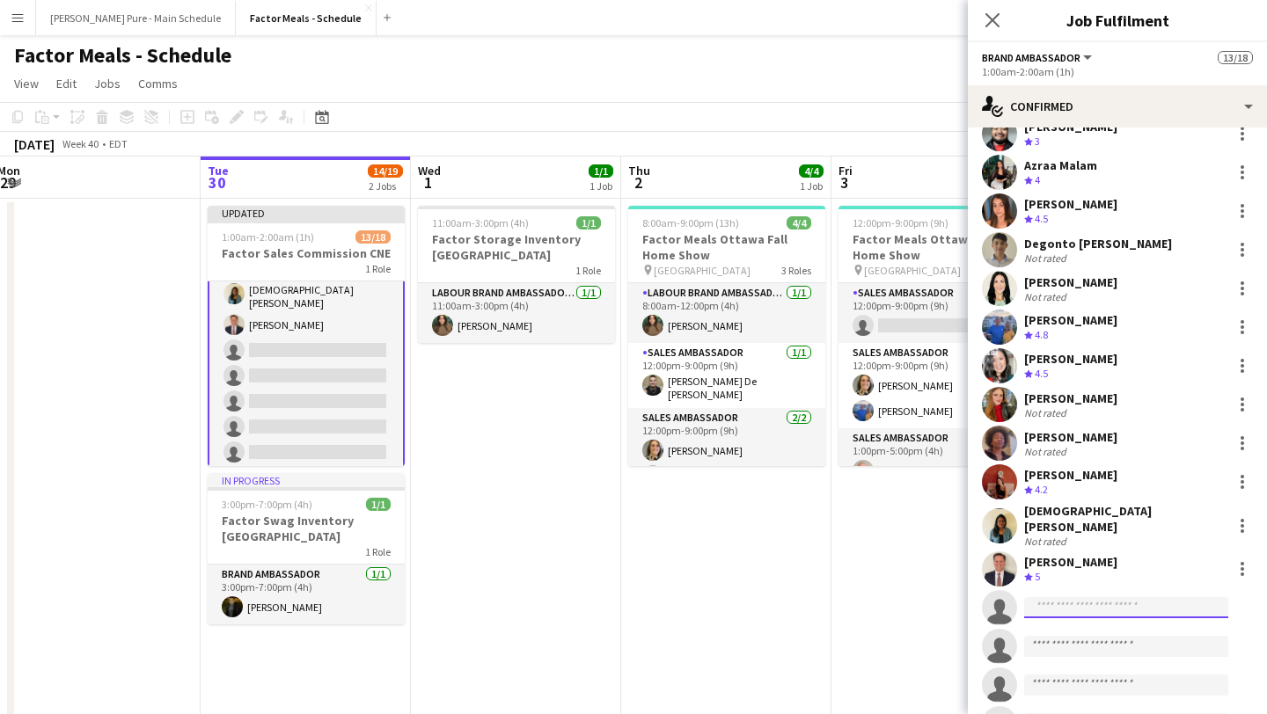
click at [1085, 599] on input at bounding box center [1126, 607] width 204 height 21
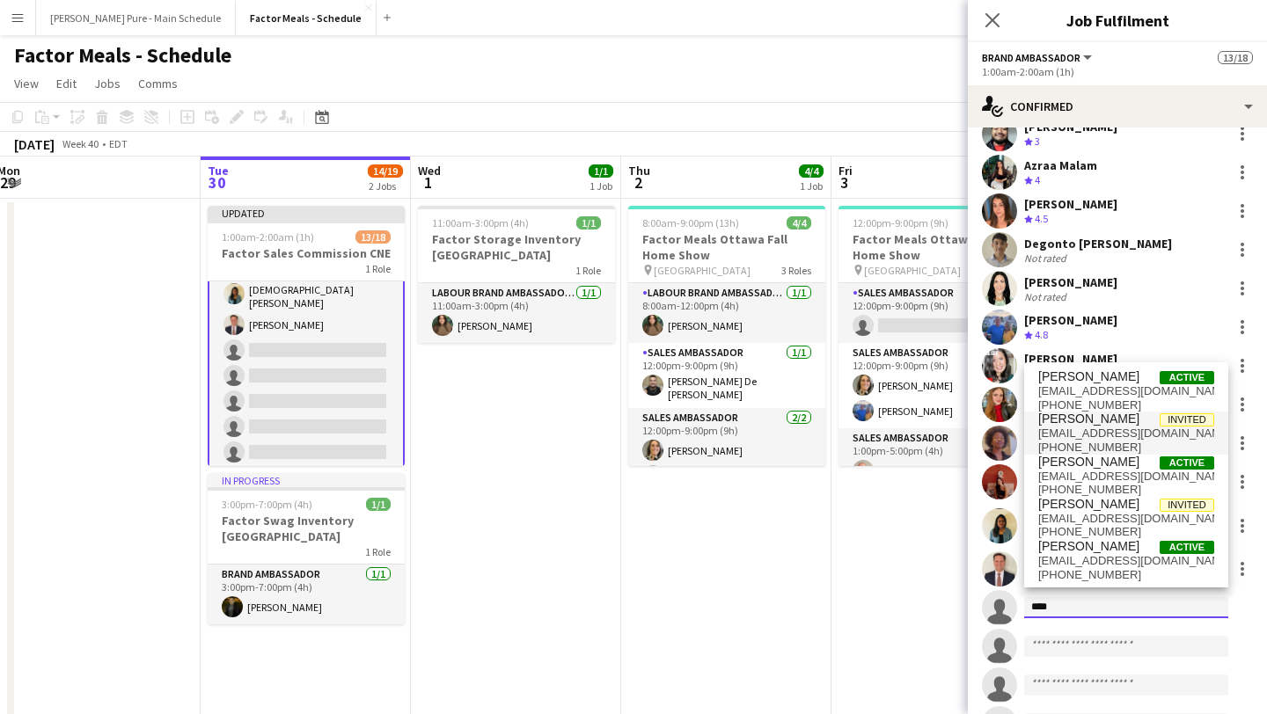
type input "****"
click at [1098, 428] on span "jmfaller3490@gmail.com" at bounding box center [1126, 434] width 176 height 14
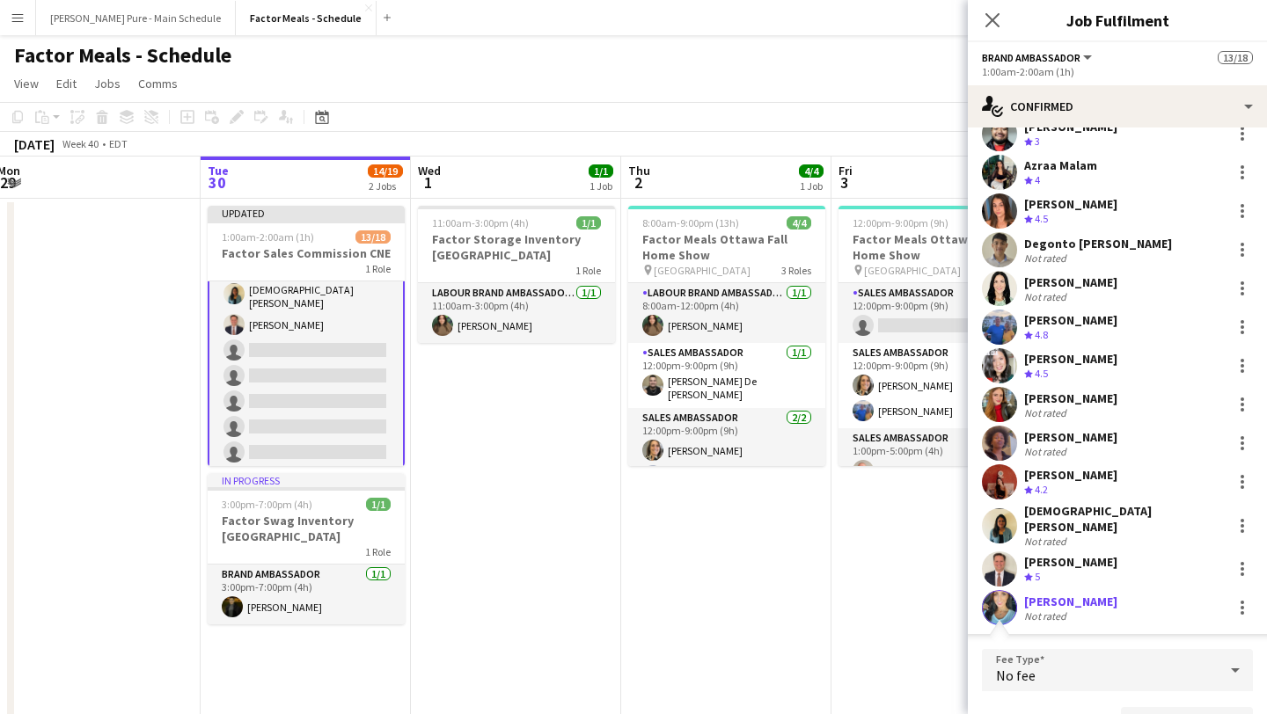
scroll to position [121, 0]
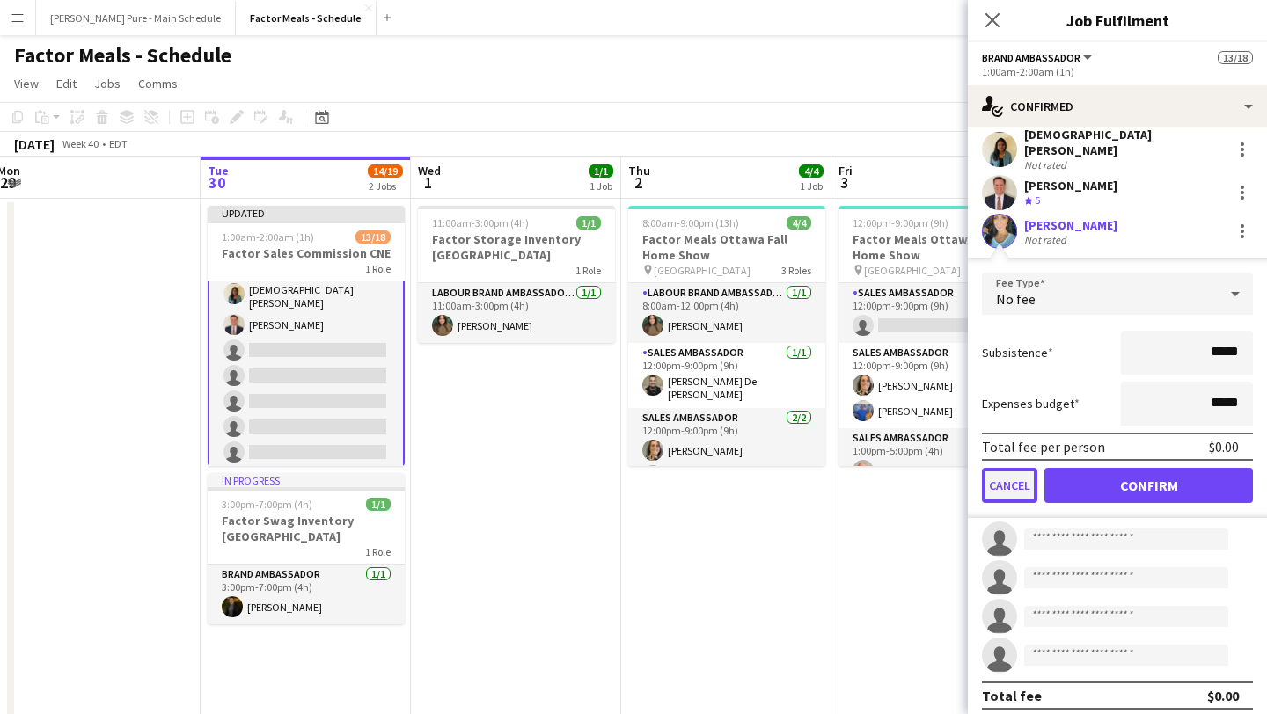
click at [1007, 471] on button "Cancel" at bounding box center [1009, 485] width 55 height 35
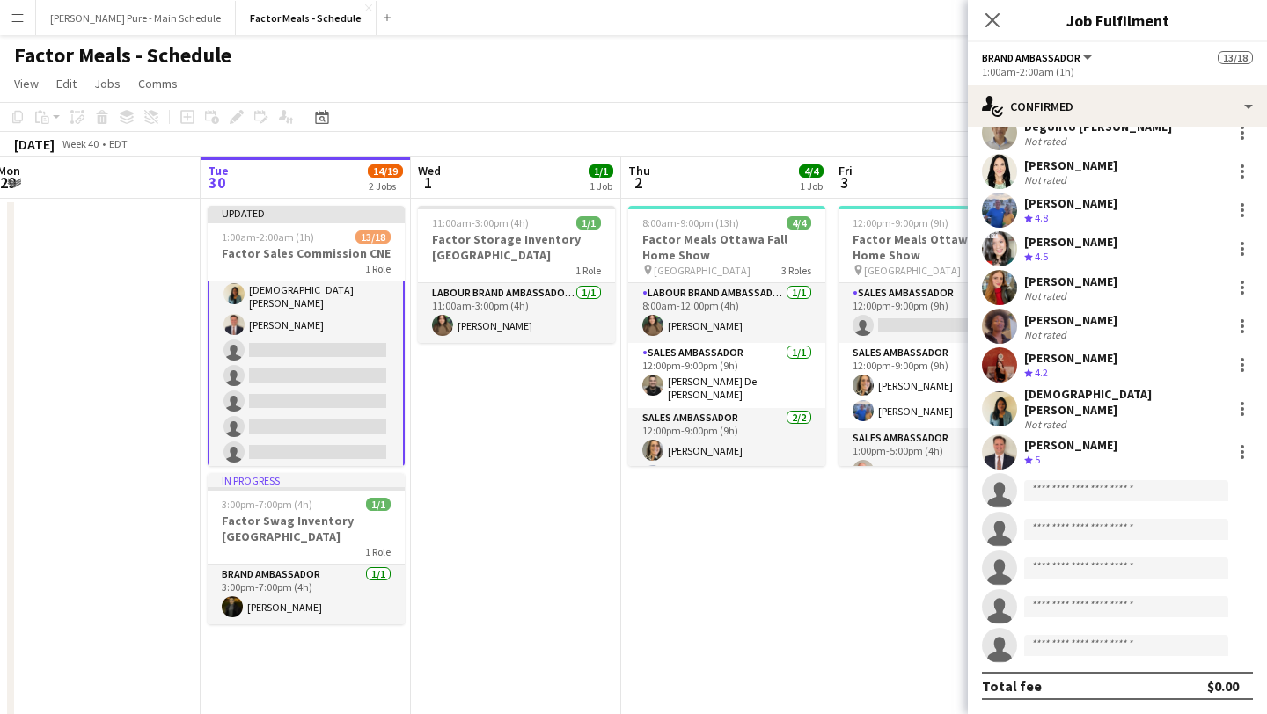
scroll to position [208, 0]
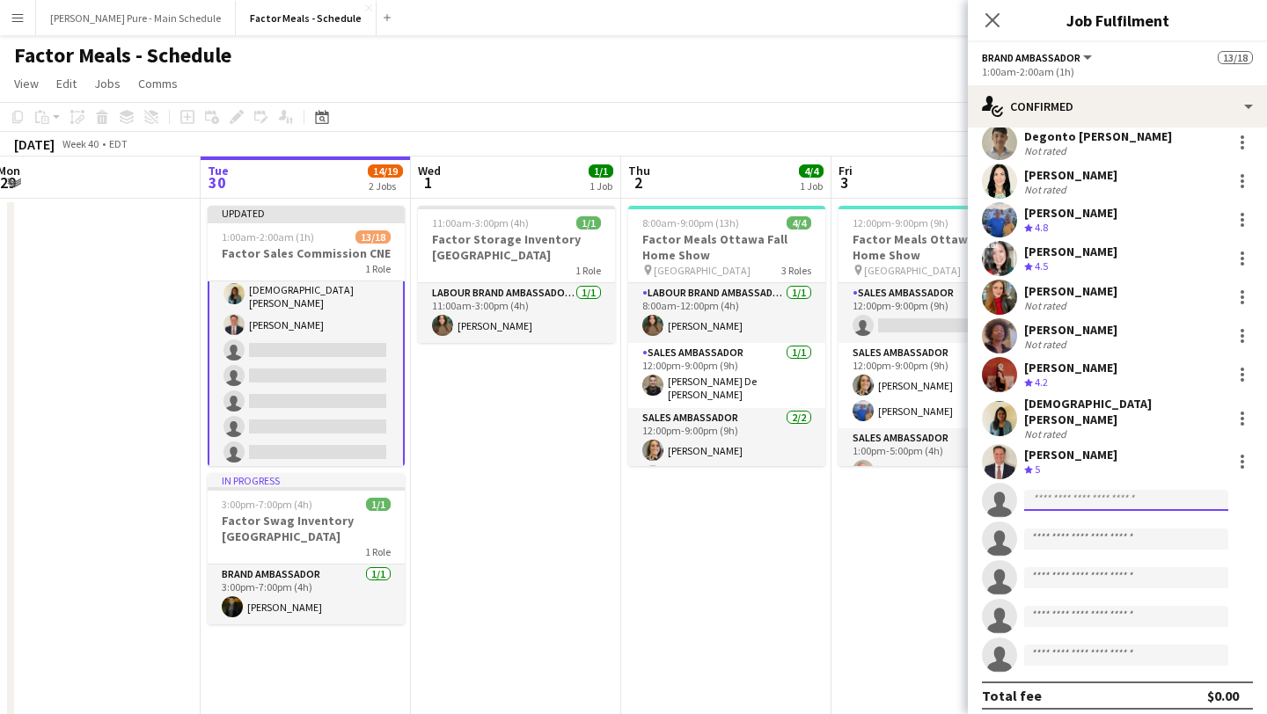
click at [1046, 493] on input at bounding box center [1126, 500] width 204 height 21
type input "******"
click at [1054, 551] on div "Jenn Zuroski Active jennzuroski@gmail.com +16477806623" at bounding box center [1126, 529] width 204 height 56
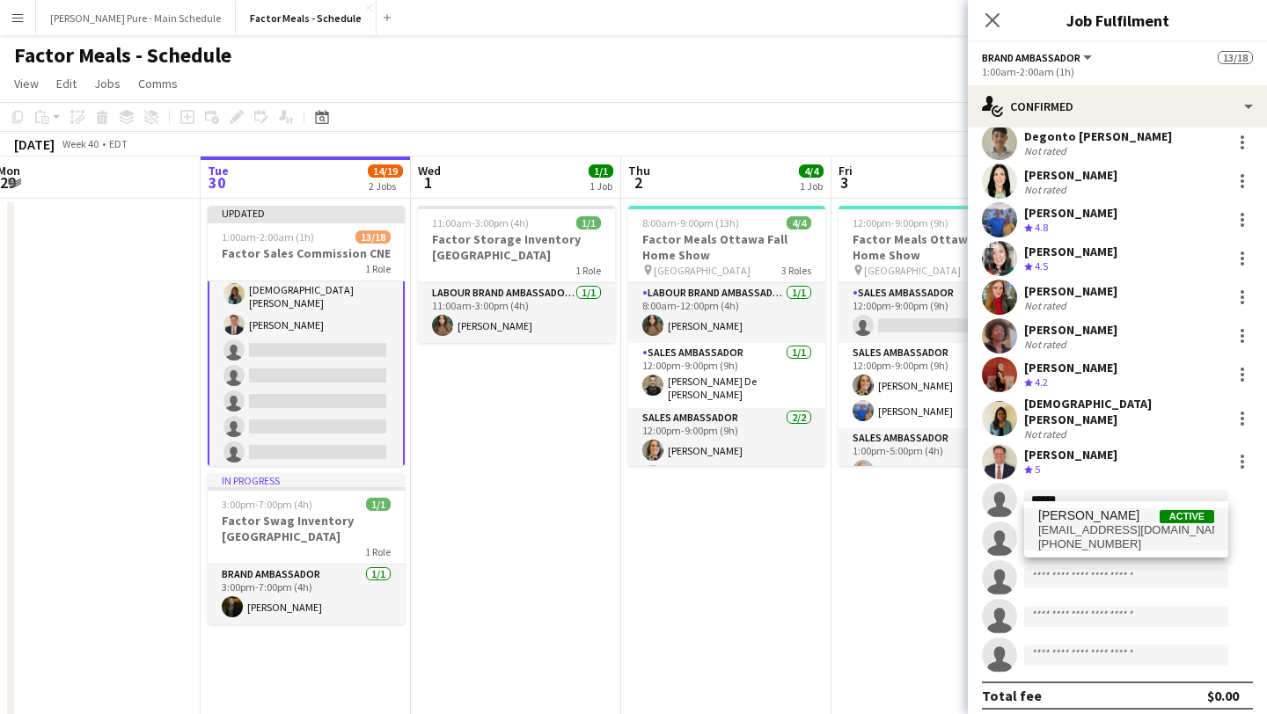
click at [1065, 533] on span "jennzuroski@gmail.com" at bounding box center [1126, 530] width 176 height 14
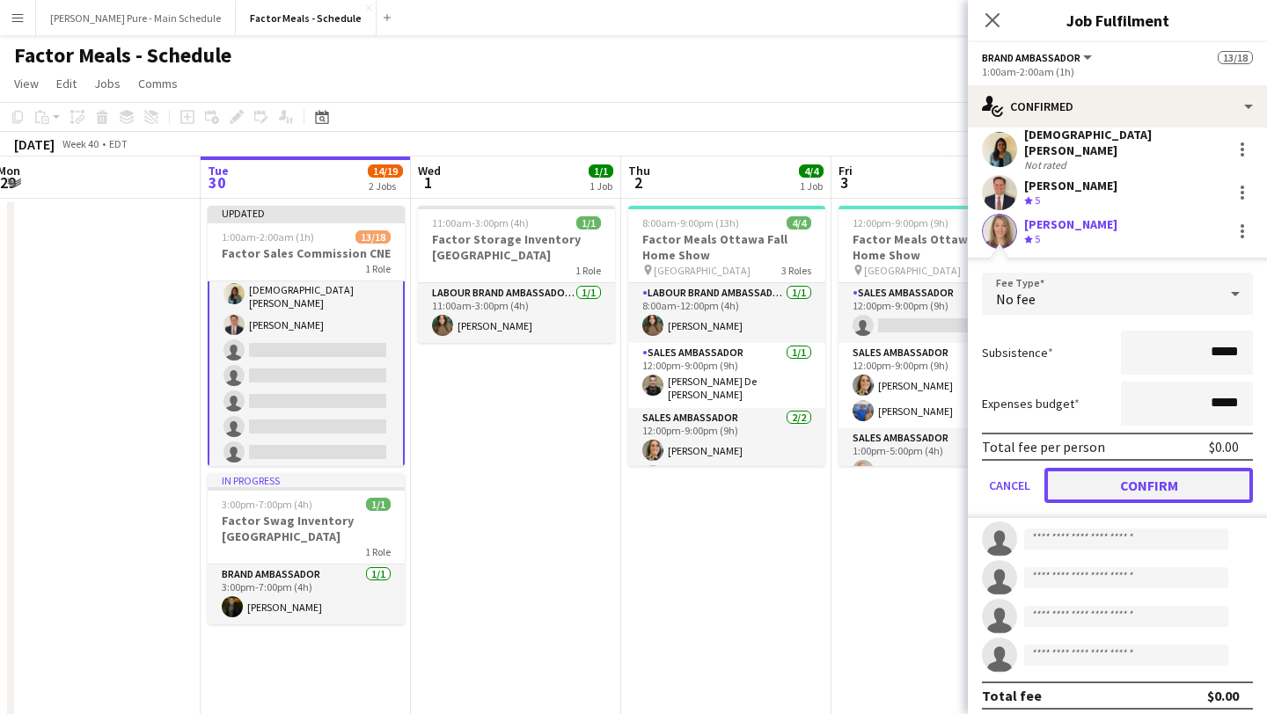
click at [1146, 479] on button "Confirm" at bounding box center [1148, 485] width 208 height 35
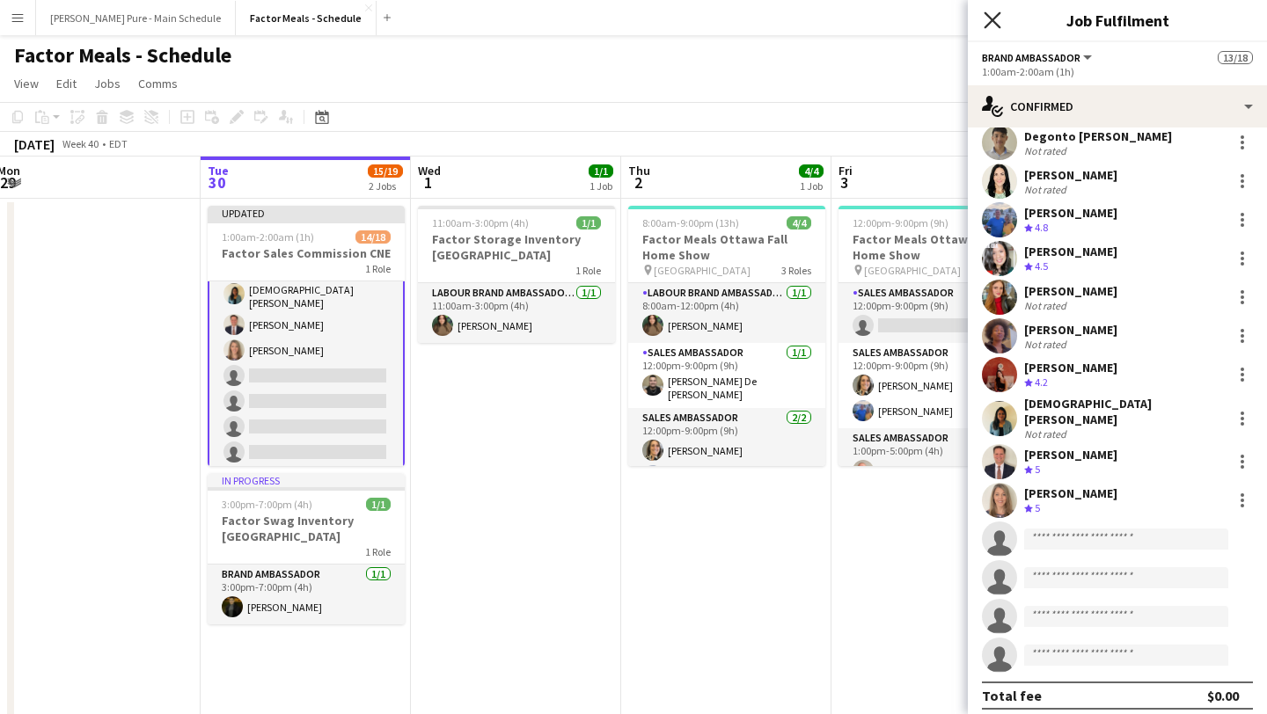
click at [998, 19] on icon "Close pop-in" at bounding box center [991, 19] width 17 height 17
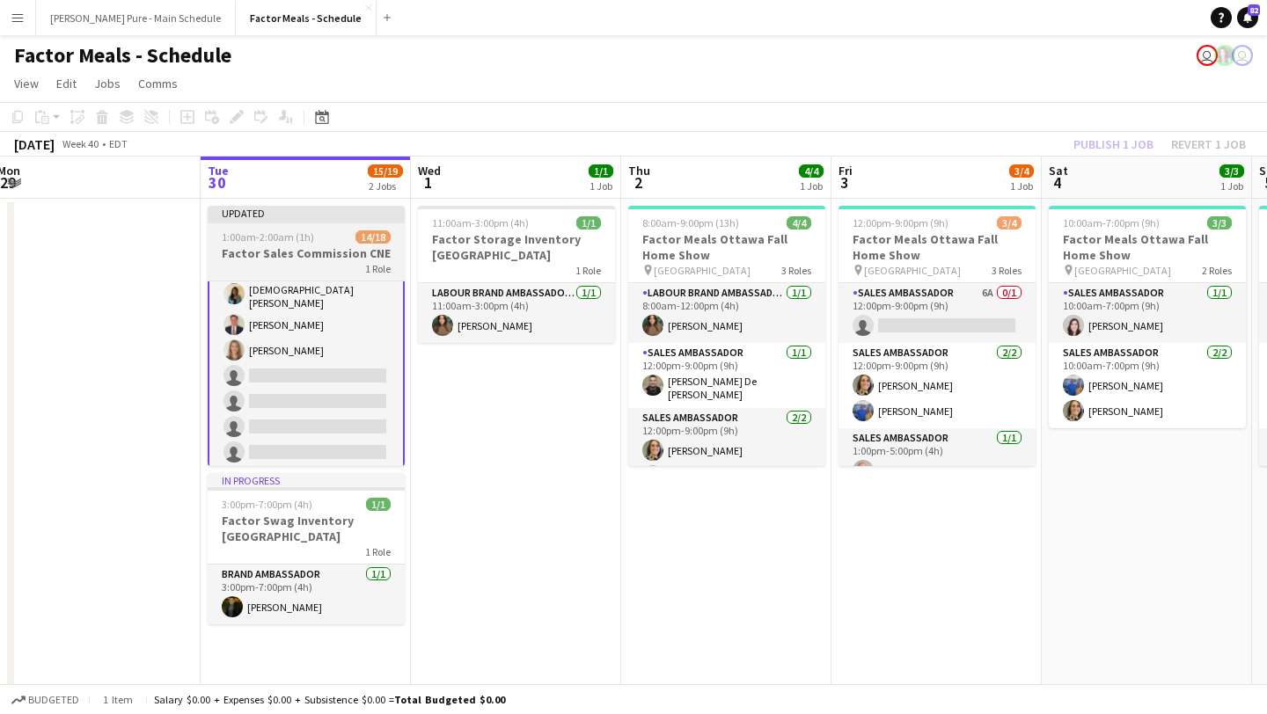
click at [314, 246] on h3 "Factor Sales Commission CNE" at bounding box center [306, 253] width 197 height 16
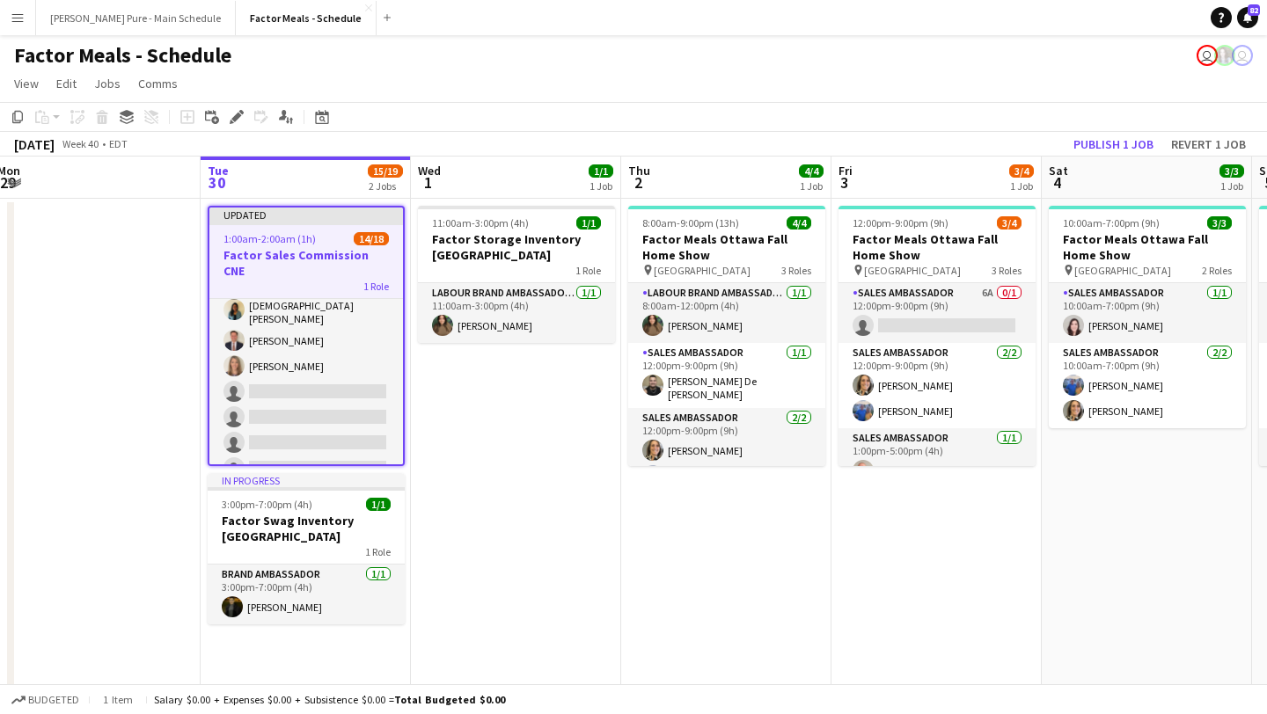
scroll to position [311, 0]
click at [1114, 133] on button "Publish 1 job" at bounding box center [1113, 144] width 94 height 23
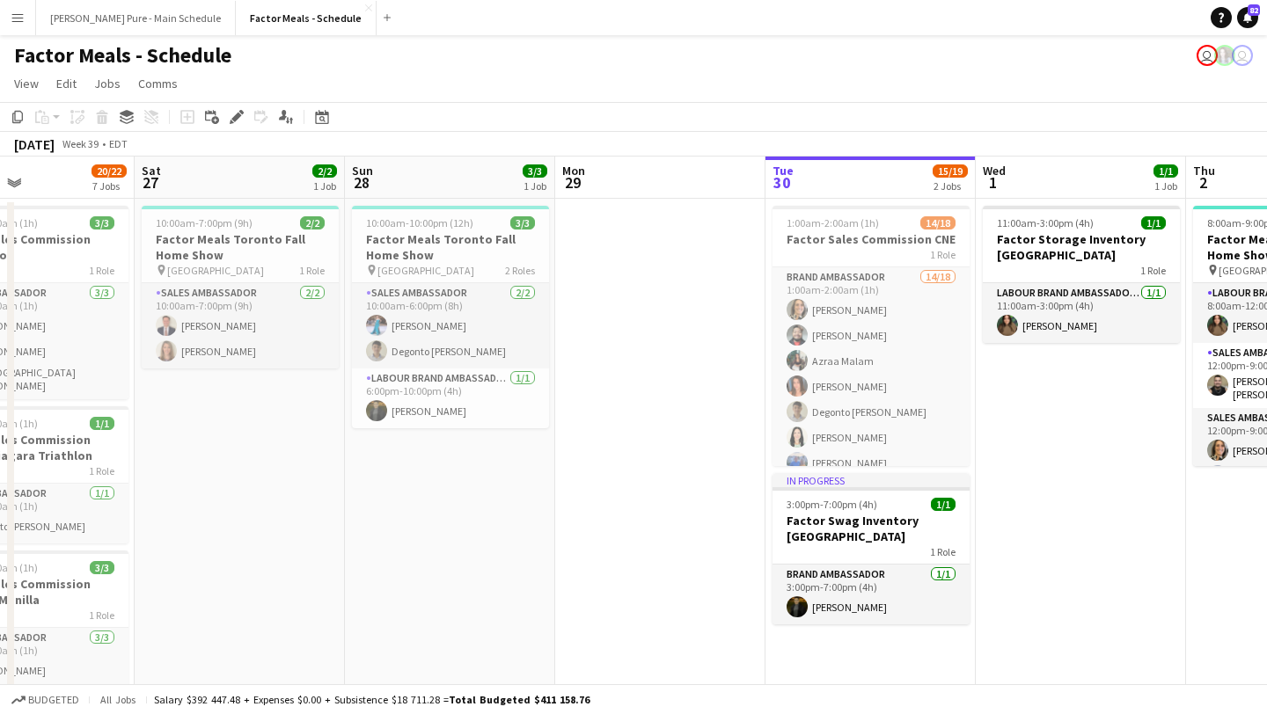
scroll to position [0, 710]
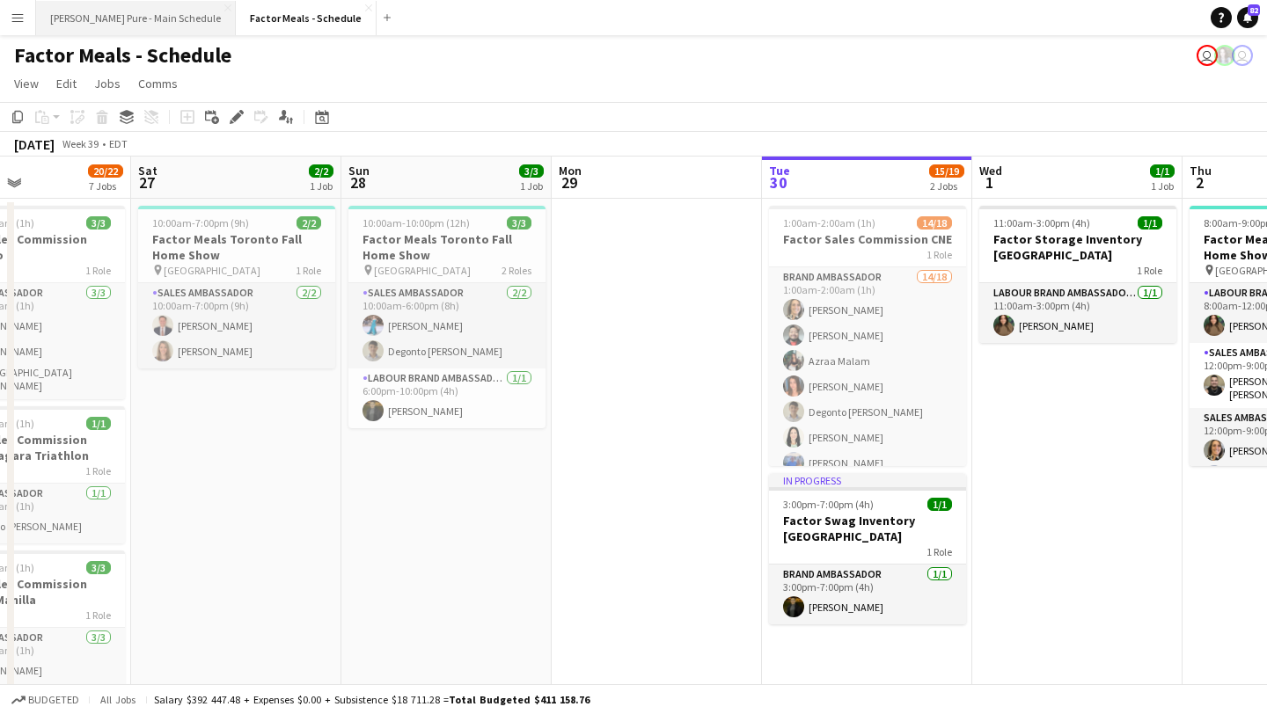
click at [135, 24] on button "[PERSON_NAME] Pure - Main Schedule Close" at bounding box center [136, 18] width 200 height 34
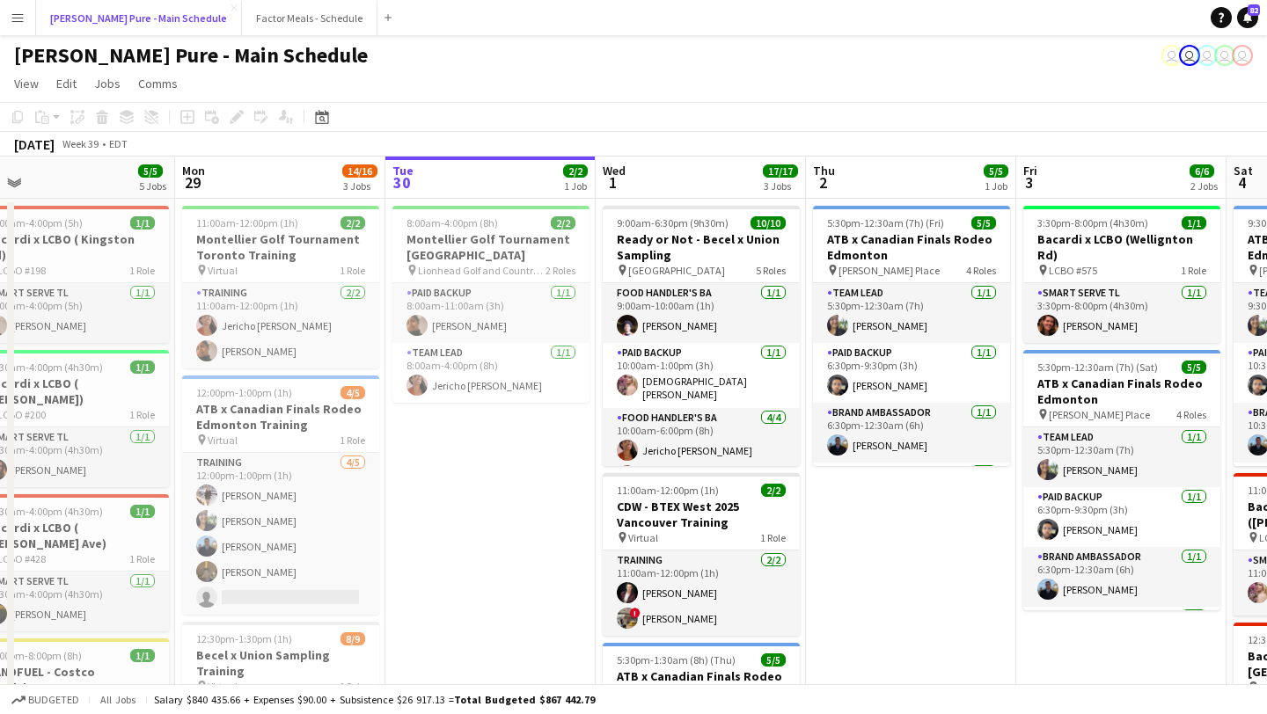
scroll to position [0, 413]
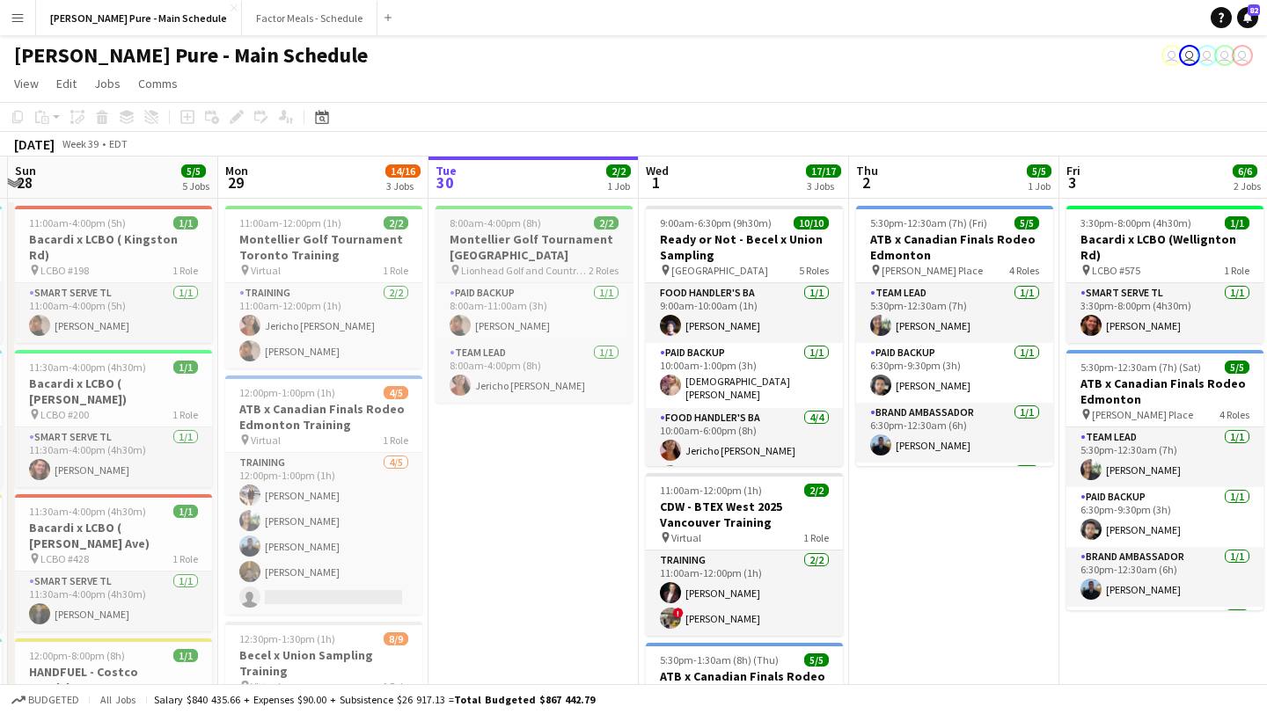
click at [494, 241] on h3 "Montellier Golf Tournament [GEOGRAPHIC_DATA]" at bounding box center [533, 247] width 197 height 32
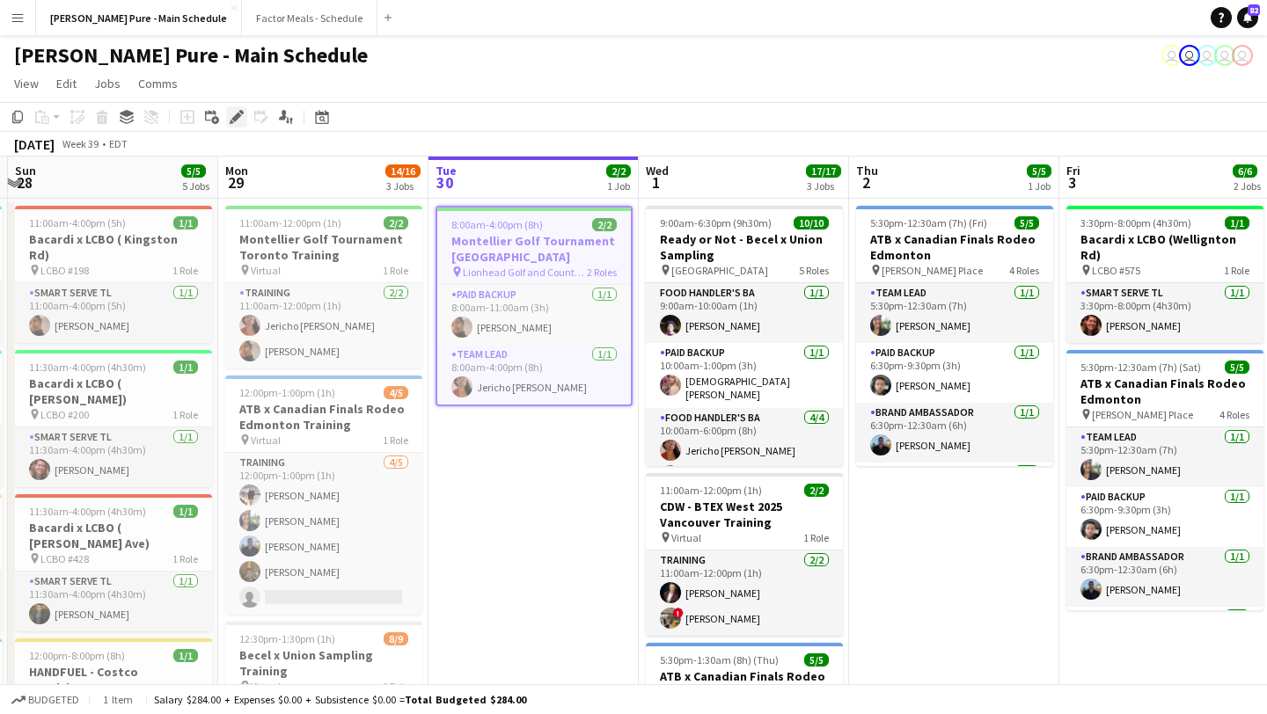
click at [236, 116] on icon at bounding box center [236, 118] width 10 height 10
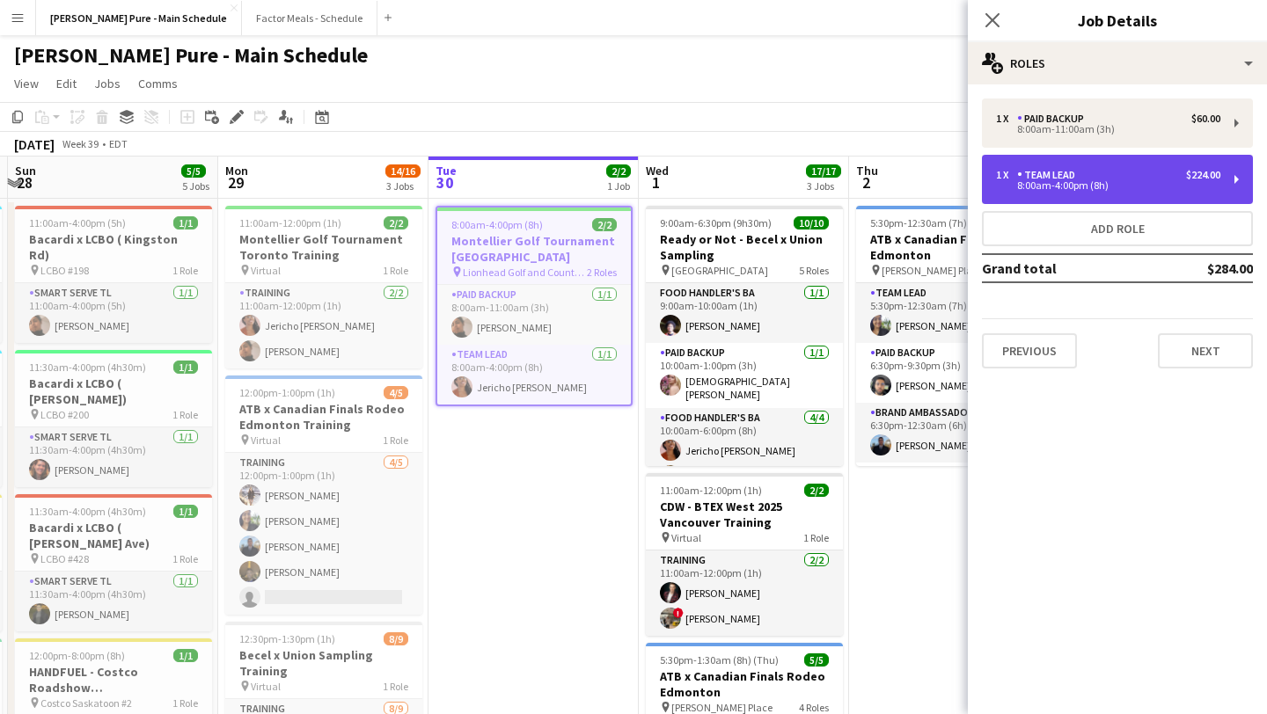
click at [1085, 176] on div "1 x Team Lead $224.00" at bounding box center [1108, 175] width 224 height 12
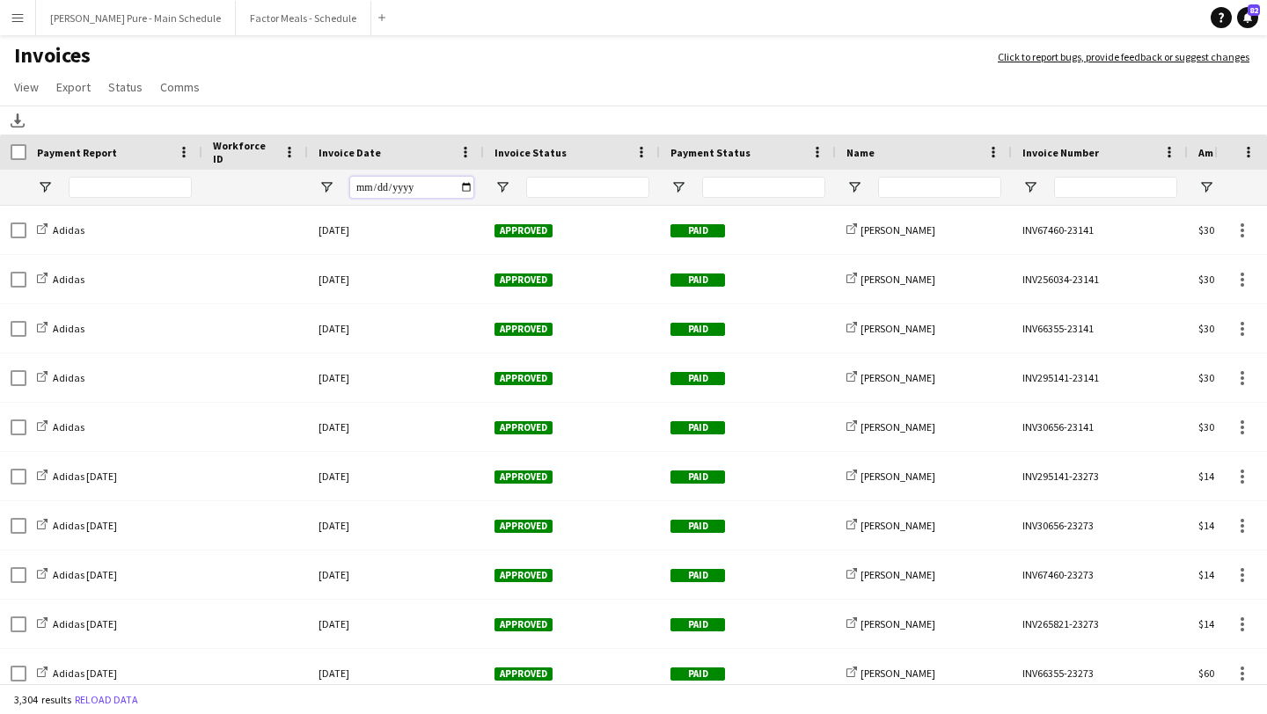
click at [471, 189] on input "Invoice Date Filter Input" at bounding box center [411, 187] width 123 height 21
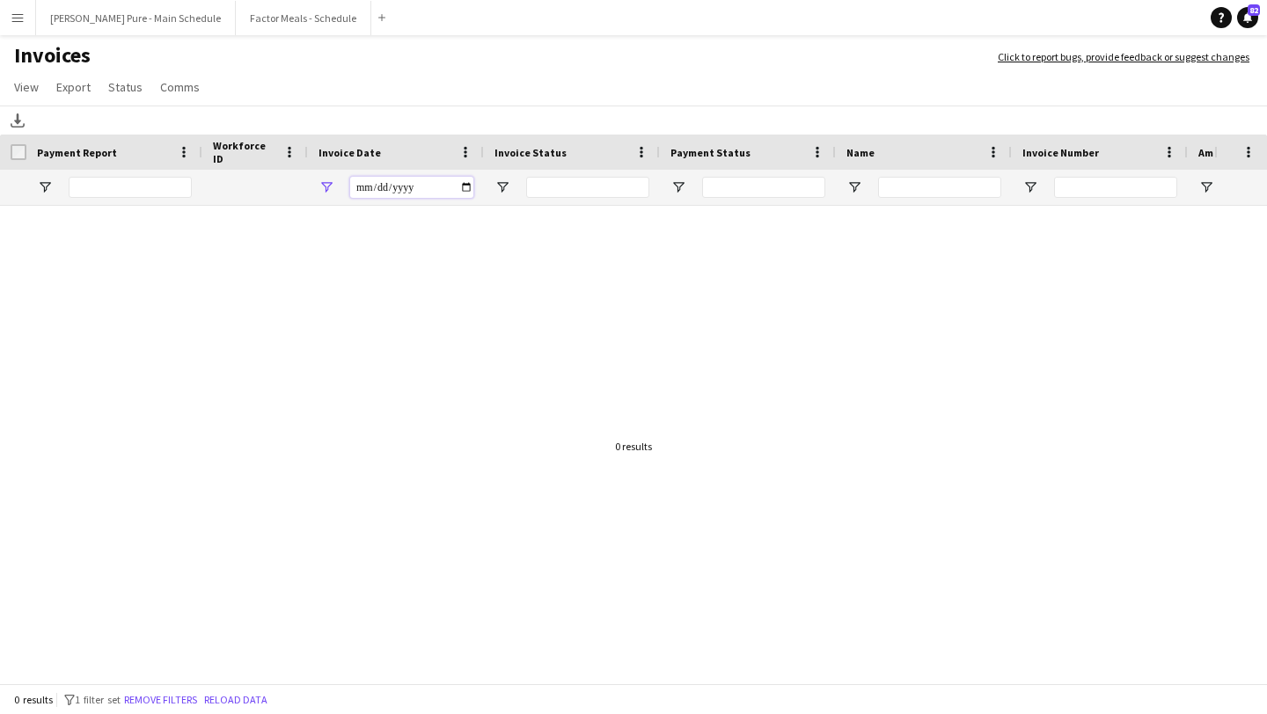
click at [467, 193] on input "**********" at bounding box center [411, 187] width 123 height 21
type input "**********"
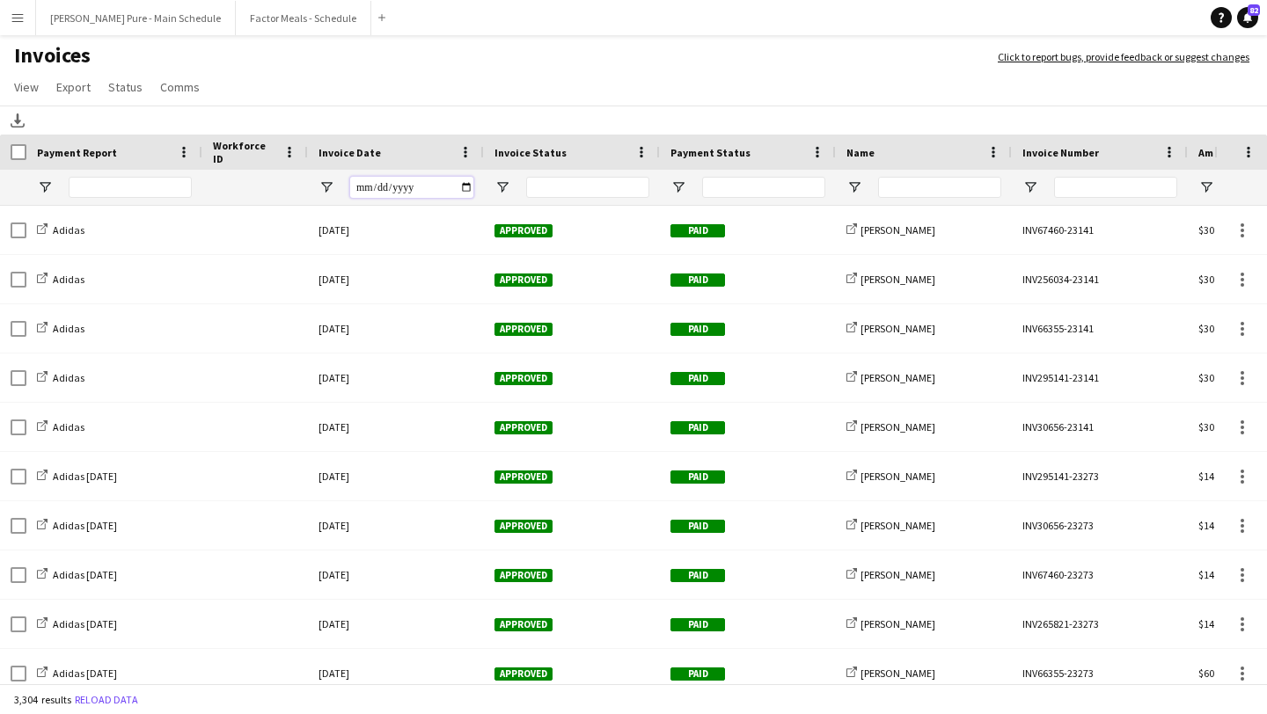
click at [466, 190] on input "Invoice Date Filter Input" at bounding box center [411, 187] width 123 height 21
type input "**********"
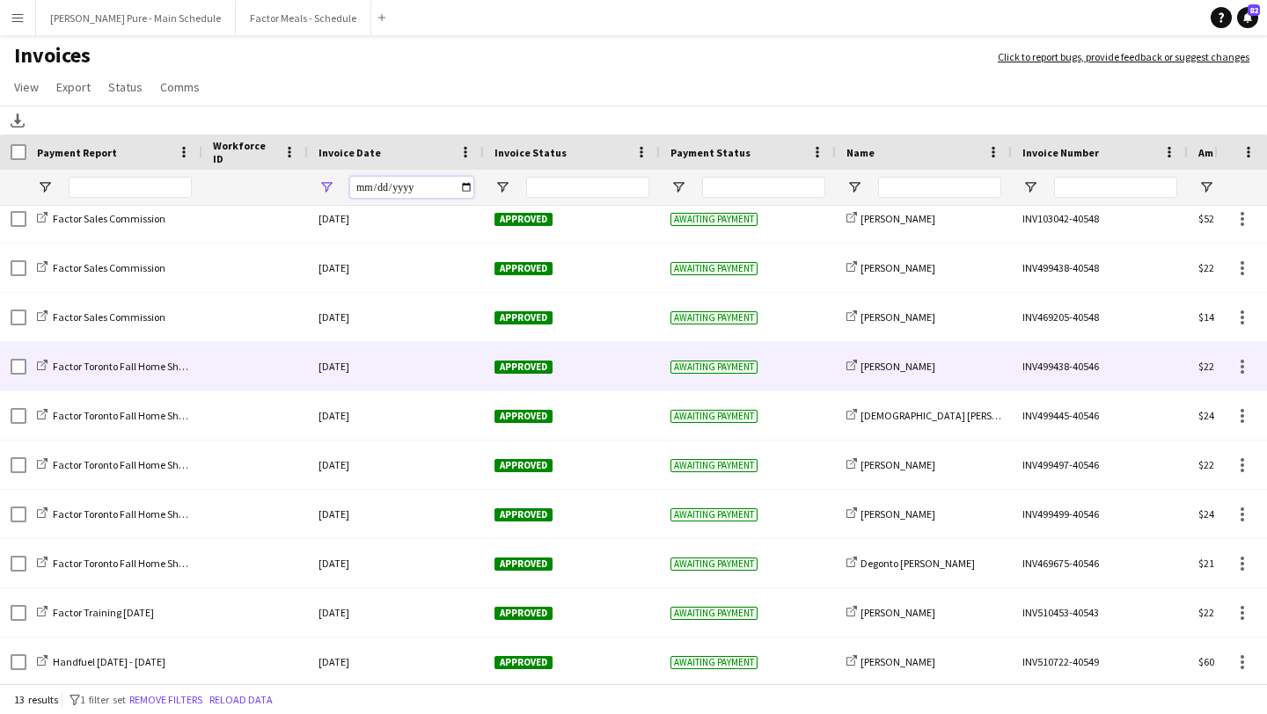
scroll to position [0, 105]
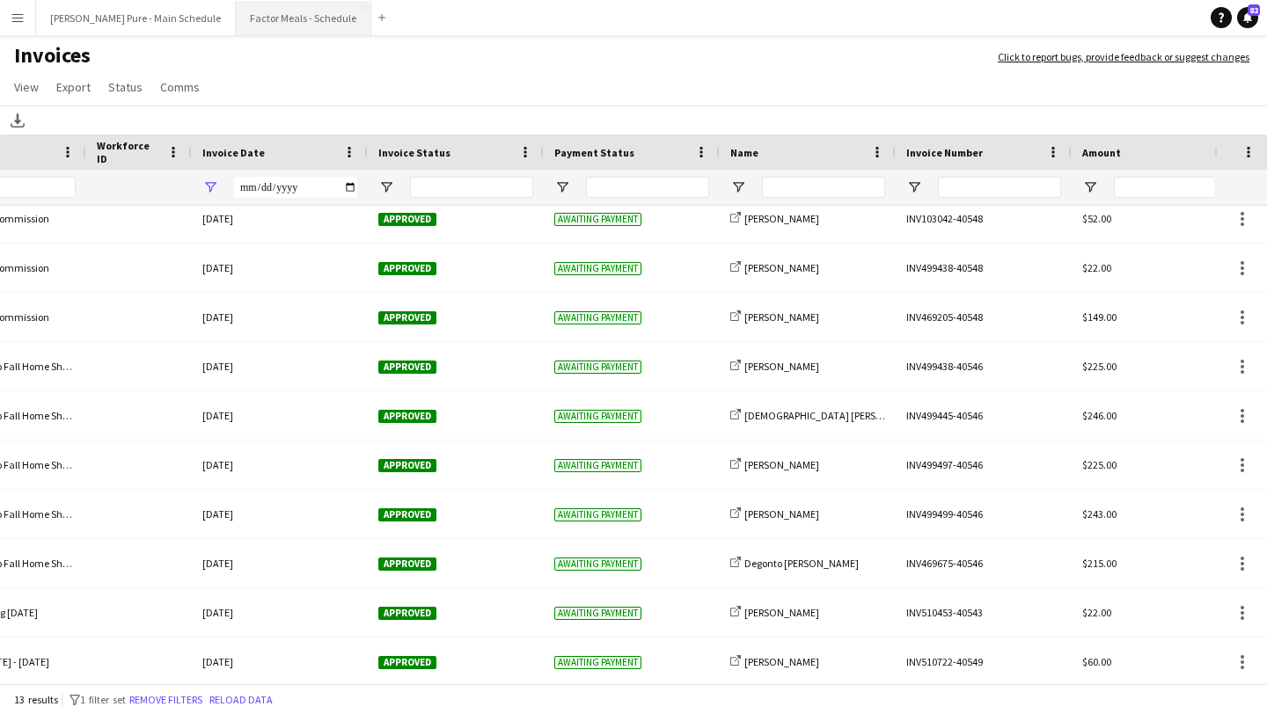
click at [236, 14] on button "Factor Meals - Schedule Close" at bounding box center [303, 18] width 135 height 34
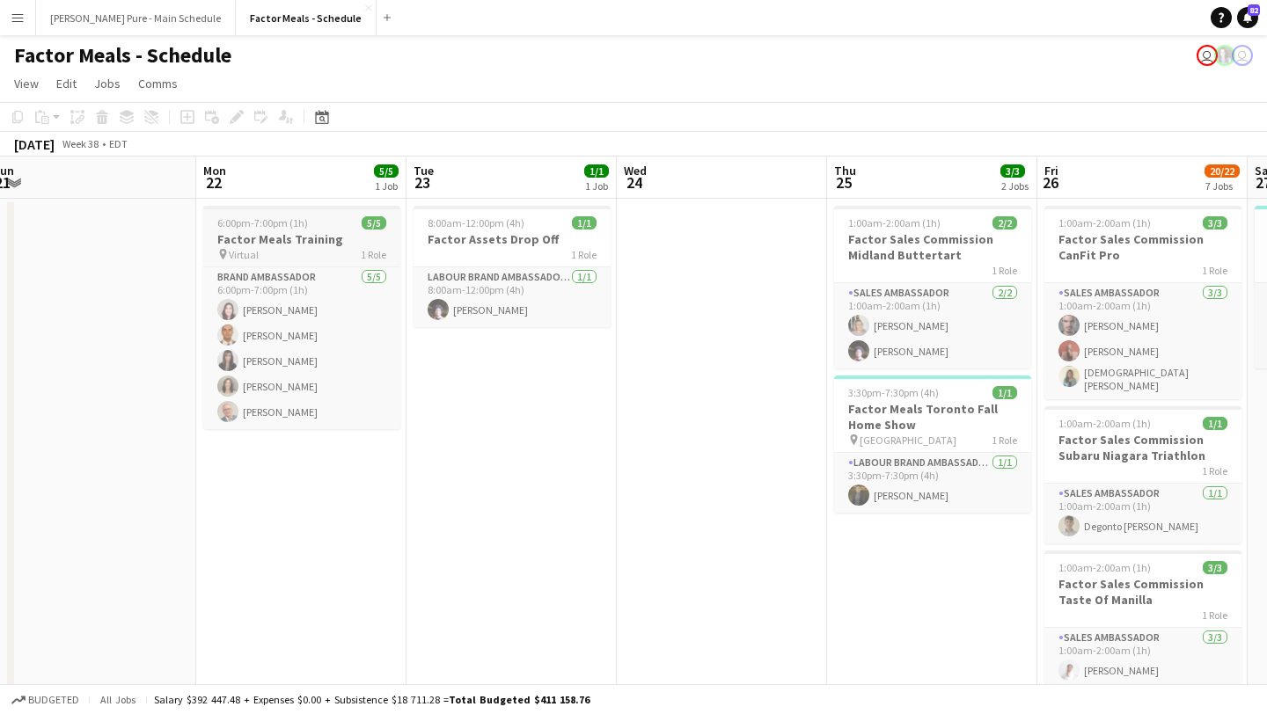
click at [281, 241] on h3 "Factor Meals Training" at bounding box center [301, 239] width 197 height 16
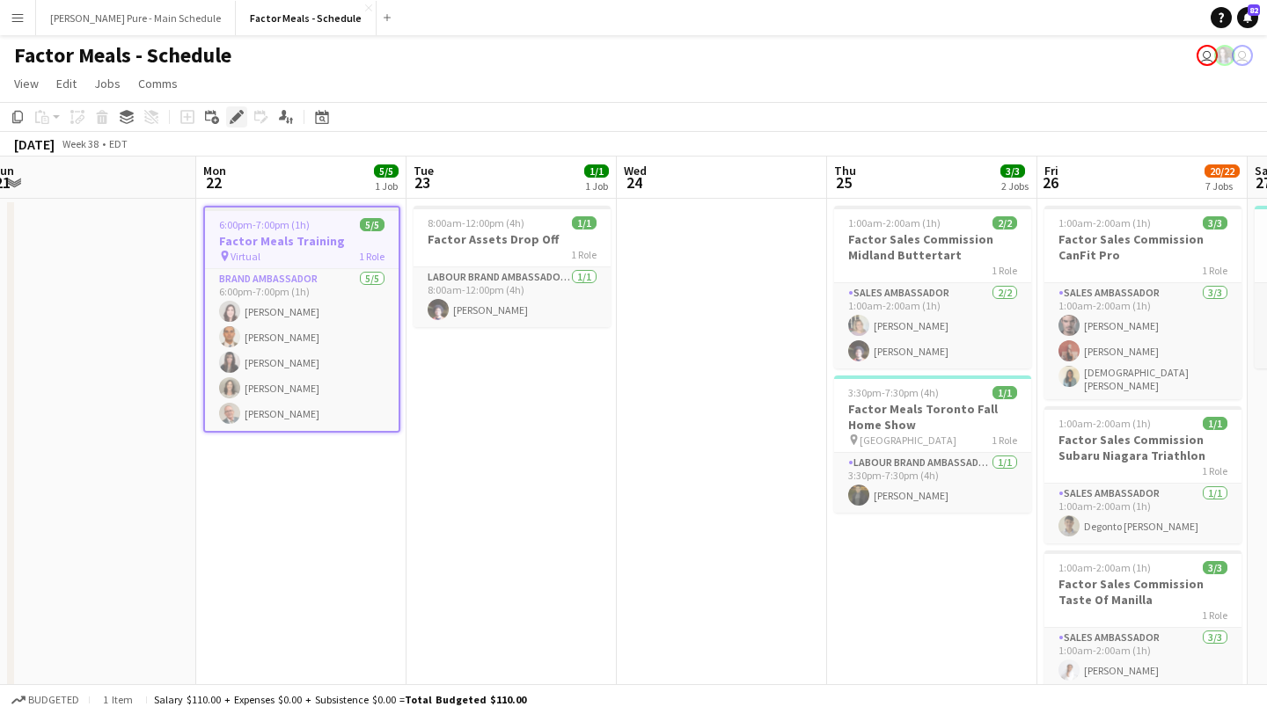
click at [229, 113] on div "Edit" at bounding box center [236, 116] width 21 height 21
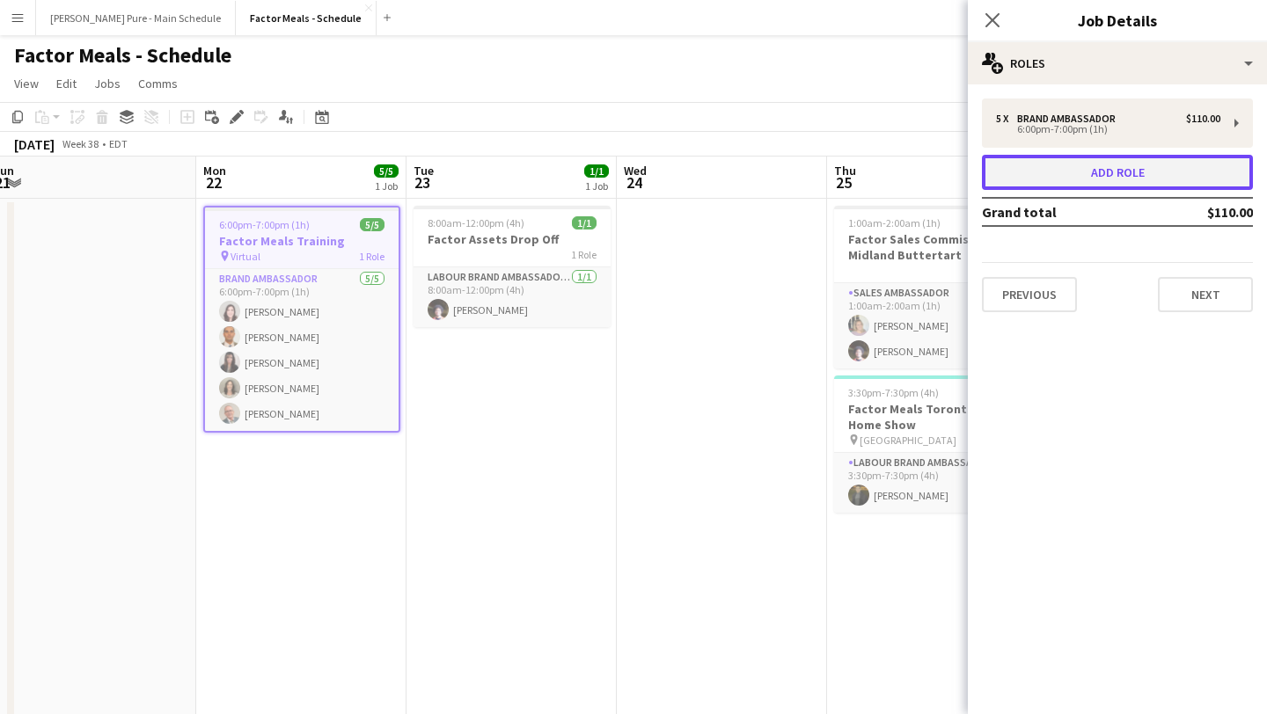
click at [1122, 173] on button "Add role" at bounding box center [1117, 172] width 271 height 35
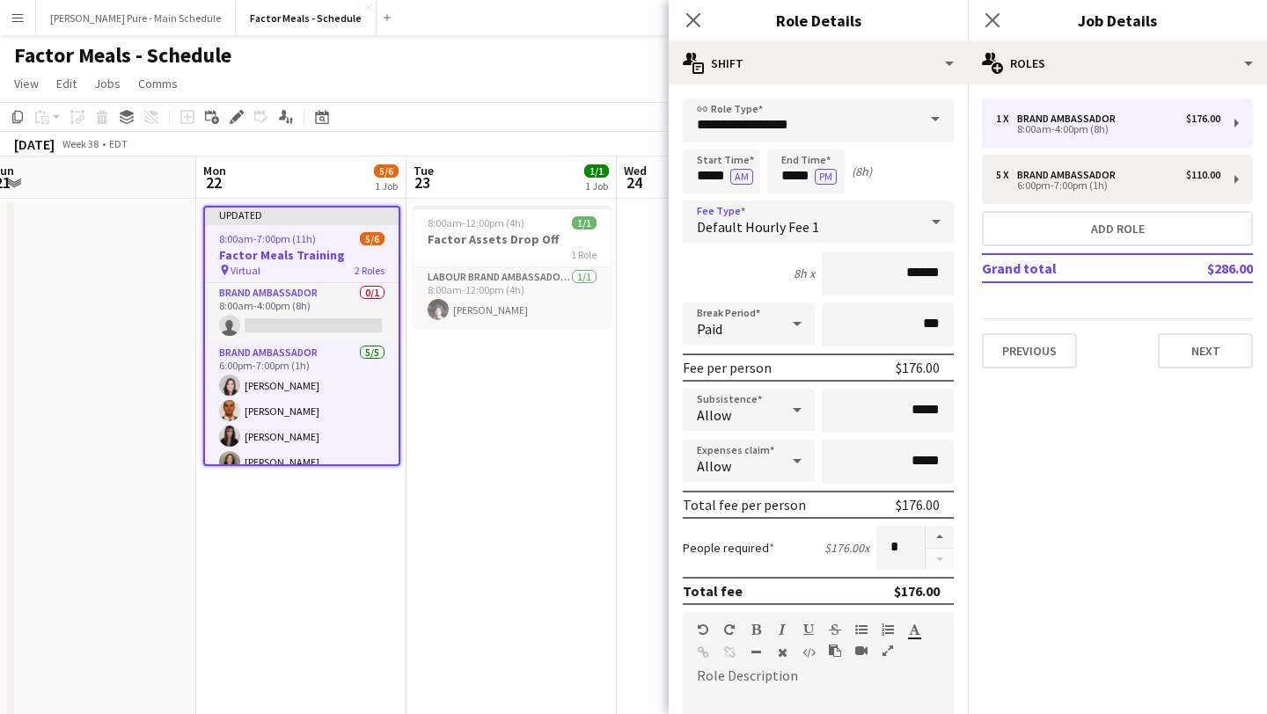
click at [857, 209] on div "Default Hourly Fee 1" at bounding box center [801, 222] width 236 height 42
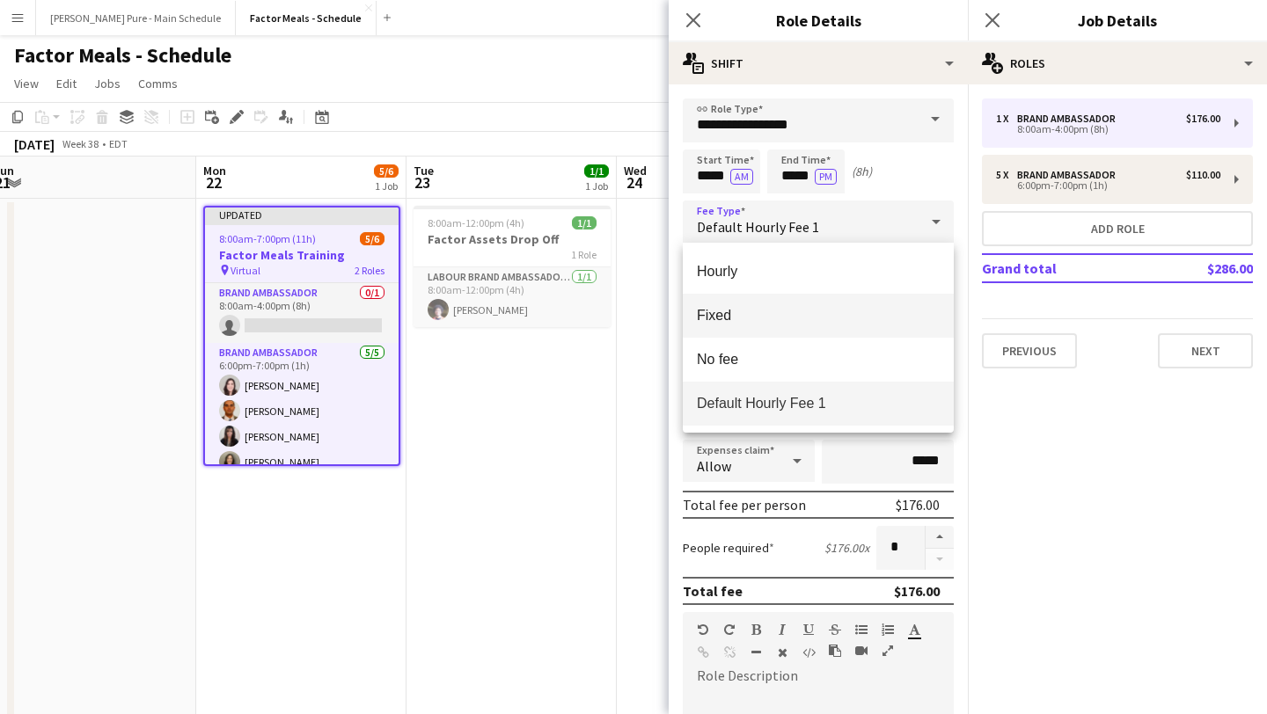
click at [797, 318] on span "Fixed" at bounding box center [818, 315] width 243 height 17
type input "*****"
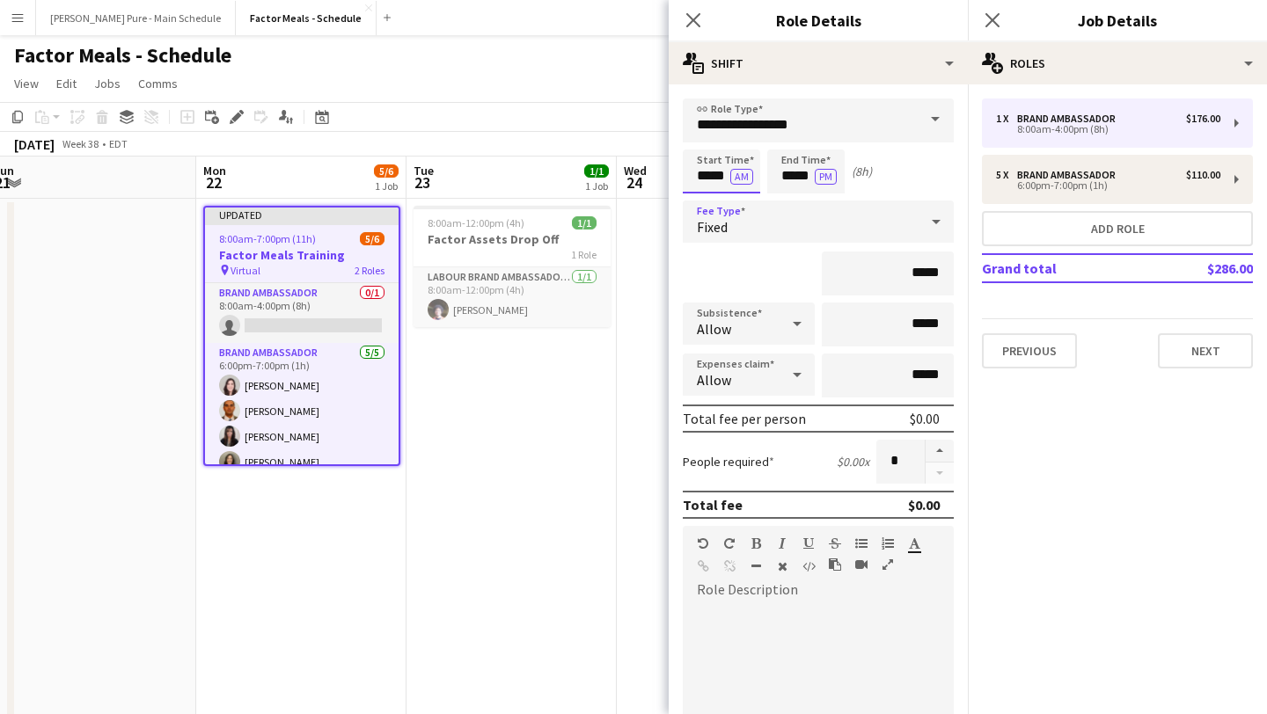
click at [704, 170] on input "*****" at bounding box center [721, 172] width 77 height 44
type input "*****"
click at [711, 201] on div at bounding box center [703, 203] width 35 height 18
click at [736, 180] on button "AM" at bounding box center [741, 177] width 23 height 16
click at [793, 176] on input "*****" at bounding box center [805, 172] width 77 height 44
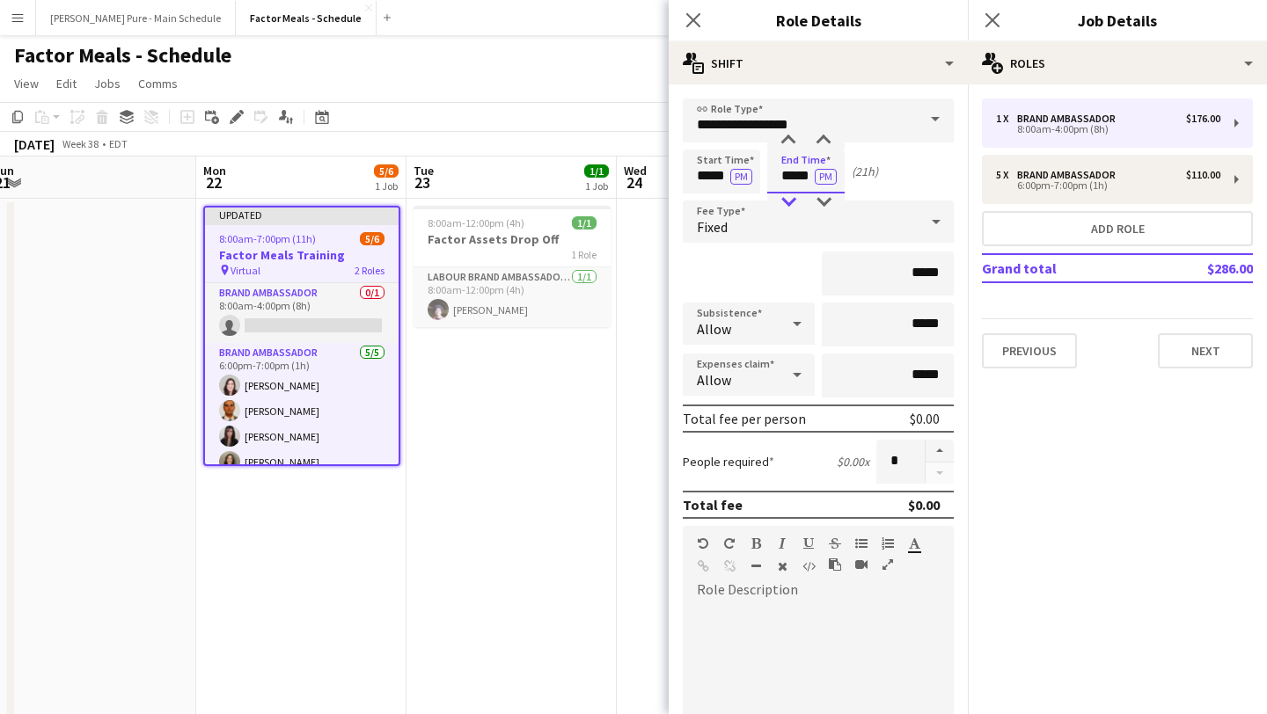
click at [792, 203] on div at bounding box center [788, 203] width 35 height 18
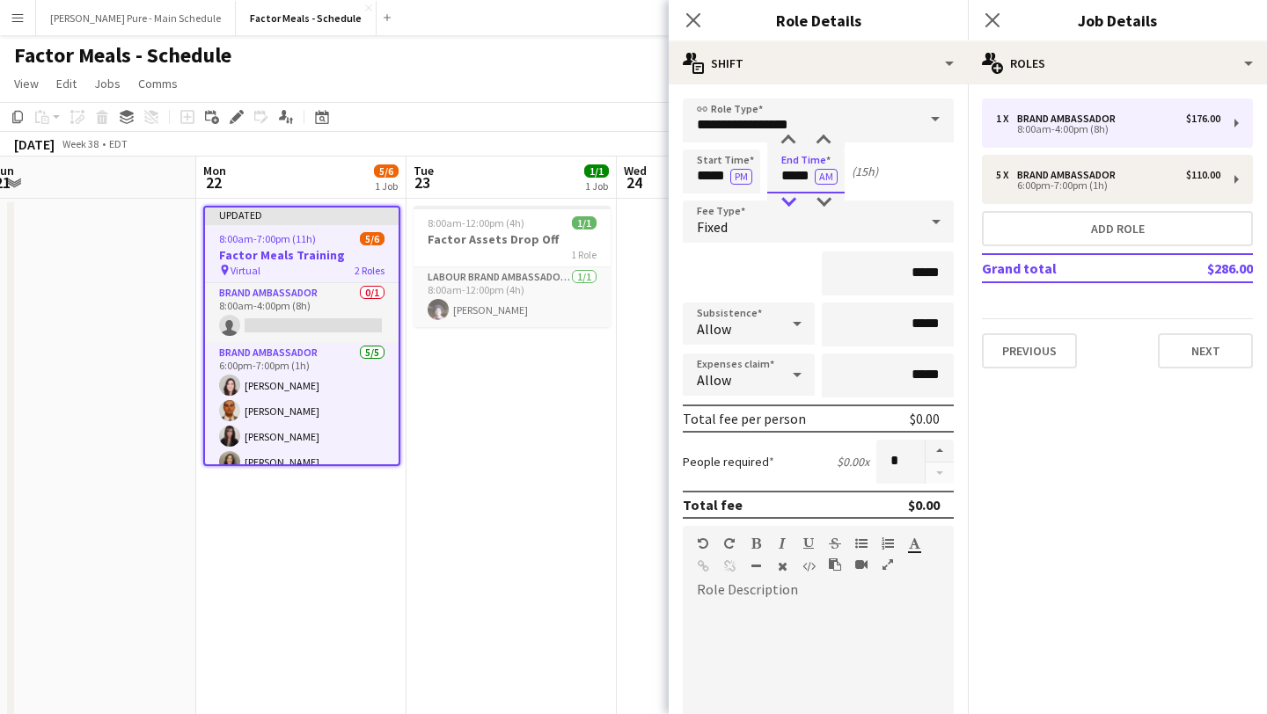
click at [792, 203] on div at bounding box center [788, 203] width 35 height 18
type input "*****"
click at [792, 203] on div at bounding box center [788, 203] width 35 height 18
click at [918, 278] on input "*****" at bounding box center [888, 274] width 132 height 44
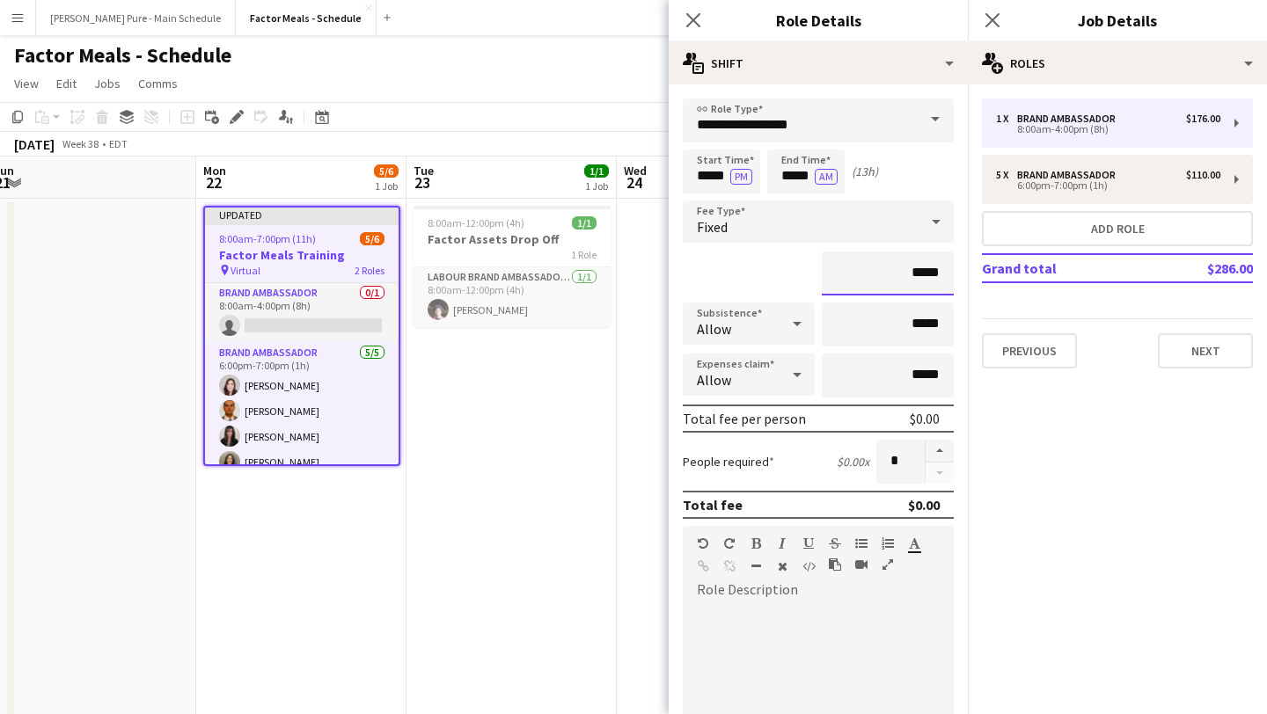
click at [917, 275] on input "*****" at bounding box center [888, 274] width 132 height 44
click at [923, 275] on input "*****" at bounding box center [888, 274] width 132 height 44
type input "**"
type input "*****"
click at [815, 655] on div at bounding box center [818, 709] width 271 height 211
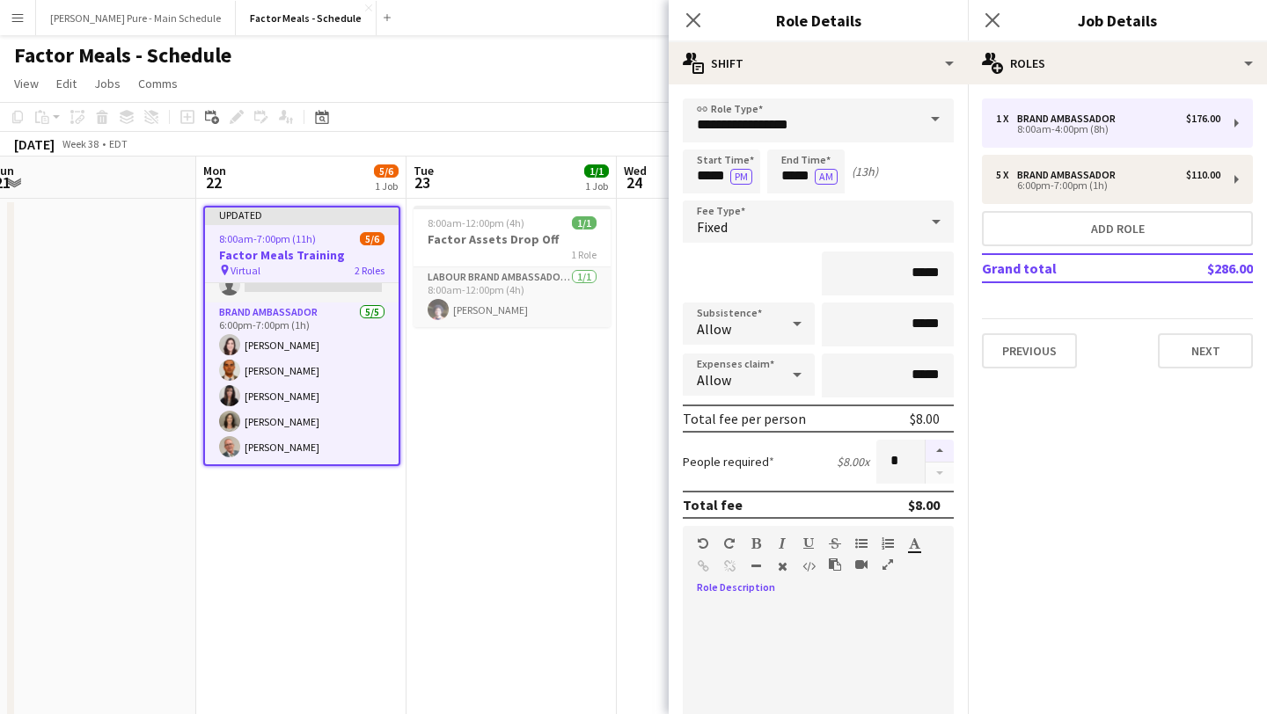
click at [939, 450] on button "button" at bounding box center [939, 451] width 28 height 23
type input "*"
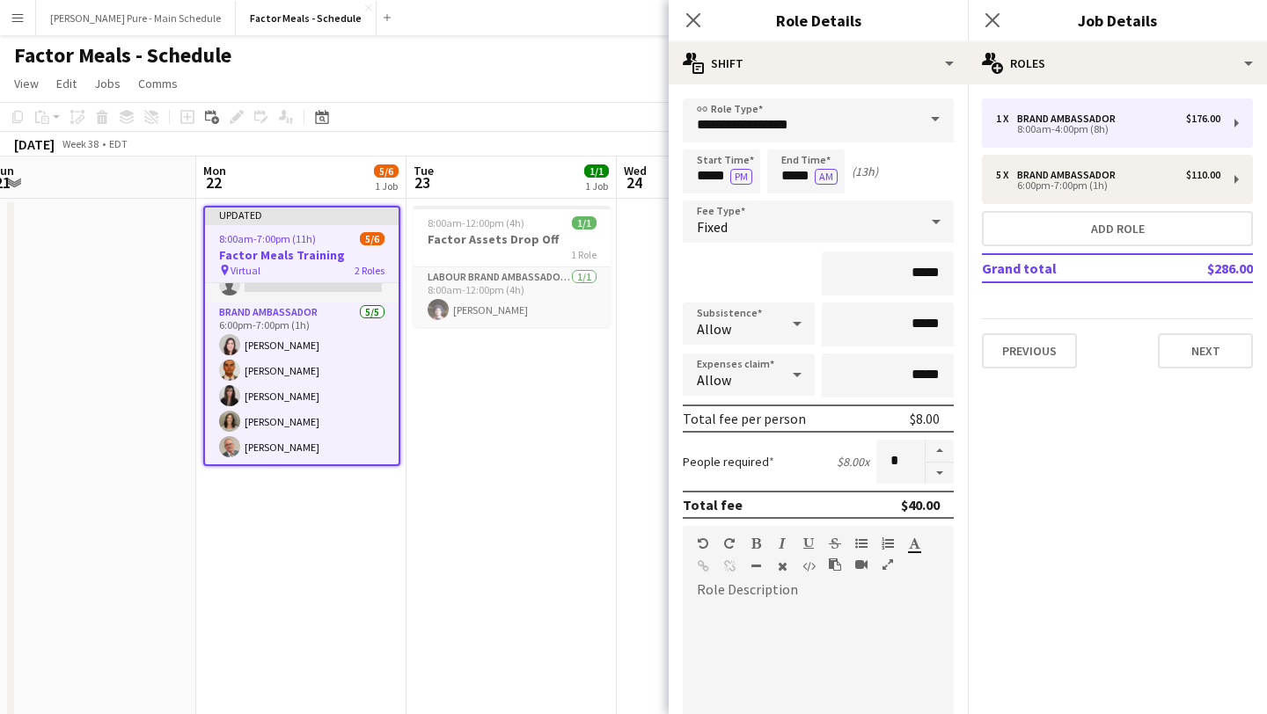
click at [795, 695] on div at bounding box center [818, 709] width 271 height 211
click at [863, 703] on div "**********" at bounding box center [818, 709] width 271 height 211
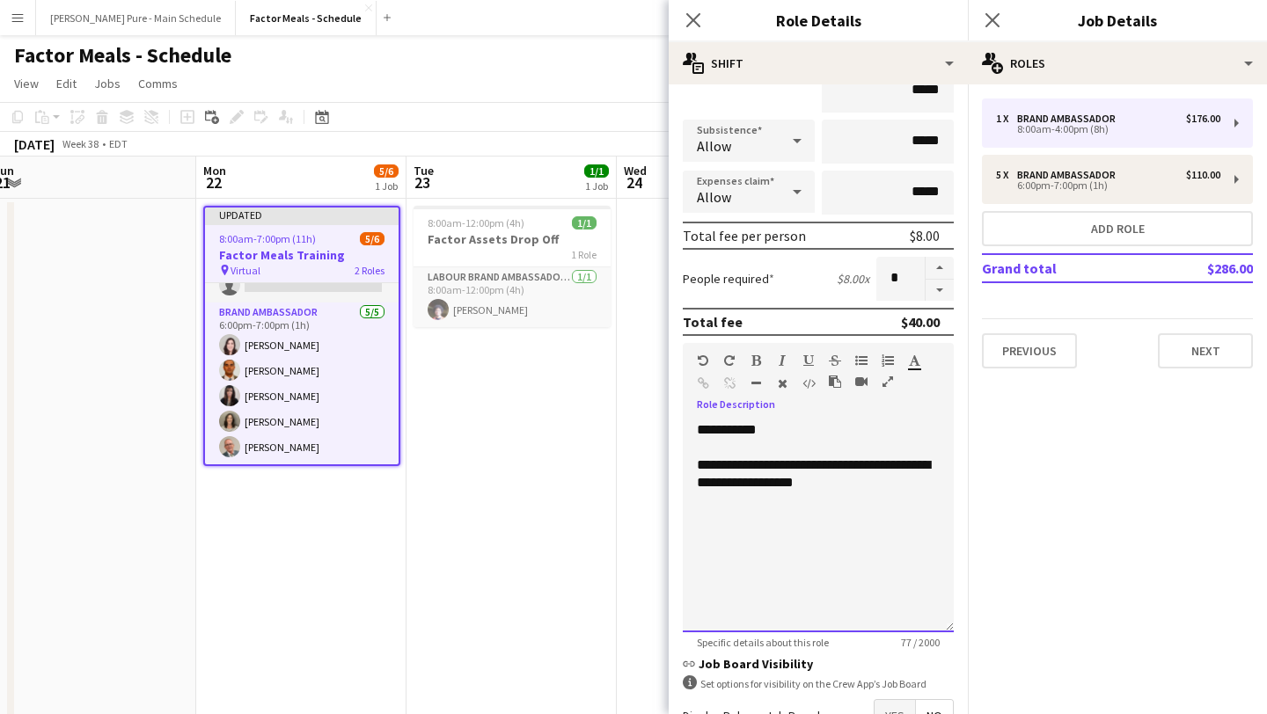
scroll to position [184, 0]
click at [735, 480] on div "**********" at bounding box center [818, 473] width 243 height 35
click at [987, 557] on mat-expansion-panel "pencil3 General details 1 x Brand Ambassador $176.00 8:00am-4:00pm (8h) 5 x Bra…" at bounding box center [1117, 399] width 299 height 630
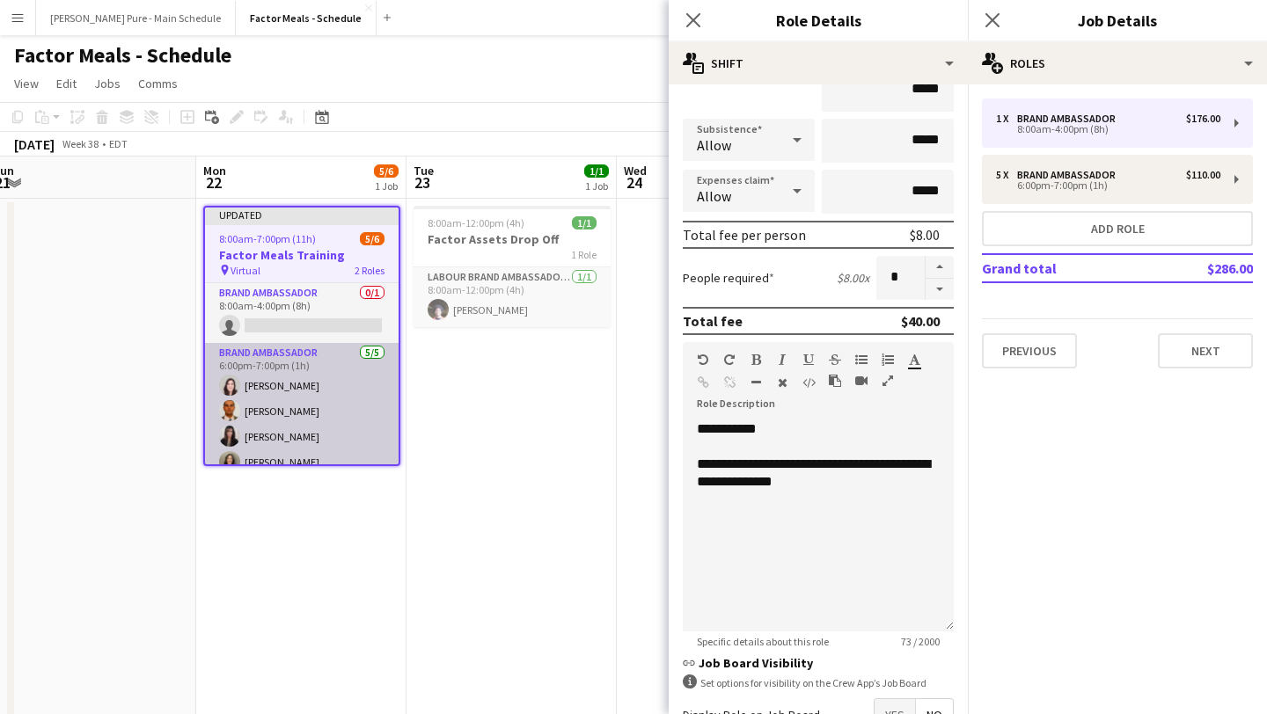
scroll to position [40, 0]
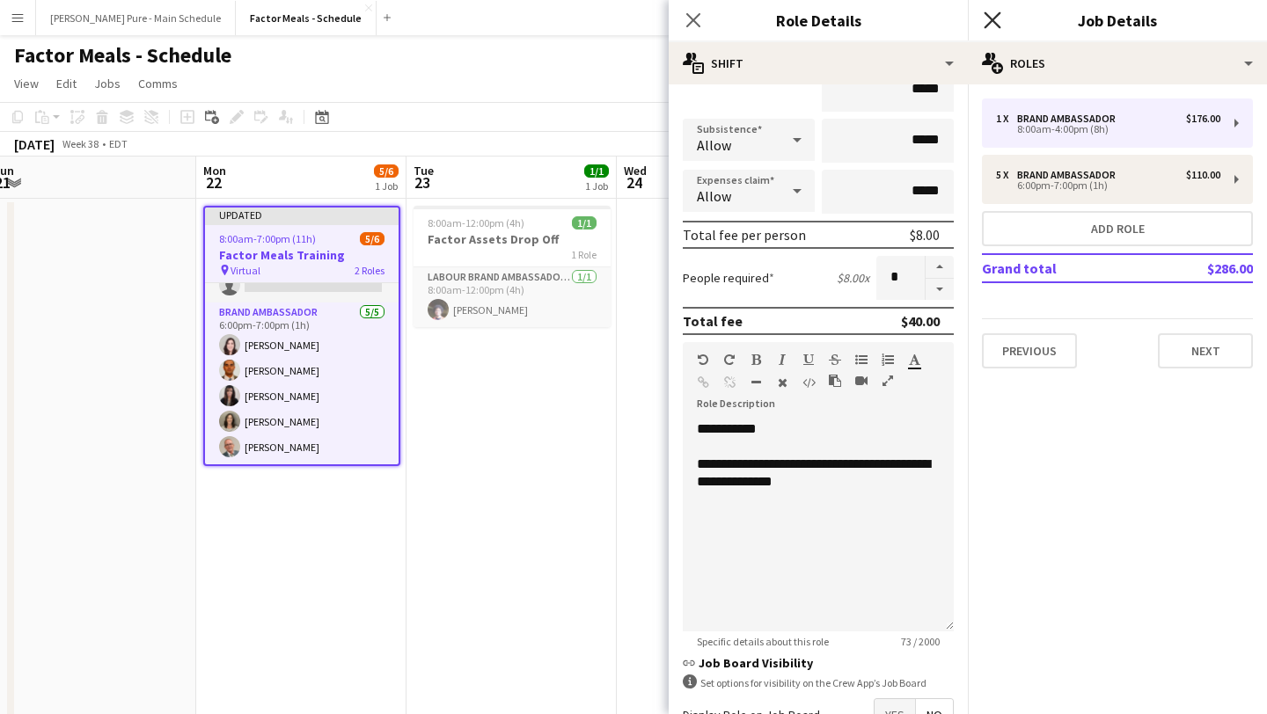
click at [991, 18] on icon "Close pop-in" at bounding box center [991, 19] width 17 height 17
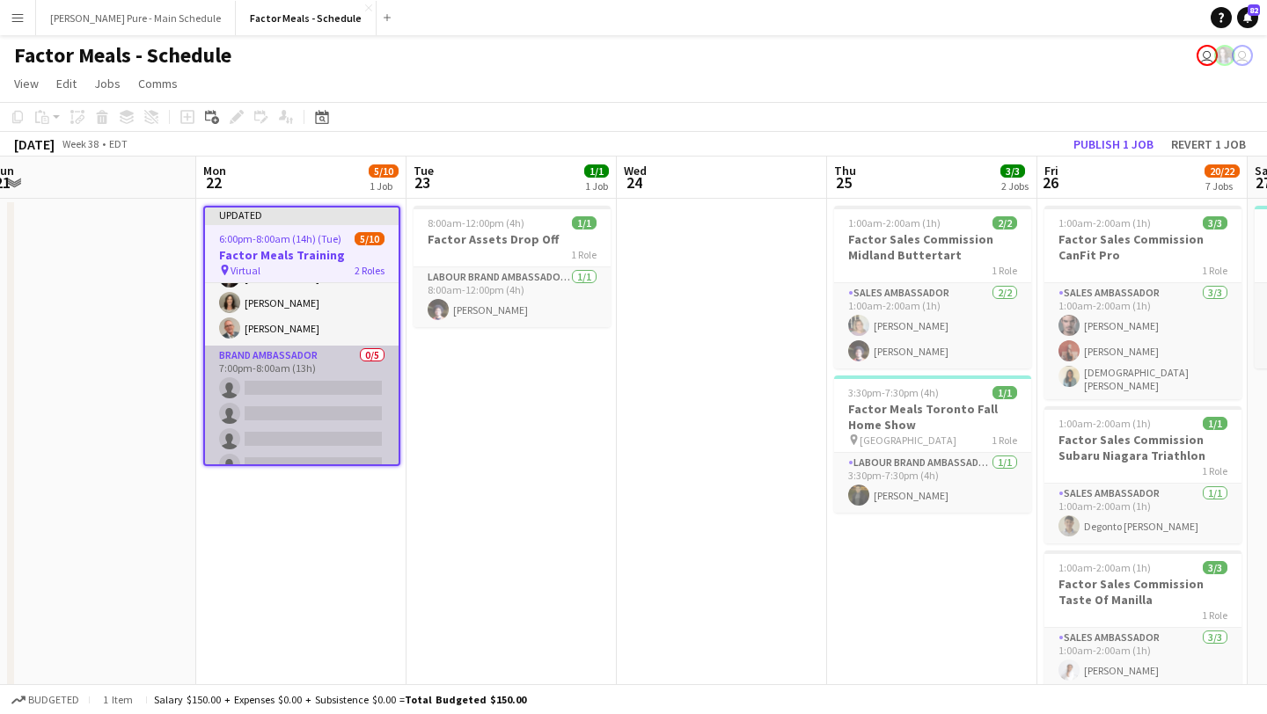
scroll to position [106, 0]
click at [290, 388] on app-card-role "Brand Ambassador 0/5 7:00pm-8:00am (13h) single-neutral-actions single-neutral-…" at bounding box center [302, 420] width 194 height 162
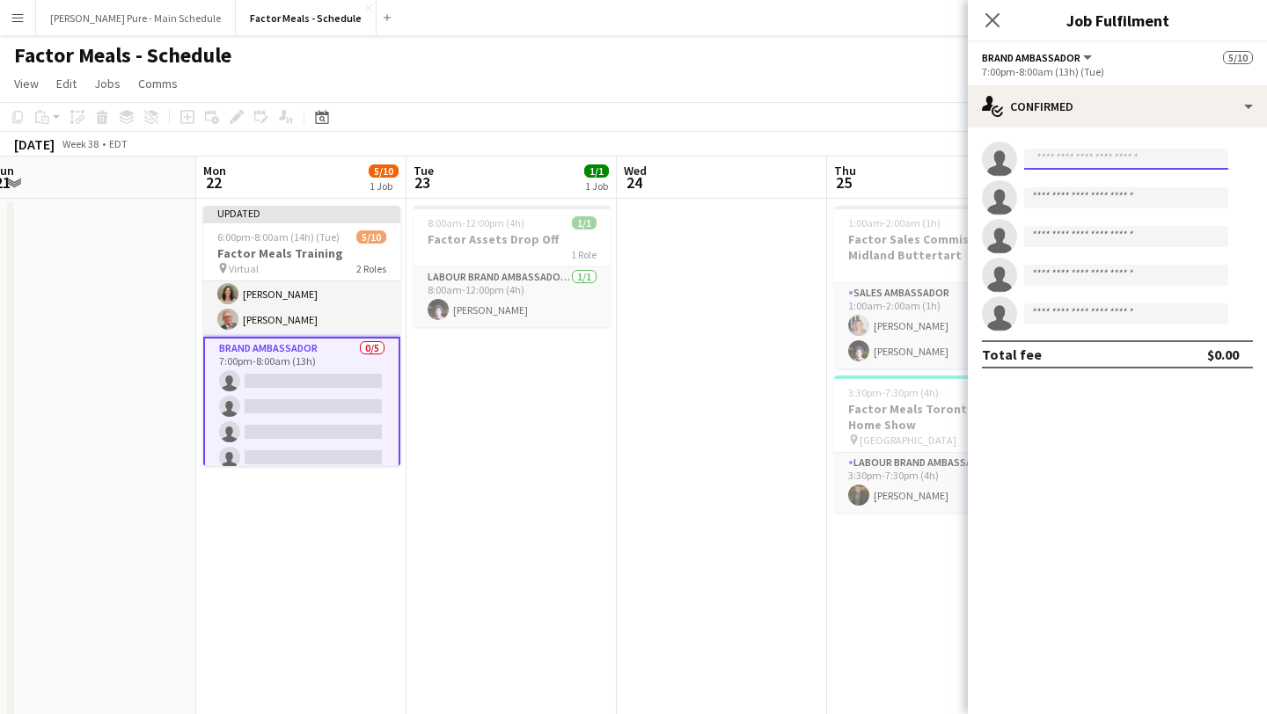
click at [1088, 155] on input at bounding box center [1126, 159] width 204 height 21
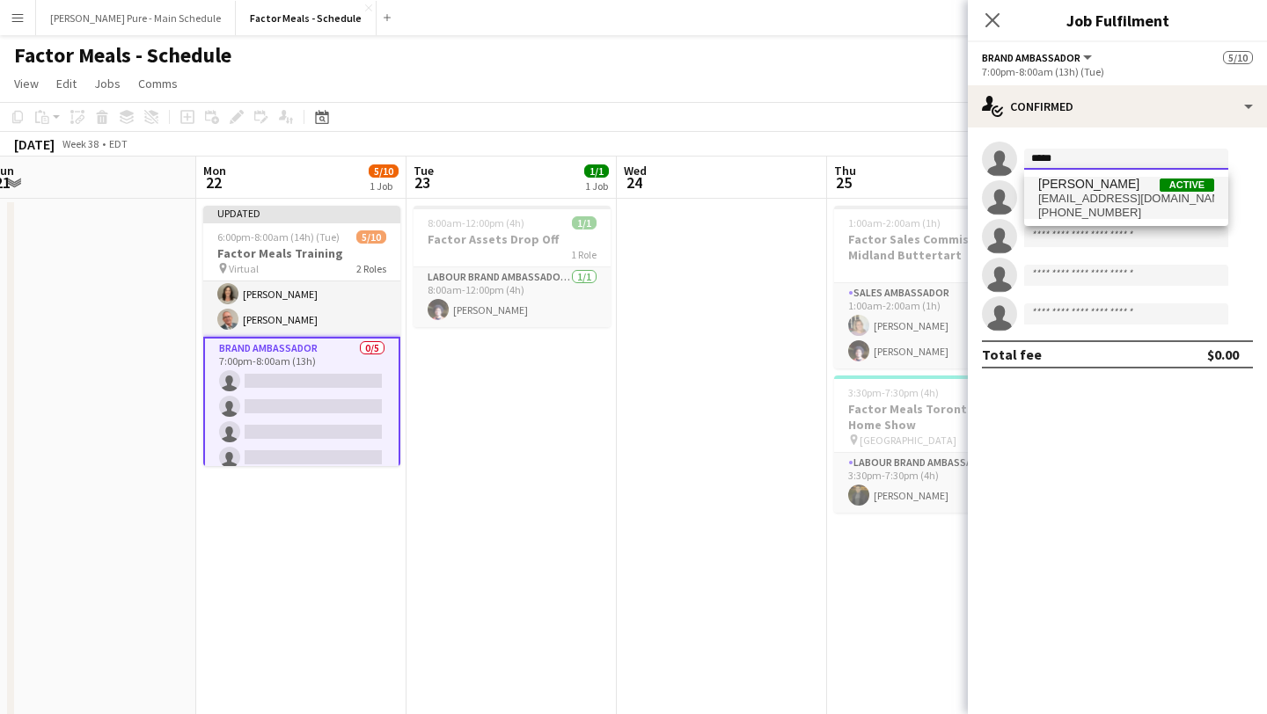
type input "*****"
click at [1092, 192] on span "[EMAIL_ADDRESS][DOMAIN_NAME]" at bounding box center [1126, 199] width 176 height 14
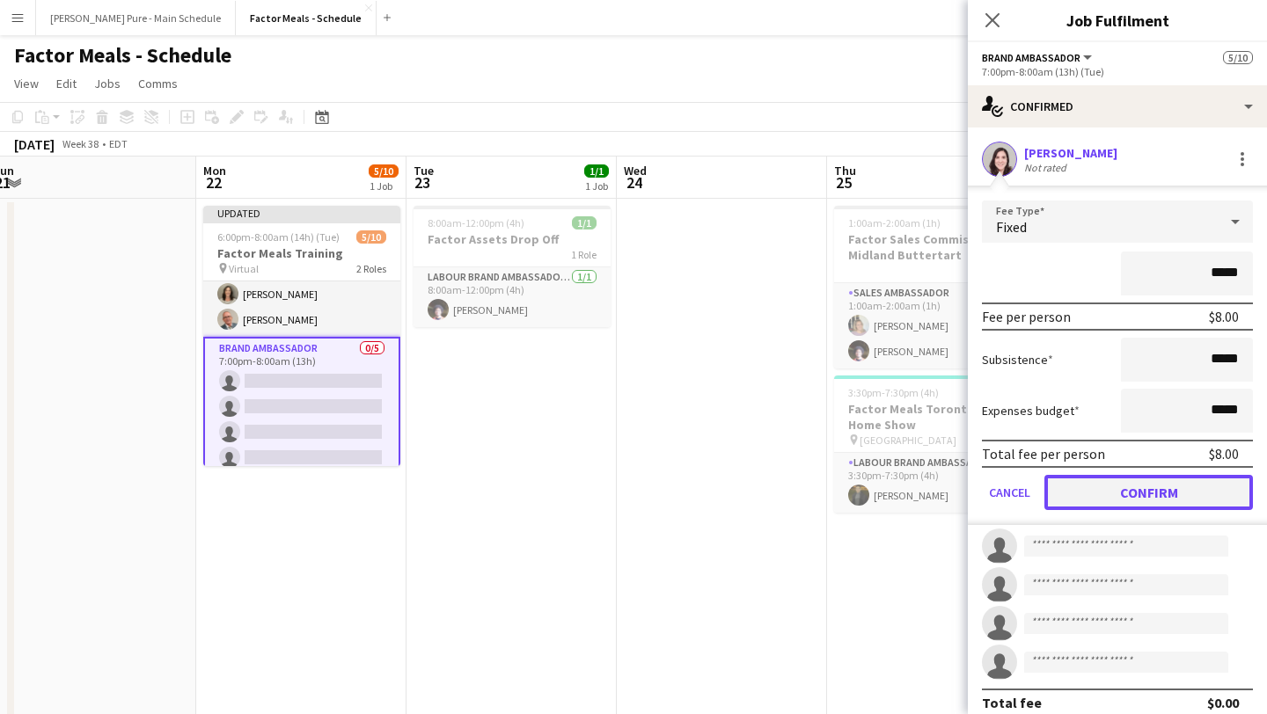
click at [1136, 489] on button "Confirm" at bounding box center [1148, 492] width 208 height 35
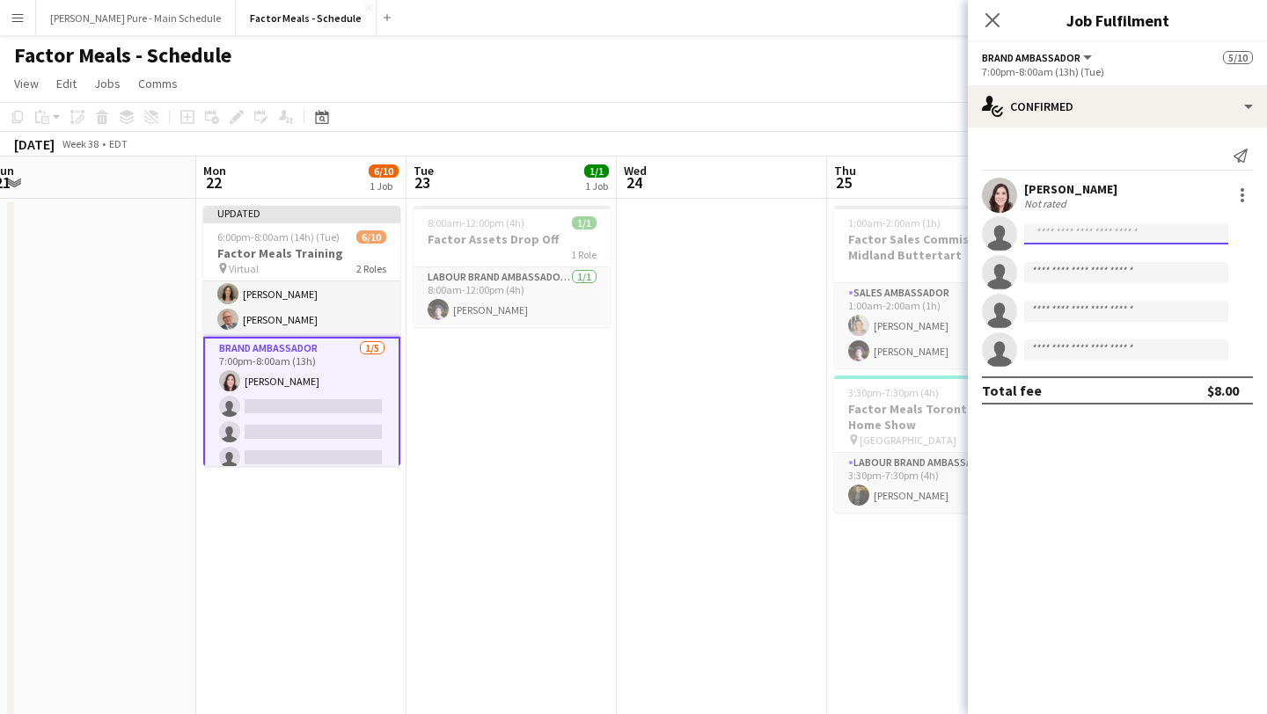
click at [1080, 237] on input at bounding box center [1126, 233] width 204 height 21
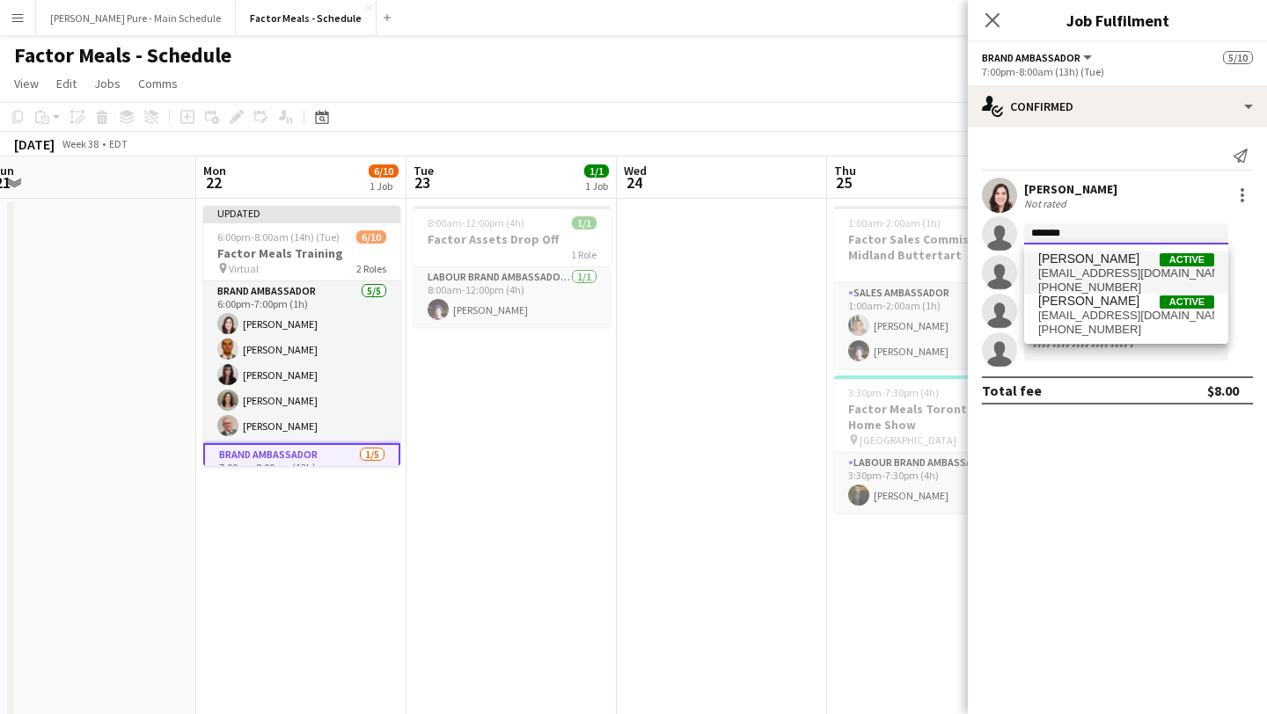
type input "*******"
click at [1113, 259] on span "[PERSON_NAME]" at bounding box center [1088, 259] width 101 height 15
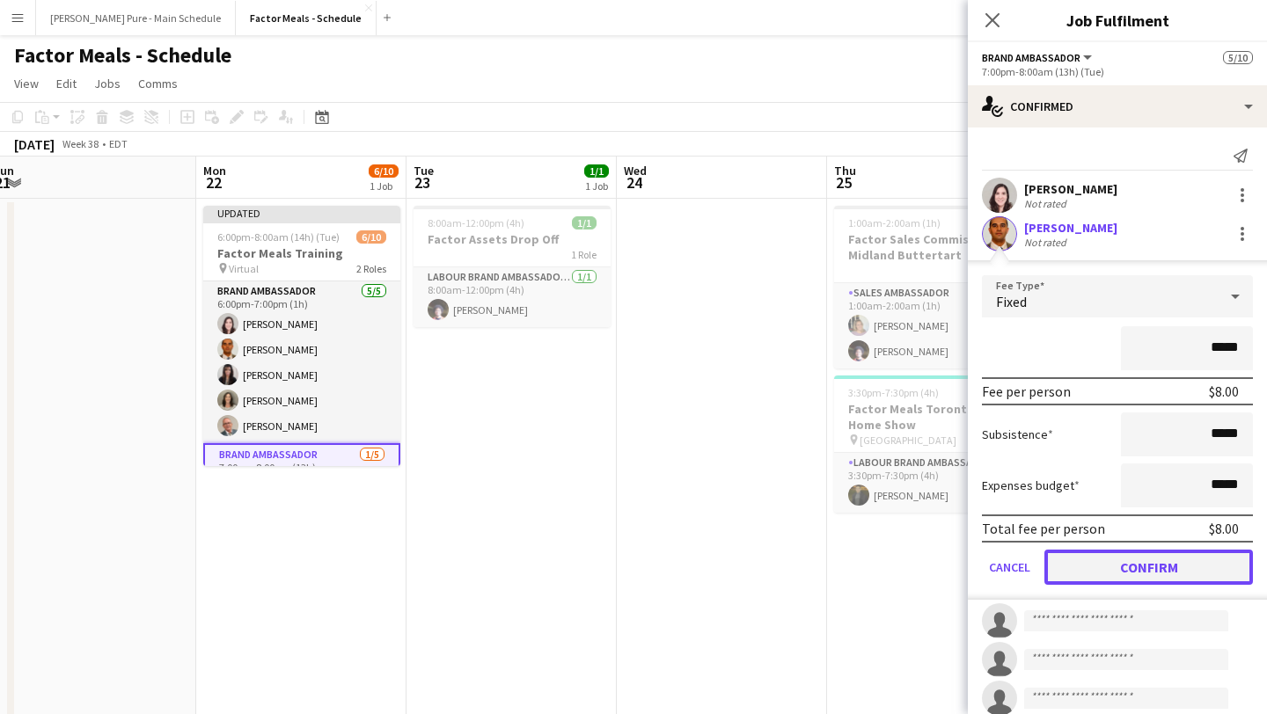
click at [1144, 556] on button "Confirm" at bounding box center [1148, 567] width 208 height 35
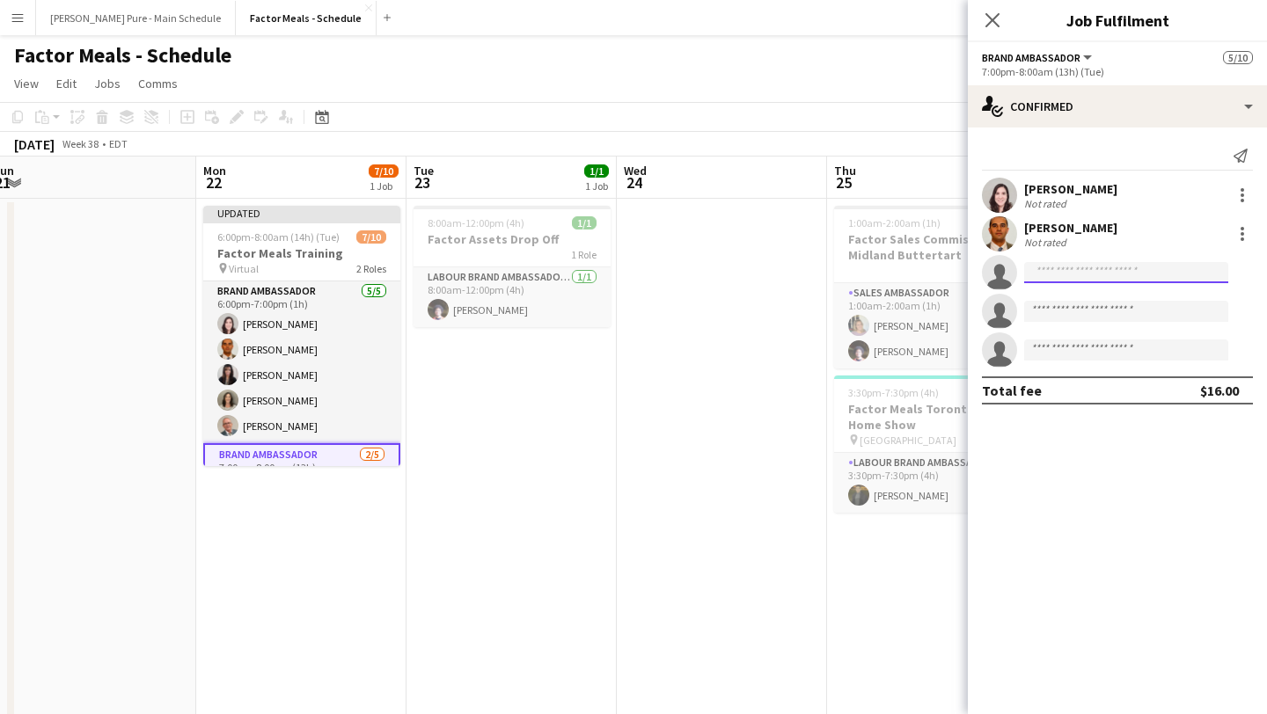
click at [1066, 276] on input at bounding box center [1126, 272] width 204 height 21
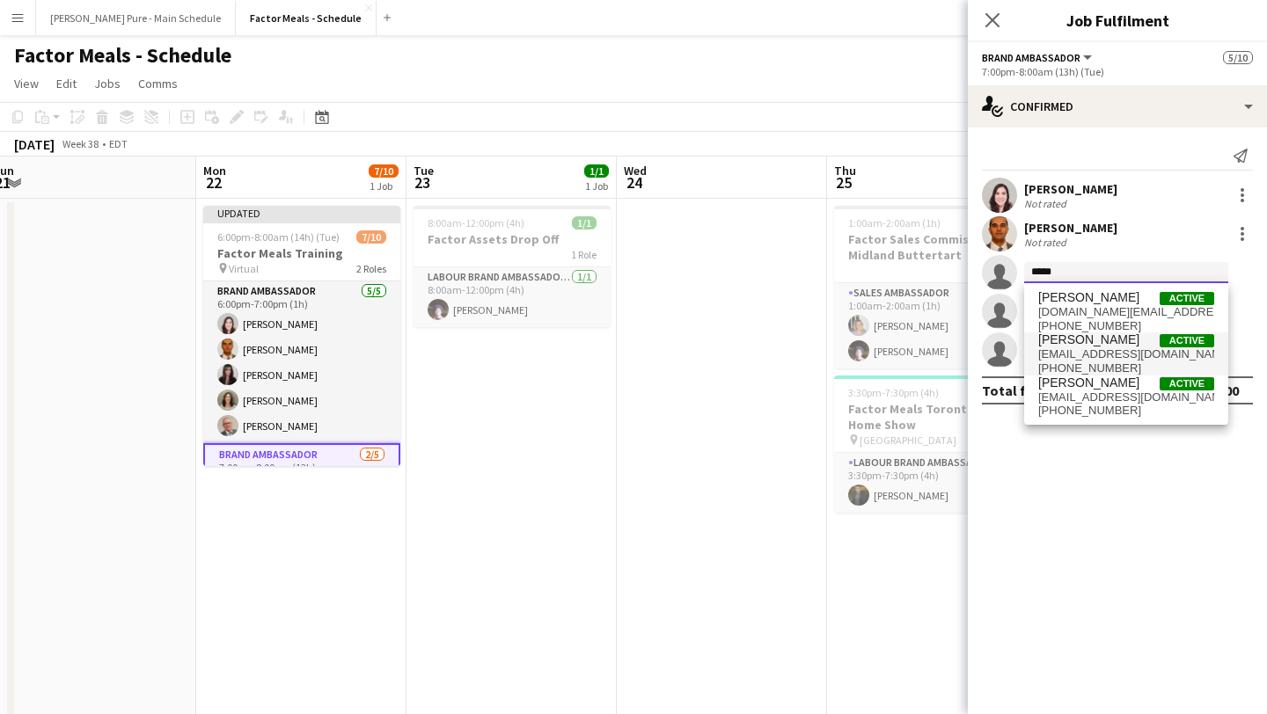
type input "*****"
click at [1092, 363] on span "[PHONE_NUMBER]" at bounding box center [1126, 369] width 176 height 14
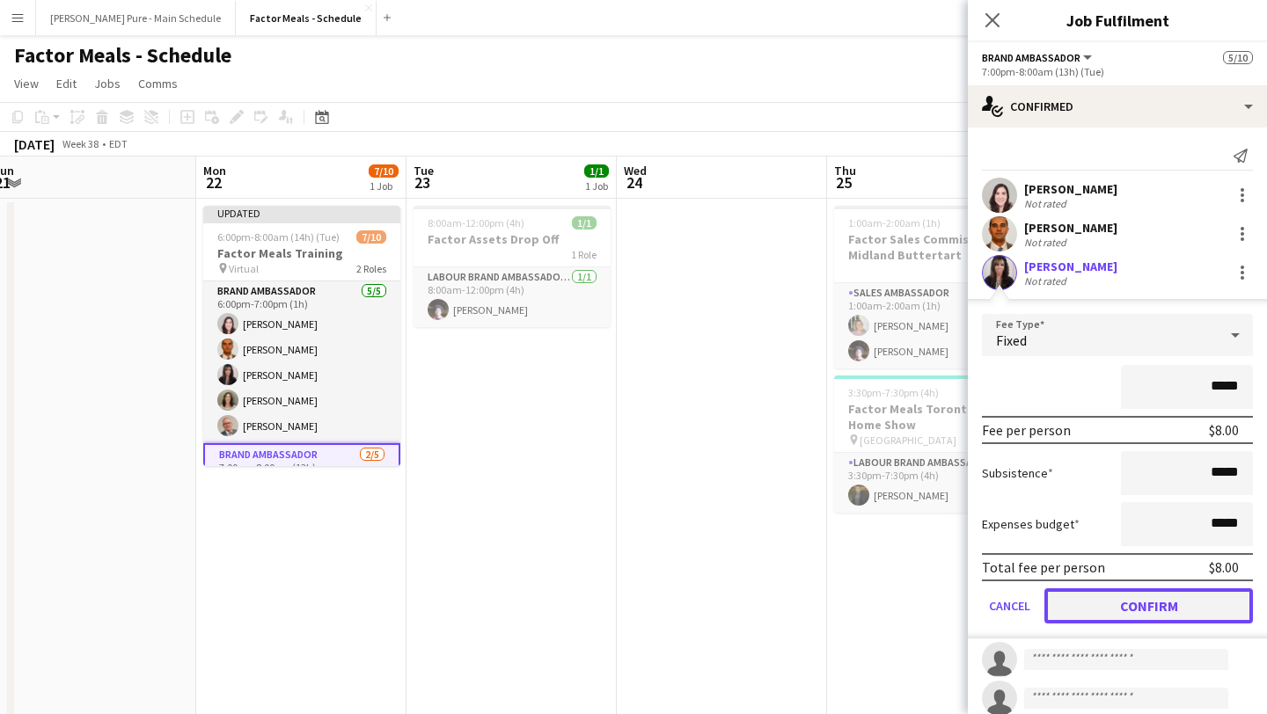
click at [1154, 602] on button "Confirm" at bounding box center [1148, 605] width 208 height 35
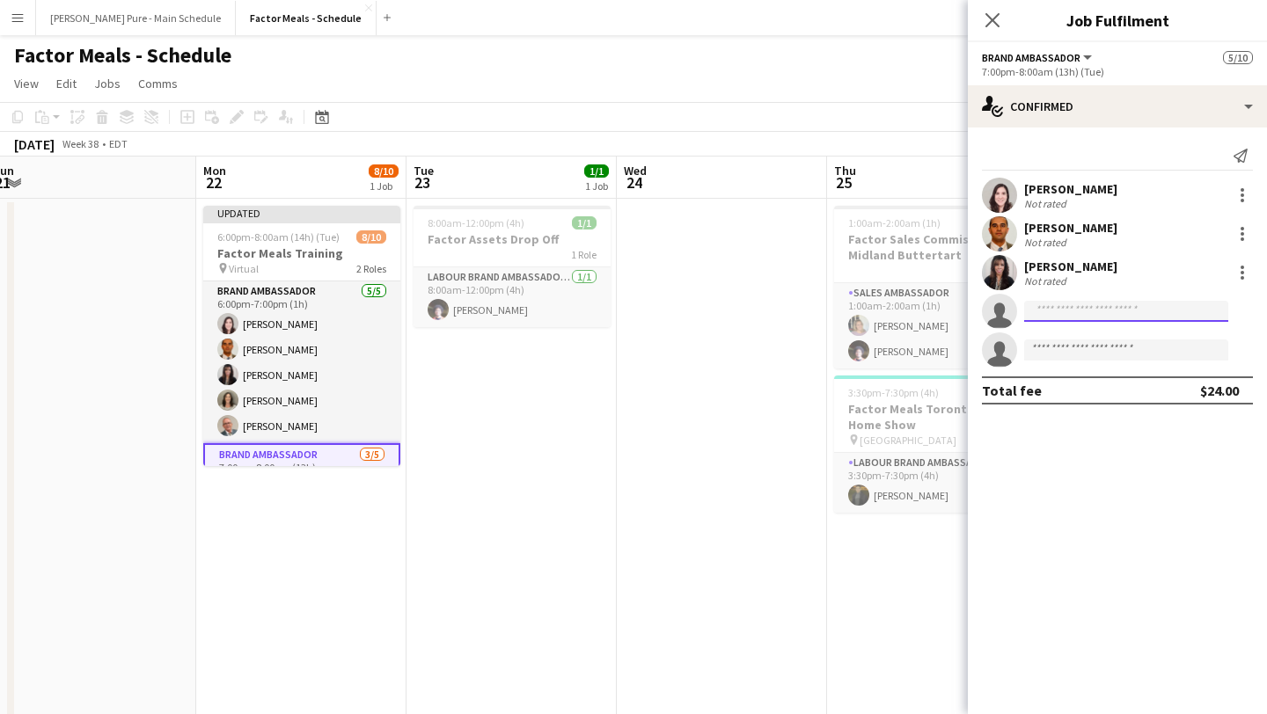
click at [1067, 311] on input at bounding box center [1126, 311] width 204 height 21
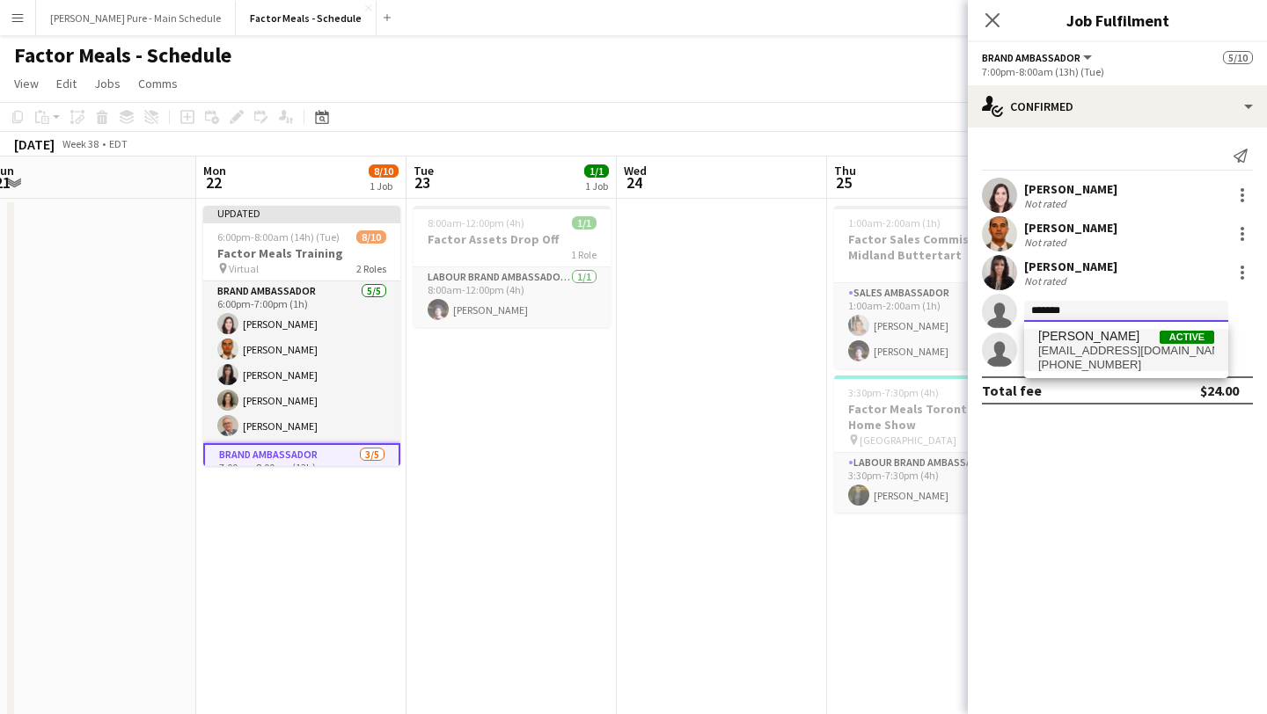
type input "*******"
click at [1076, 349] on span "[EMAIL_ADDRESS][DOMAIN_NAME]" at bounding box center [1126, 351] width 176 height 14
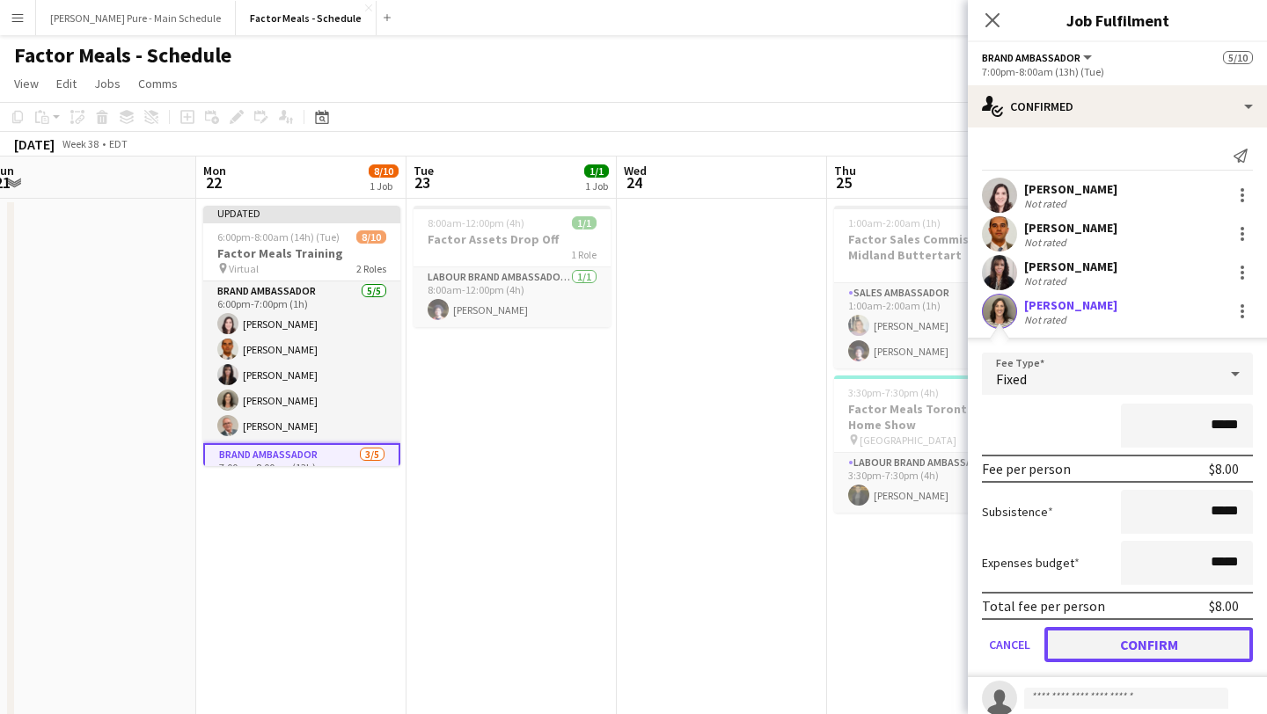
click at [1139, 636] on button "Confirm" at bounding box center [1148, 644] width 208 height 35
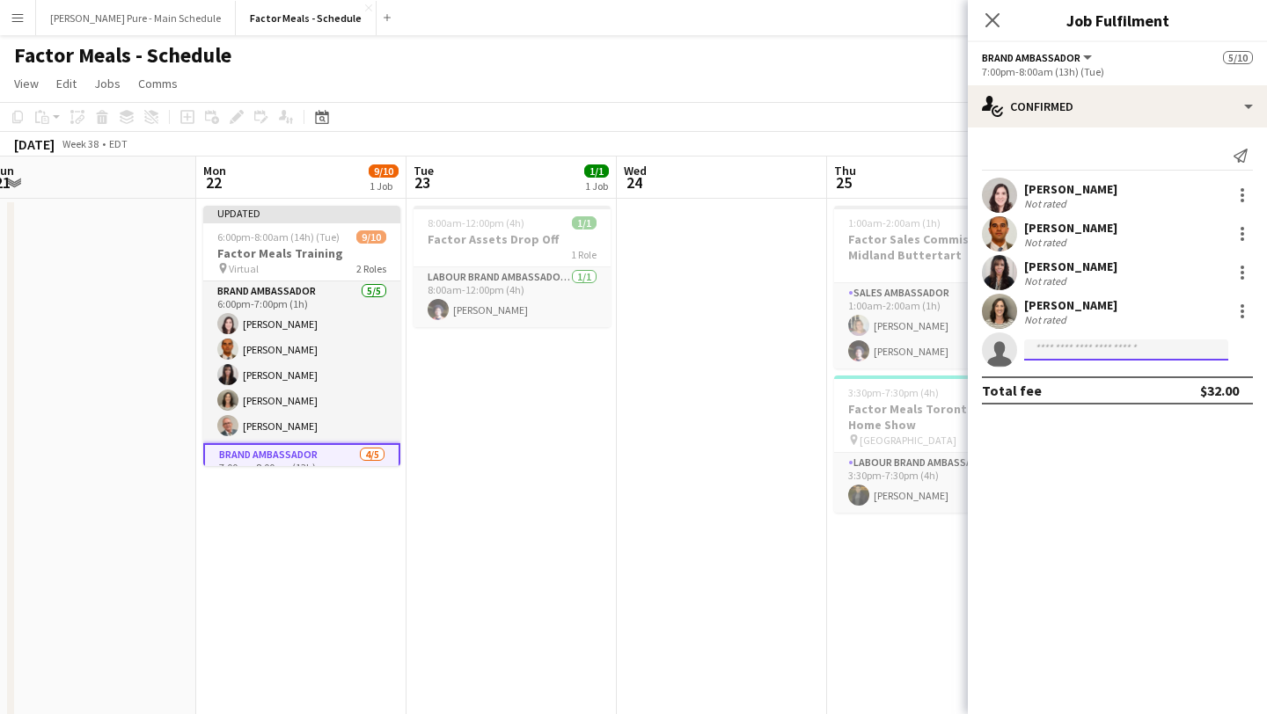
click at [1071, 347] on input at bounding box center [1126, 350] width 204 height 21
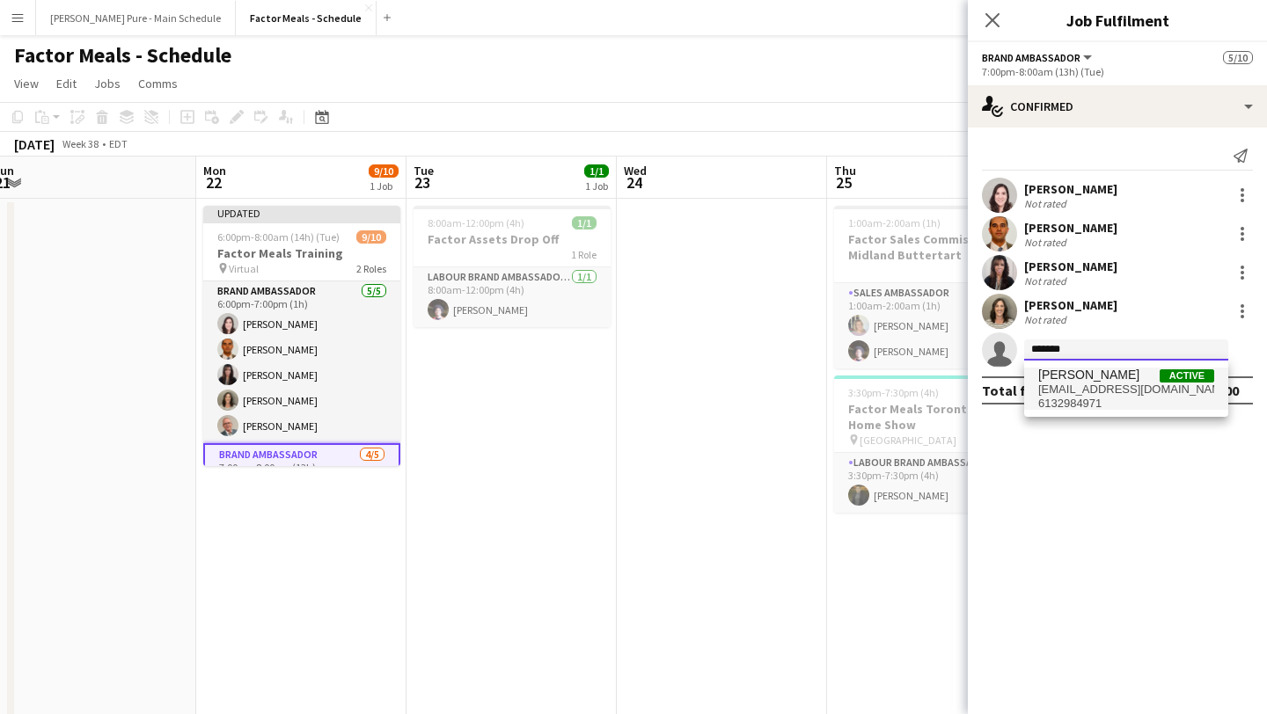
type input "*******"
click at [1085, 385] on span "[EMAIL_ADDRESS][DOMAIN_NAME]" at bounding box center [1126, 390] width 176 height 14
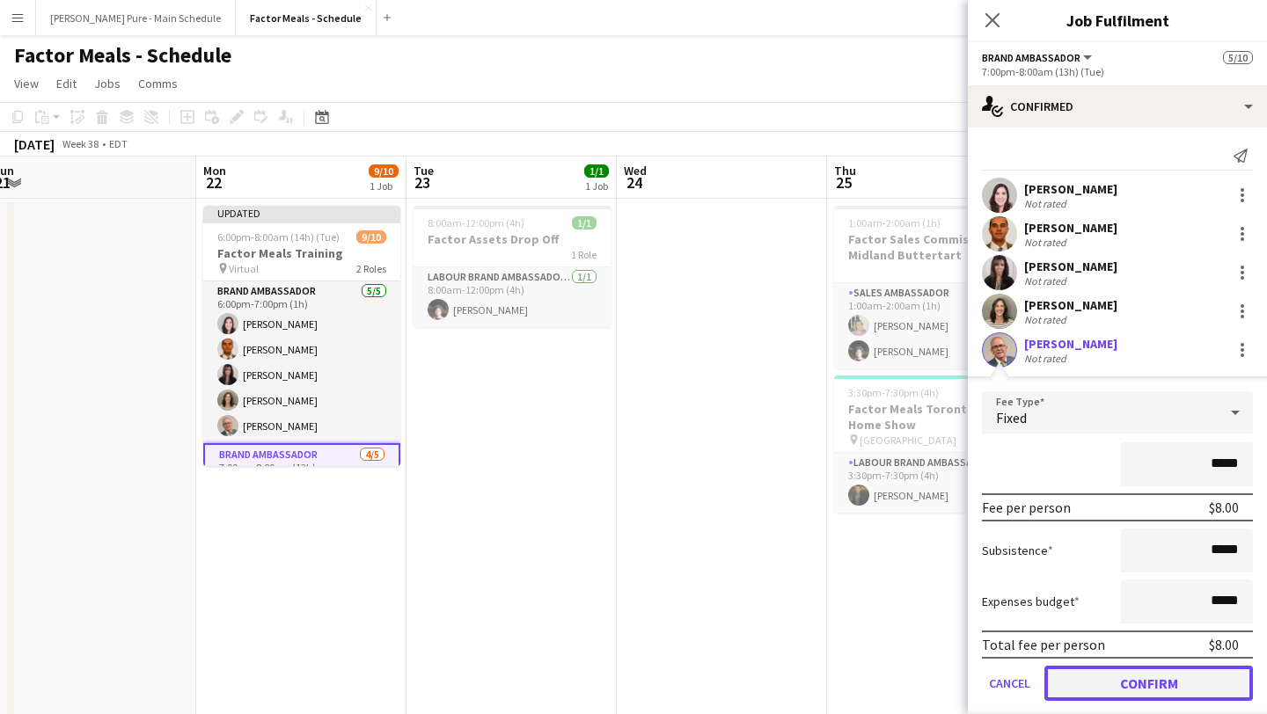
click at [1122, 670] on button "Confirm" at bounding box center [1148, 683] width 208 height 35
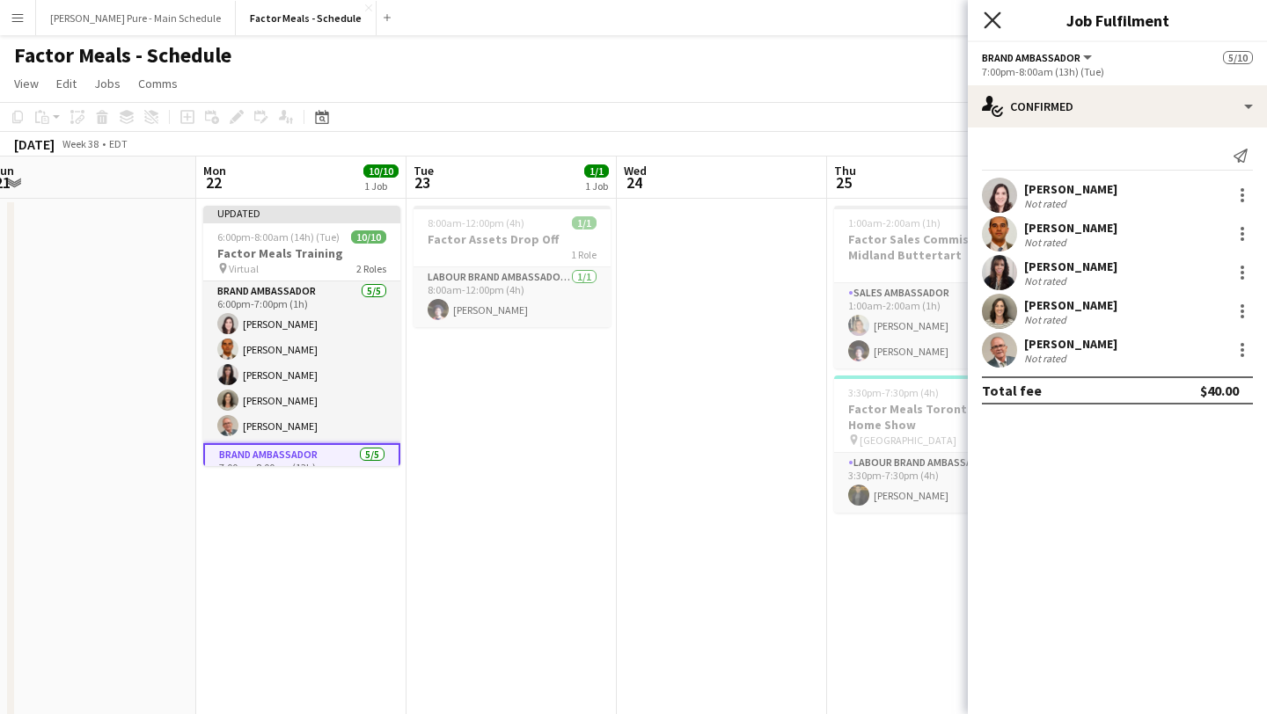
click at [992, 19] on icon at bounding box center [991, 19] width 17 height 17
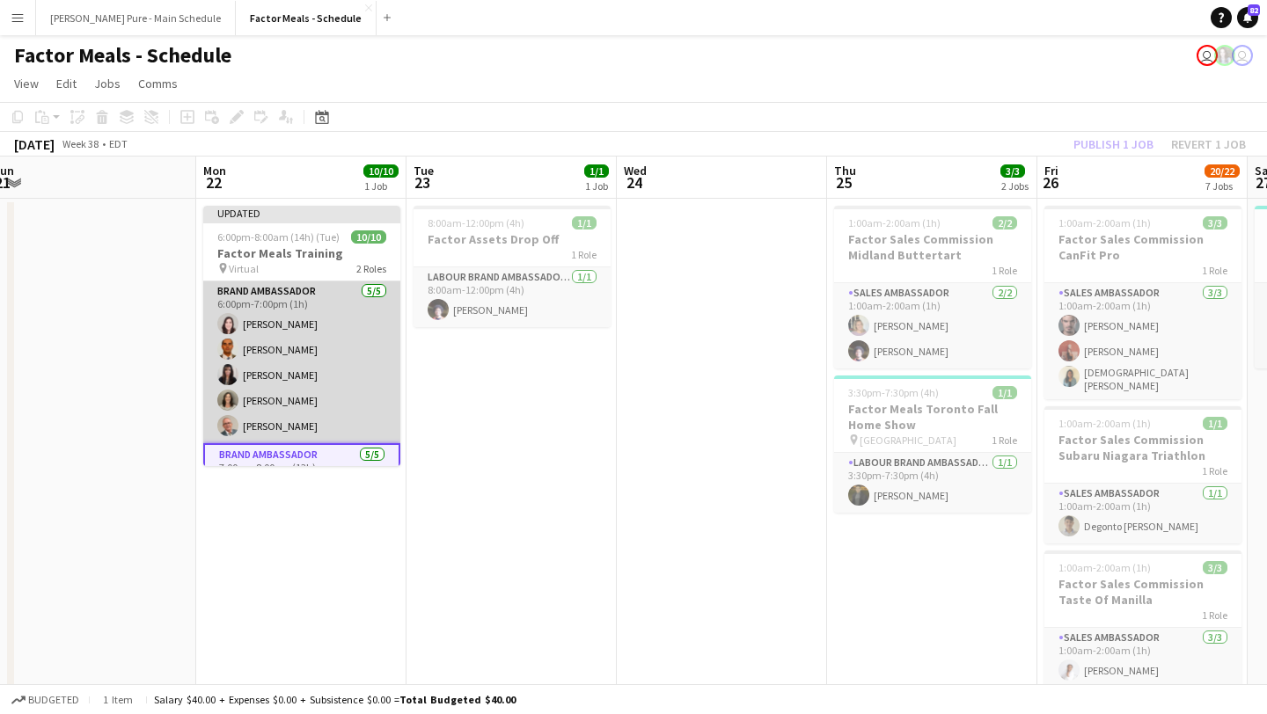
scroll to position [142, 0]
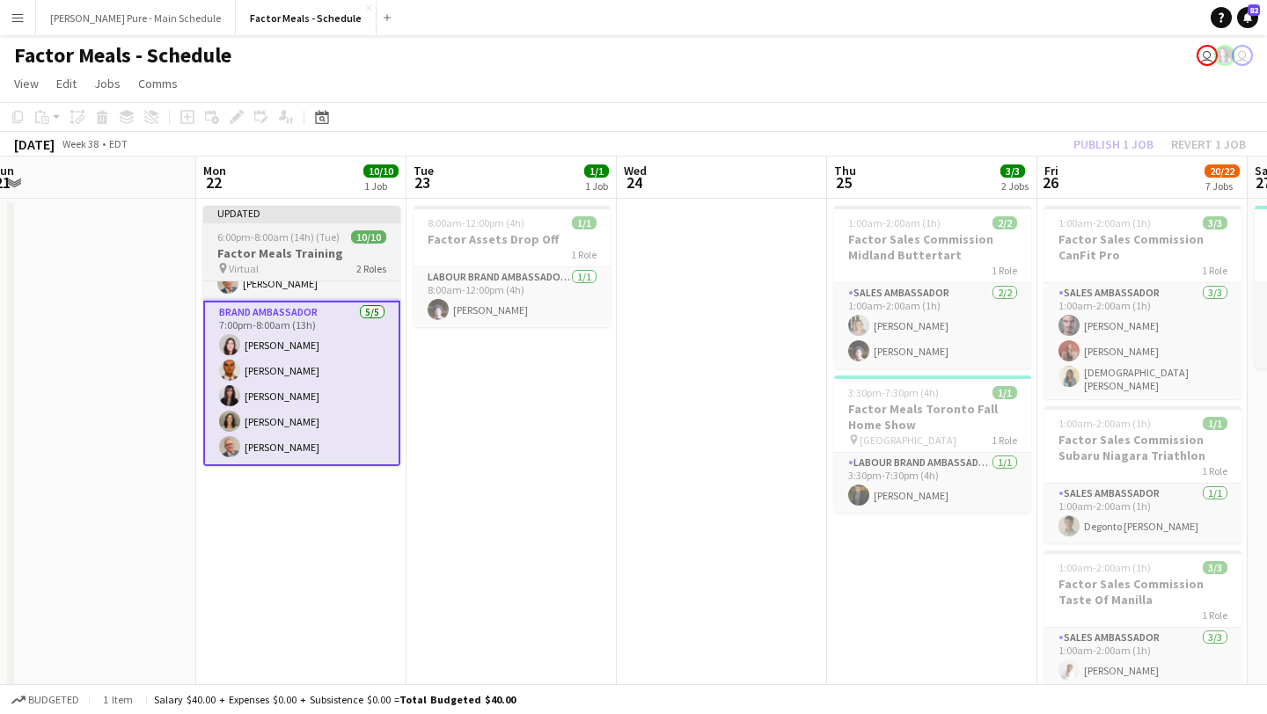
click at [298, 231] on span "6:00pm-8:00am (14h) (Tue)" at bounding box center [278, 236] width 122 height 13
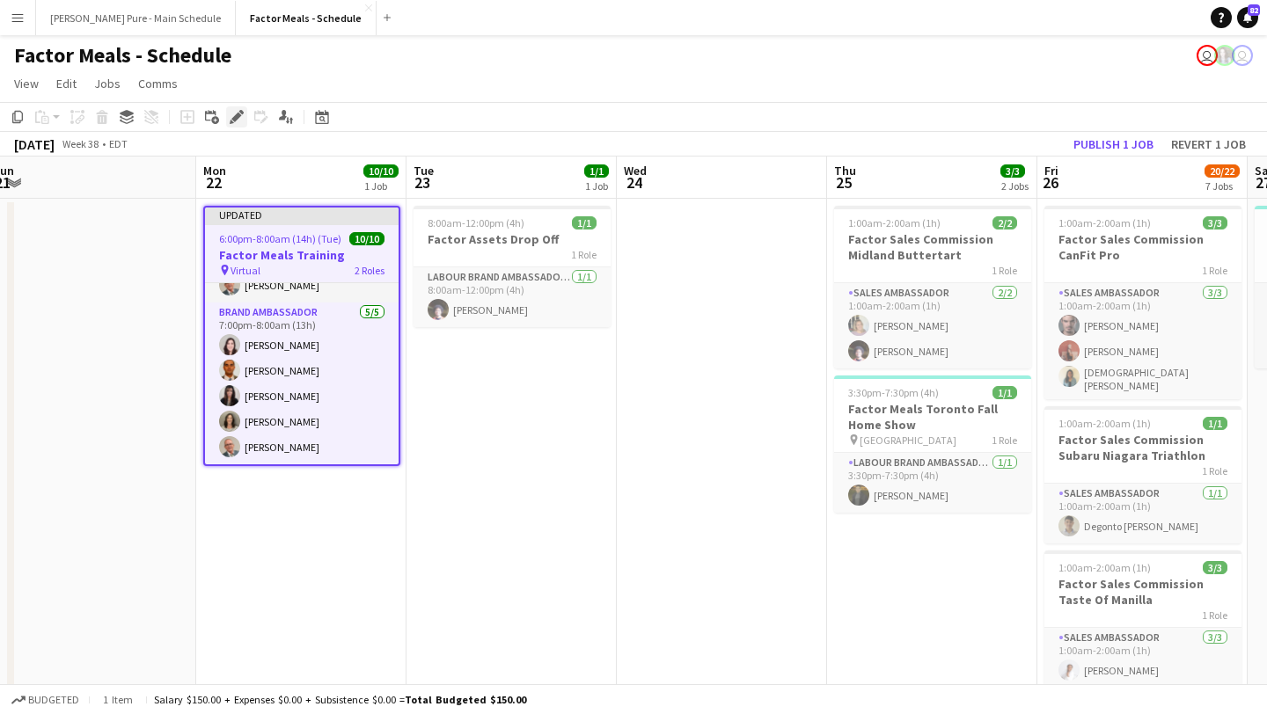
click at [242, 118] on icon "Edit" at bounding box center [237, 117] width 14 height 14
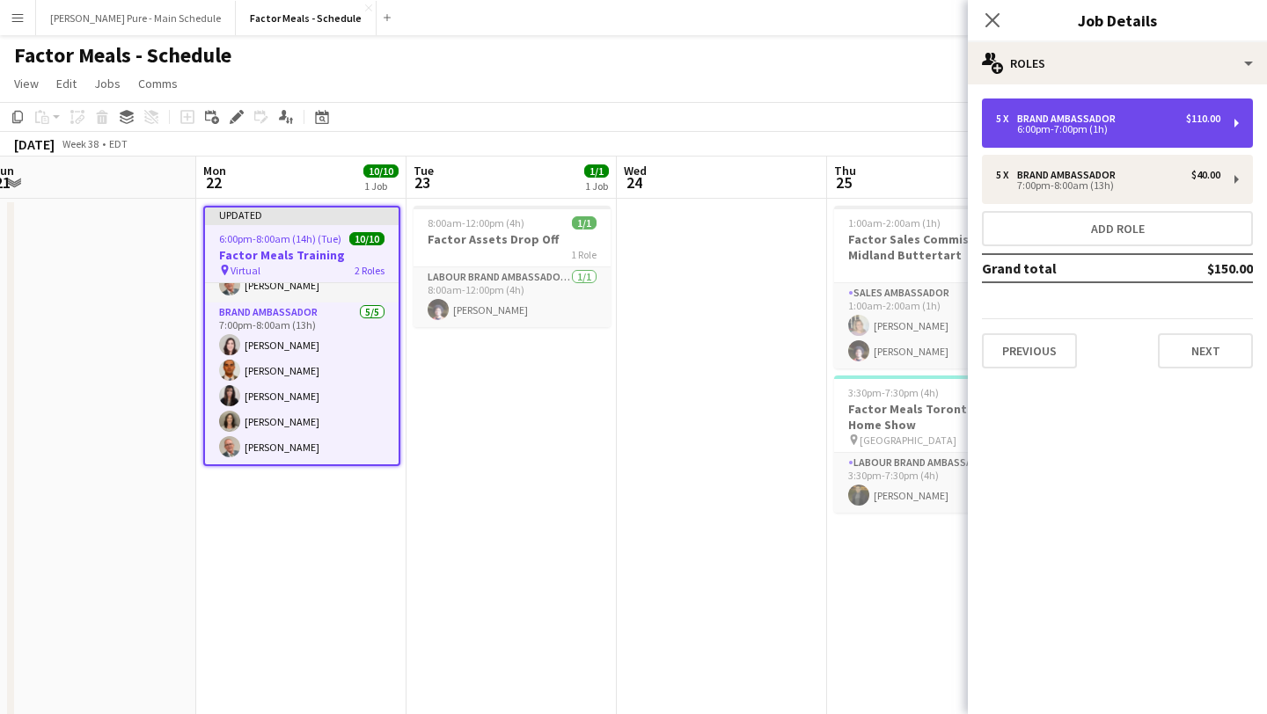
click at [1109, 126] on div "6:00pm-7:00pm (1h)" at bounding box center [1108, 129] width 224 height 9
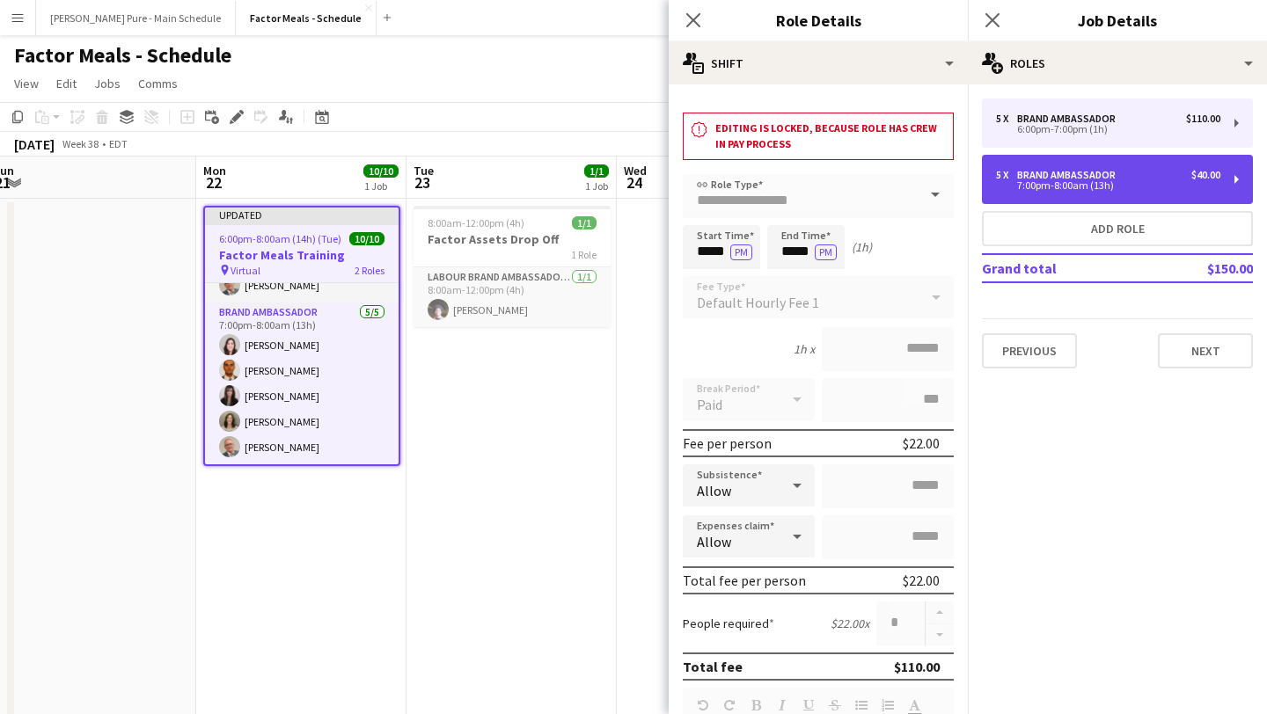
click at [1125, 187] on div "7:00pm-8:00am (13h)" at bounding box center [1108, 185] width 224 height 9
type input "*****"
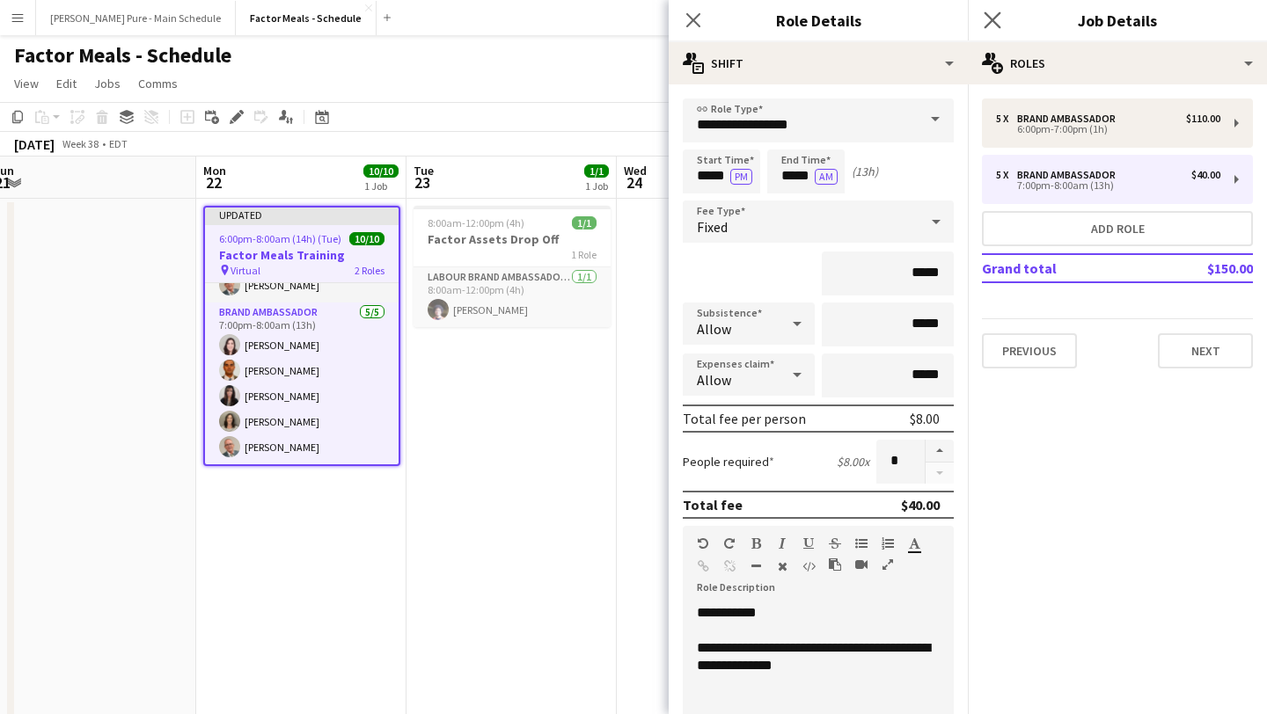
click at [990, 10] on app-icon "Close pop-in" at bounding box center [993, 21] width 26 height 26
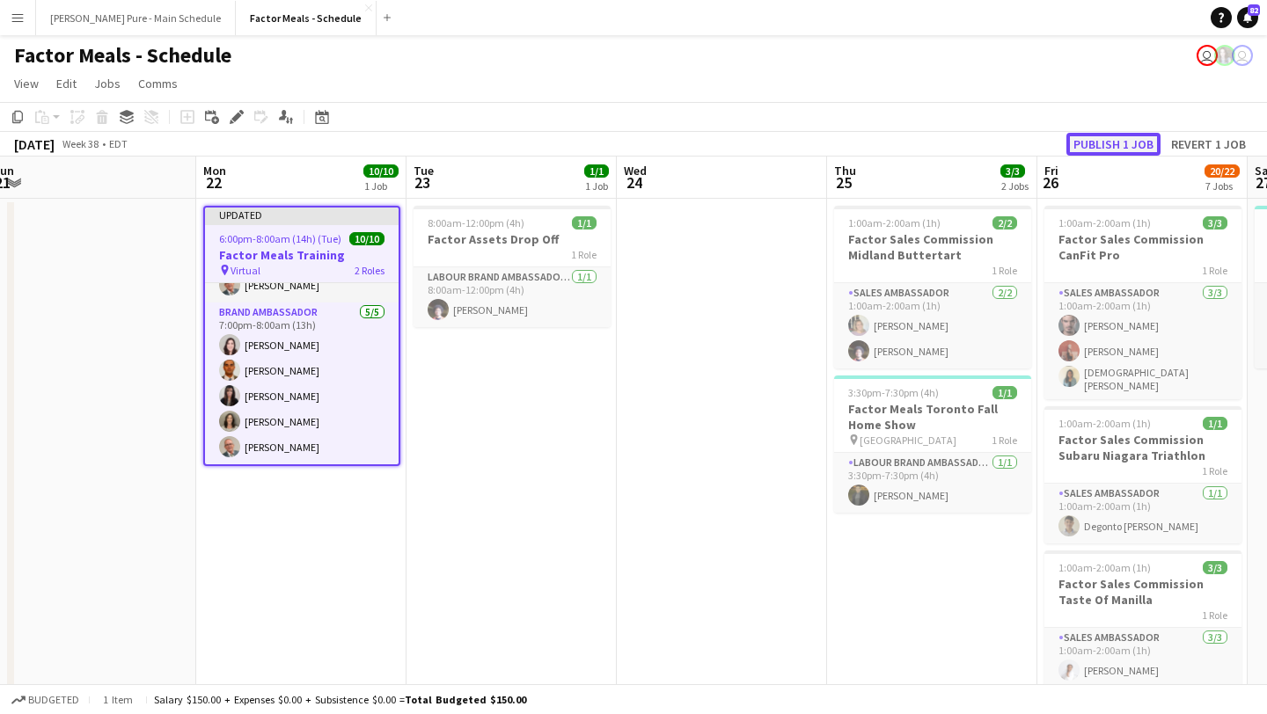
click at [1118, 137] on button "Publish 1 job" at bounding box center [1113, 144] width 94 height 23
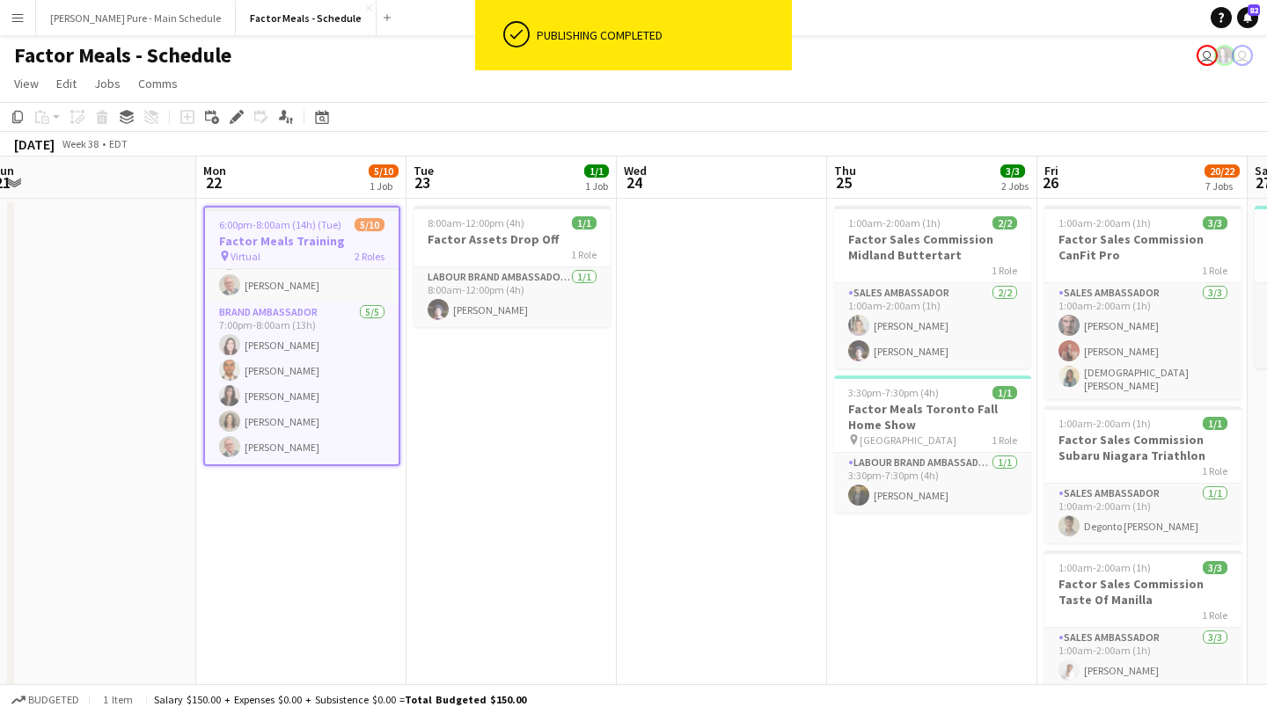
click at [20, 21] on app-icon "Menu" at bounding box center [18, 18] width 14 height 14
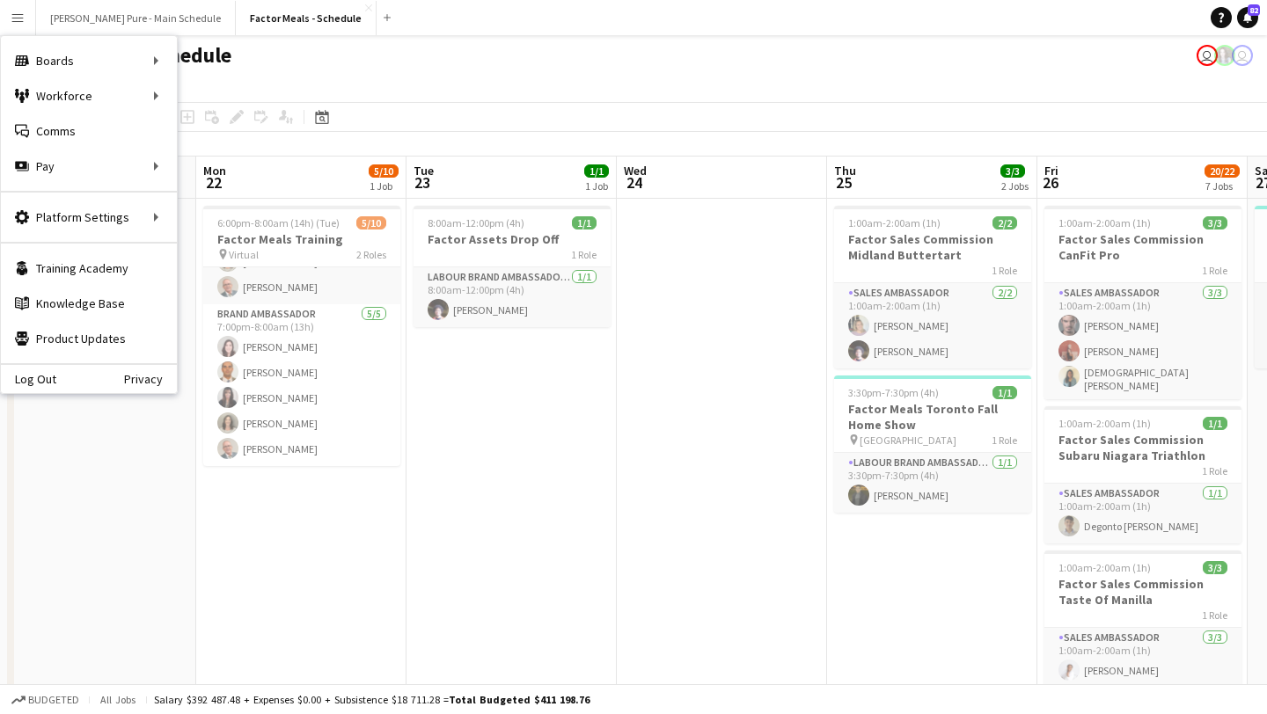
scroll to position [125, 0]
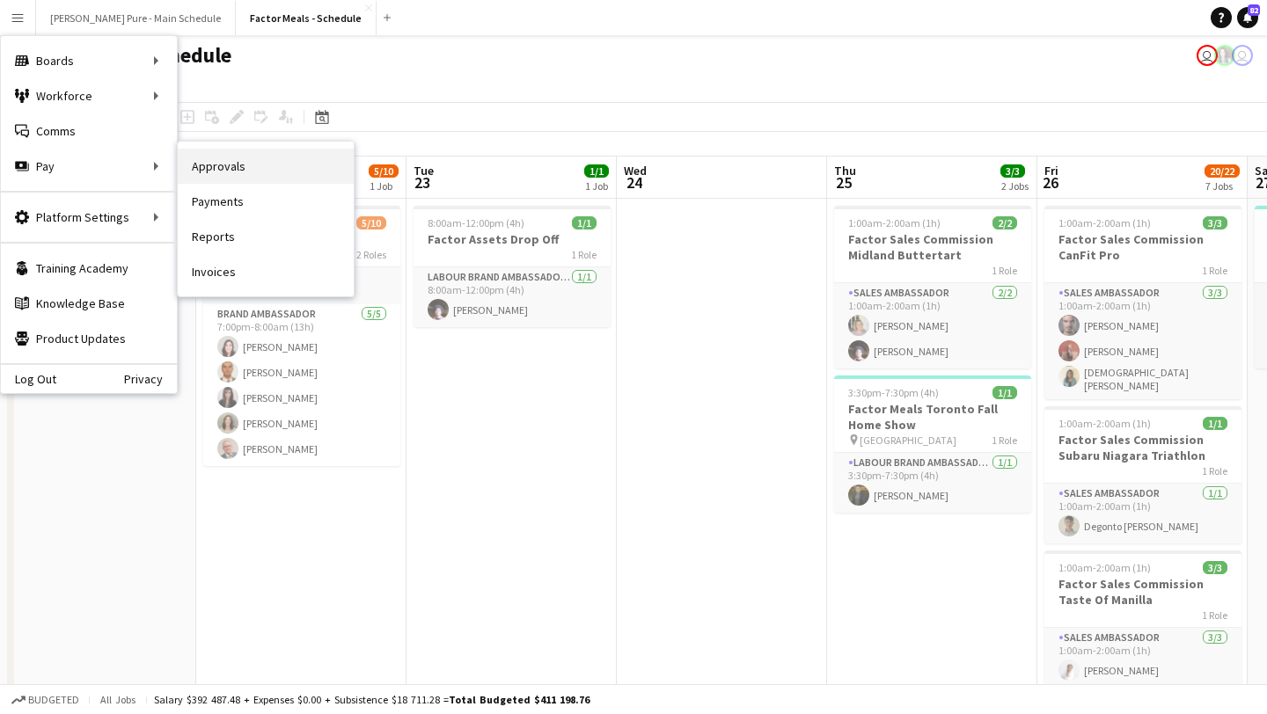
drag, startPoint x: 257, startPoint y: 163, endPoint x: 260, endPoint y: 209, distance: 46.8
click at [260, 209] on link "Payments" at bounding box center [266, 201] width 176 height 35
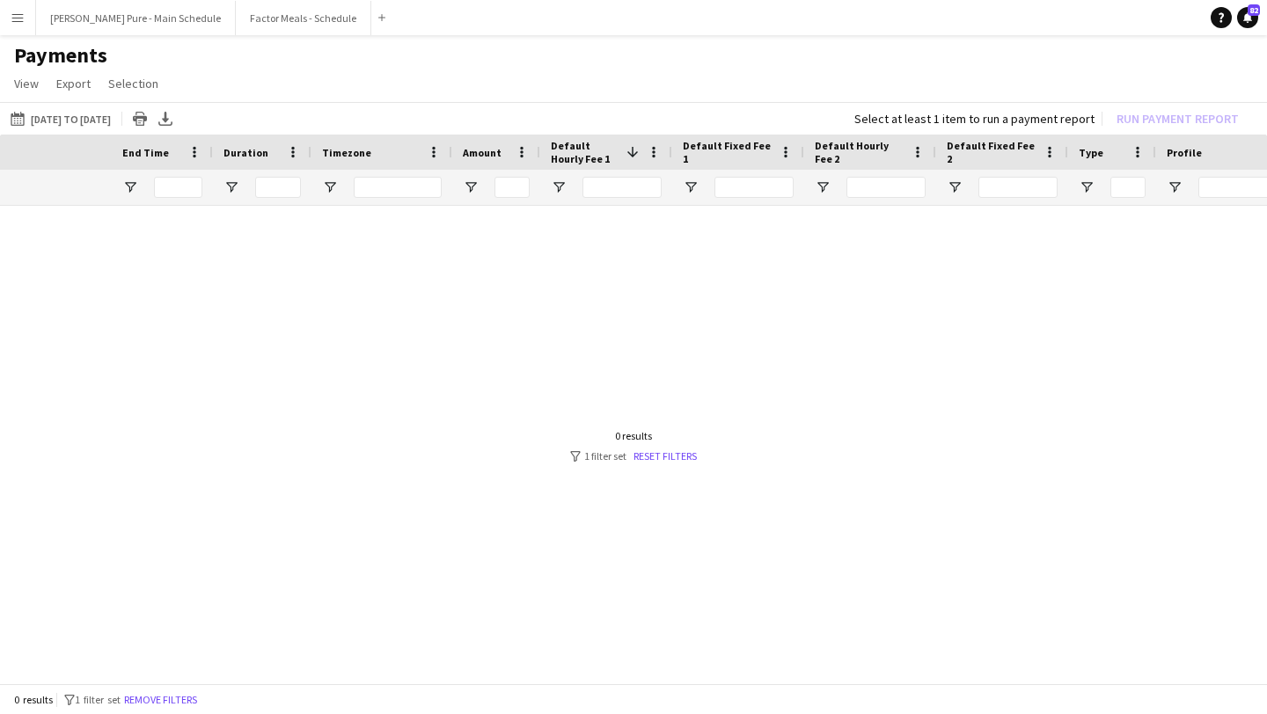
scroll to position [0, 1017]
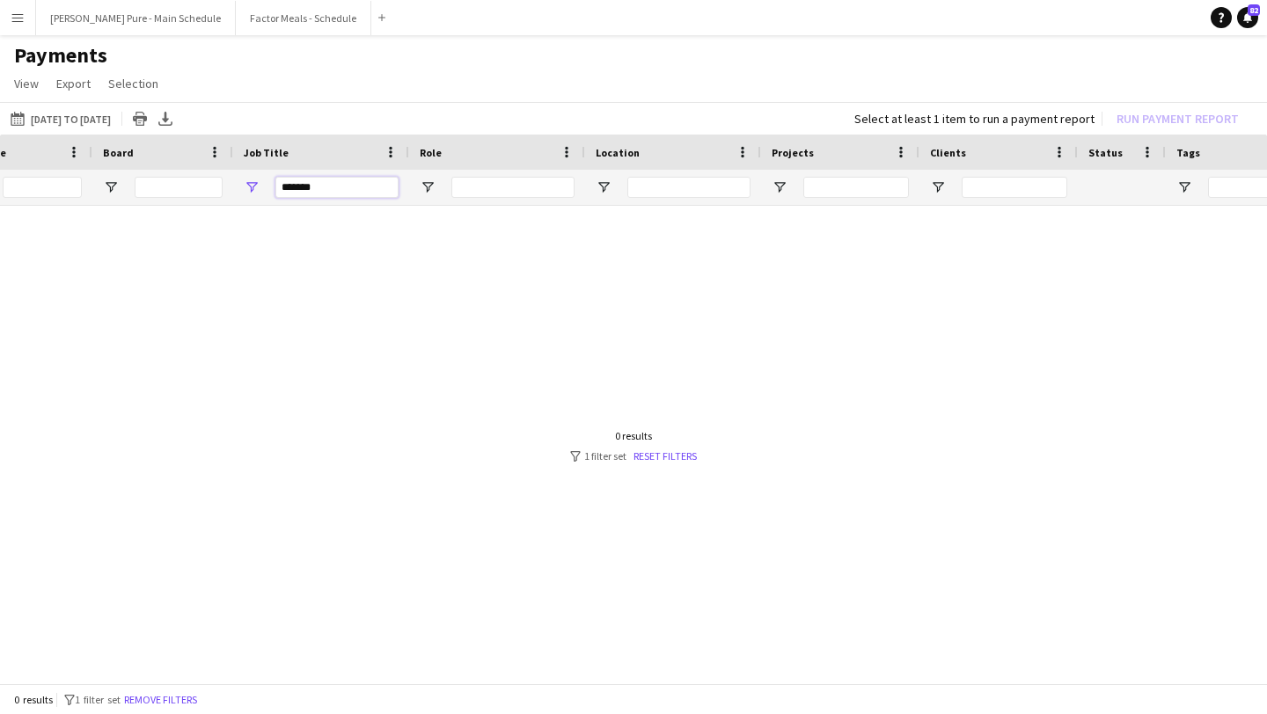
drag, startPoint x: 342, startPoint y: 183, endPoint x: 155, endPoint y: 173, distance: 187.6
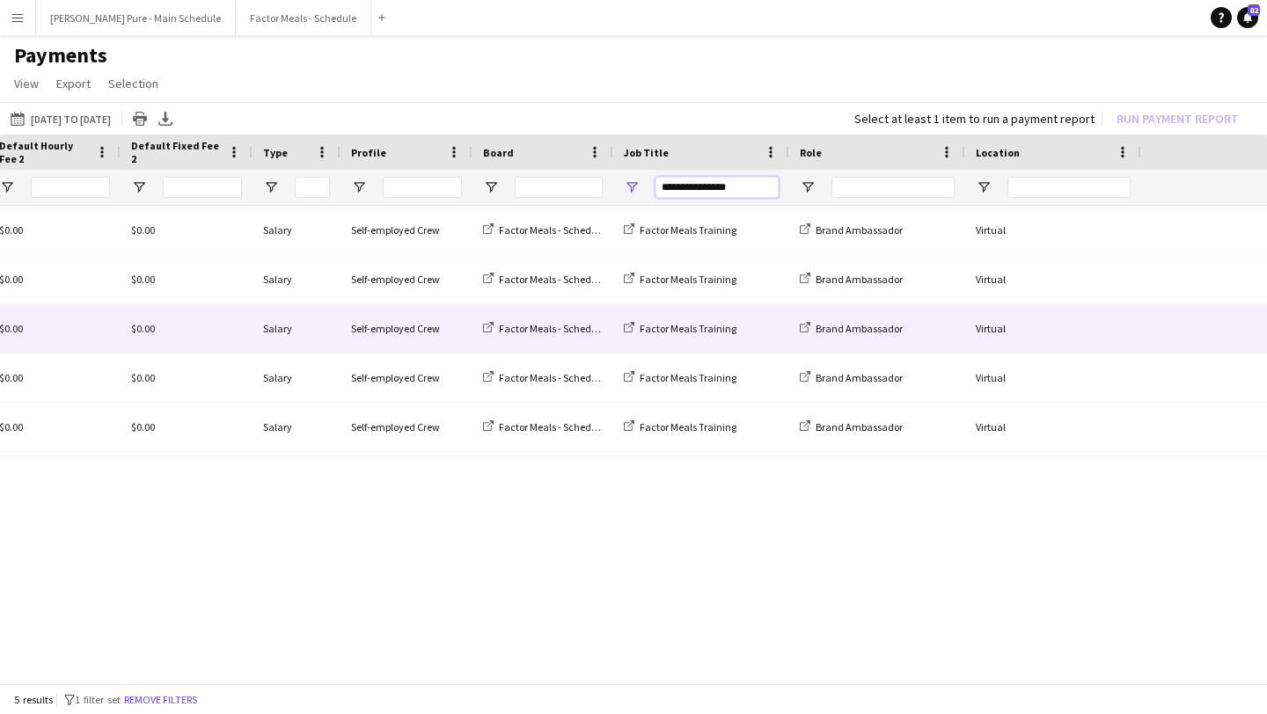
scroll to position [0, 642]
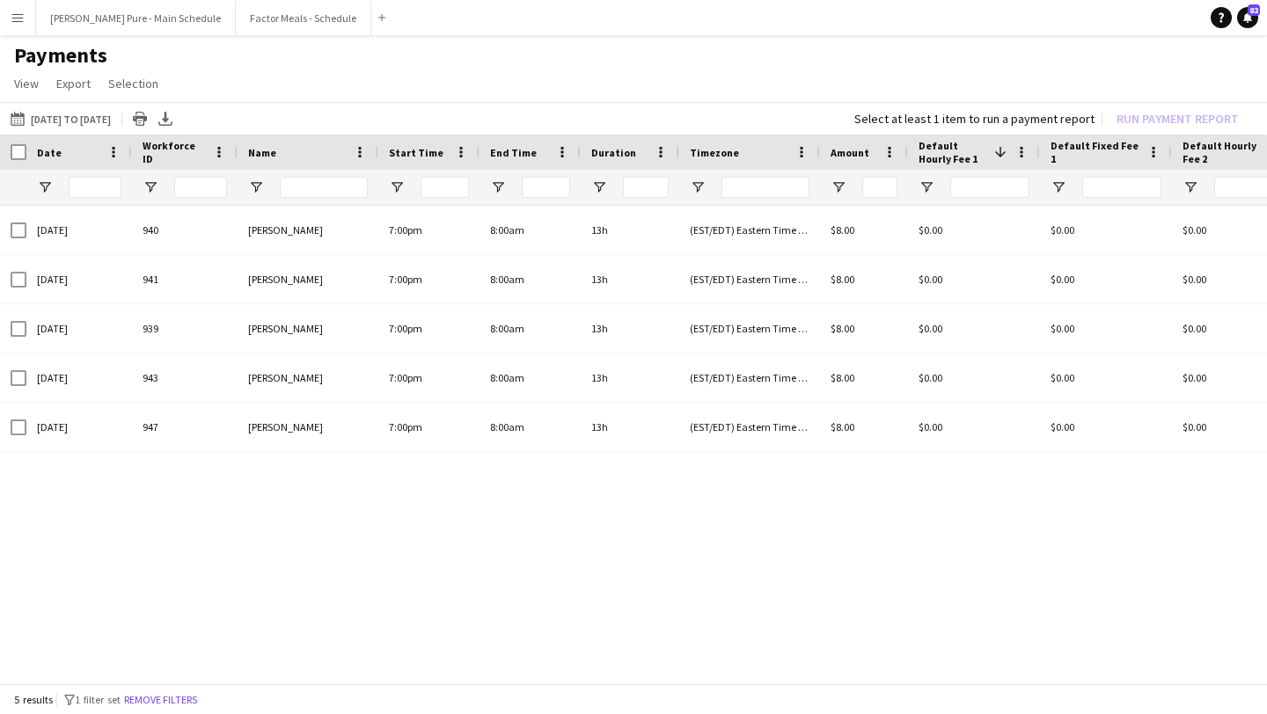
type input "**********"
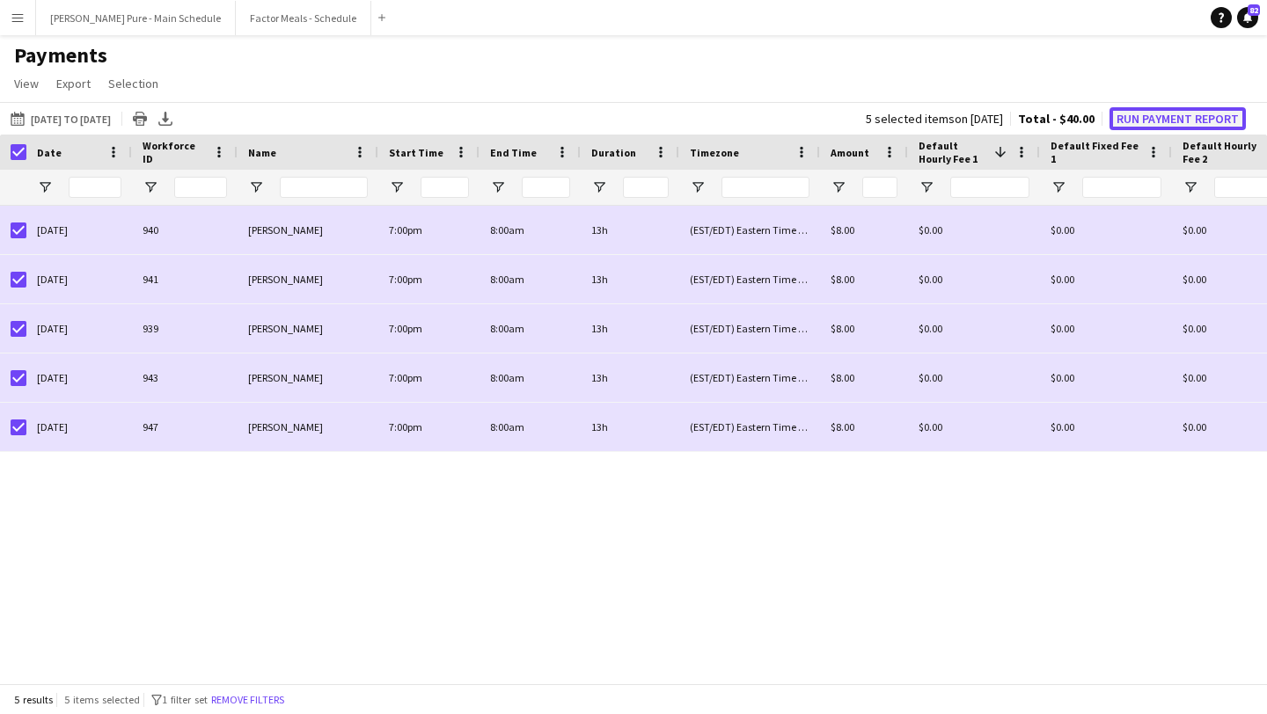
click at [1195, 111] on button "Run Payment Report" at bounding box center [1177, 118] width 136 height 23
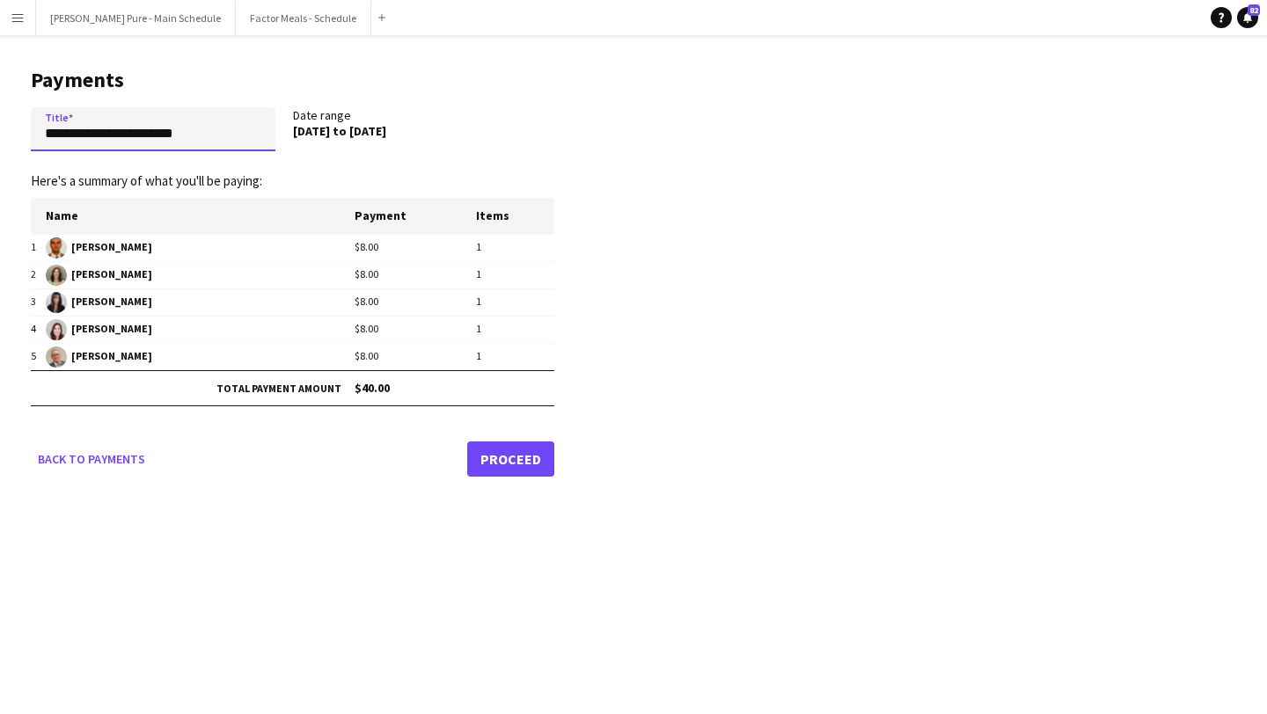
drag, startPoint x: 223, startPoint y: 128, endPoint x: 0, endPoint y: 85, distance: 227.5
click at [0, 85] on main "**********" at bounding box center [286, 269] width 572 height 468
type input "**********"
click at [517, 456] on link "Proceed" at bounding box center [510, 459] width 87 height 35
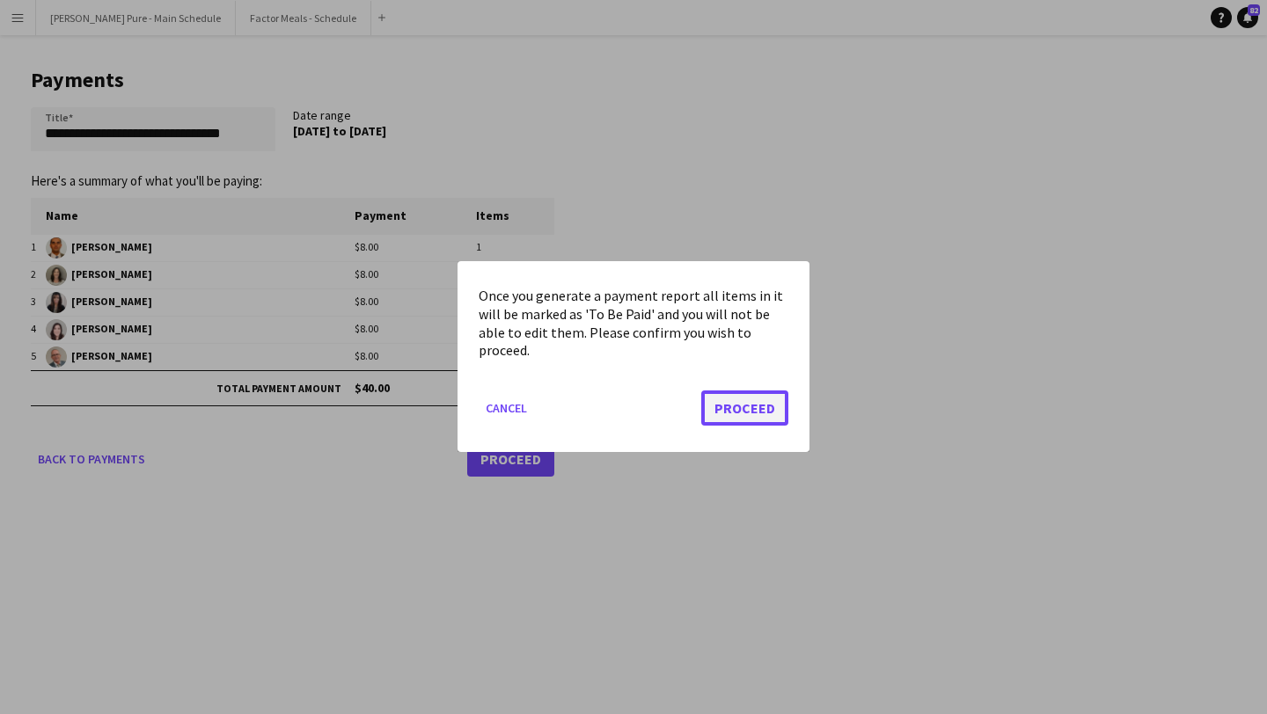
click at [766, 409] on button "Proceed" at bounding box center [744, 408] width 87 height 35
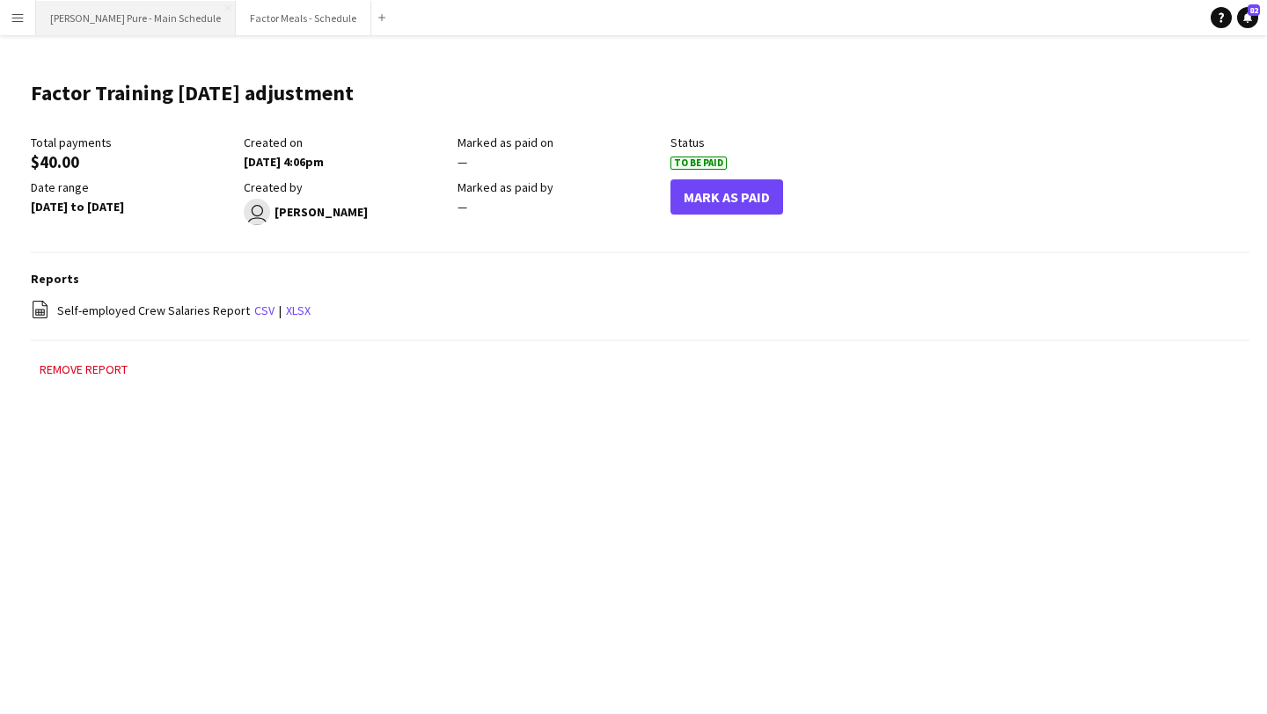
click at [132, 20] on button "[PERSON_NAME] Pure - Main Schedule Close" at bounding box center [136, 18] width 200 height 34
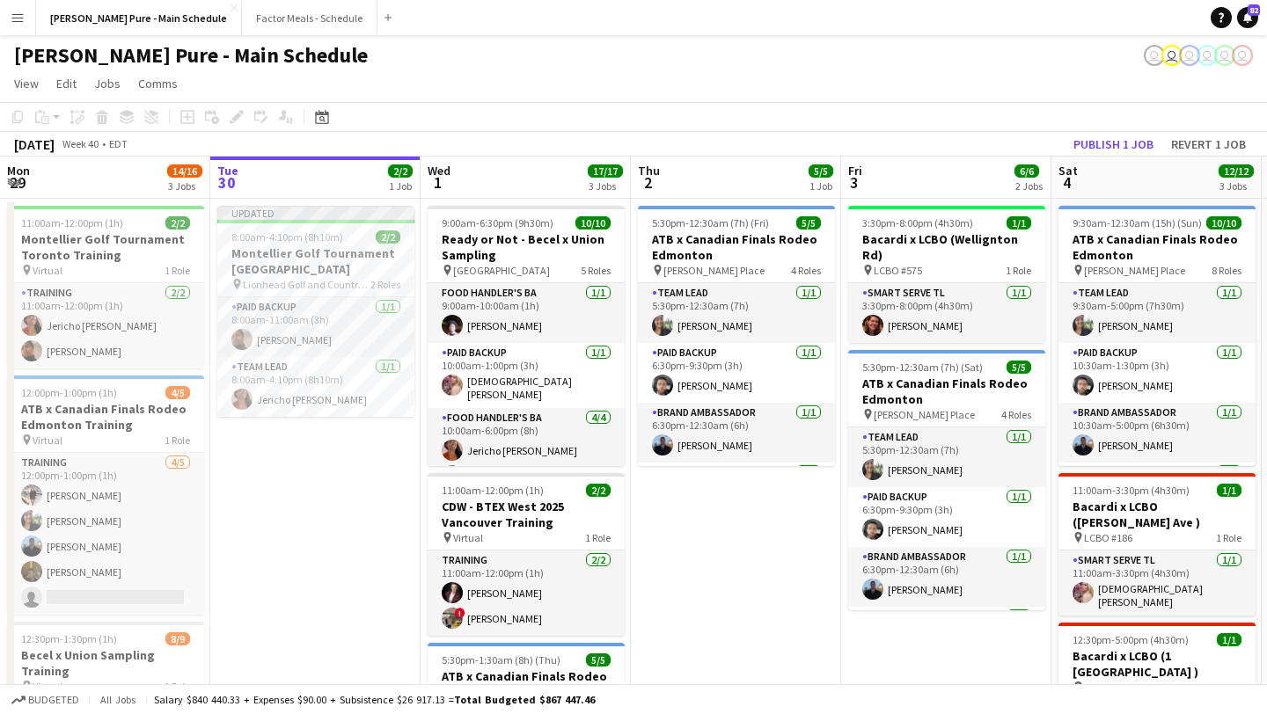
click at [20, 17] on app-icon "Menu" at bounding box center [18, 18] width 14 height 14
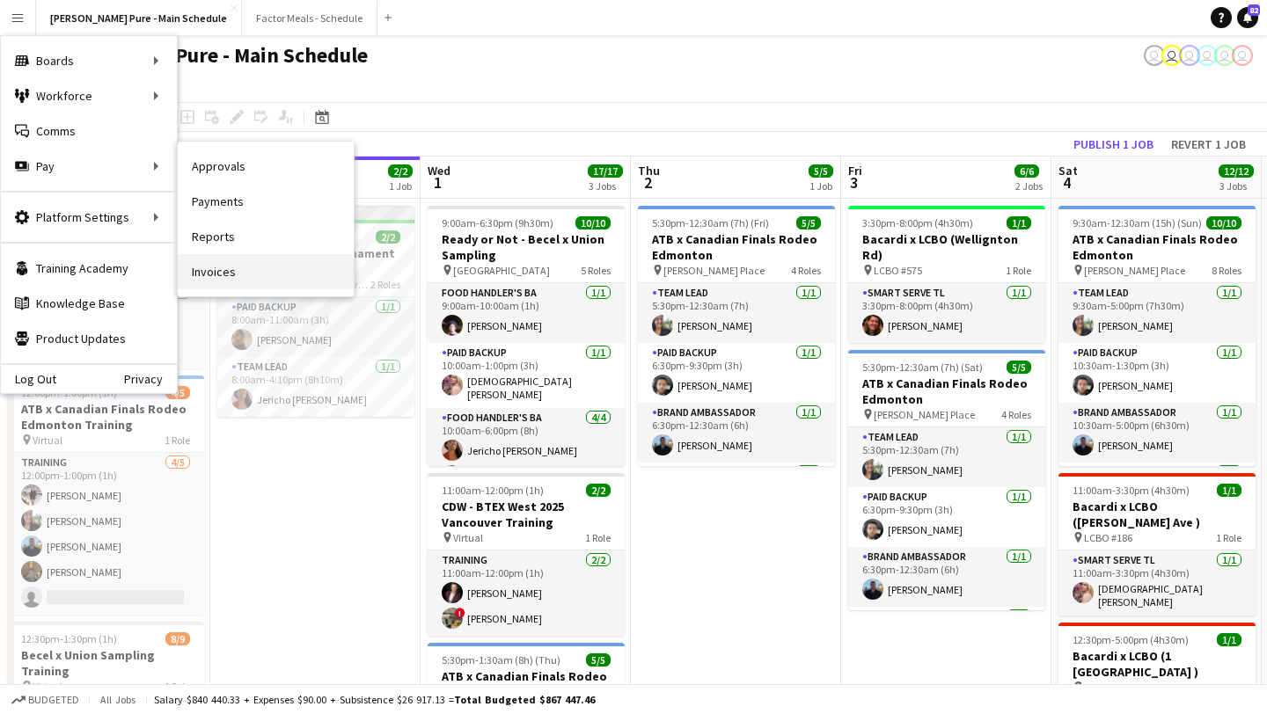
click at [278, 286] on link "Invoices" at bounding box center [266, 271] width 176 height 35
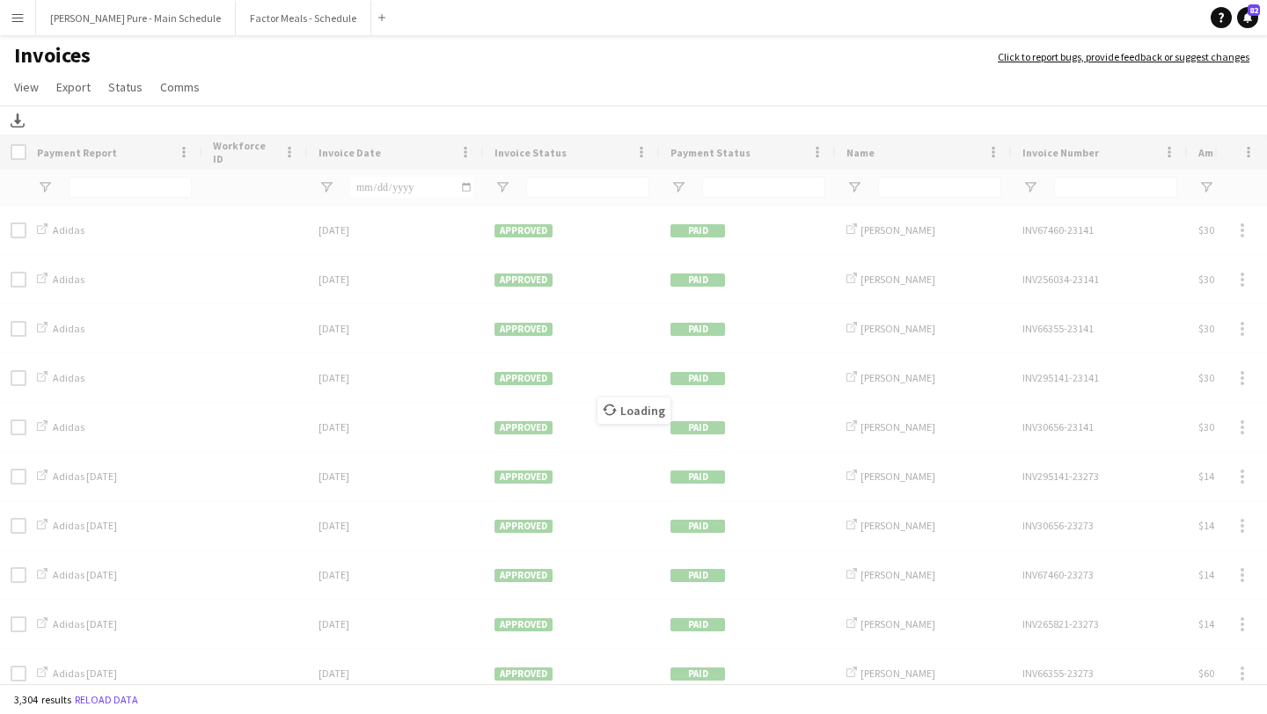
click at [21, 24] on app-icon "Menu" at bounding box center [18, 18] width 14 height 14
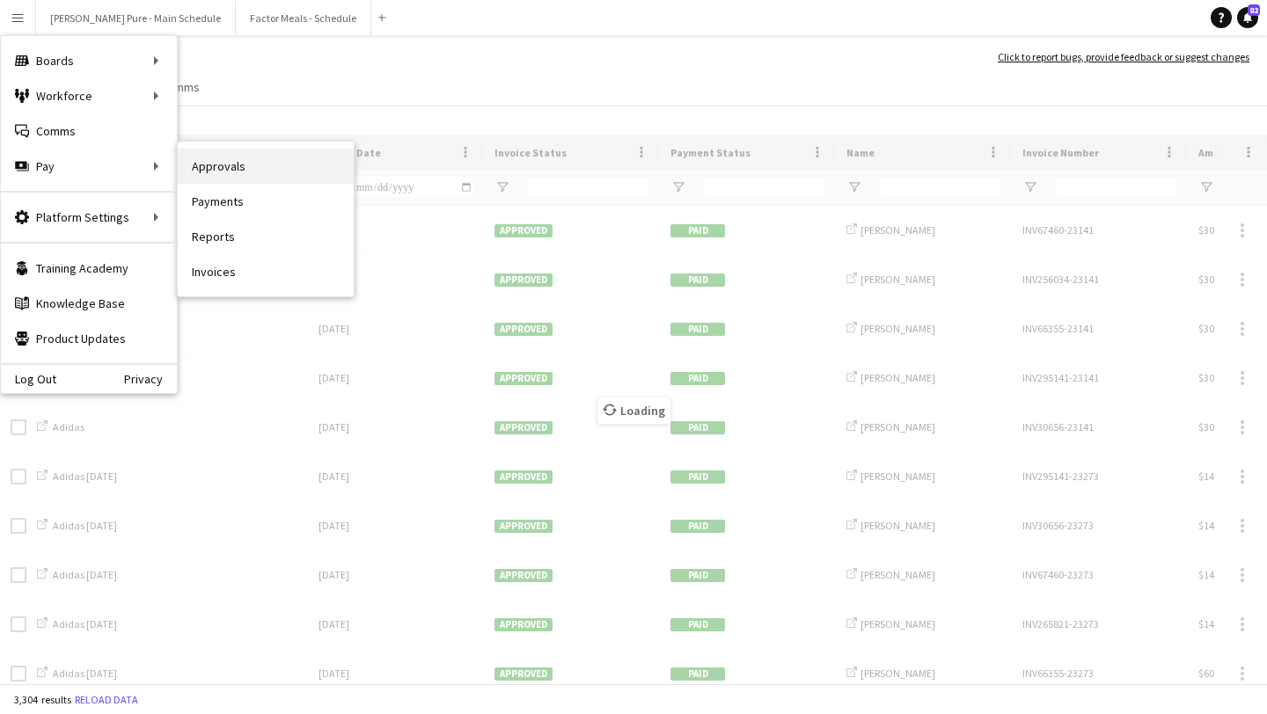
click at [242, 170] on link "Approvals" at bounding box center [266, 166] width 176 height 35
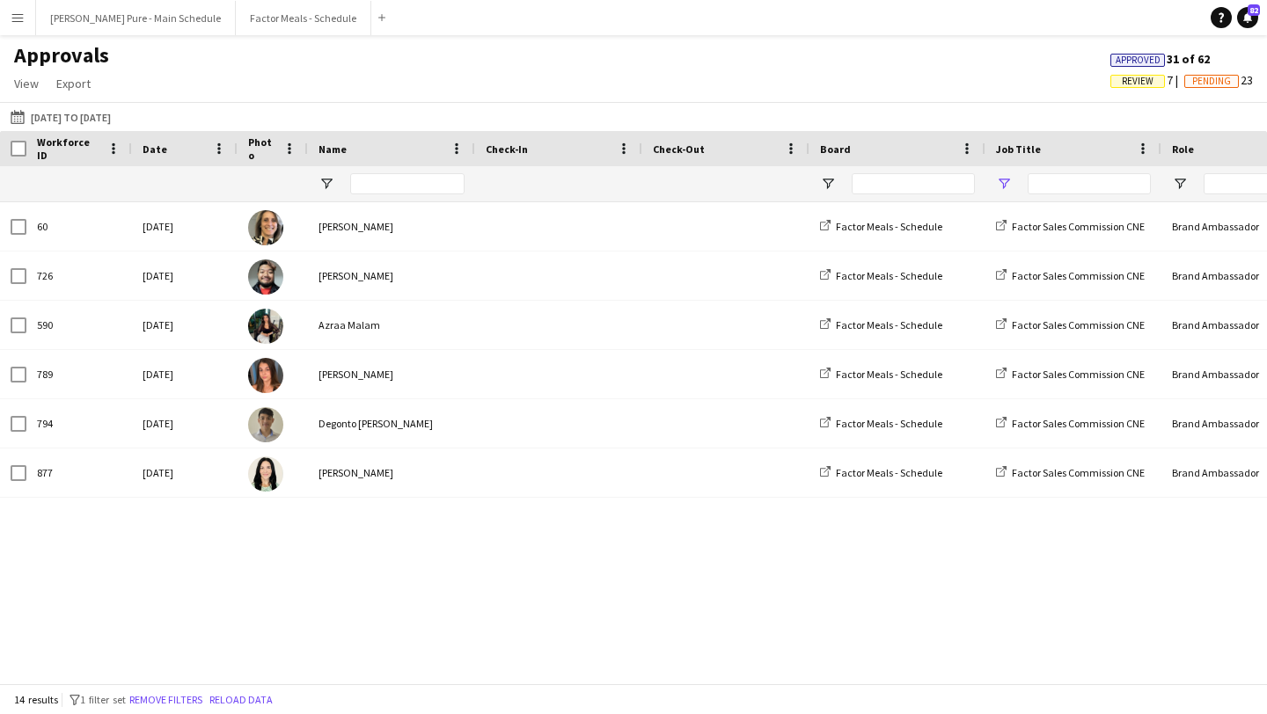
type input "**********"
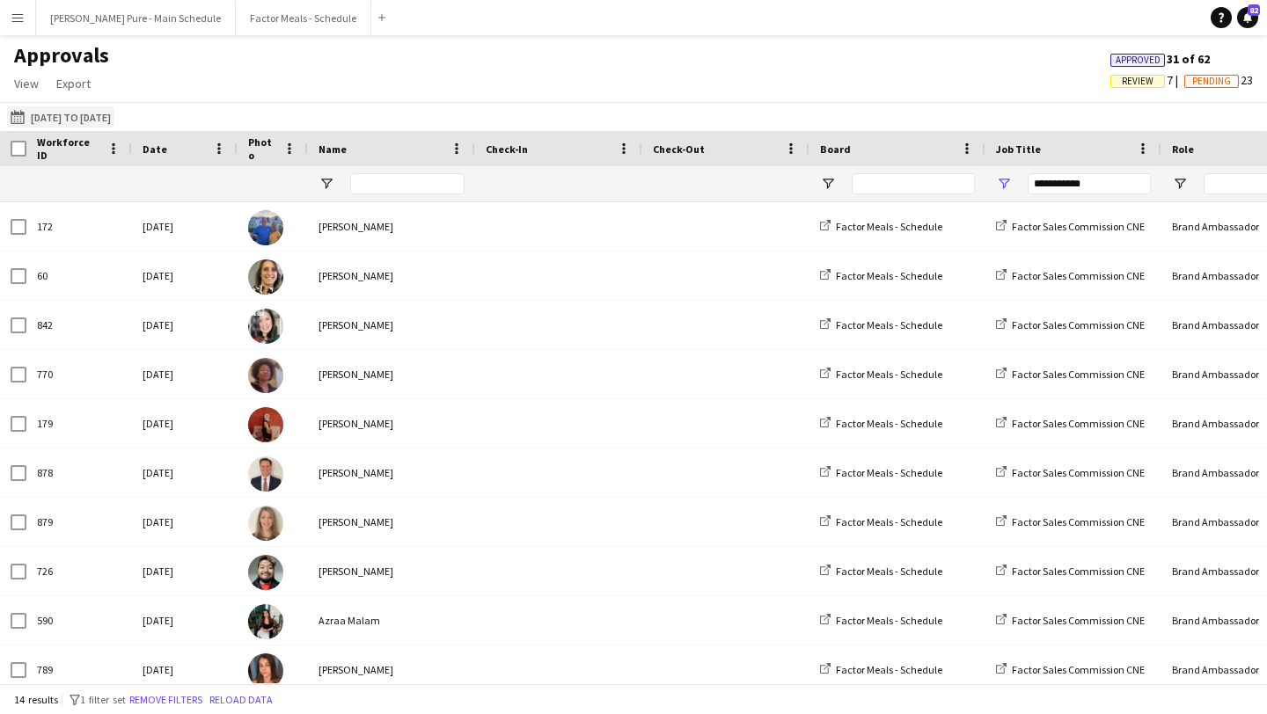
click at [105, 114] on button "[DATE] to [DATE] [DATE] to [DATE]" at bounding box center [60, 116] width 107 height 21
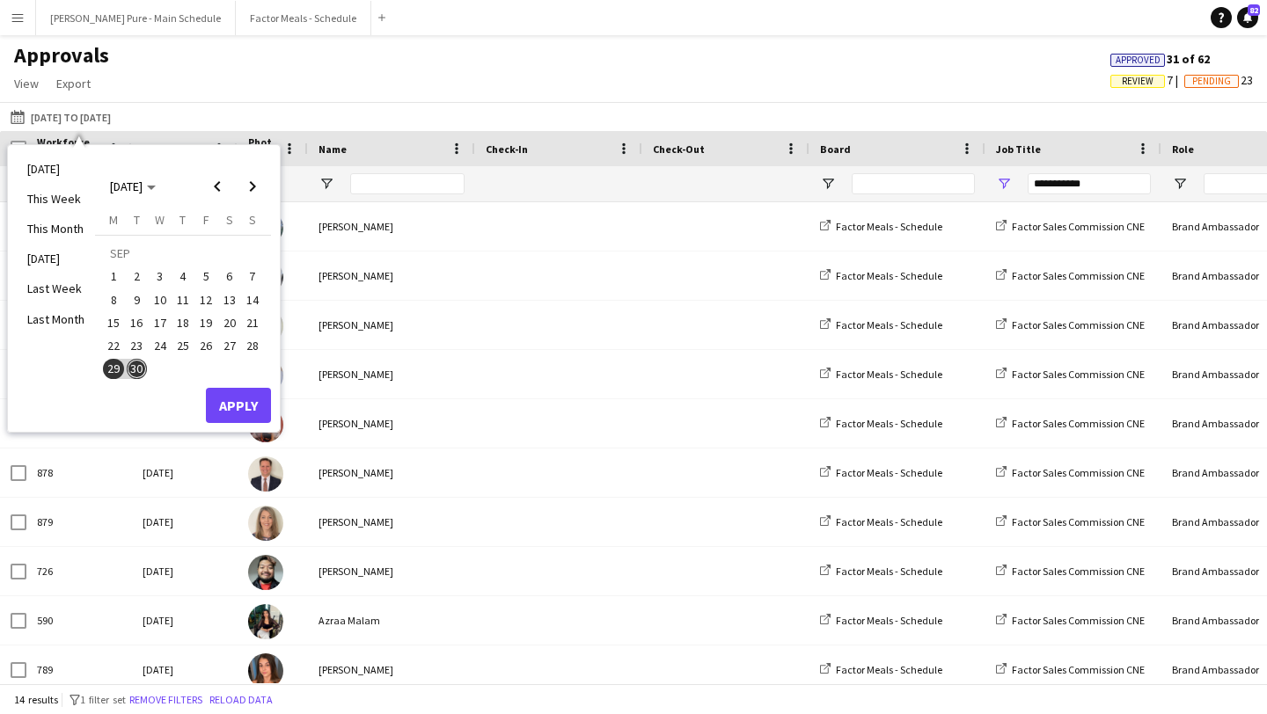
click at [176, 345] on span "25" at bounding box center [182, 345] width 21 height 21
click at [201, 345] on span "26" at bounding box center [205, 345] width 21 height 21
click at [245, 407] on button "Apply" at bounding box center [238, 405] width 65 height 35
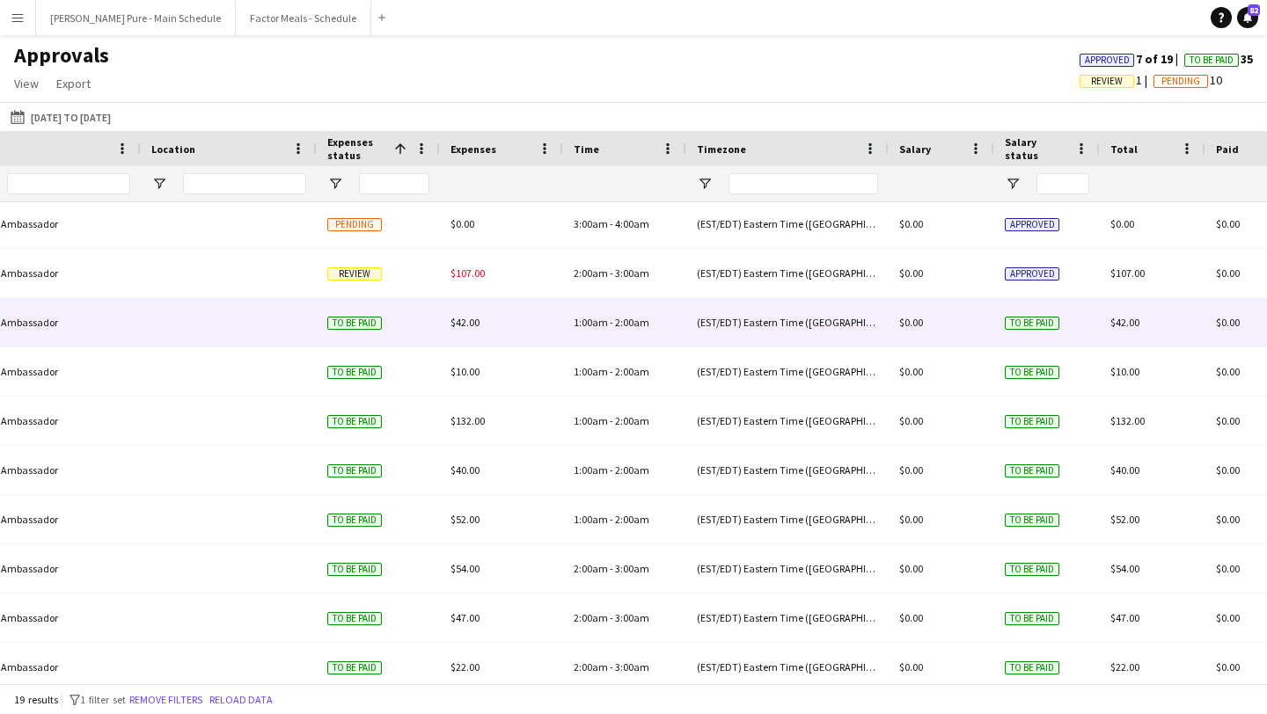
scroll to position [257, 0]
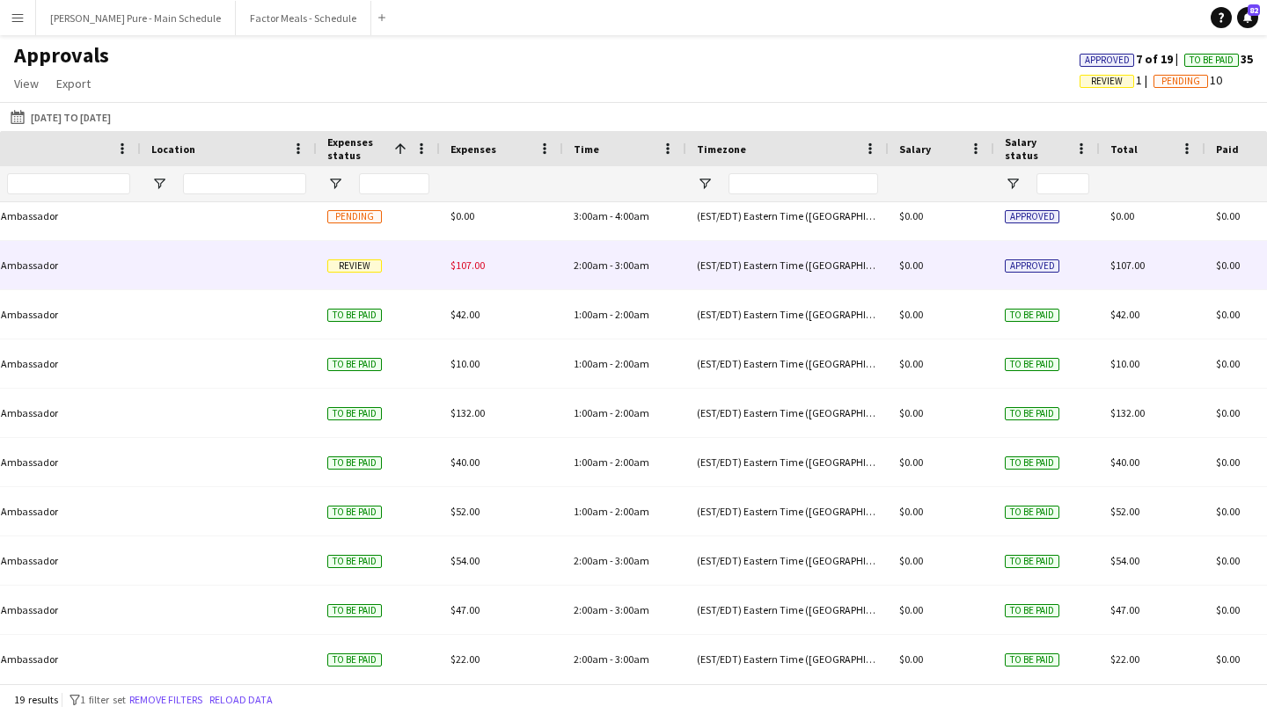
click at [365, 268] on span "Review" at bounding box center [354, 265] width 55 height 13
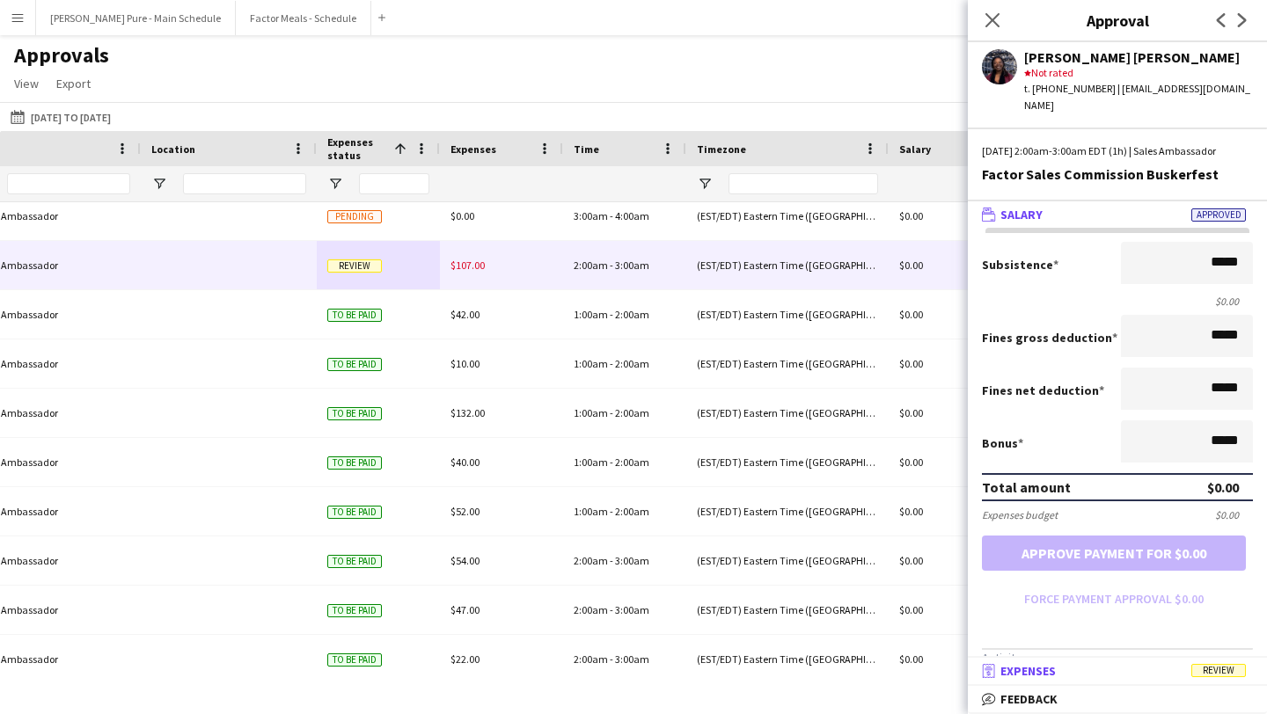
click at [1131, 680] on mat-expansion-panel-header "receipt Expenses Review" at bounding box center [1117, 671] width 299 height 26
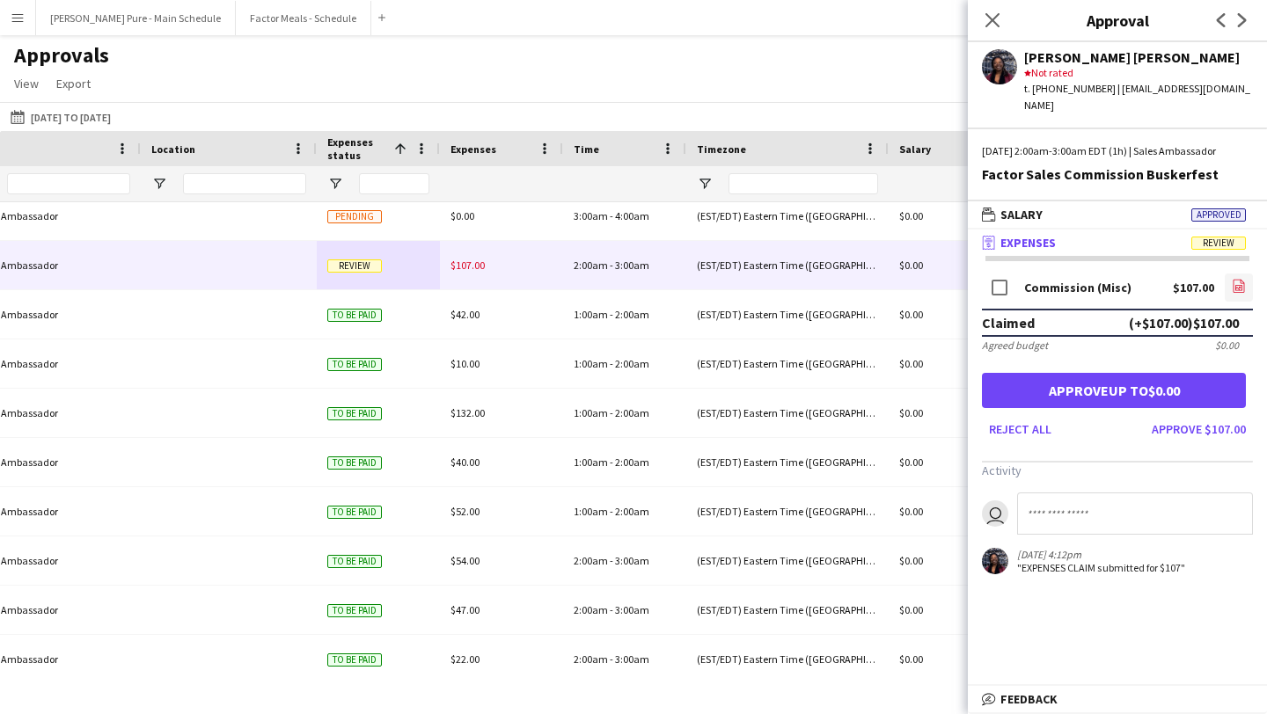
click at [1240, 279] on icon "file-image" at bounding box center [1238, 286] width 14 height 14
click at [1222, 420] on button "Approve $107.00" at bounding box center [1198, 429] width 108 height 28
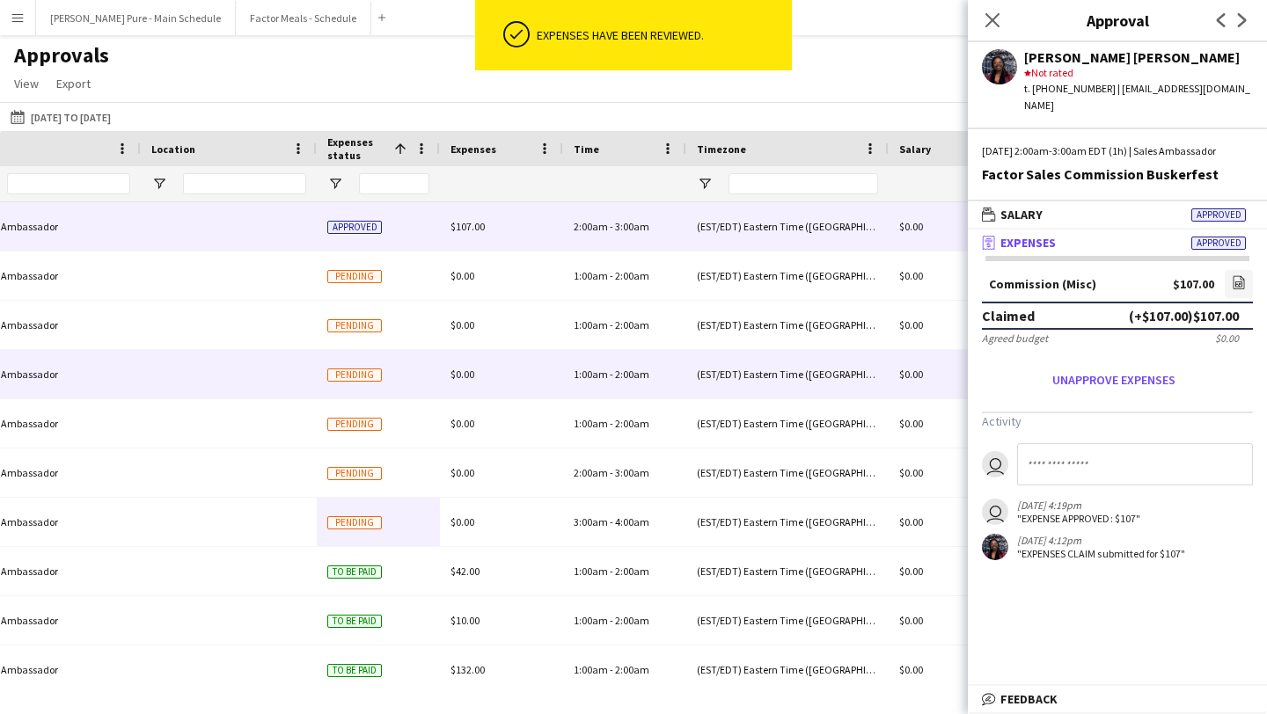
scroll to position [0, 1179]
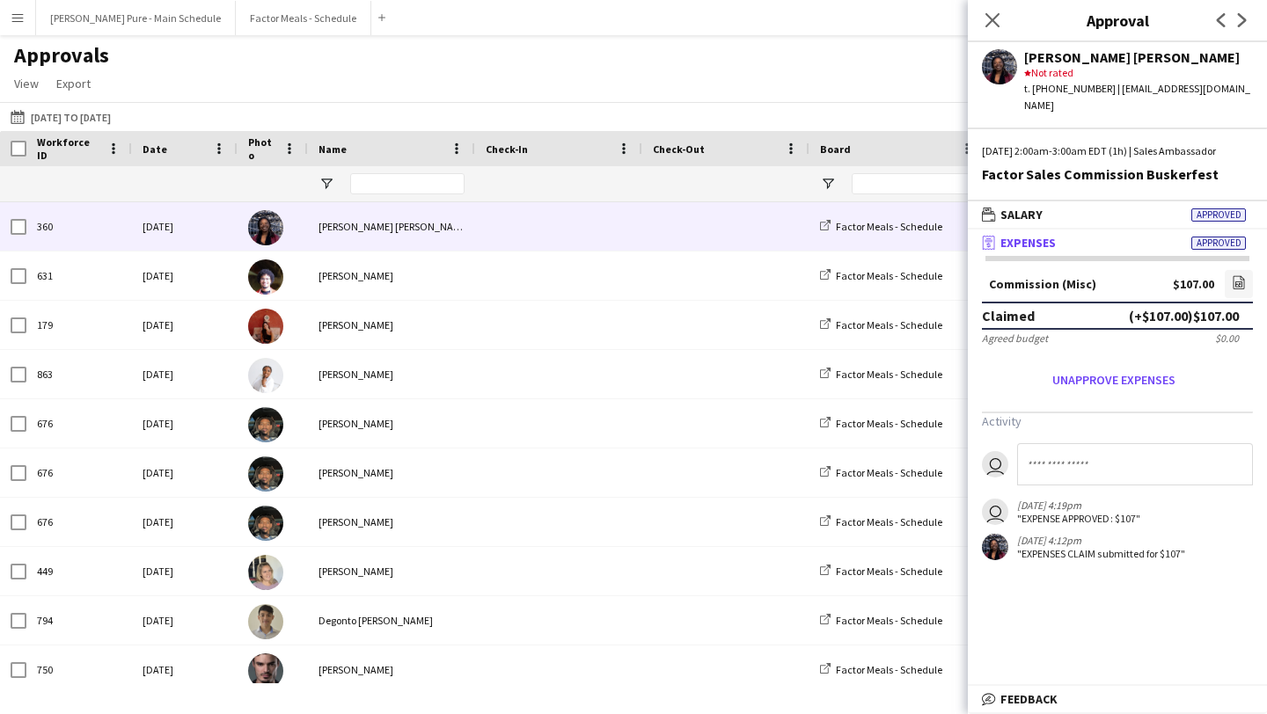
click at [11, 24] on app-icon "Menu" at bounding box center [18, 18] width 14 height 14
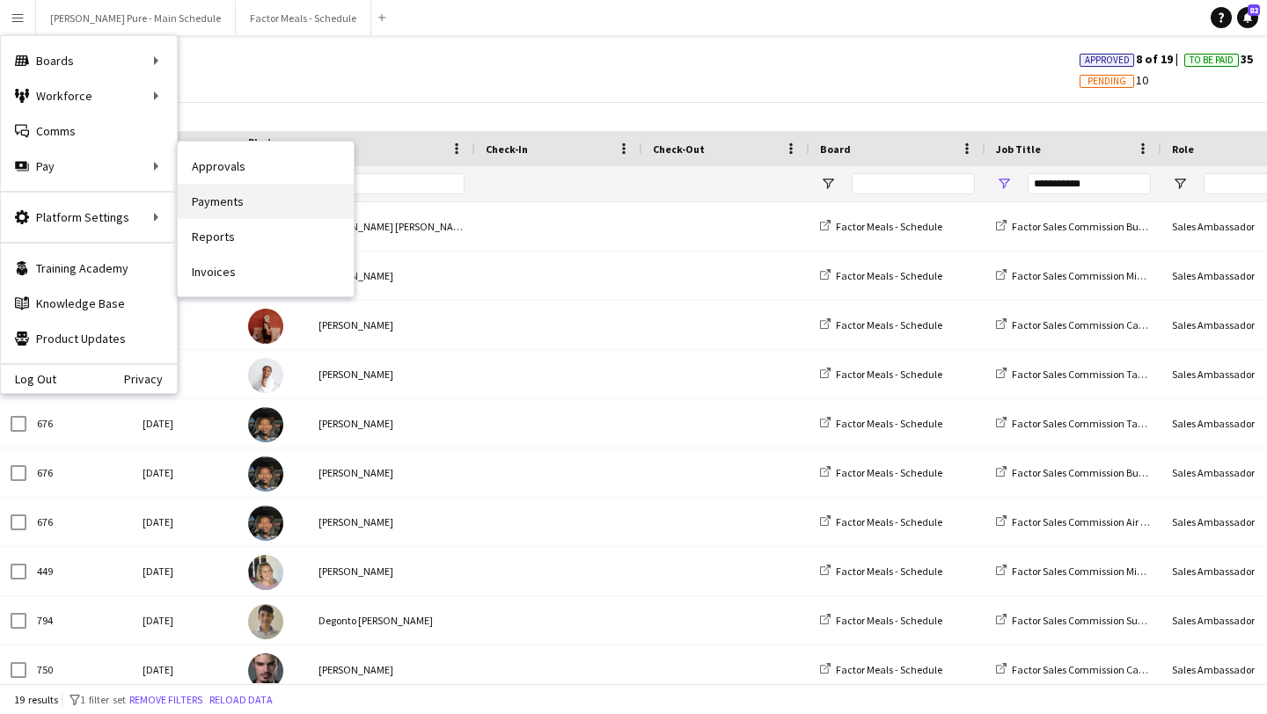
click at [263, 216] on link "Payments" at bounding box center [266, 201] width 176 height 35
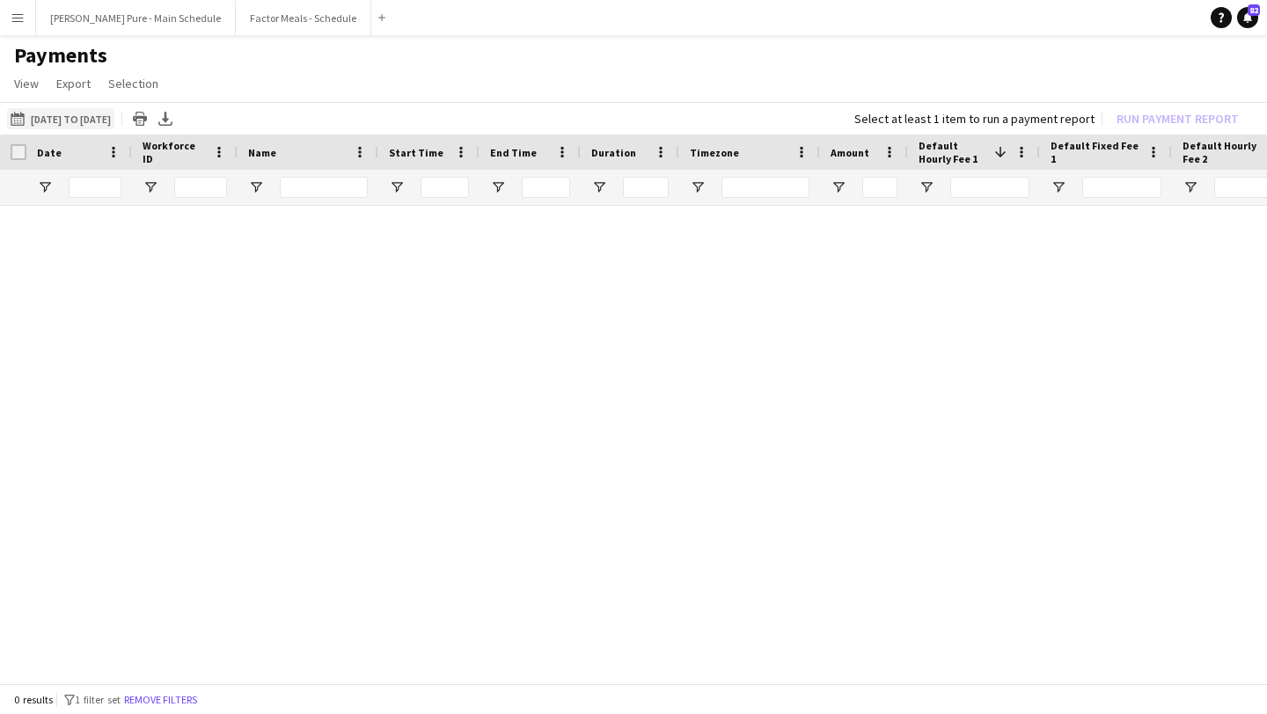
click at [114, 117] on button "[DATE] to [DATE] [DATE] to [DATE]" at bounding box center [60, 118] width 107 height 21
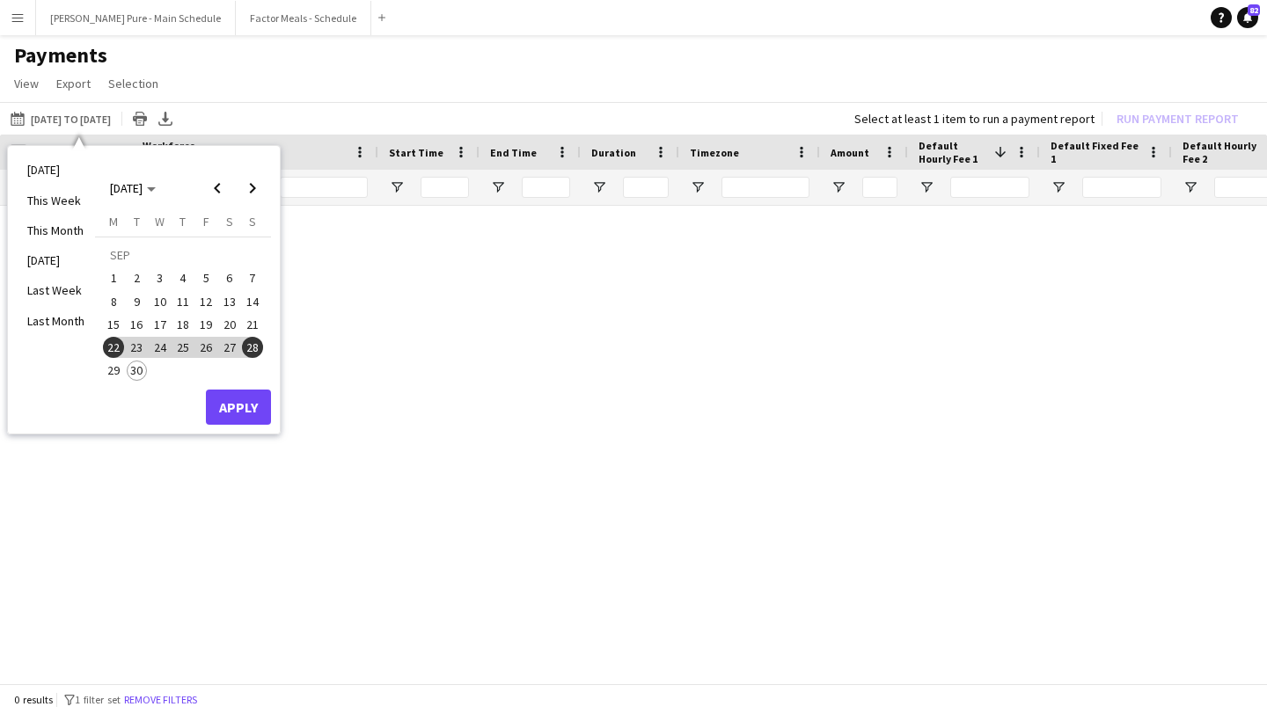
click at [199, 343] on span "26" at bounding box center [205, 347] width 21 height 21
click at [233, 387] on div "[DATE] M [DATE] T [DATE] W [DATE] T [DATE] F [DATE] S [DATE] S [DATE] 2 3 4 5 6…" at bounding box center [183, 302] width 176 height 176
click at [235, 403] on button "Apply" at bounding box center [238, 407] width 65 height 35
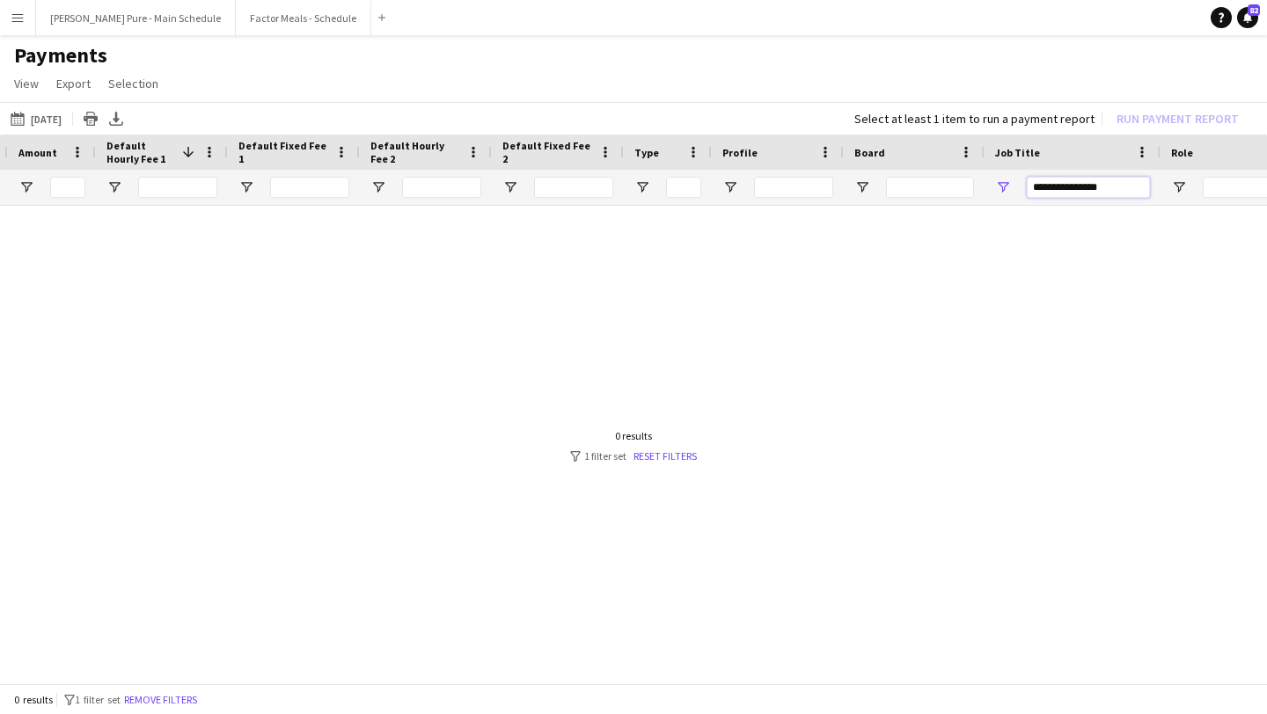
click at [1118, 187] on input "**********" at bounding box center [1088, 187] width 123 height 21
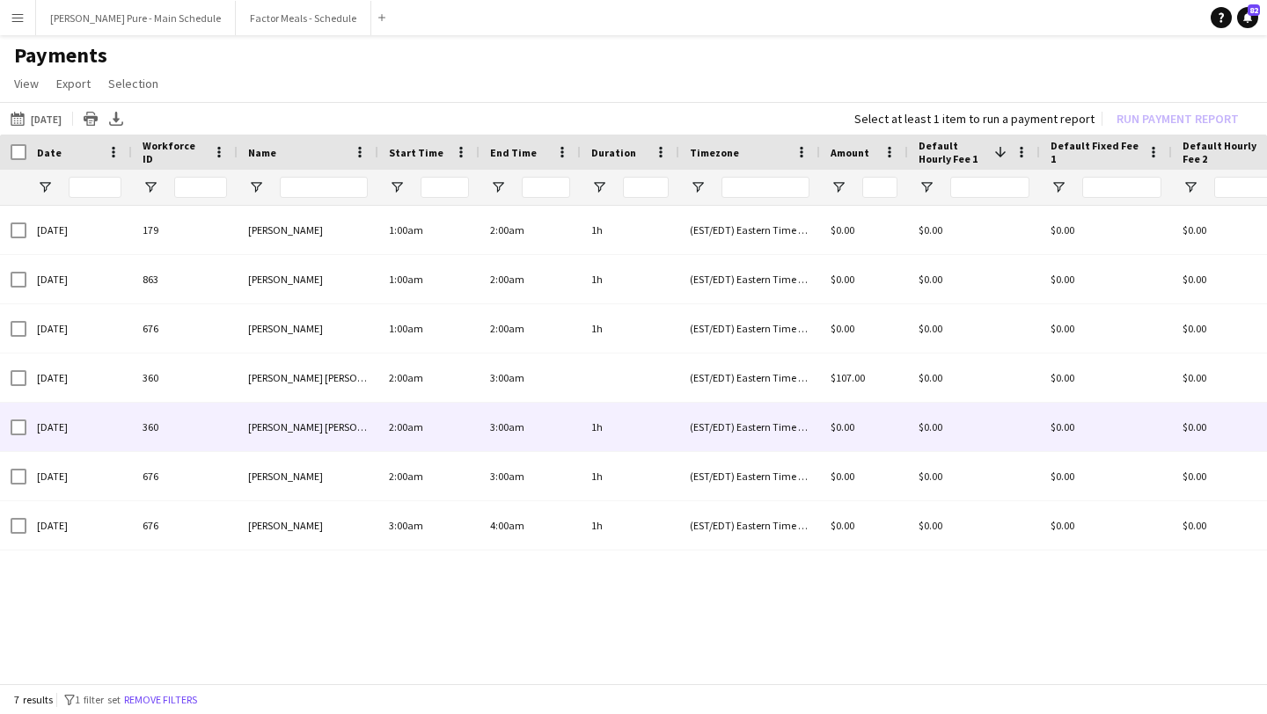
type input "**********"
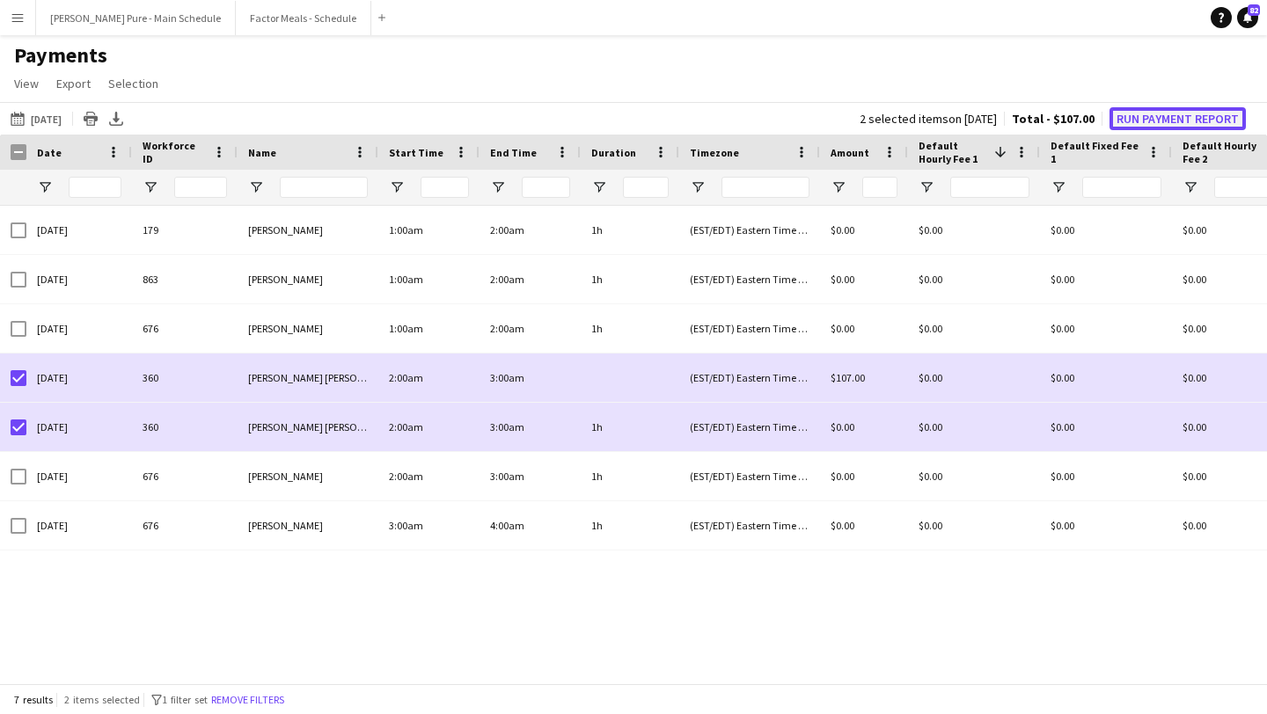
click at [1140, 118] on button "Run Payment Report" at bounding box center [1177, 118] width 136 height 23
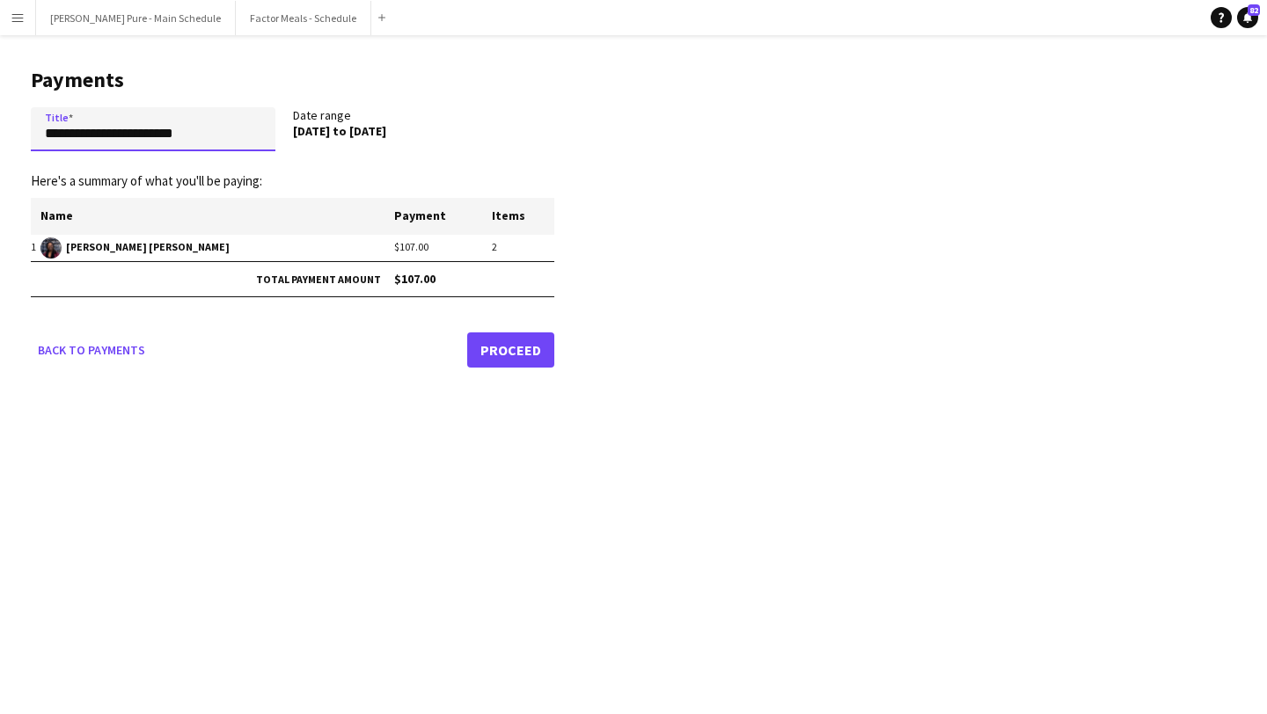
drag, startPoint x: 211, startPoint y: 129, endPoint x: 0, endPoint y: 128, distance: 211.1
click at [0, 128] on main "**********" at bounding box center [286, 214] width 572 height 359
type input "**********"
click at [530, 359] on link "Proceed" at bounding box center [510, 349] width 87 height 35
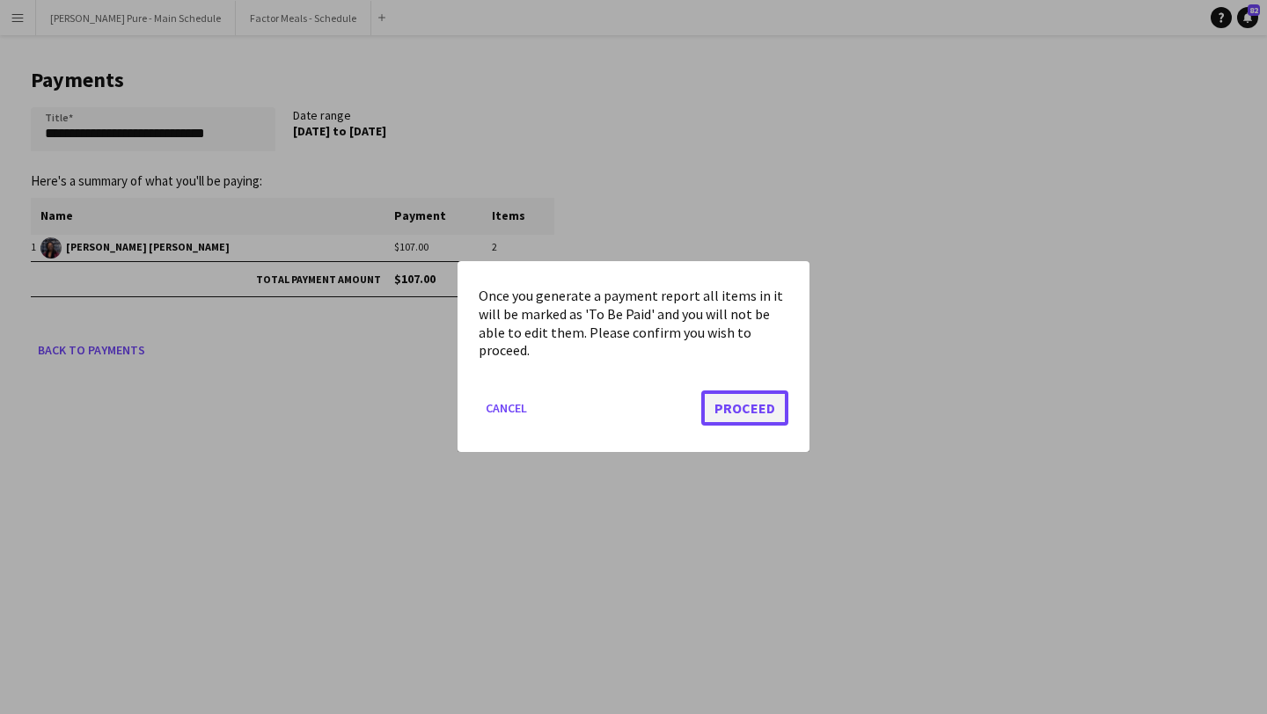
click at [754, 410] on button "Proceed" at bounding box center [744, 408] width 87 height 35
